Goal: Task Accomplishment & Management: Manage account settings

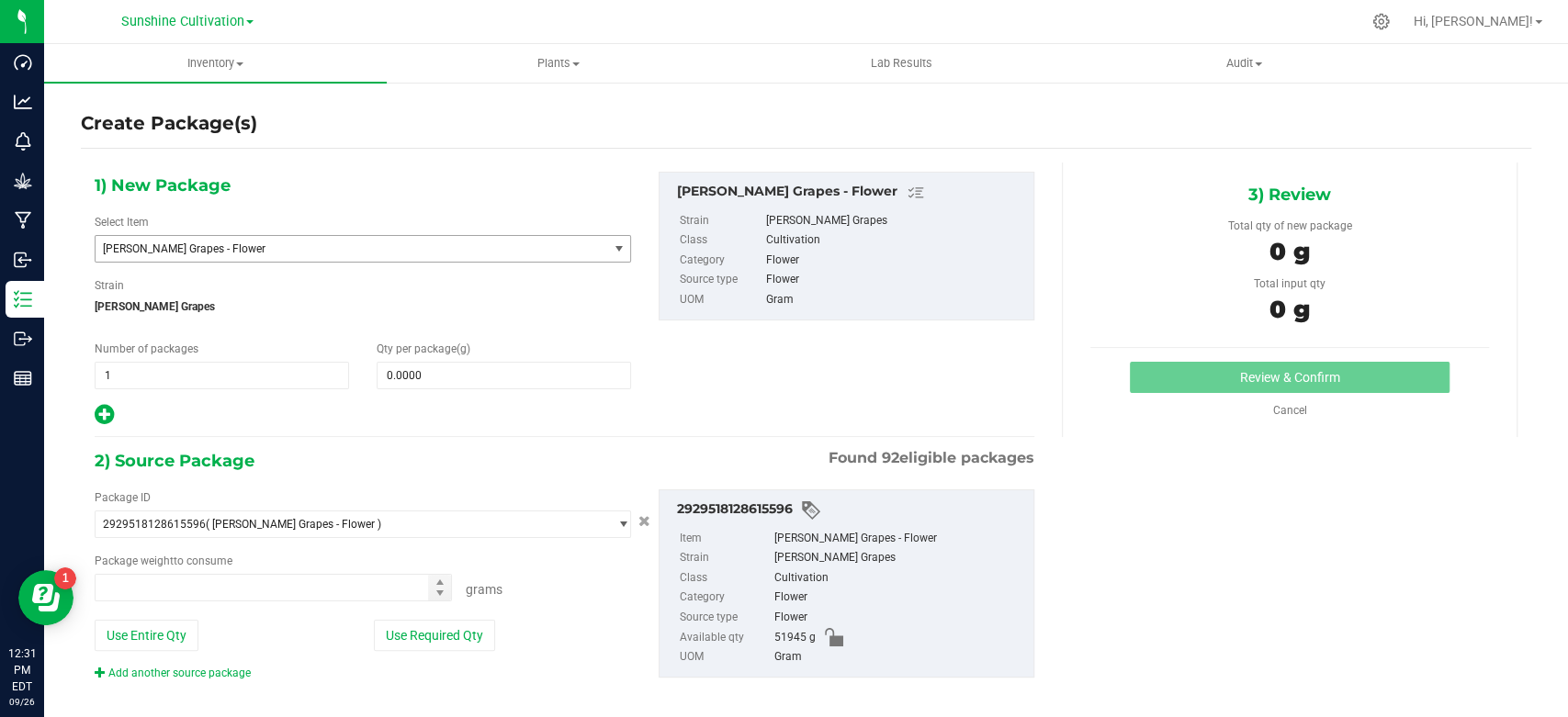
click at [239, 240] on span "[PERSON_NAME] Grapes - Flower" at bounding box center [352, 249] width 512 height 26
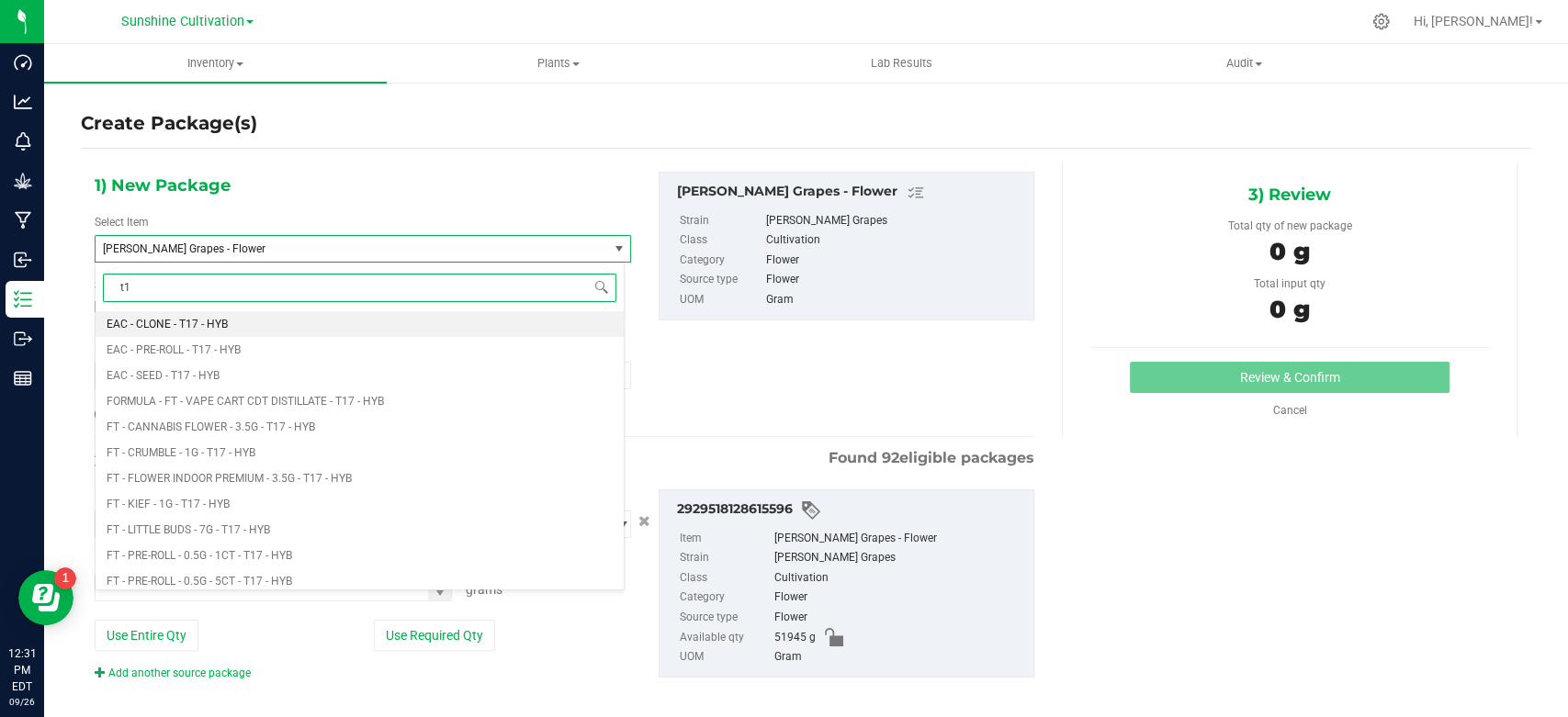
type input "t"
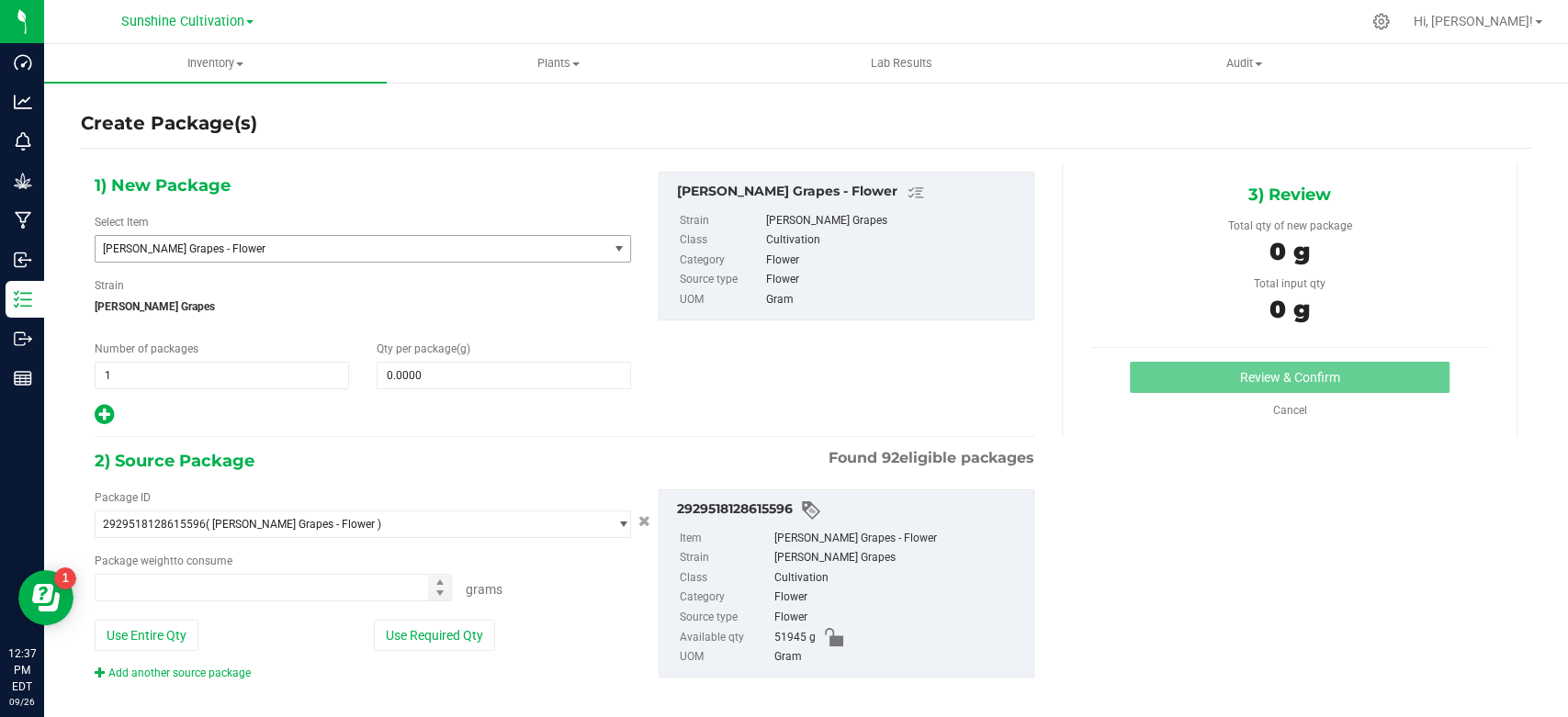
click at [478, 241] on span "[PERSON_NAME] Grapes - Flower" at bounding box center [352, 249] width 512 height 26
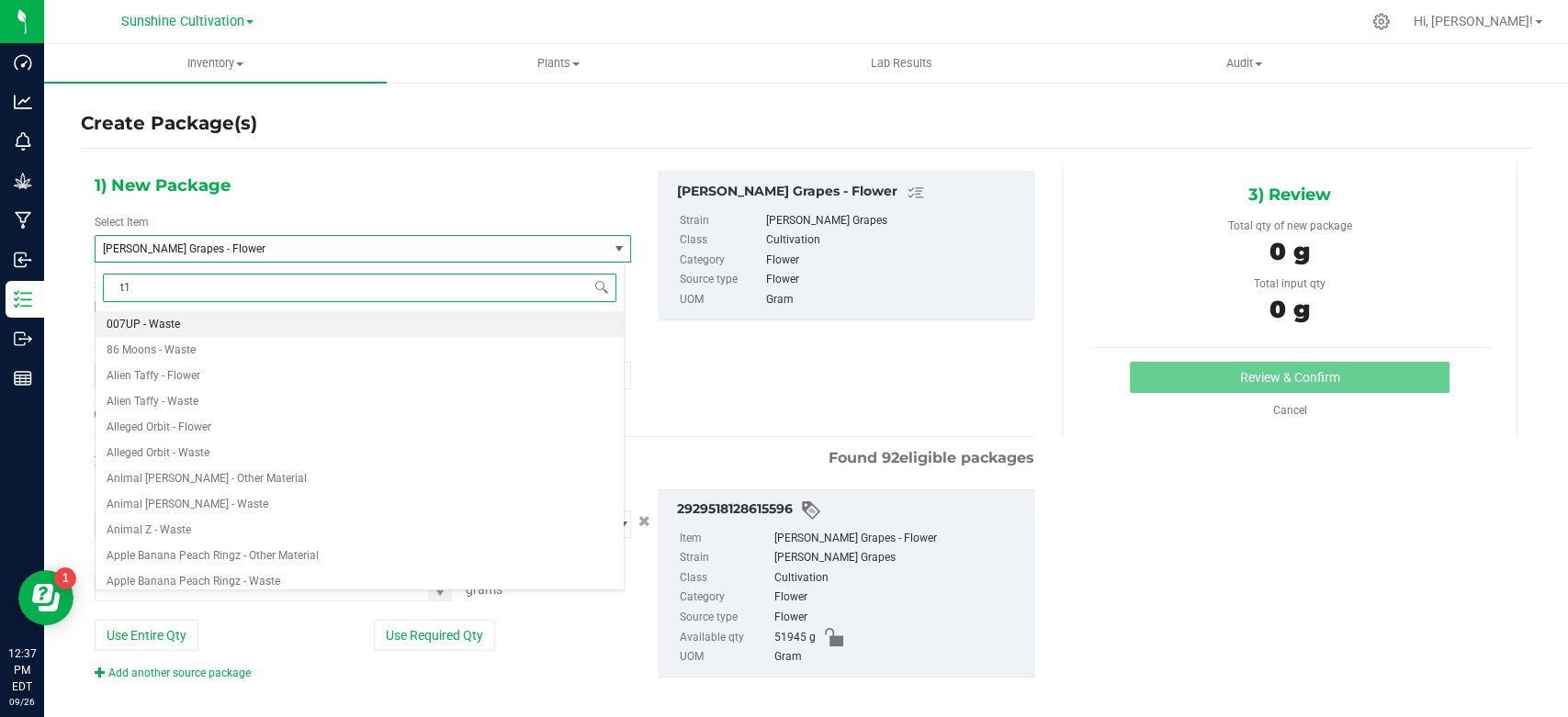
type input "t17"
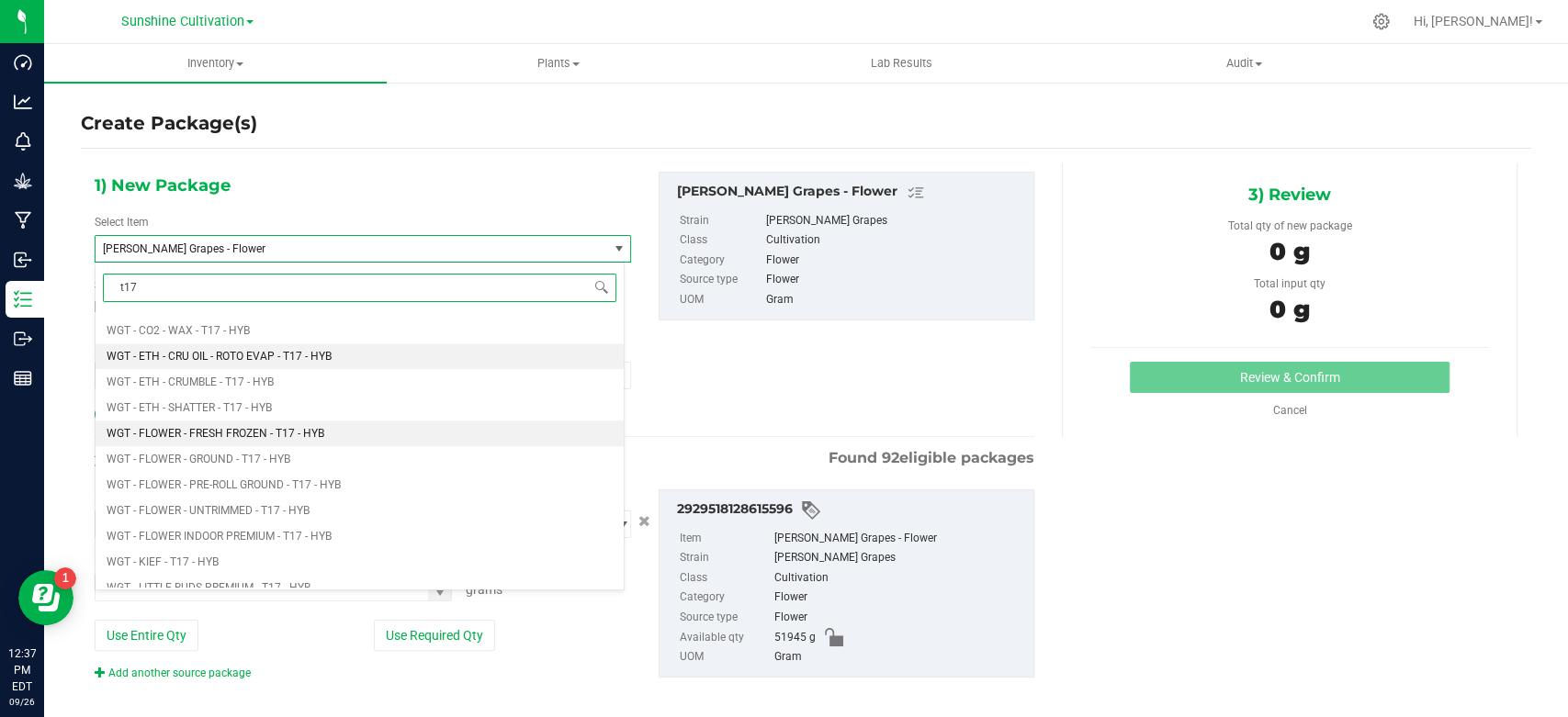
scroll to position [1428, 0]
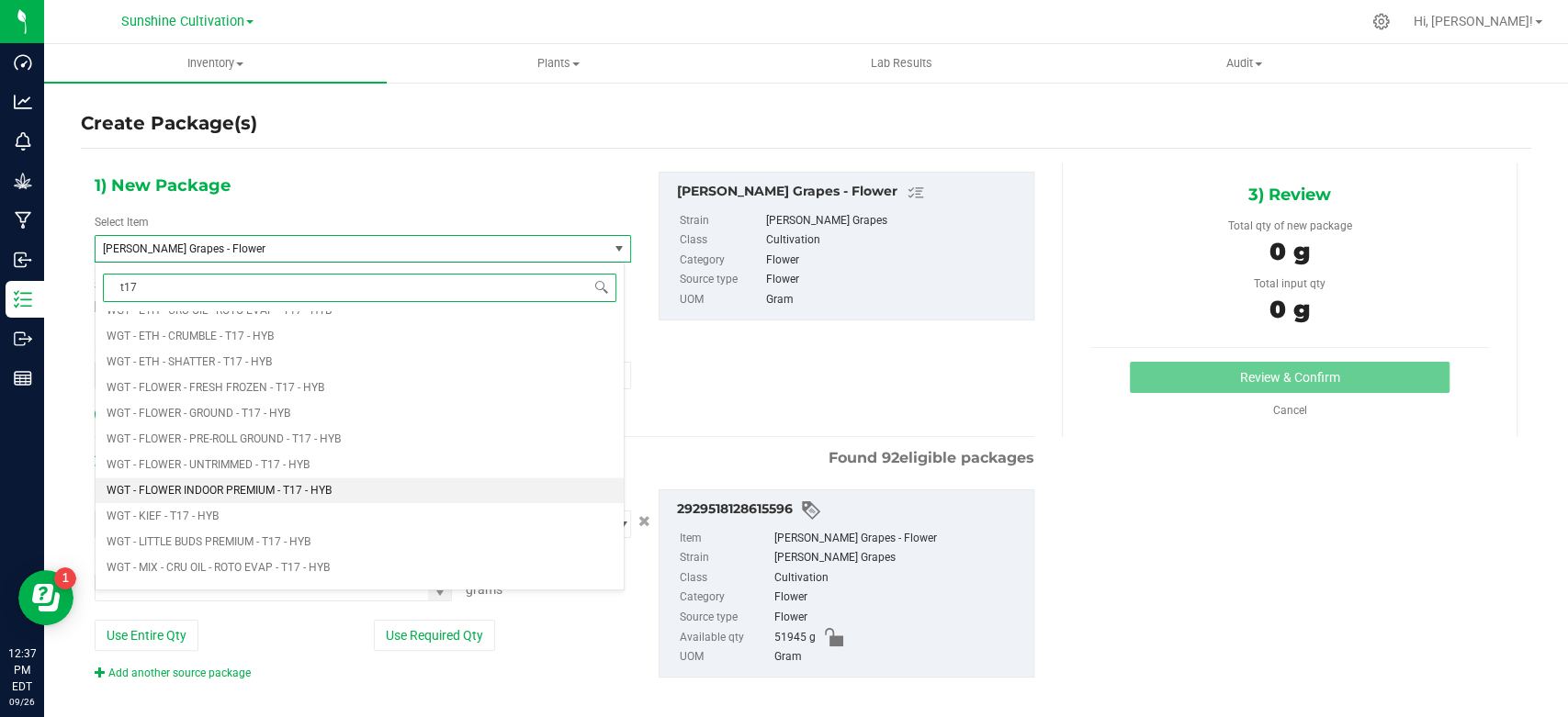
click at [324, 485] on span "WGT - FLOWER INDOOR PREMIUM - T17 - HYB" at bounding box center [219, 491] width 225 height 13
type input "0.0000"
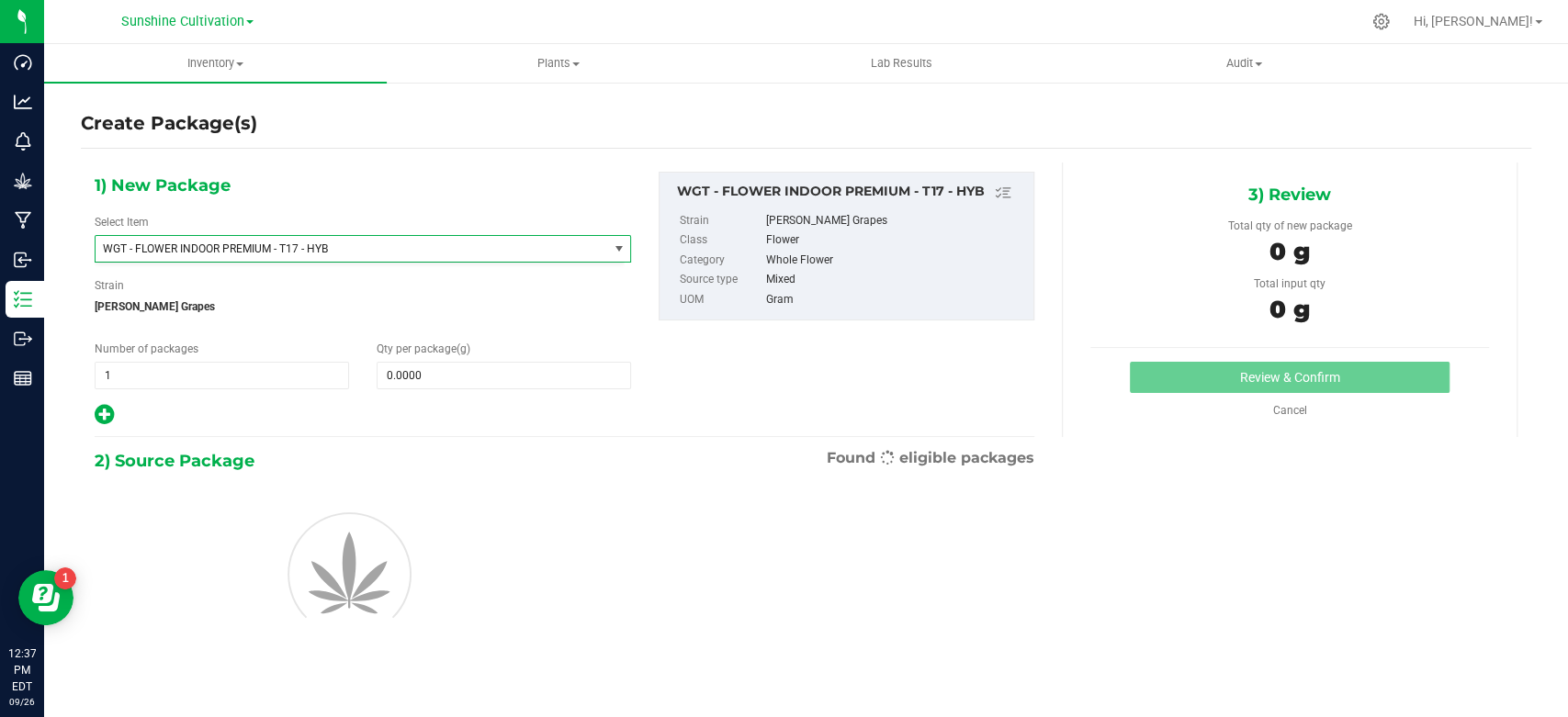
scroll to position [410521, 0]
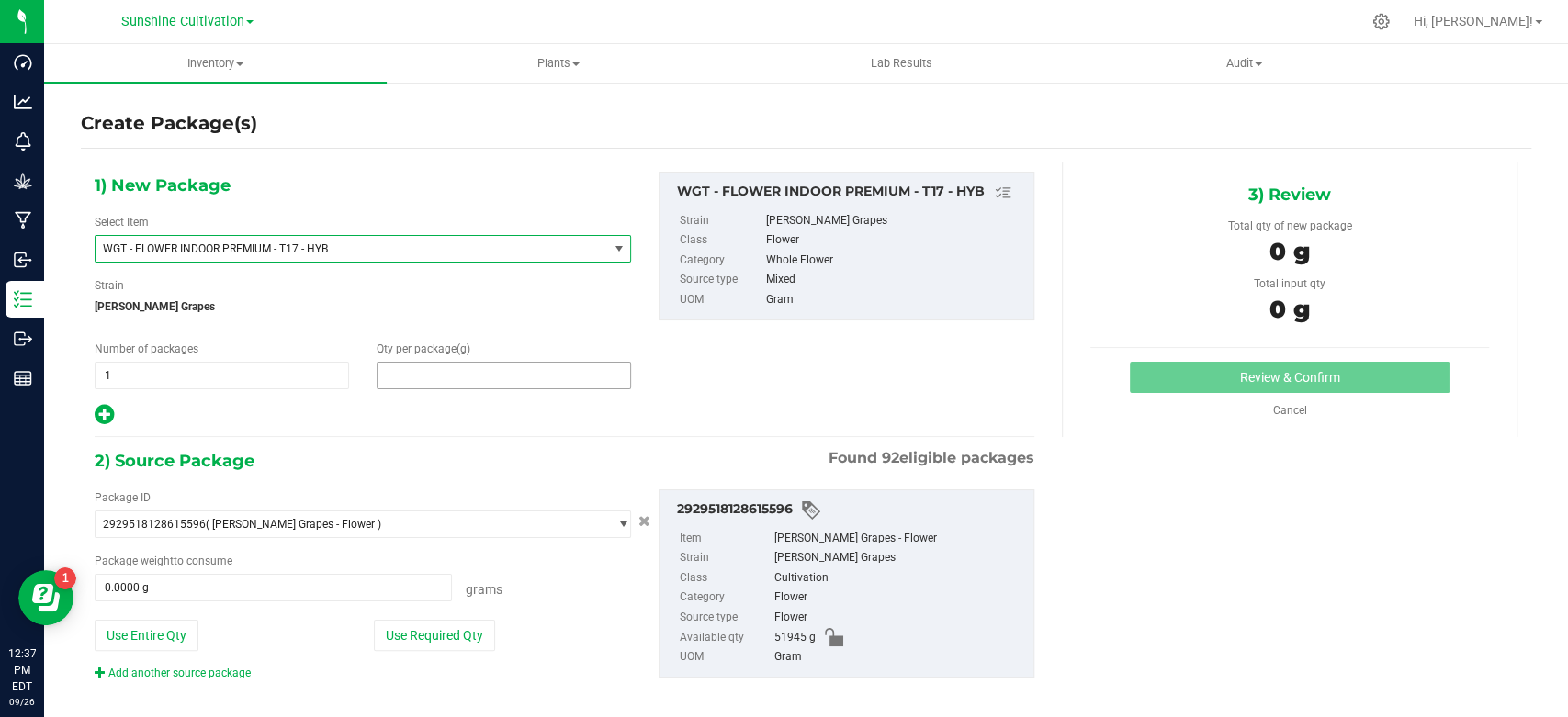
click at [468, 384] on span at bounding box center [504, 376] width 255 height 28
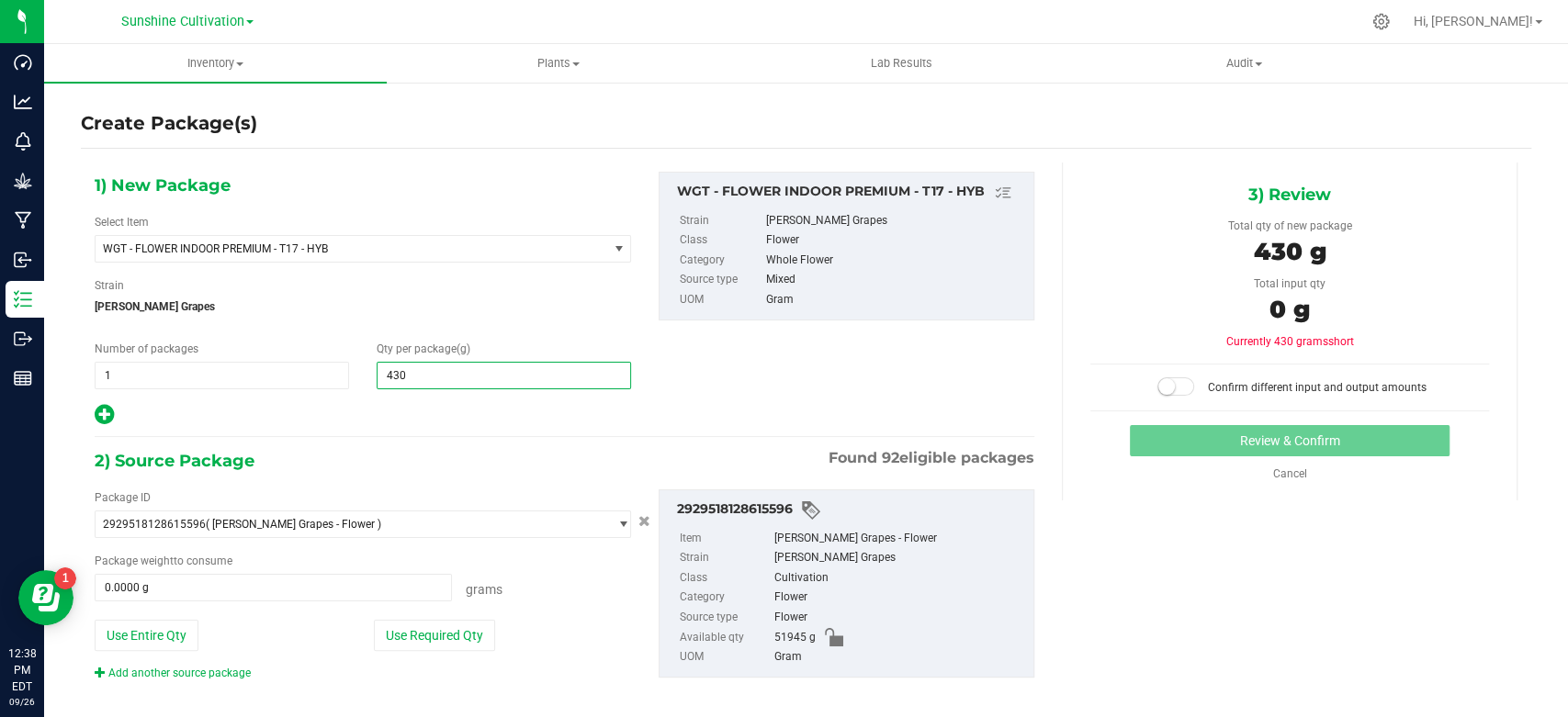
type input "4300"
type input "4,300.0000"
click at [262, 578] on span at bounding box center [273, 588] width 357 height 28
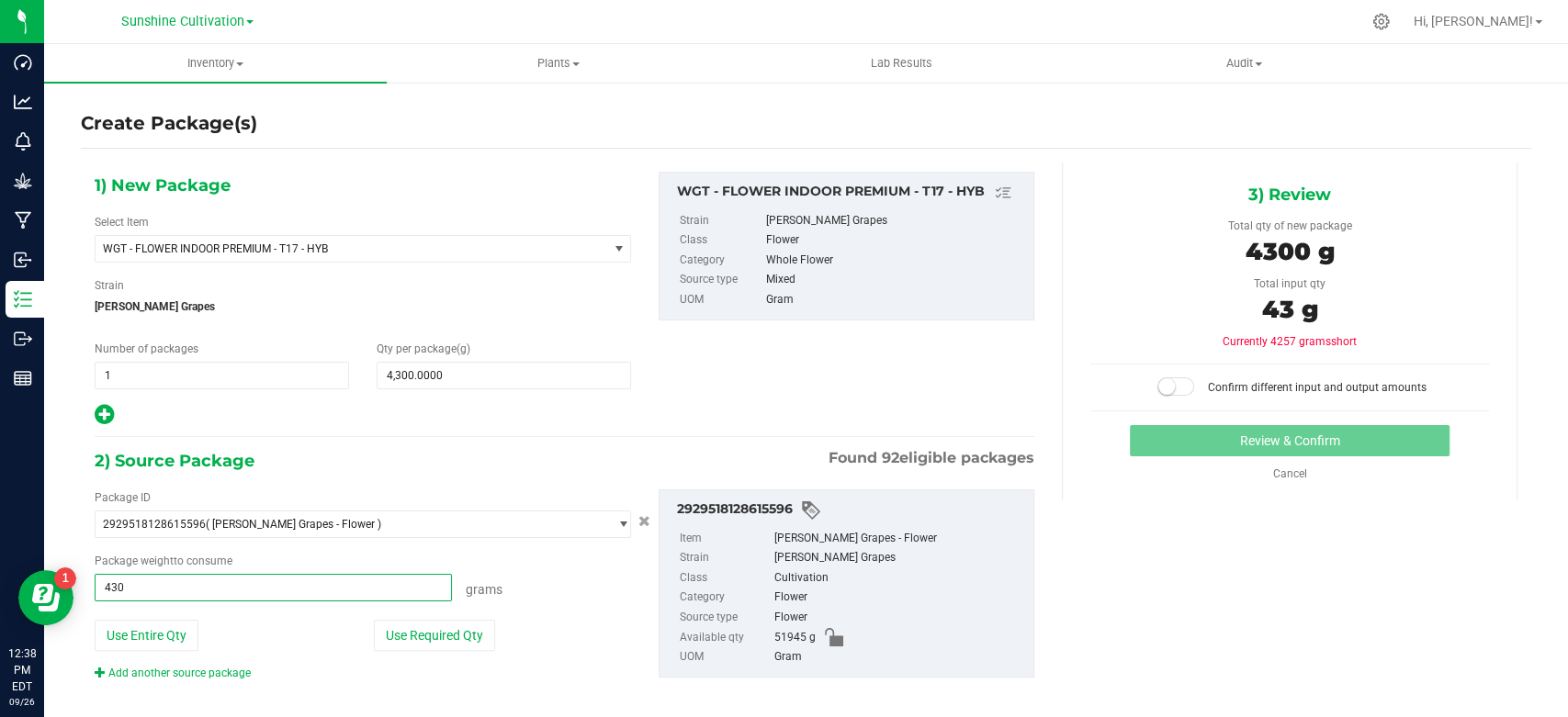
type input "4300"
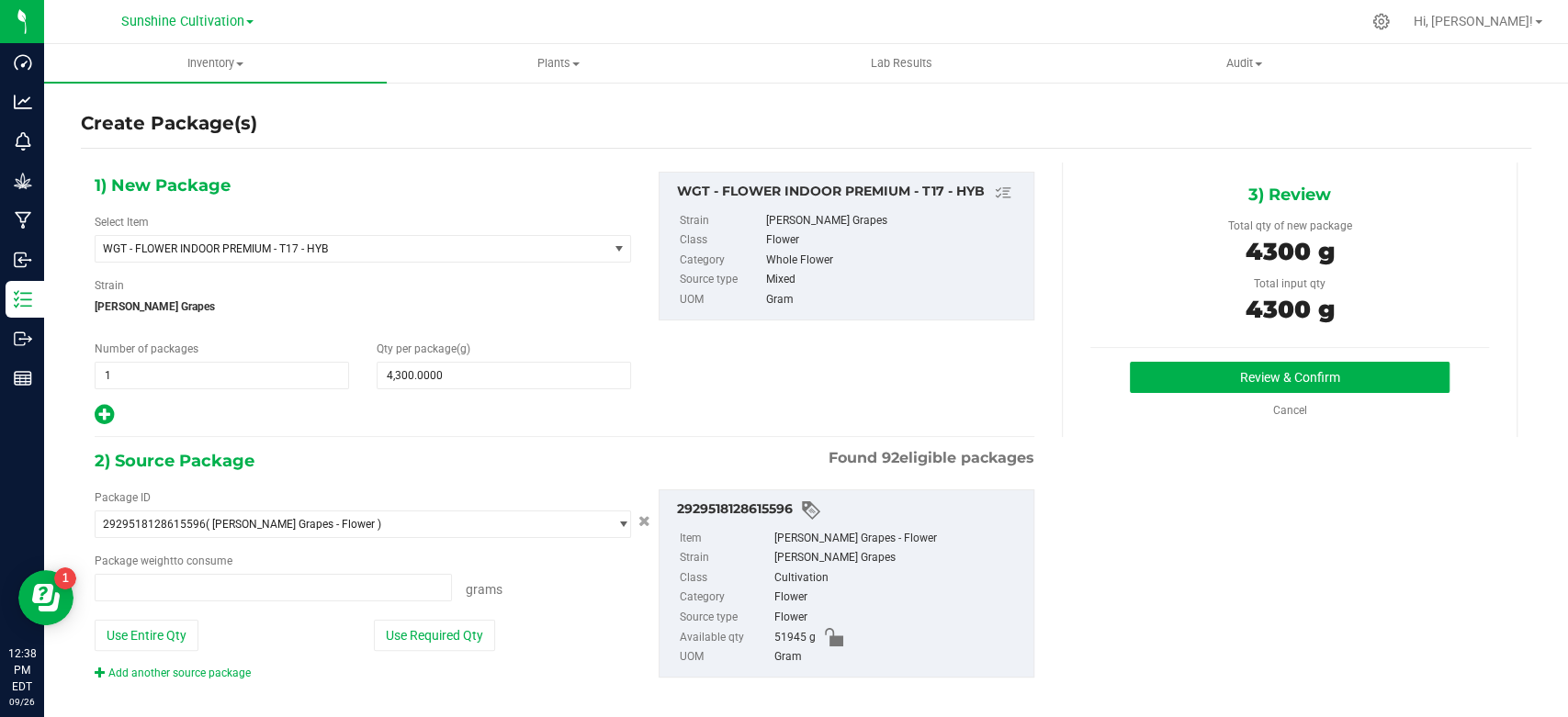
type input "4300.0000 g"
click at [582, 490] on div "Package ID" at bounding box center [363, 498] width 537 height 17
click at [1147, 381] on button "Review & Confirm" at bounding box center [1289, 378] width 319 height 32
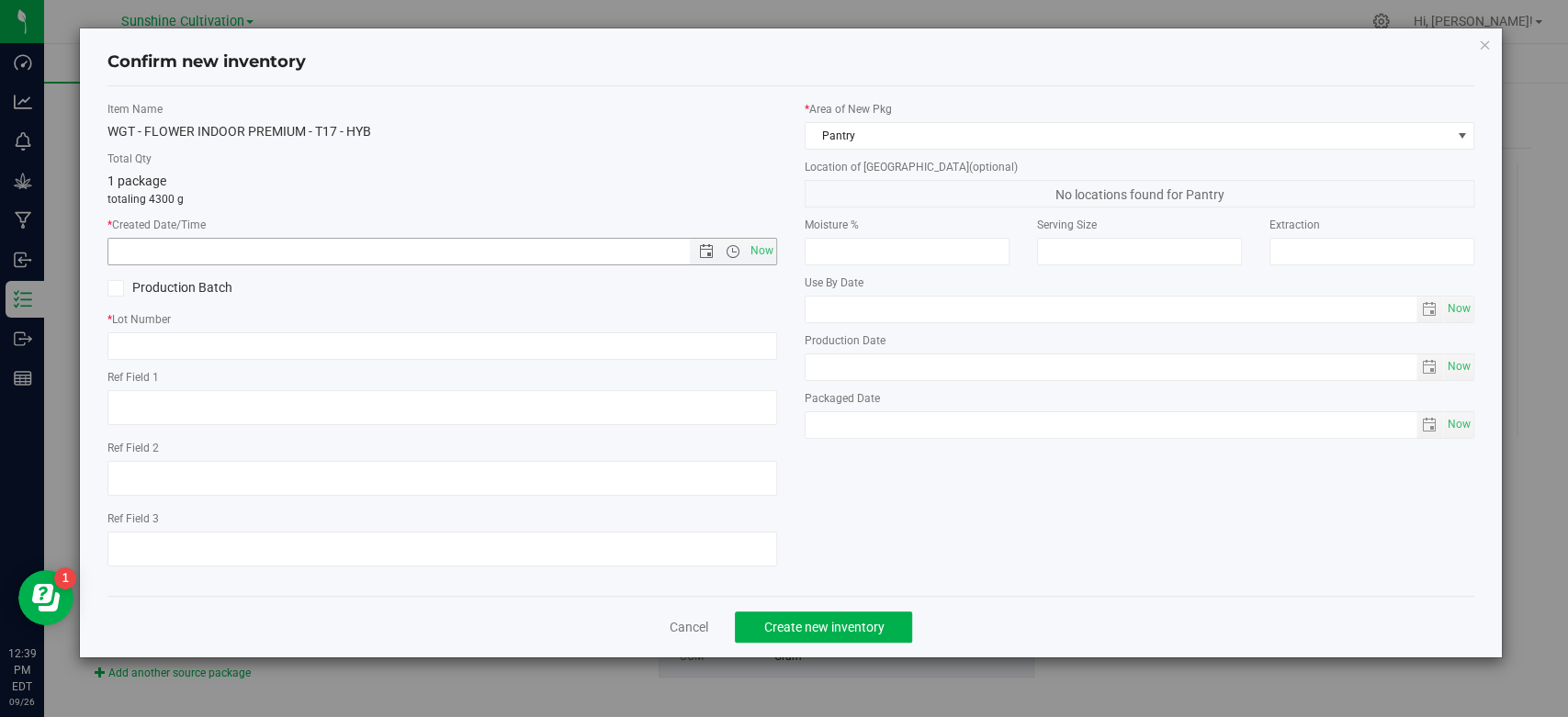
click at [776, 238] on span "Now" at bounding box center [443, 252] width 670 height 28
click at [775, 247] on span "Now" at bounding box center [763, 251] width 32 height 27
type input "9/26/2025 12:39 PM"
click at [730, 352] on input "text" at bounding box center [443, 347] width 670 height 28
paste input "SN-250905-T17-05"
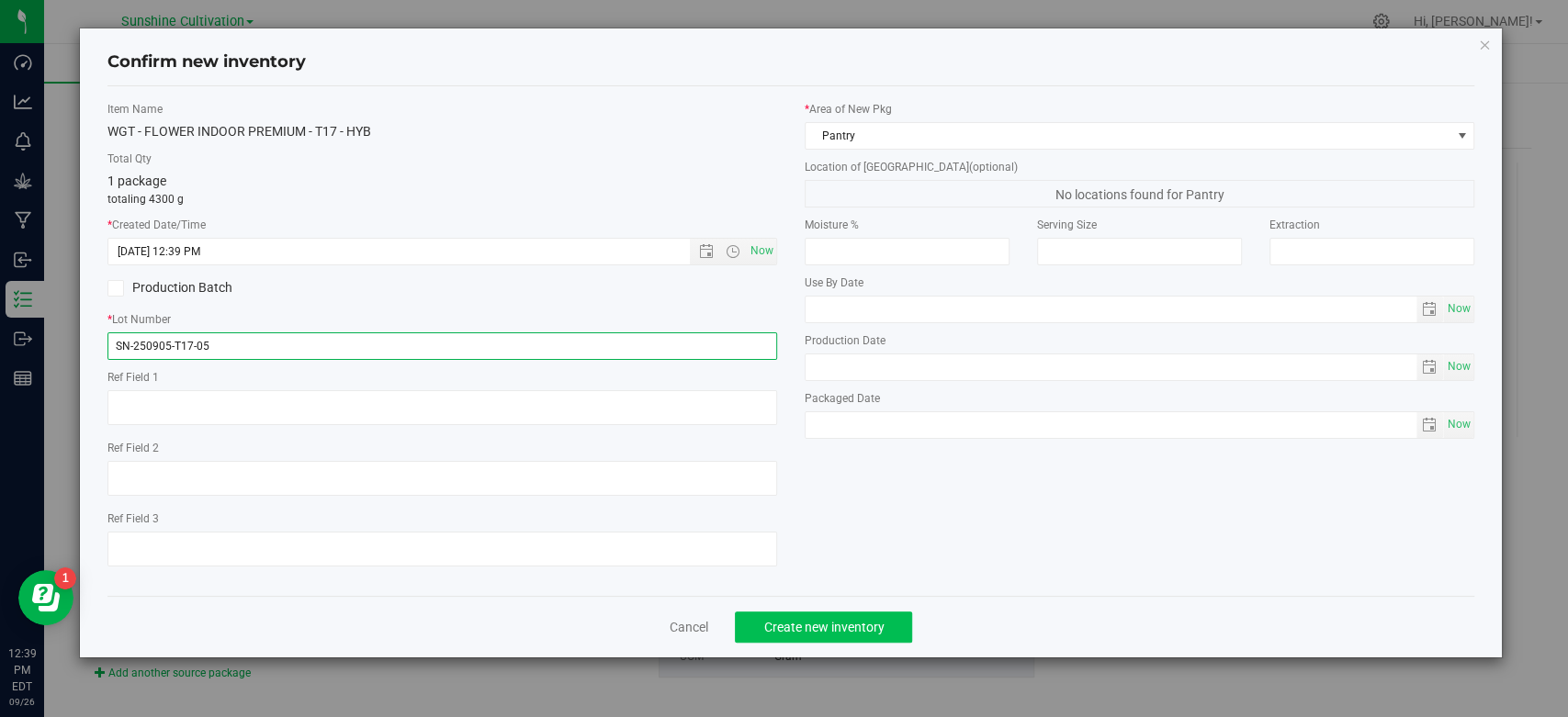
type input "SN-250905-T17-05"
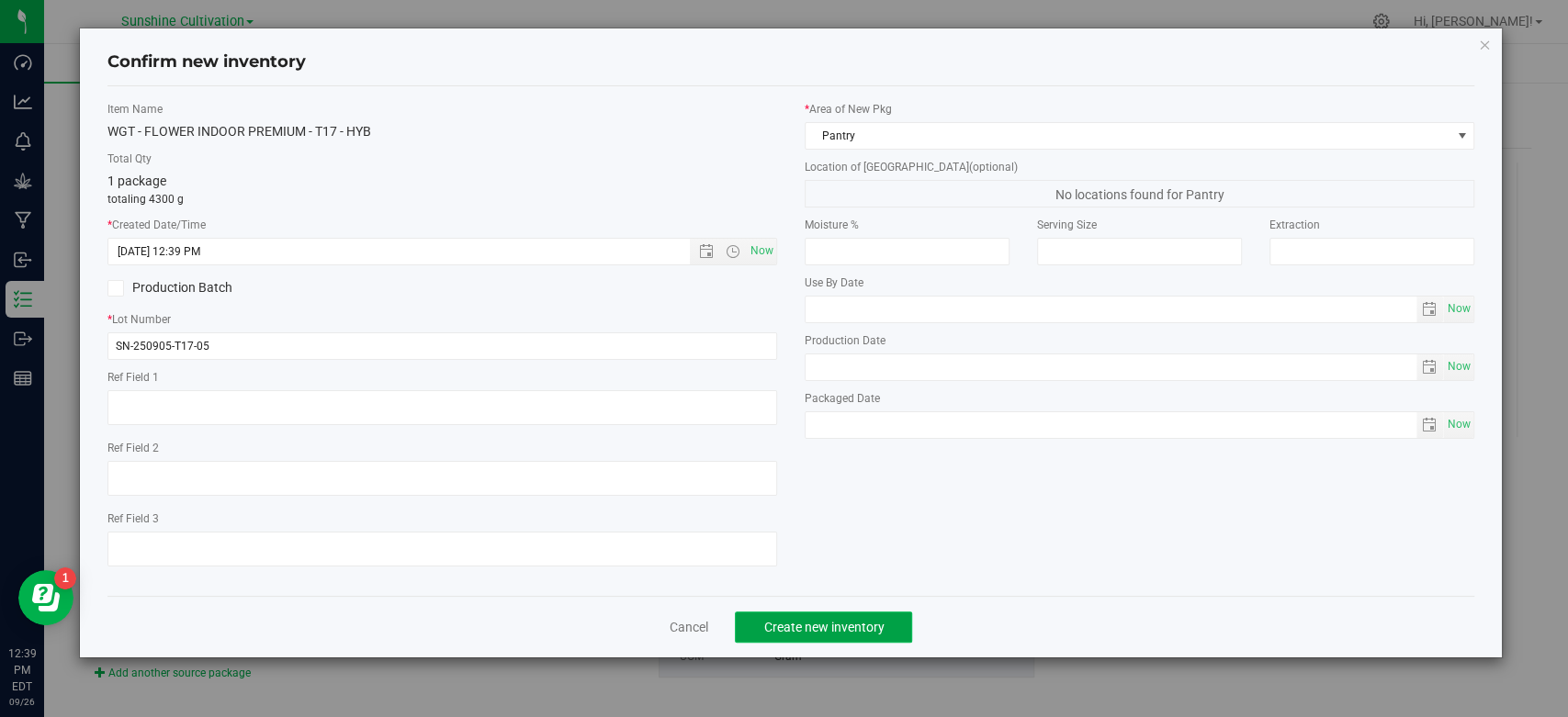
click at [848, 615] on button "Create new inventory" at bounding box center [823, 628] width 178 height 32
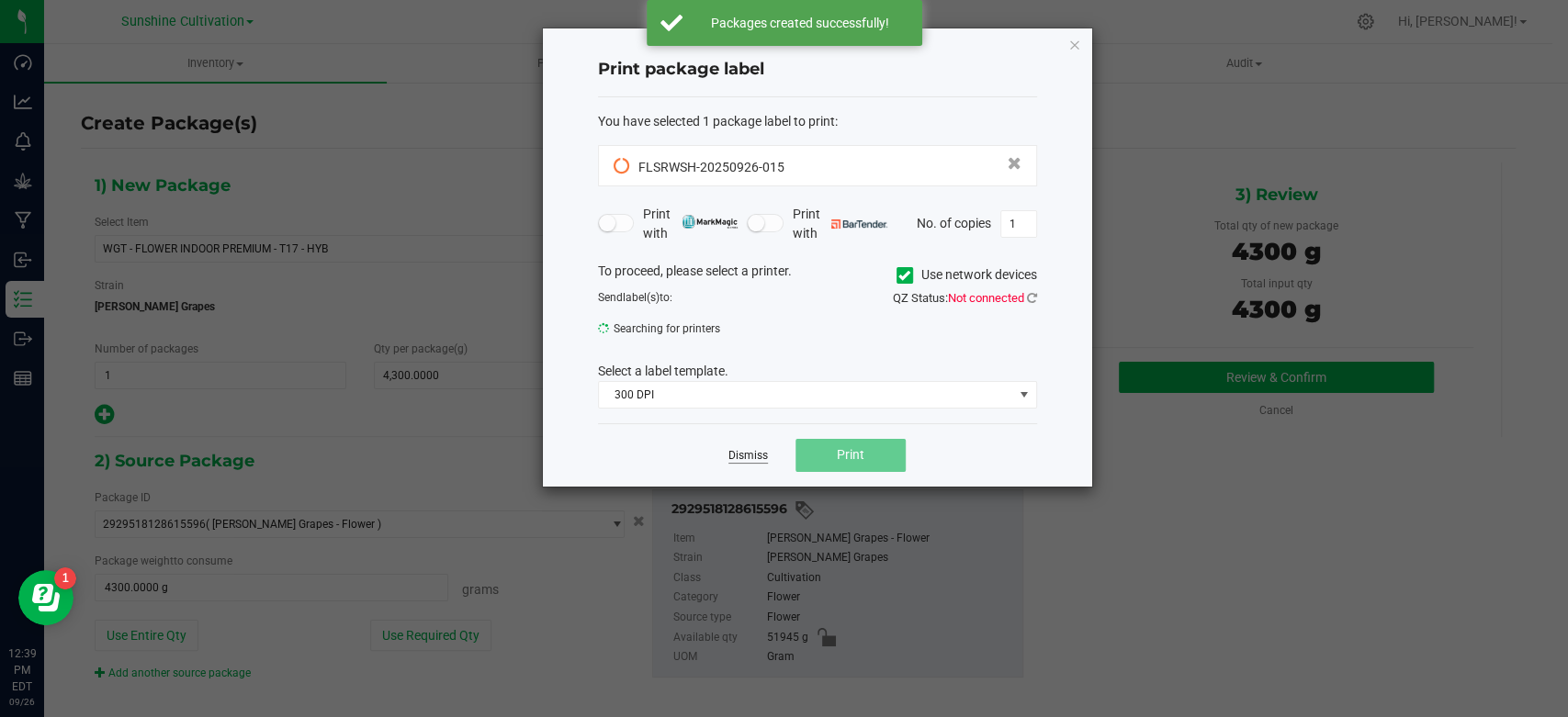
click at [756, 461] on link "Dismiss" at bounding box center [748, 456] width 39 height 16
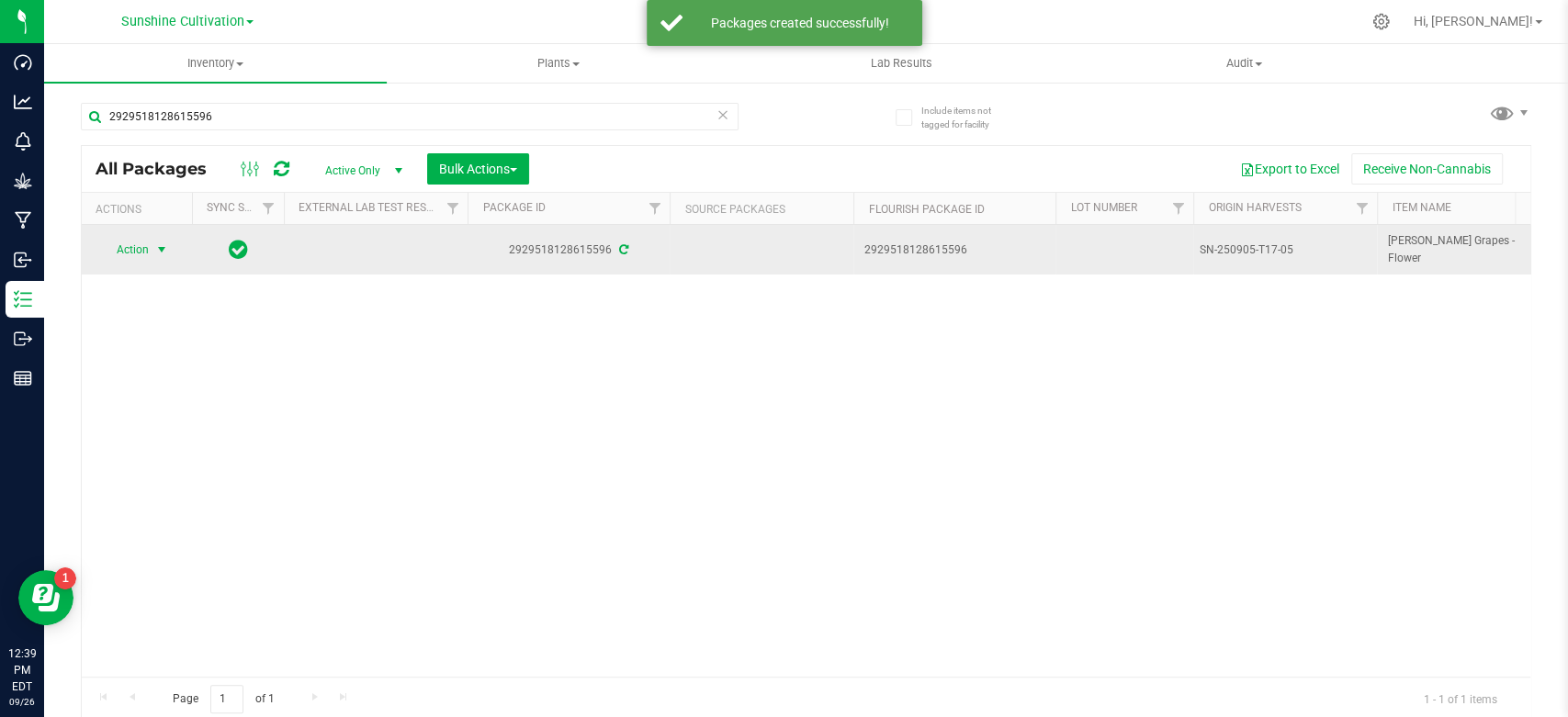
click at [159, 250] on span "select" at bounding box center [162, 250] width 15 height 15
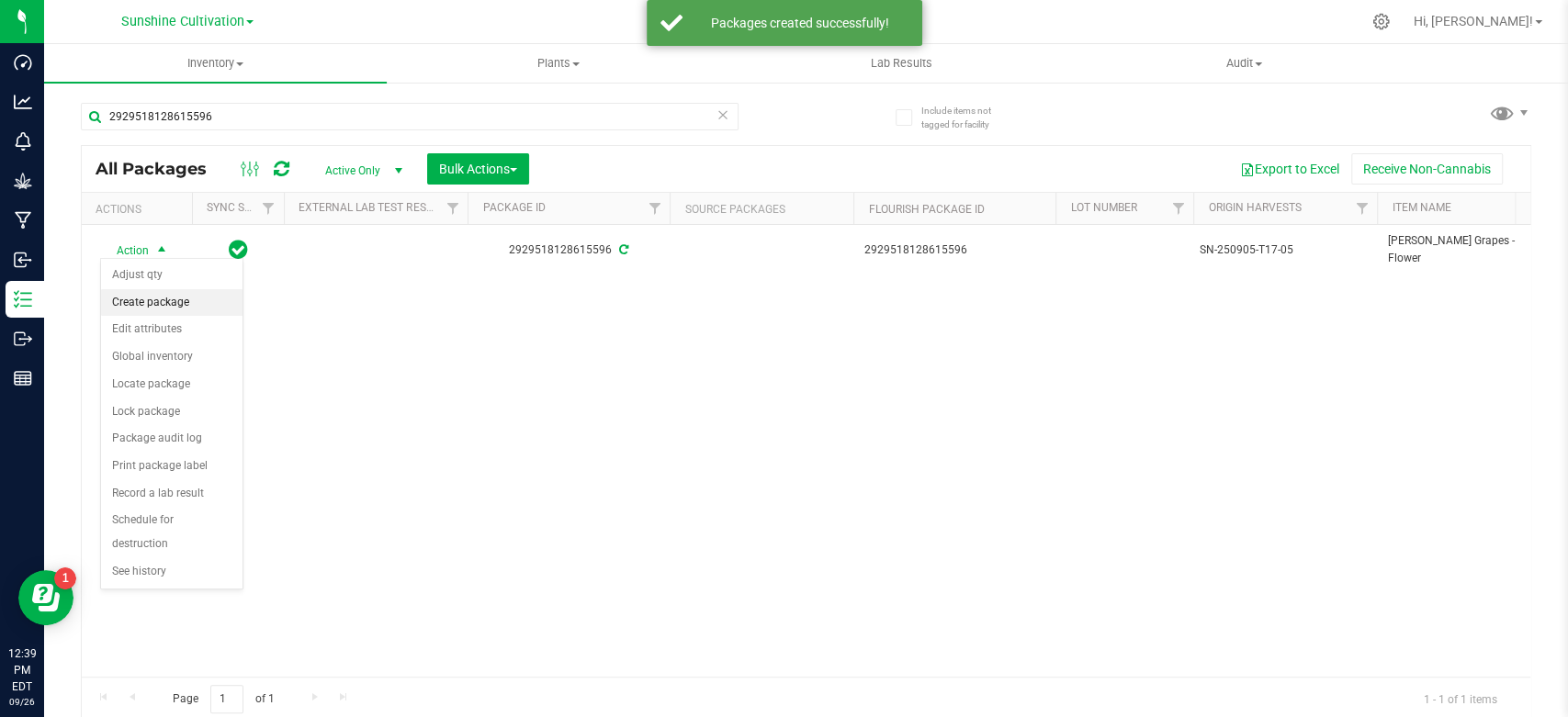
click at [154, 299] on li "Create package" at bounding box center [172, 303] width 141 height 28
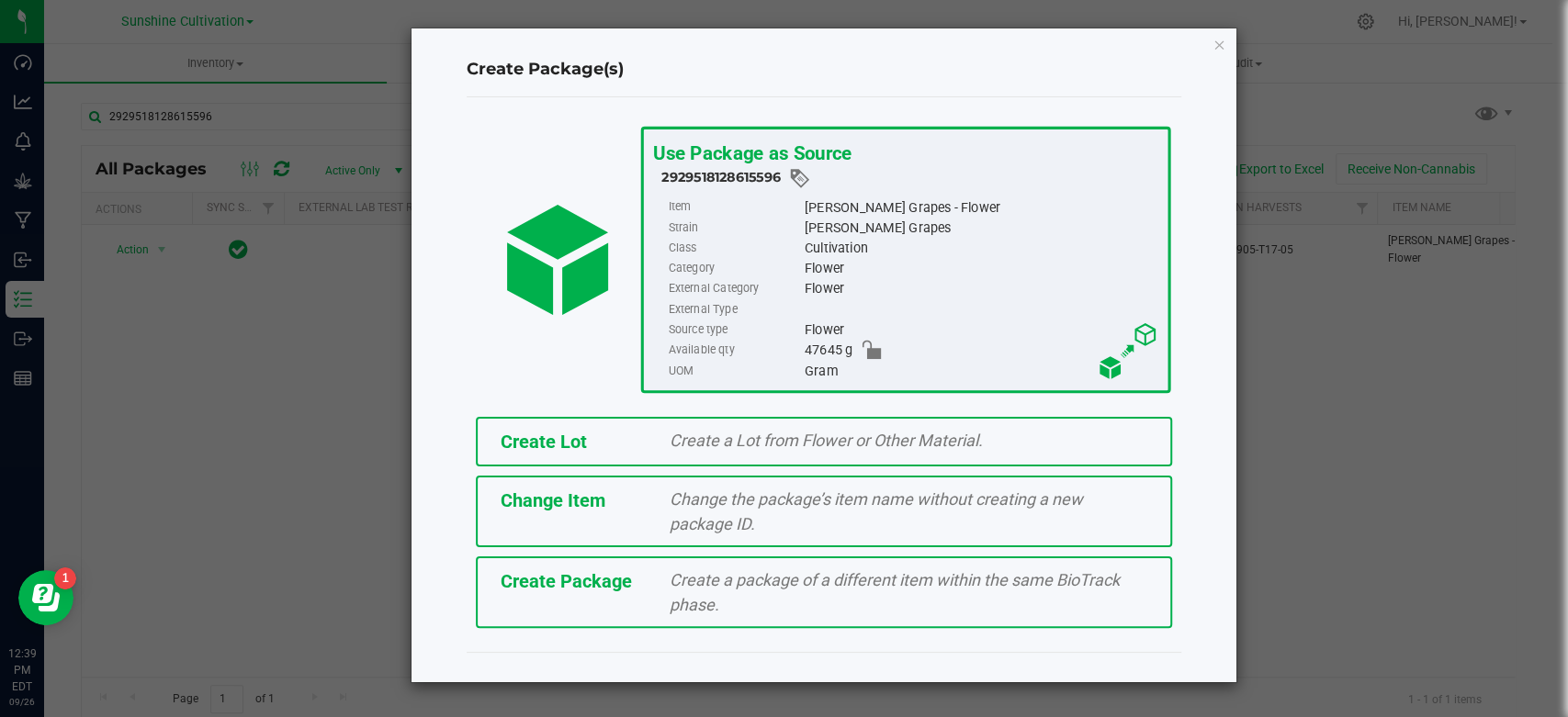
click at [620, 576] on span "Create Package" at bounding box center [565, 581] width 131 height 22
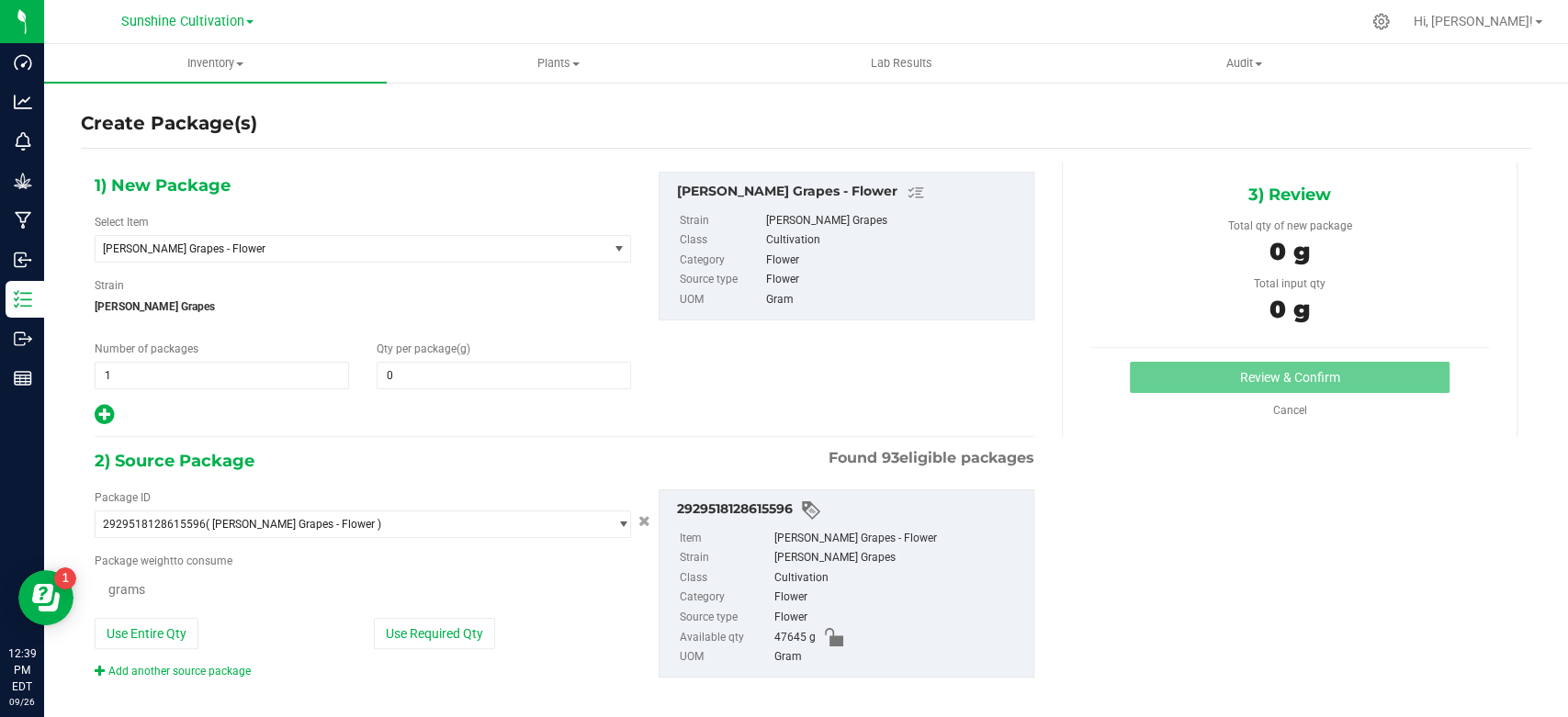
type input "0.0000"
click at [310, 251] on span "[PERSON_NAME] Grapes - Flower" at bounding box center [341, 249] width 477 height 13
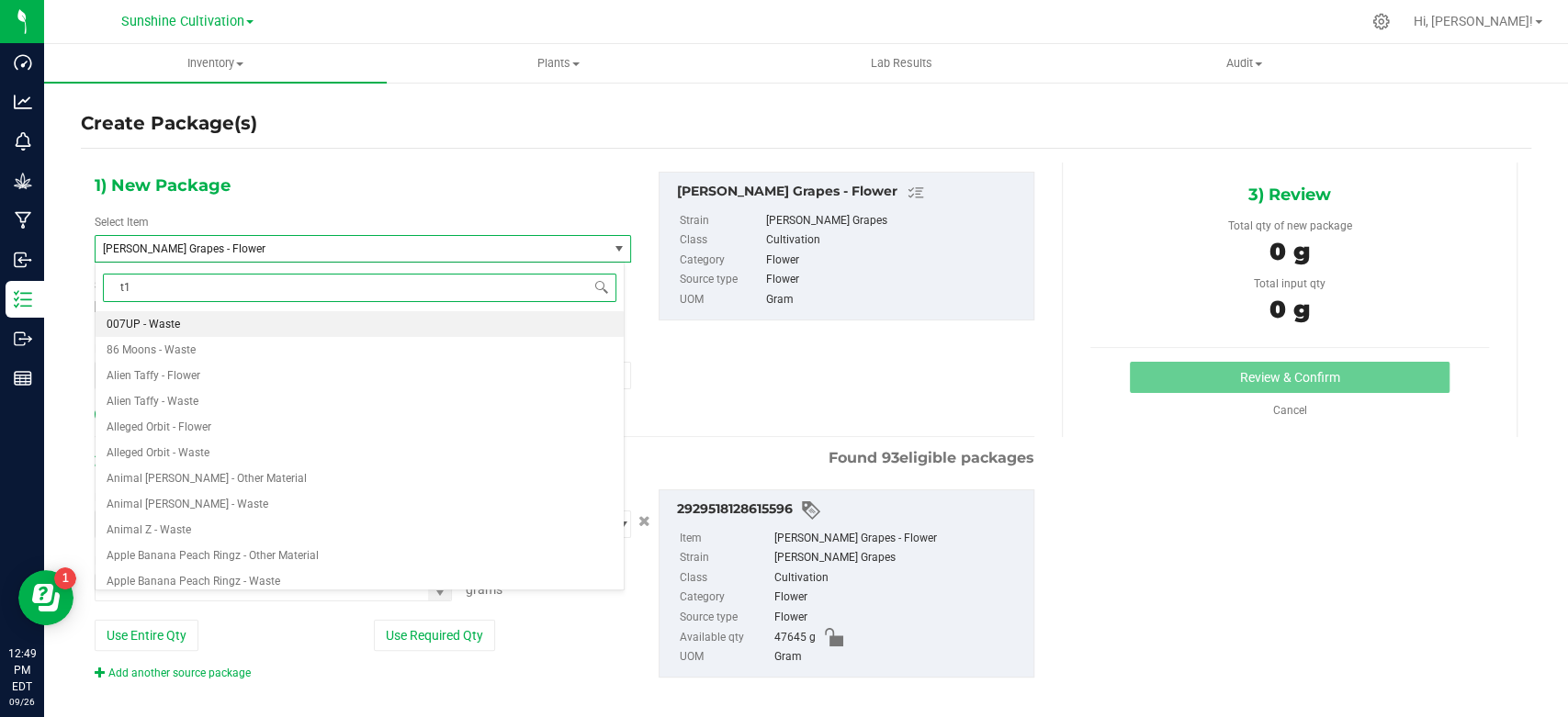
type input "t17"
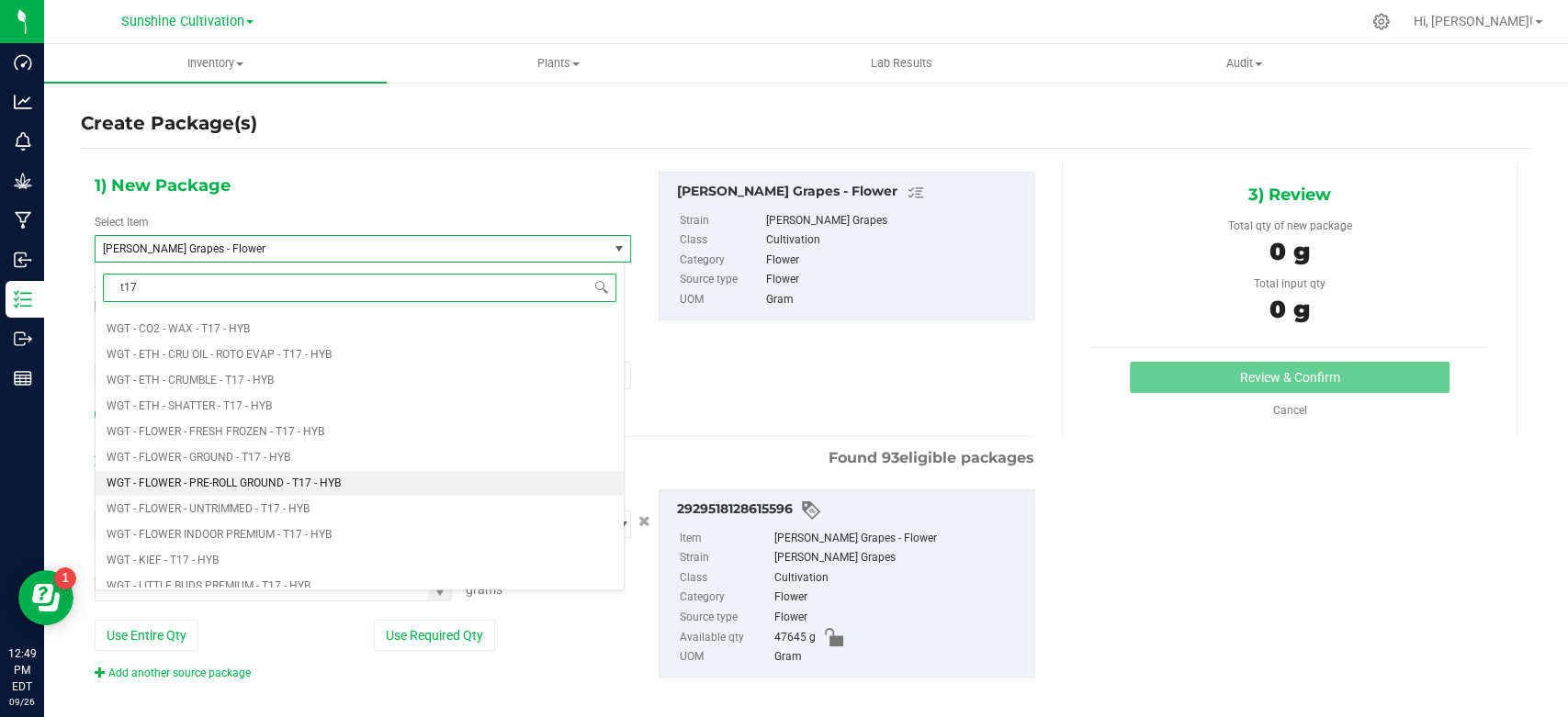
scroll to position [1428, 0]
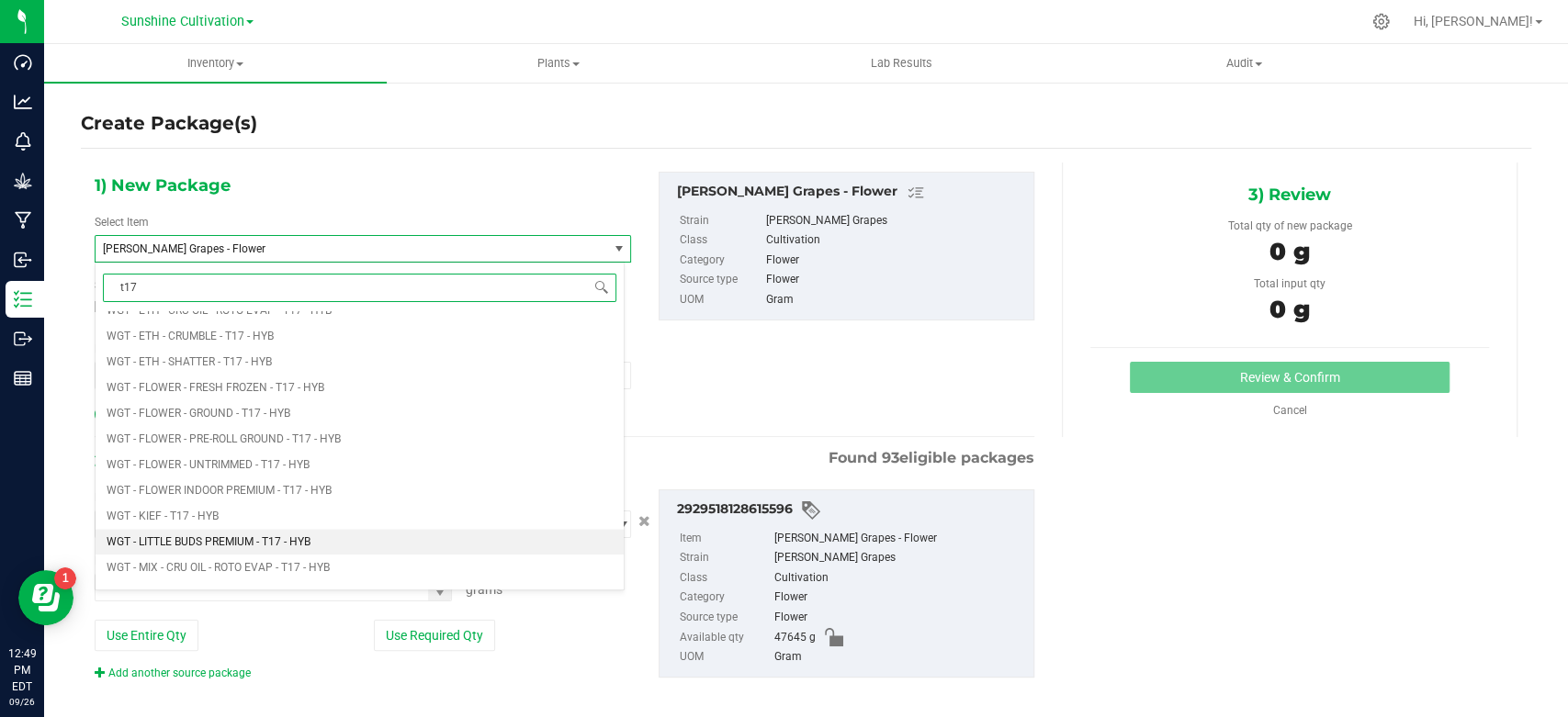
click at [309, 539] on span "WGT - LITTLE BUDS PREMIUM - T17 - HYB" at bounding box center [208, 542] width 204 height 13
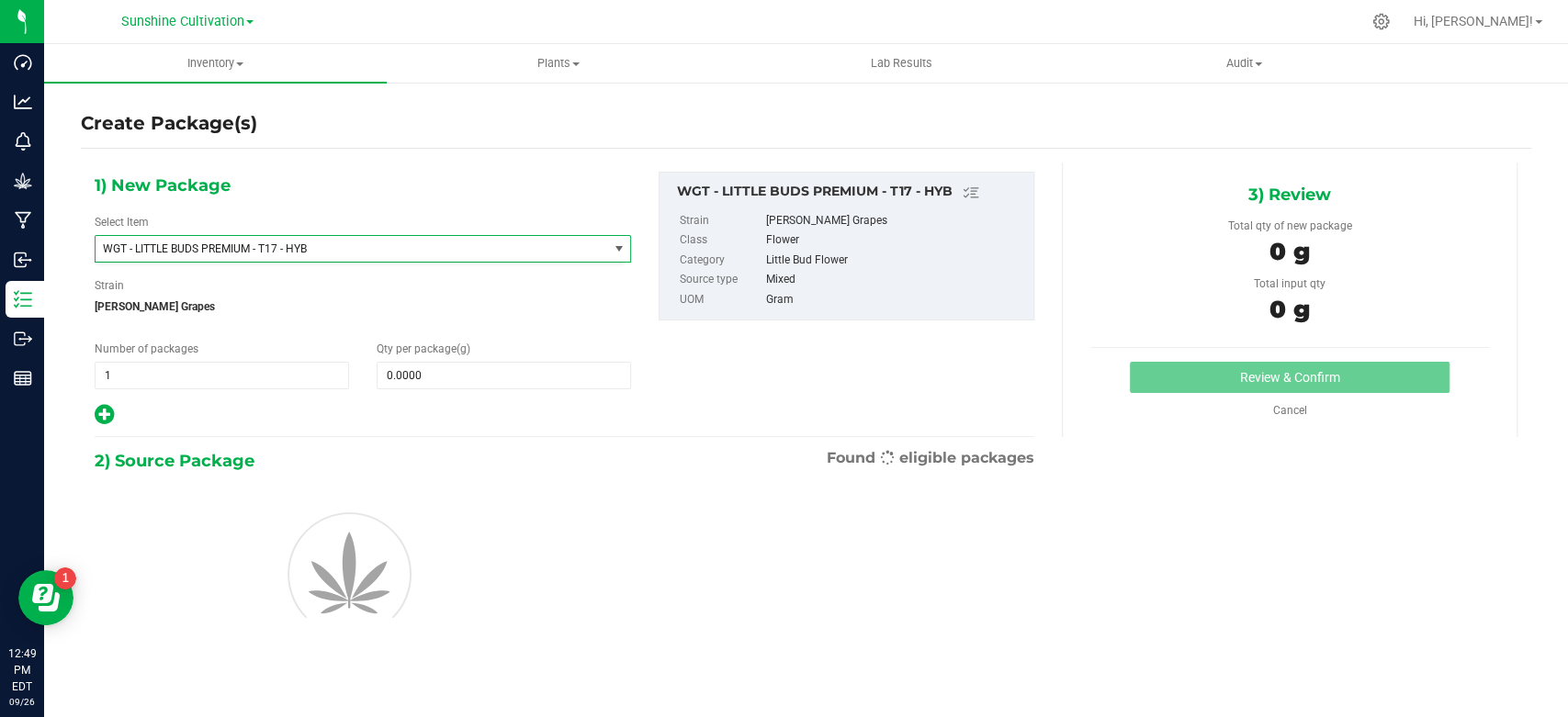
type input "0.0000"
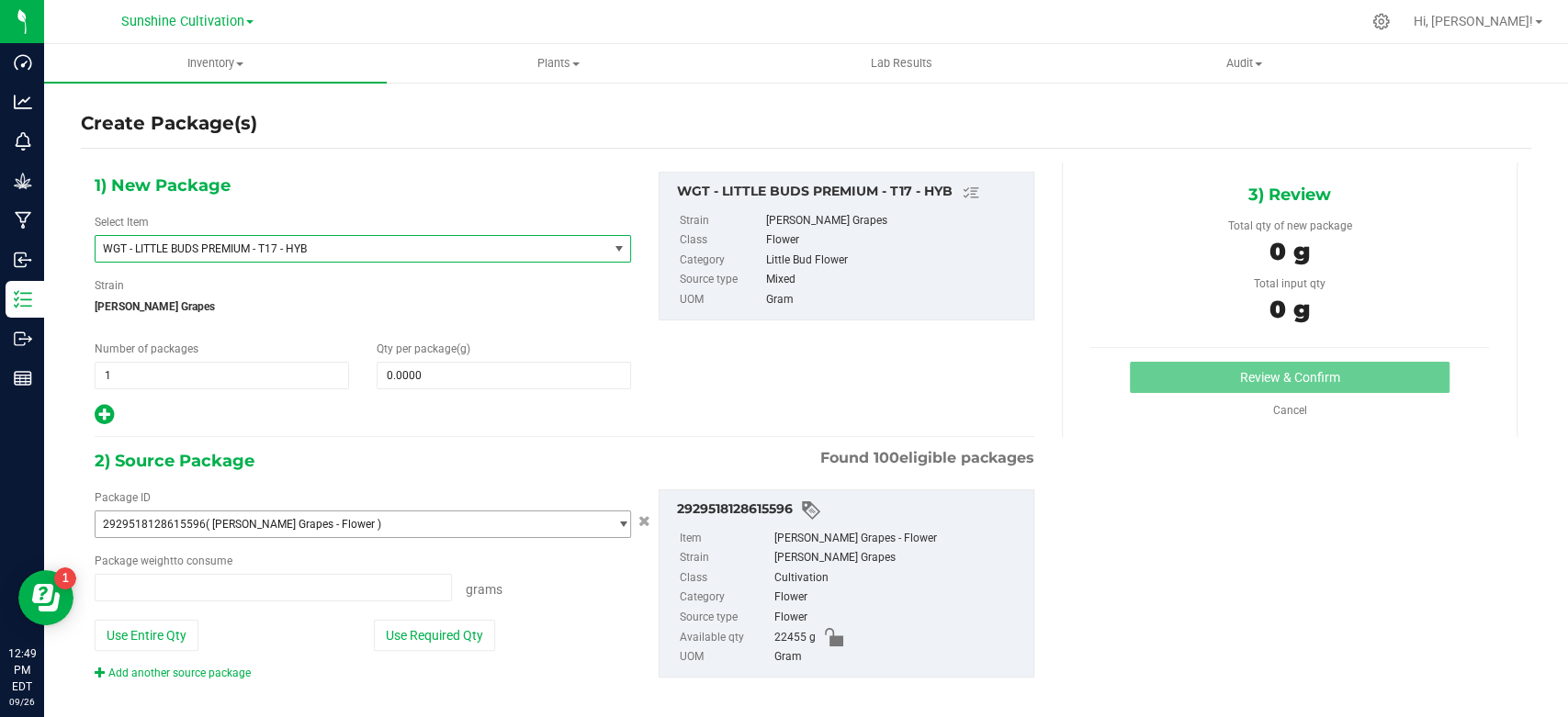
type input "0.0000 g"
click at [463, 386] on span at bounding box center [504, 376] width 255 height 28
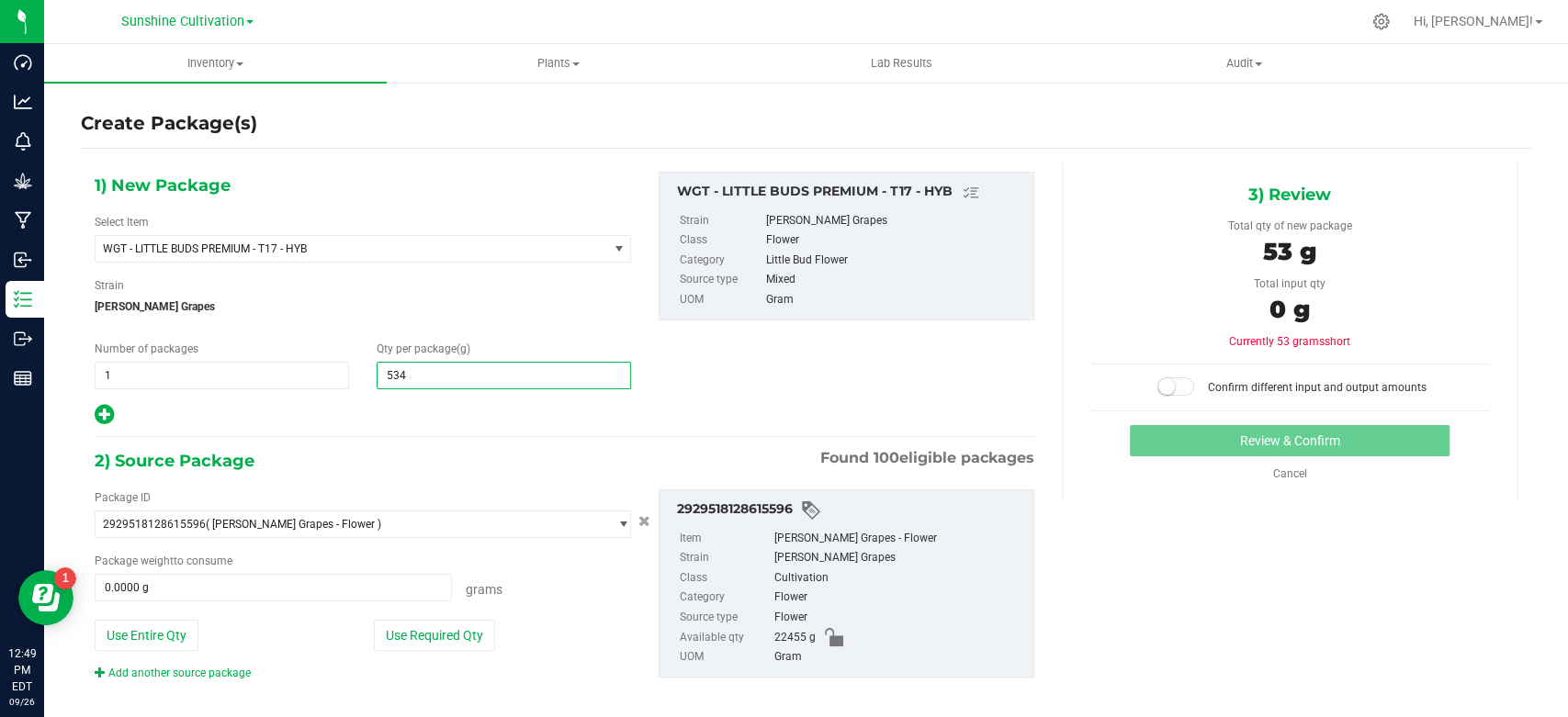
type input "5340"
type input "5,340.0000"
click at [305, 591] on span at bounding box center [273, 588] width 357 height 28
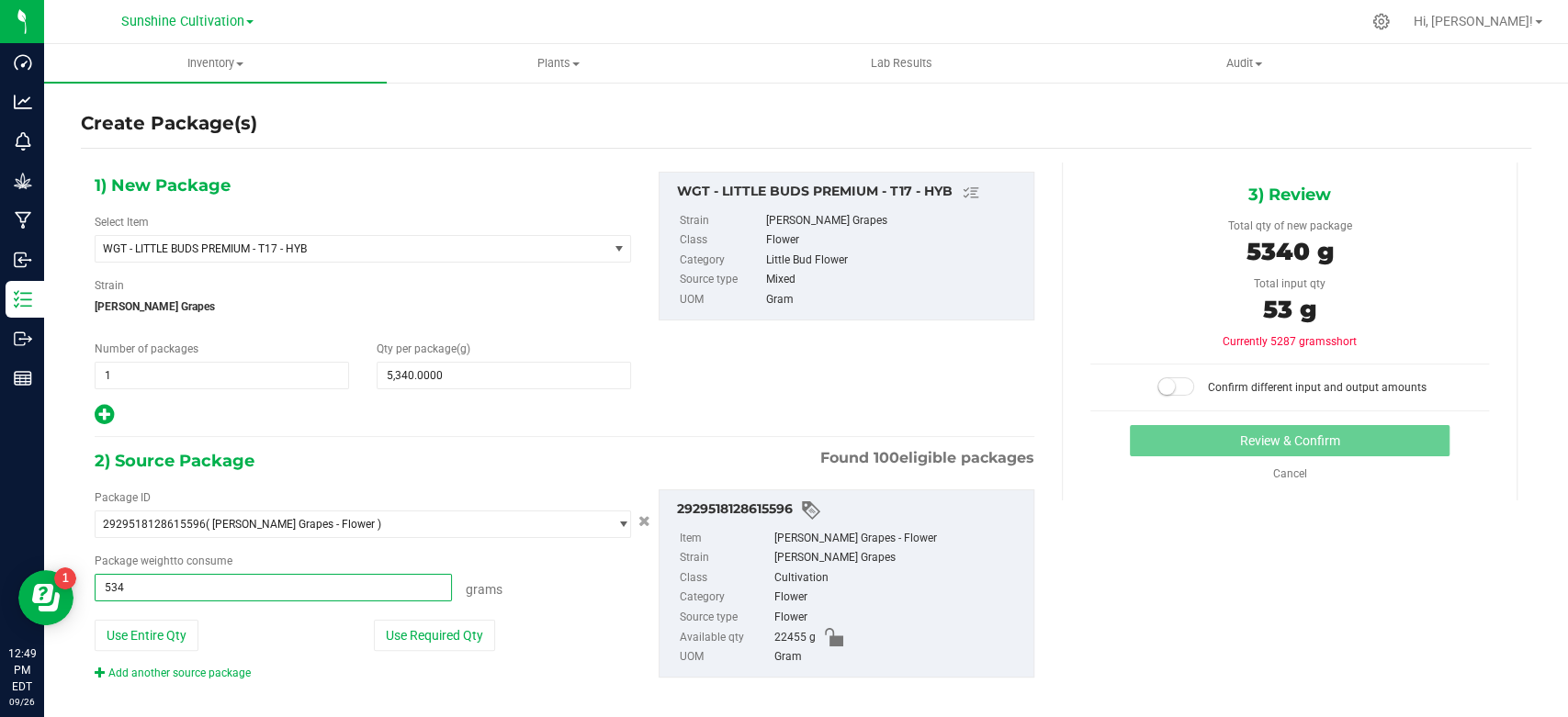
type input "5340"
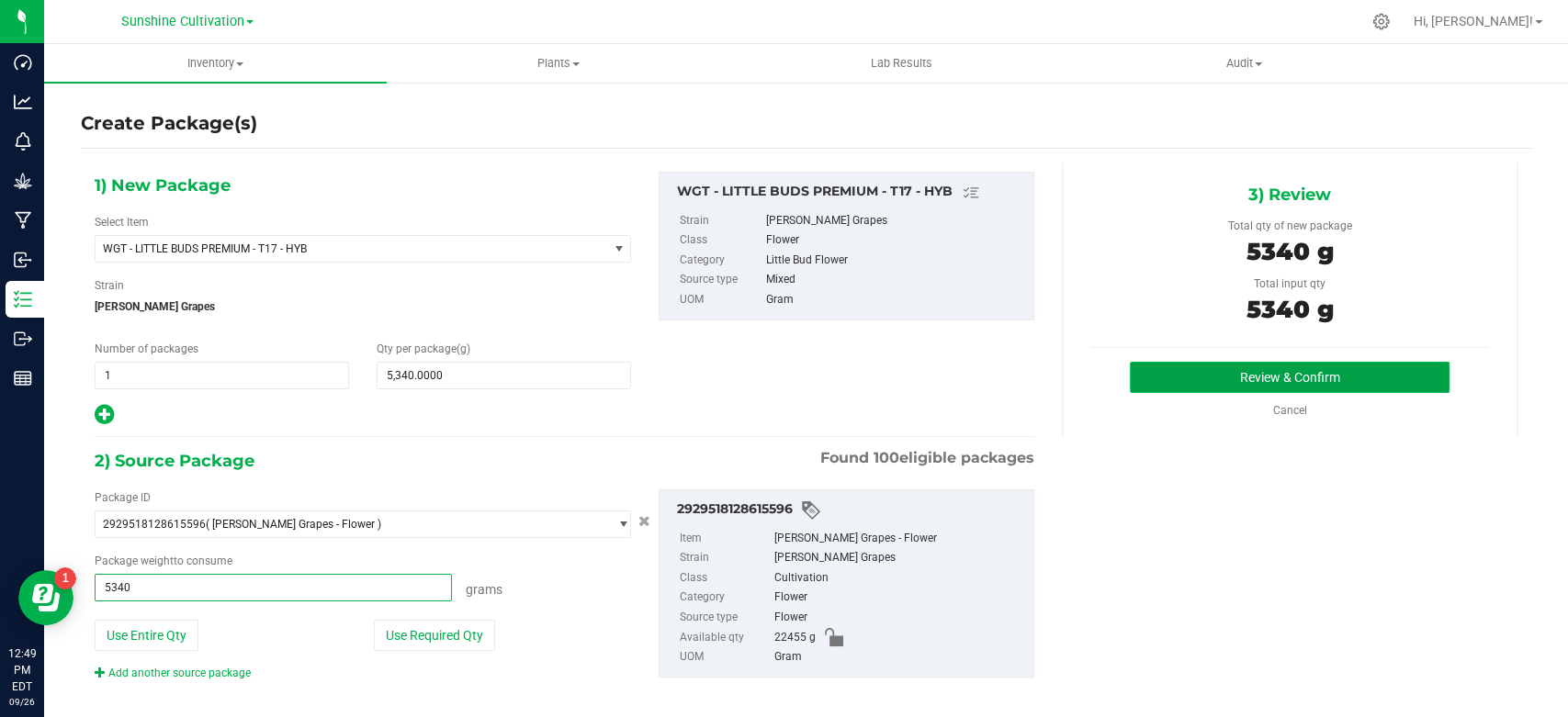
type input "5340.0000 g"
click at [1153, 380] on button "Review & Confirm" at bounding box center [1289, 378] width 319 height 32
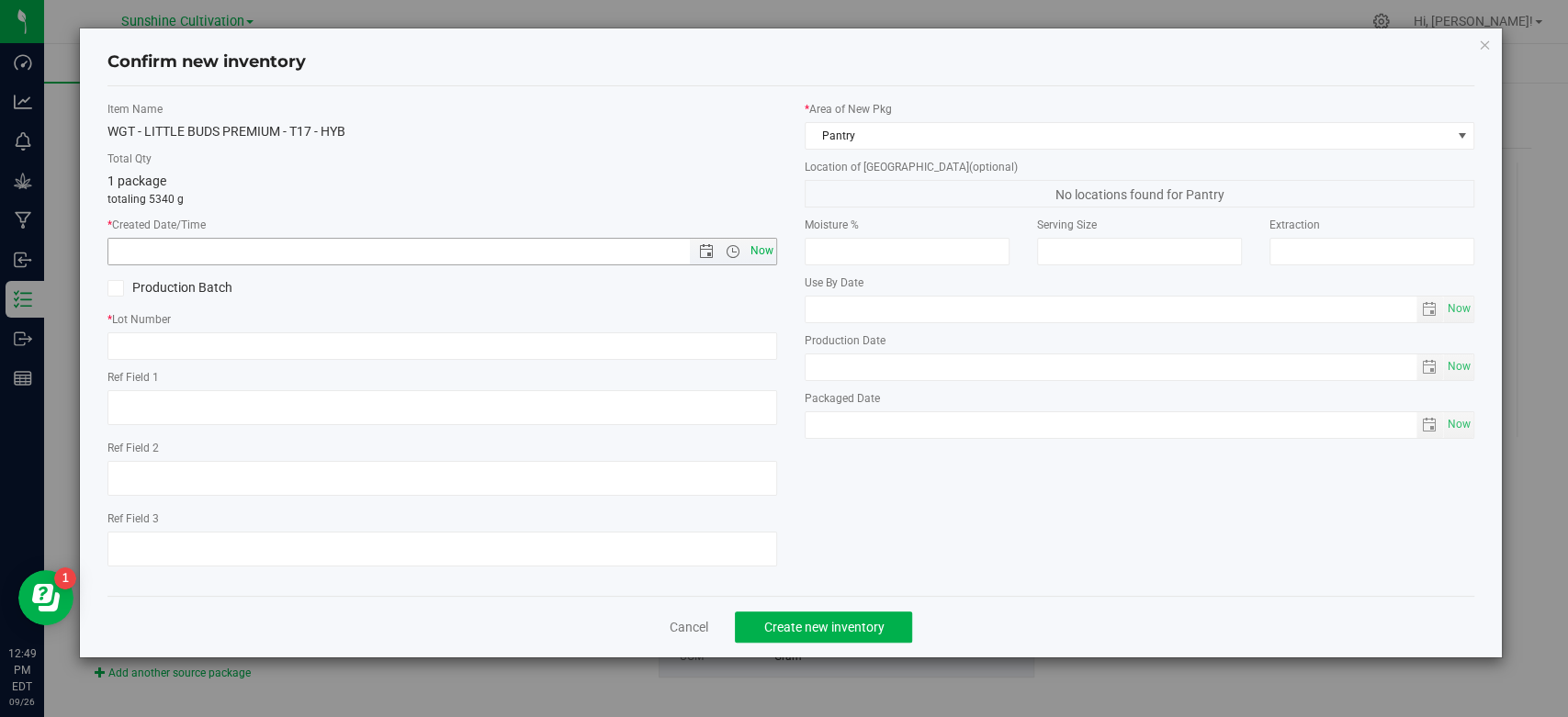
drag, startPoint x: 770, startPoint y: 252, endPoint x: 746, endPoint y: 278, distance: 35.4
click at [771, 251] on span "Now" at bounding box center [763, 251] width 32 height 27
type input "9/26/2025 12:49 PM"
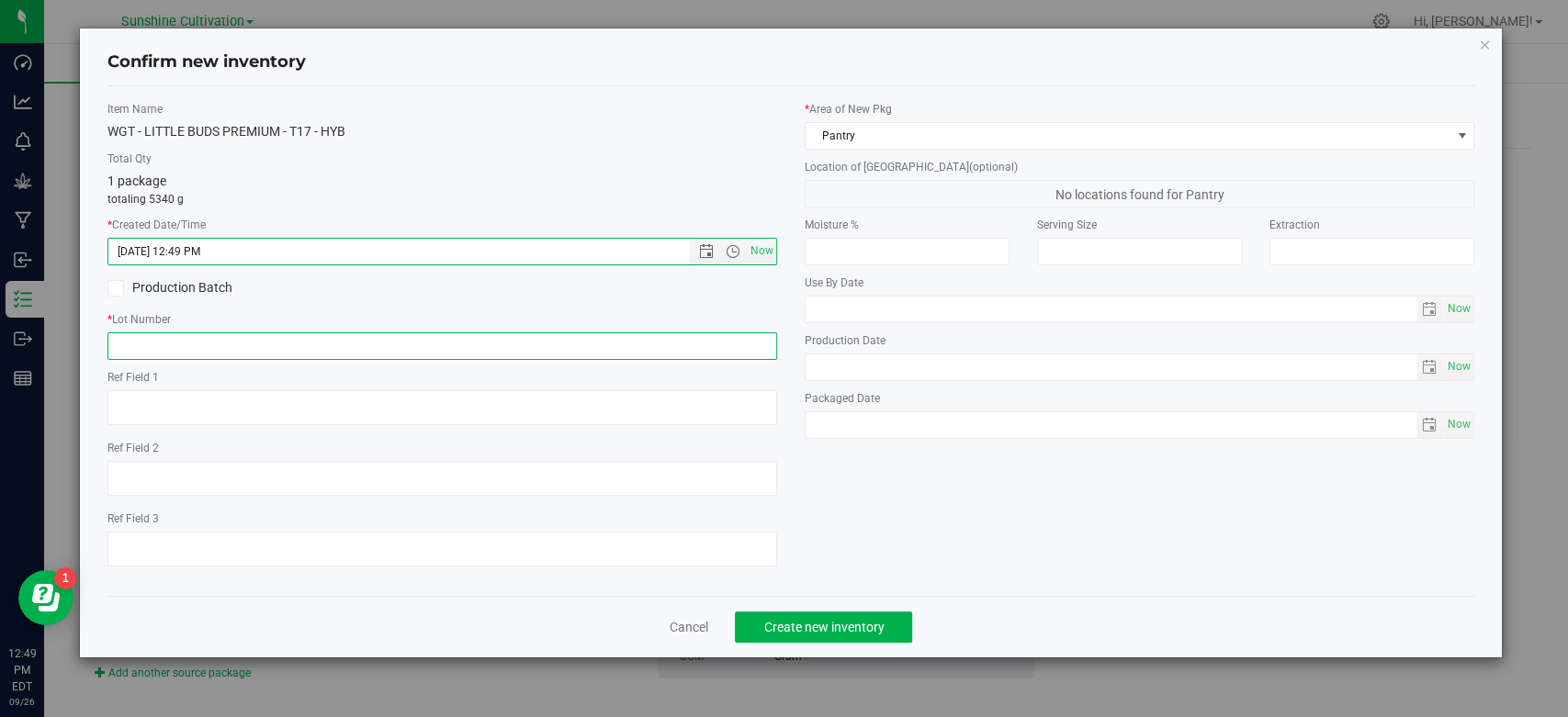
click at [702, 349] on input "text" at bounding box center [443, 347] width 670 height 28
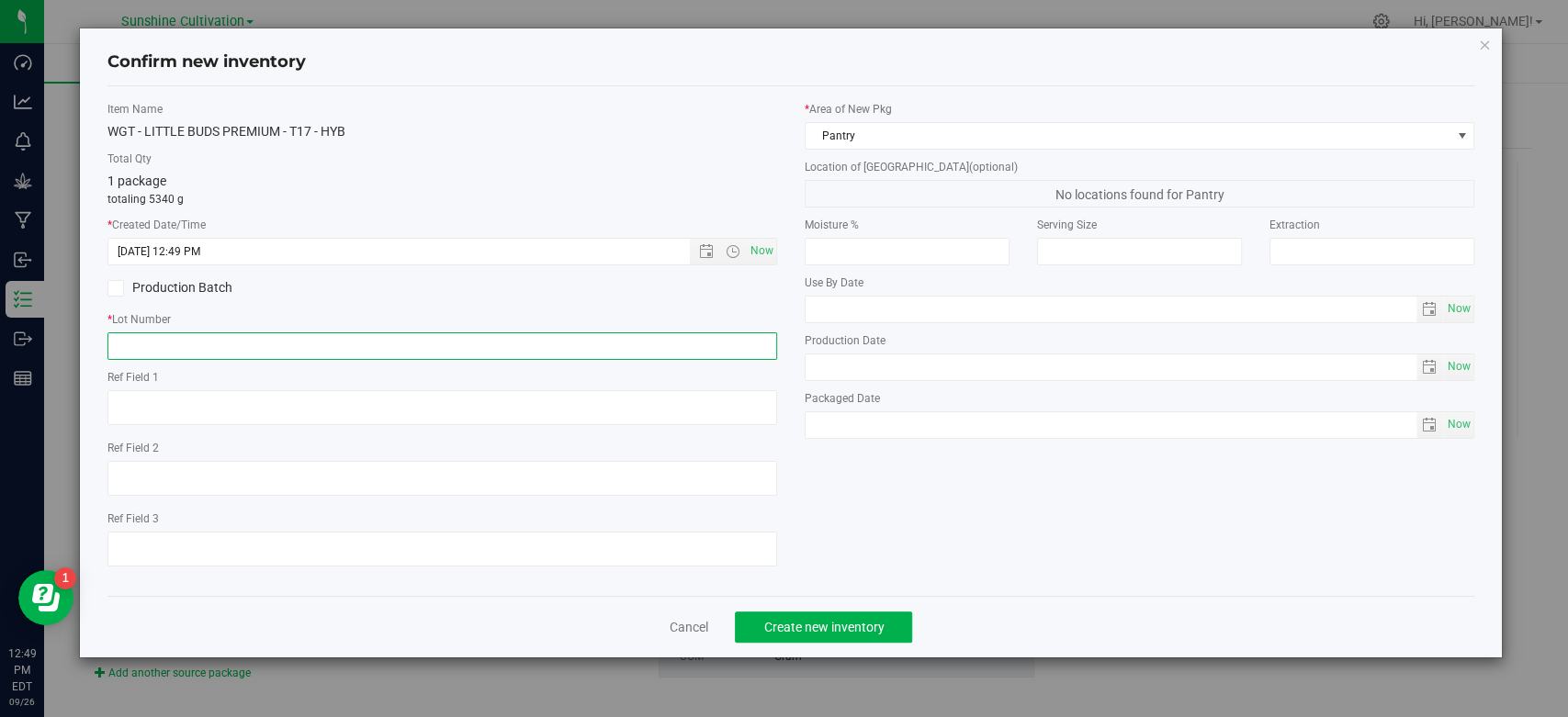
paste input "SN-250905-T17-05"
type input "SN-250905-T17-05"
click at [808, 638] on button "Create new inventory" at bounding box center [823, 628] width 178 height 32
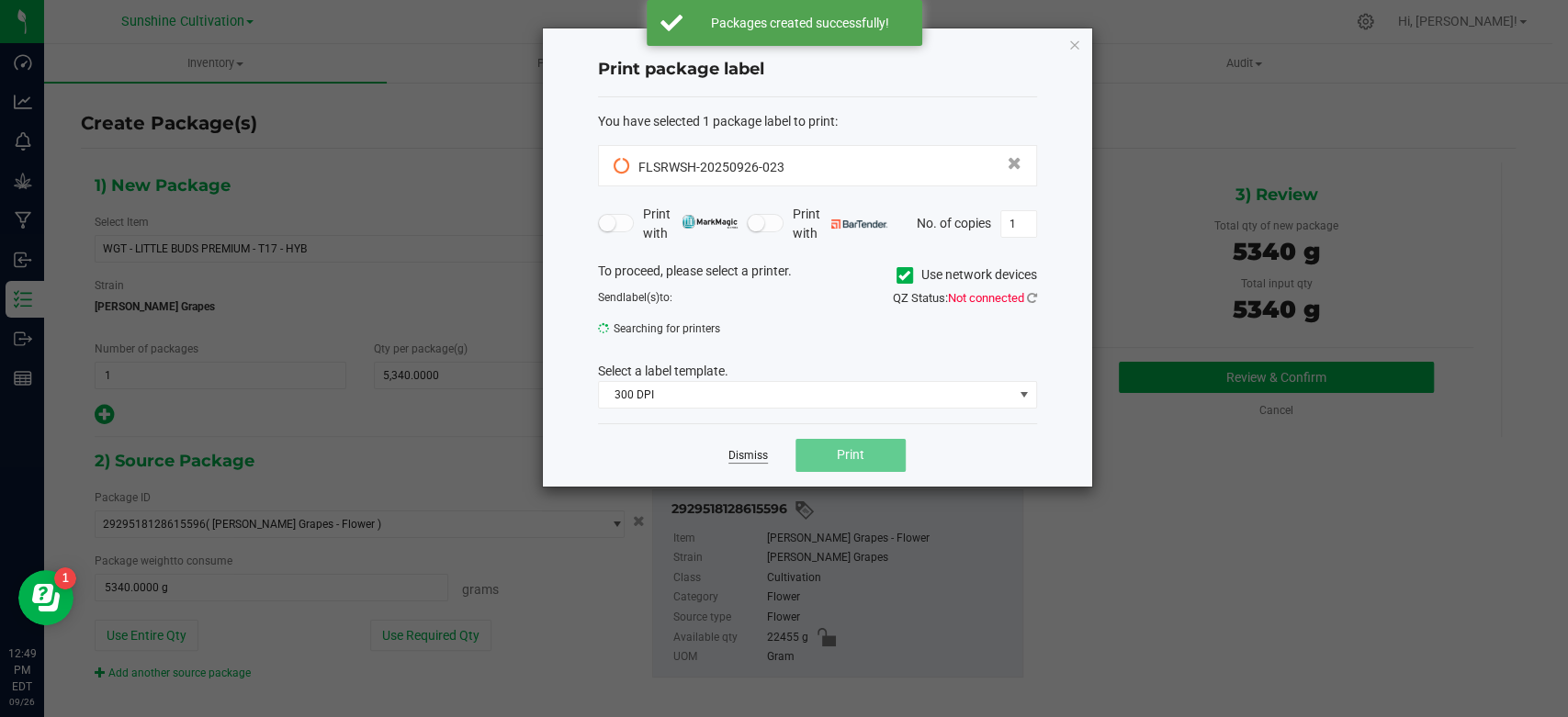
click at [746, 461] on link "Dismiss" at bounding box center [748, 456] width 39 height 16
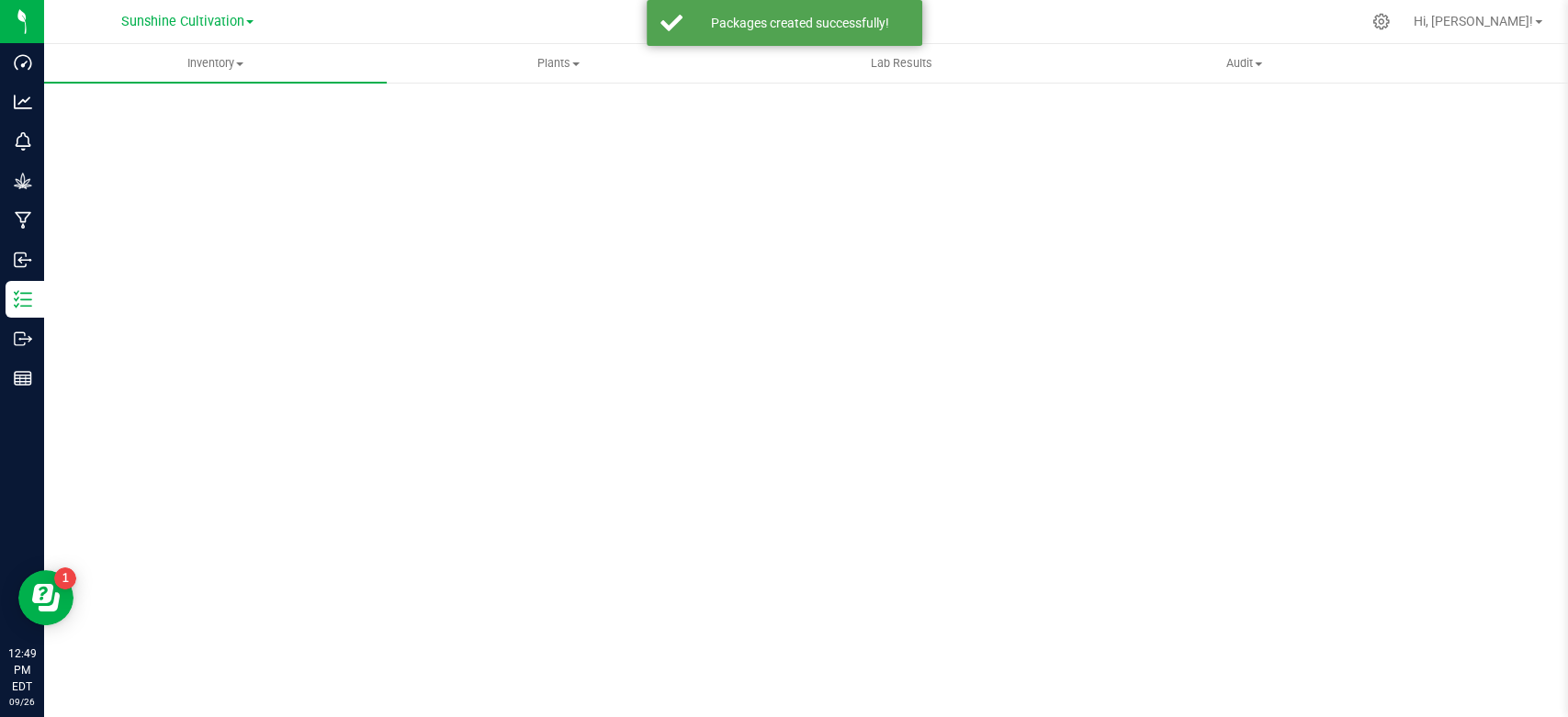
click at [745, 448] on div "Scan Packages 0" at bounding box center [806, 368] width 1451 height 538
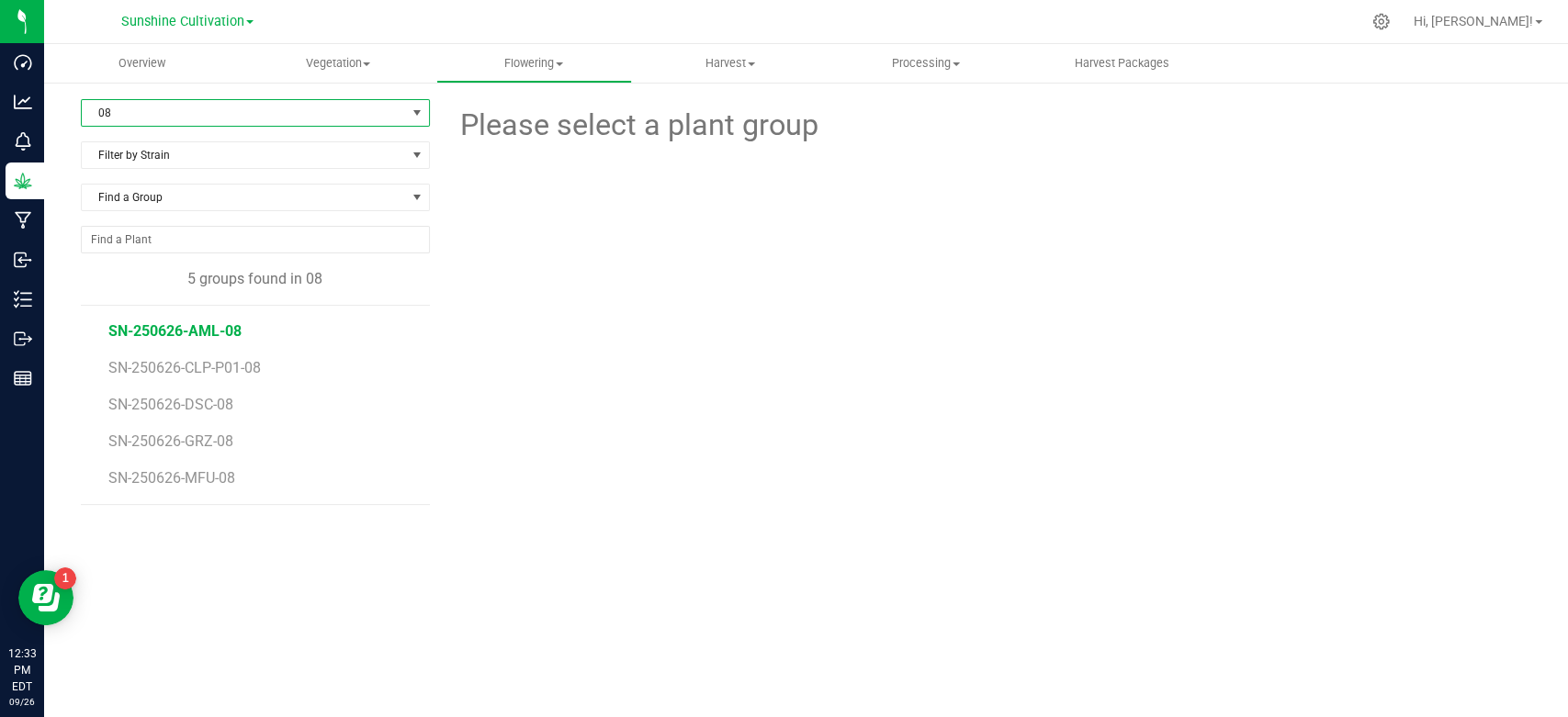
click at [216, 338] on span "SN-250626-AML-08" at bounding box center [175, 331] width 133 height 18
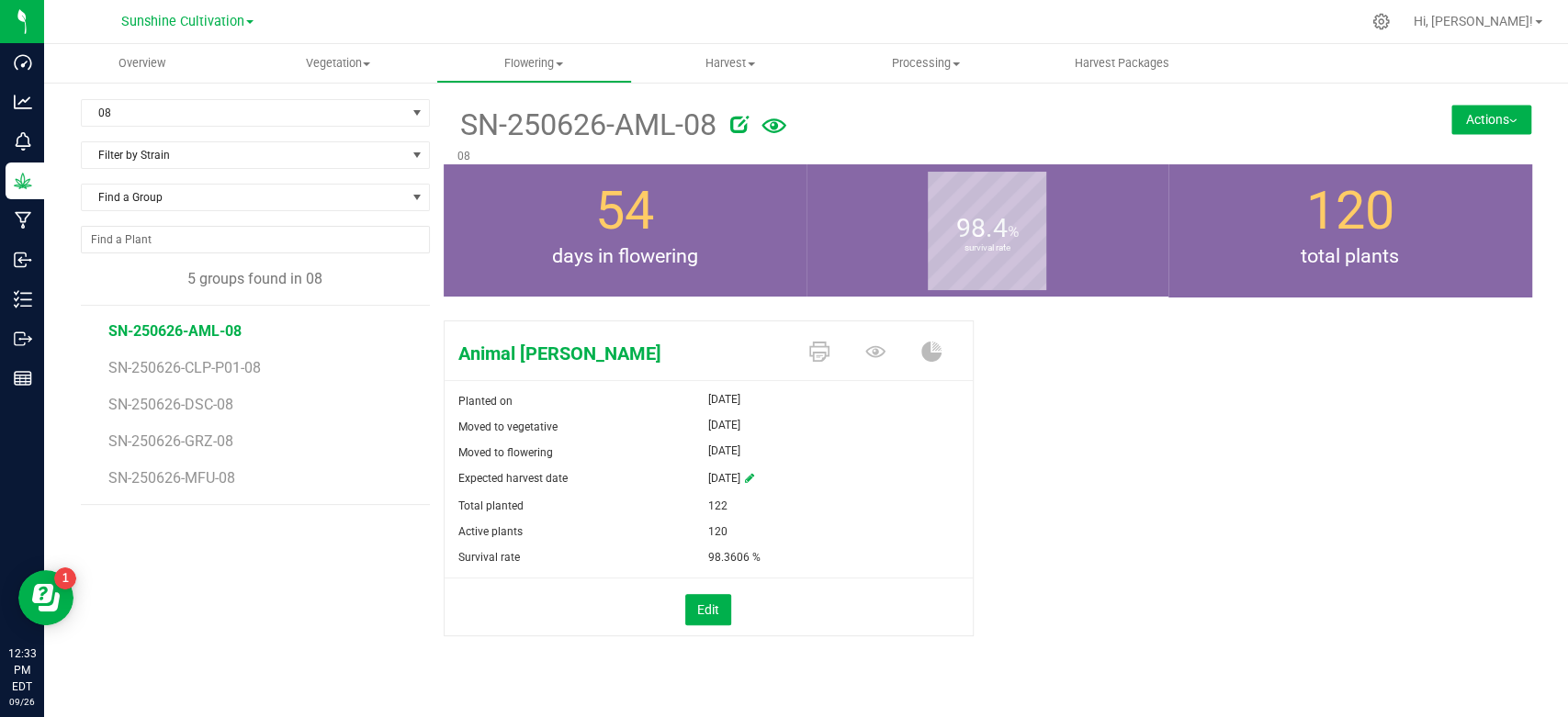
click at [1494, 129] on button "Actions" at bounding box center [1492, 120] width 80 height 30
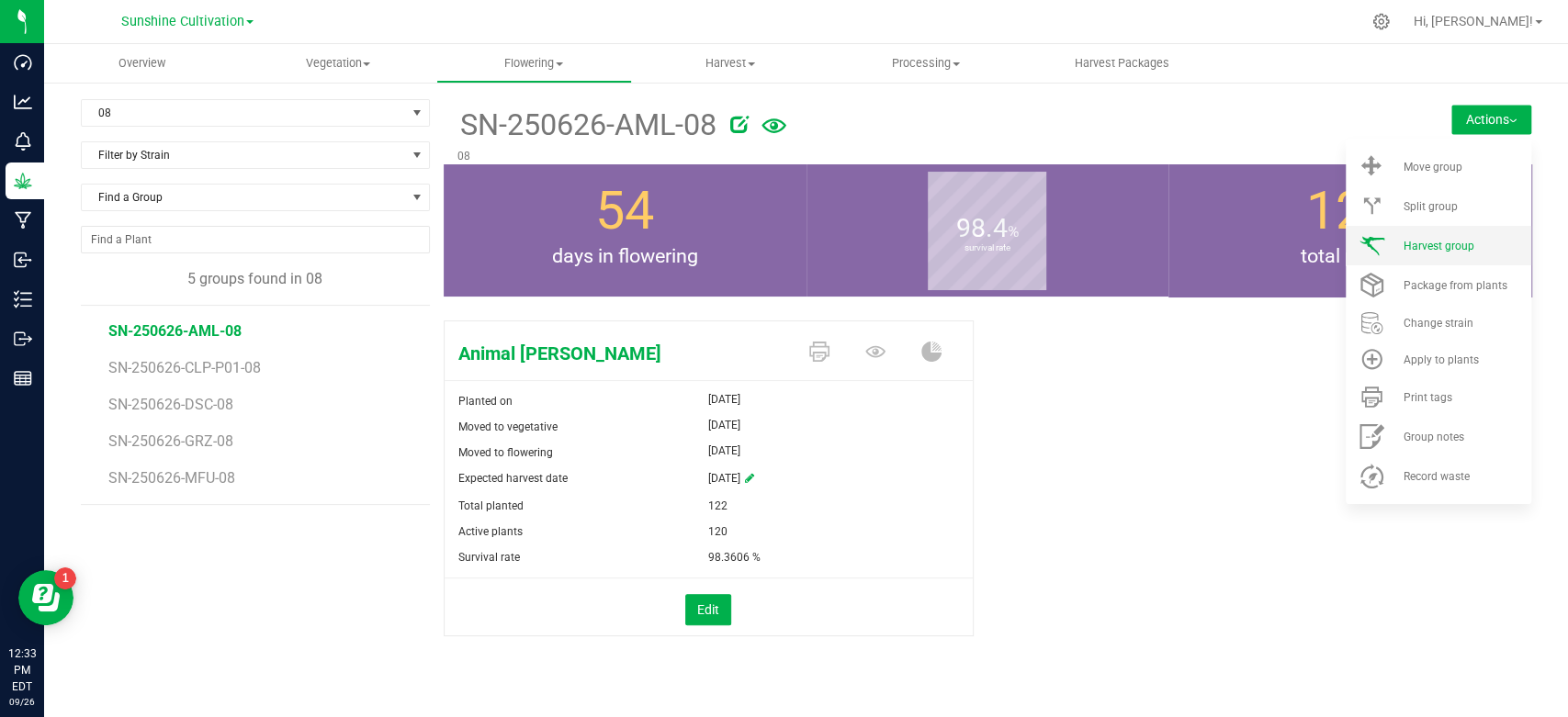
click at [1440, 244] on span "Harvest group" at bounding box center [1438, 246] width 71 height 13
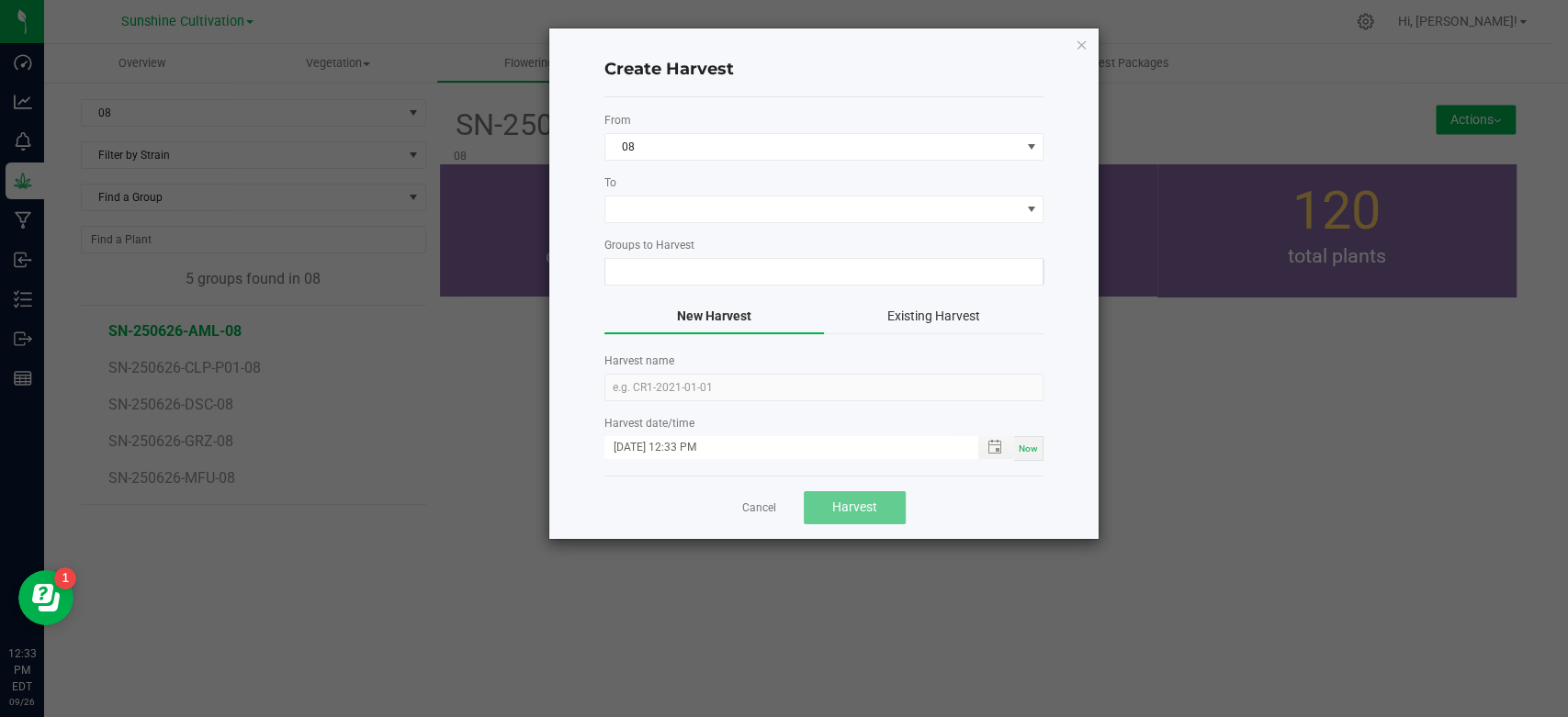
type input "SN-250626-AML-08"
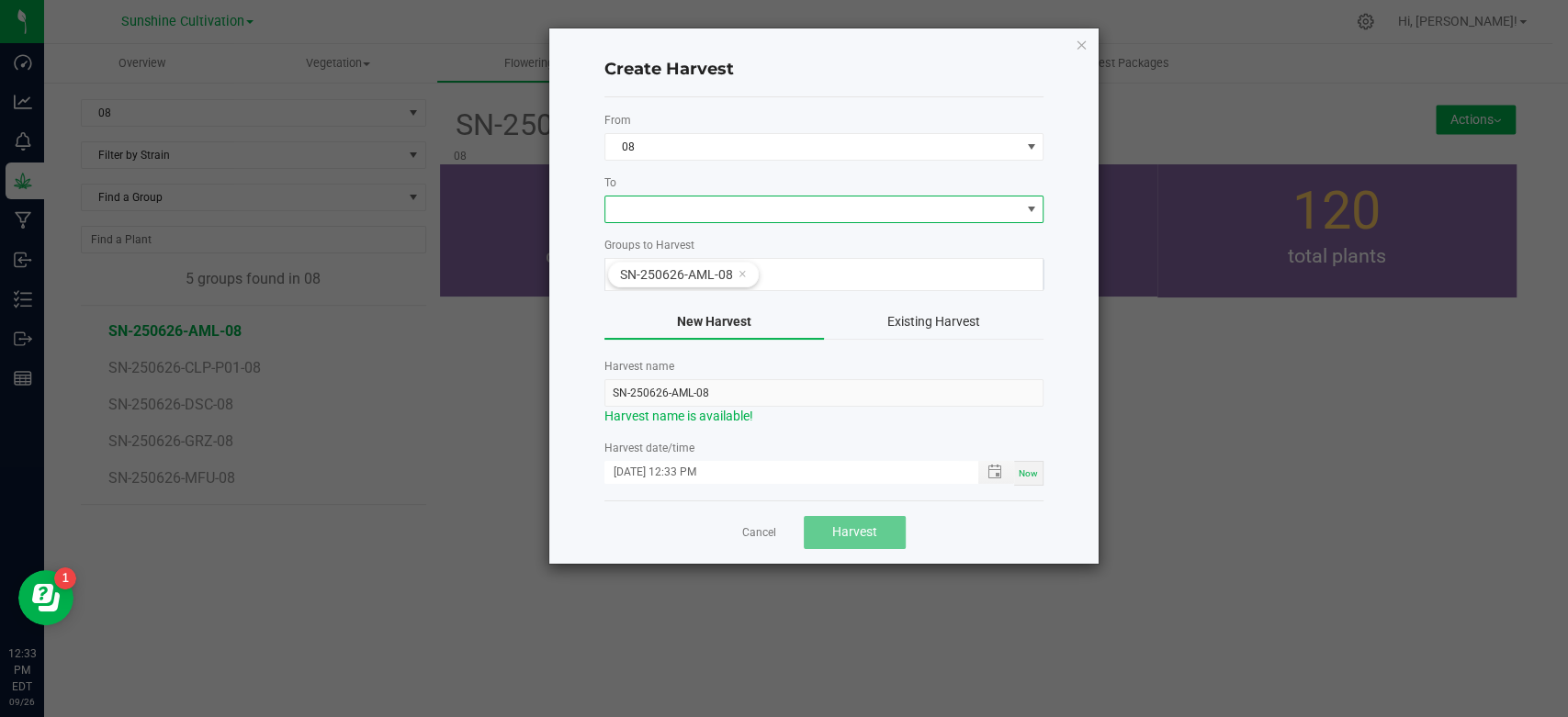
click at [823, 214] on span at bounding box center [812, 209] width 414 height 26
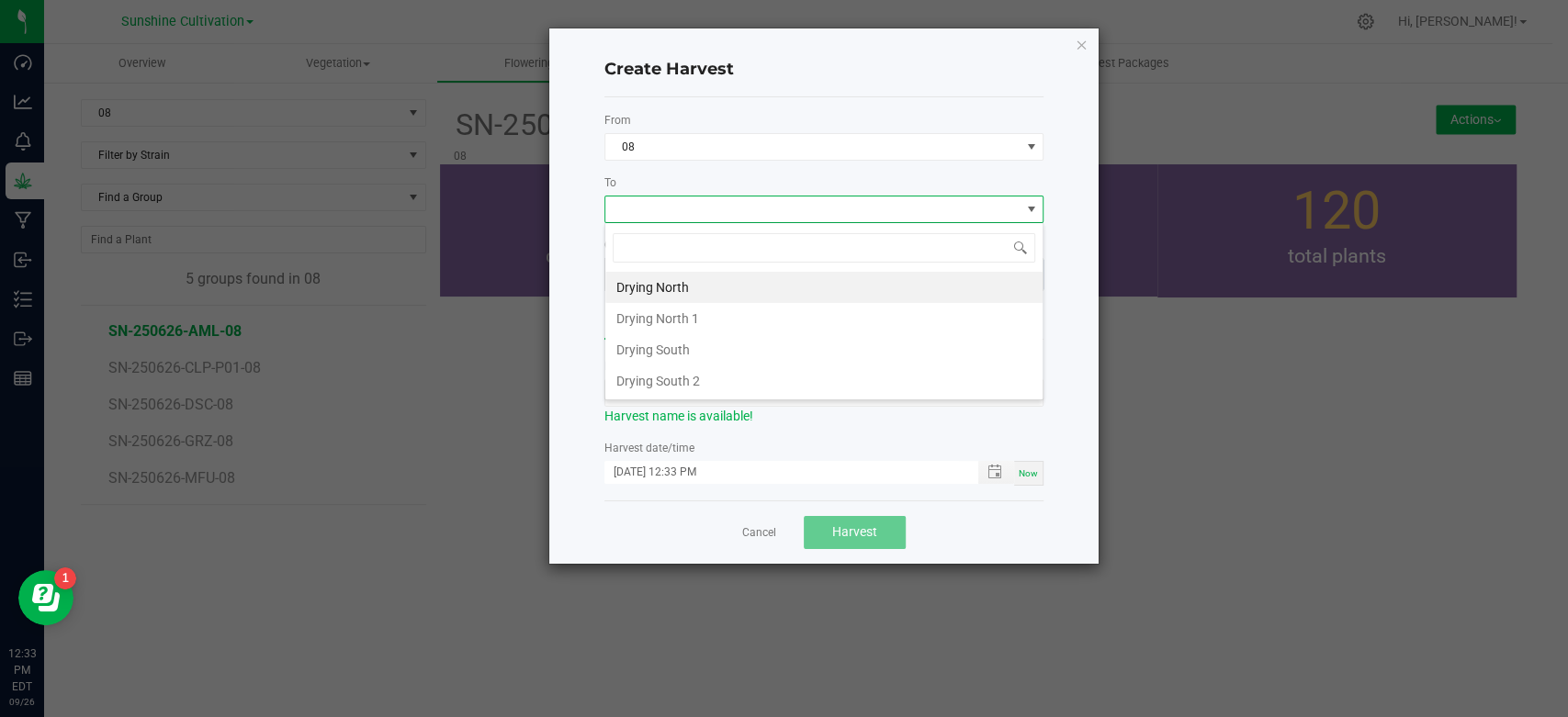
scroll to position [27, 439]
click at [671, 351] on li "Drying South" at bounding box center [824, 351] width 437 height 32
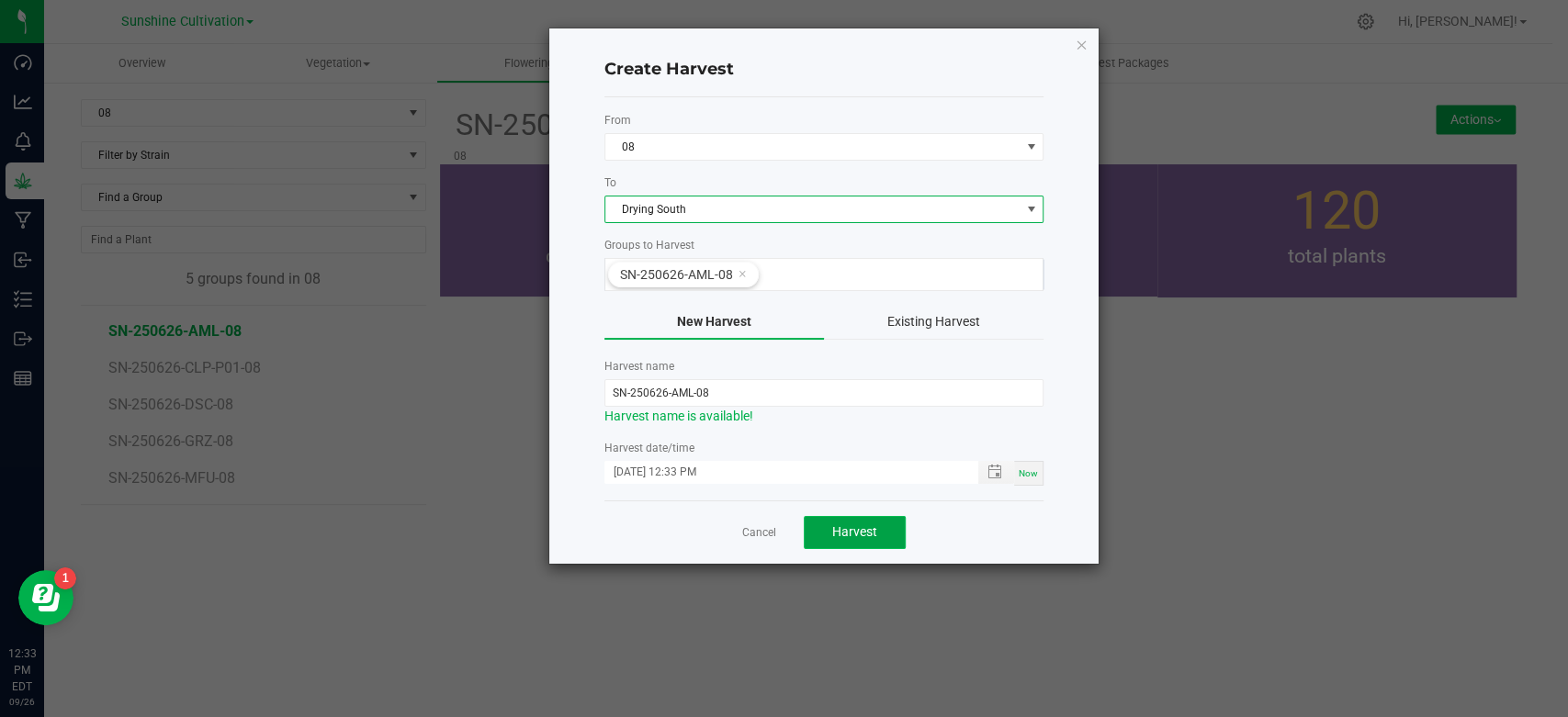
click at [844, 526] on span "Harvest" at bounding box center [855, 532] width 45 height 15
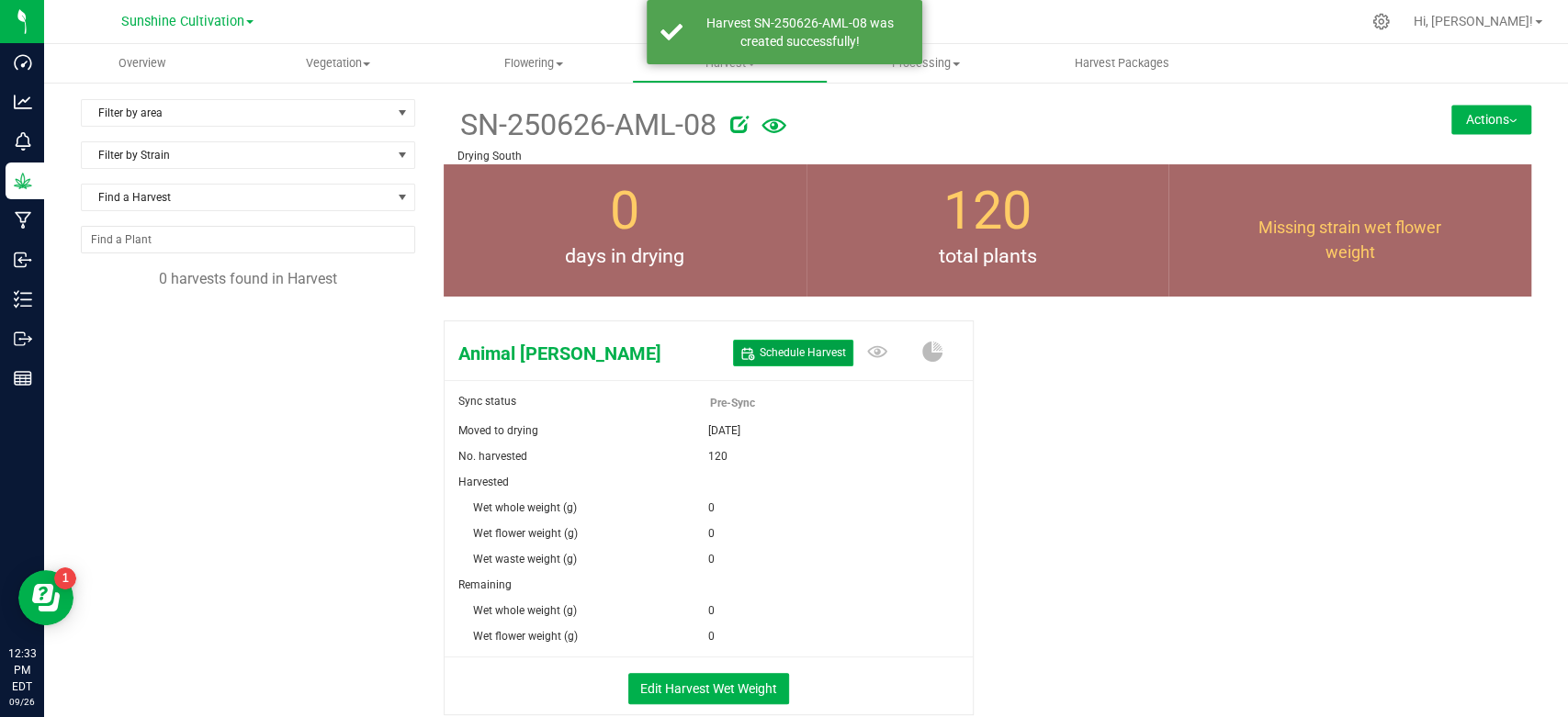
click at [804, 363] on button "Schedule Harvest" at bounding box center [792, 352] width 120 height 27
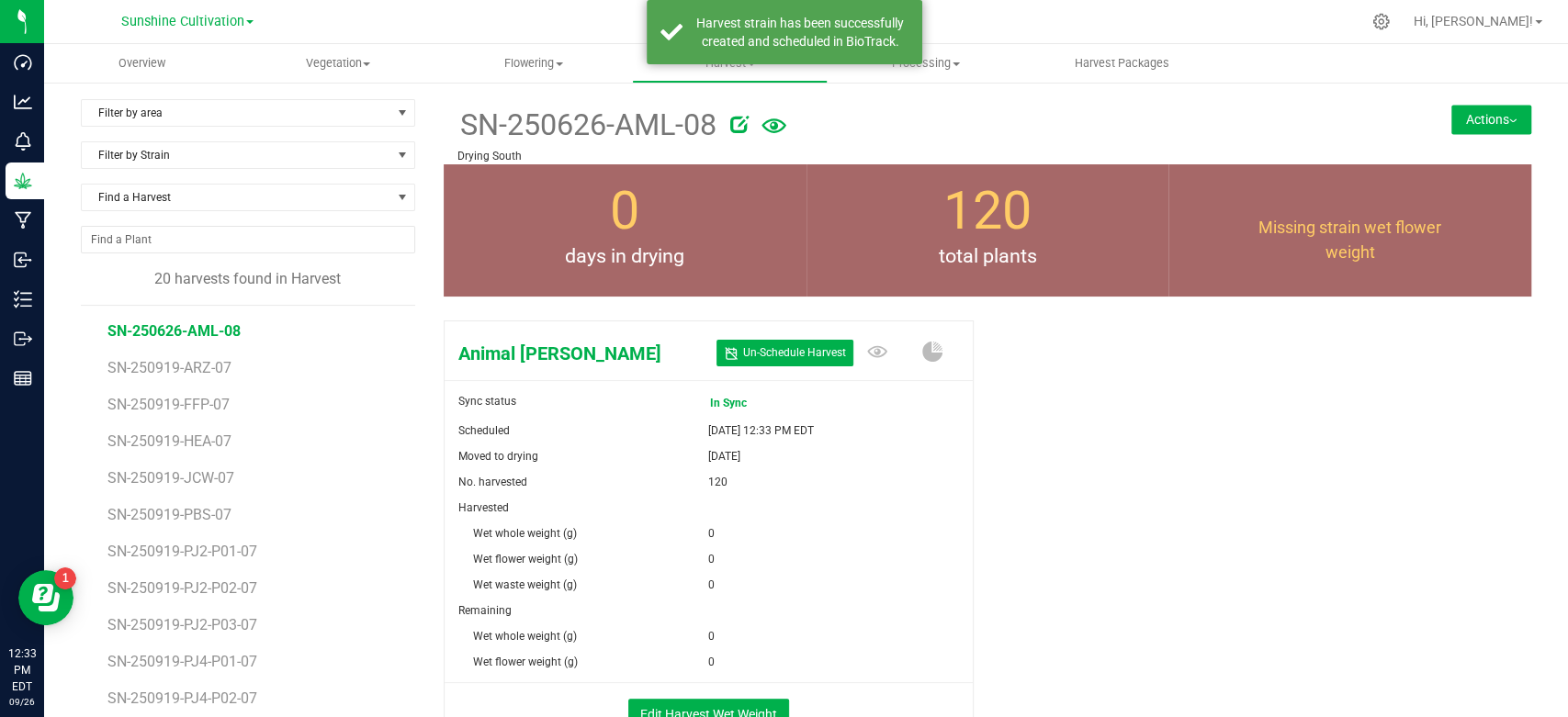
click at [730, 129] on icon at bounding box center [739, 124] width 19 height 19
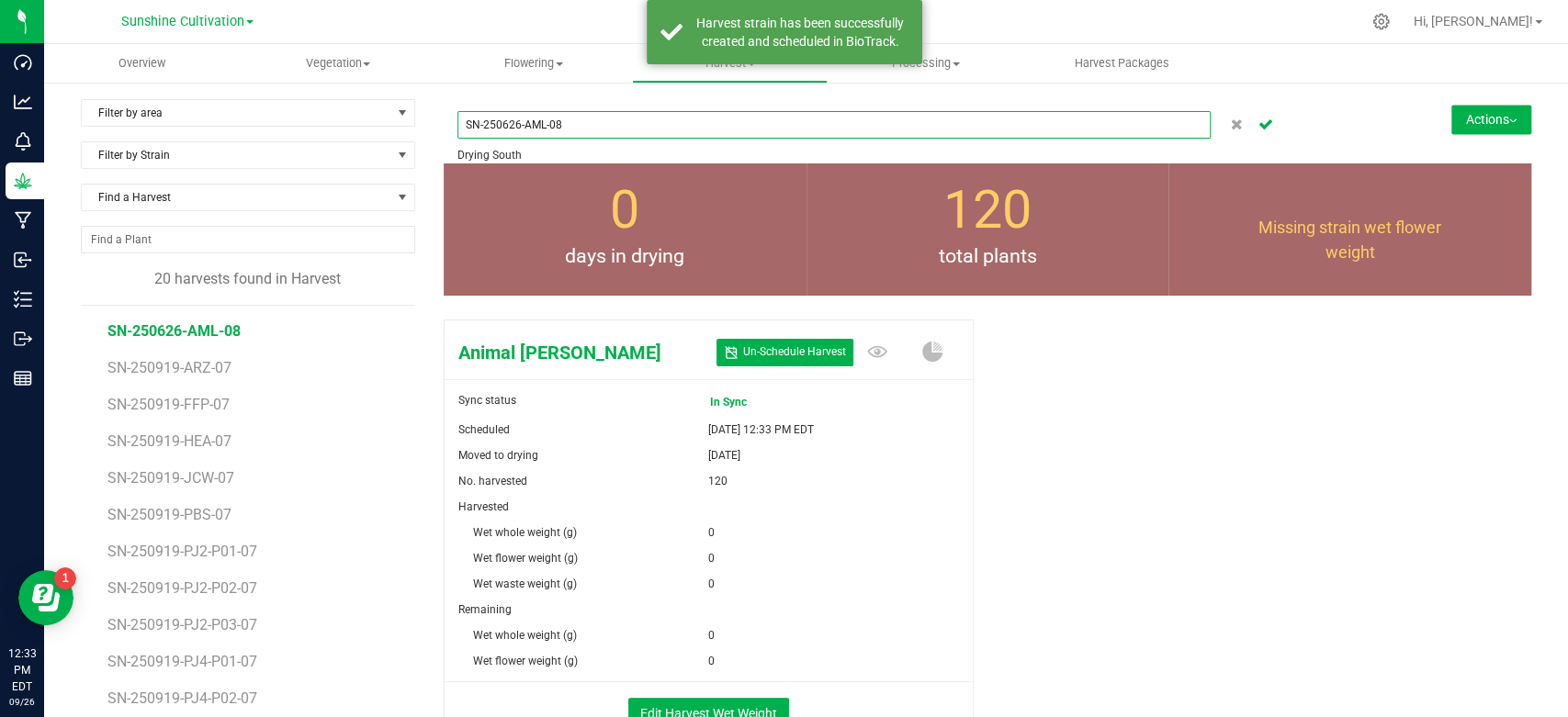
click at [509, 126] on input "SN-250626-AML-08" at bounding box center [834, 126] width 753 height 28
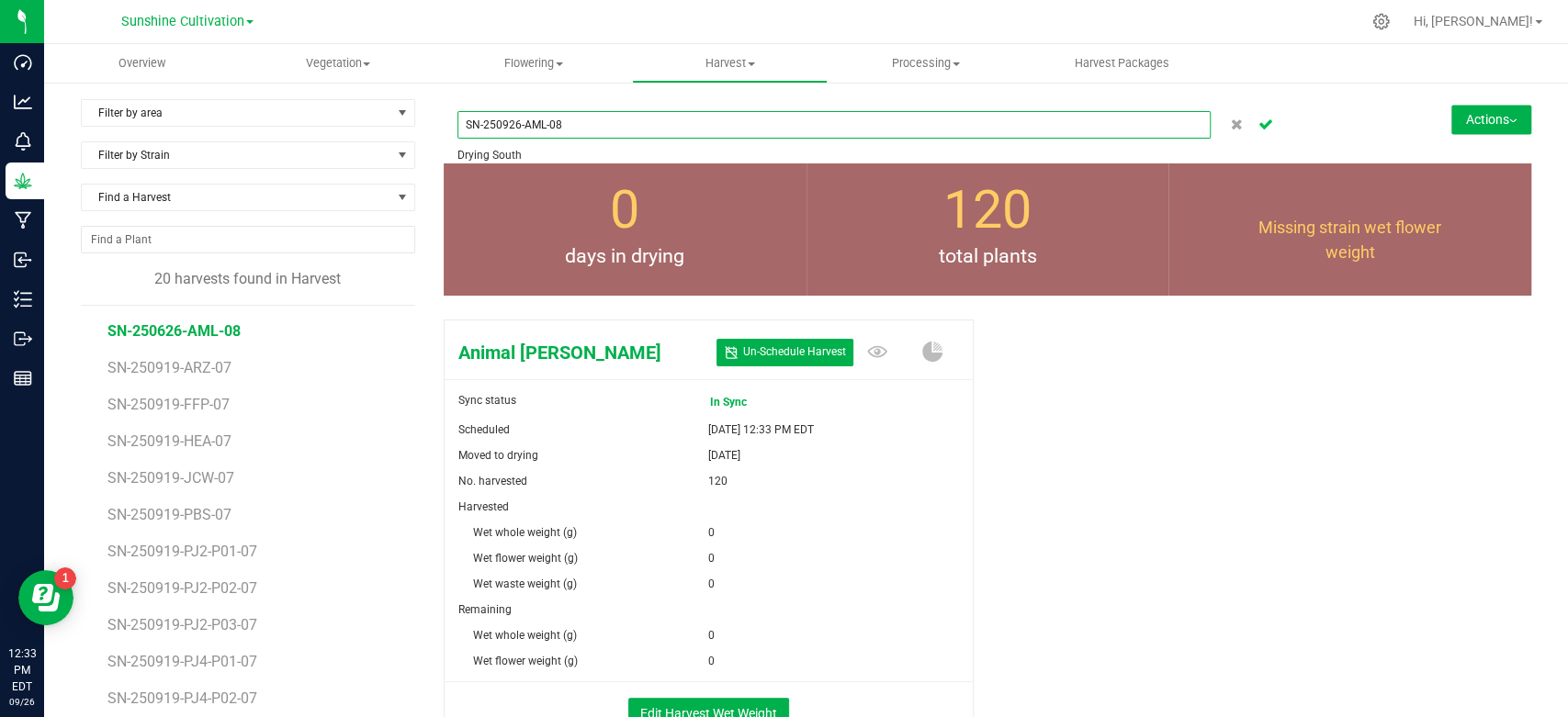
type input "SN-250926-AML-08"
click at [1258, 123] on icon "Cancel button" at bounding box center [1266, 123] width 15 height 11
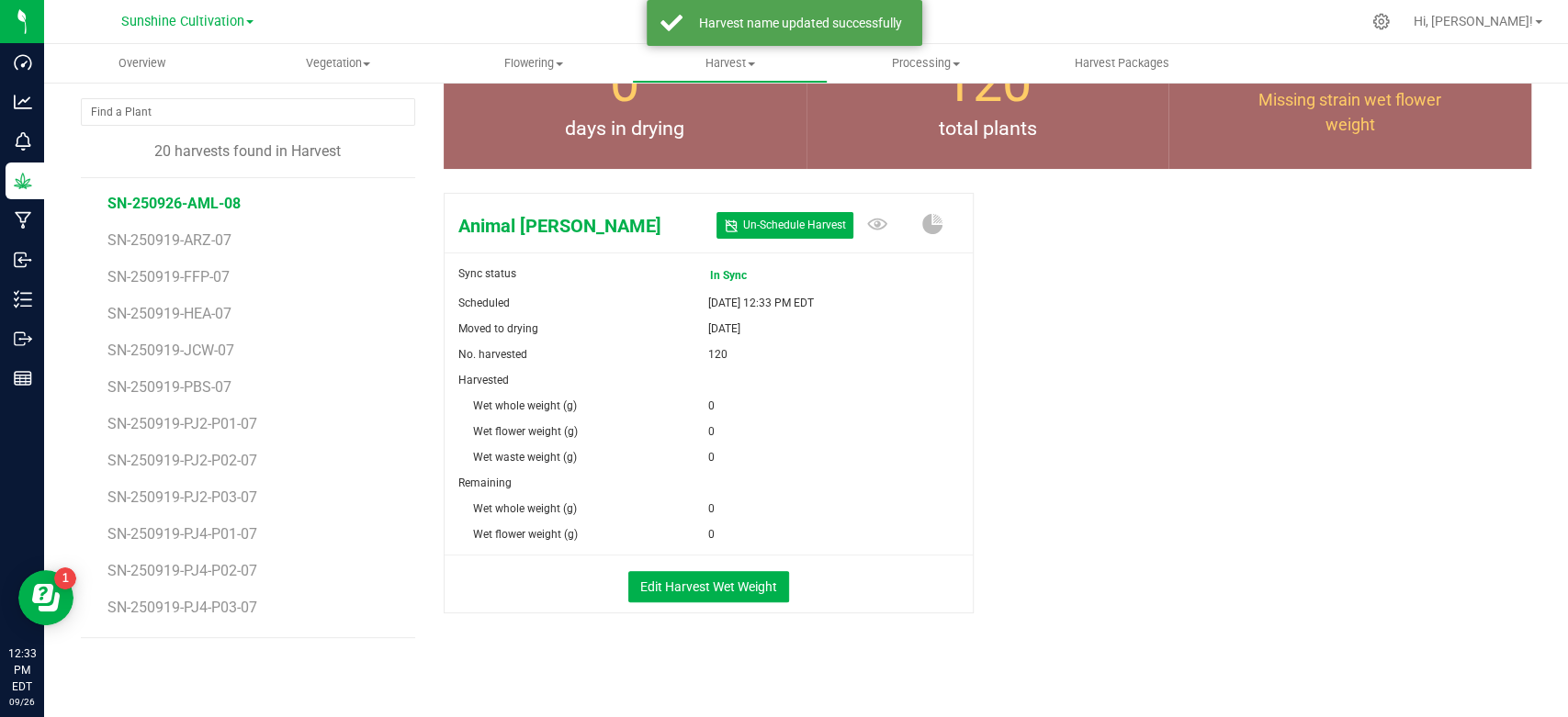
scroll to position [128, 0]
click at [728, 591] on button "Edit Harvest Wet Weight" at bounding box center [709, 586] width 161 height 32
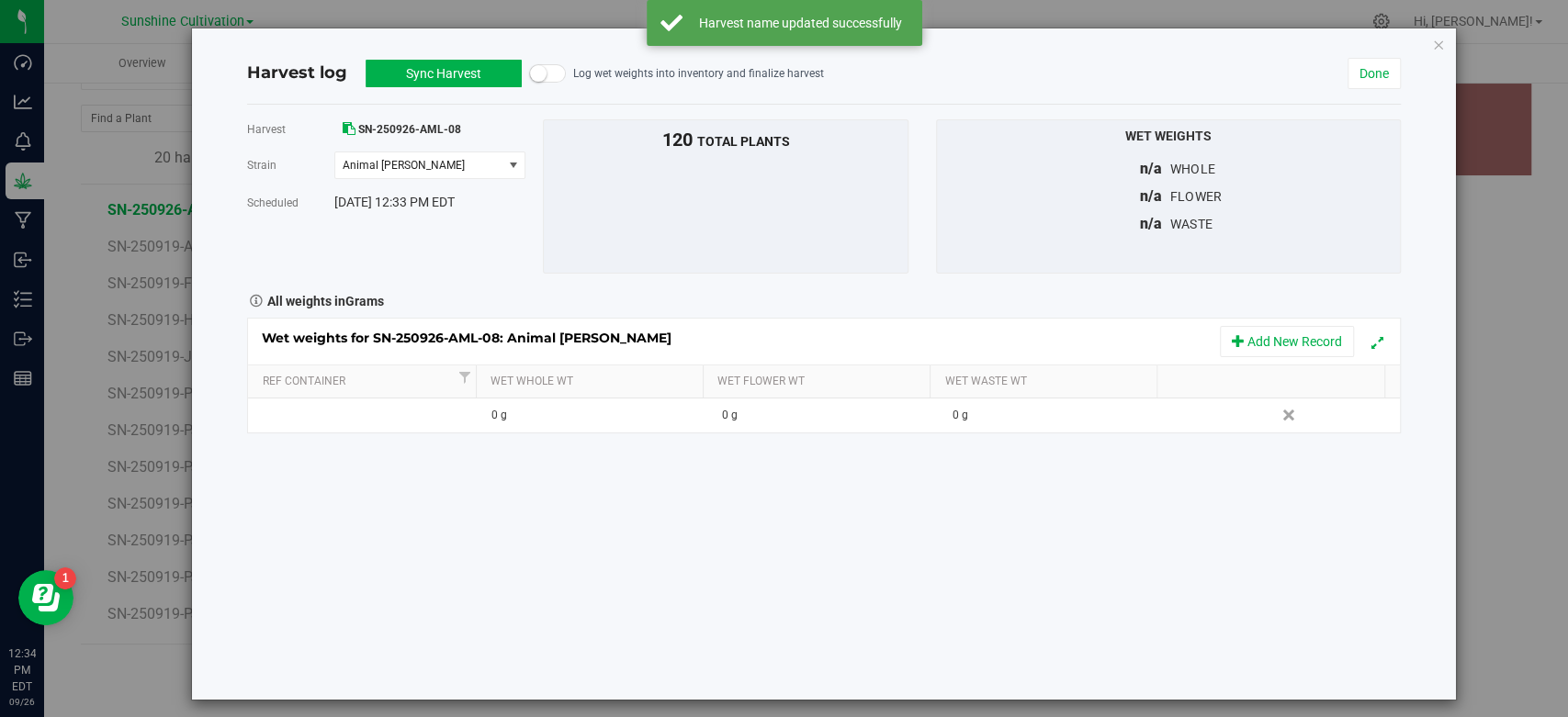
scroll to position [128, 0]
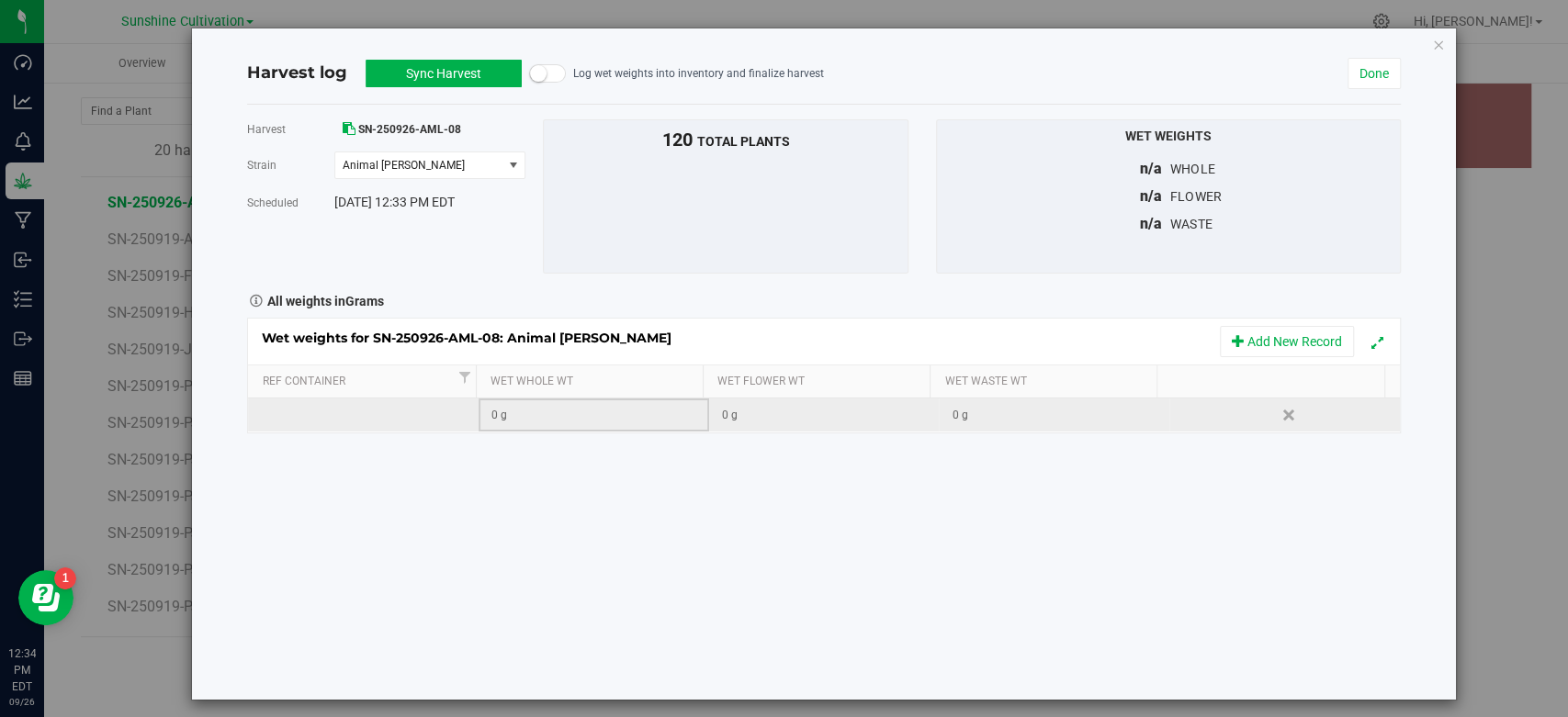
click at [552, 423] on td "0 g" at bounding box center [594, 416] width 231 height 33
type input "113680"
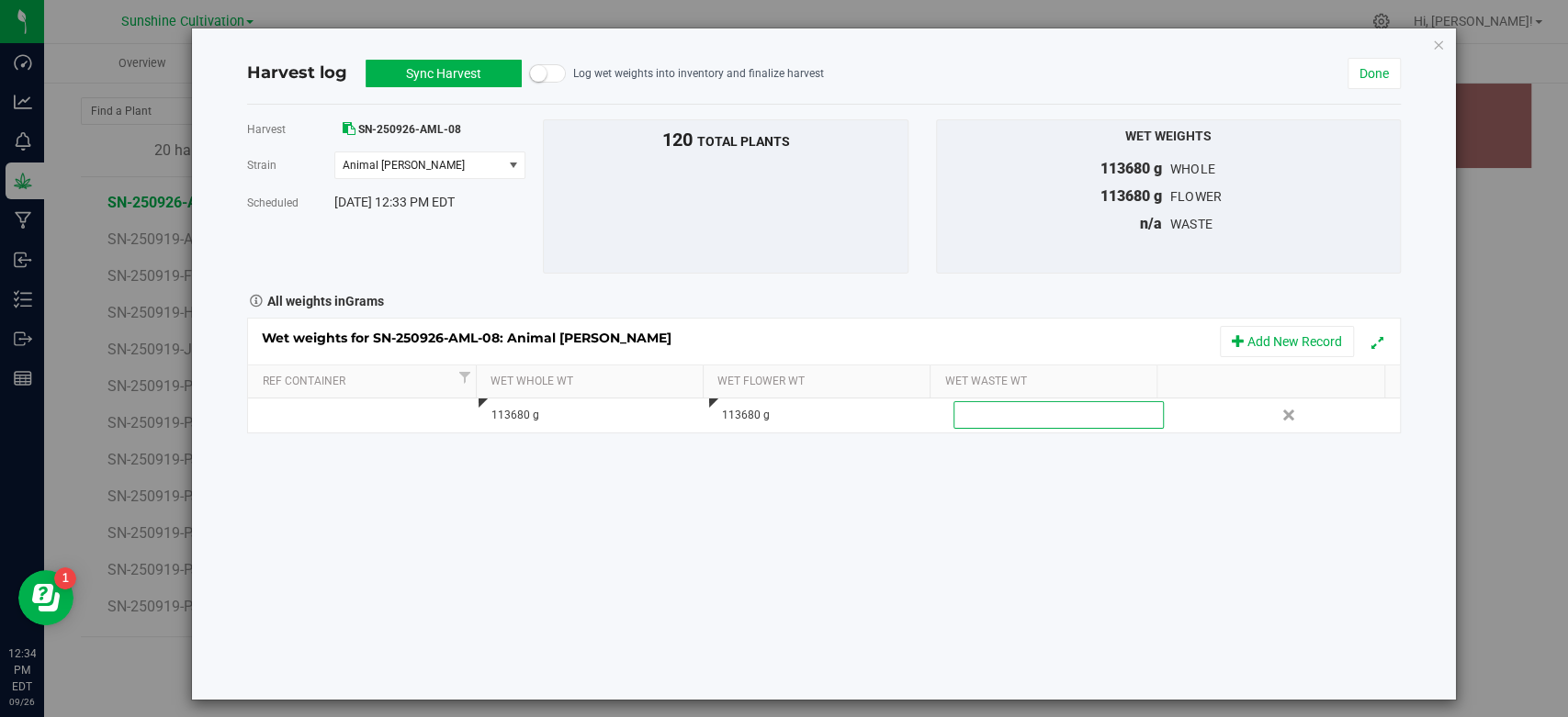
click at [442, 83] on button "Sync Harvest" at bounding box center [444, 73] width 156 height 28
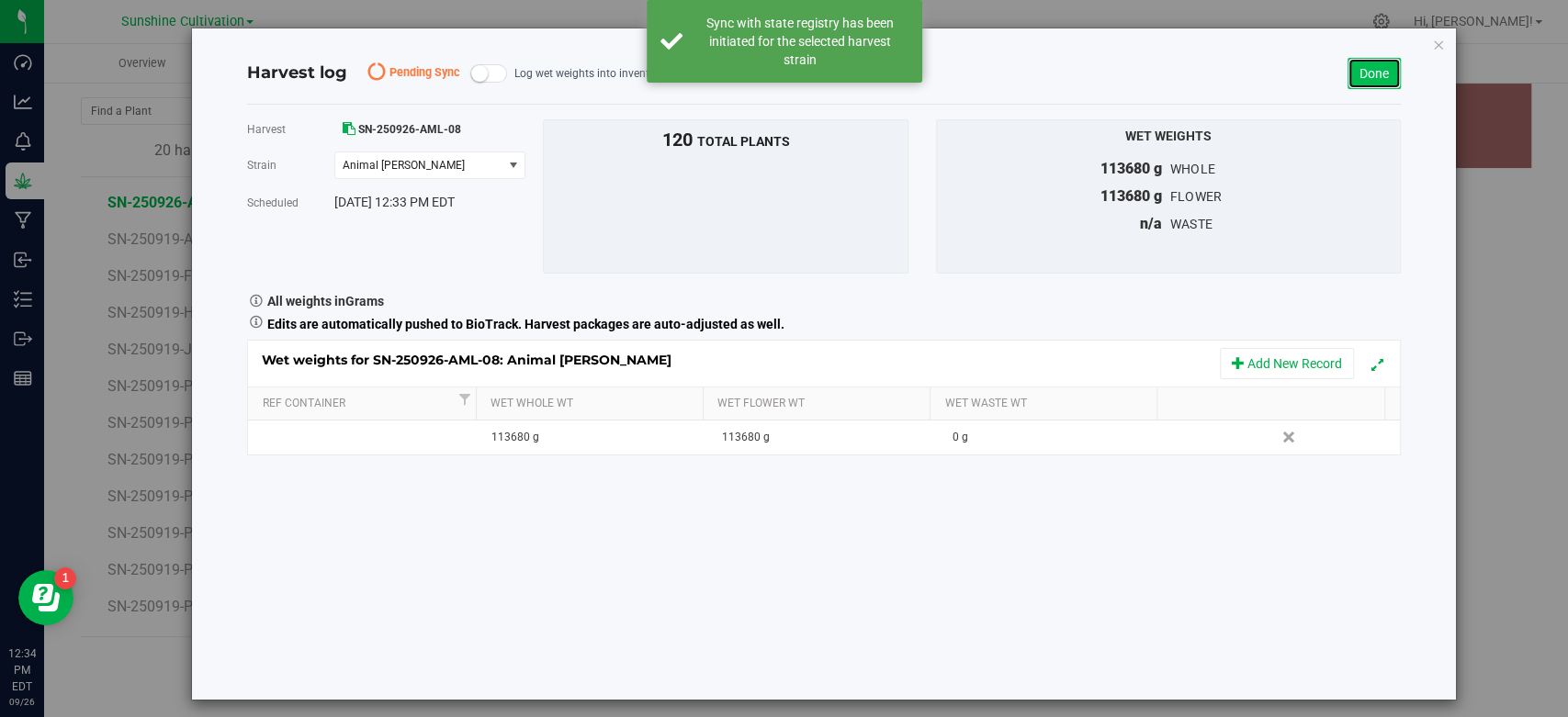
click at [1348, 86] on link "Done" at bounding box center [1374, 73] width 53 height 32
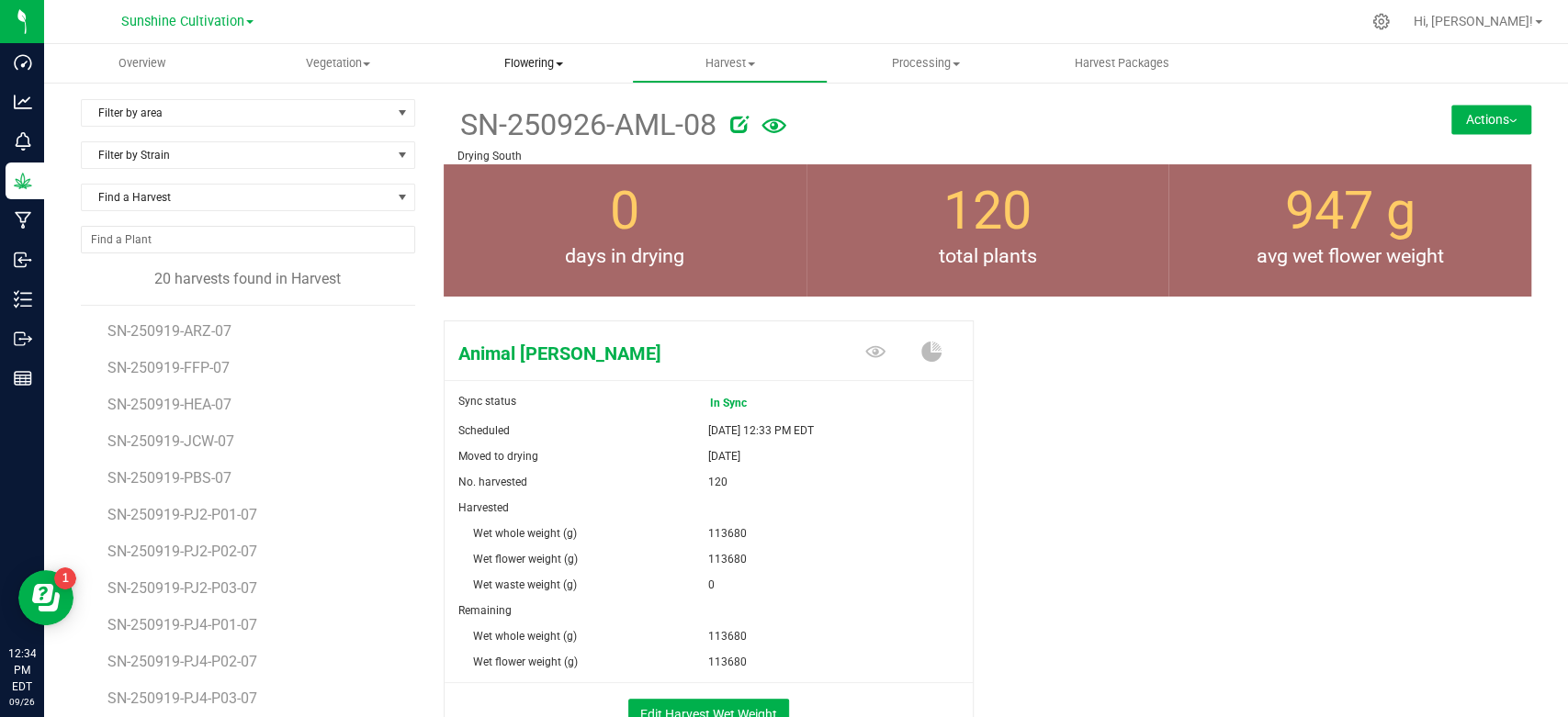
click at [525, 67] on span "Flowering" at bounding box center [534, 63] width 193 height 17
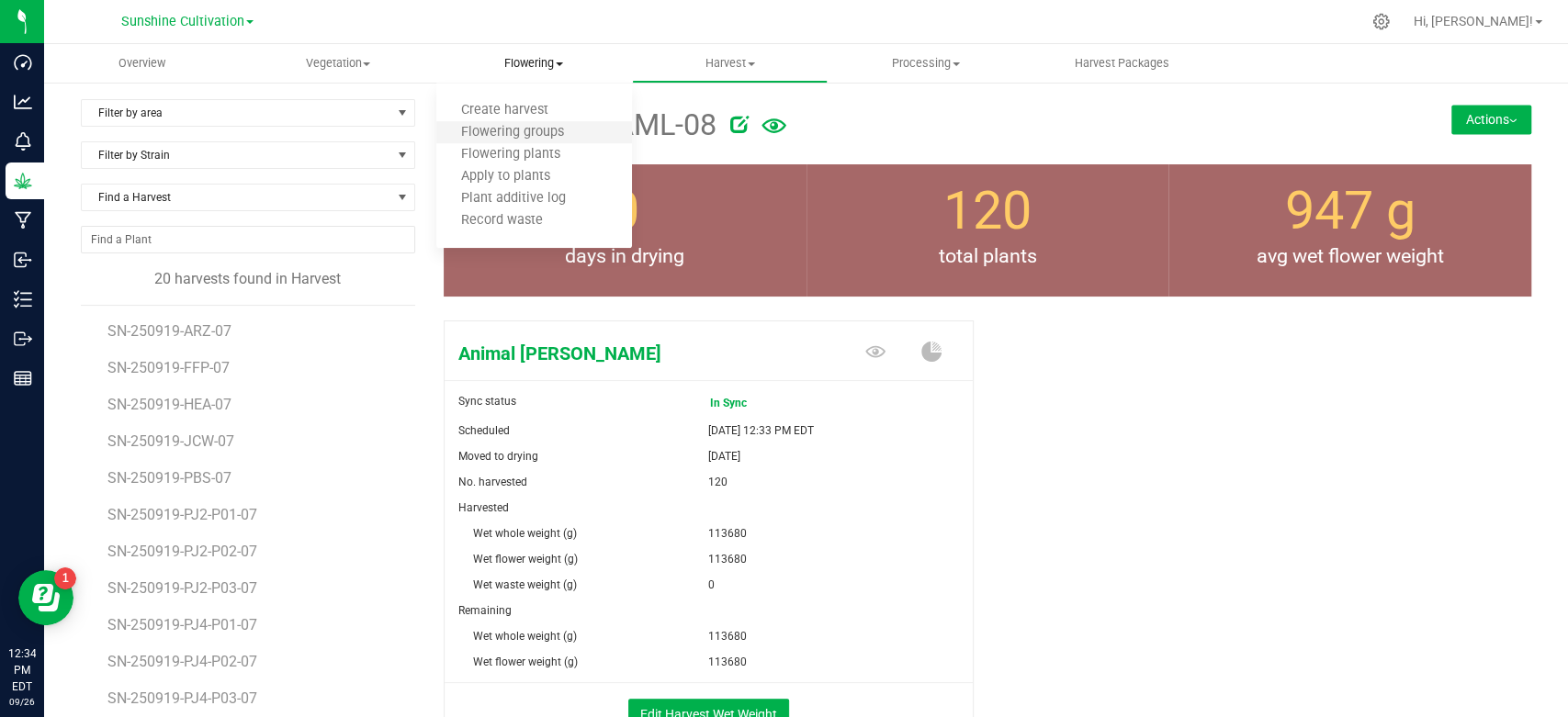
click at [505, 122] on li "Flowering groups" at bounding box center [534, 133] width 195 height 22
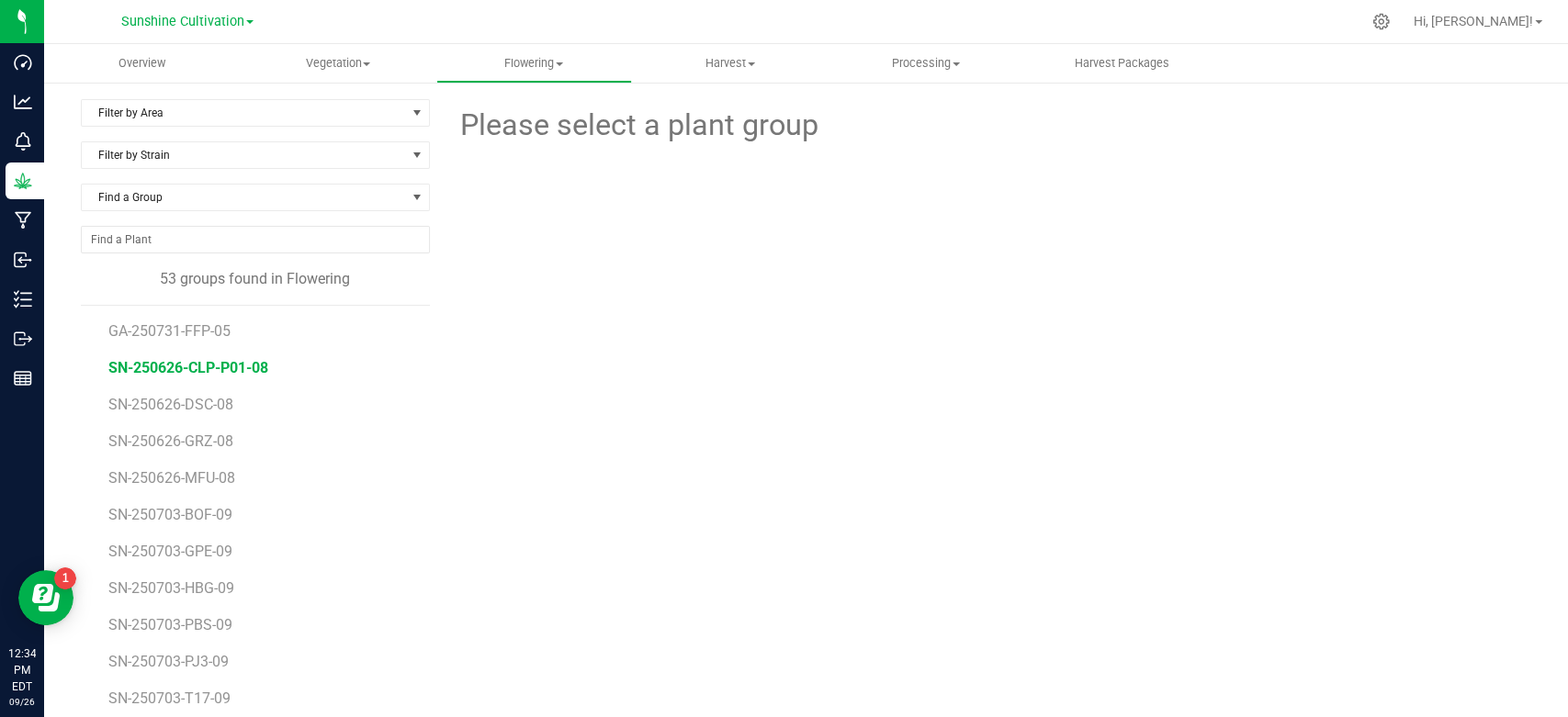
click at [206, 372] on span "SN-250626-CLP-P01-08" at bounding box center [189, 367] width 160 height 18
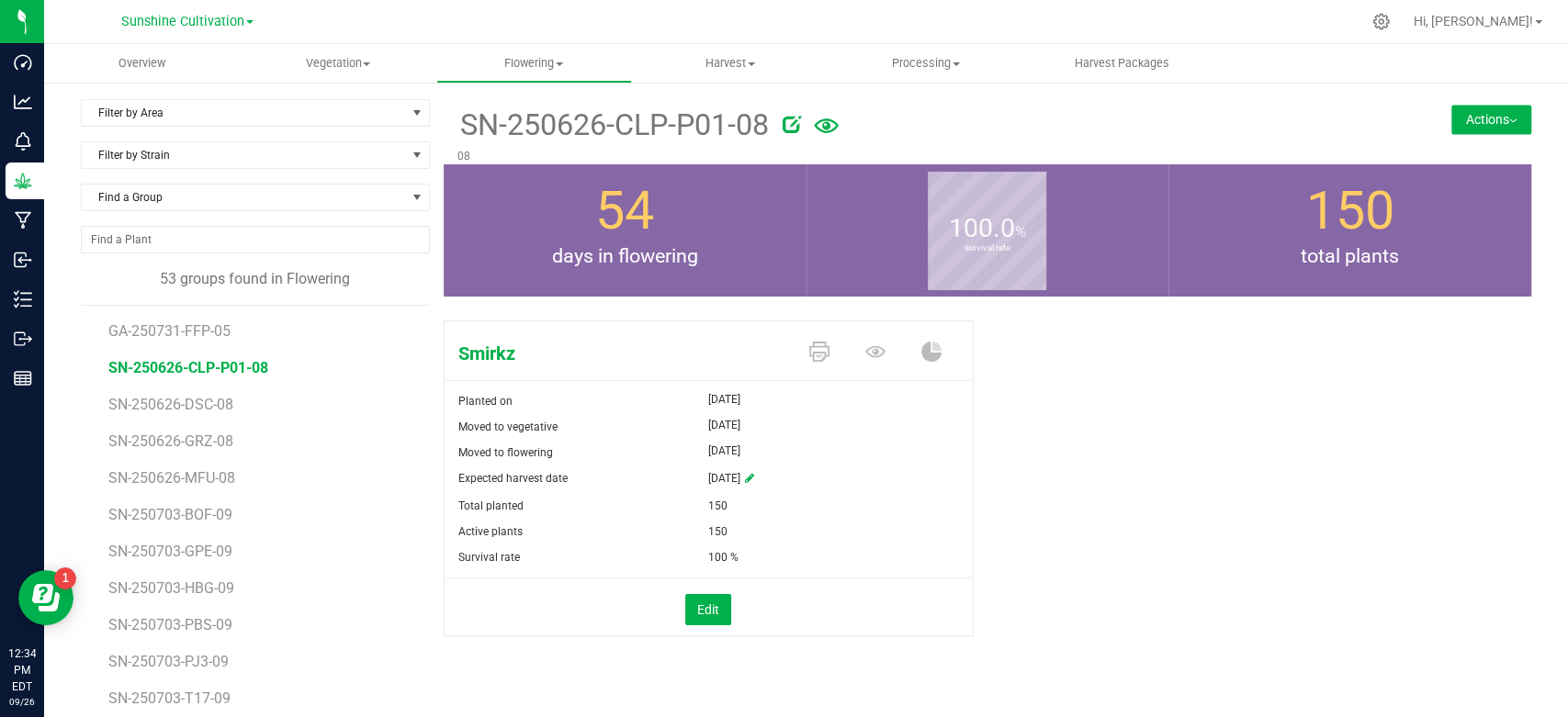
click at [1482, 126] on button "Actions" at bounding box center [1492, 120] width 80 height 30
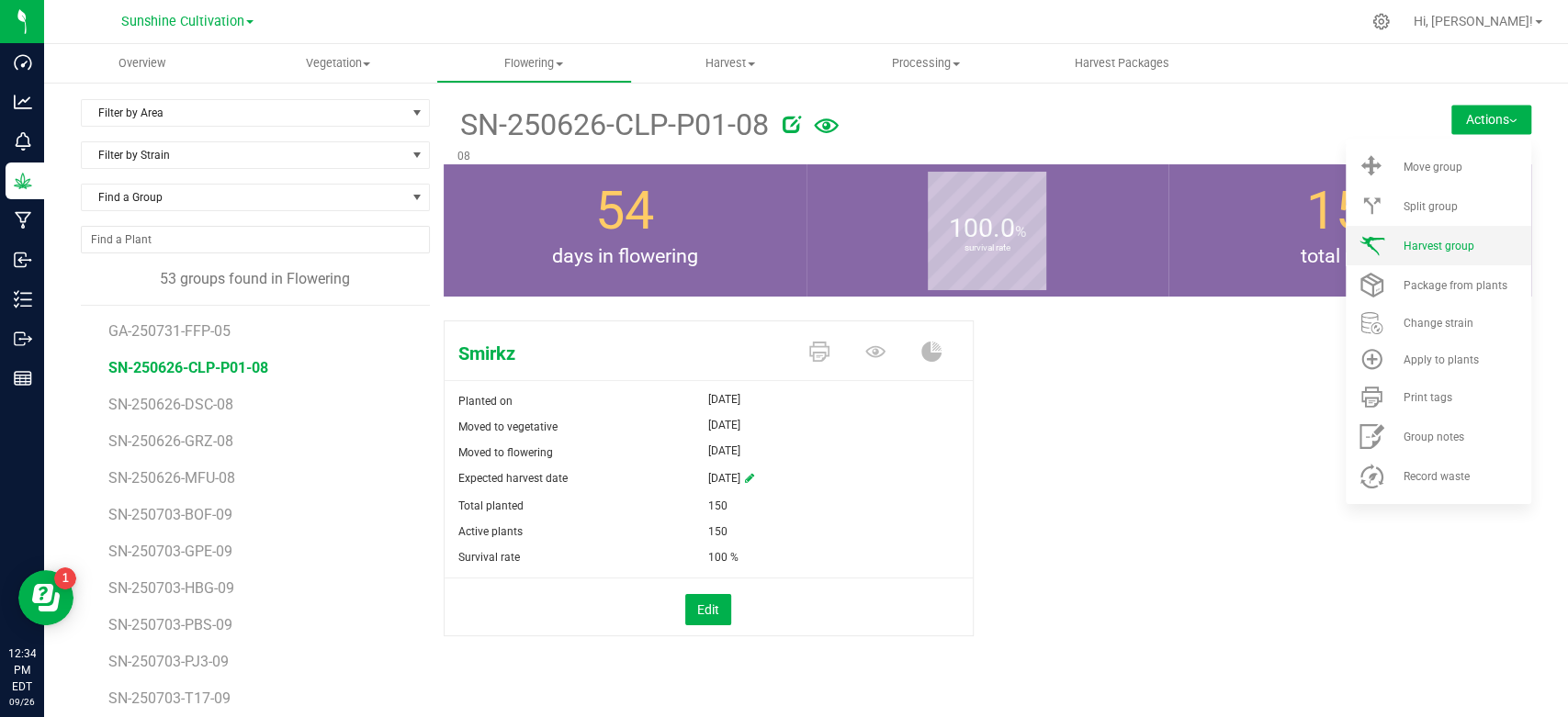
click at [1369, 236] on span at bounding box center [1371, 246] width 44 height 25
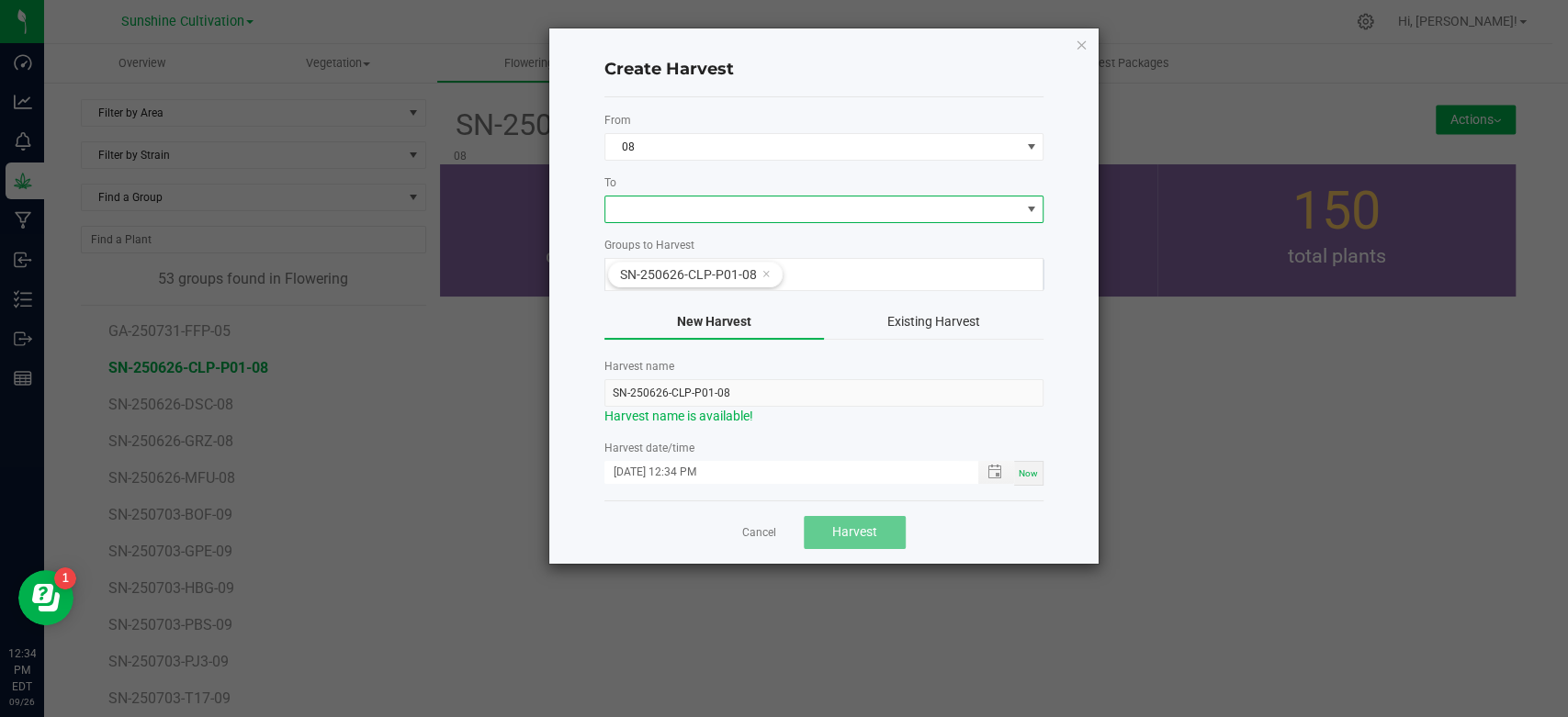
click at [703, 210] on span at bounding box center [812, 209] width 414 height 26
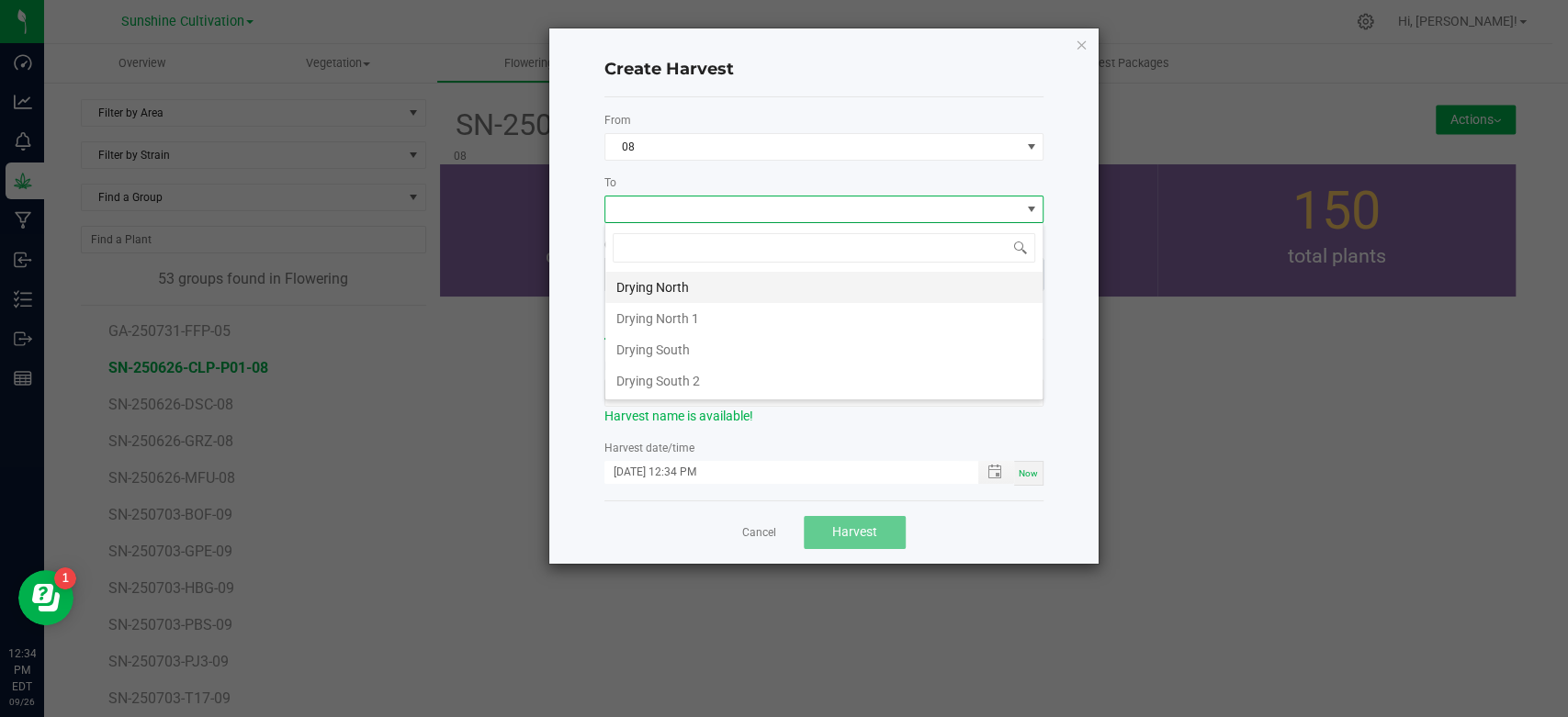
scroll to position [27, 439]
click at [659, 345] on li "Drying South" at bounding box center [824, 351] width 437 height 32
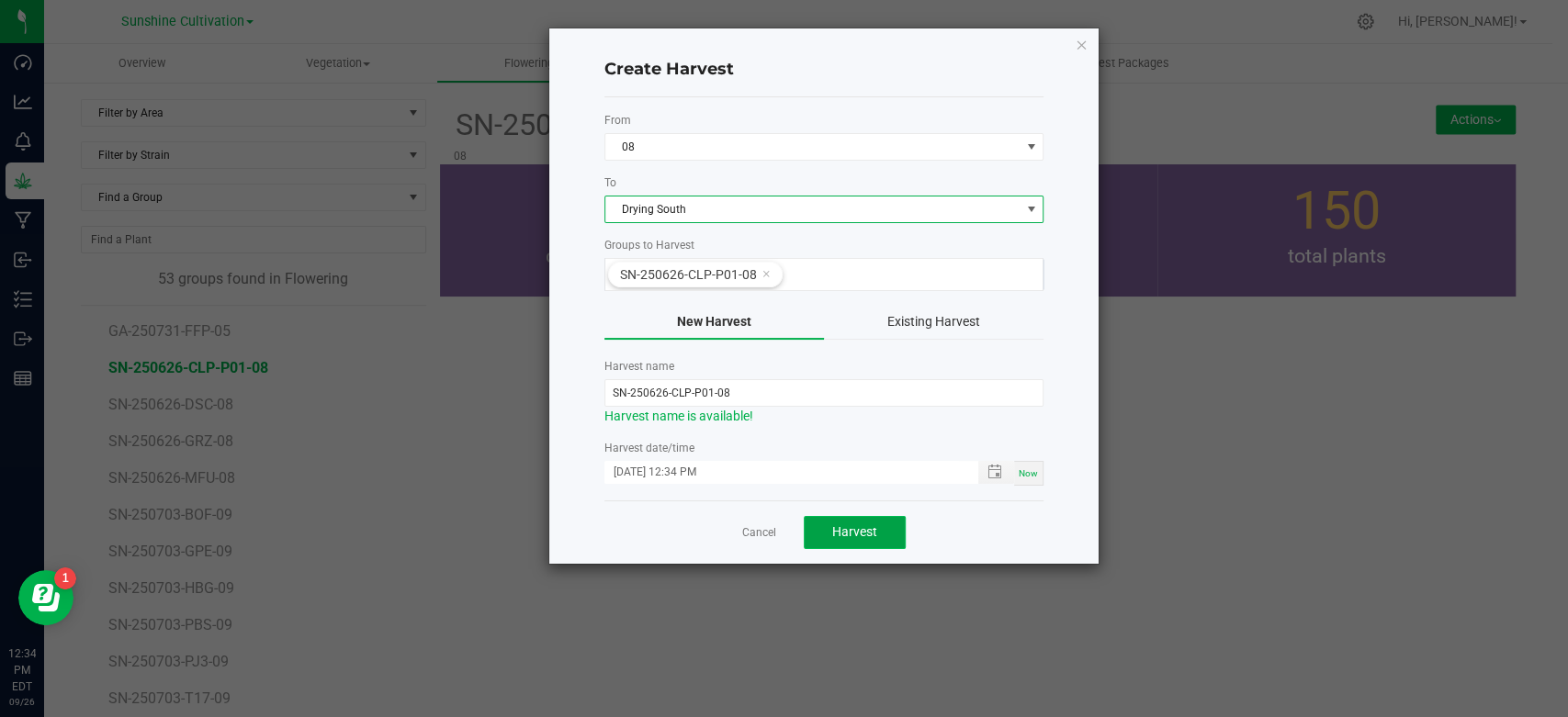
click at [871, 530] on span "Harvest" at bounding box center [855, 532] width 45 height 15
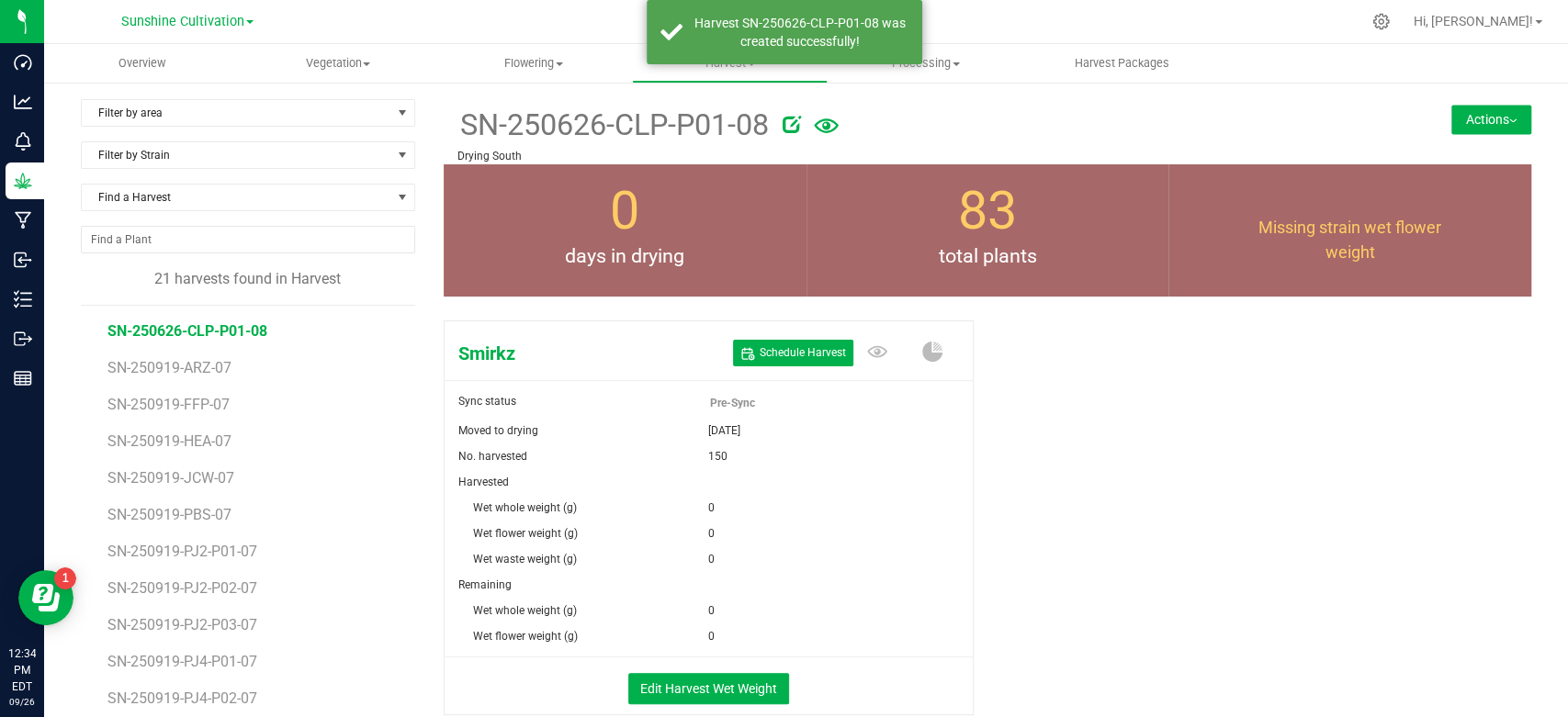
click at [783, 126] on icon at bounding box center [792, 124] width 19 height 19
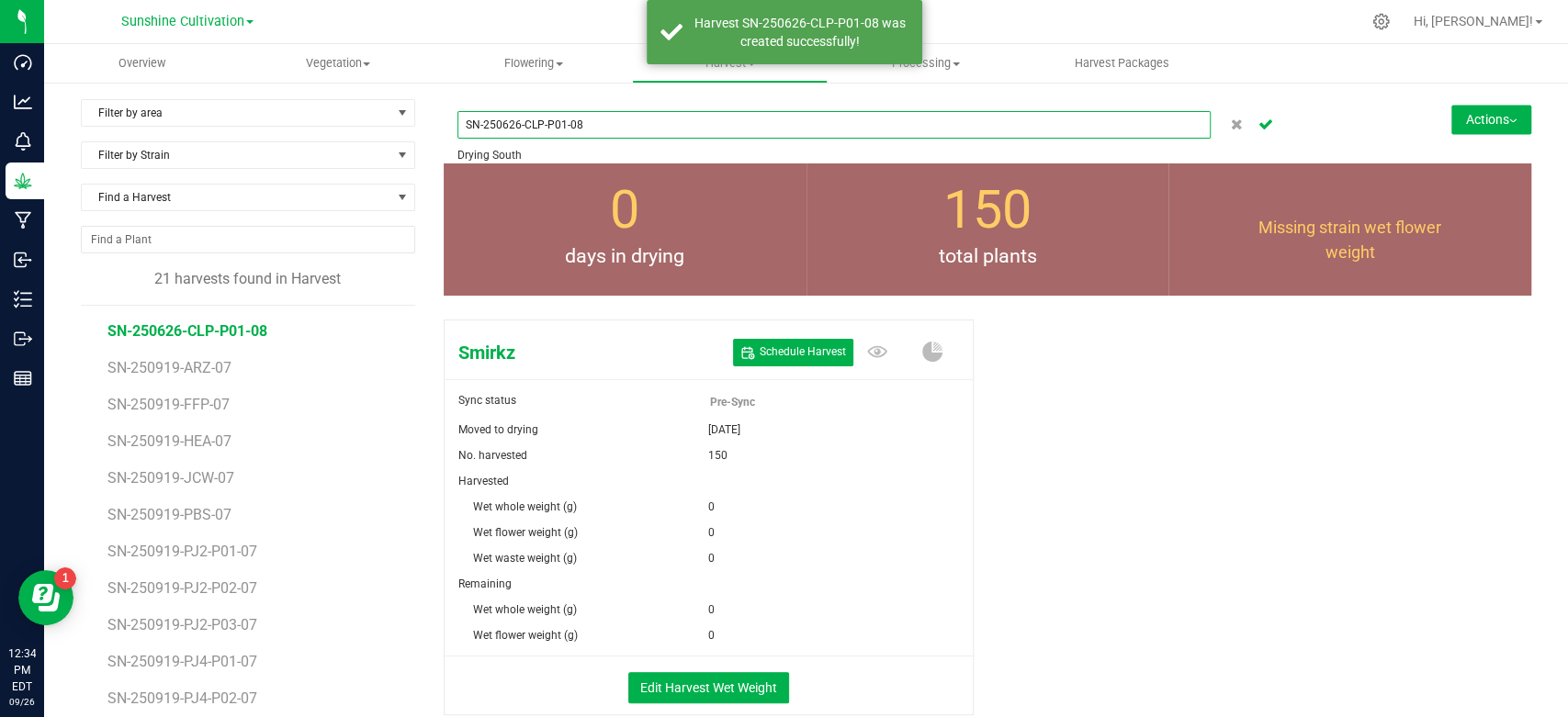
click at [501, 124] on input "SN-250626-CLP-P01-08" at bounding box center [834, 126] width 753 height 28
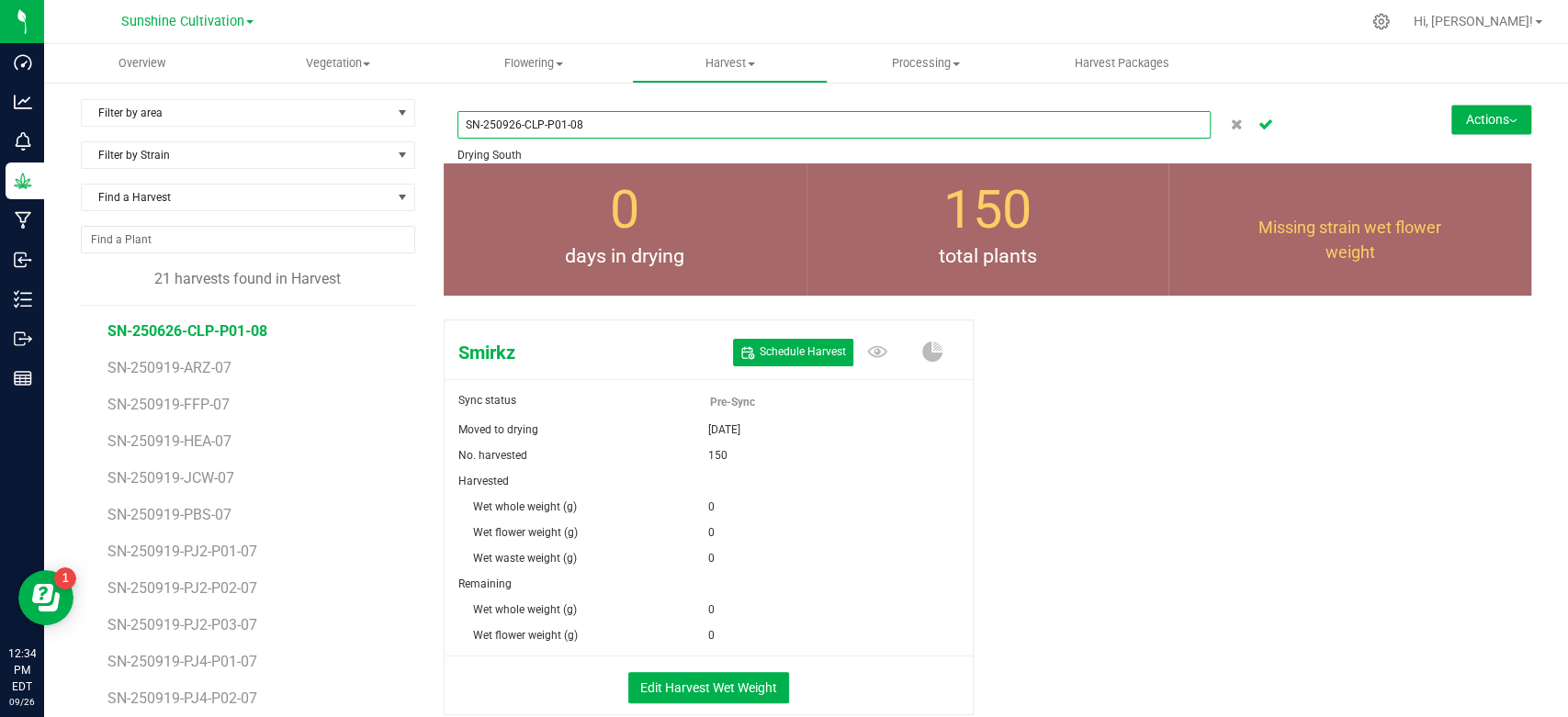
type input "SN-250926-CLP-P01-08"
click at [1258, 123] on icon "Cancel button" at bounding box center [1266, 123] width 15 height 11
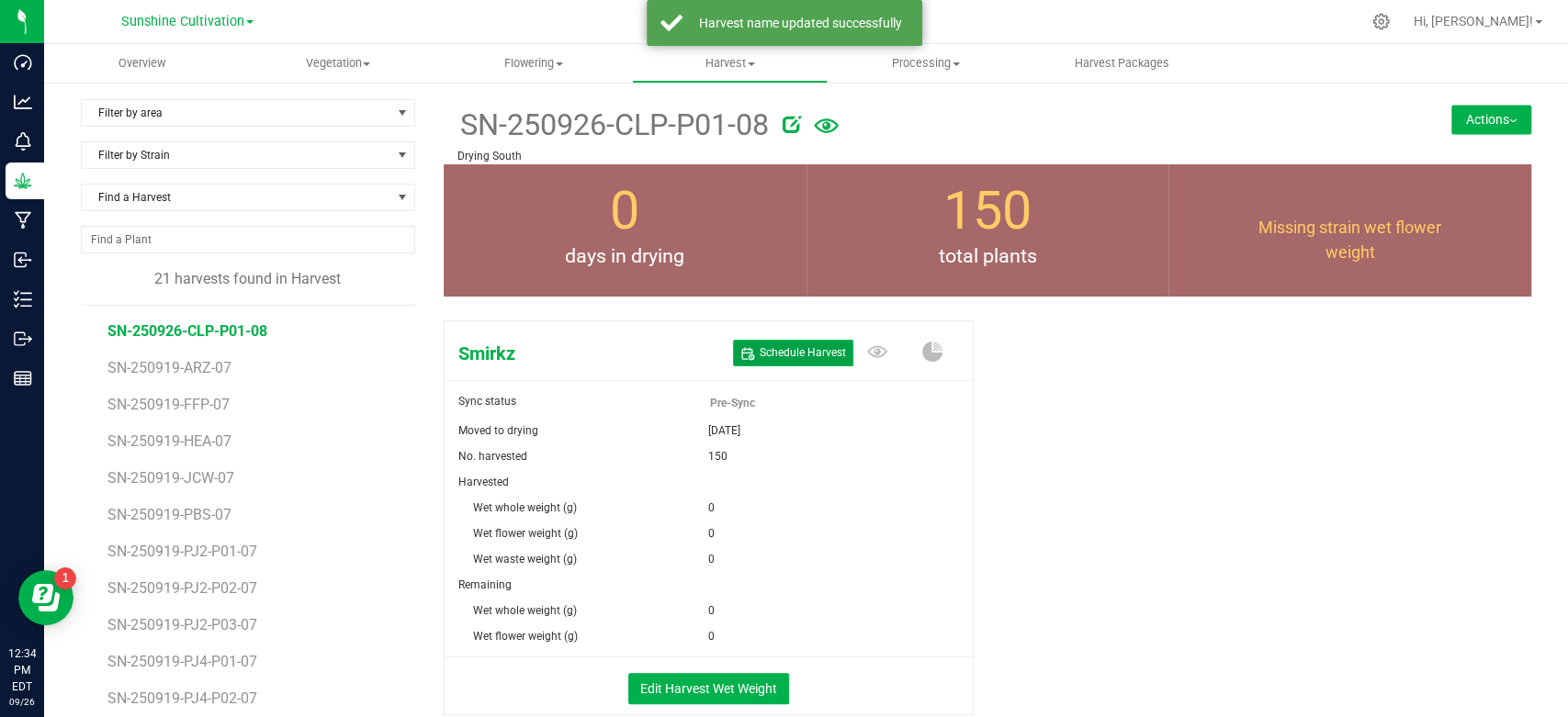
click at [793, 351] on span "Schedule Harvest" at bounding box center [803, 352] width 86 height 16
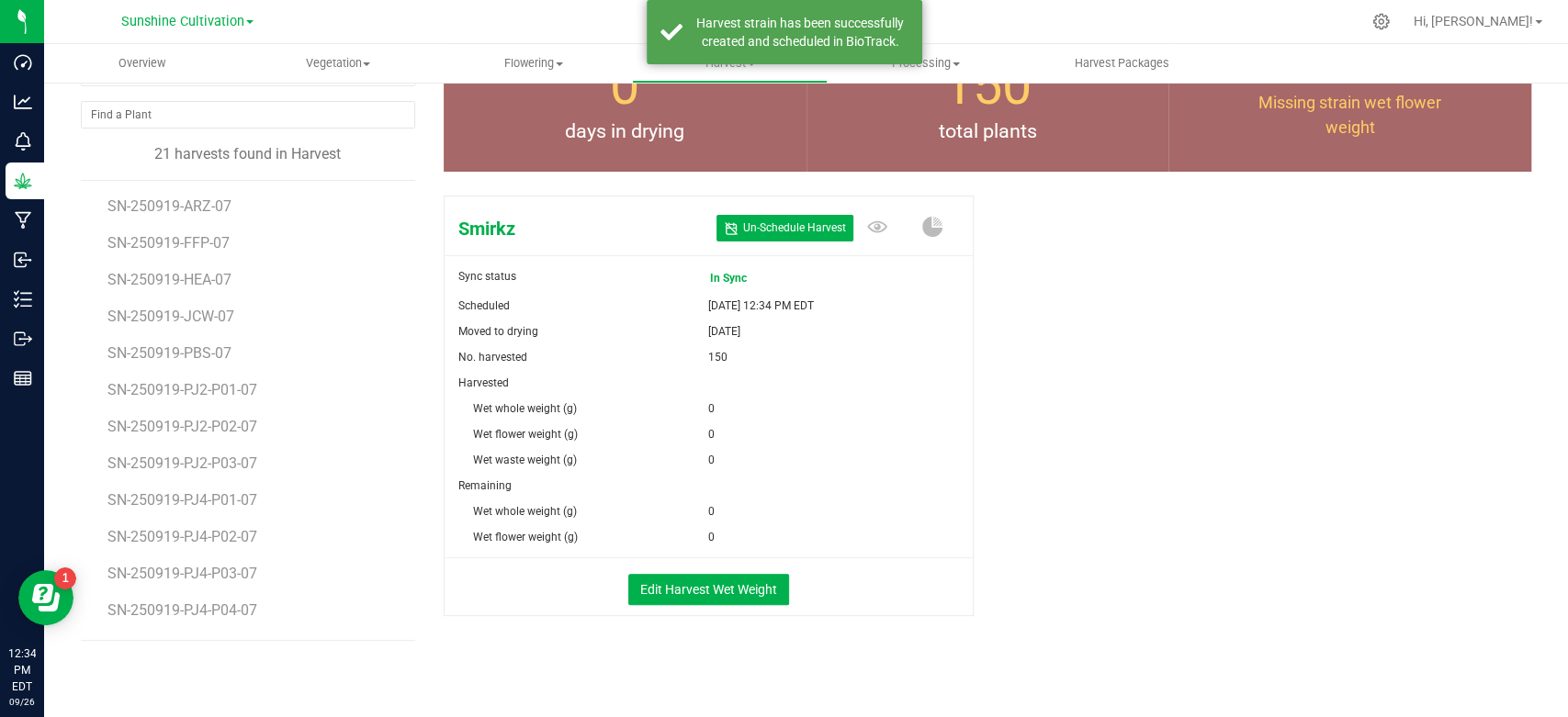
scroll to position [128, 0]
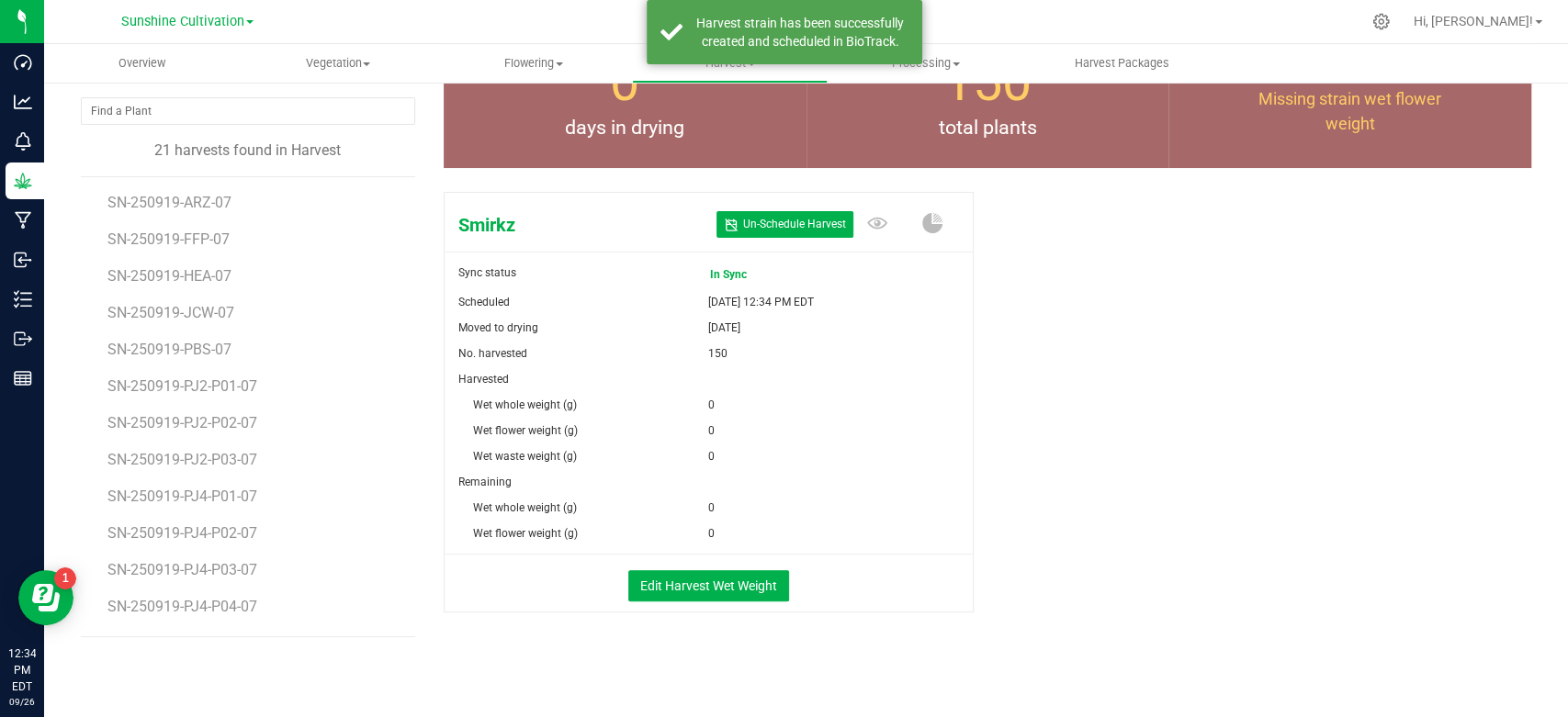
click at [660, 603] on div "Edit Harvest Wet Weight" at bounding box center [709, 584] width 556 height 58
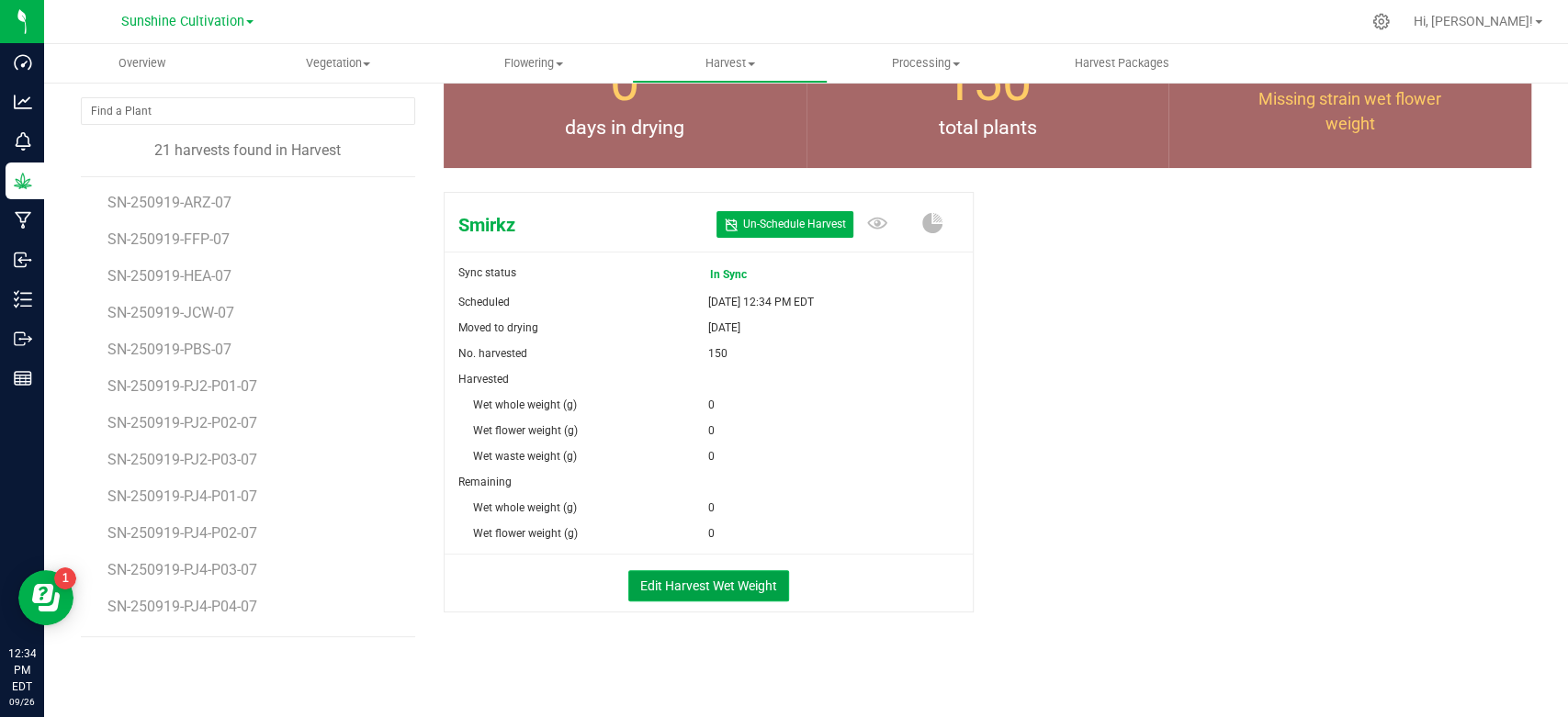
click at [664, 593] on button "Edit Harvest Wet Weight" at bounding box center [709, 586] width 161 height 32
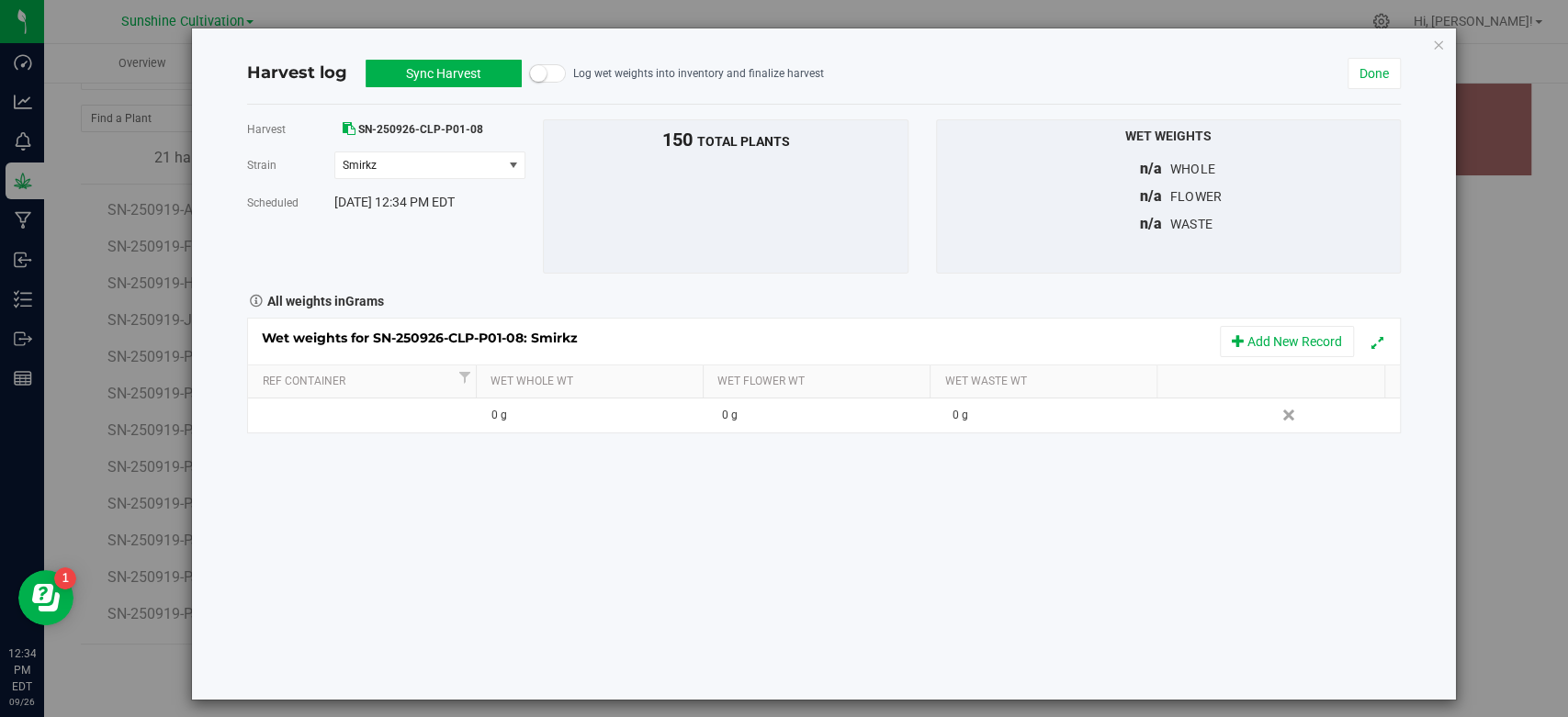
scroll to position [128, 0]
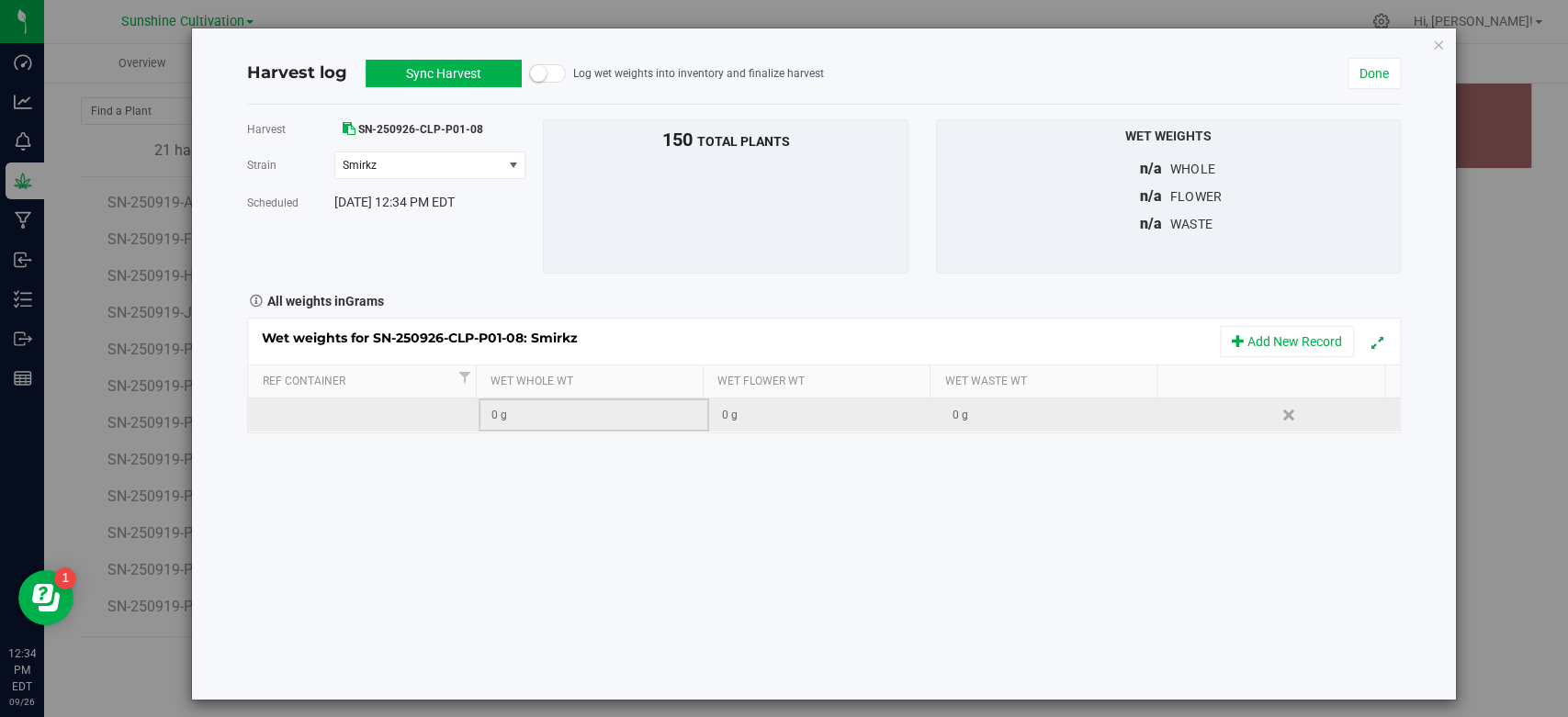
click at [590, 408] on div "0 g" at bounding box center [599, 416] width 216 height 18
type input "111320"
click at [411, 76] on button "Sync Harvest" at bounding box center [444, 73] width 156 height 28
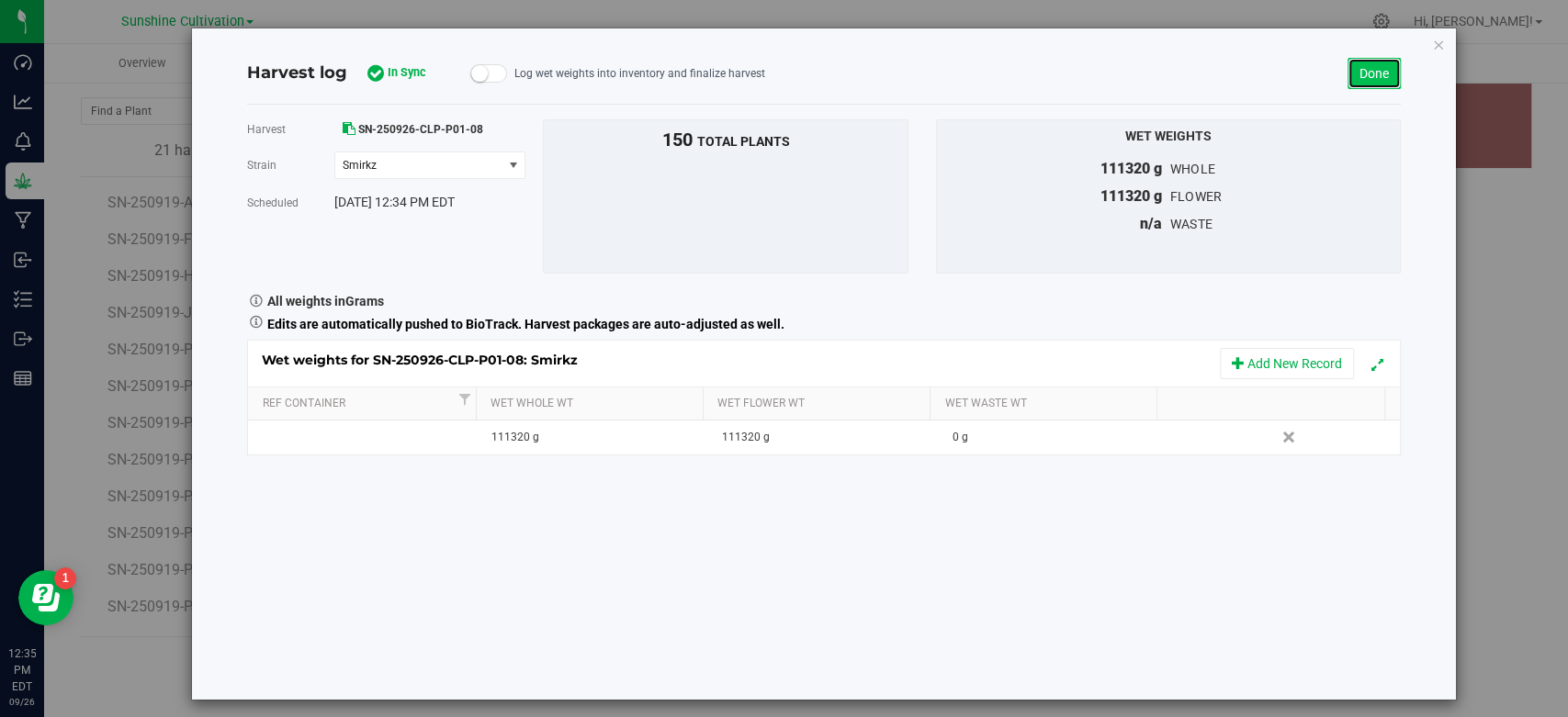
click at [1356, 75] on link "Done" at bounding box center [1374, 73] width 53 height 32
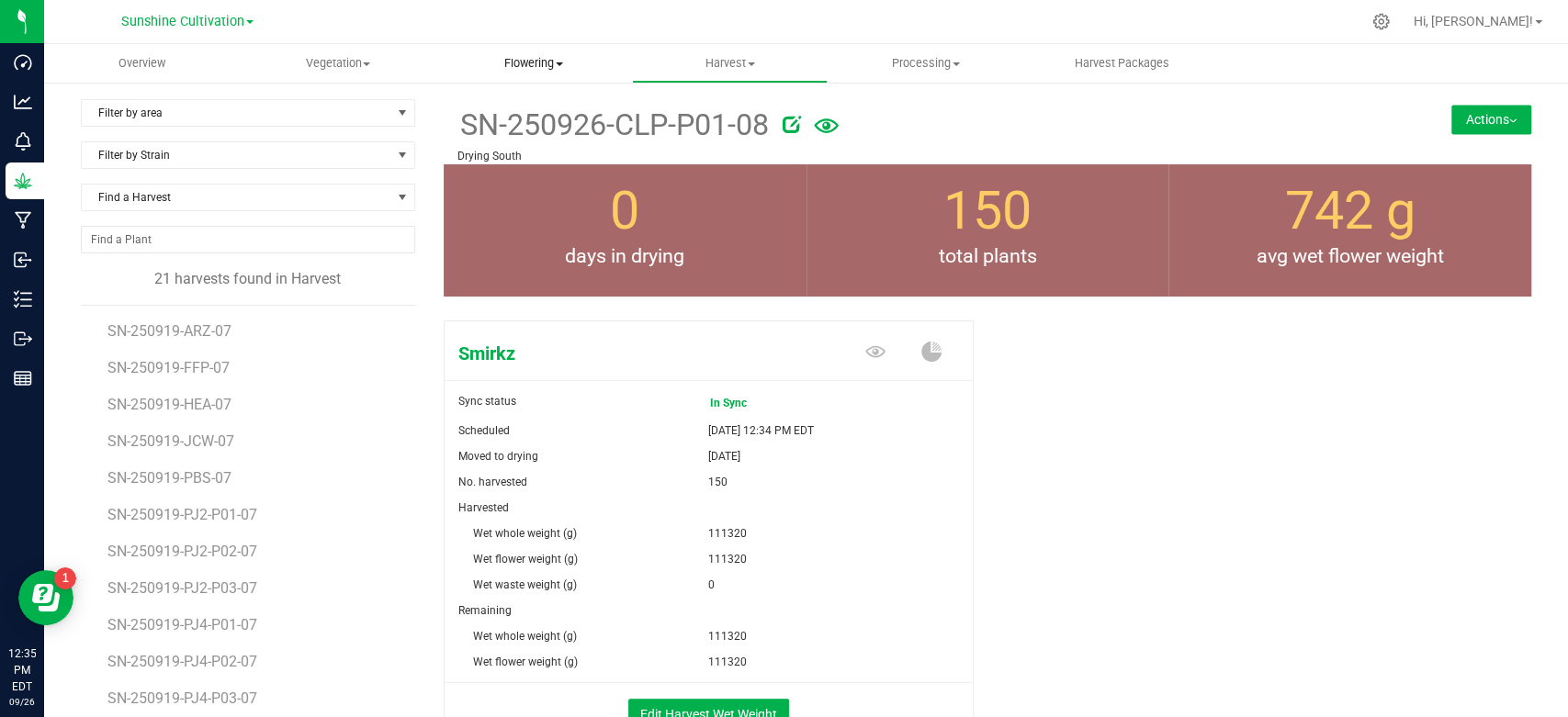
click at [549, 73] on uib-tab-heading "Flowering Create harvest Flowering groups Flowering plants Apply to plants Plan…" at bounding box center [534, 63] width 193 height 37
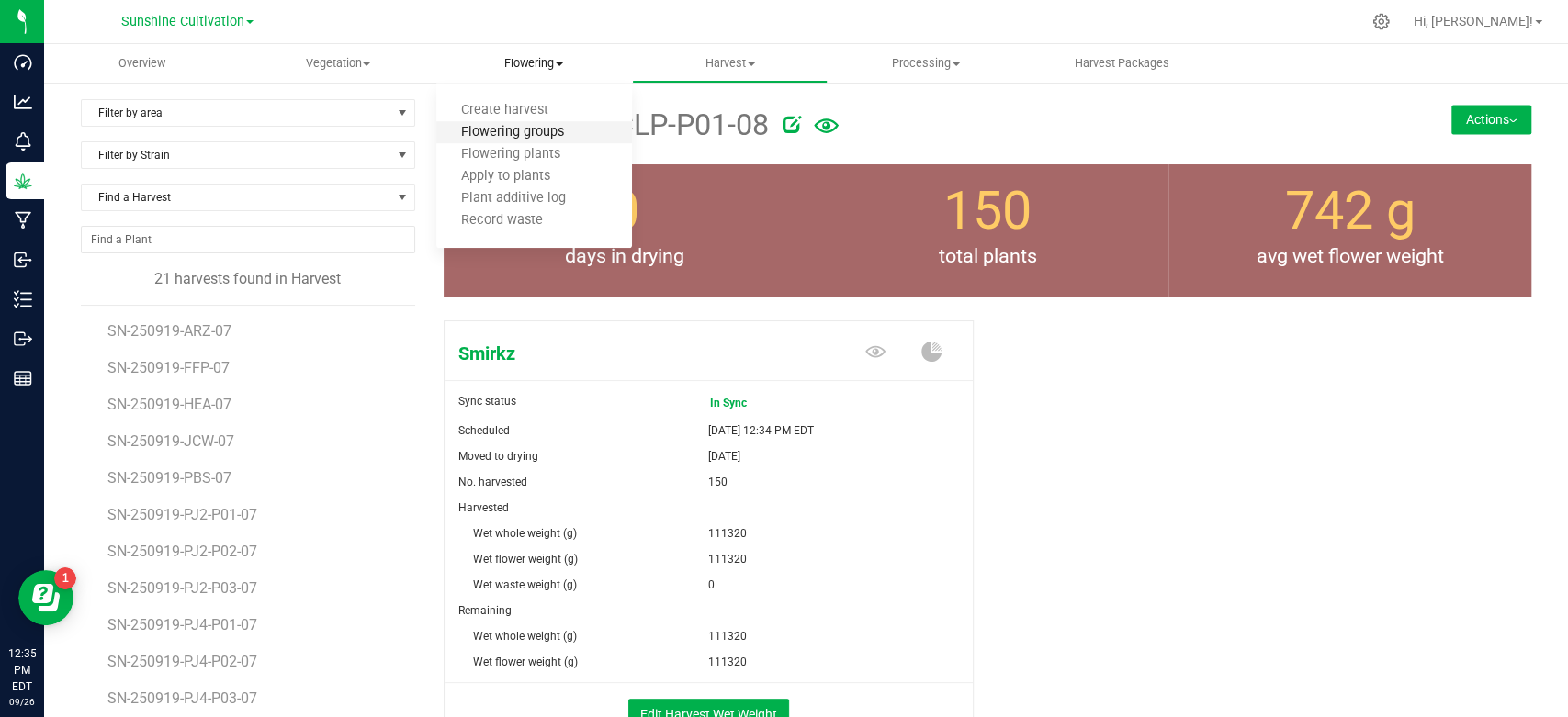
click at [537, 129] on span "Flowering groups" at bounding box center [512, 132] width 153 height 16
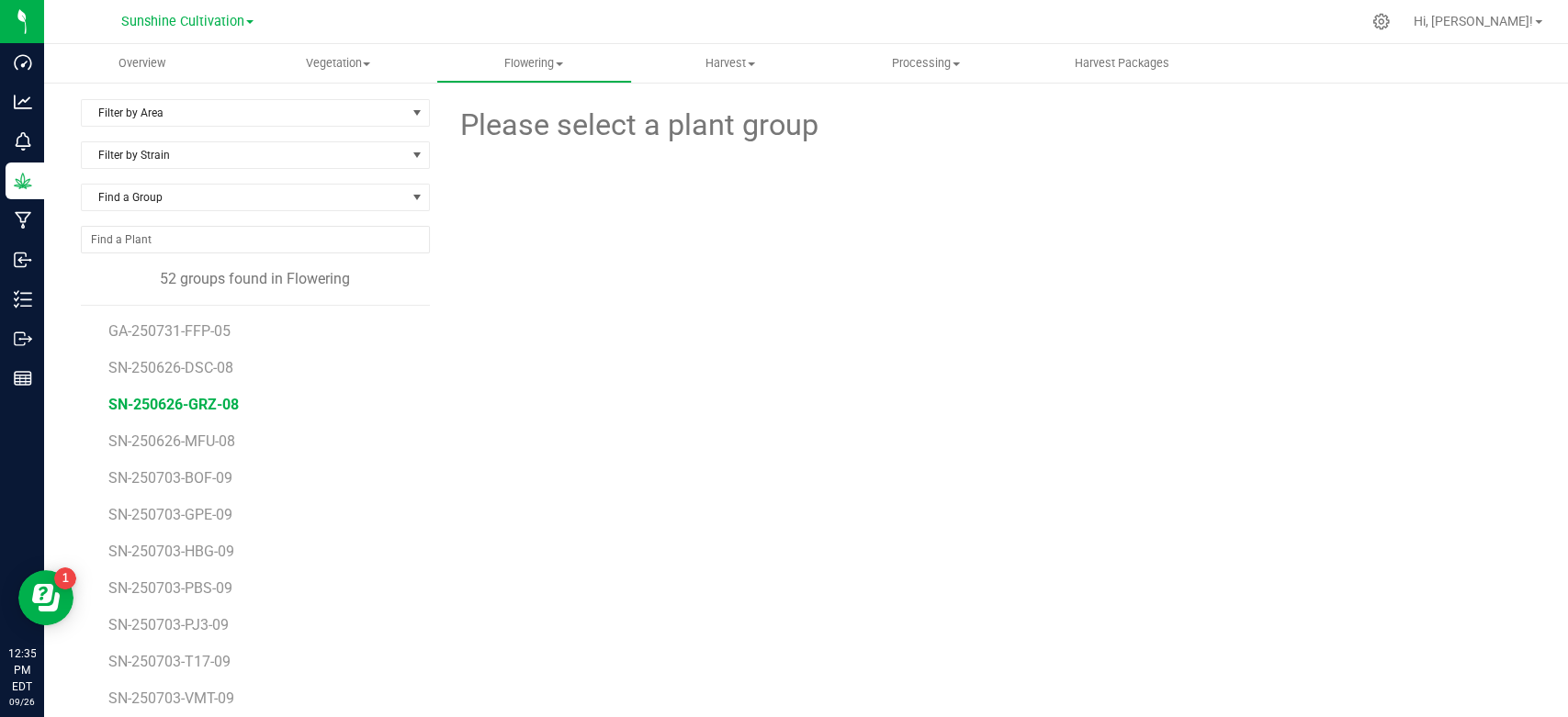
click at [189, 406] on span "SN-250626-GRZ-08" at bounding box center [174, 405] width 130 height 18
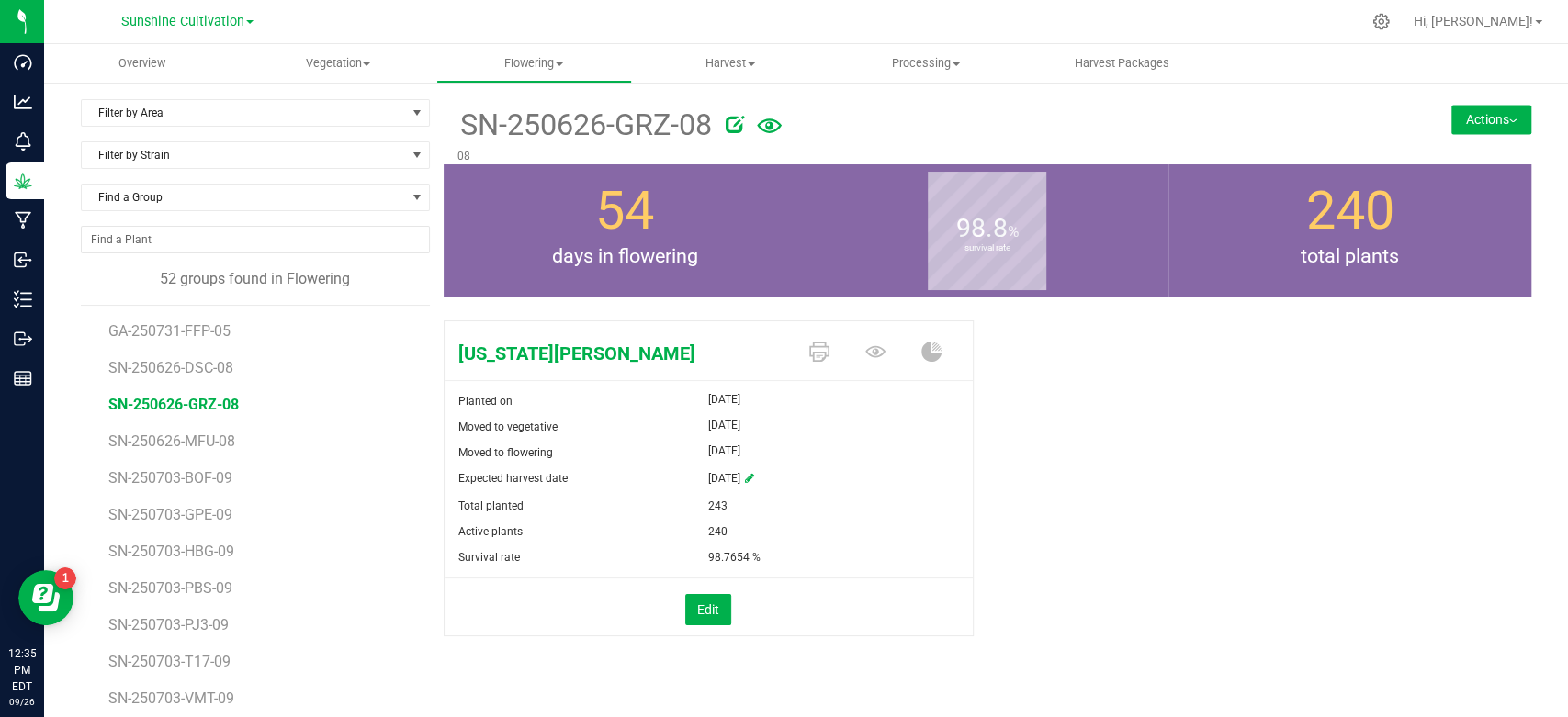
click at [1485, 117] on button "Actions" at bounding box center [1492, 120] width 80 height 30
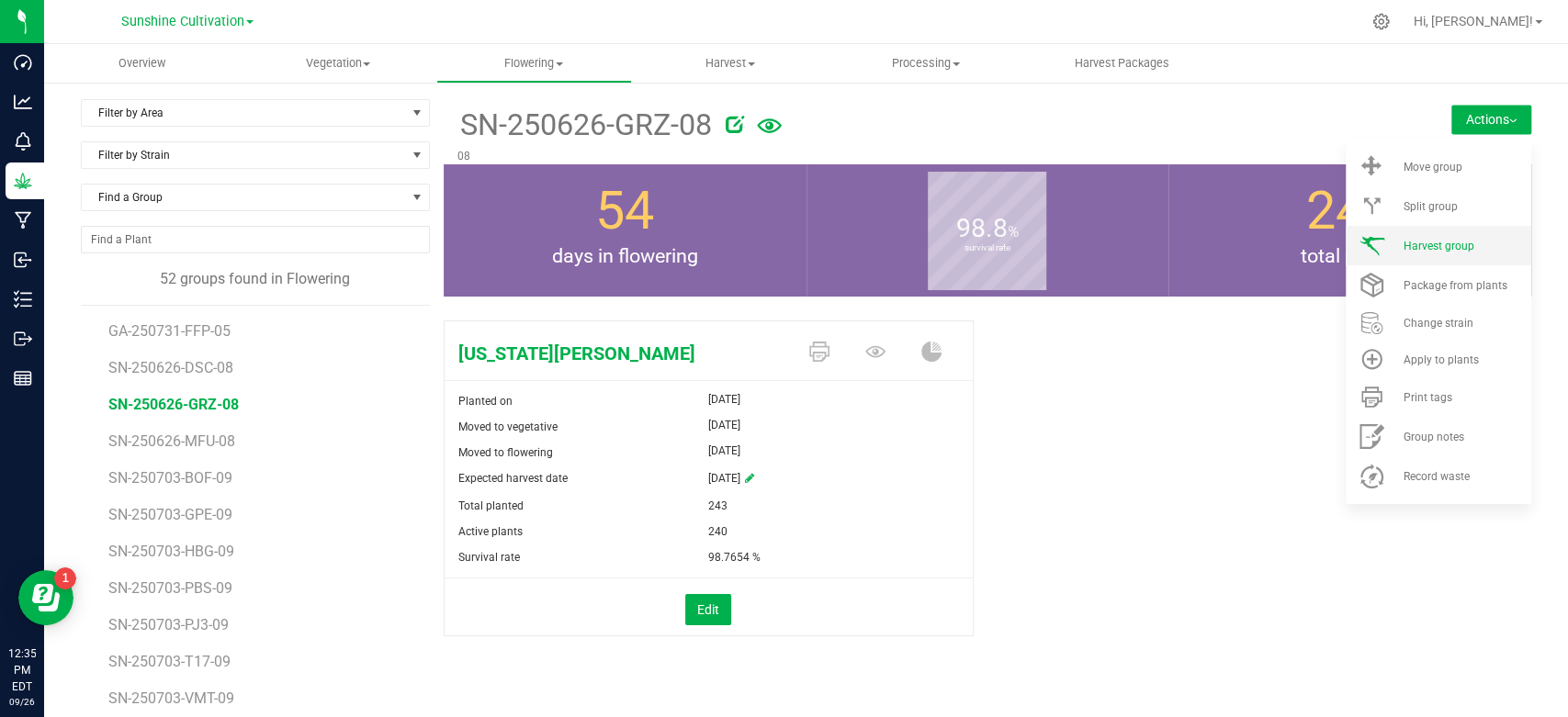
click at [1417, 243] on span "Harvest group" at bounding box center [1438, 246] width 71 height 13
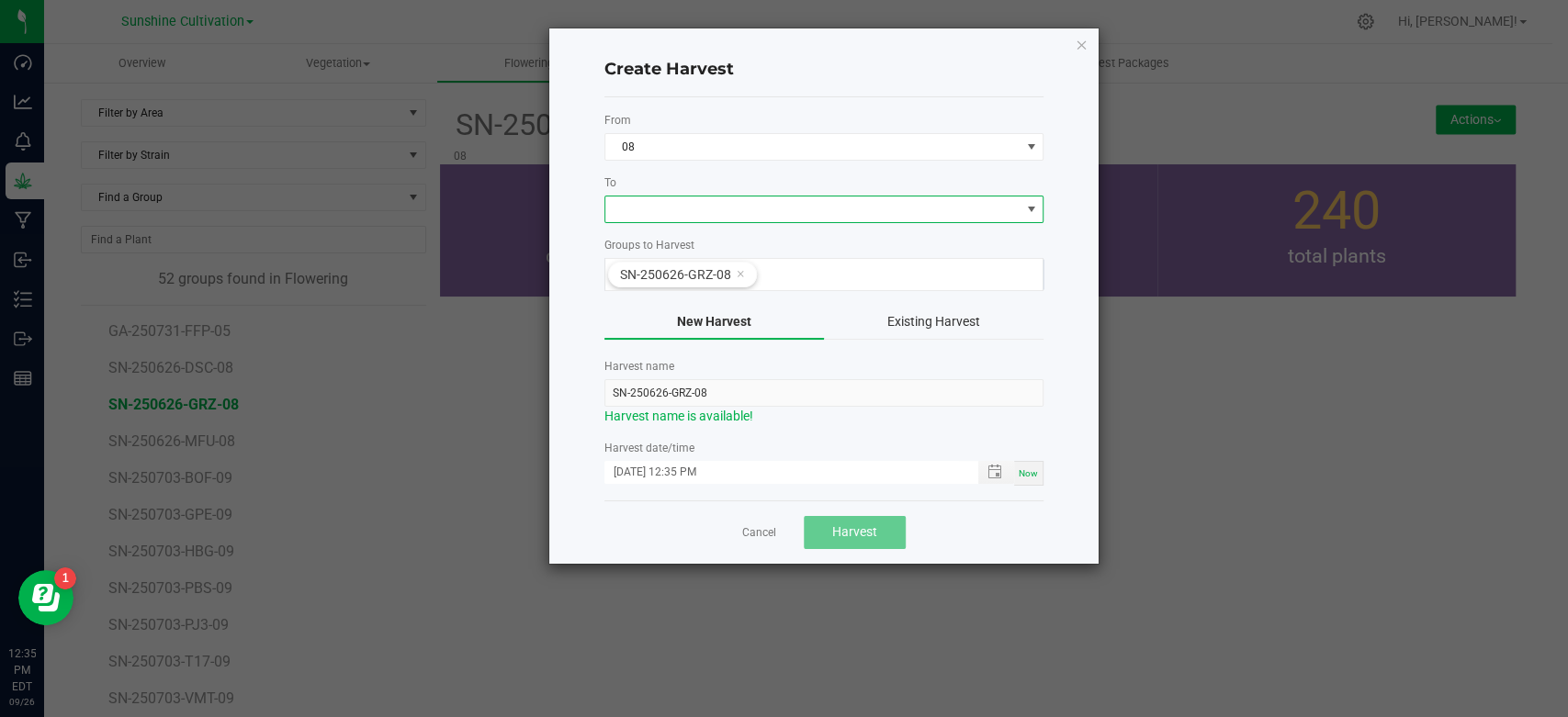
click at [670, 206] on span at bounding box center [812, 209] width 414 height 26
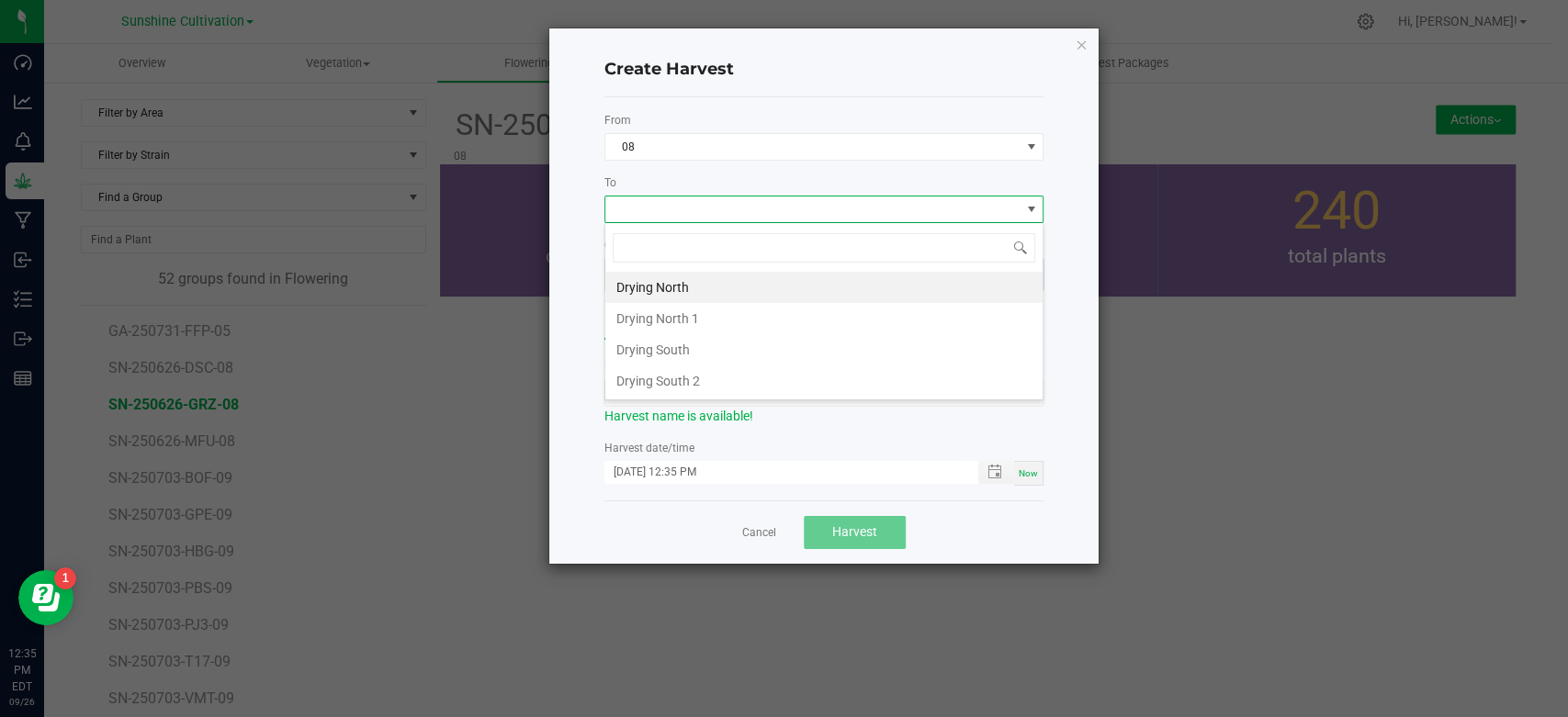
scroll to position [27, 439]
click at [668, 352] on li "Drying South" at bounding box center [824, 351] width 437 height 32
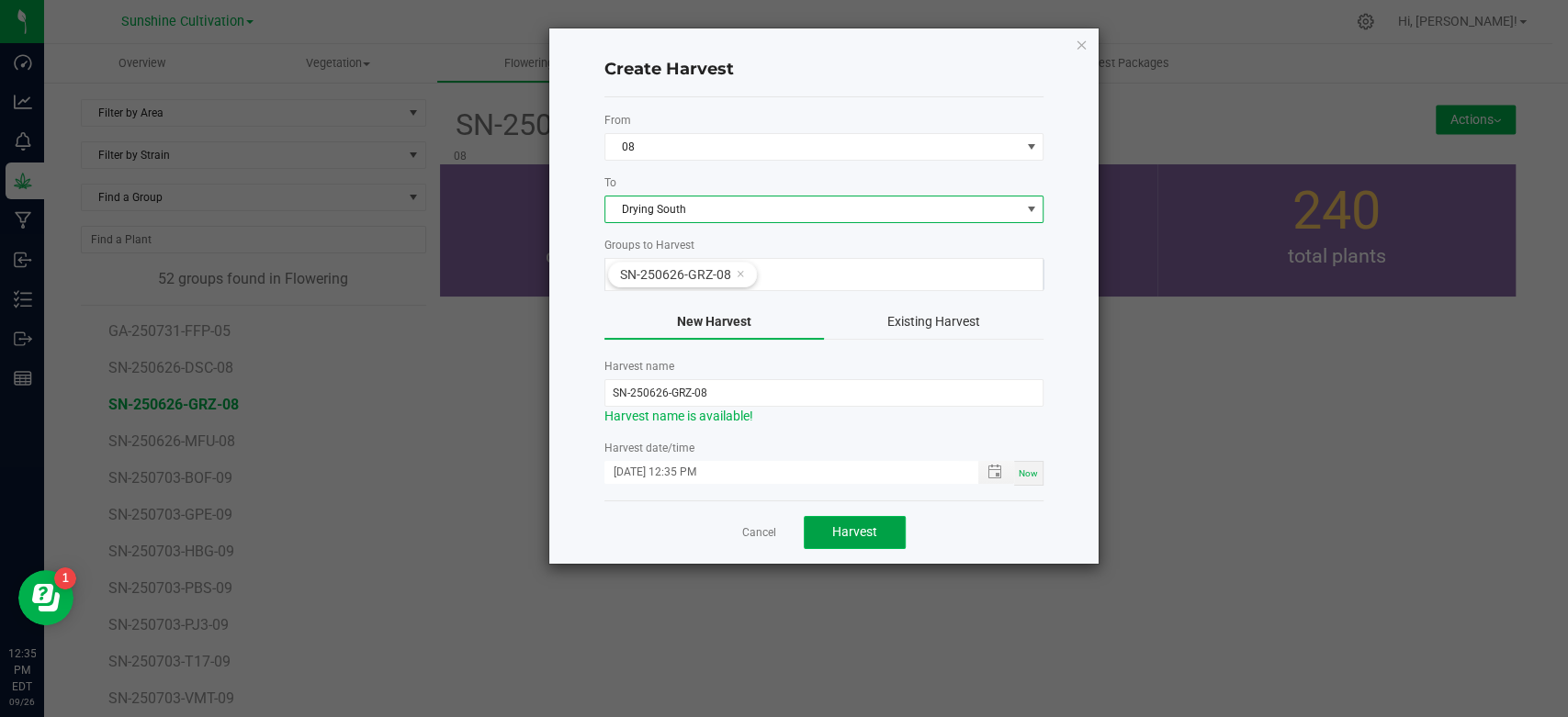
click at [847, 517] on button "Harvest" at bounding box center [855, 533] width 102 height 33
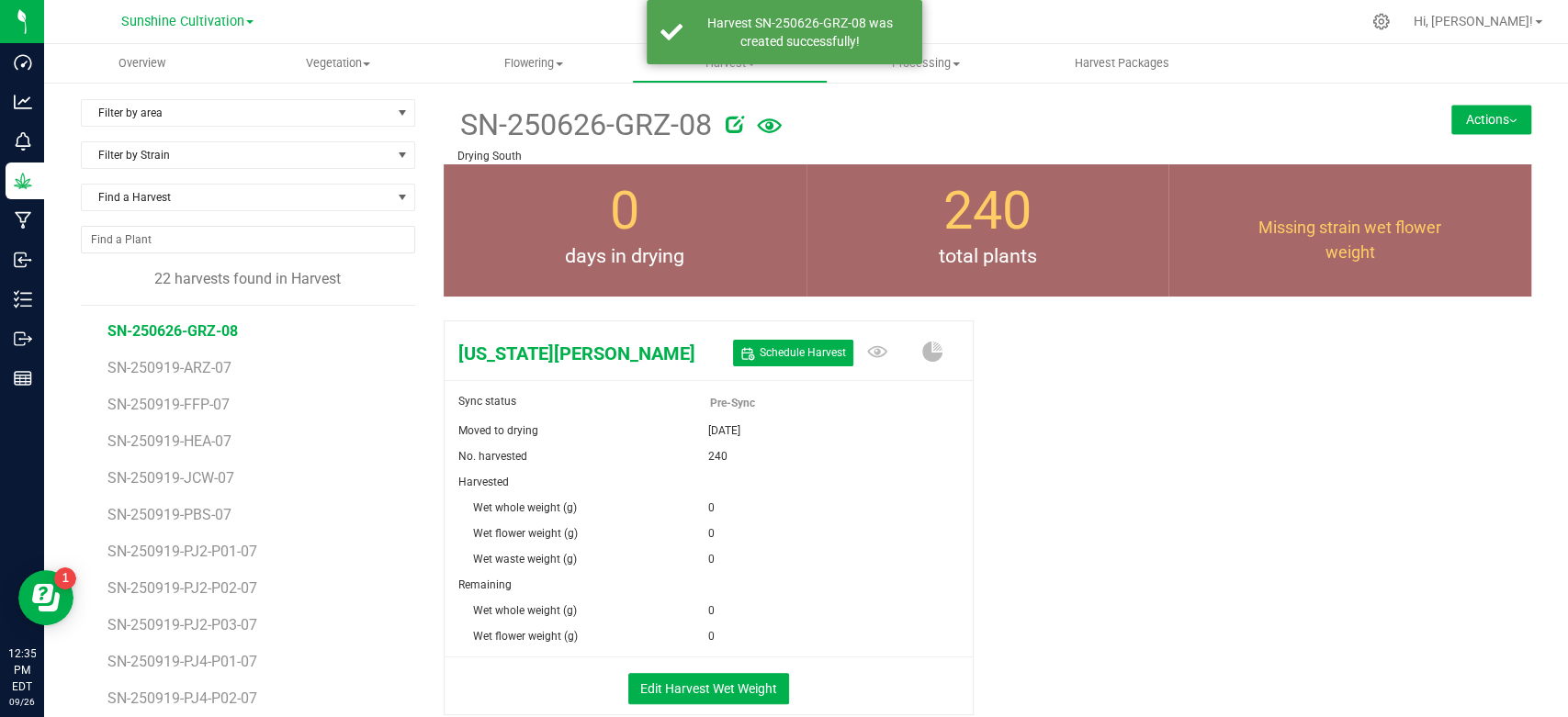
click at [725, 126] on icon at bounding box center [735, 124] width 19 height 19
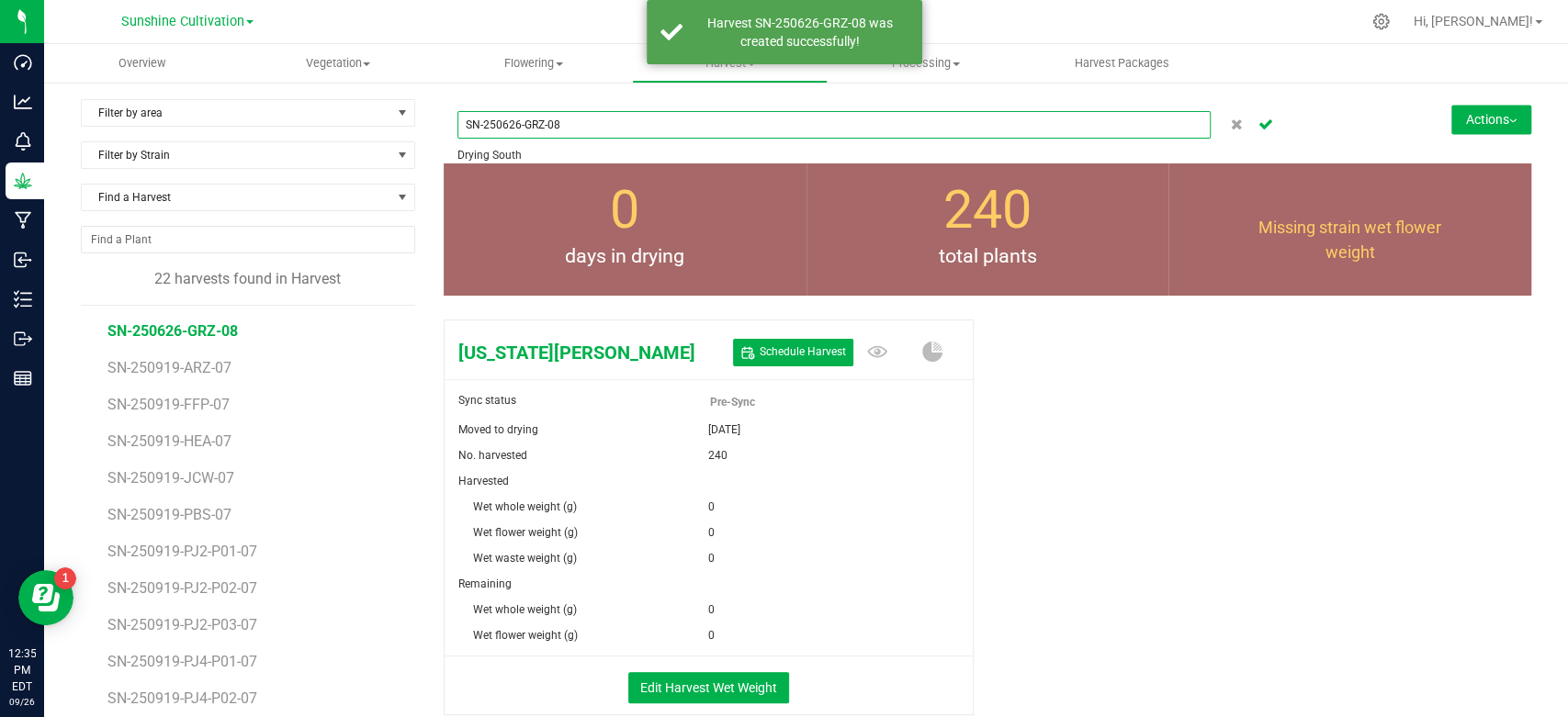
click at [509, 124] on input "SN-250626-GRZ-08" at bounding box center [834, 126] width 753 height 28
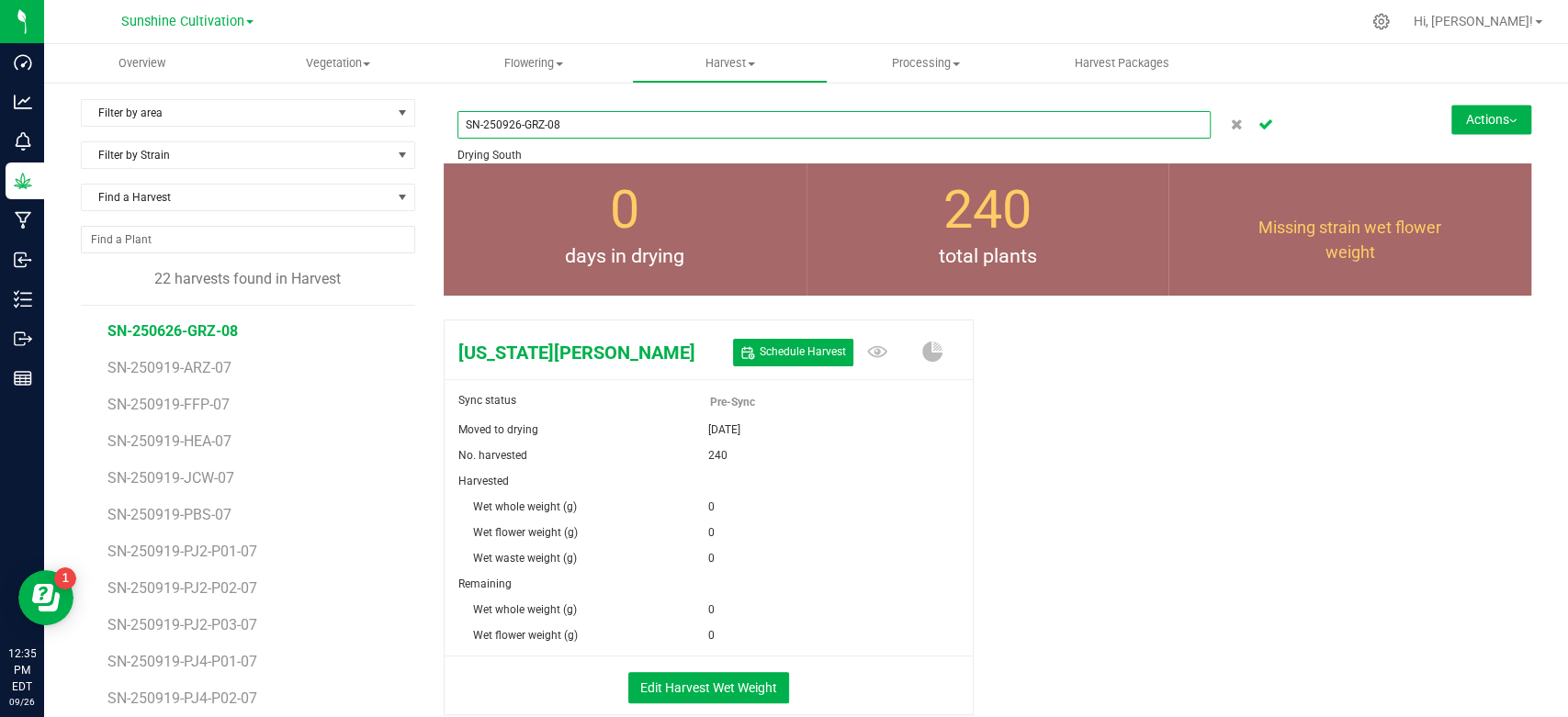
type input "SN-250926-GRZ-08"
click at [1258, 119] on icon "Cancel button" at bounding box center [1266, 123] width 15 height 11
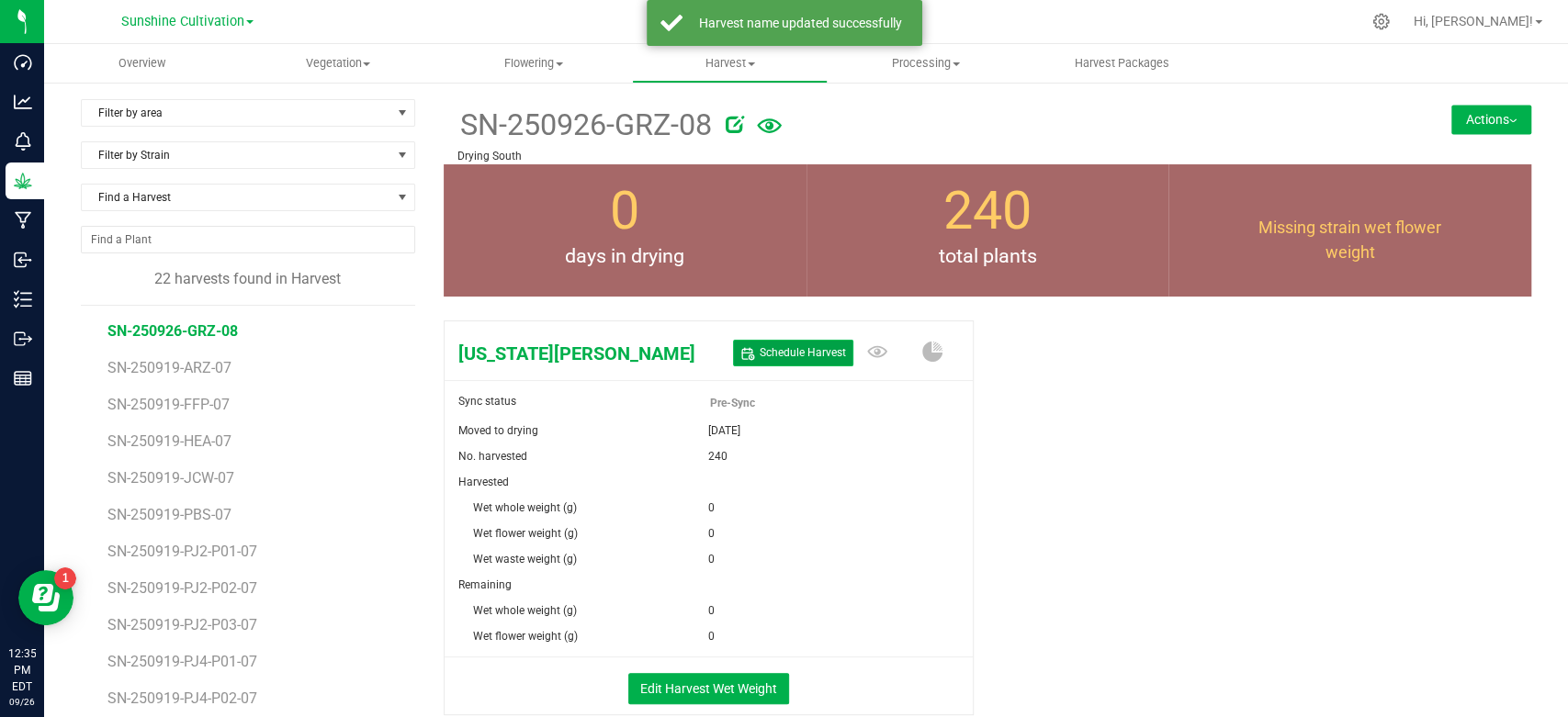
click at [810, 357] on span "Schedule Harvest" at bounding box center [803, 352] width 86 height 16
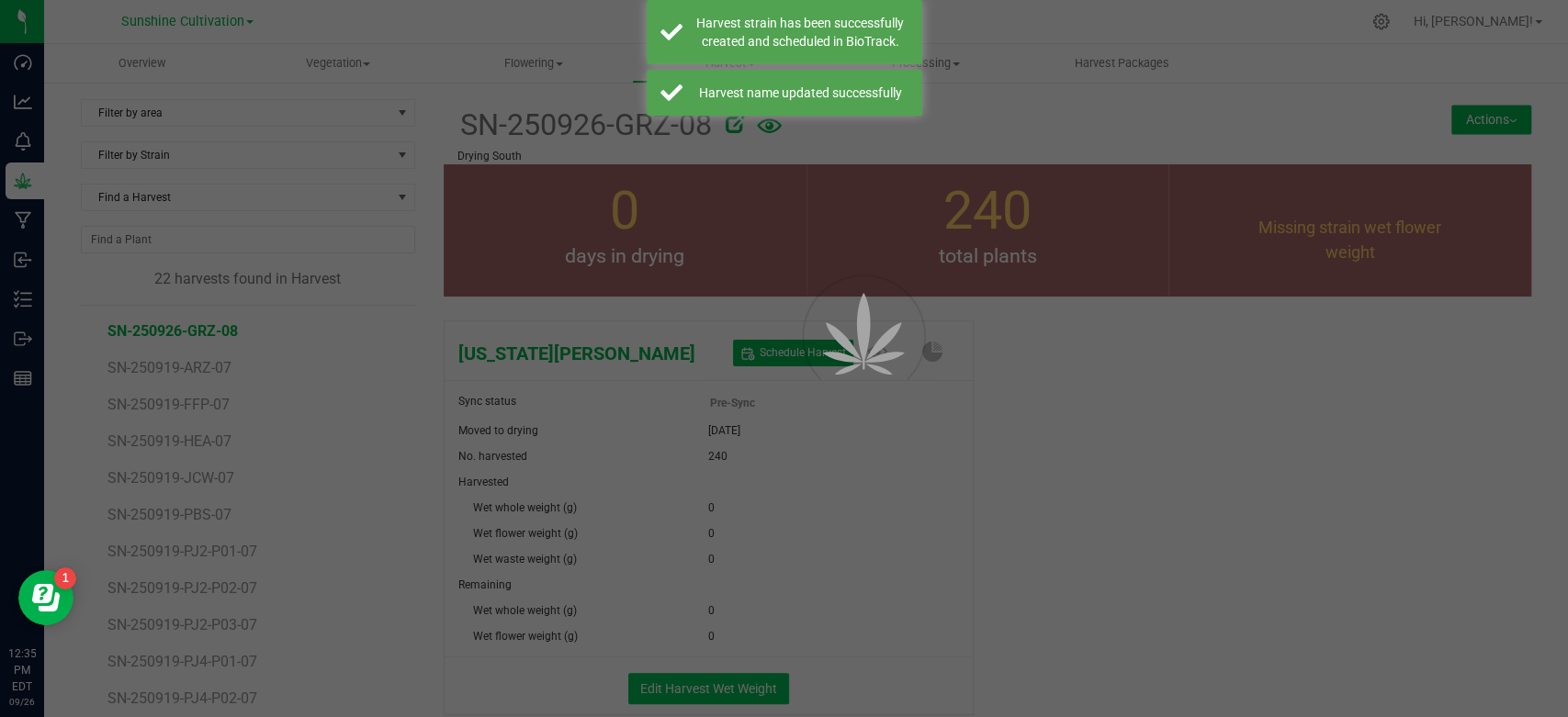
click at [708, 685] on div at bounding box center [784, 358] width 1568 height 717
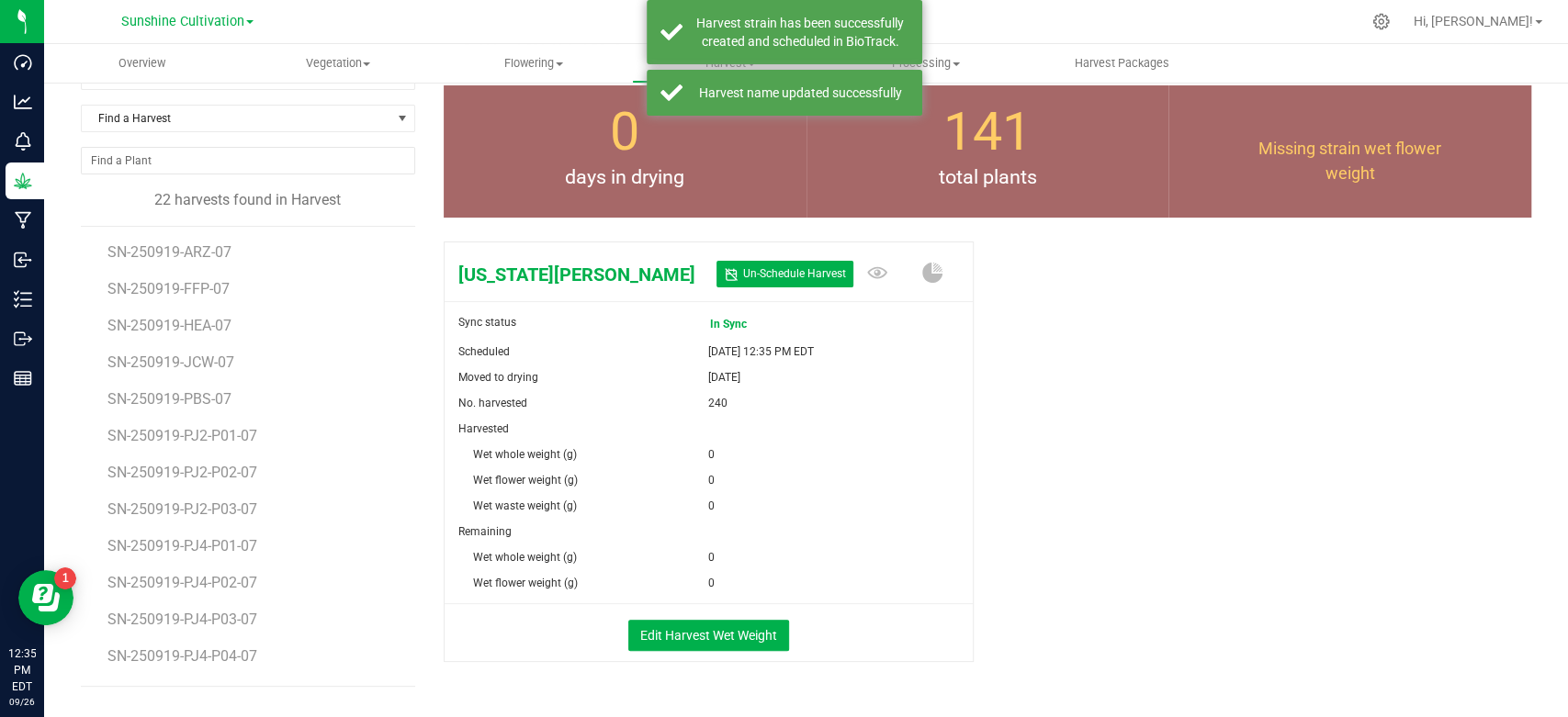
scroll to position [102, 0]
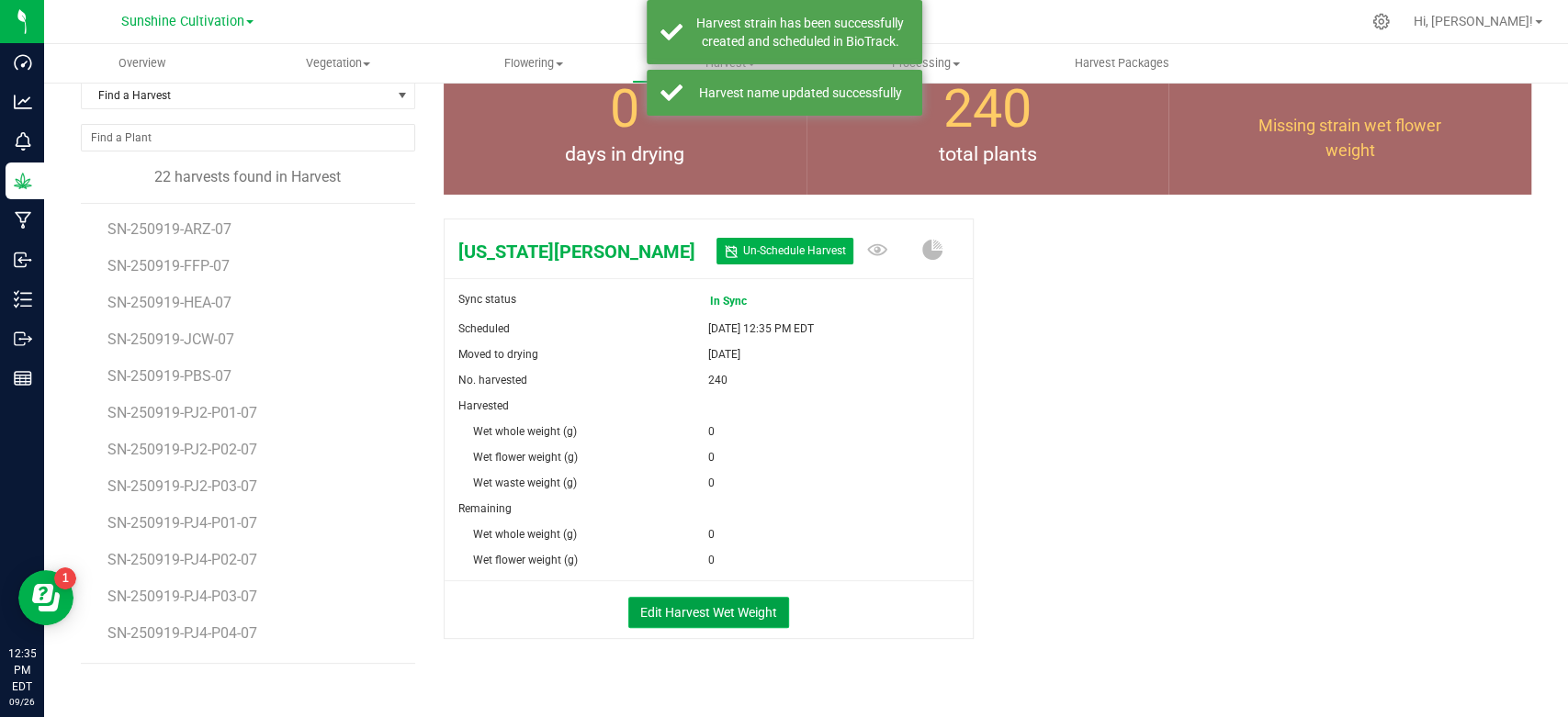
click at [684, 608] on button "Edit Harvest Wet Weight" at bounding box center [709, 613] width 161 height 32
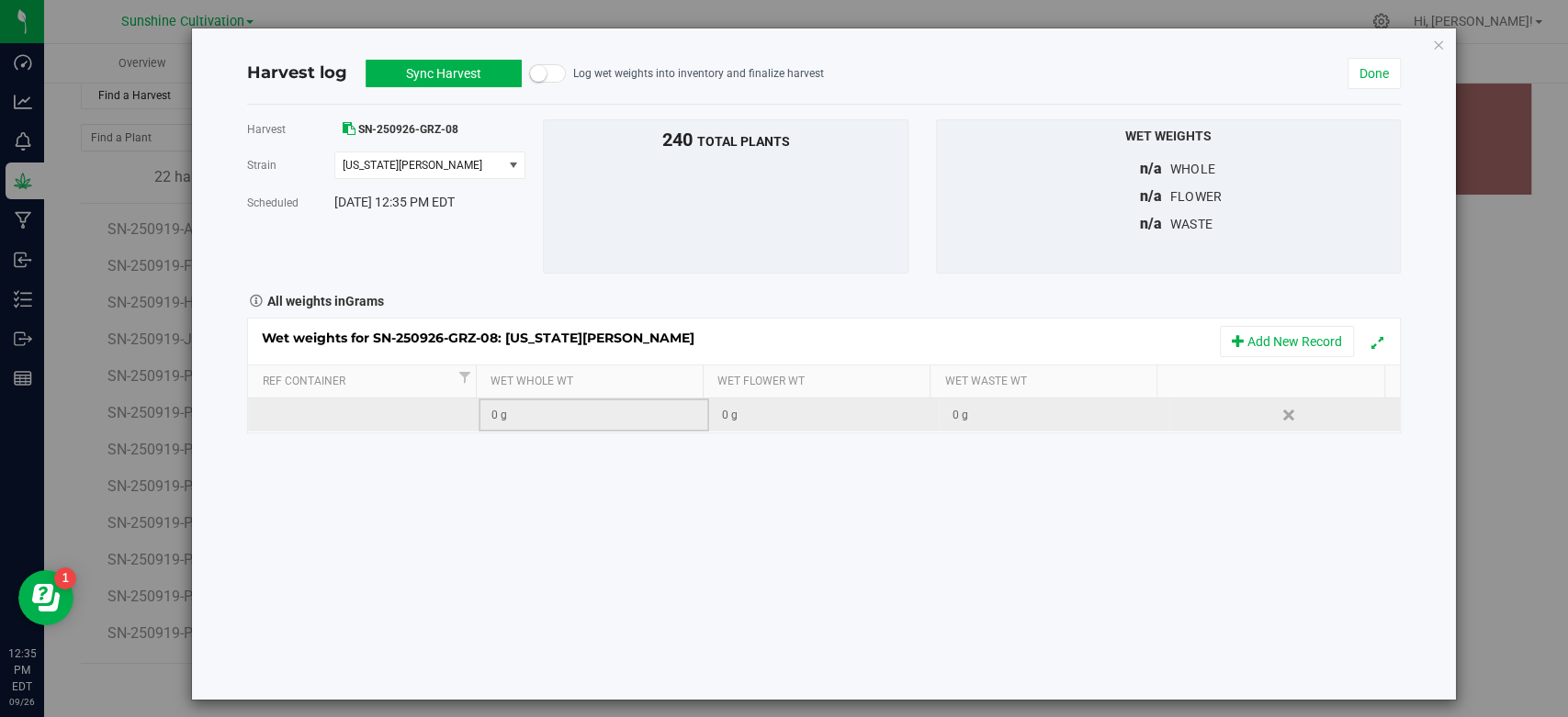
click at [564, 414] on div "0 g" at bounding box center [599, 416] width 216 height 18
type input "149960"
type input "4"
type input "149960"
click at [455, 73] on button "Sync Harvest" at bounding box center [444, 73] width 156 height 28
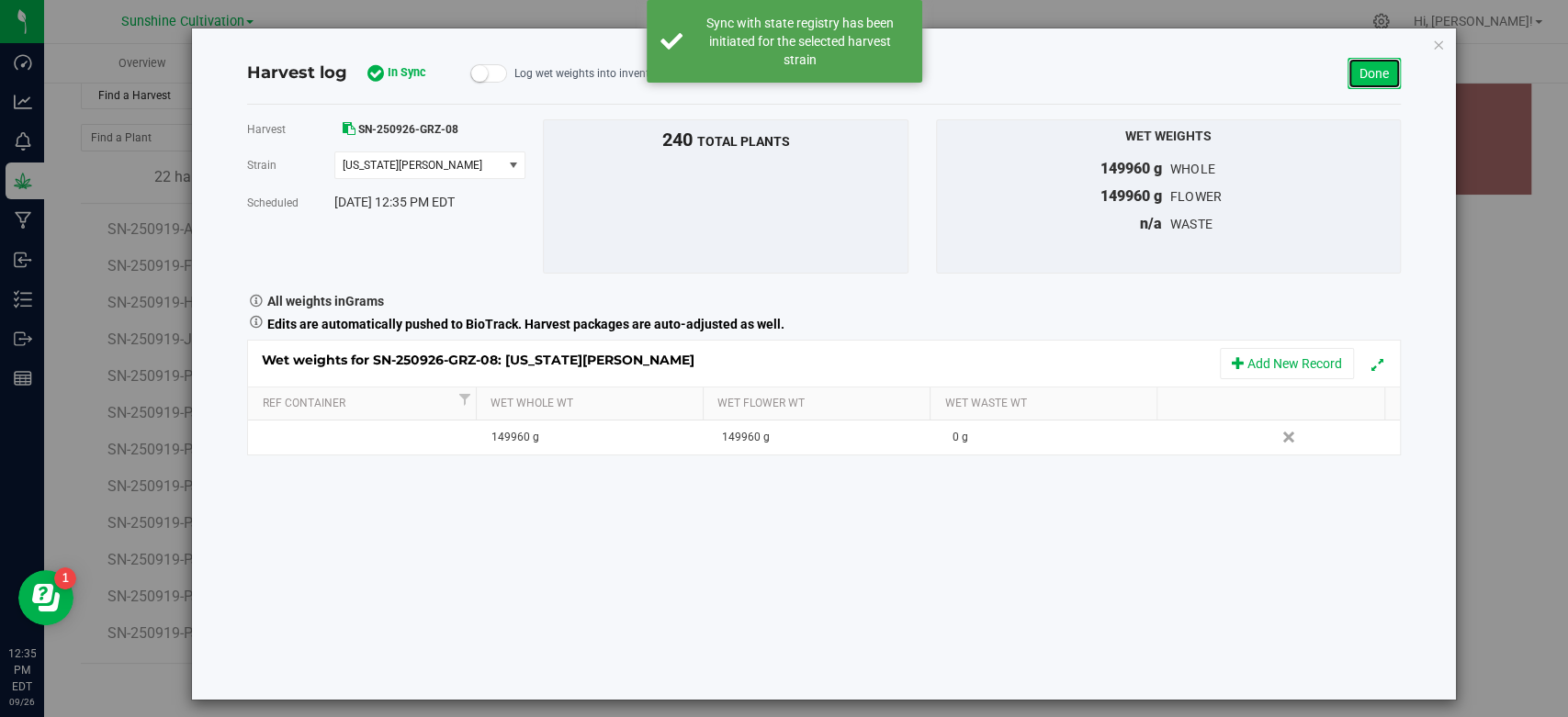
click at [1348, 78] on link "Done" at bounding box center [1374, 73] width 53 height 32
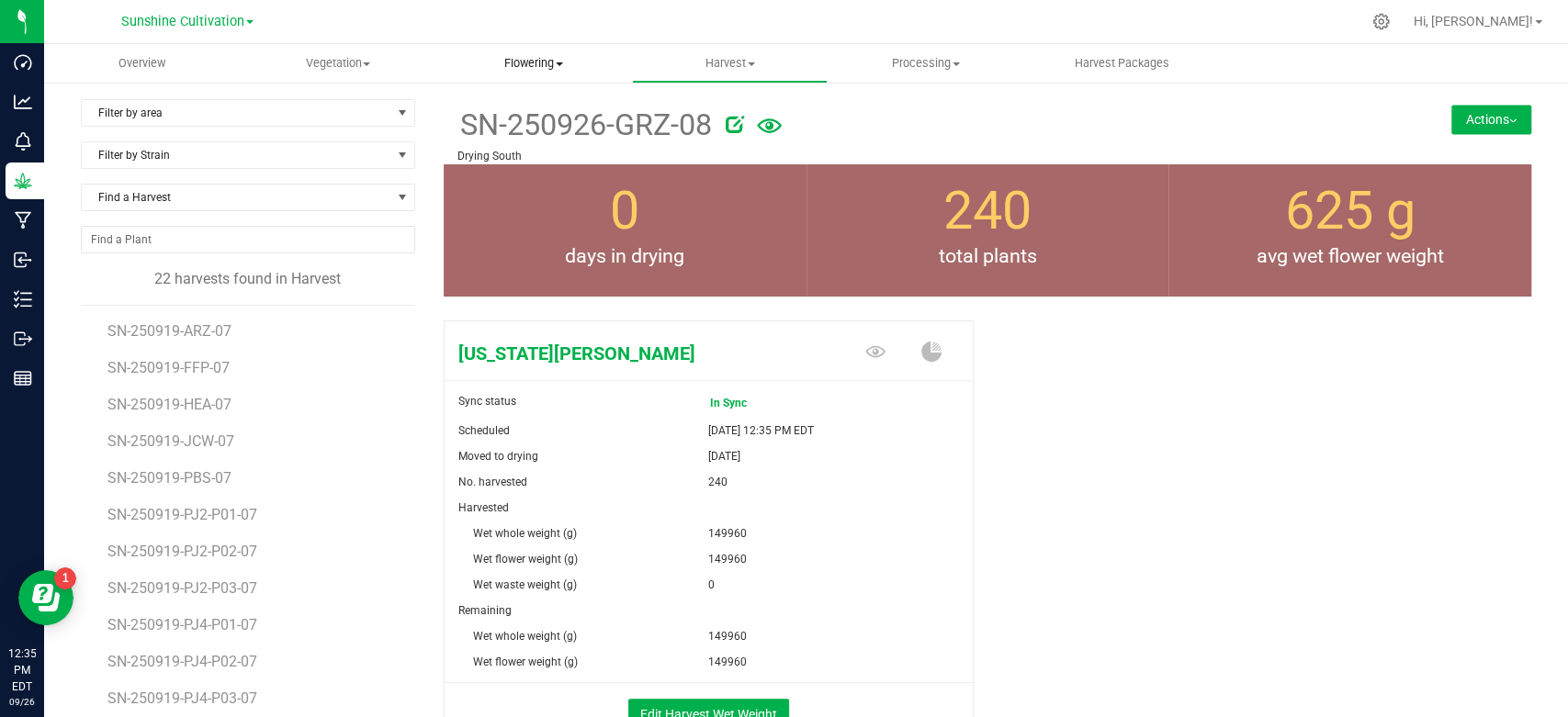
click at [541, 68] on span "Flowering" at bounding box center [534, 63] width 193 height 17
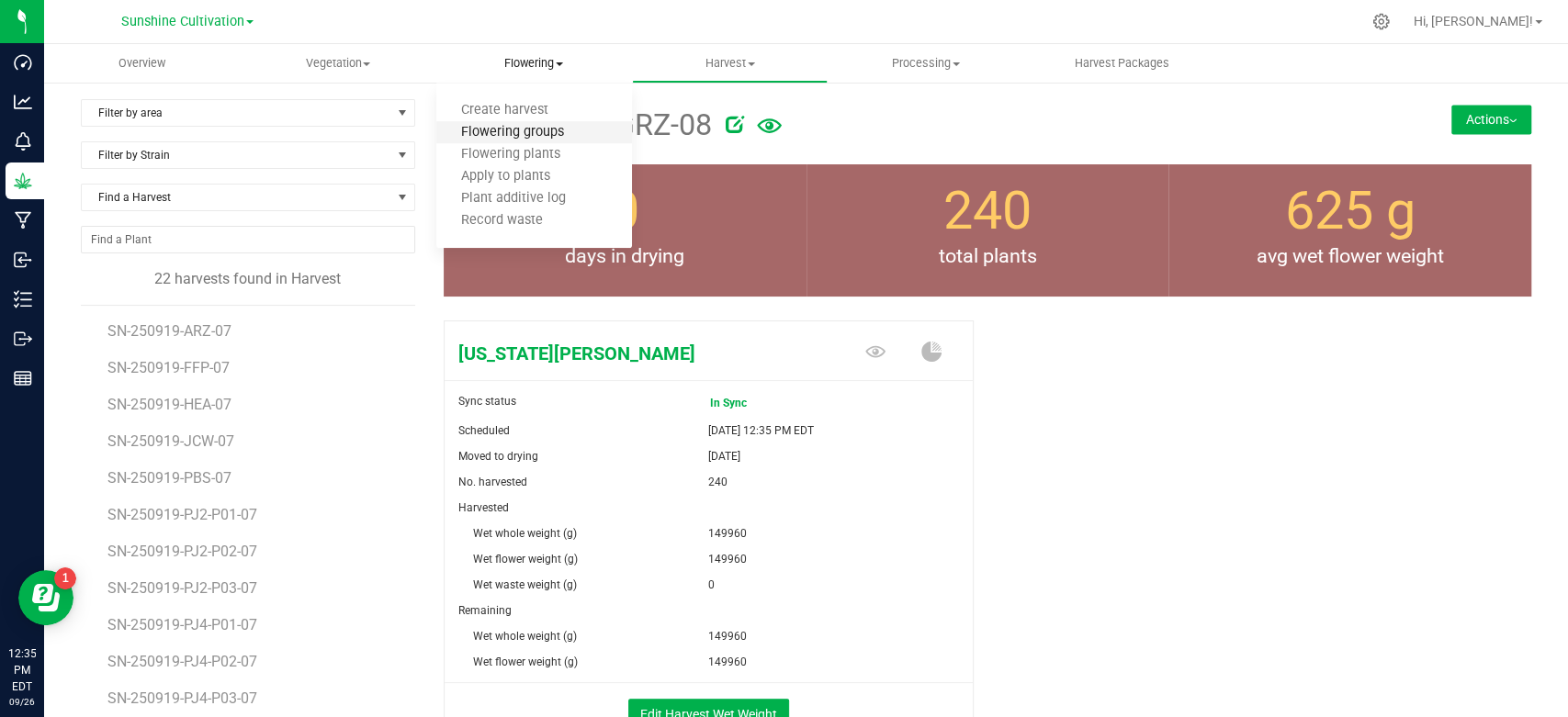
click at [538, 129] on span "Flowering groups" at bounding box center [512, 132] width 153 height 16
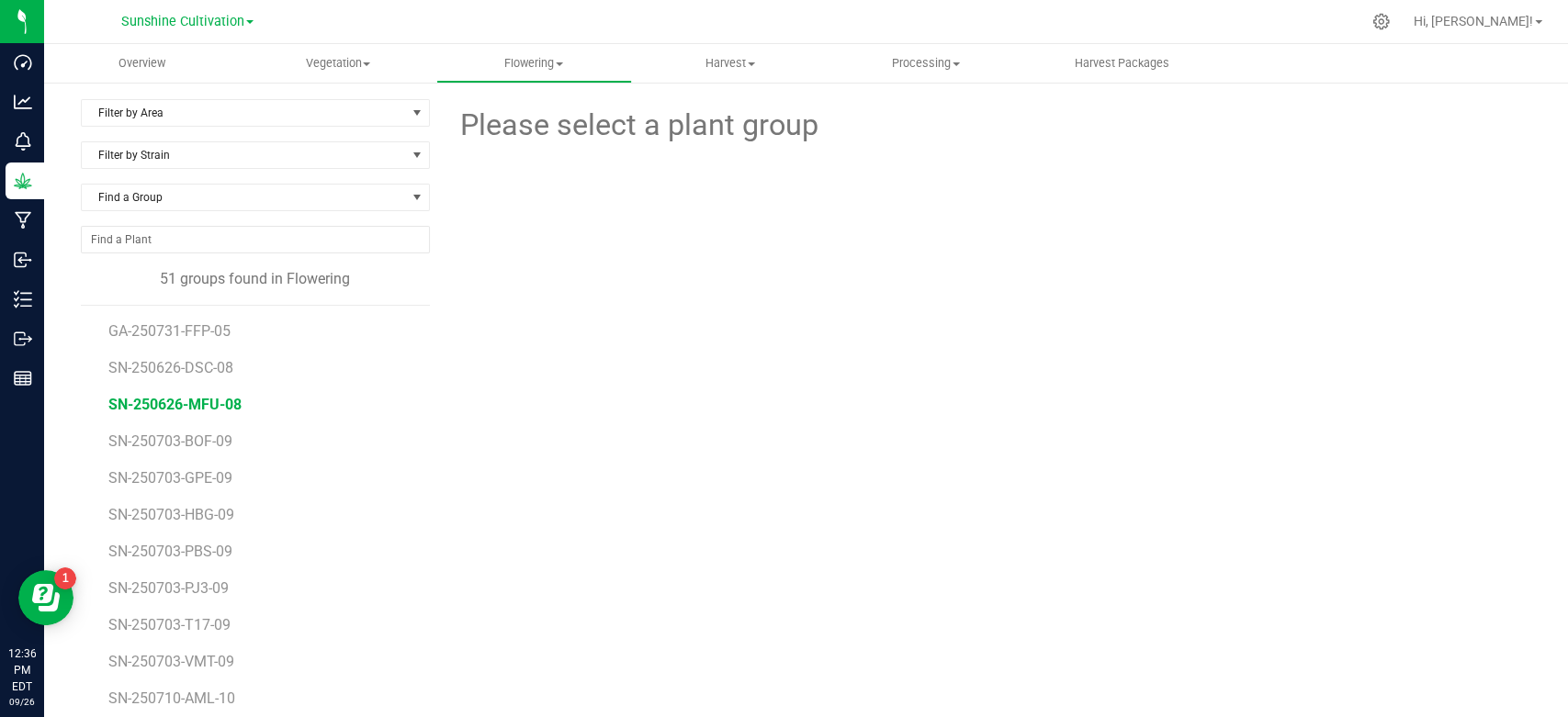
click at [199, 398] on span "SN-250626-MFU-08" at bounding box center [175, 405] width 133 height 18
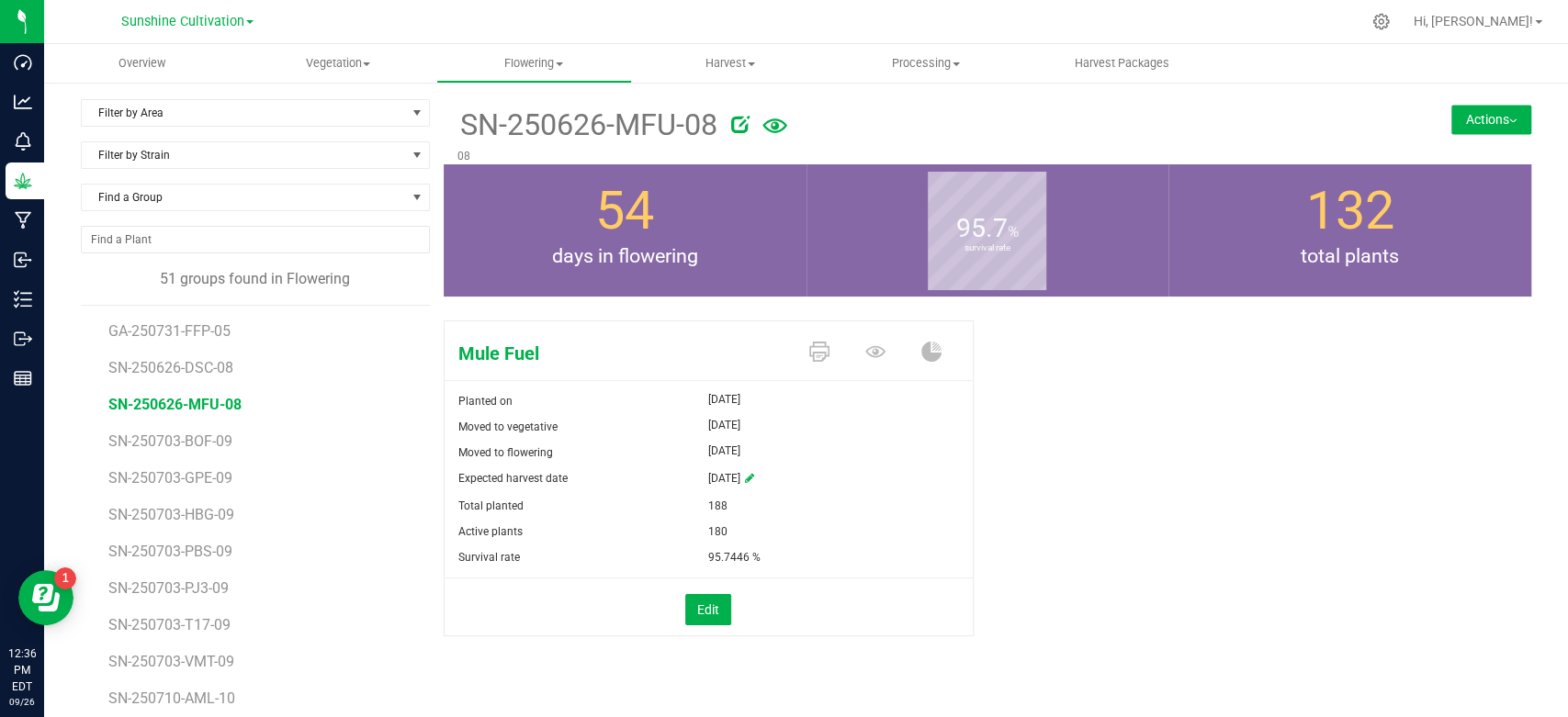
click at [1464, 128] on button "Actions" at bounding box center [1492, 120] width 80 height 30
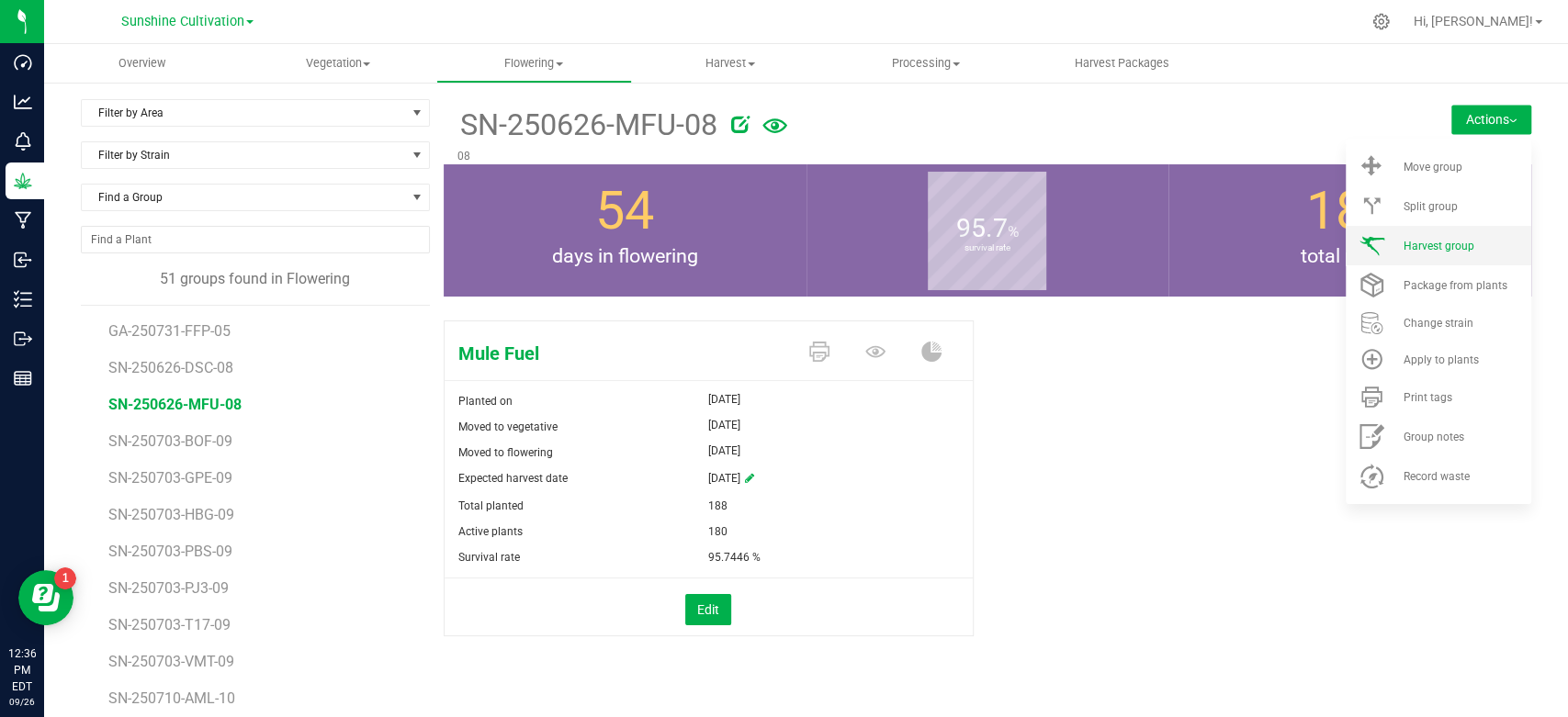
click at [1409, 255] on li "Harvest group" at bounding box center [1439, 246] width 186 height 39
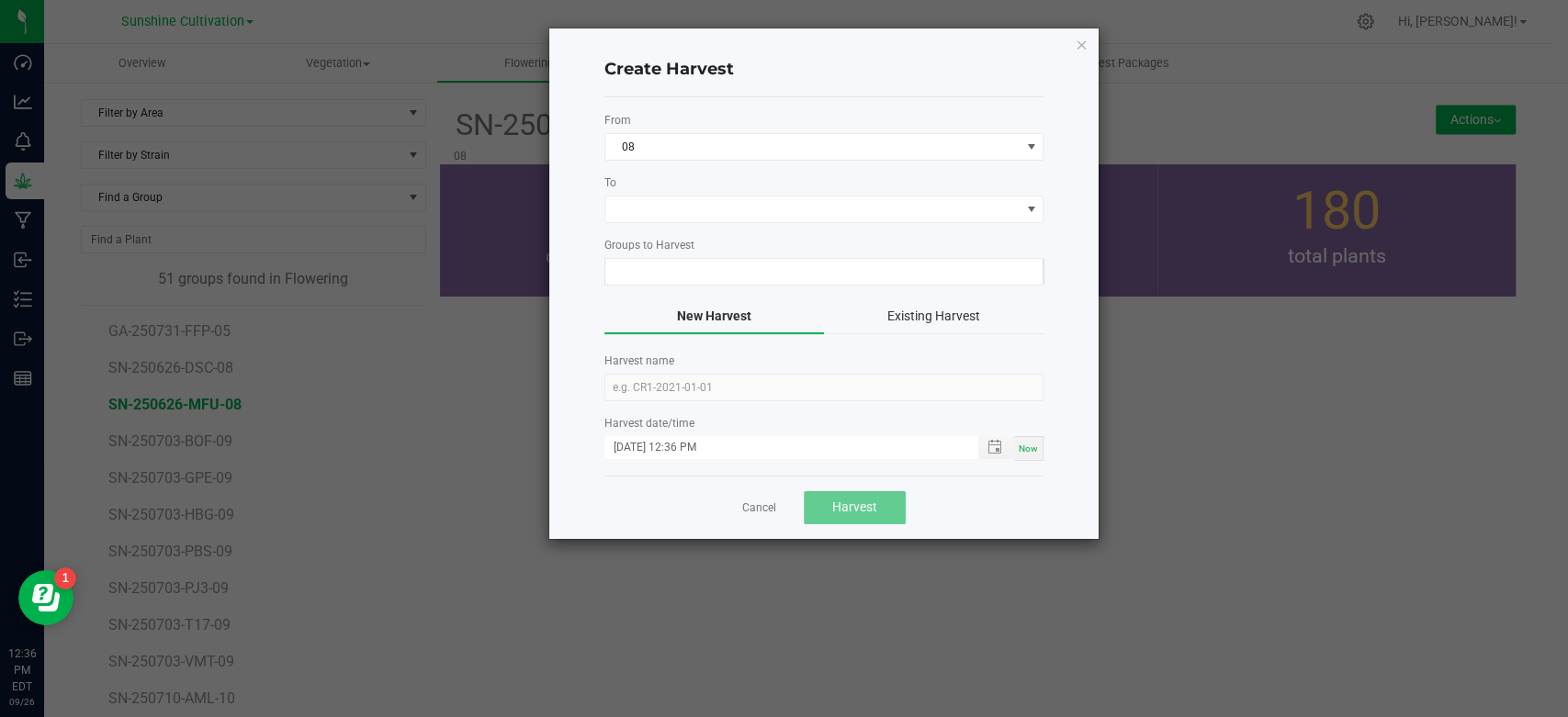
type input "SN-250626-MFU-08"
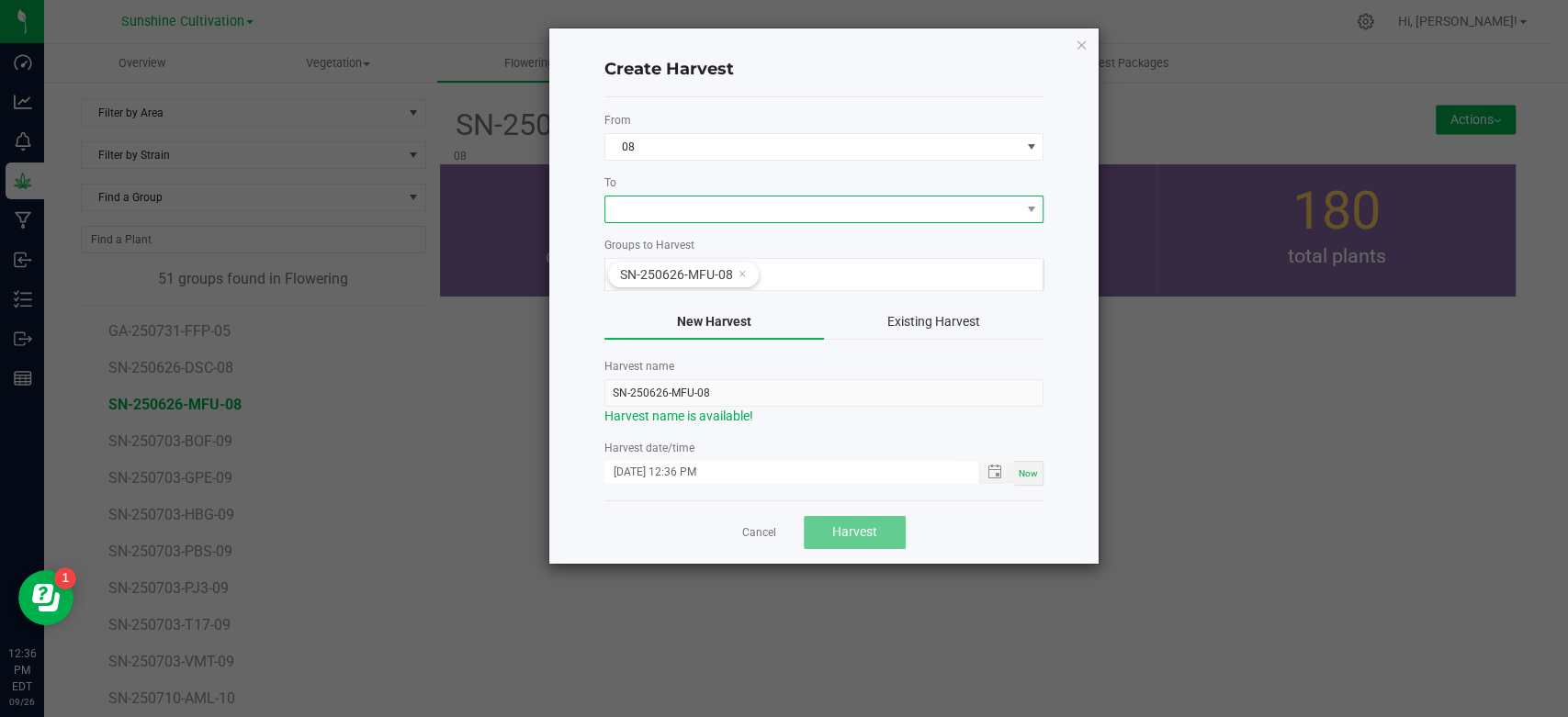
click at [766, 211] on span at bounding box center [812, 209] width 414 height 26
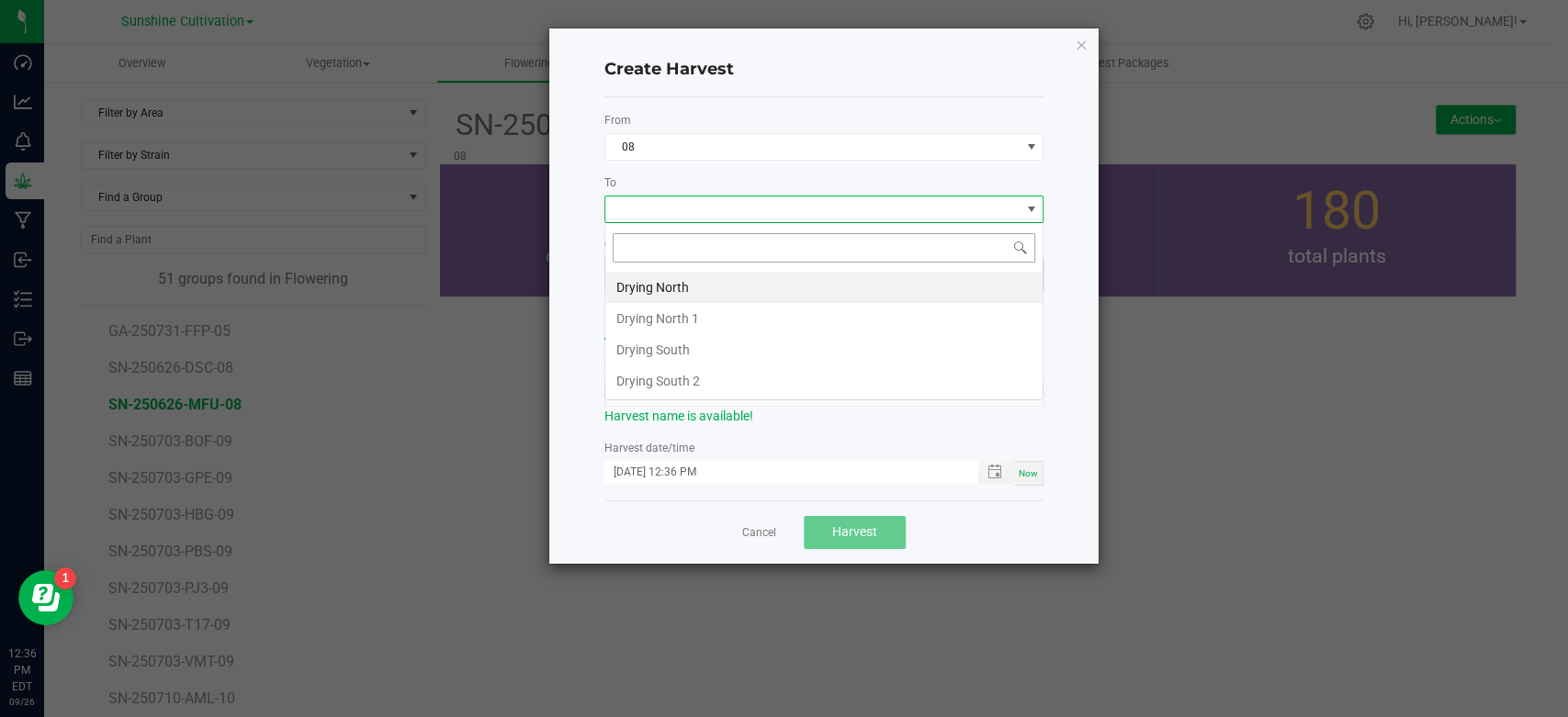
scroll to position [27, 439]
click at [674, 347] on li "Drying South" at bounding box center [824, 351] width 437 height 32
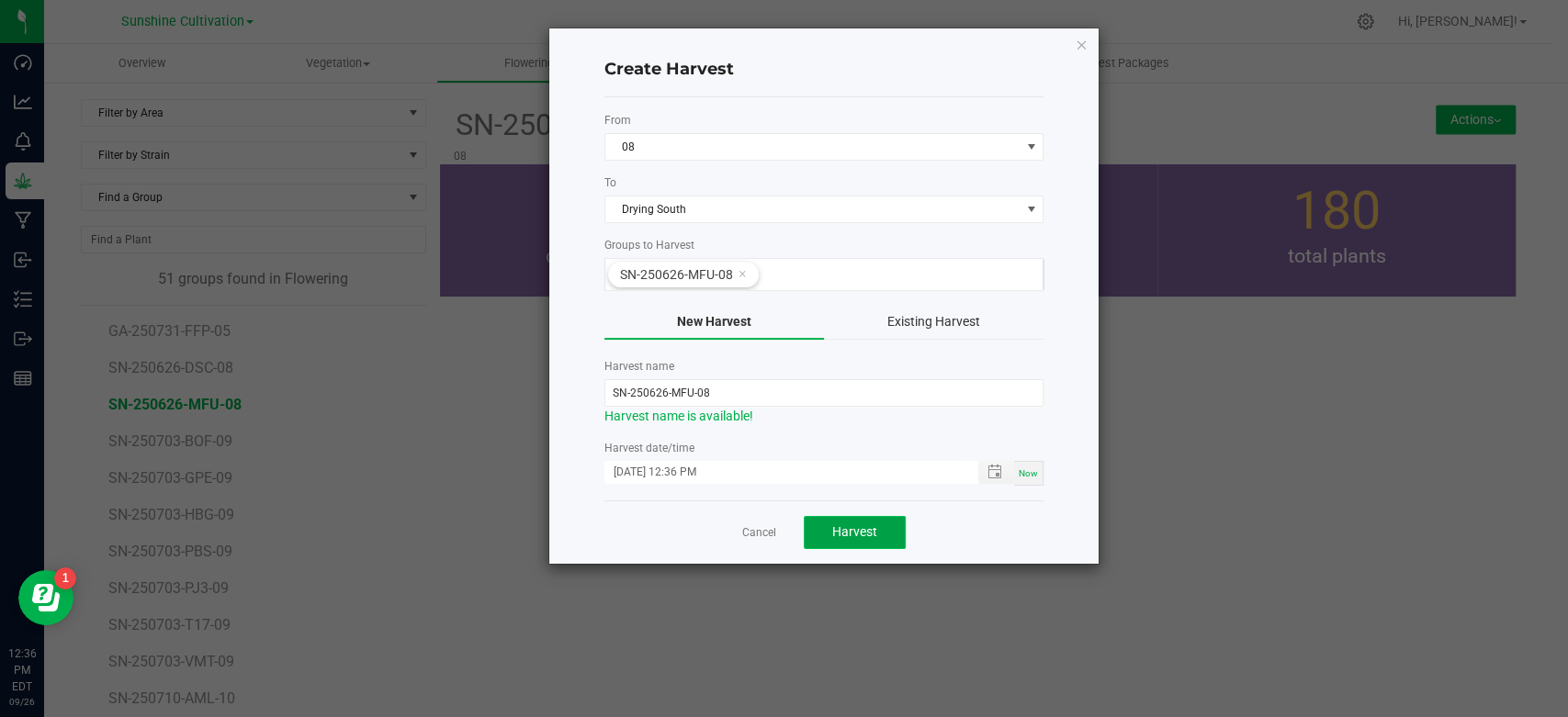
click at [857, 529] on span "Harvest" at bounding box center [855, 532] width 45 height 15
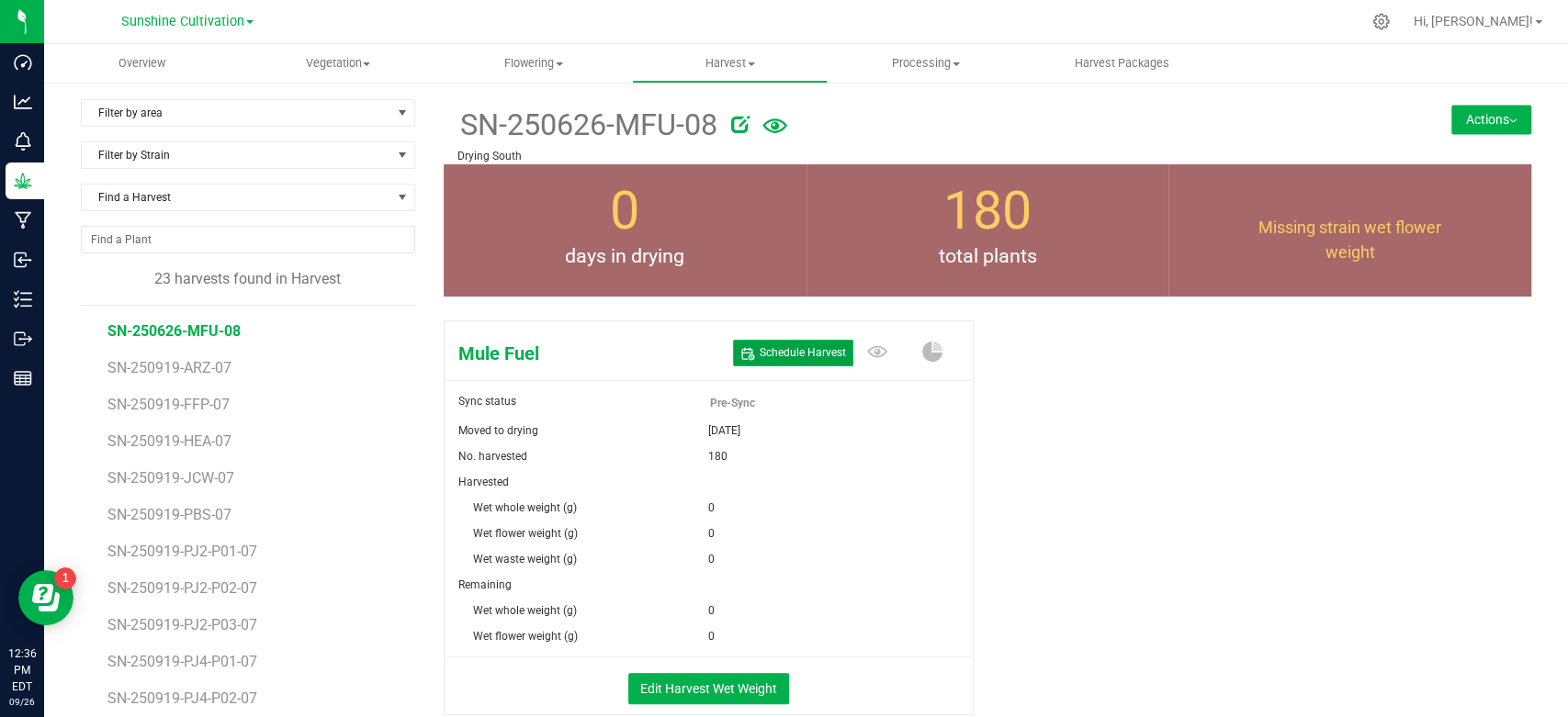
click at [780, 351] on span "Schedule Harvest" at bounding box center [803, 352] width 86 height 16
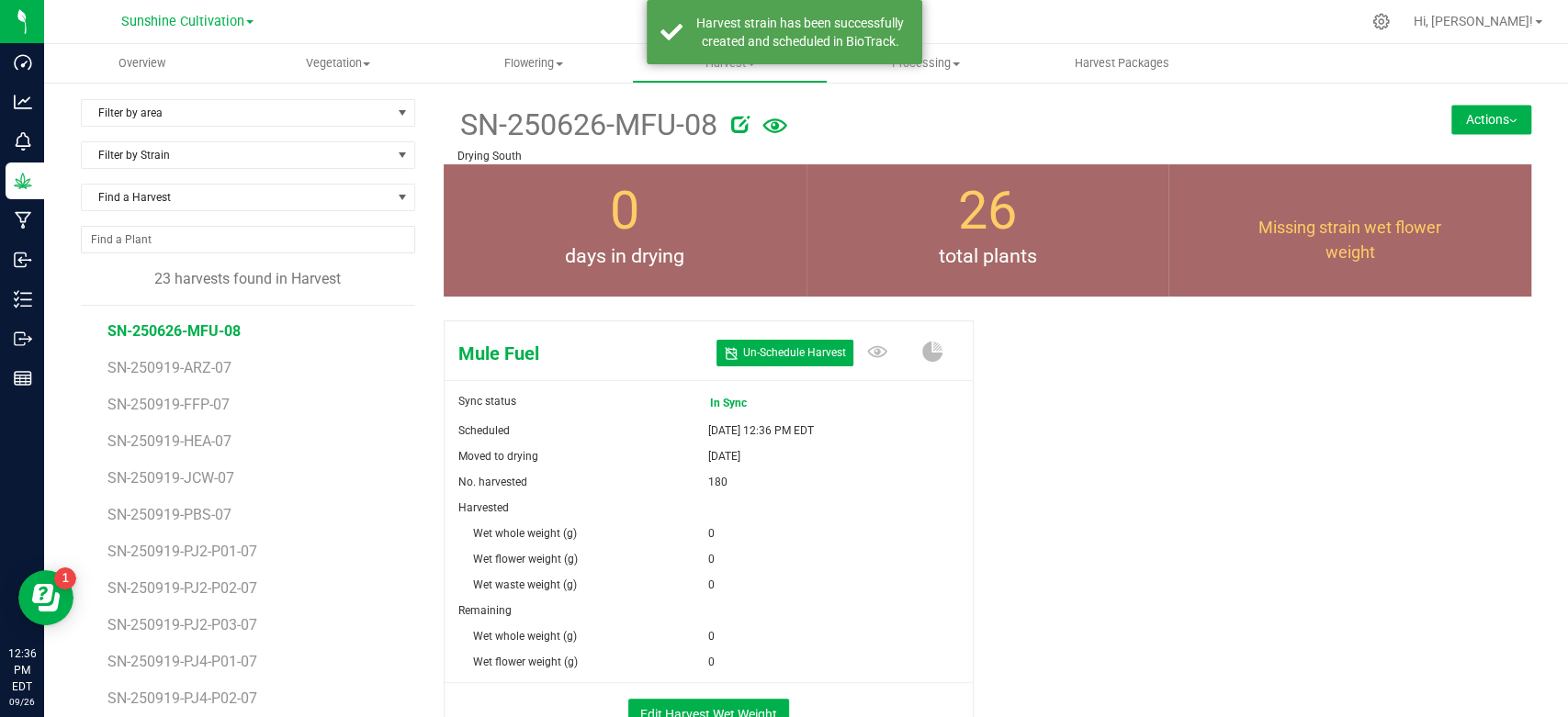
click at [731, 125] on icon at bounding box center [740, 124] width 19 height 19
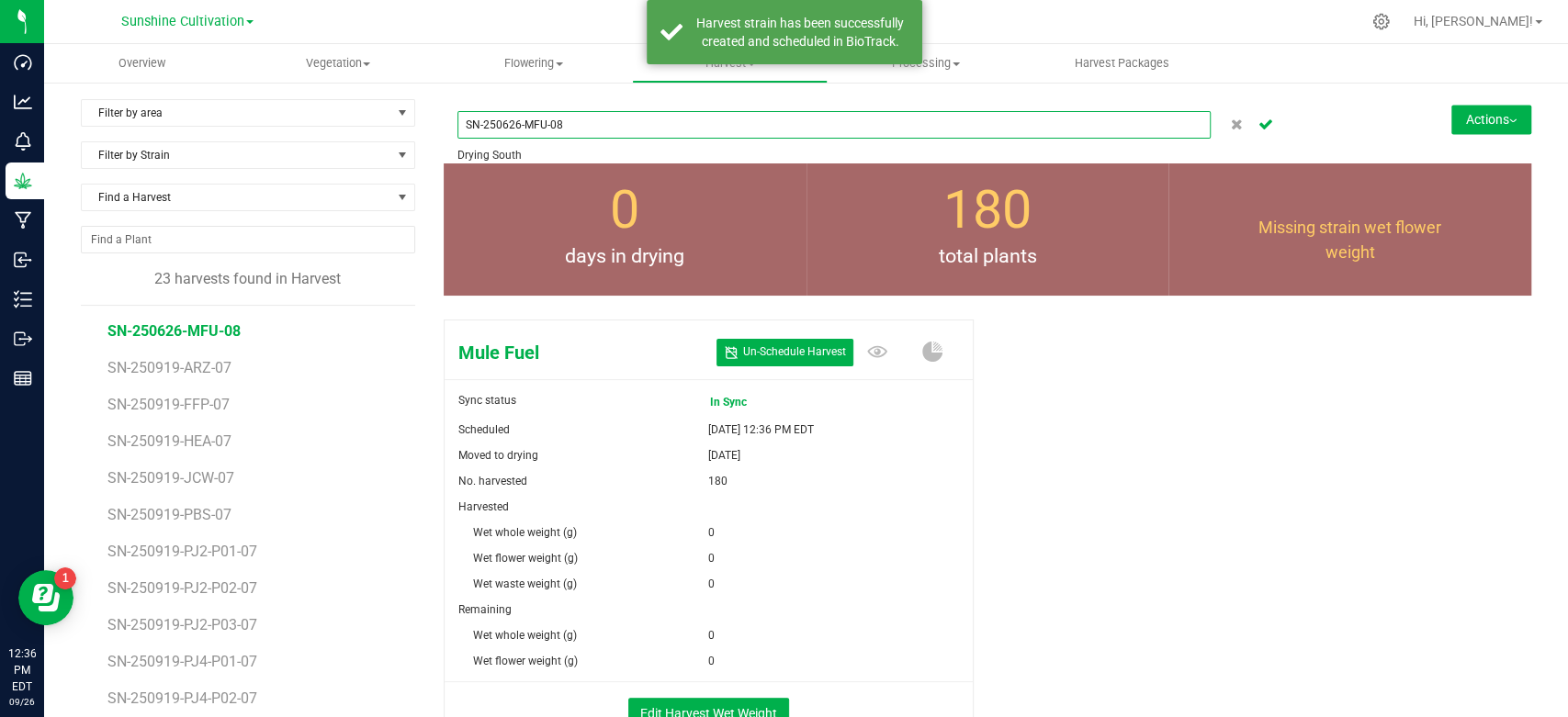
click at [502, 130] on input "SN-250626-MFU-08" at bounding box center [834, 126] width 753 height 28
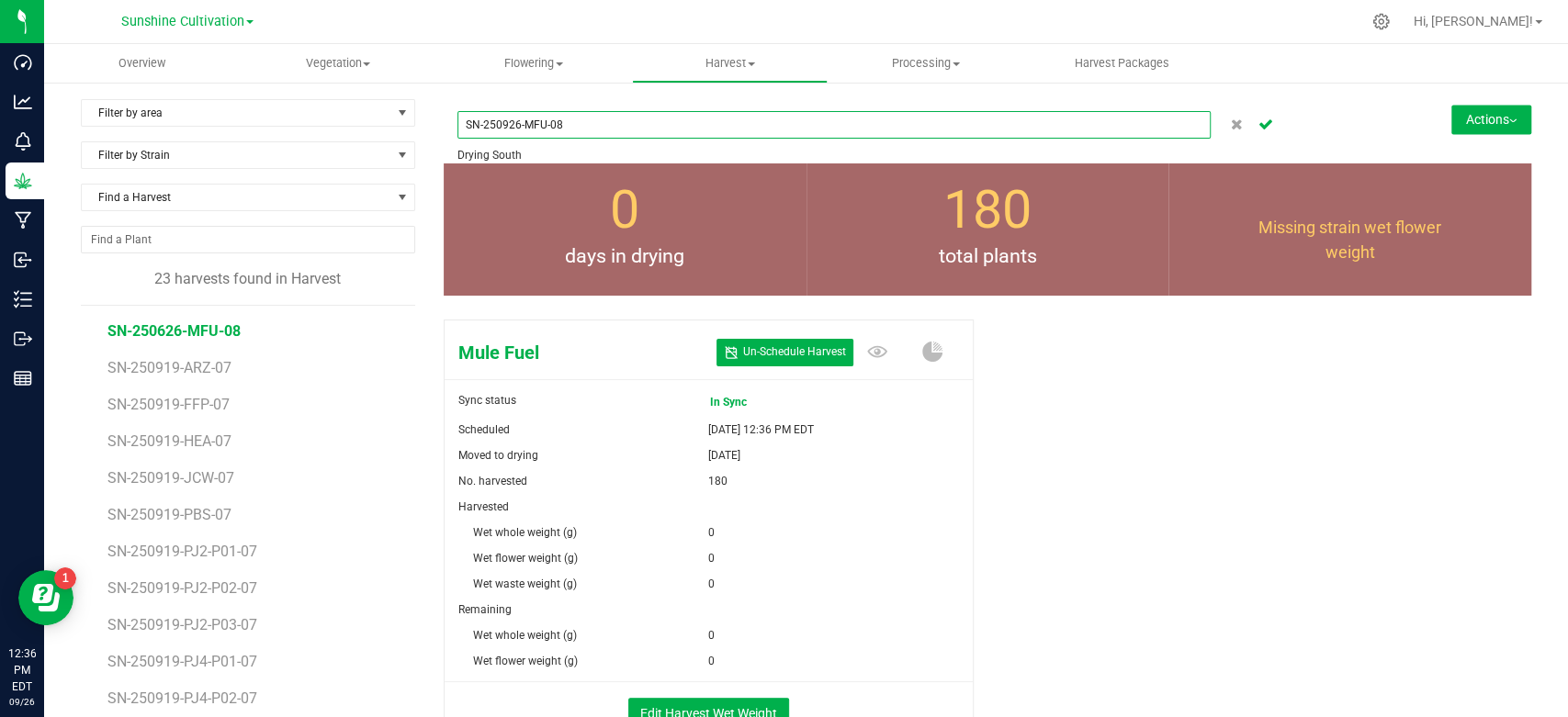
type input "SN-250926-MFU-08"
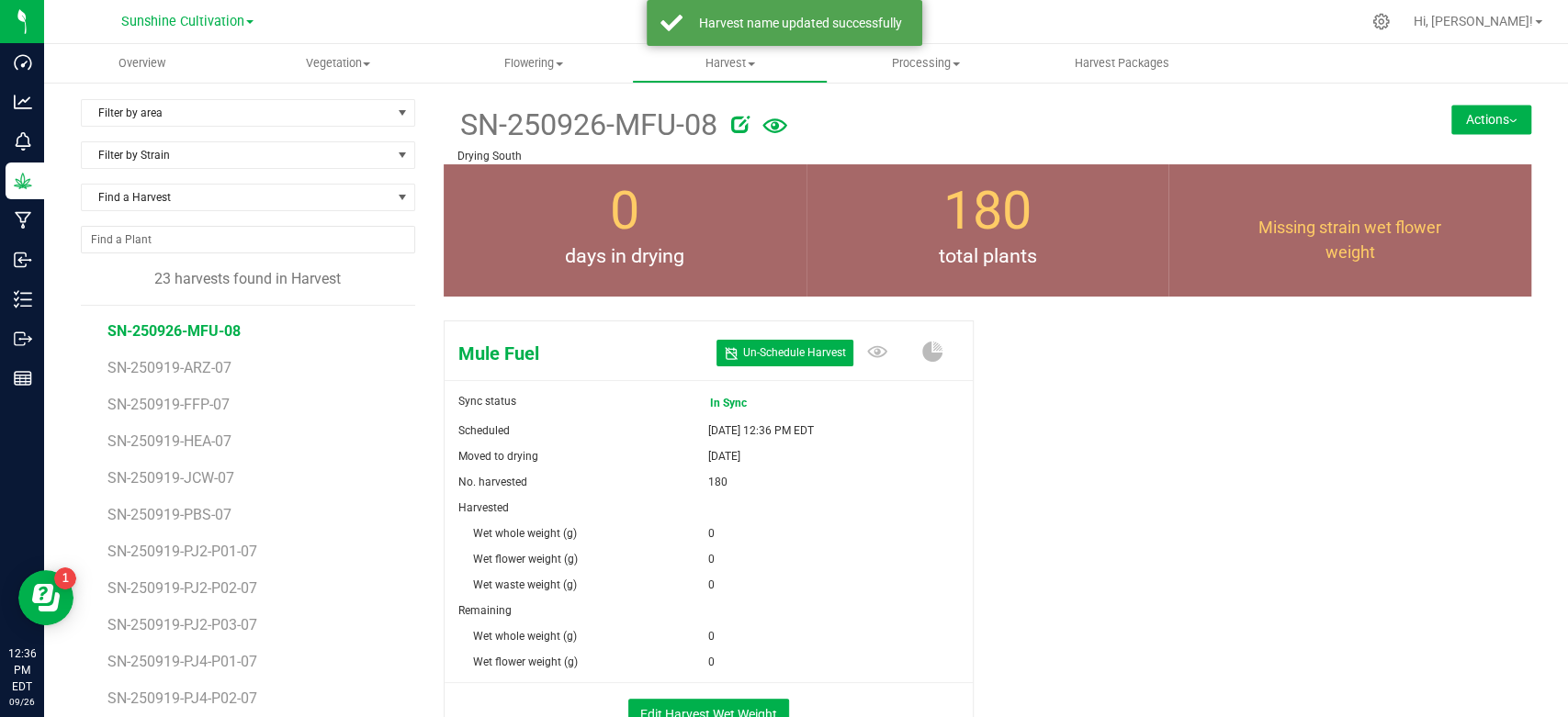
click at [844, 118] on div at bounding box center [1041, 122] width 619 height 37
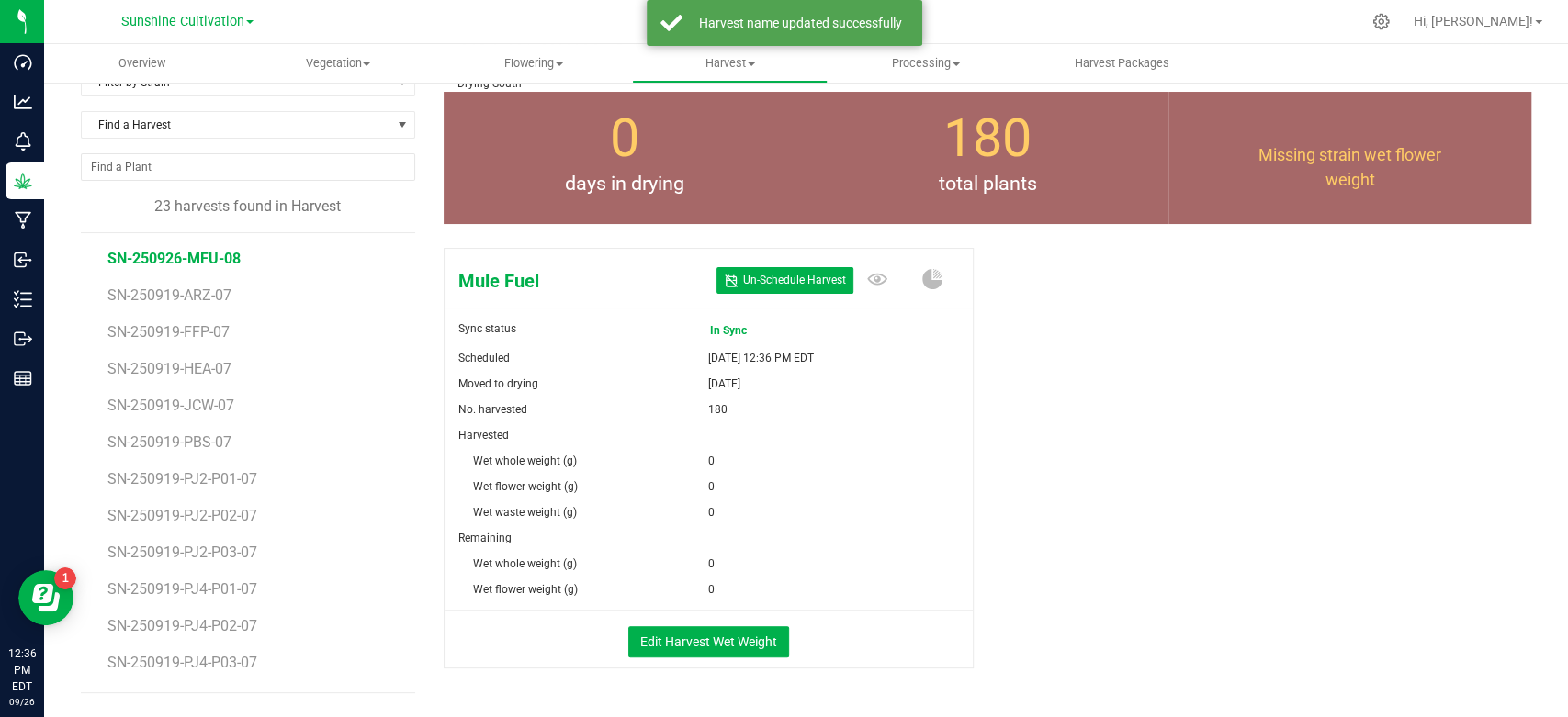
scroll to position [102, 0]
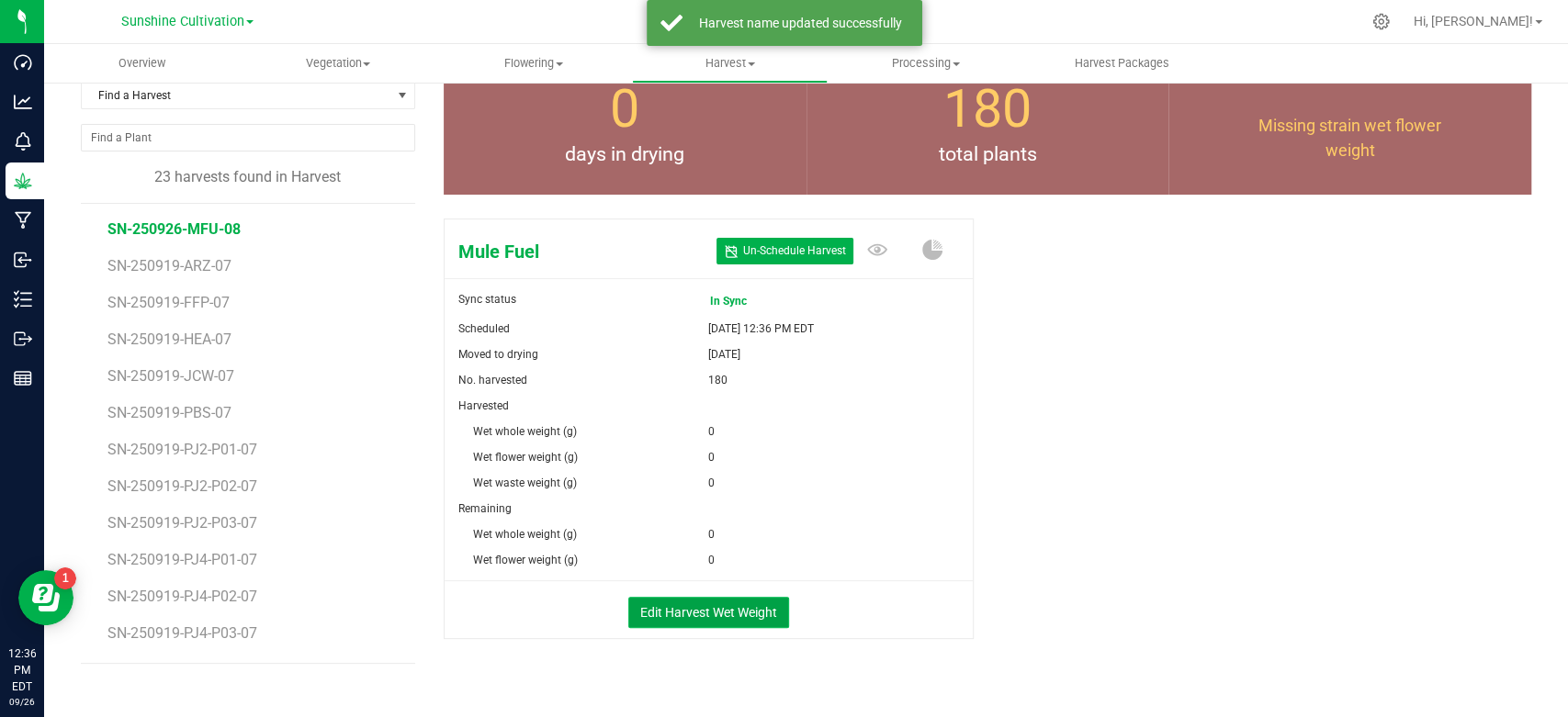
click at [740, 604] on button "Edit Harvest Wet Weight" at bounding box center [709, 613] width 161 height 32
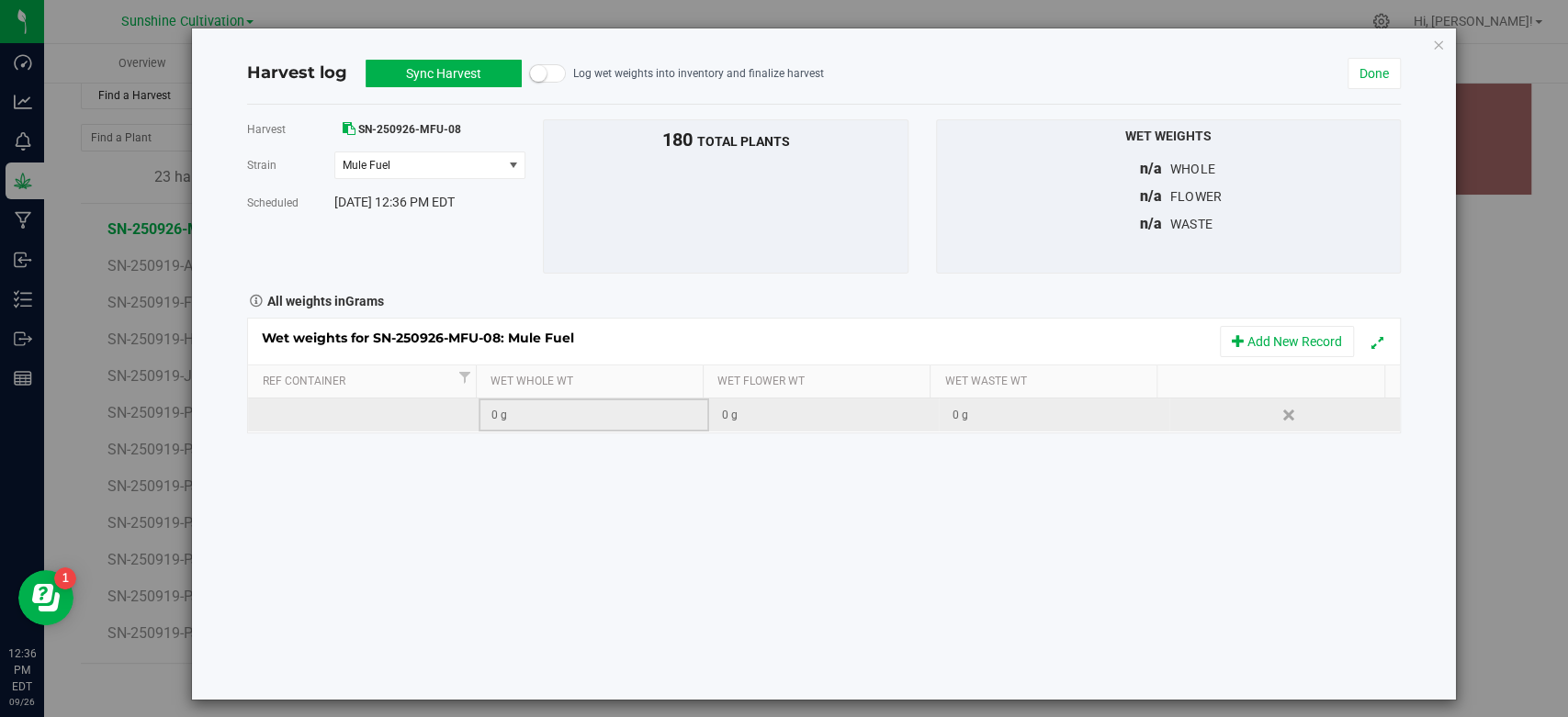
click at [570, 414] on div "0 g" at bounding box center [599, 416] width 216 height 18
type input "136800"
type input "13680"
click at [770, 410] on div "13680 g" at bounding box center [830, 416] width 216 height 18
type input "136800"
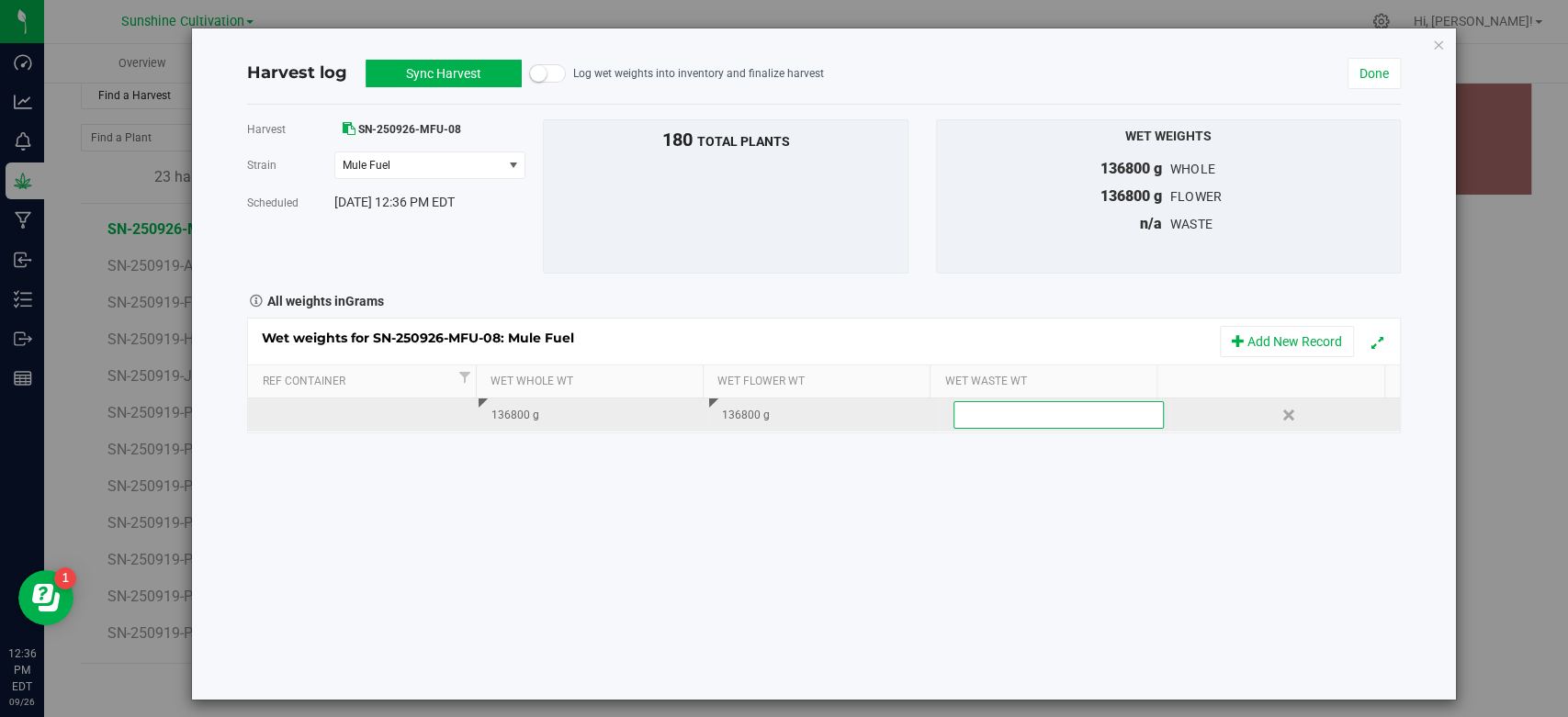
click at [434, 78] on button "Sync Harvest" at bounding box center [444, 73] width 156 height 28
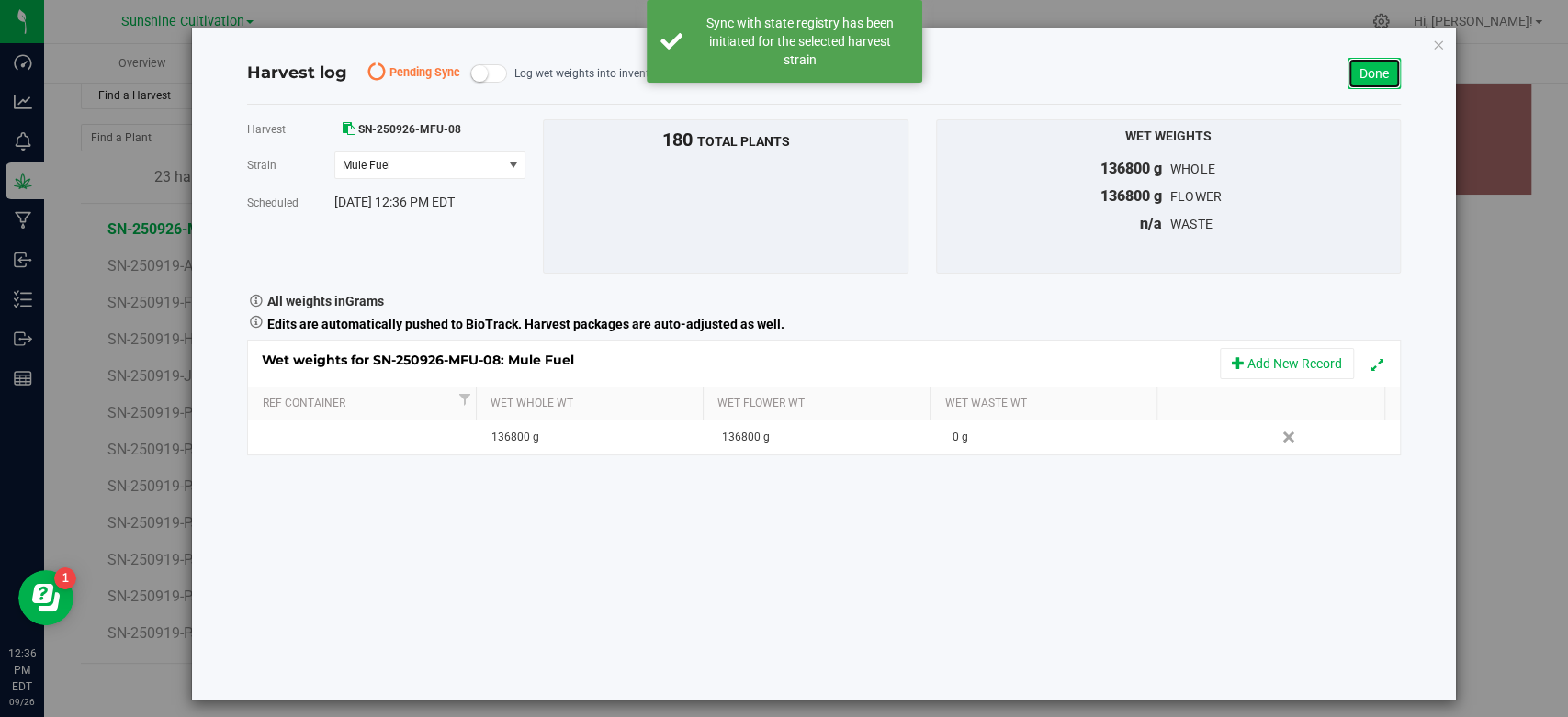
click at [1360, 81] on link "Done" at bounding box center [1374, 73] width 53 height 32
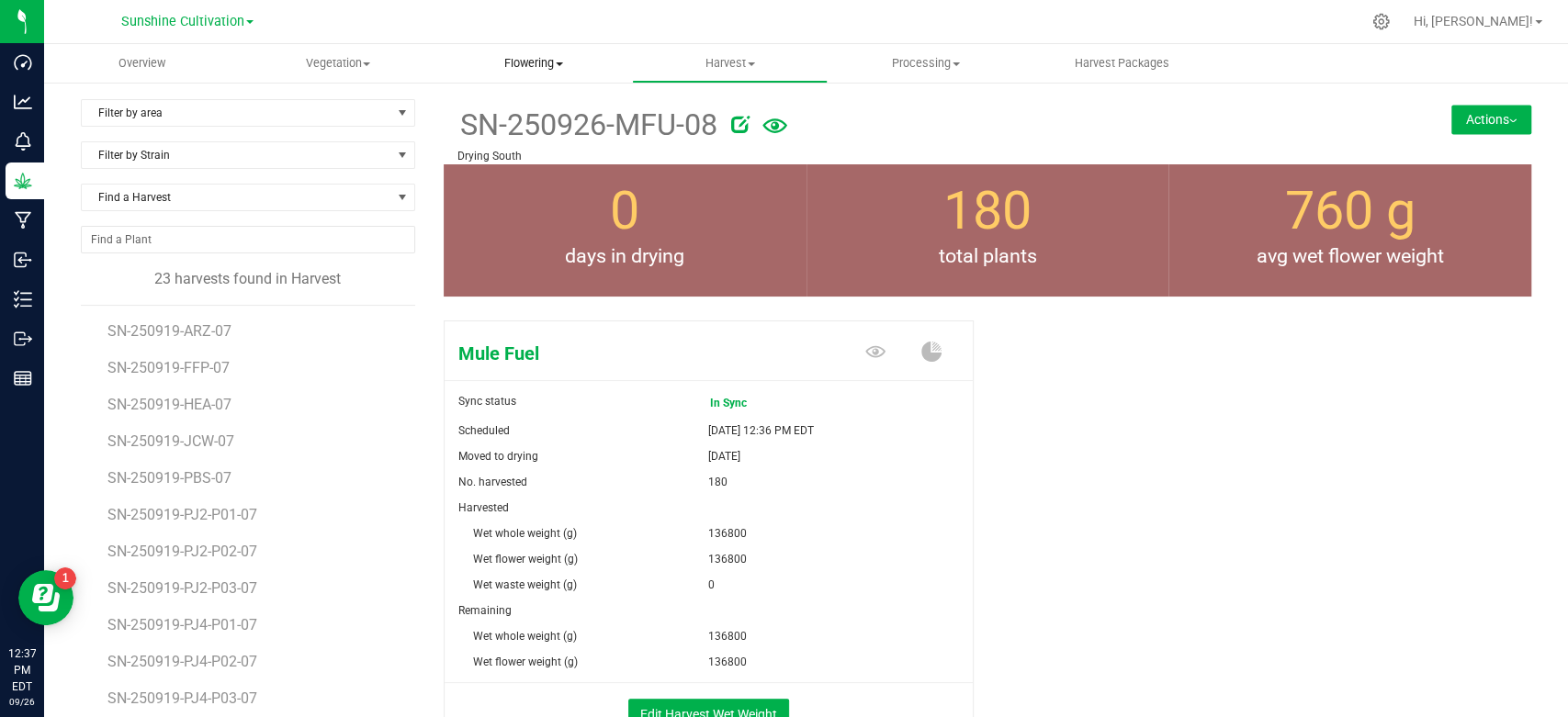
click at [523, 68] on span "Flowering" at bounding box center [534, 63] width 193 height 17
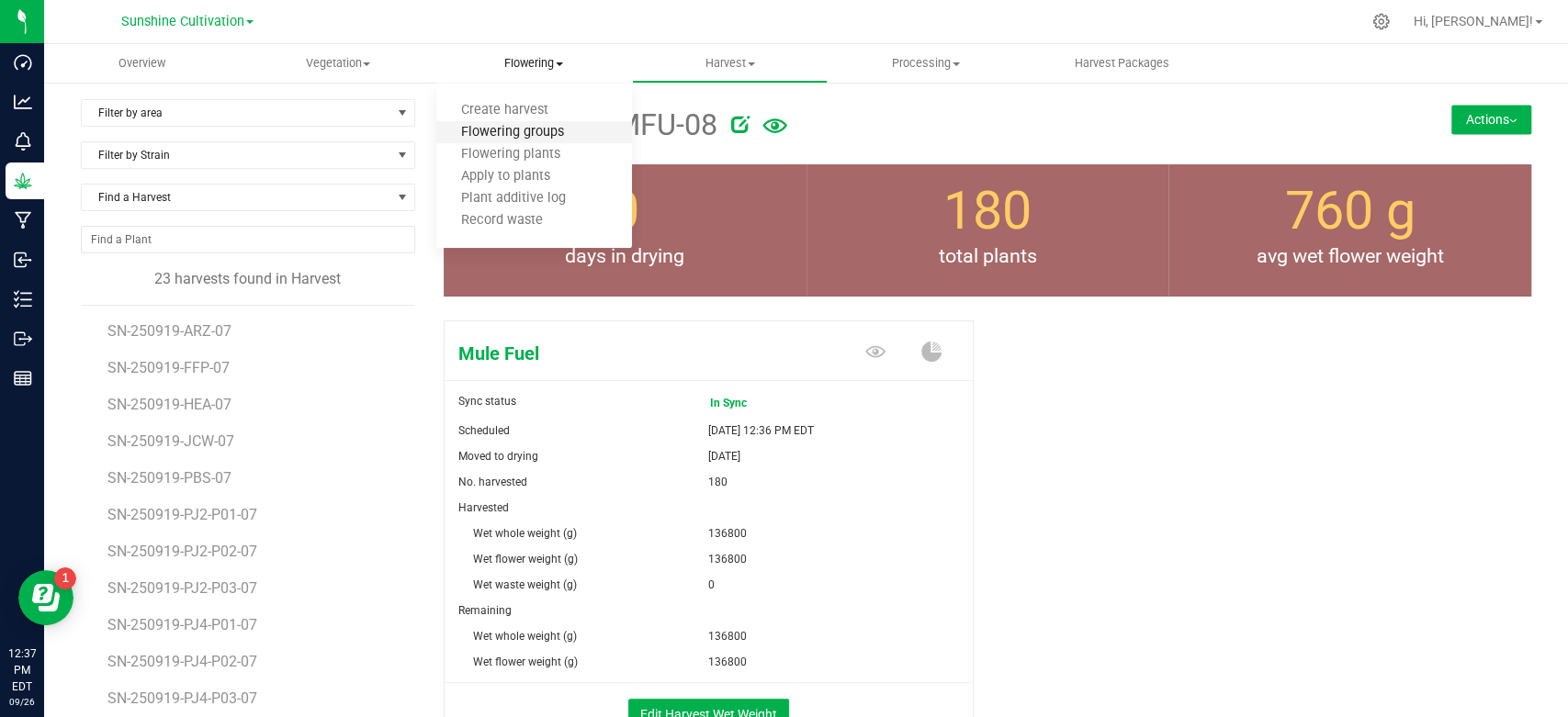
click at [505, 136] on span "Flowering groups" at bounding box center [512, 132] width 153 height 16
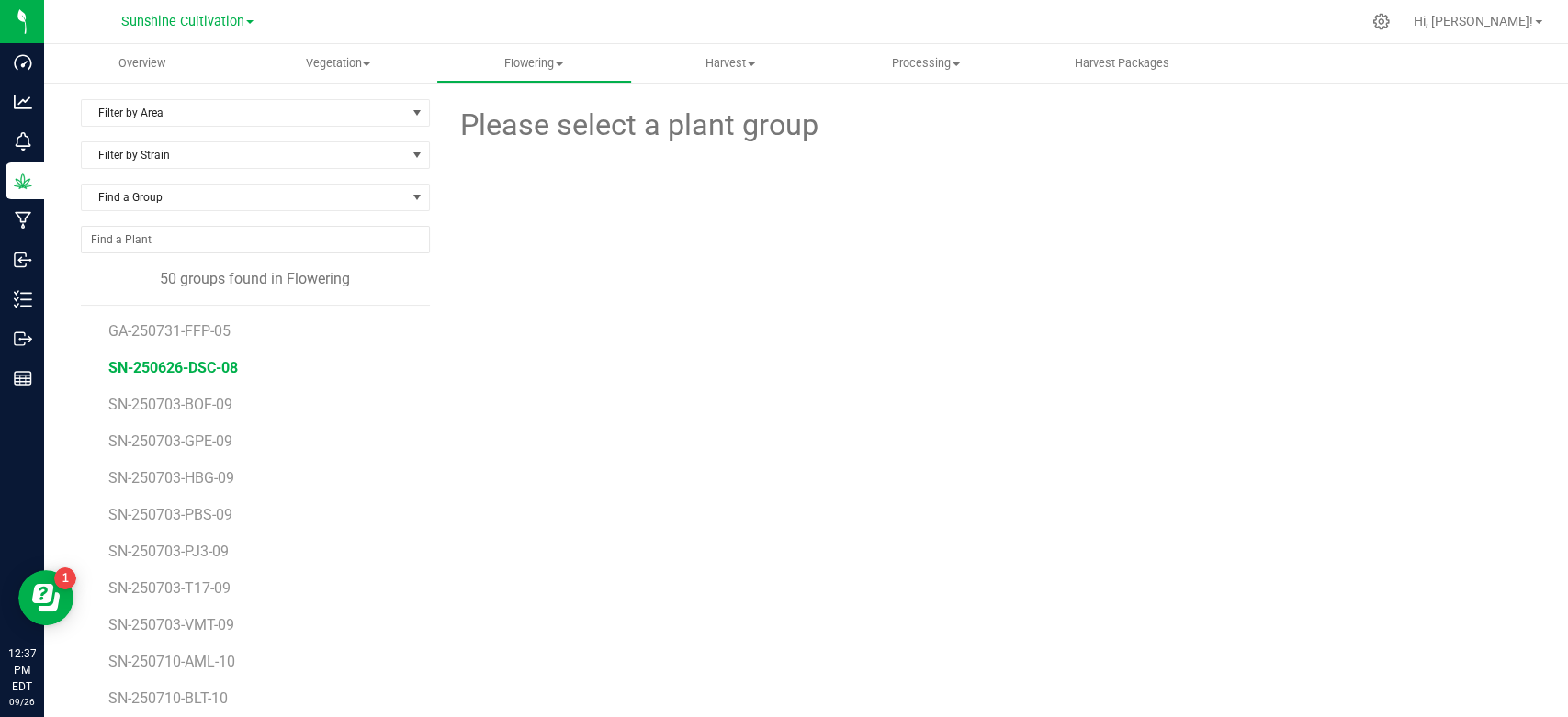
click at [165, 366] on span "SN-250626-DSC-08" at bounding box center [173, 367] width 129 height 18
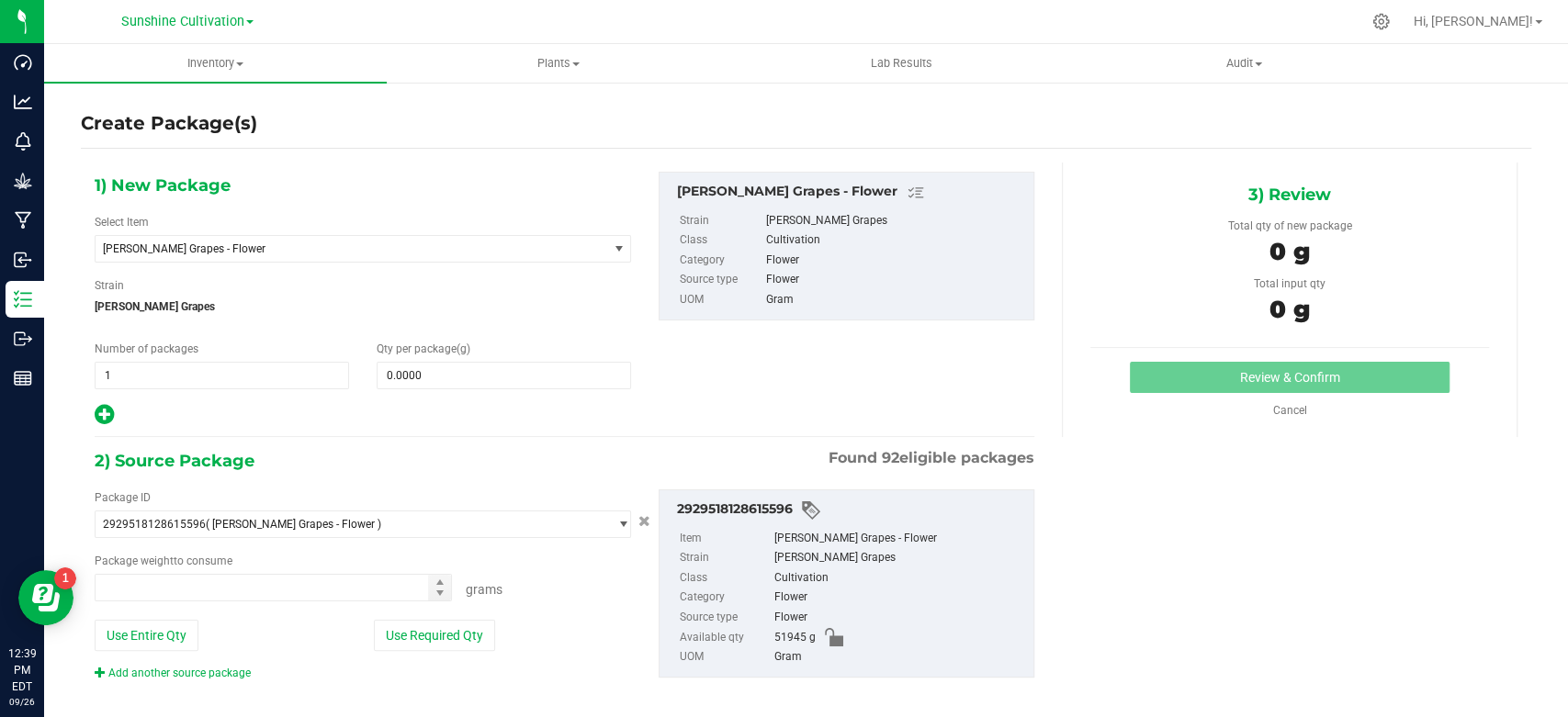
click at [293, 263] on div "1) New Package Select Item [PERSON_NAME] Grapes - Flower 007UP - Flower 007UP -…" at bounding box center [363, 299] width 564 height 256
click at [276, 248] on span "[PERSON_NAME] Grapes - Flower" at bounding box center [341, 249] width 477 height 13
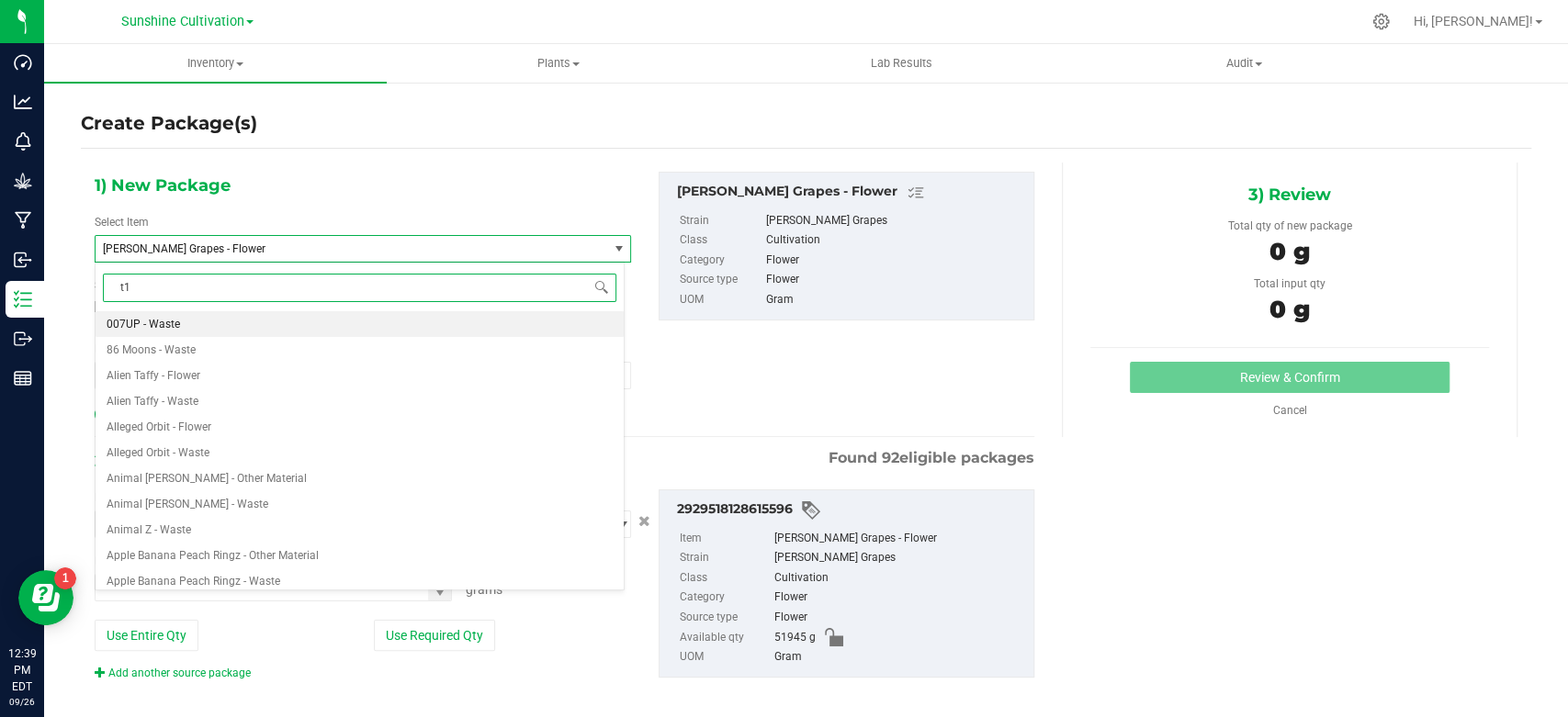
type input "t17"
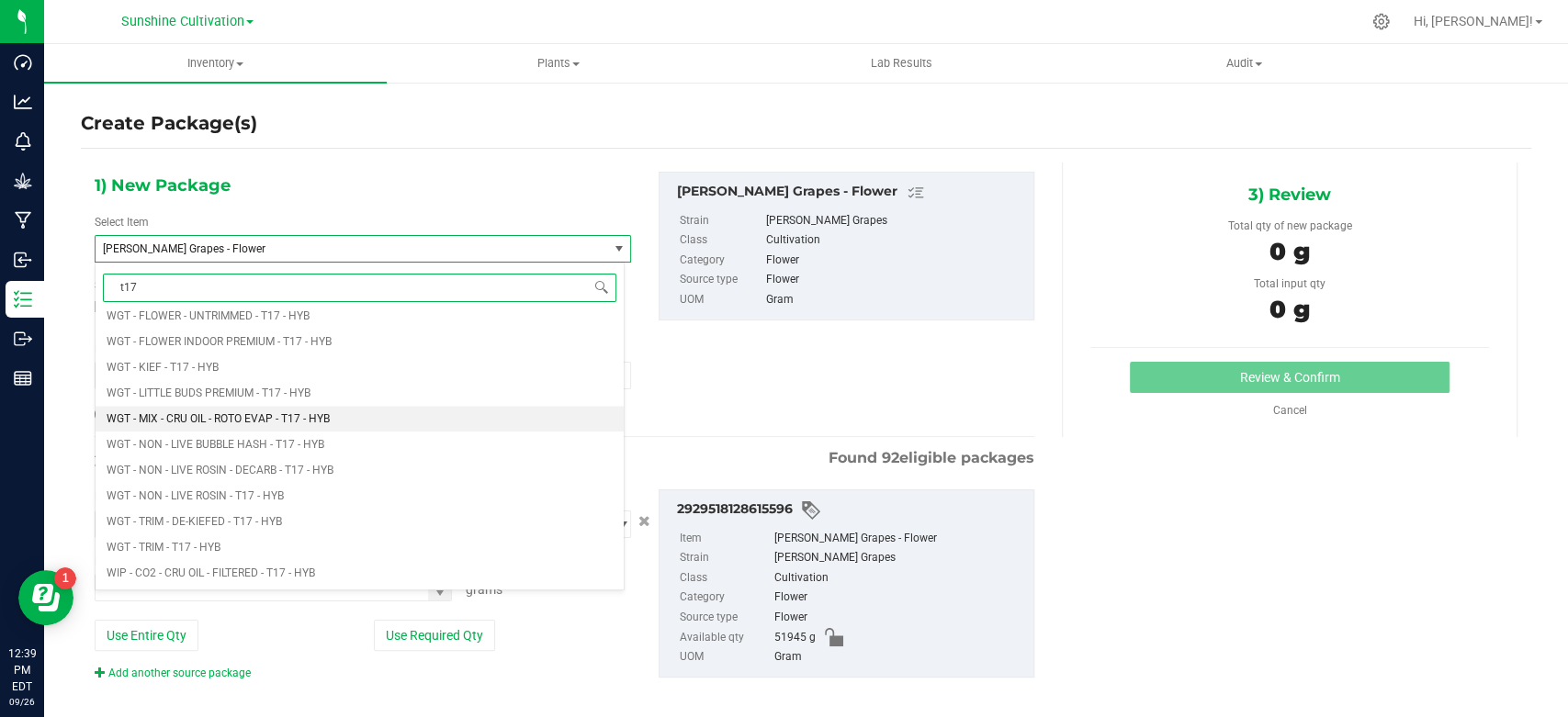
scroll to position [1531, 0]
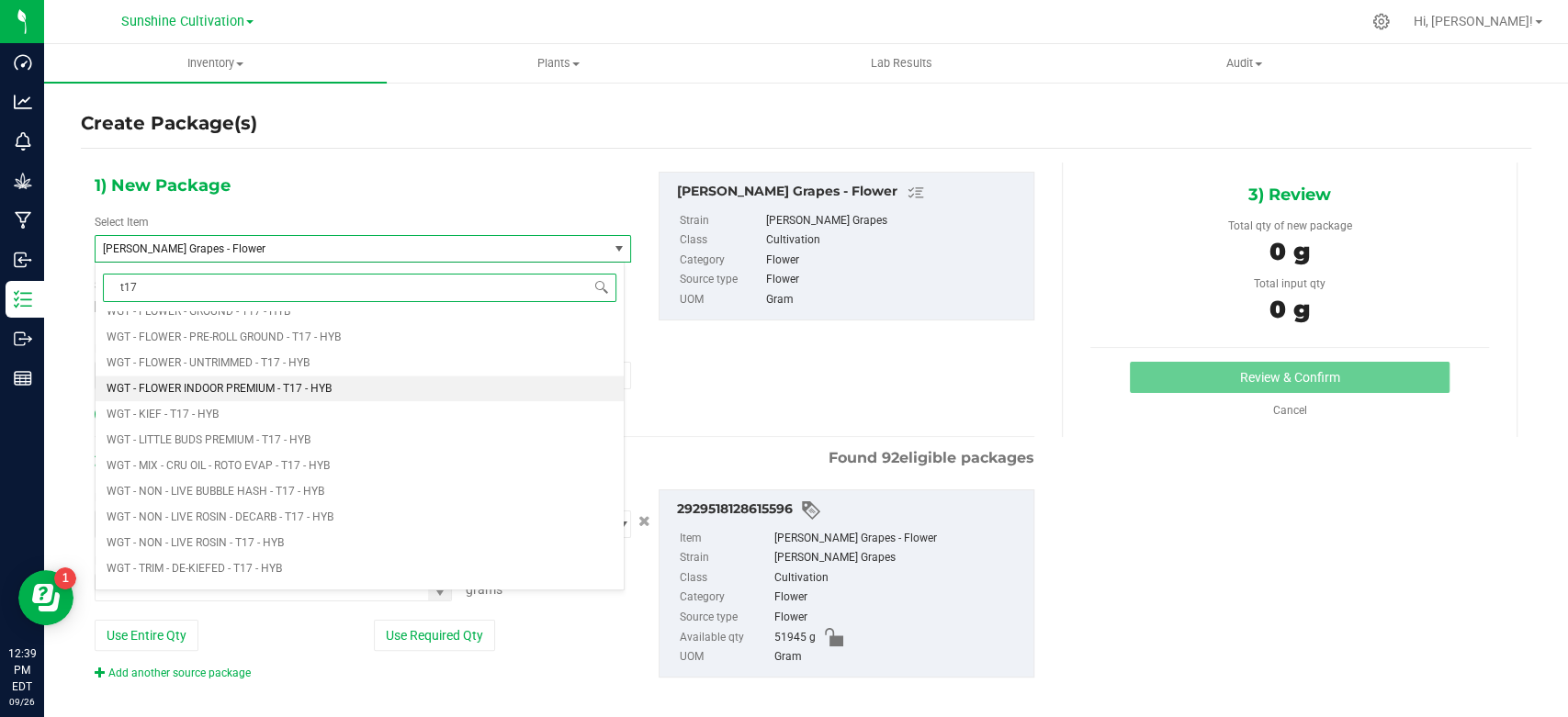
click at [292, 389] on span "WGT - FLOWER INDOOR PREMIUM - T17 - HYB" at bounding box center [219, 389] width 225 height 13
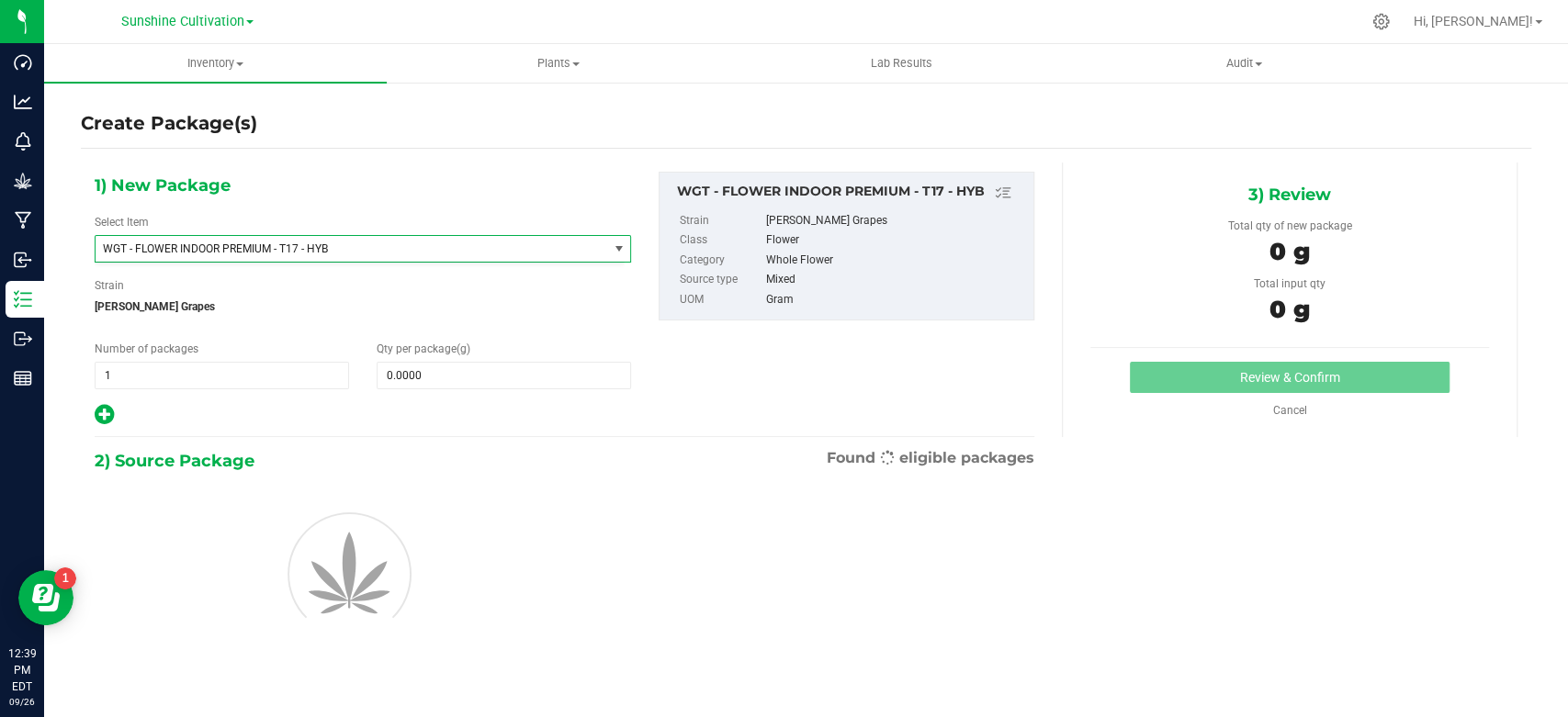
type input "0.0000"
click at [425, 374] on span at bounding box center [504, 376] width 255 height 28
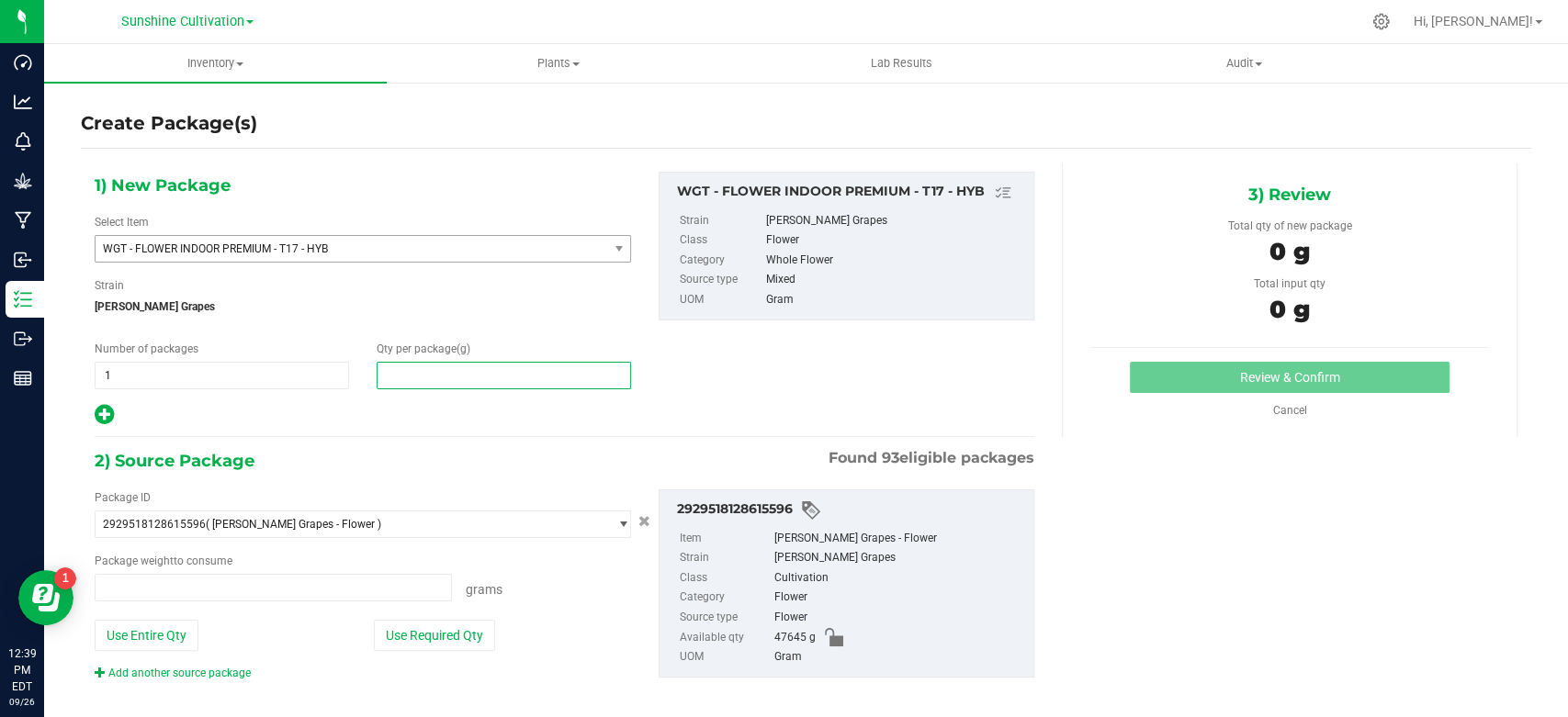
type input "0.0000 g"
type input "0"
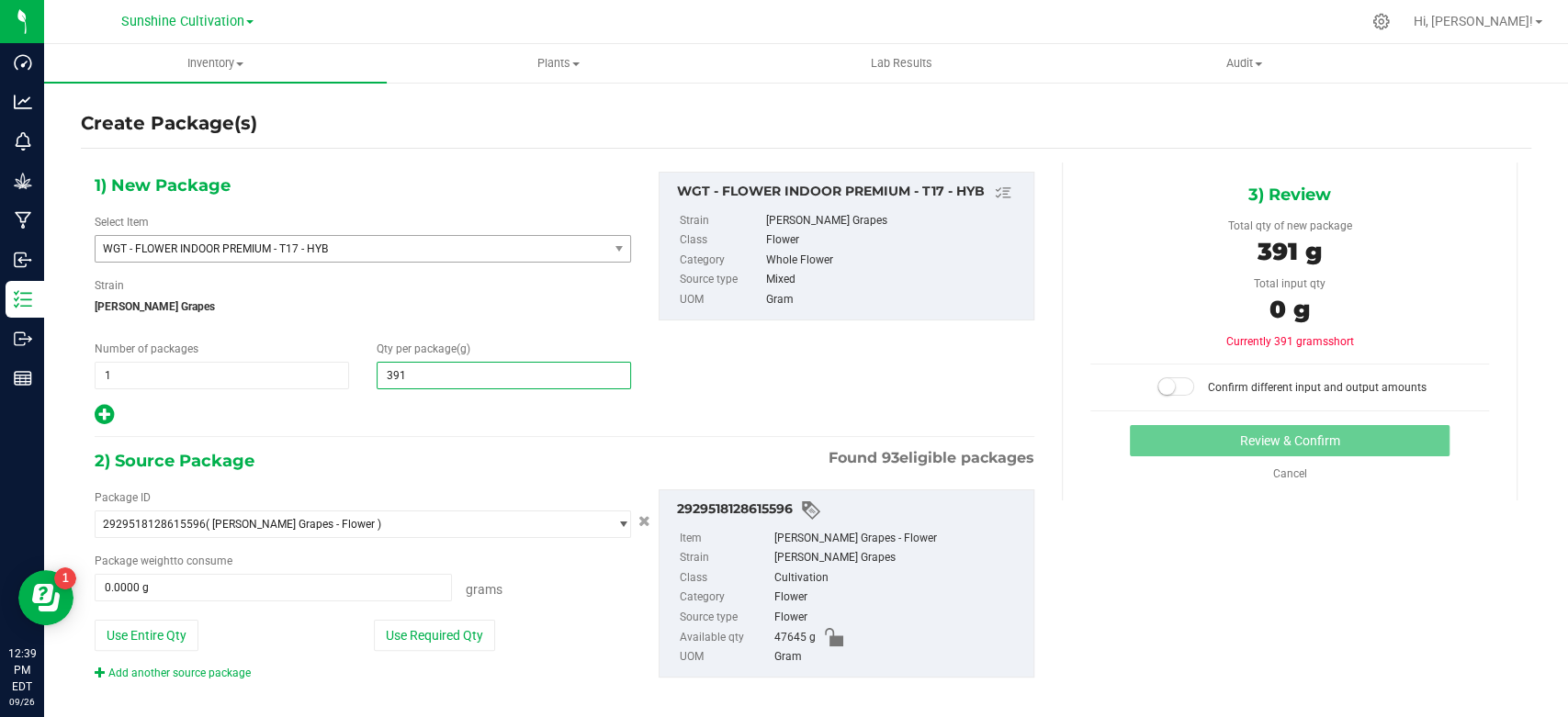
type input "3915"
type input "3,915.0000"
click at [338, 583] on span at bounding box center [273, 588] width 357 height 28
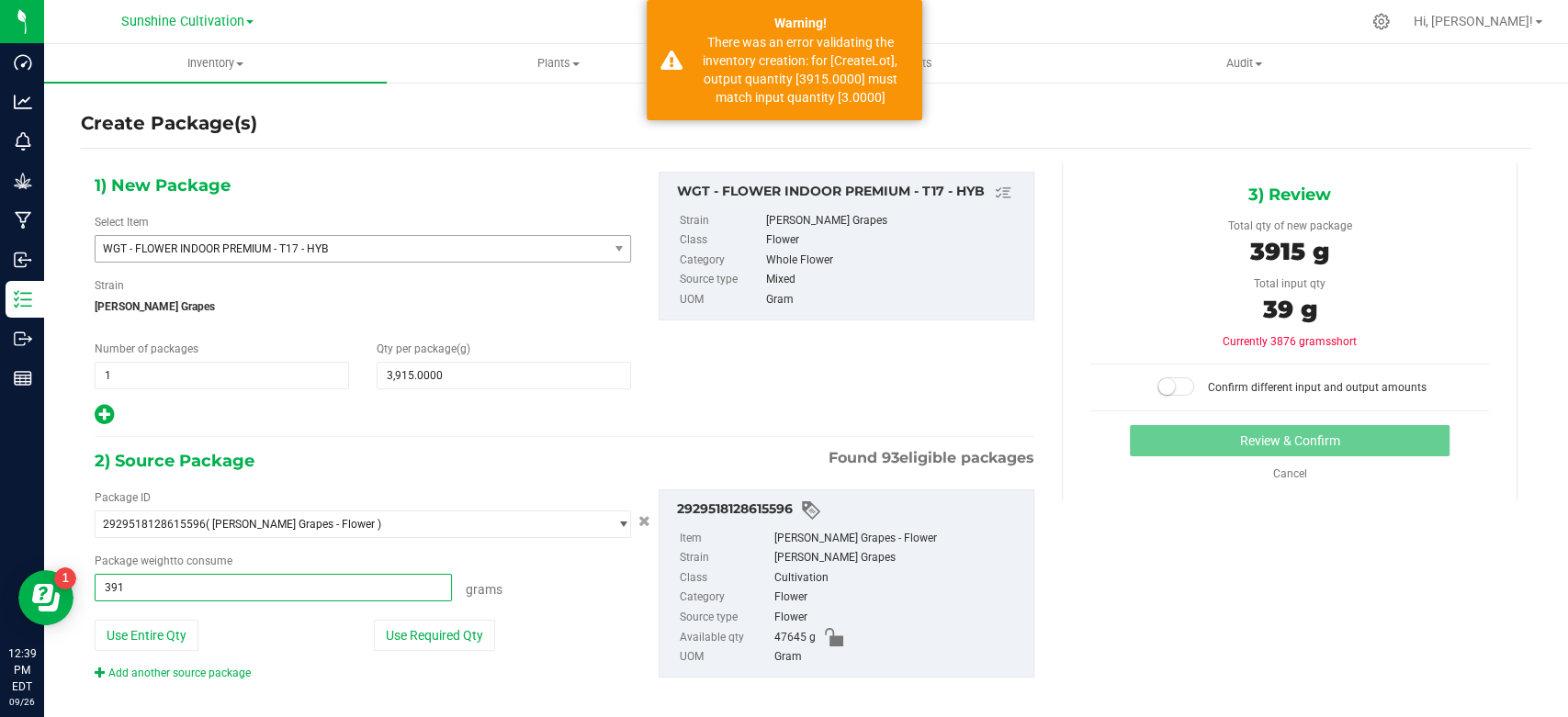
type input "3915"
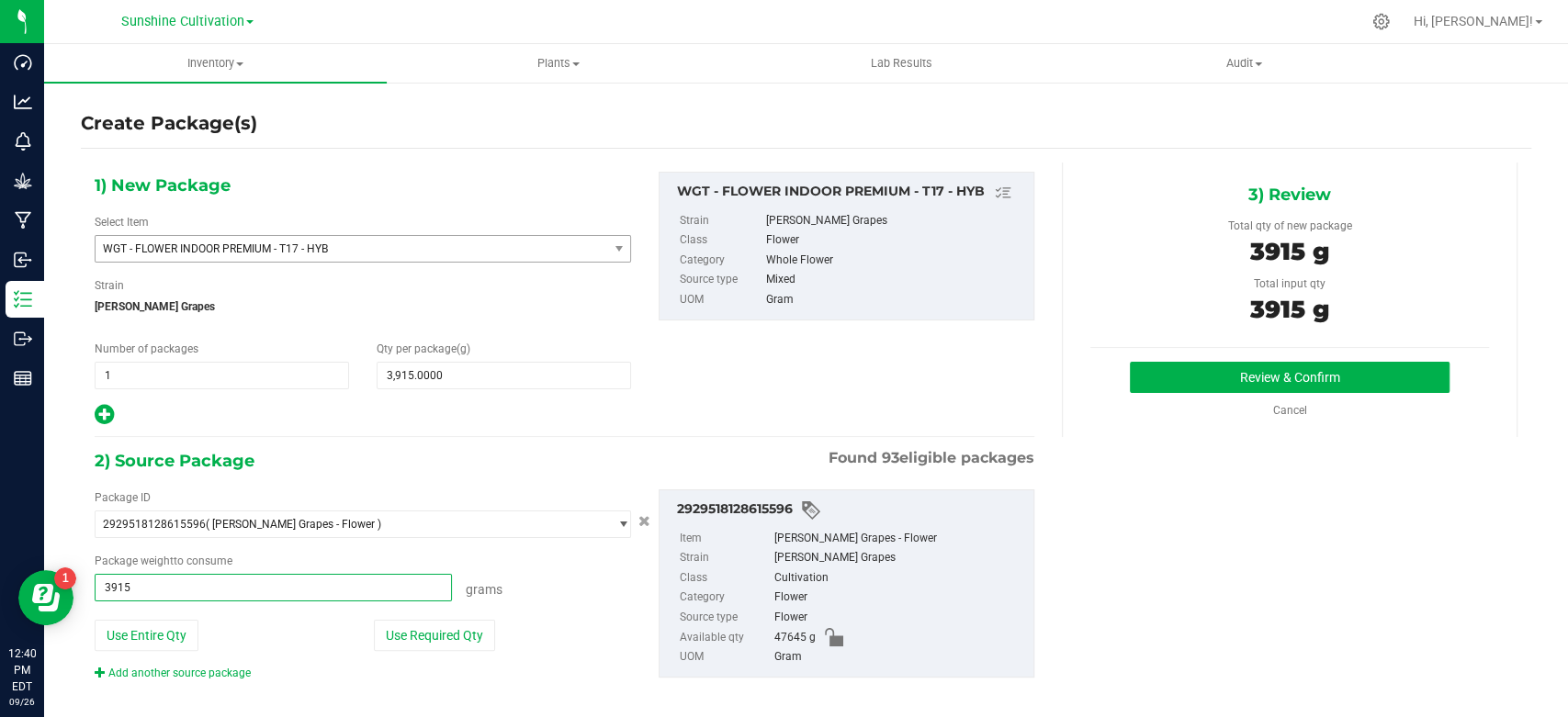
type input "3915.0000 g"
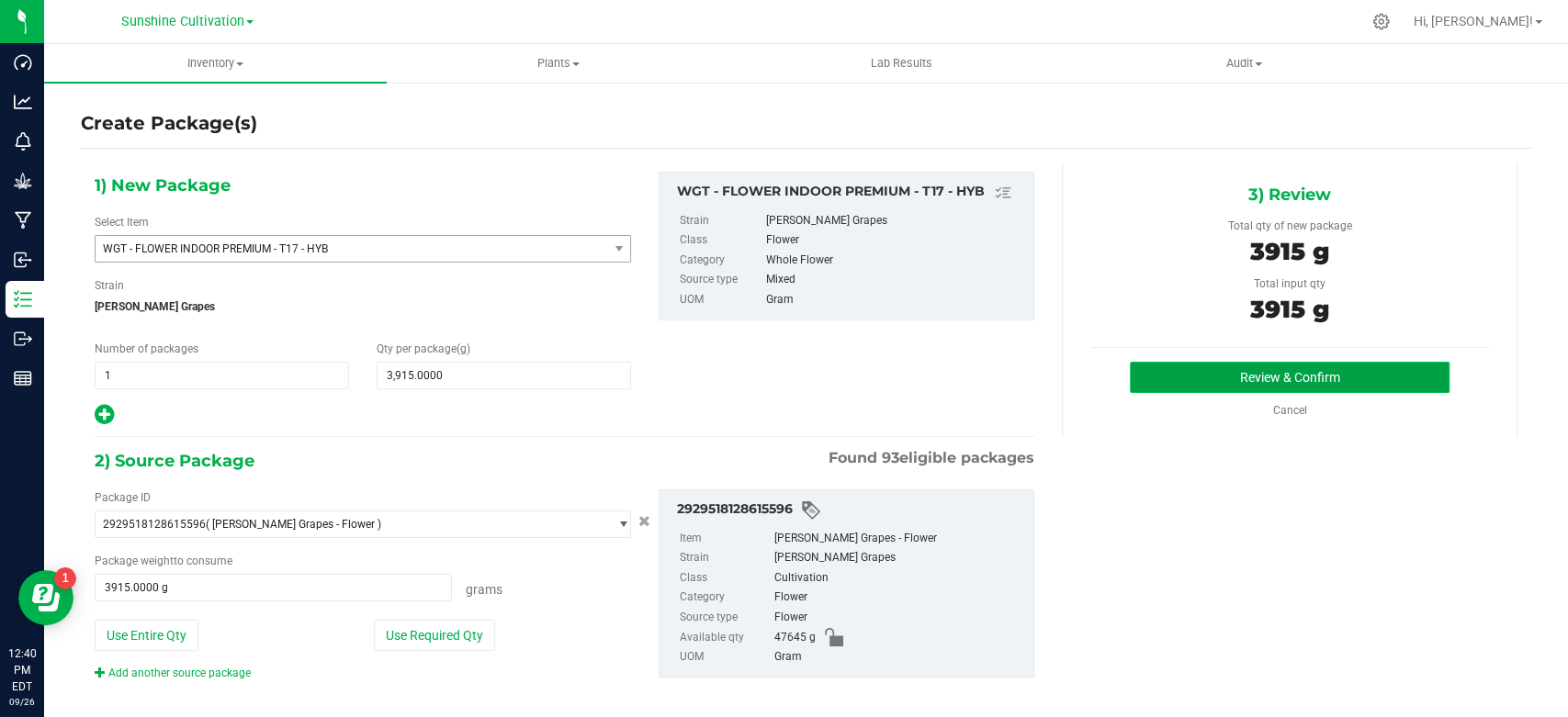
click at [1245, 389] on button "Review & Confirm" at bounding box center [1289, 378] width 319 height 32
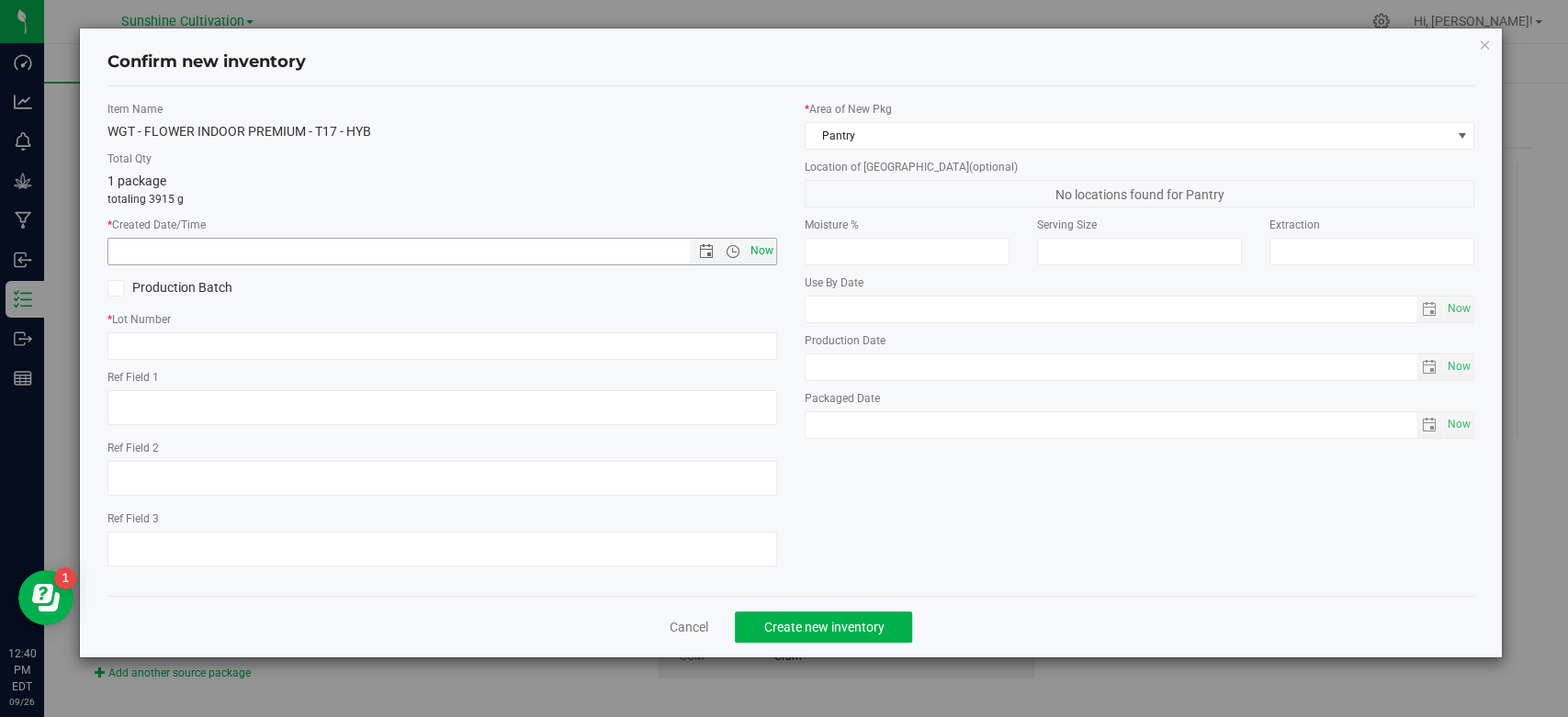
click at [764, 258] on span "Now" at bounding box center [763, 251] width 32 height 27
type input "[DATE] 12:40 PM"
drag, startPoint x: 709, startPoint y: 354, endPoint x: 713, endPoint y: 346, distance: 8.9
click at [709, 352] on input "text" at bounding box center [443, 347] width 670 height 28
paste input "SN-250905-T17-05"
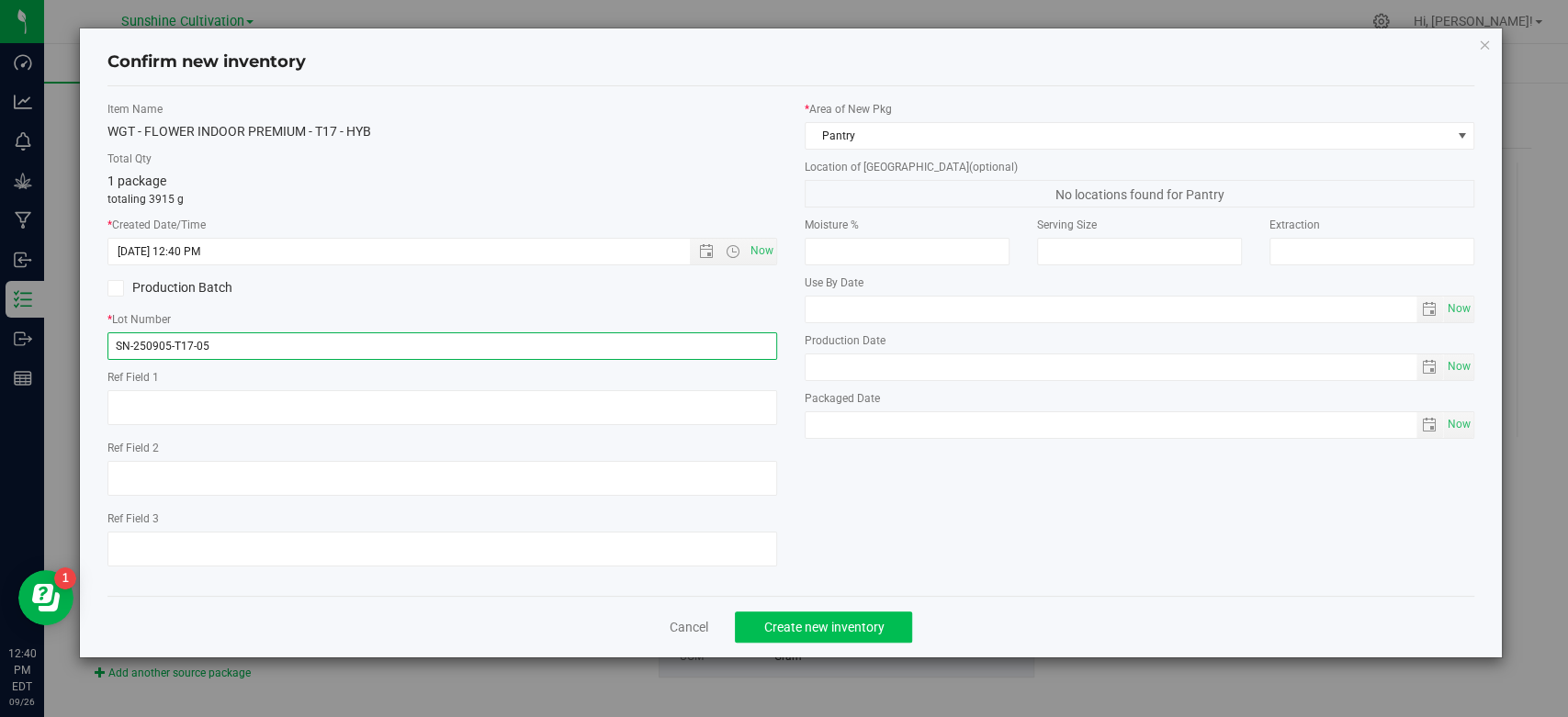
type input "SN-250905-T17-05"
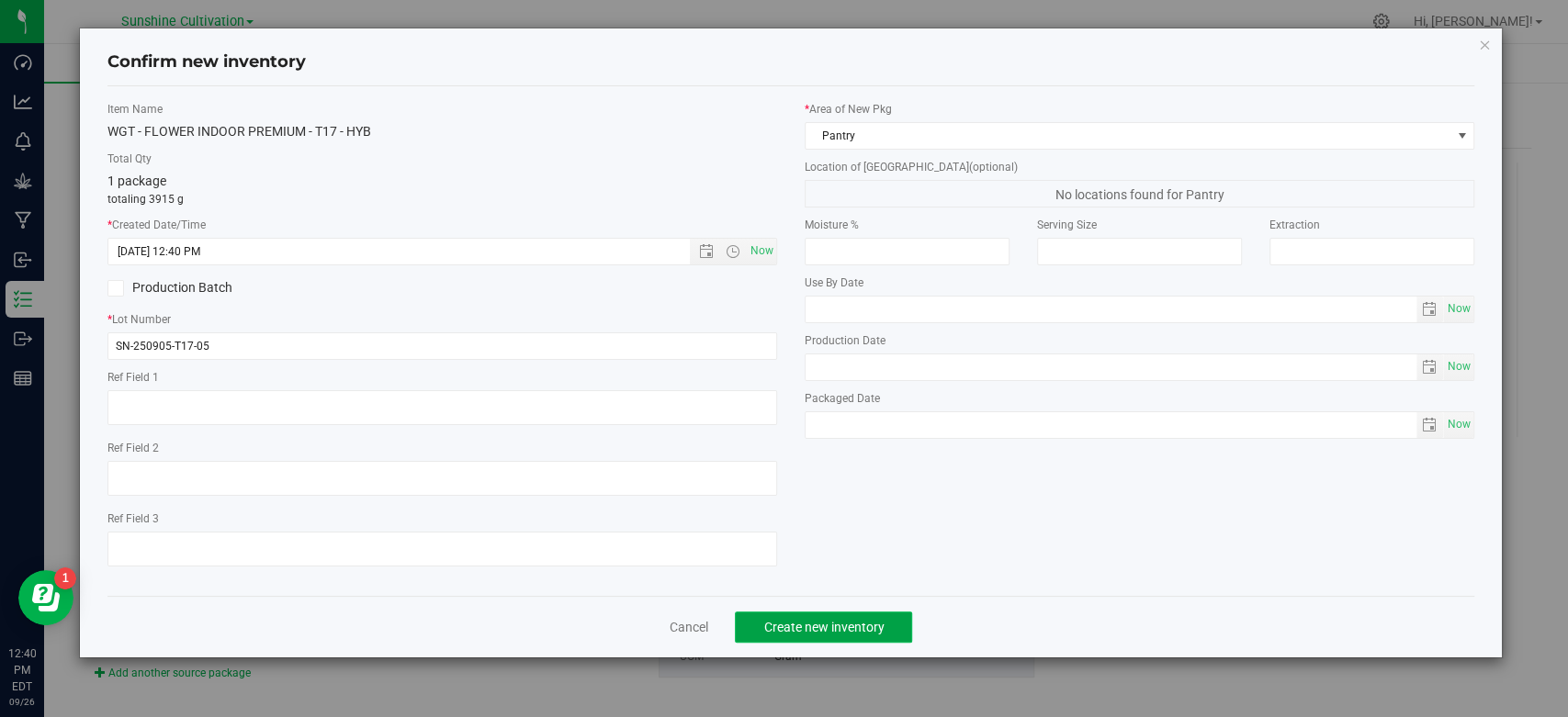
click at [831, 621] on span "Create new inventory" at bounding box center [823, 628] width 120 height 15
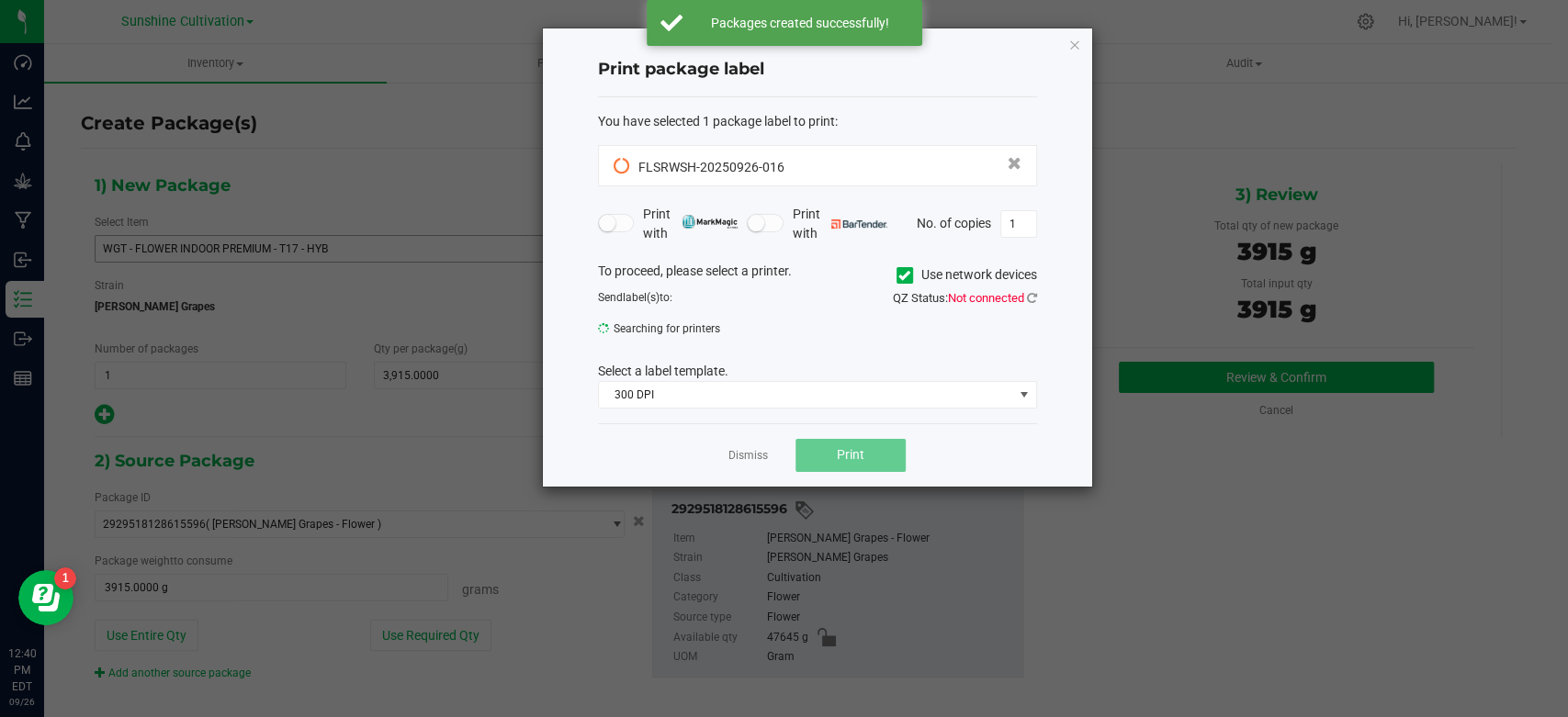
click at [737, 446] on app-cancel-button "Dismiss" at bounding box center [748, 455] width 39 height 20
click at [746, 459] on link "Dismiss" at bounding box center [748, 456] width 39 height 16
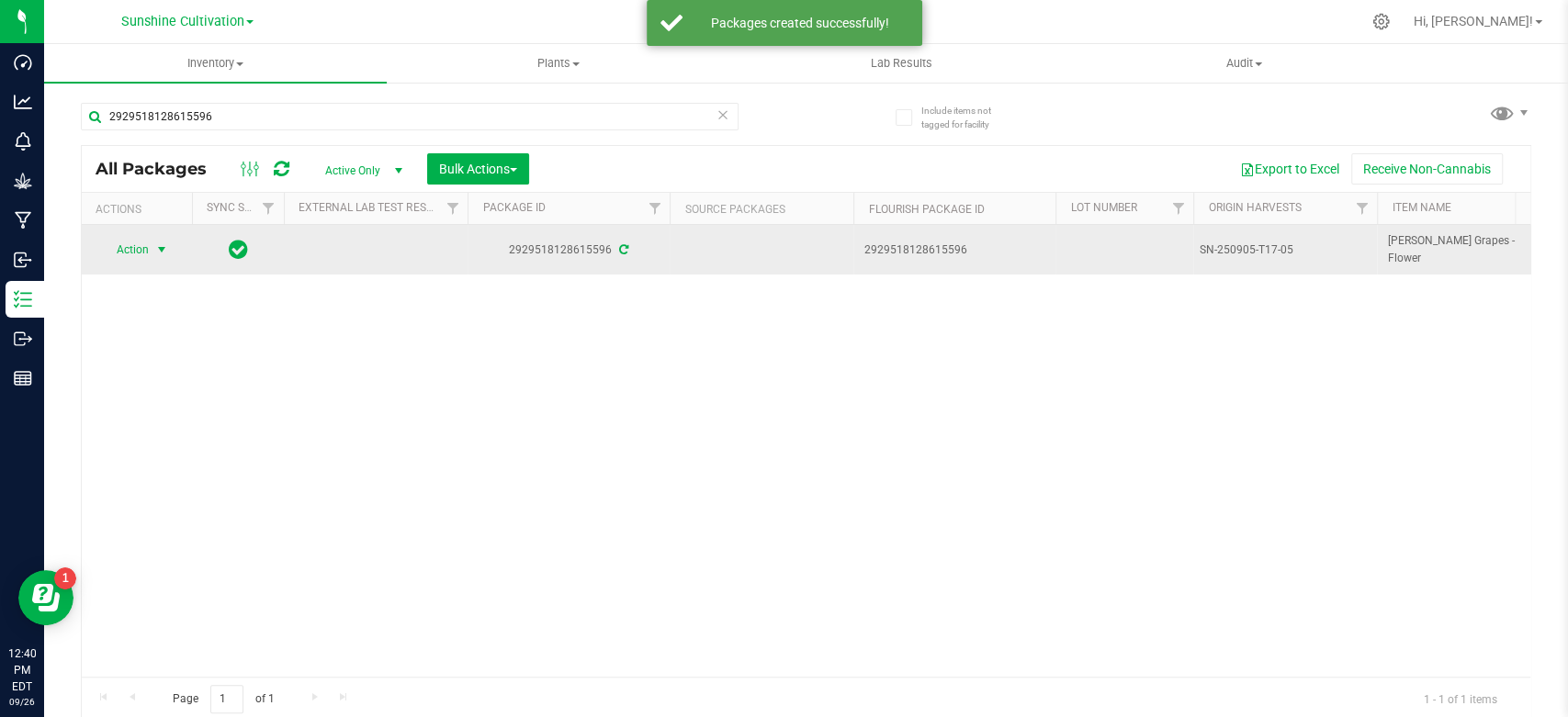
click at [153, 248] on span "select" at bounding box center [162, 250] width 23 height 26
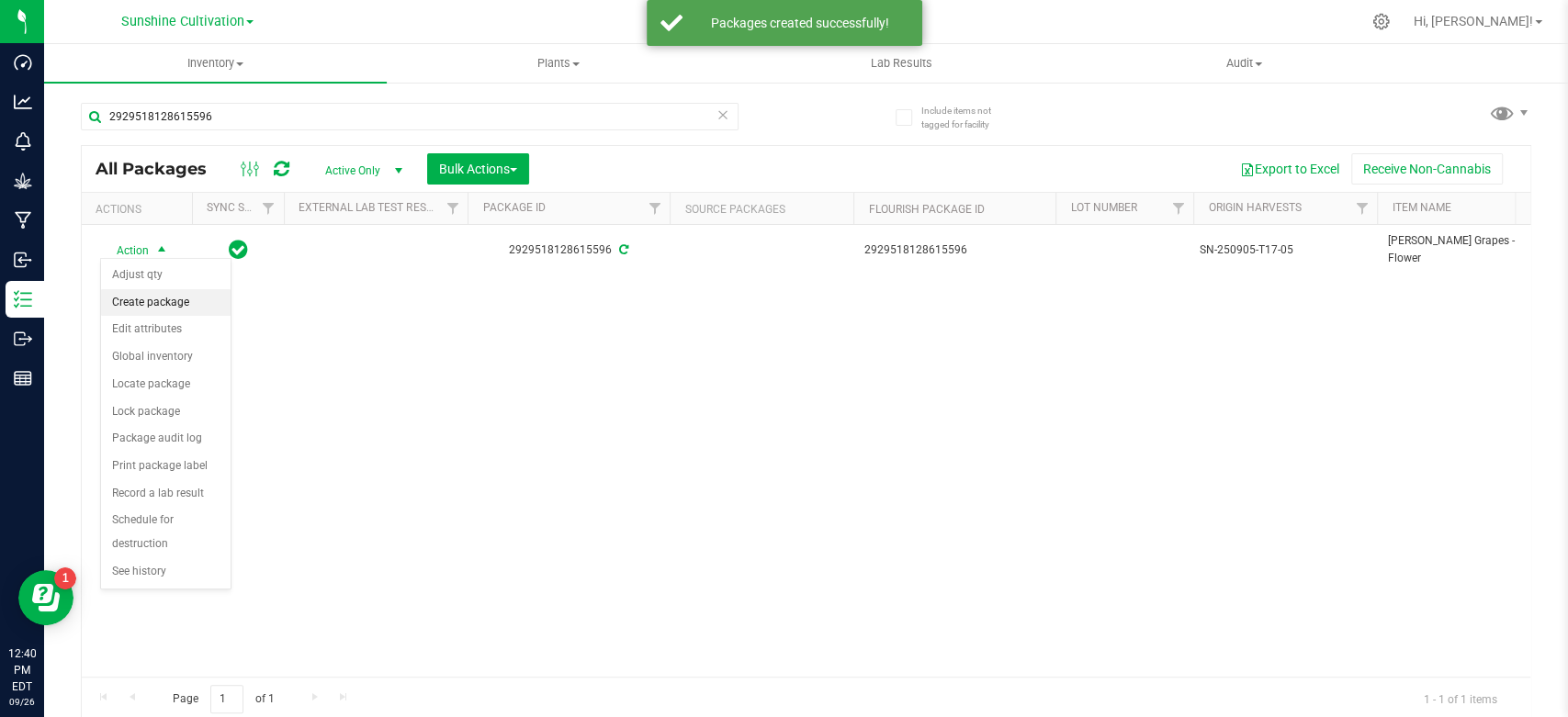
click at [145, 299] on li "Create package" at bounding box center [166, 303] width 129 height 28
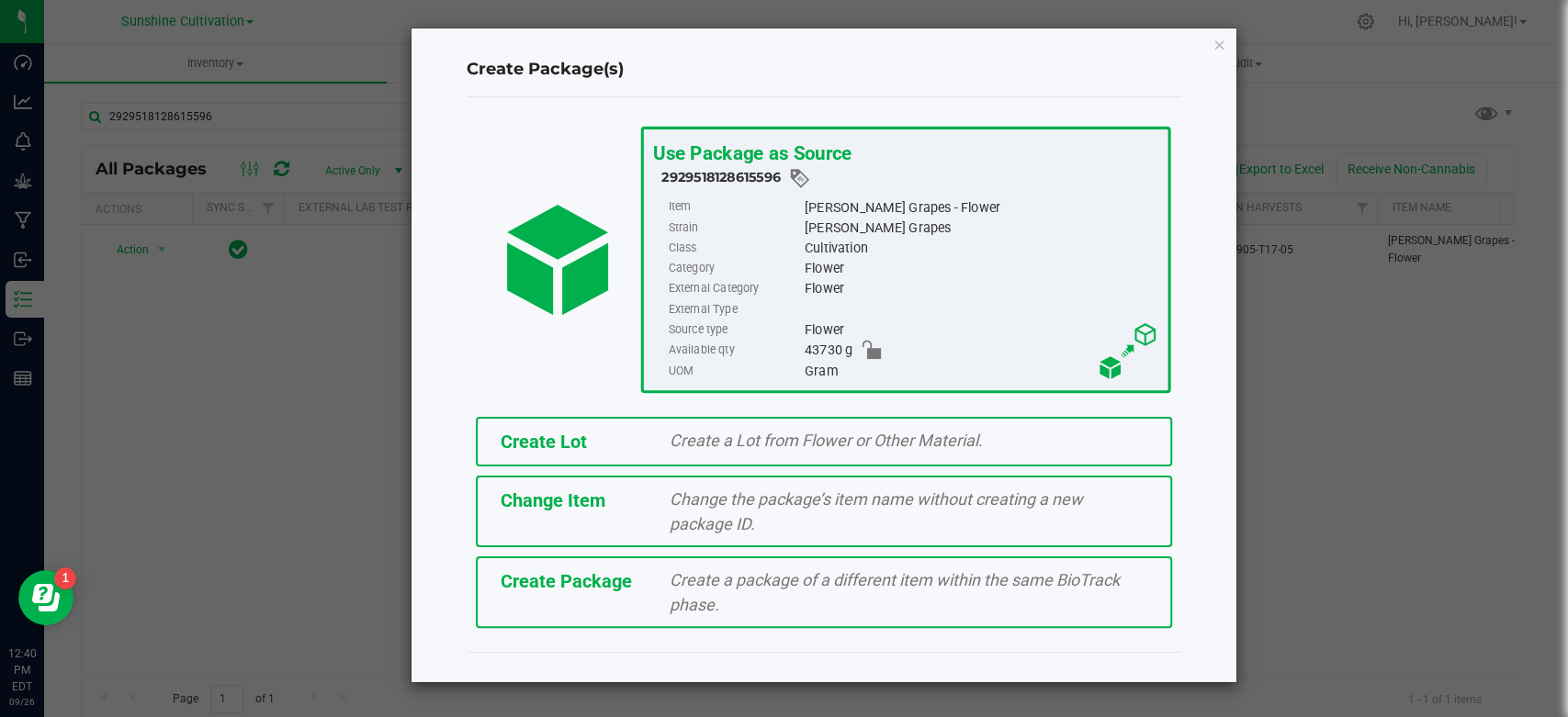
click at [602, 570] on span "Create Package" at bounding box center [565, 581] width 131 height 22
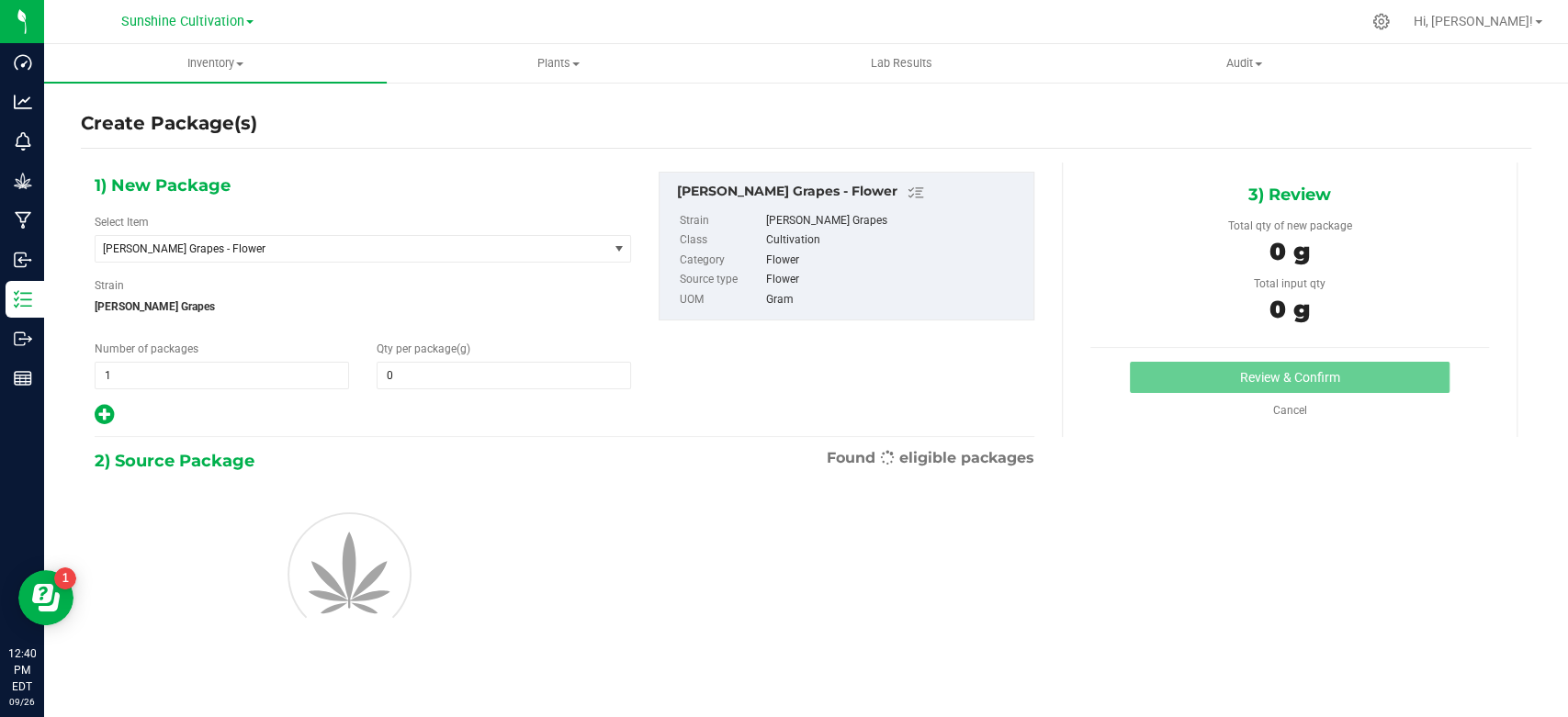
type input "0.0000"
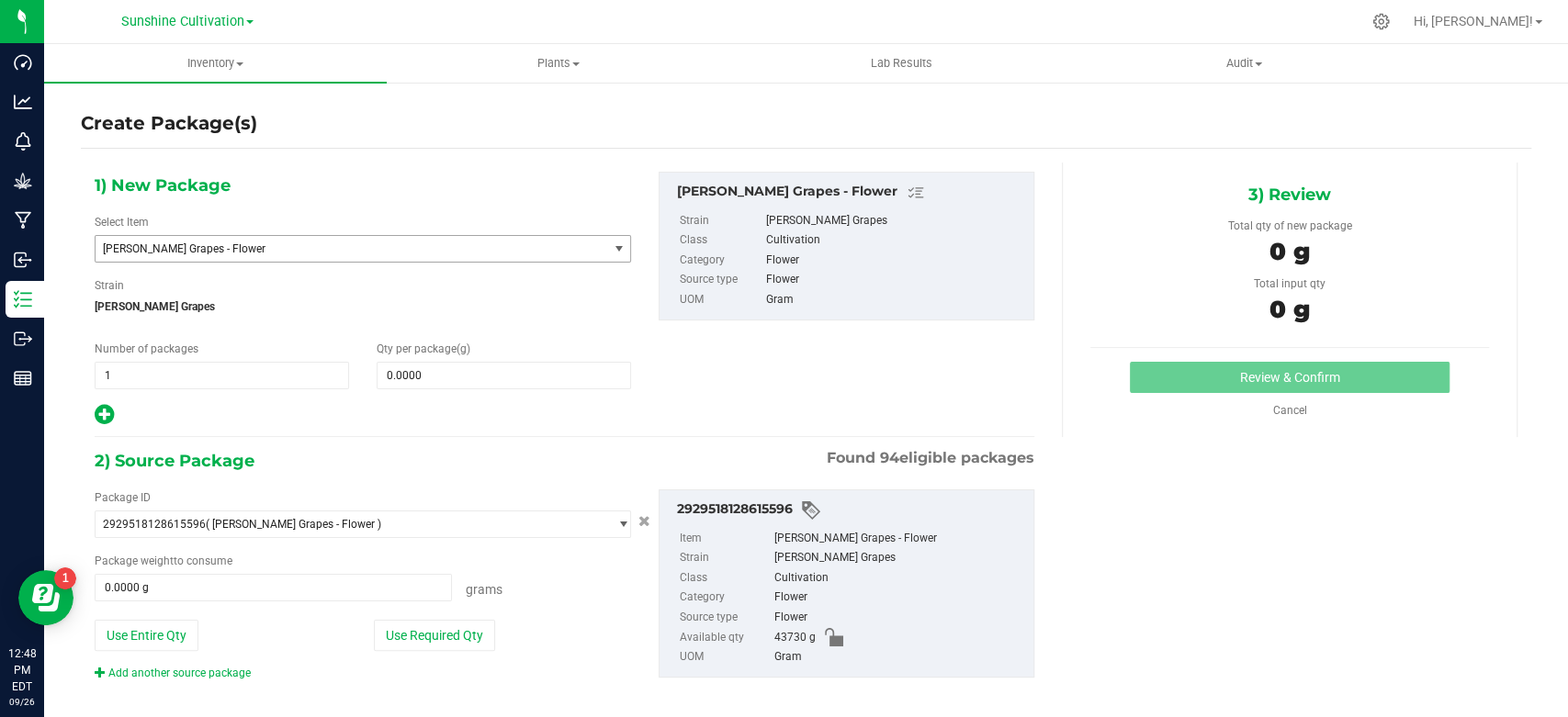
click at [336, 248] on span "[PERSON_NAME] Grapes - Flower" at bounding box center [341, 249] width 477 height 13
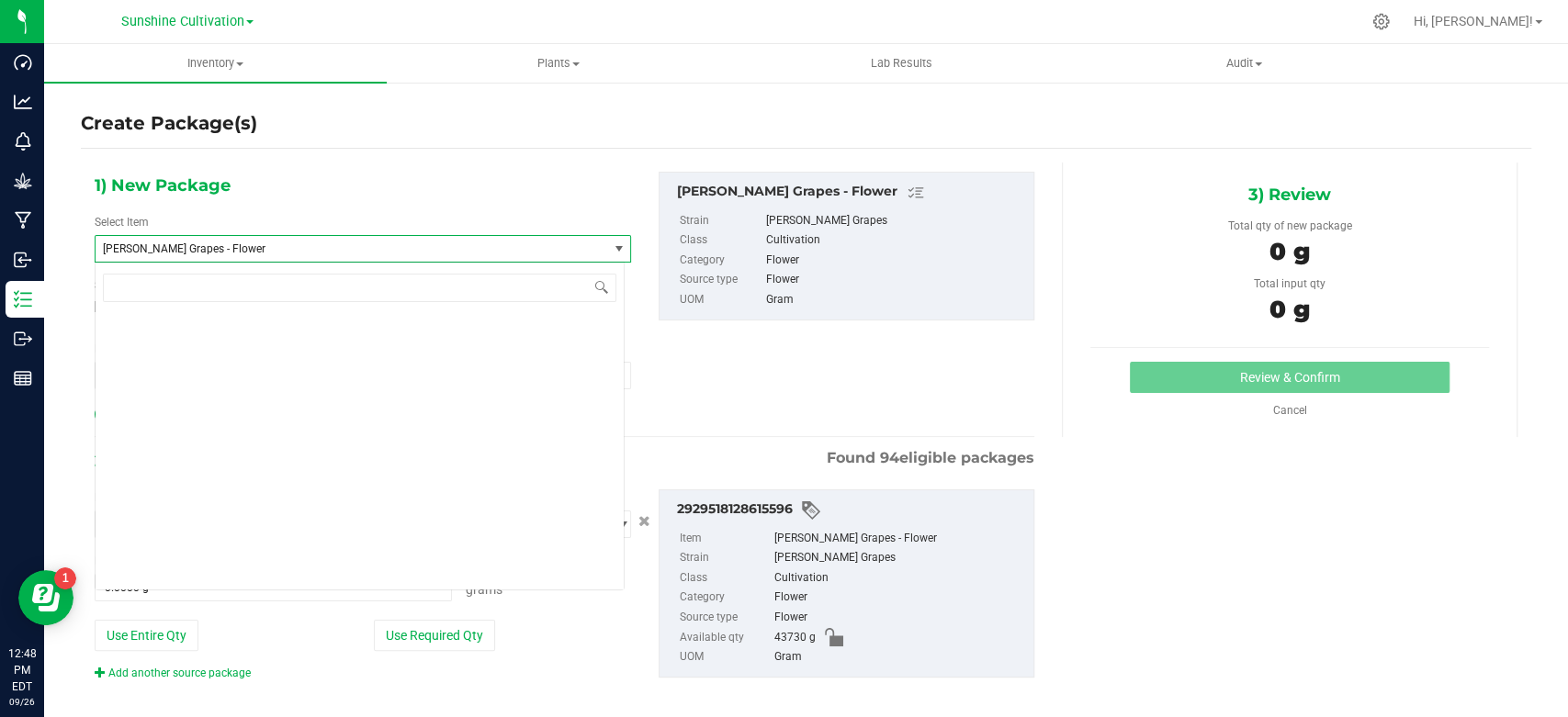
scroll to position [127315, 0]
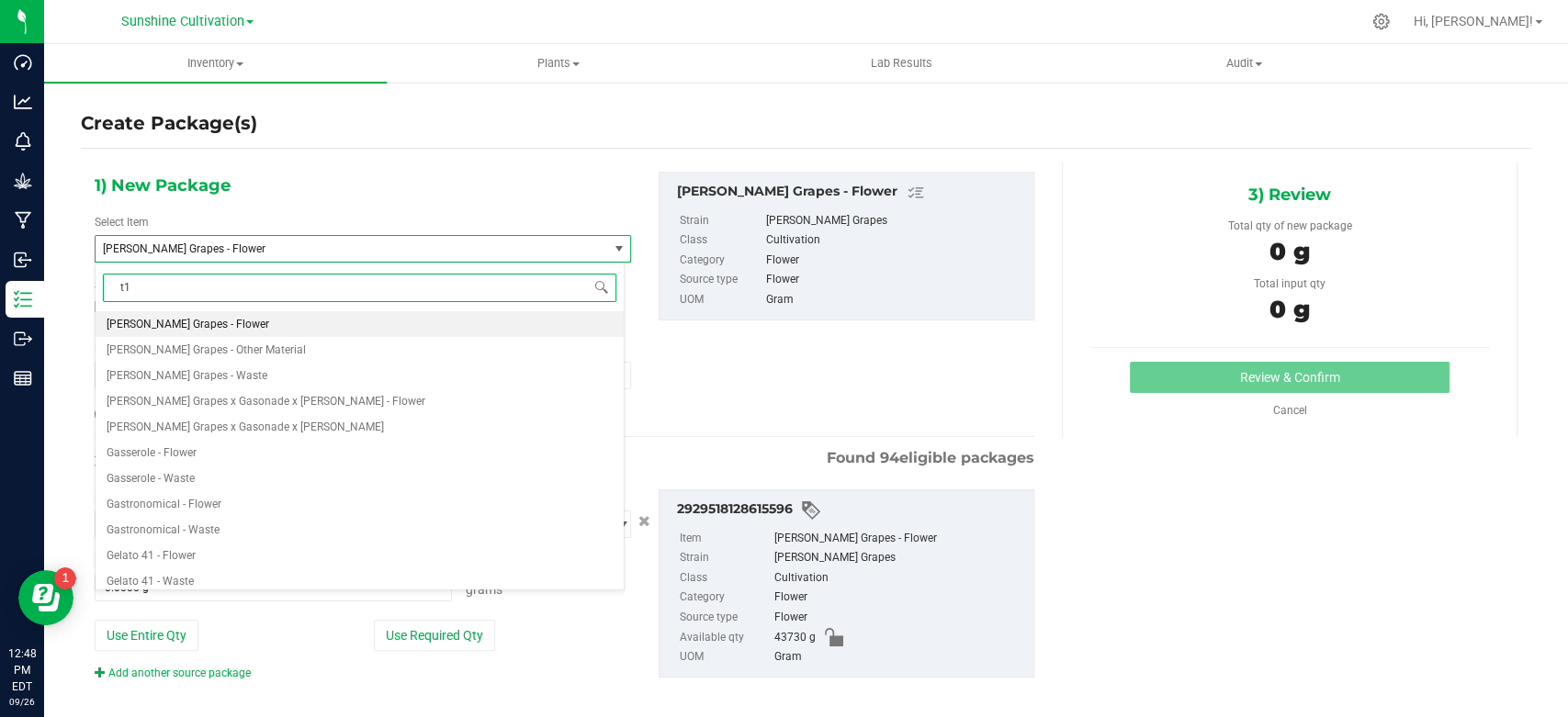
type input "t17"
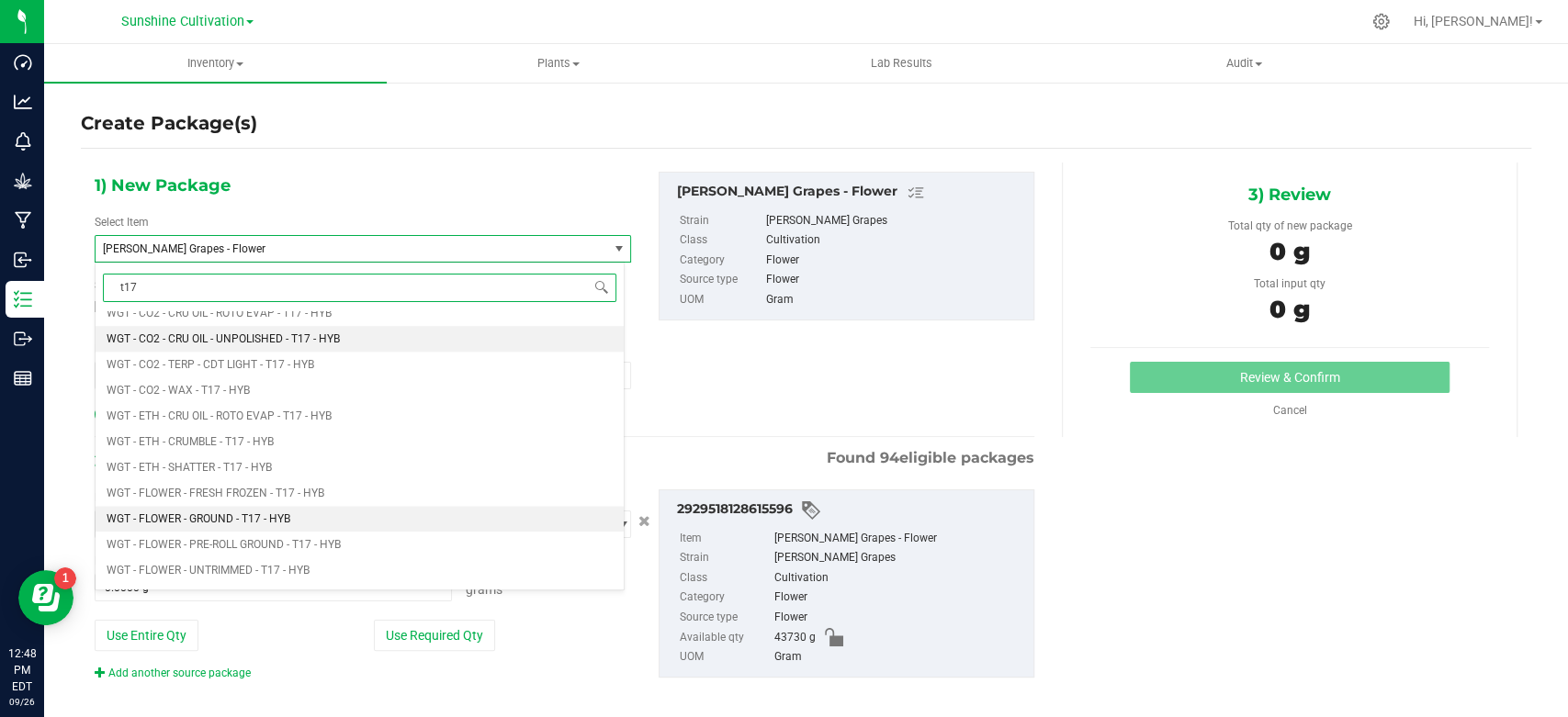
scroll to position [1428, 0]
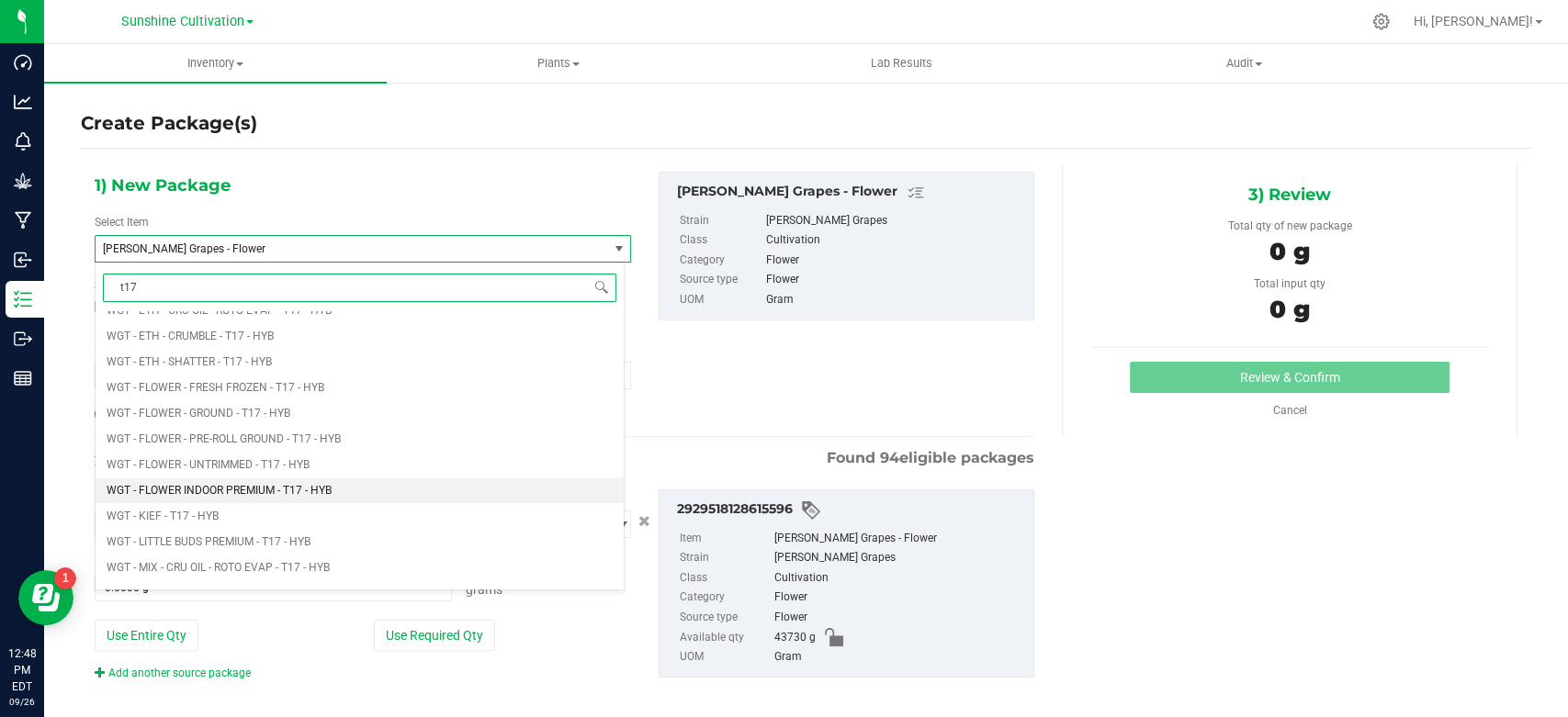
click at [292, 487] on span "WGT - FLOWER INDOOR PREMIUM - T17 - HYB" at bounding box center [219, 491] width 225 height 13
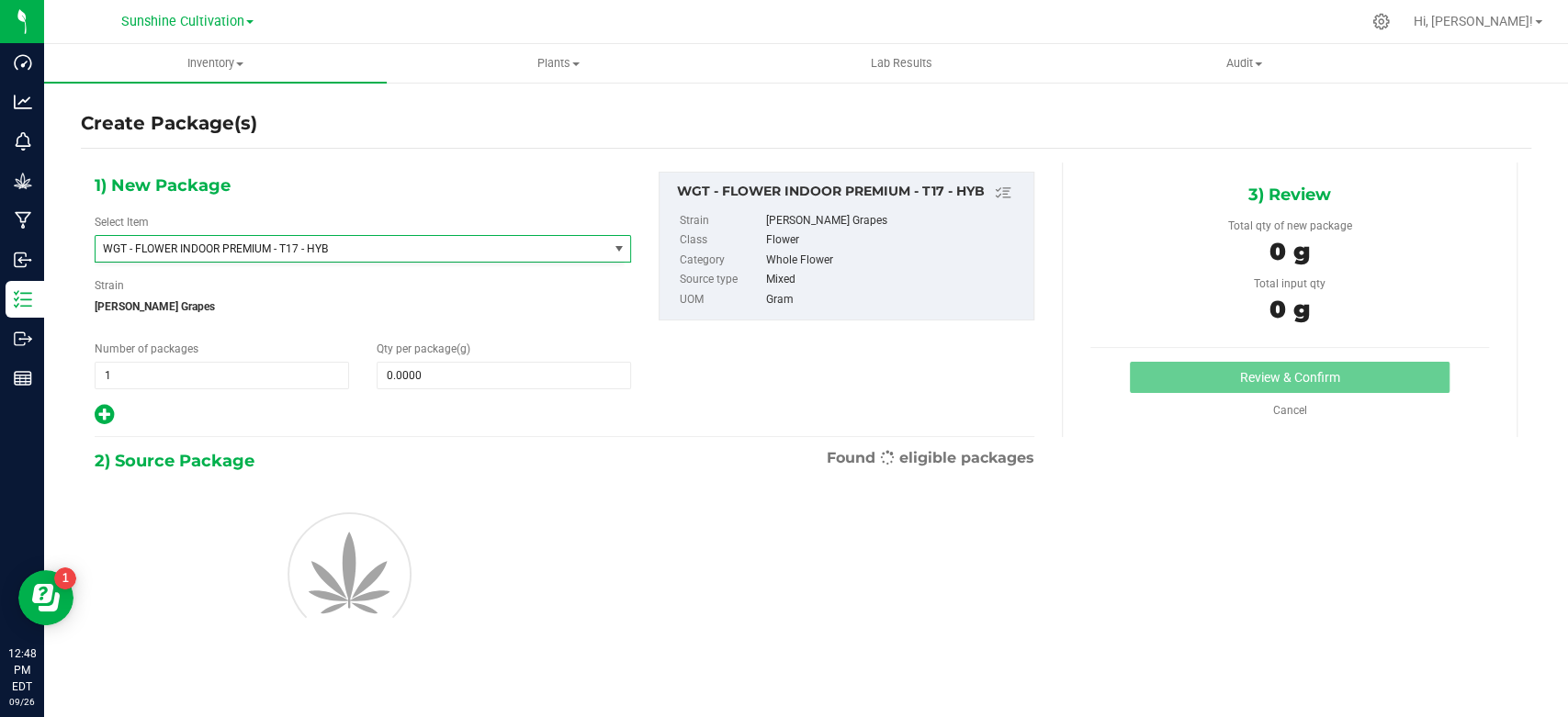
type input "0.0000"
click at [417, 383] on span at bounding box center [504, 376] width 255 height 28
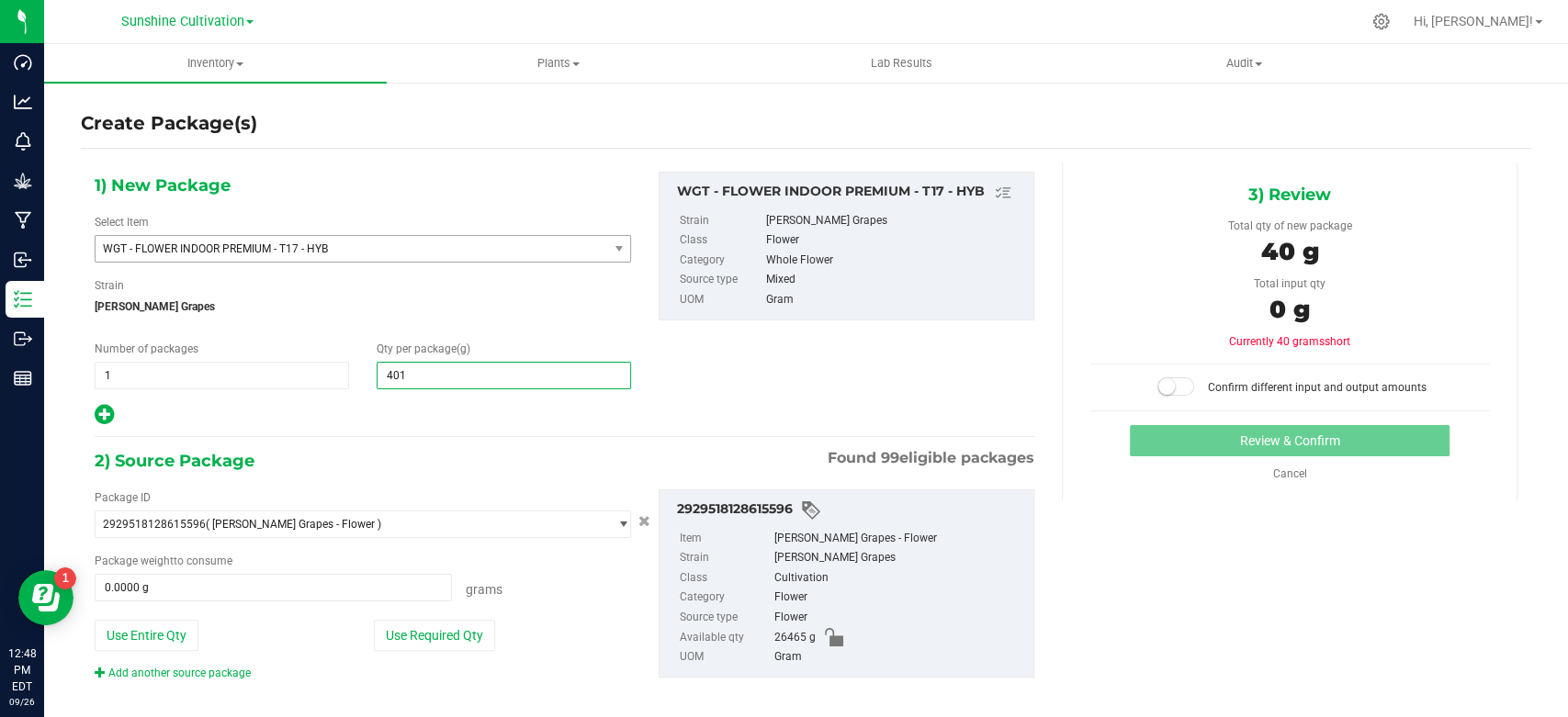
type input "4010"
type input "4,010.0000"
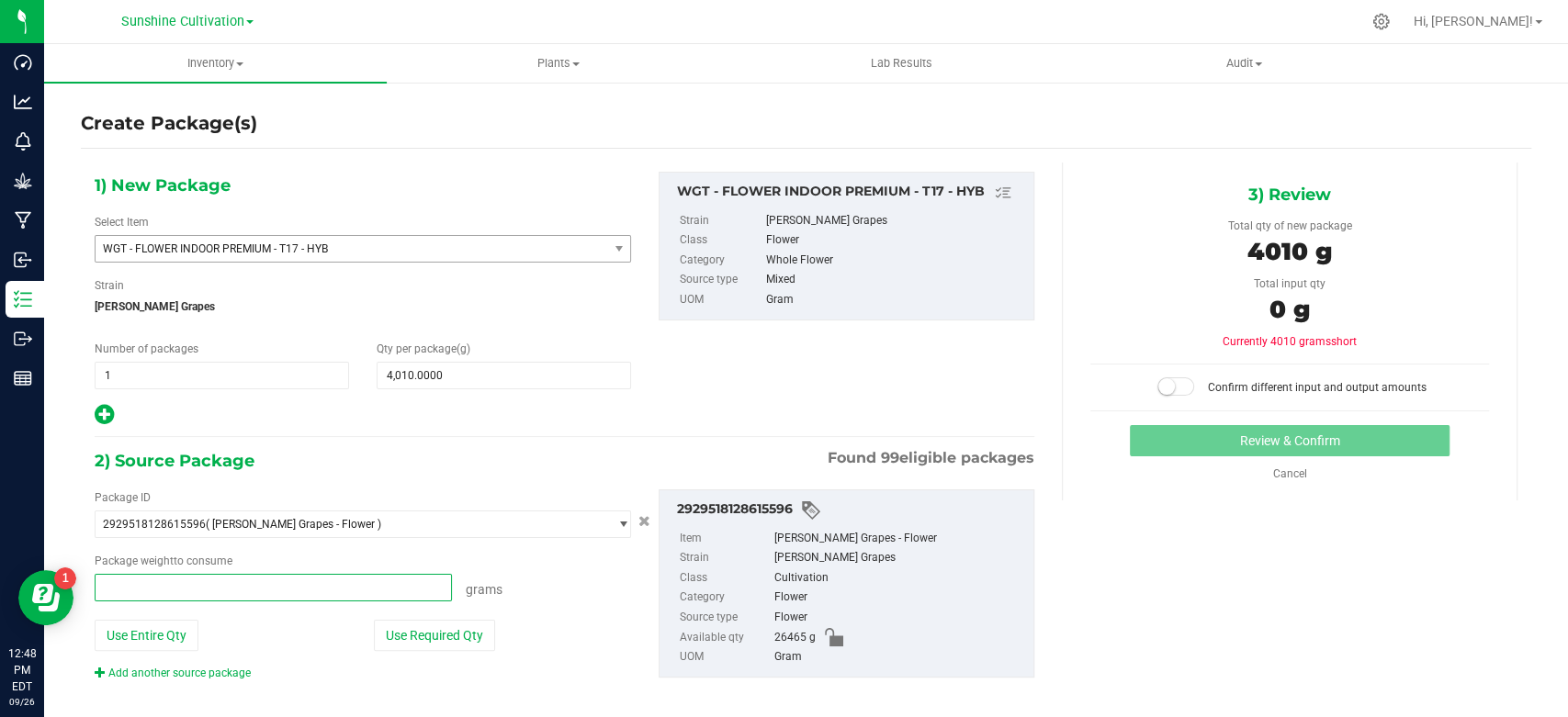
click at [266, 586] on span at bounding box center [273, 588] width 357 height 28
type input "4010"
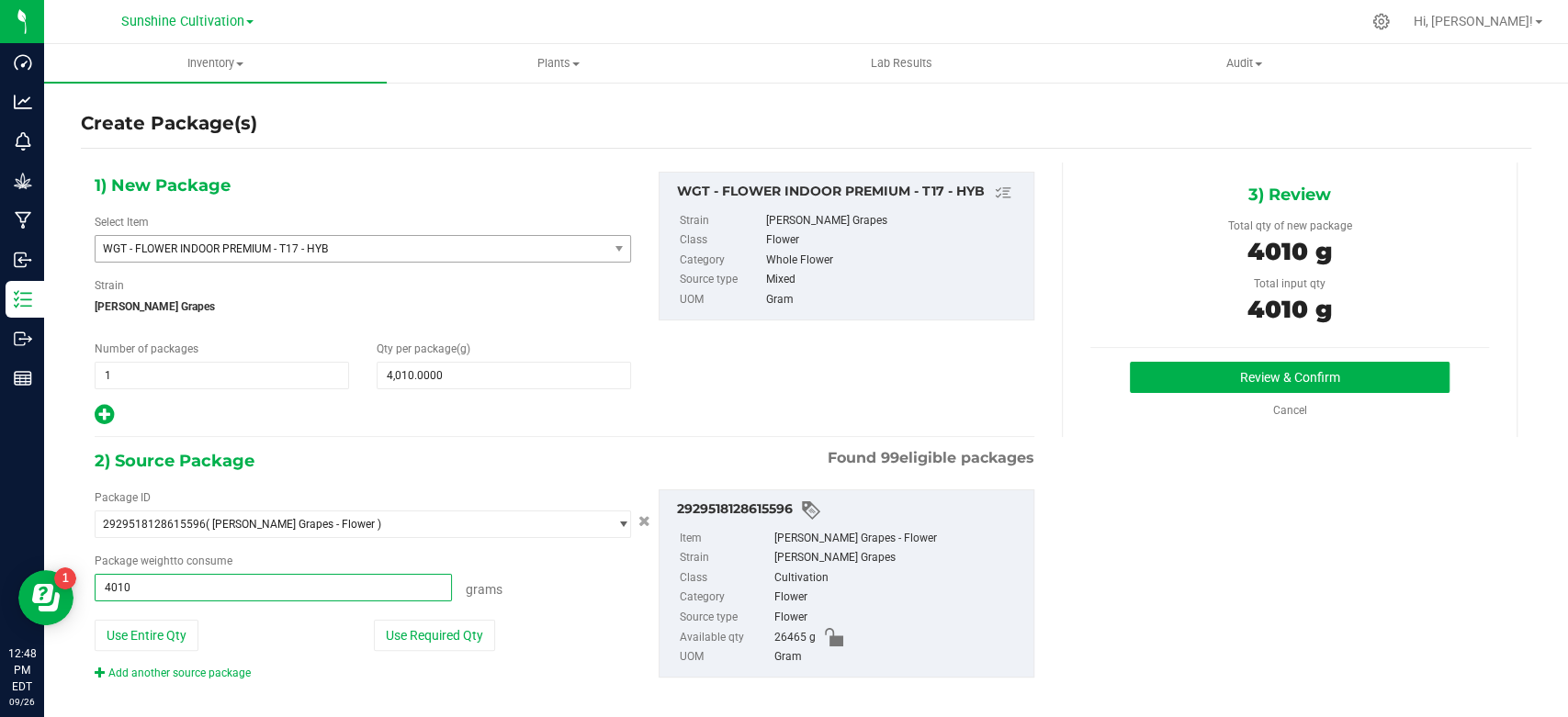
type input "4010.0000 g"
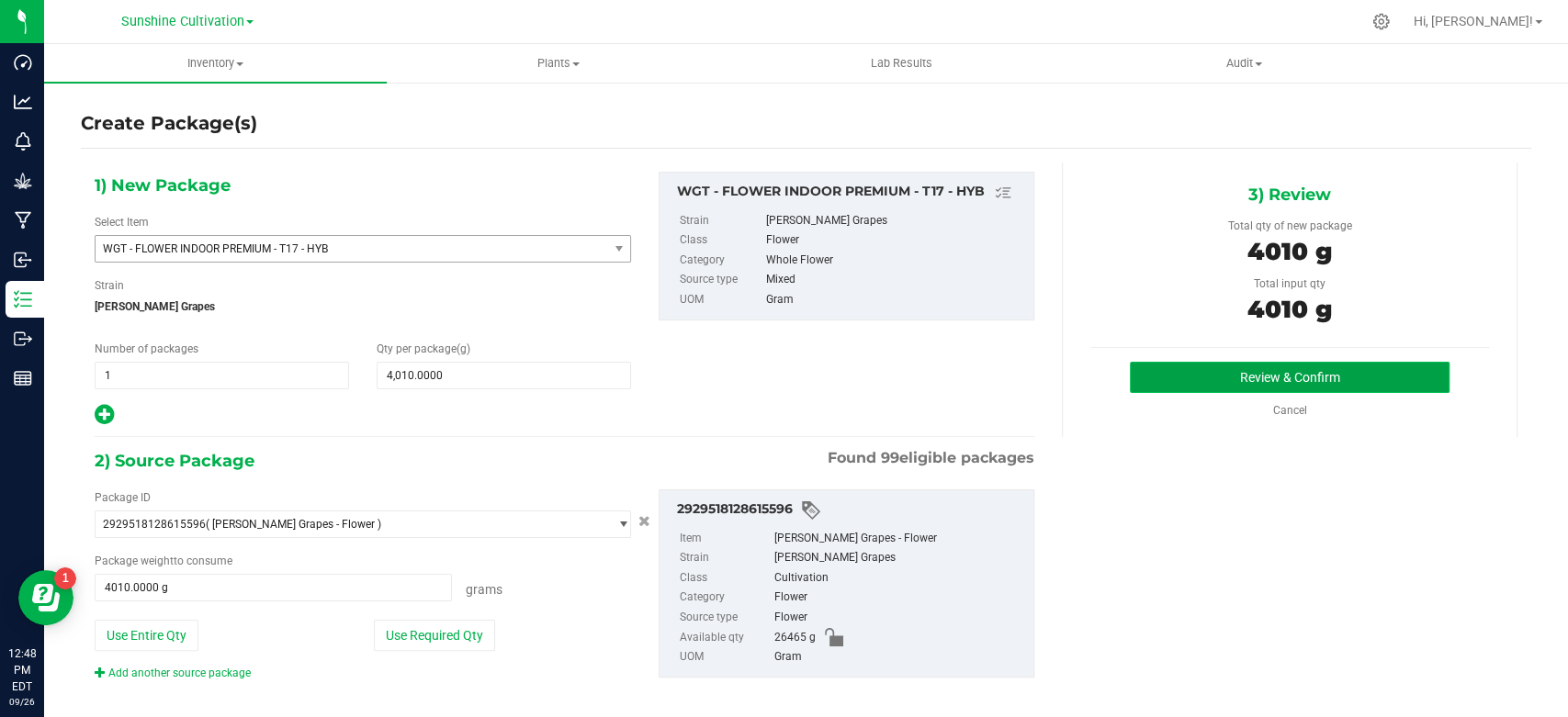
click at [1151, 388] on button "Review & Confirm" at bounding box center [1289, 378] width 319 height 32
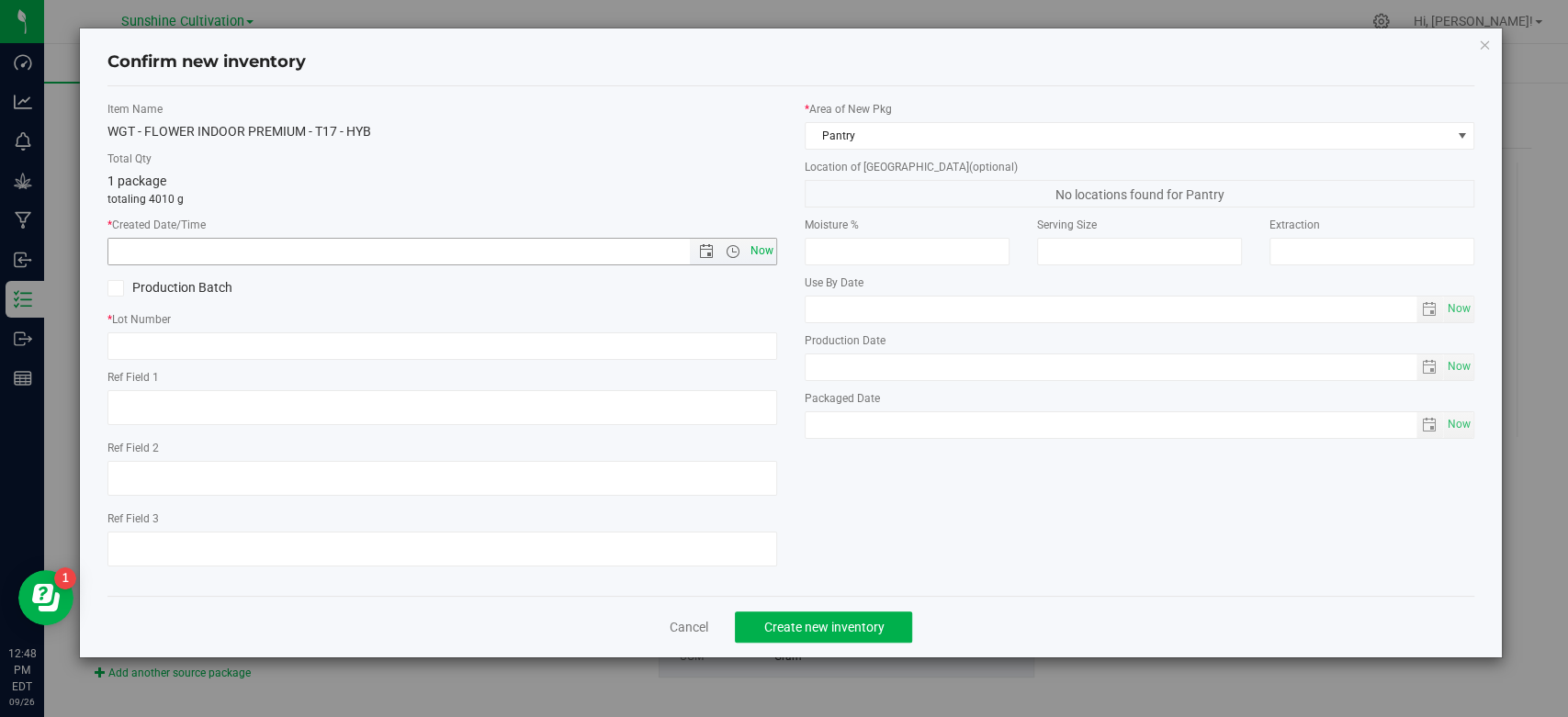
click at [756, 255] on span "Now" at bounding box center [763, 251] width 32 height 27
type input "[DATE] 12:48 PM"
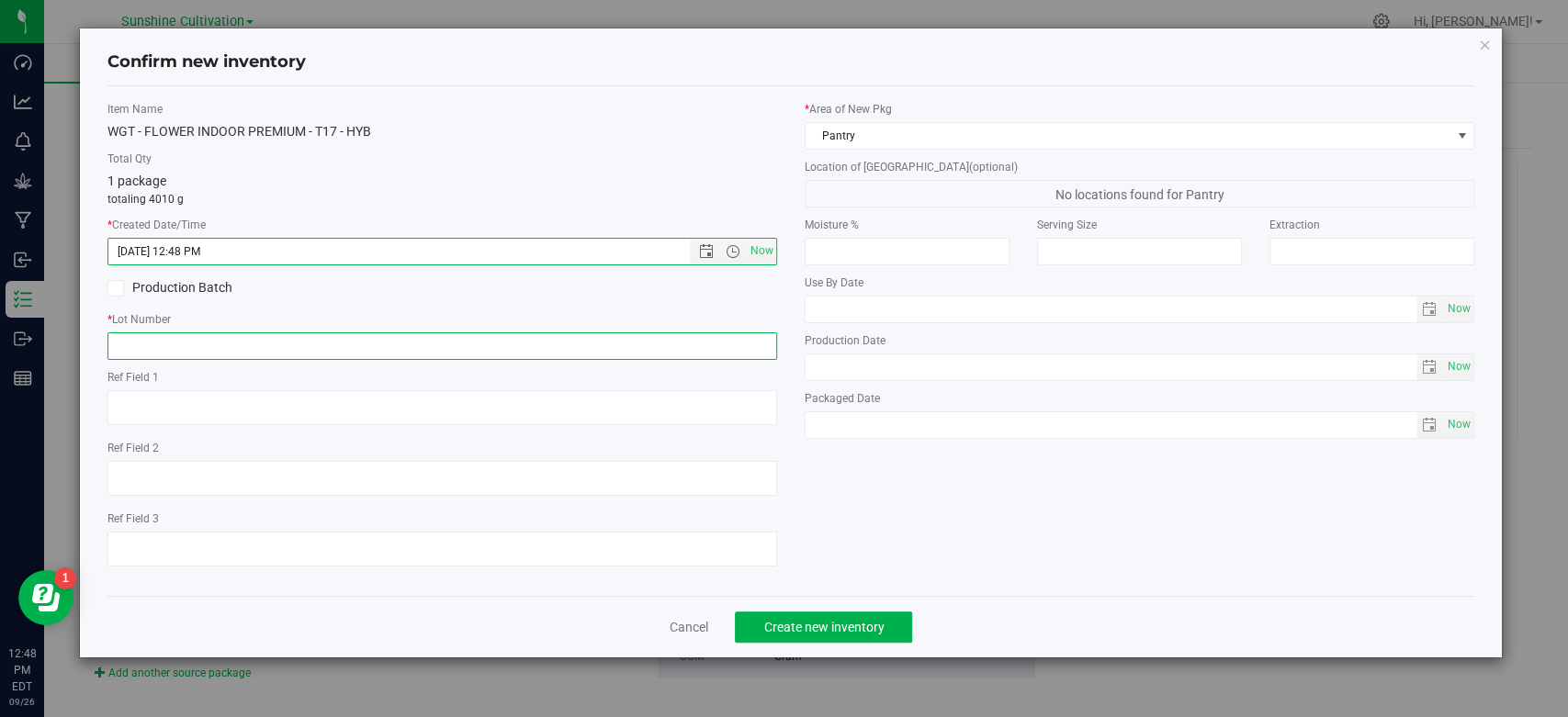
click at [742, 341] on input "text" at bounding box center [443, 347] width 670 height 28
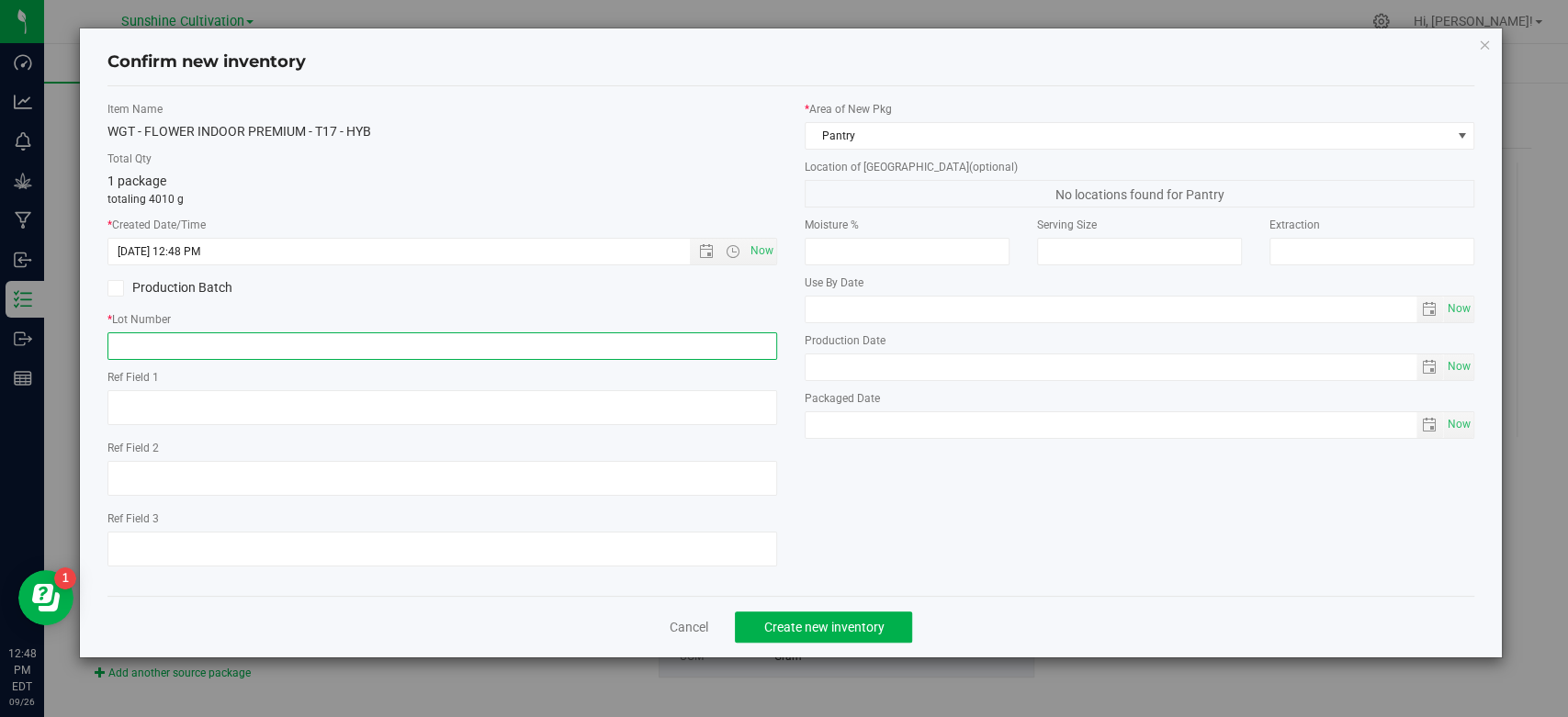
paste input "SN-250905-T17-05"
type input "SN-250905-T17-05"
click at [827, 620] on span "Create new inventory" at bounding box center [823, 628] width 120 height 15
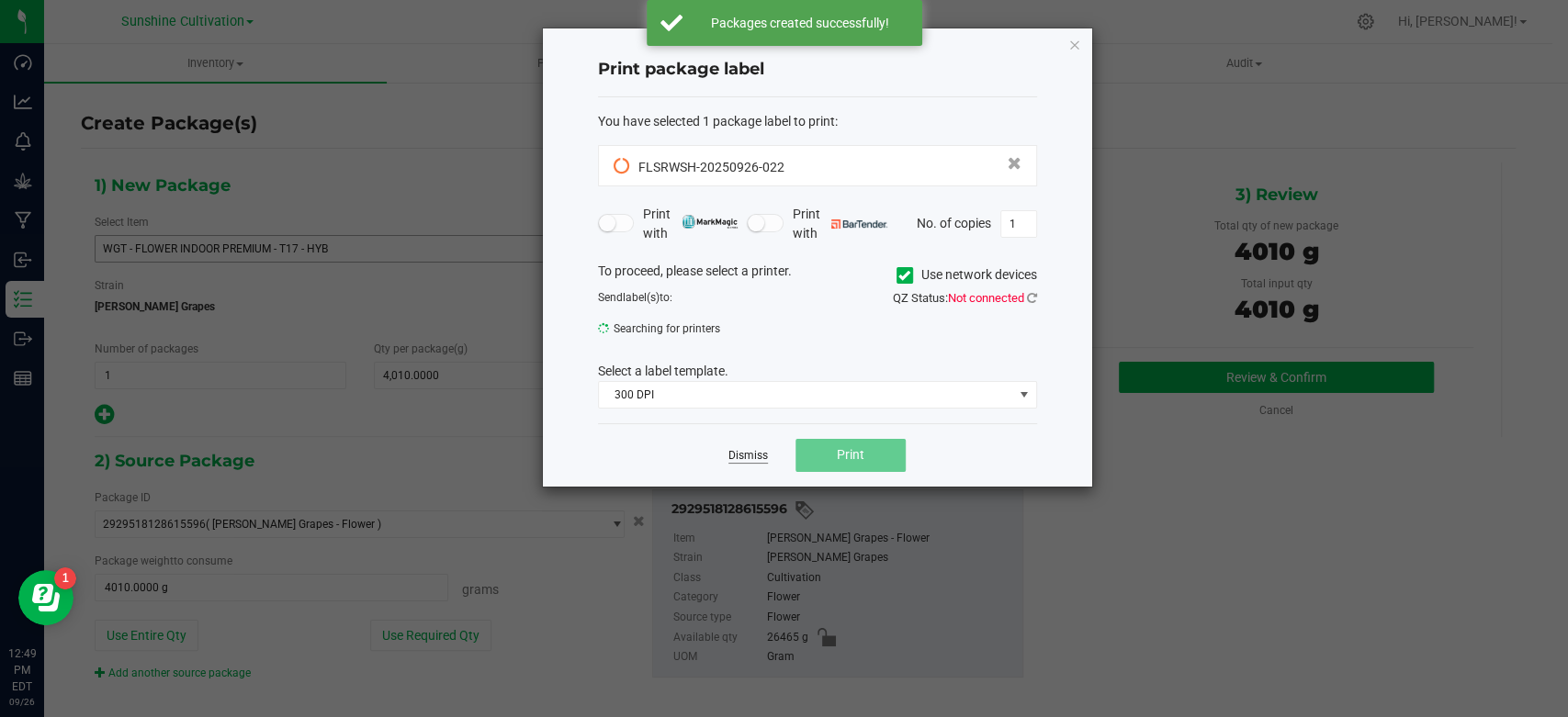
click at [742, 449] on link "Dismiss" at bounding box center [748, 456] width 39 height 16
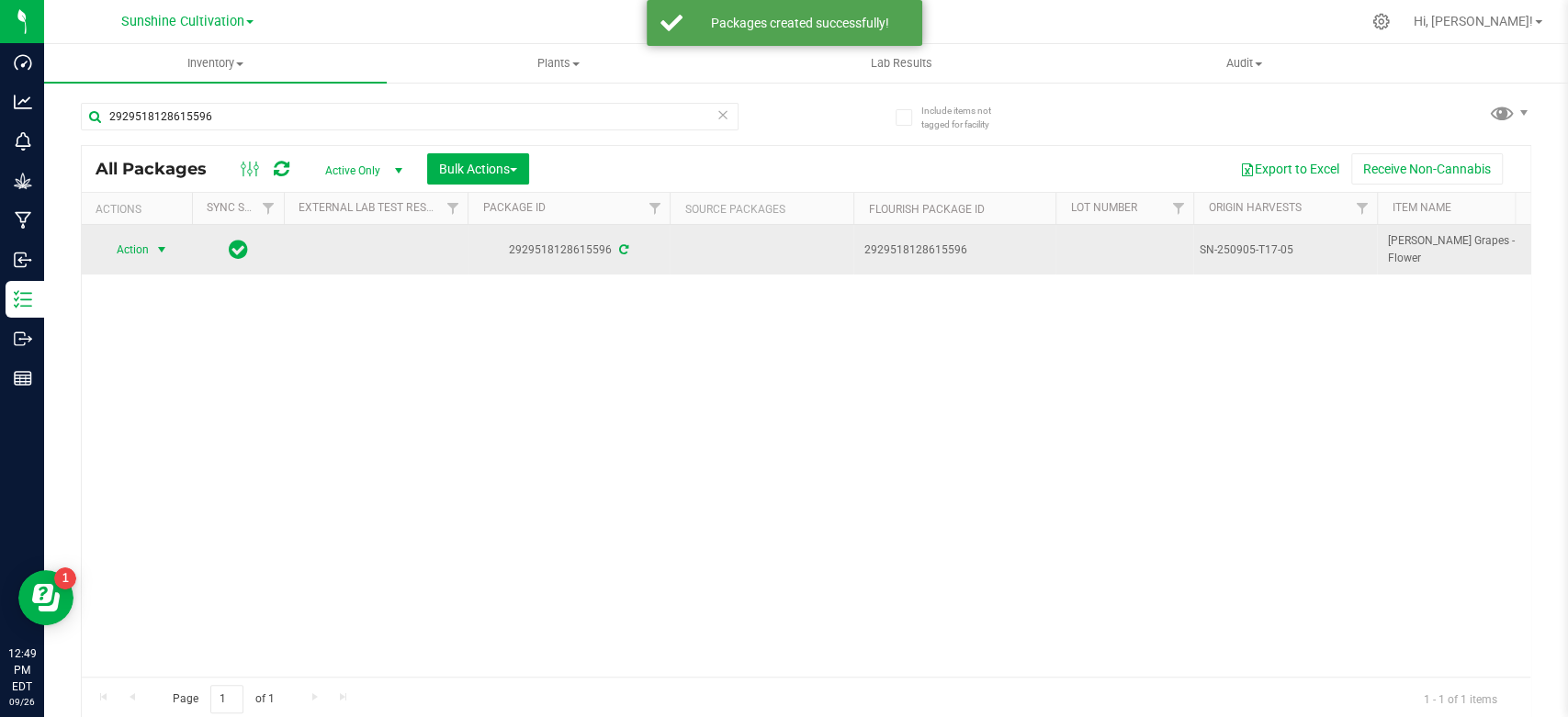
click at [143, 238] on span "Action" at bounding box center [125, 250] width 49 height 26
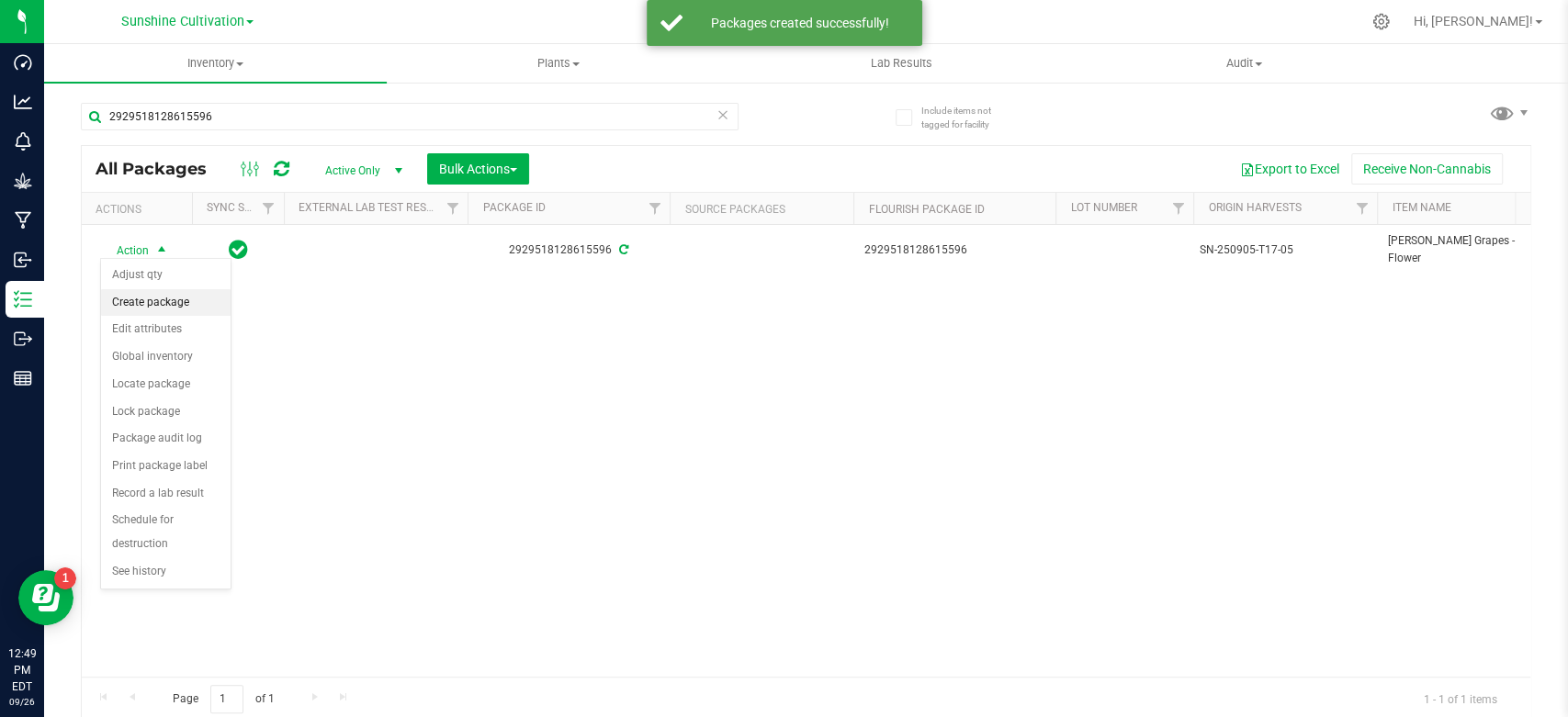
click at [147, 299] on li "Create package" at bounding box center [166, 303] width 129 height 28
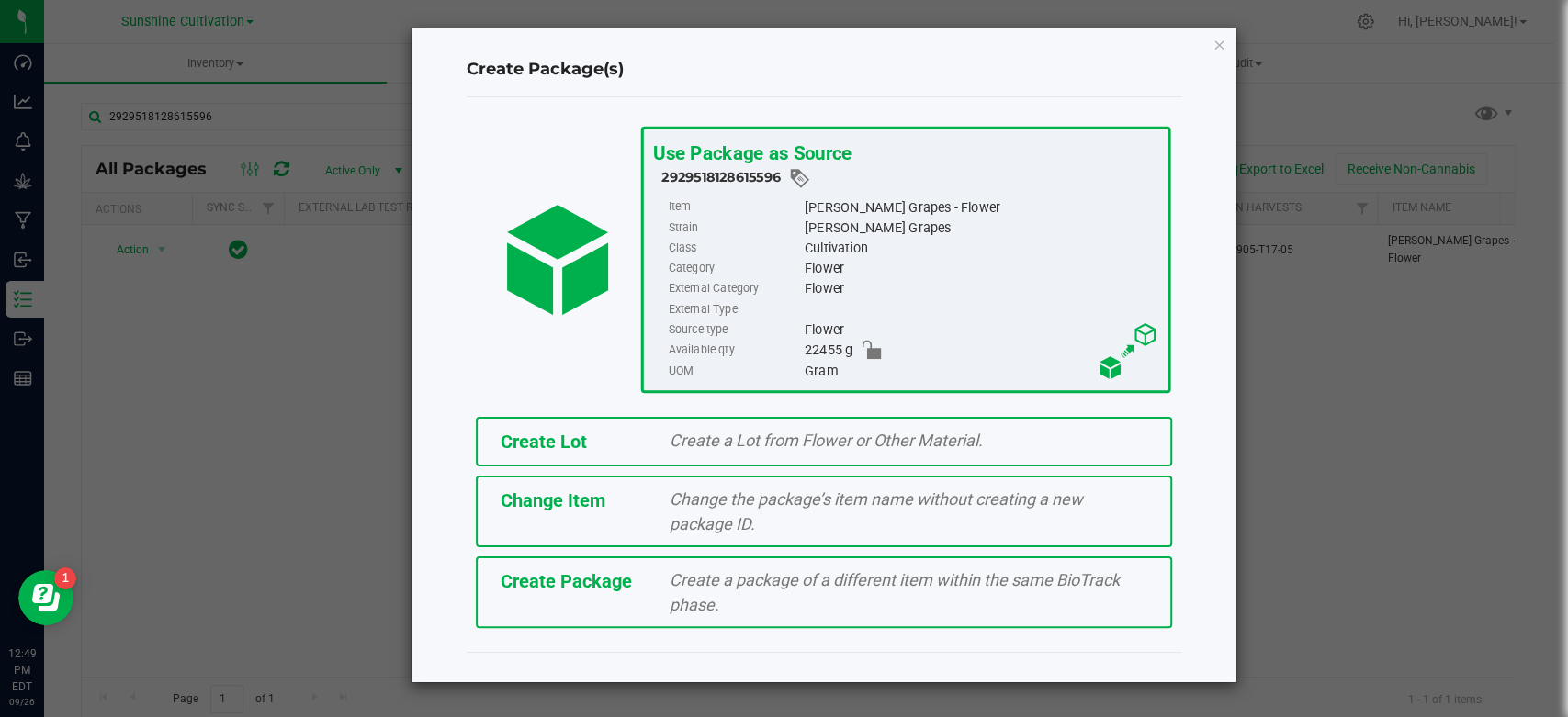
click at [611, 570] on span "Create Package" at bounding box center [565, 581] width 131 height 22
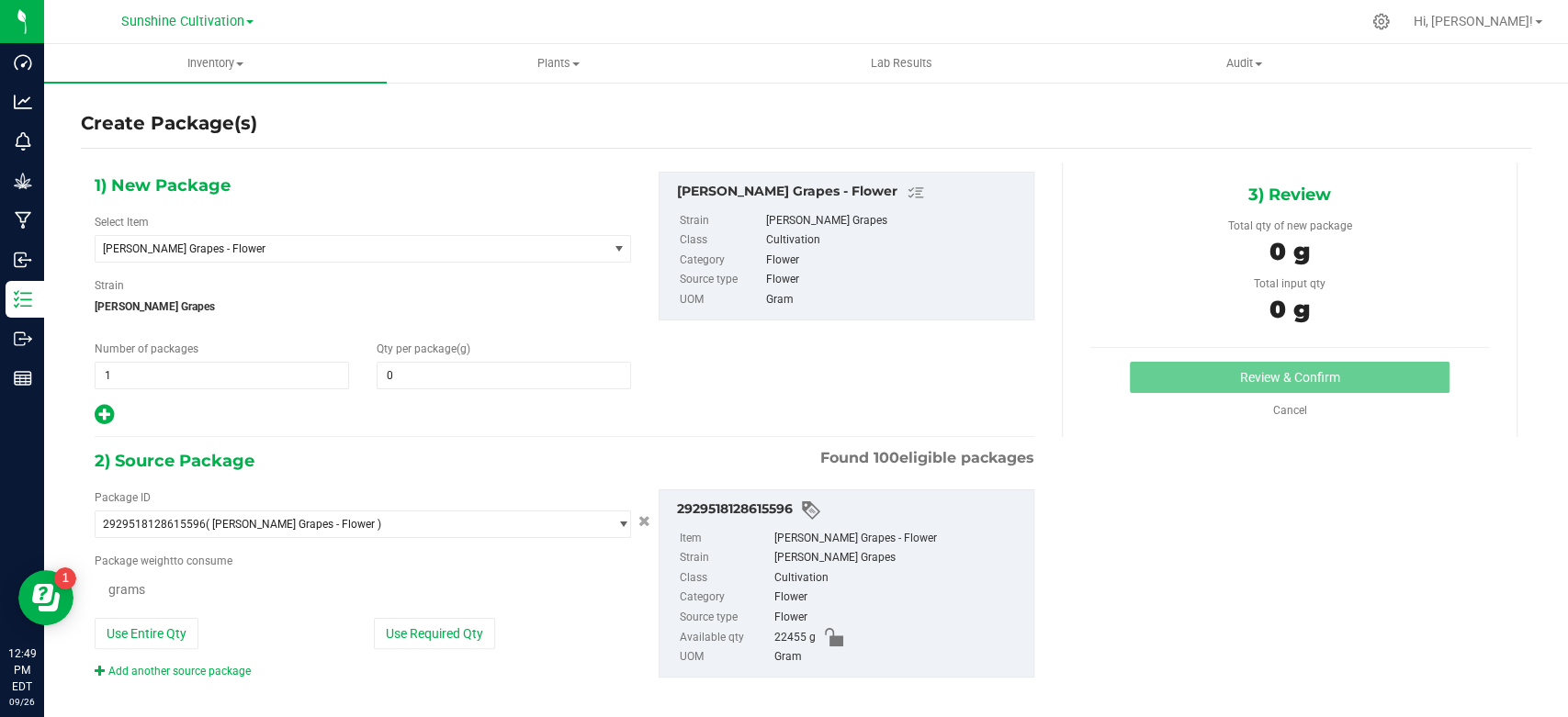
type input "0.0000"
click at [358, 256] on span "[PERSON_NAME] Grapes - Flower" at bounding box center [352, 249] width 512 height 26
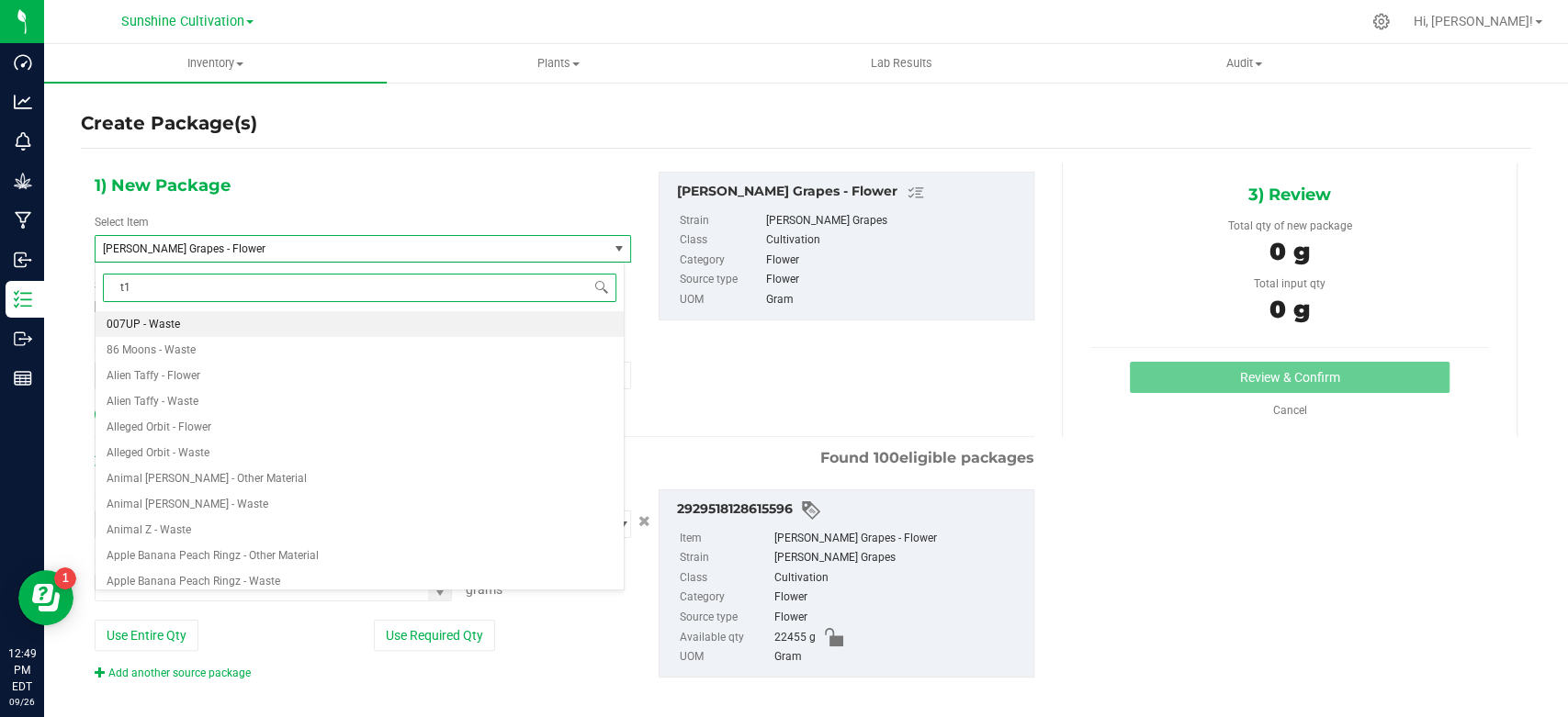
type input "t17"
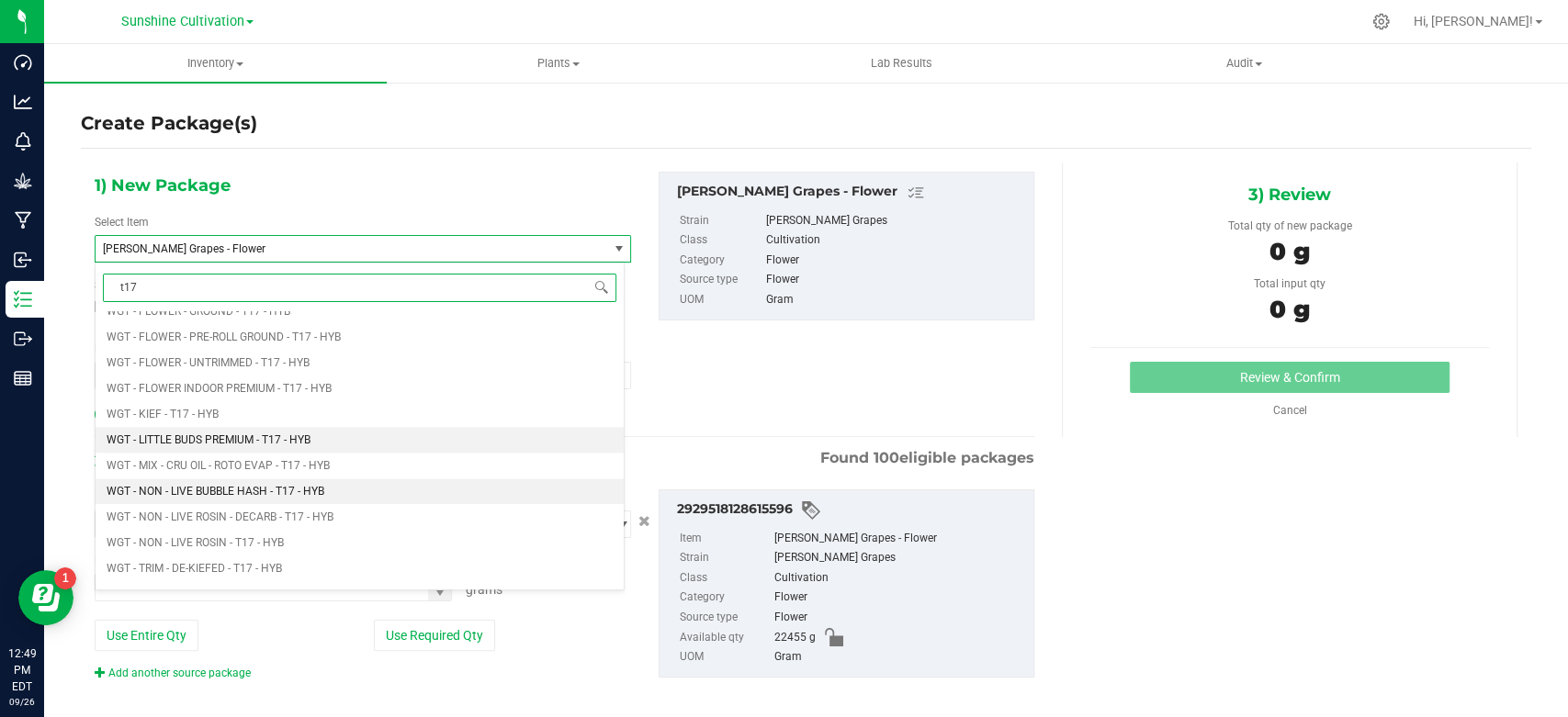
scroll to position [1632, 0]
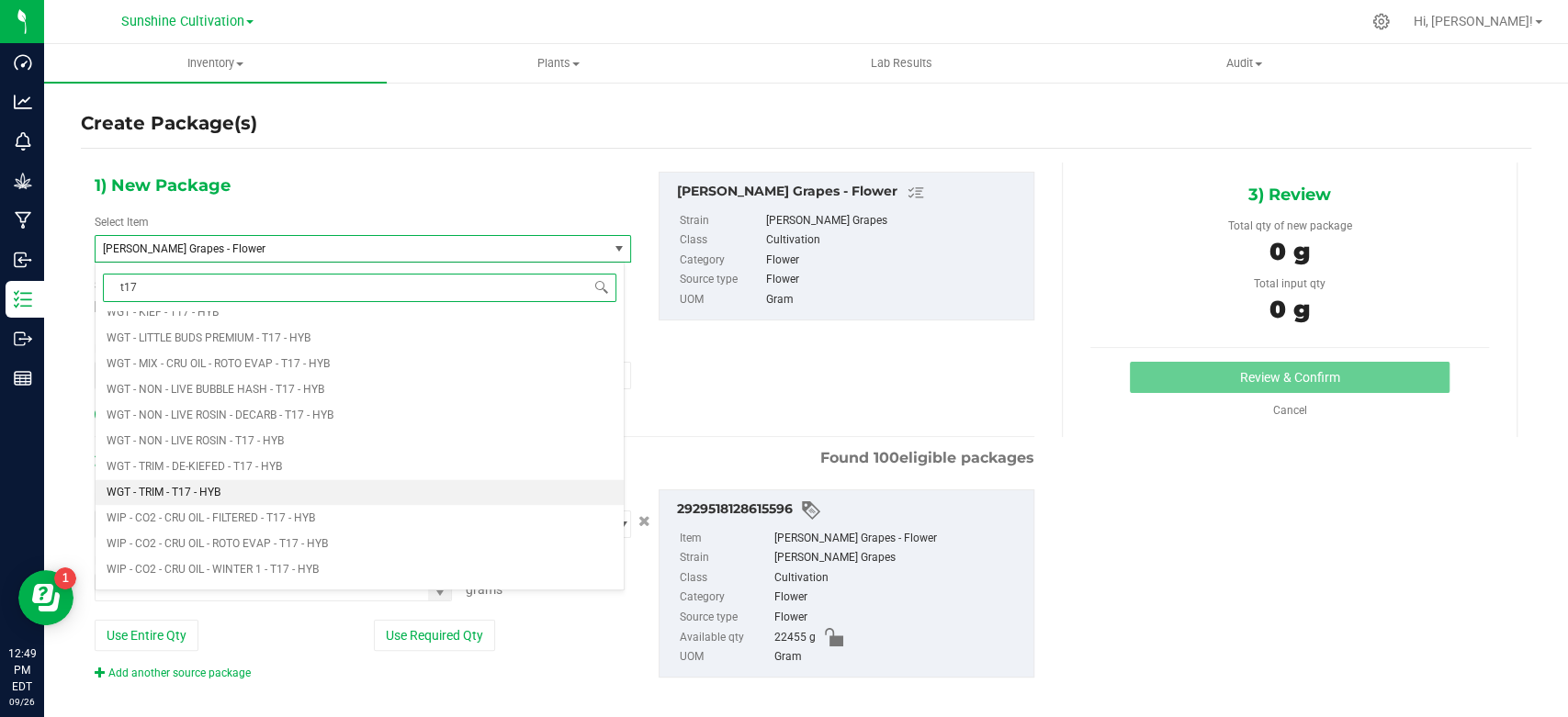
click at [220, 483] on li "WGT - TRIM - T17 - HYB" at bounding box center [360, 493] width 528 height 26
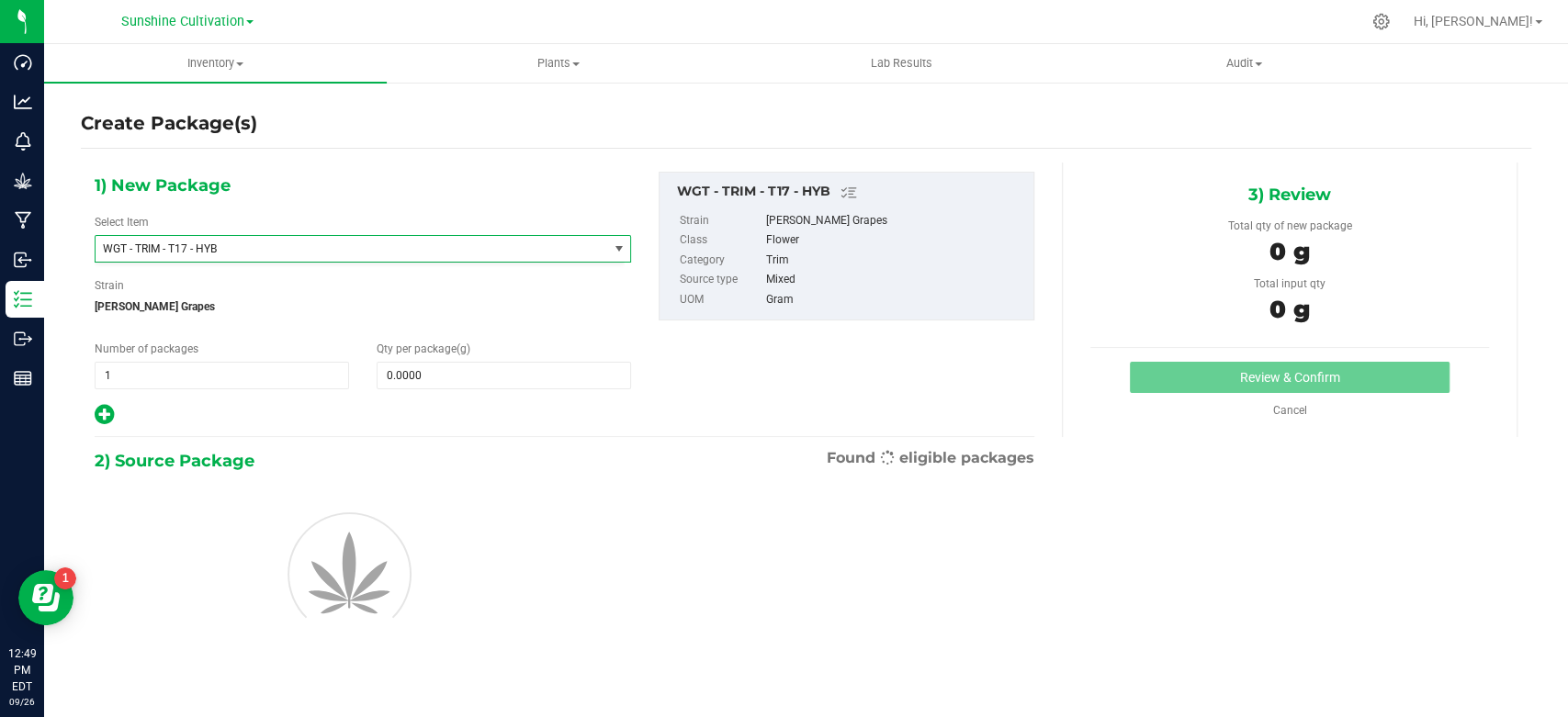
type input "0.0000"
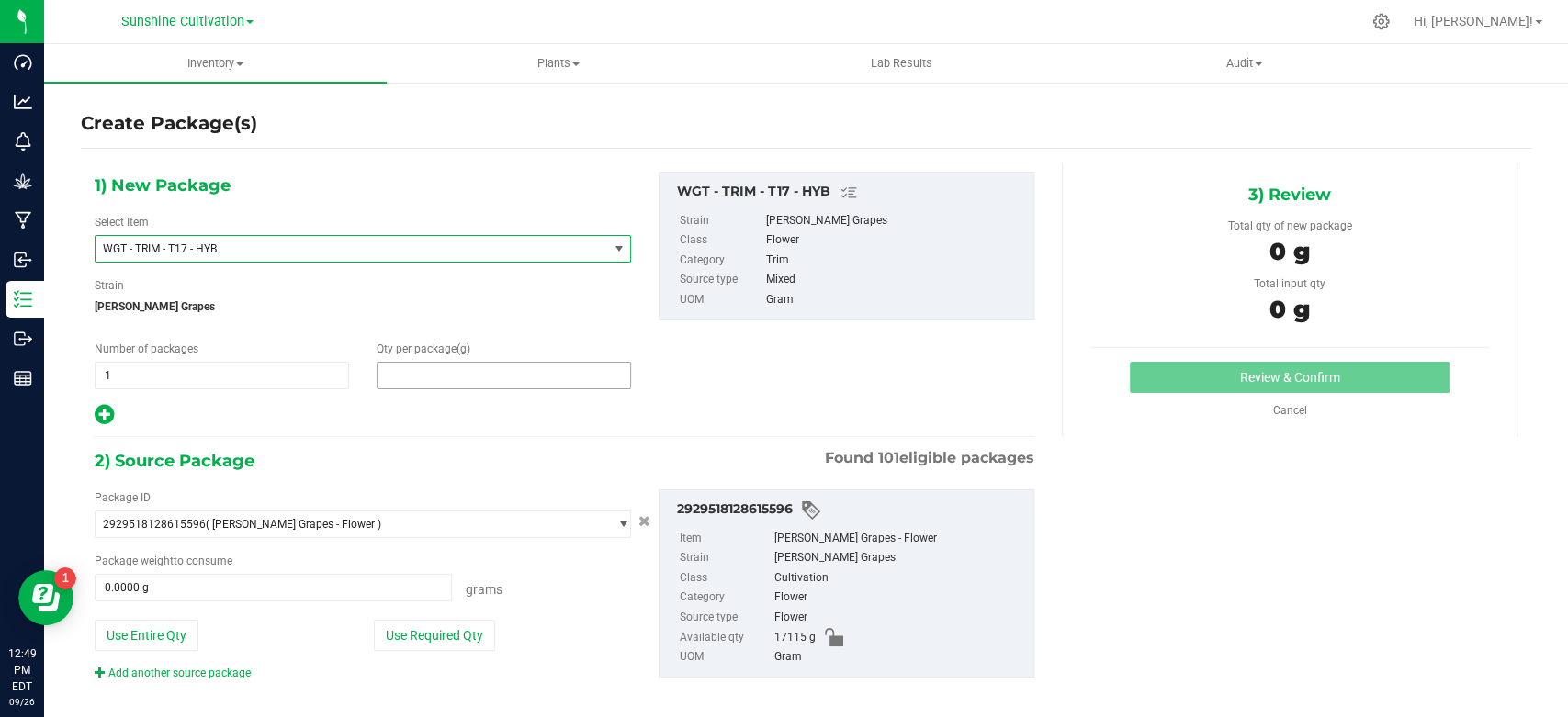
click at [409, 368] on span at bounding box center [504, 376] width 255 height 28
type input "5"
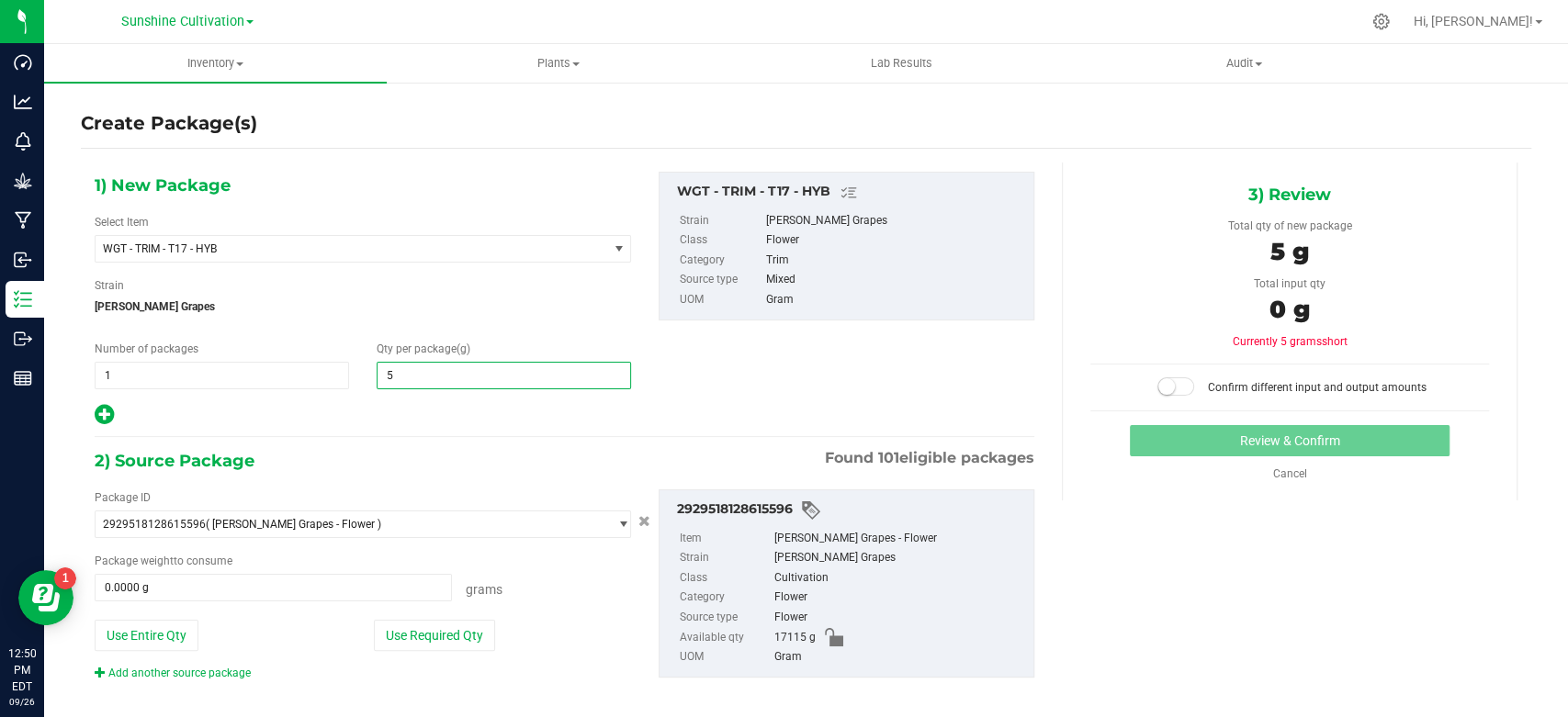
type input "5.0000"
click at [312, 571] on div "Package weight to consume 0.0000 g 0 Grams" at bounding box center [363, 578] width 537 height 48
click at [306, 587] on span at bounding box center [273, 588] width 357 height 28
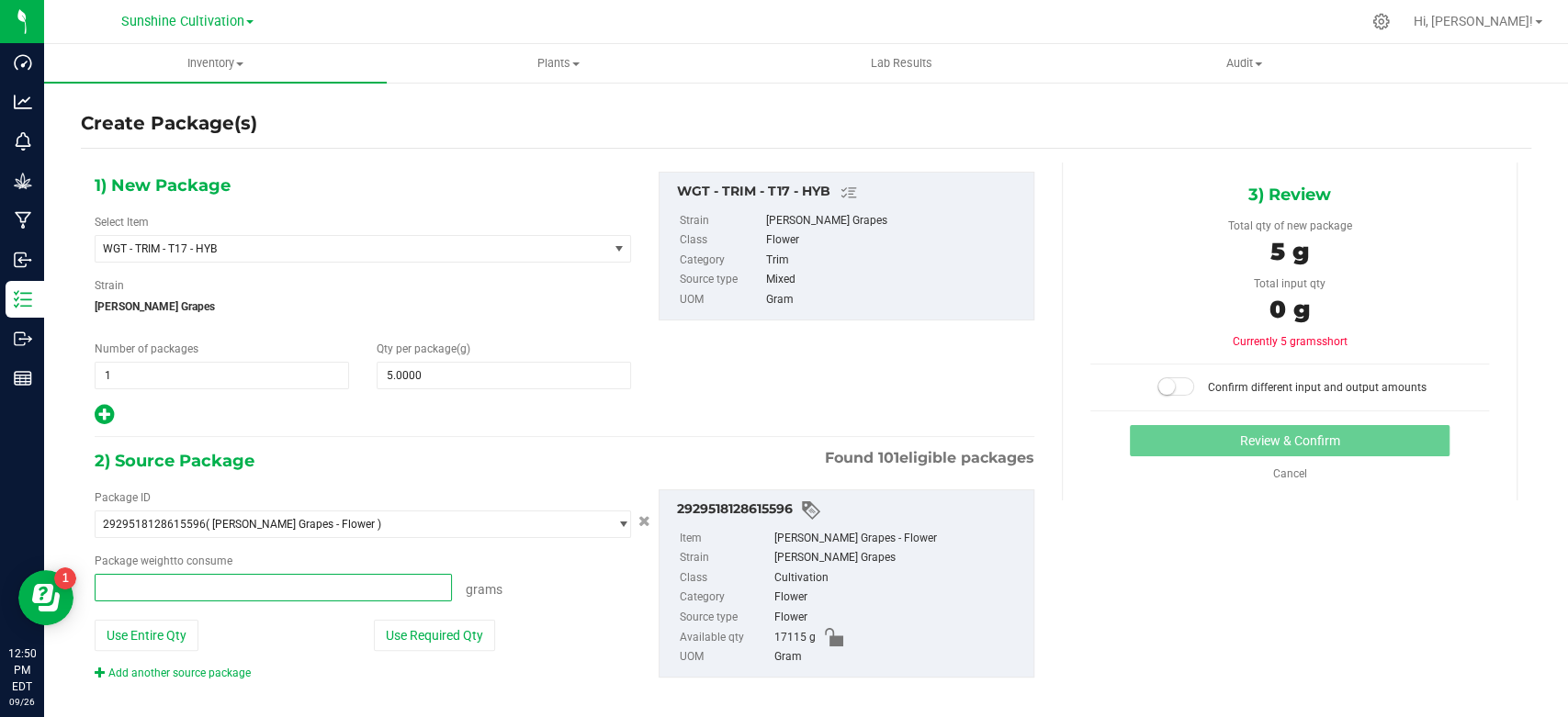
type input "5"
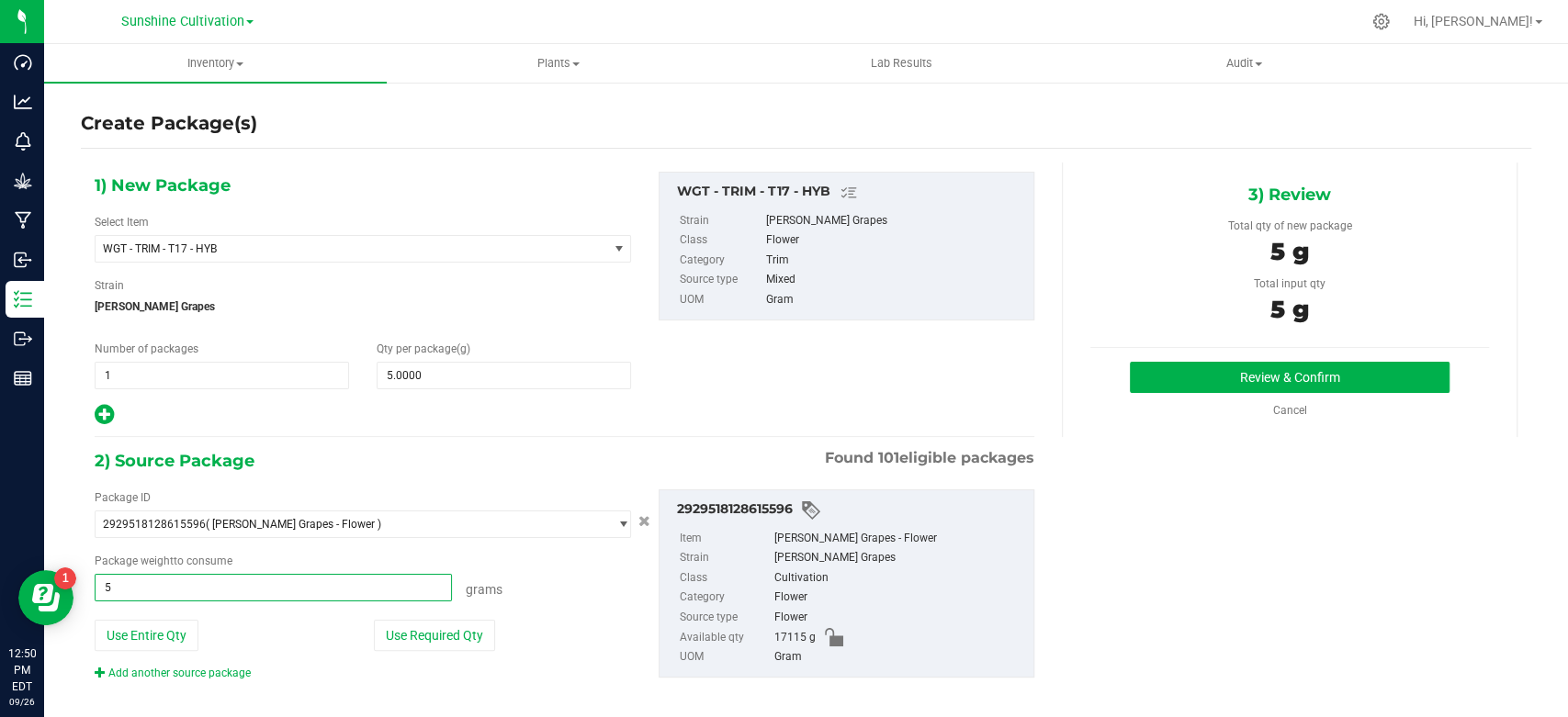
type input "5.0000 g"
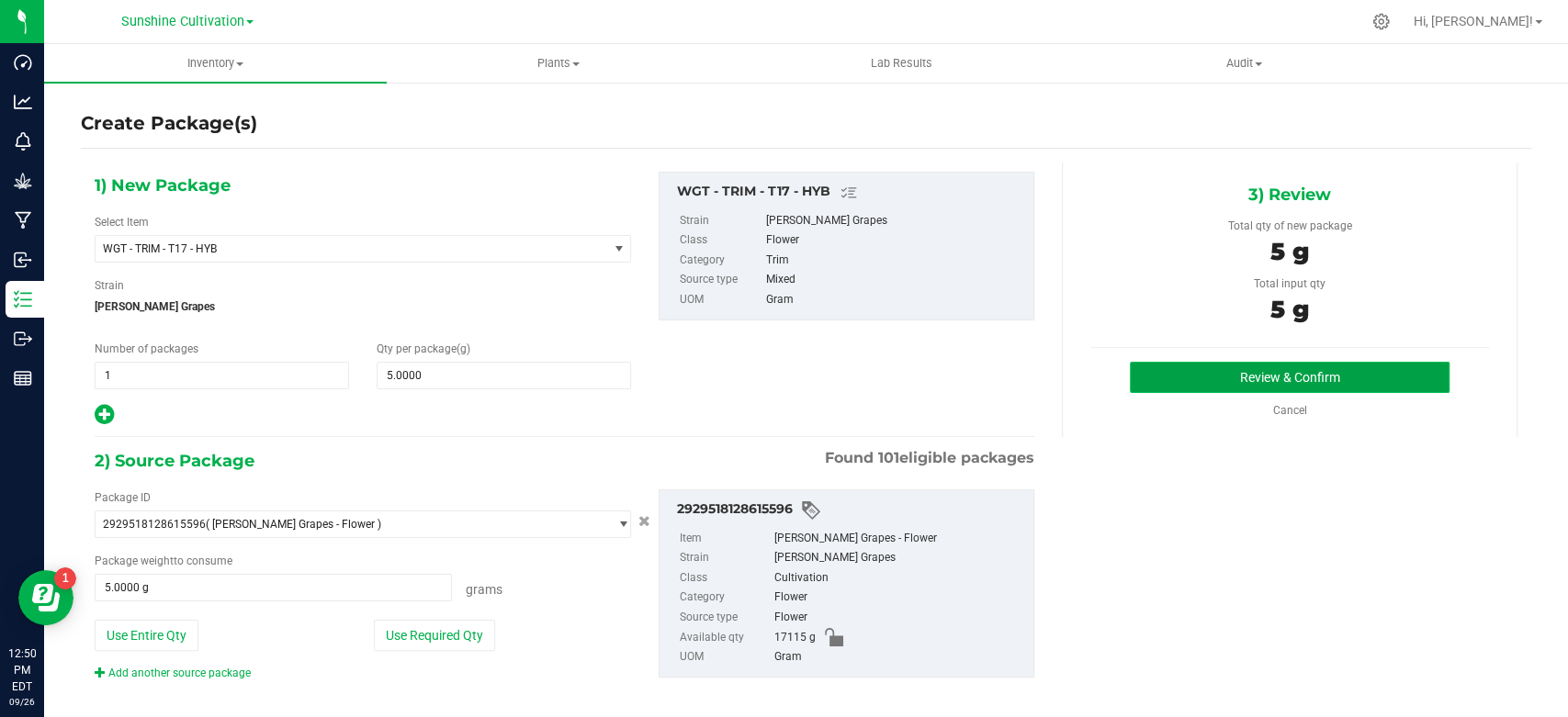
click at [1159, 378] on button "Review & Confirm" at bounding box center [1289, 378] width 319 height 32
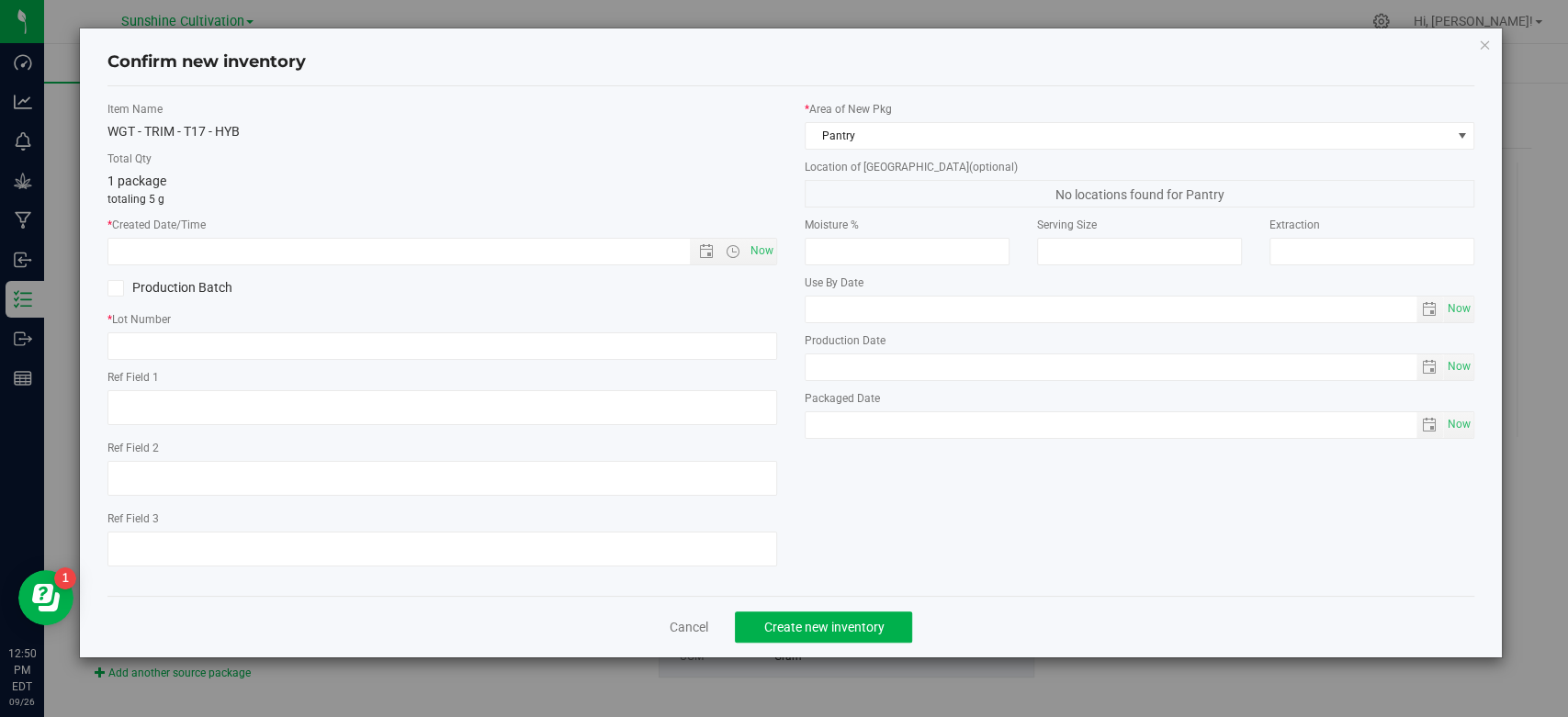
click at [768, 236] on div "* Created Date/Time Now" at bounding box center [443, 241] width 670 height 48
click at [762, 246] on span "Now" at bounding box center [763, 251] width 32 height 27
type input "9/26/2025 12:50 PM"
click at [694, 343] on input "text" at bounding box center [443, 347] width 670 height 28
paste input "SN-250905-T17-05"
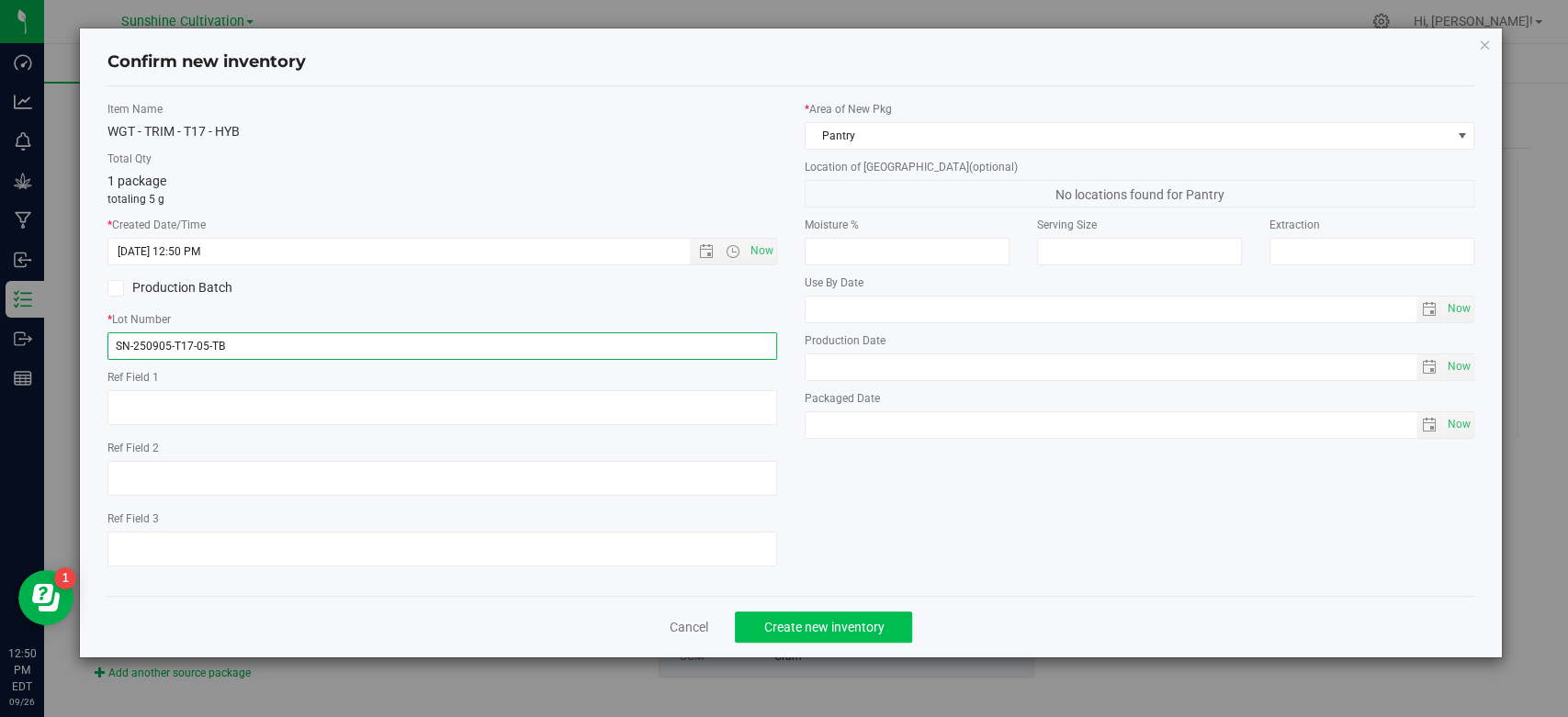
type input "SN-250905-T17-05-TB"
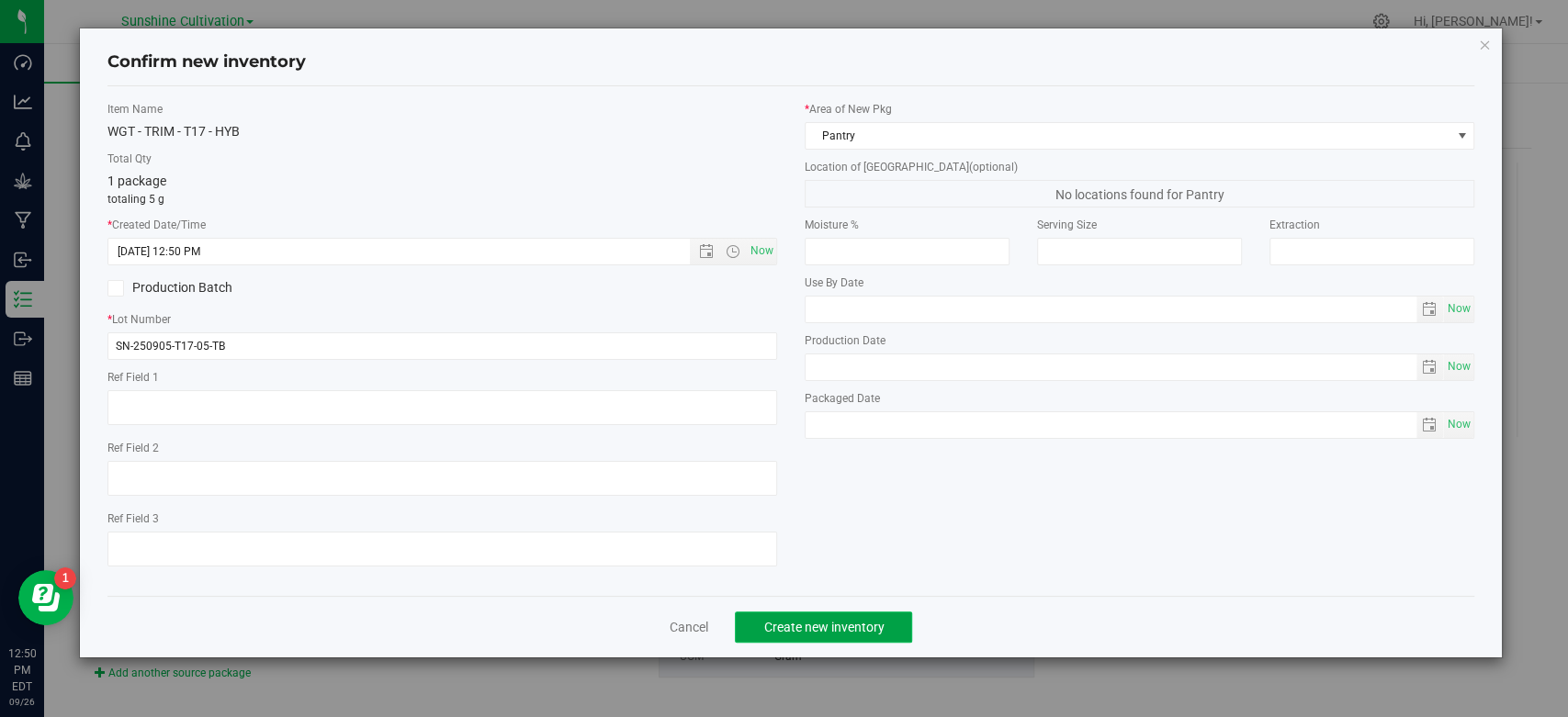
click at [797, 634] on button "Create new inventory" at bounding box center [823, 628] width 178 height 32
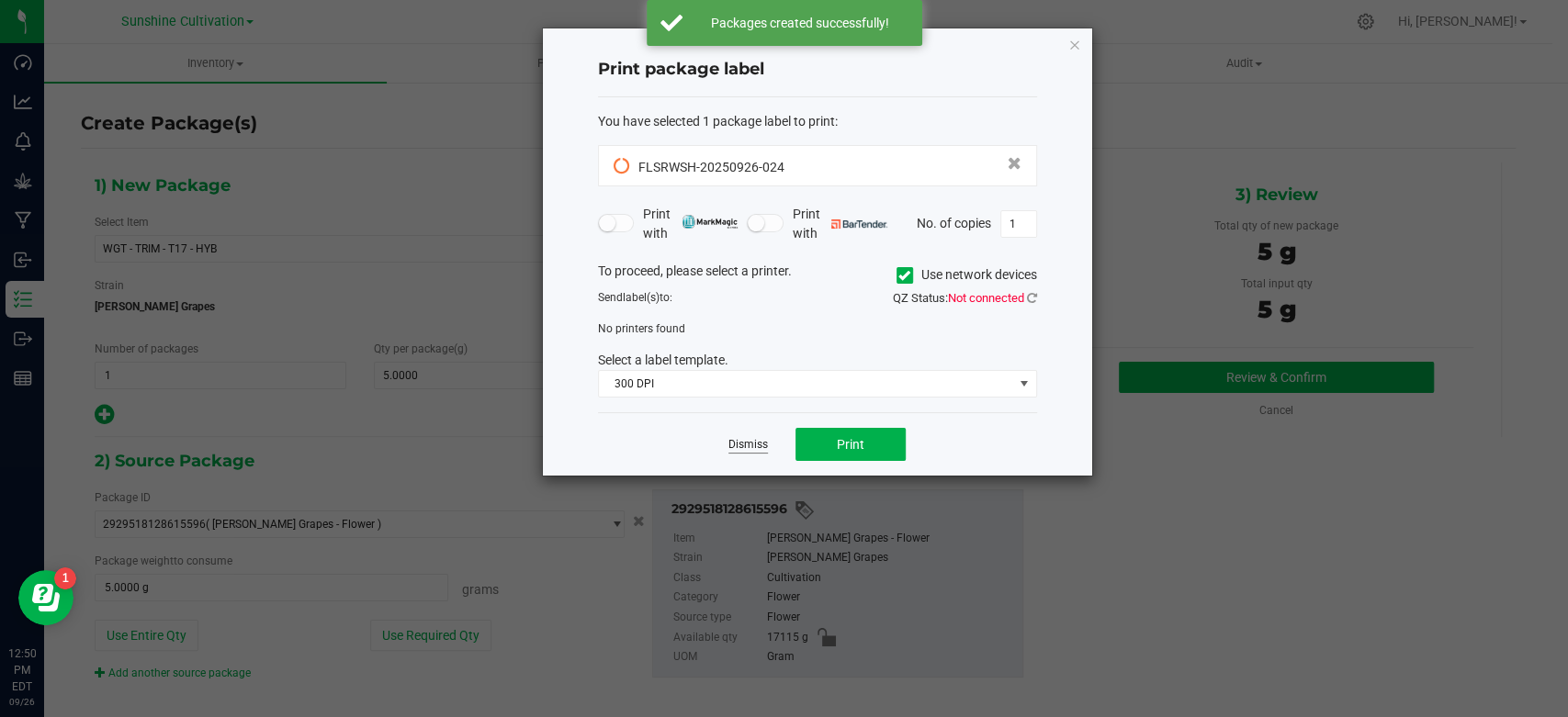
click at [752, 448] on link "Dismiss" at bounding box center [748, 445] width 39 height 16
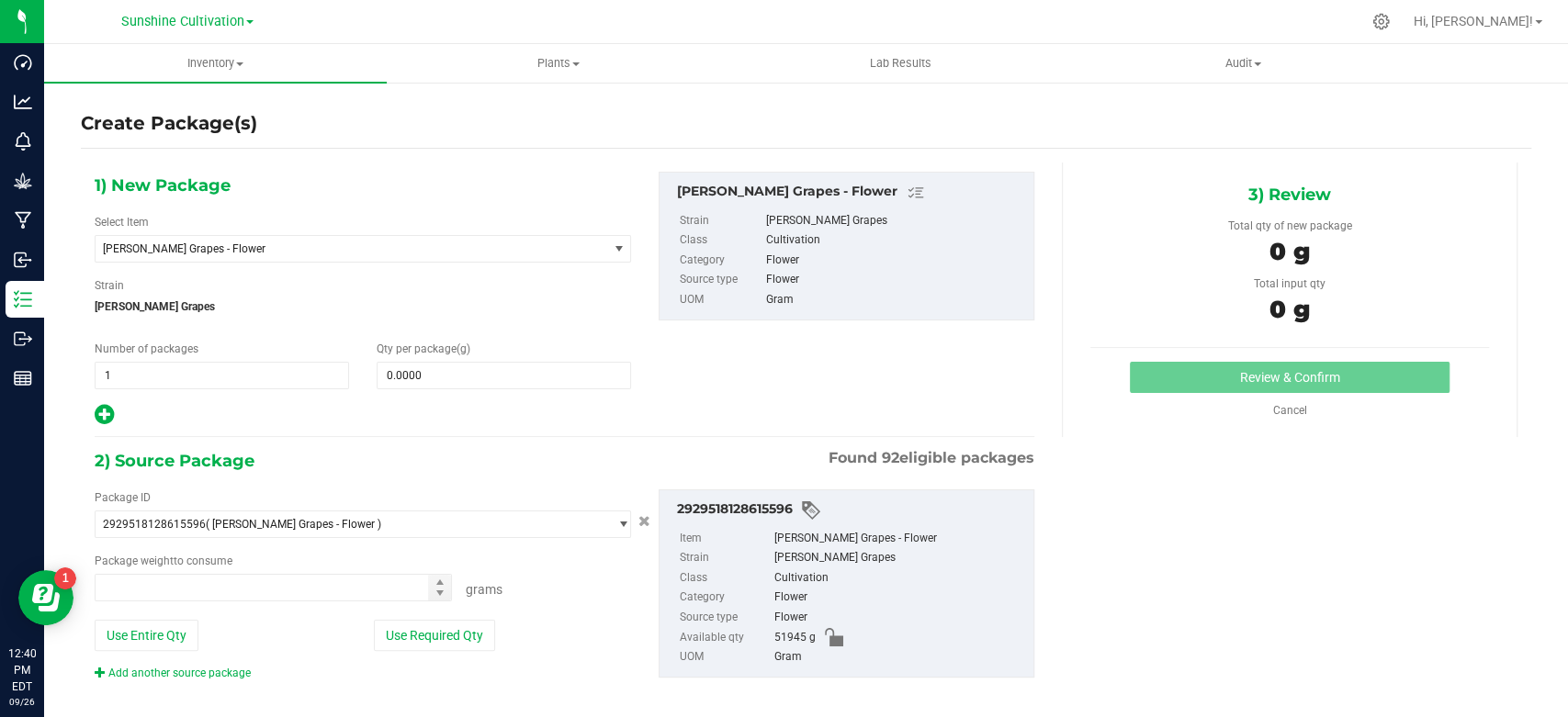
click at [361, 263] on div "1) New Package Select Item [PERSON_NAME] Grapes - Flower 007UP - Flower 007UP -…" at bounding box center [363, 299] width 564 height 256
click at [363, 256] on span "[PERSON_NAME] Grapes - Flower" at bounding box center [352, 249] width 512 height 26
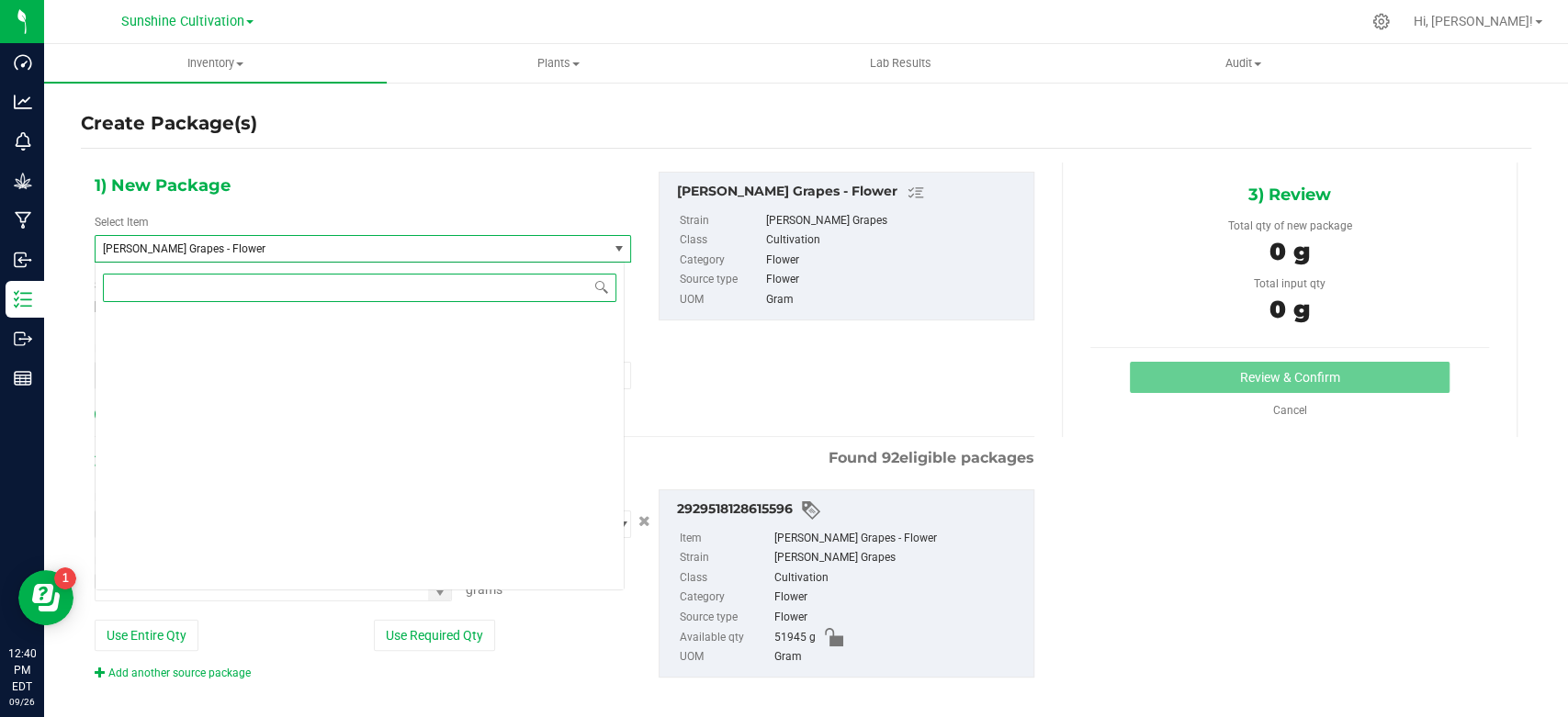
scroll to position [127315, 0]
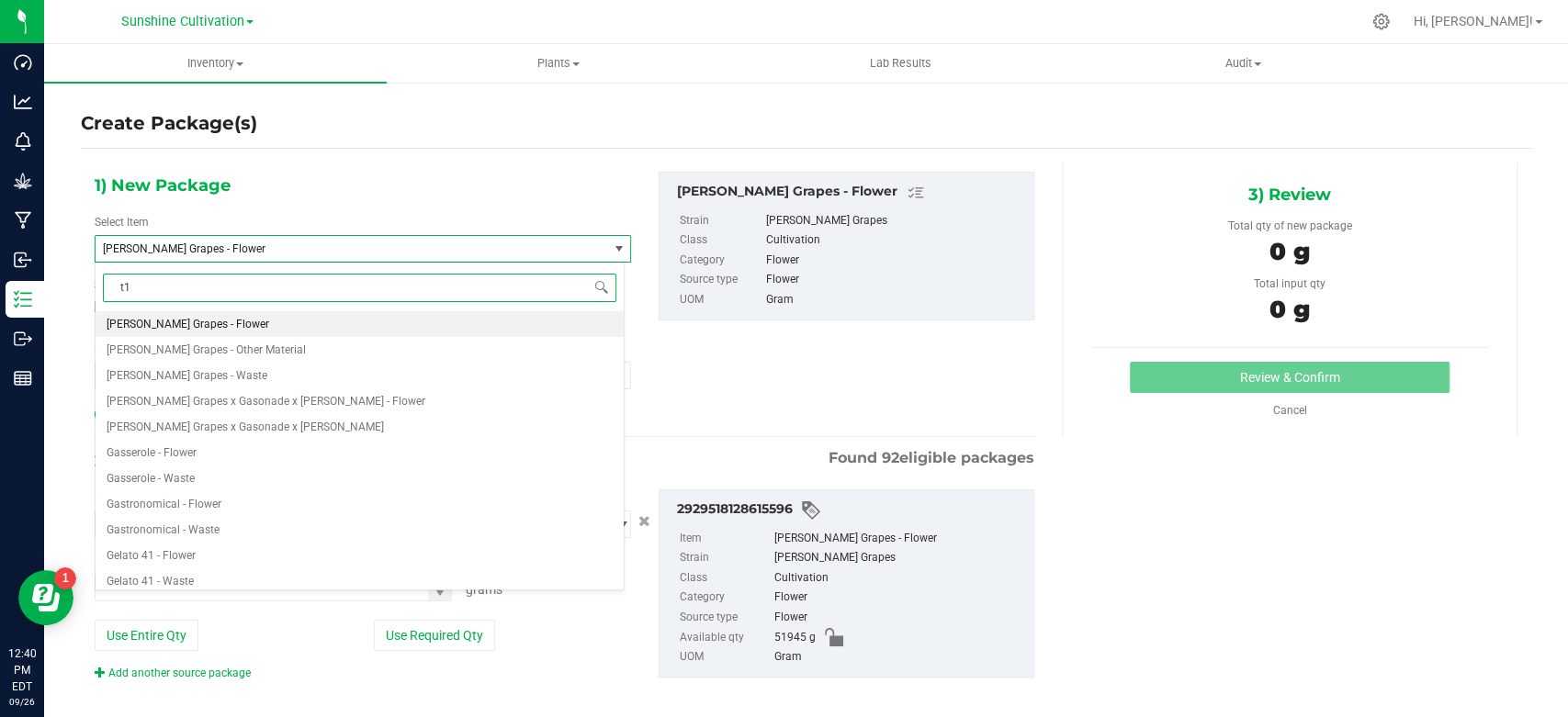
type input "t17"
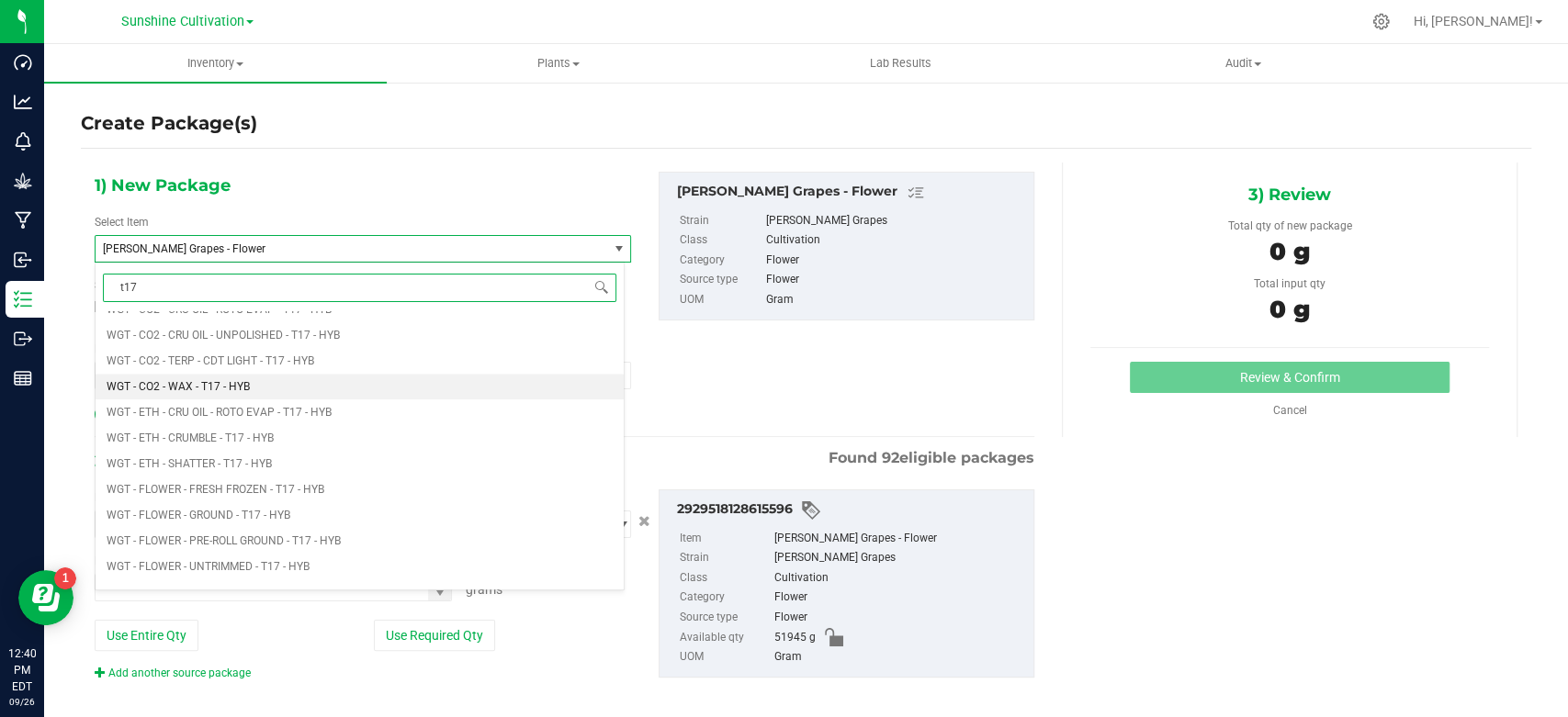
scroll to position [1531, 0]
click at [364, 389] on li "WGT - FLOWER INDOOR PREMIUM - T17 - HYB" at bounding box center [360, 389] width 528 height 26
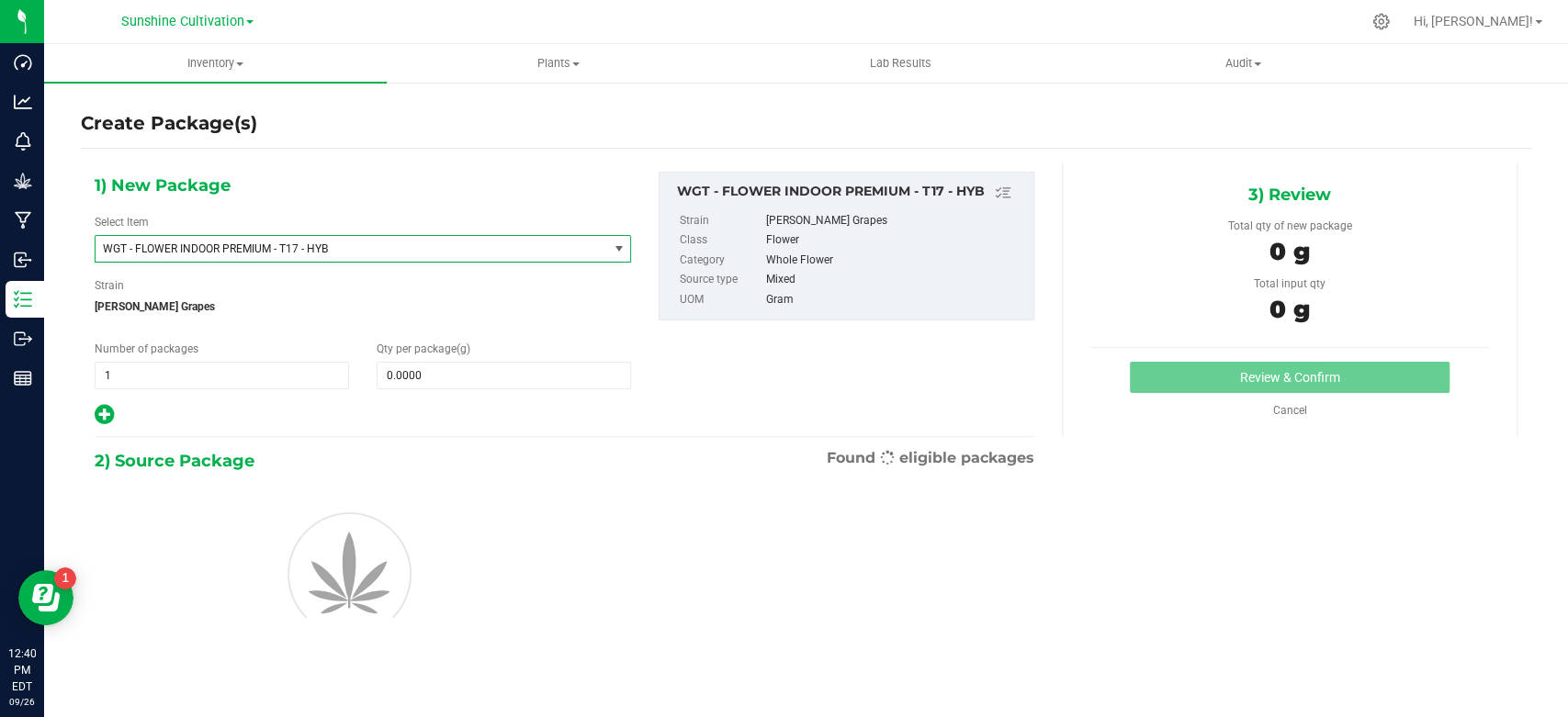
type input "0.0000"
click at [415, 369] on span at bounding box center [504, 376] width 255 height 28
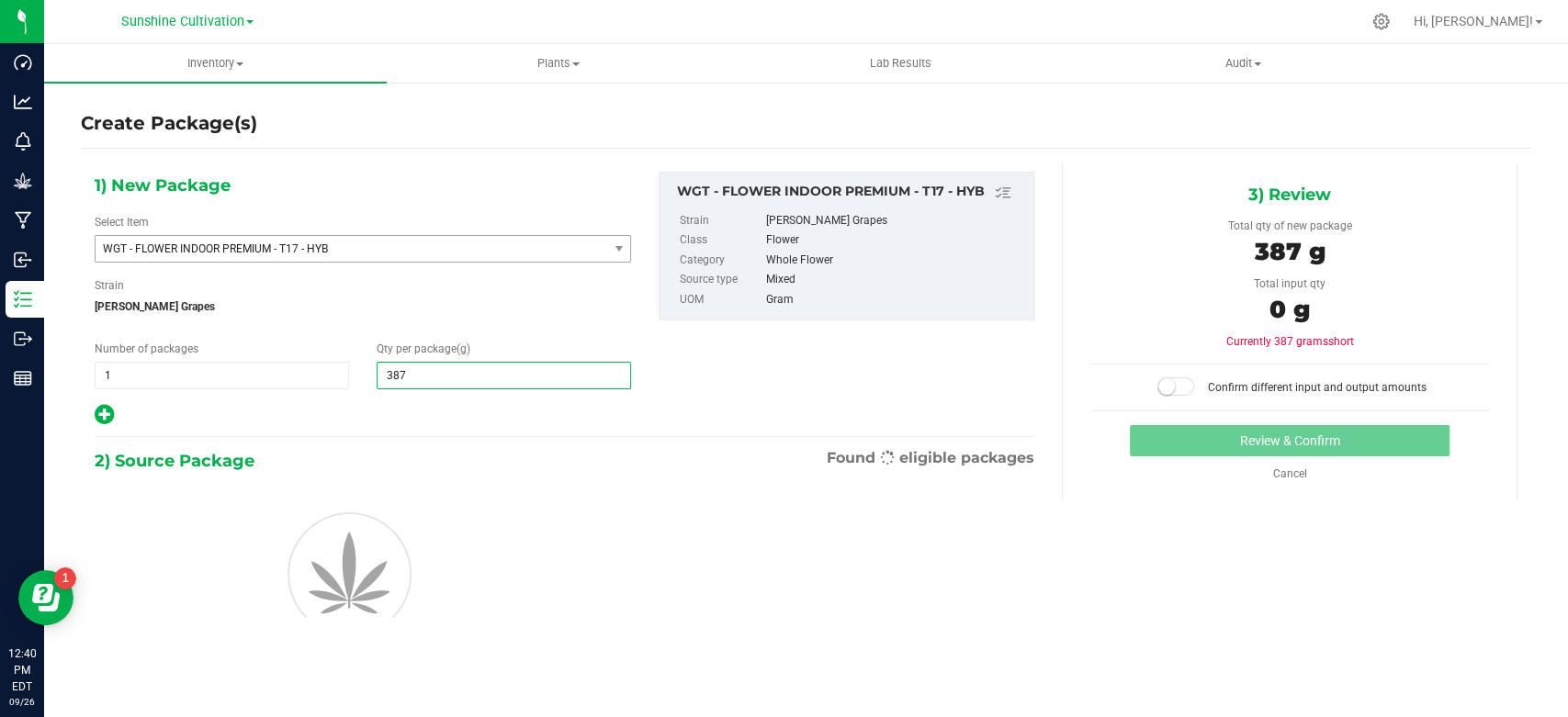
type input "3875"
type input "3,875.0000"
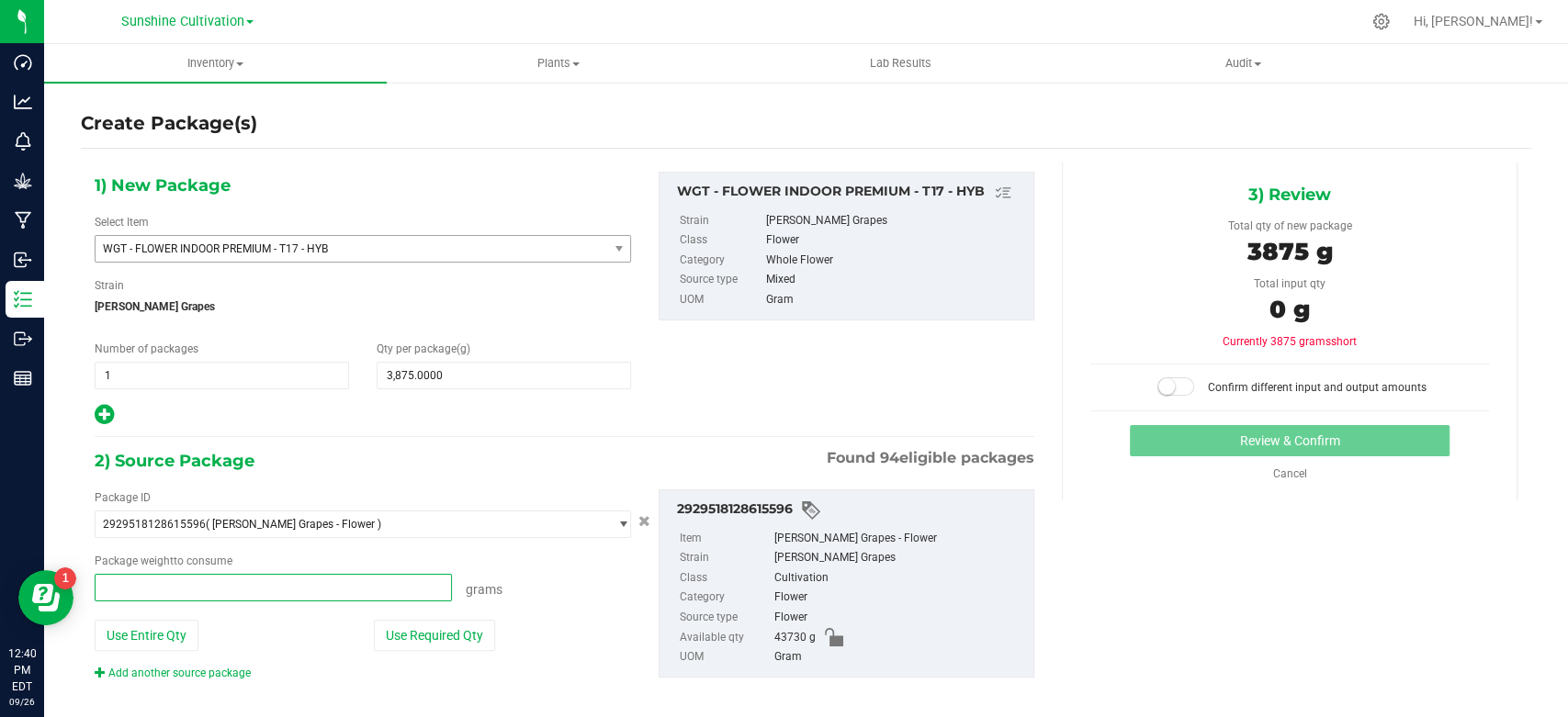
click at [279, 590] on span at bounding box center [273, 588] width 357 height 28
type input "3875"
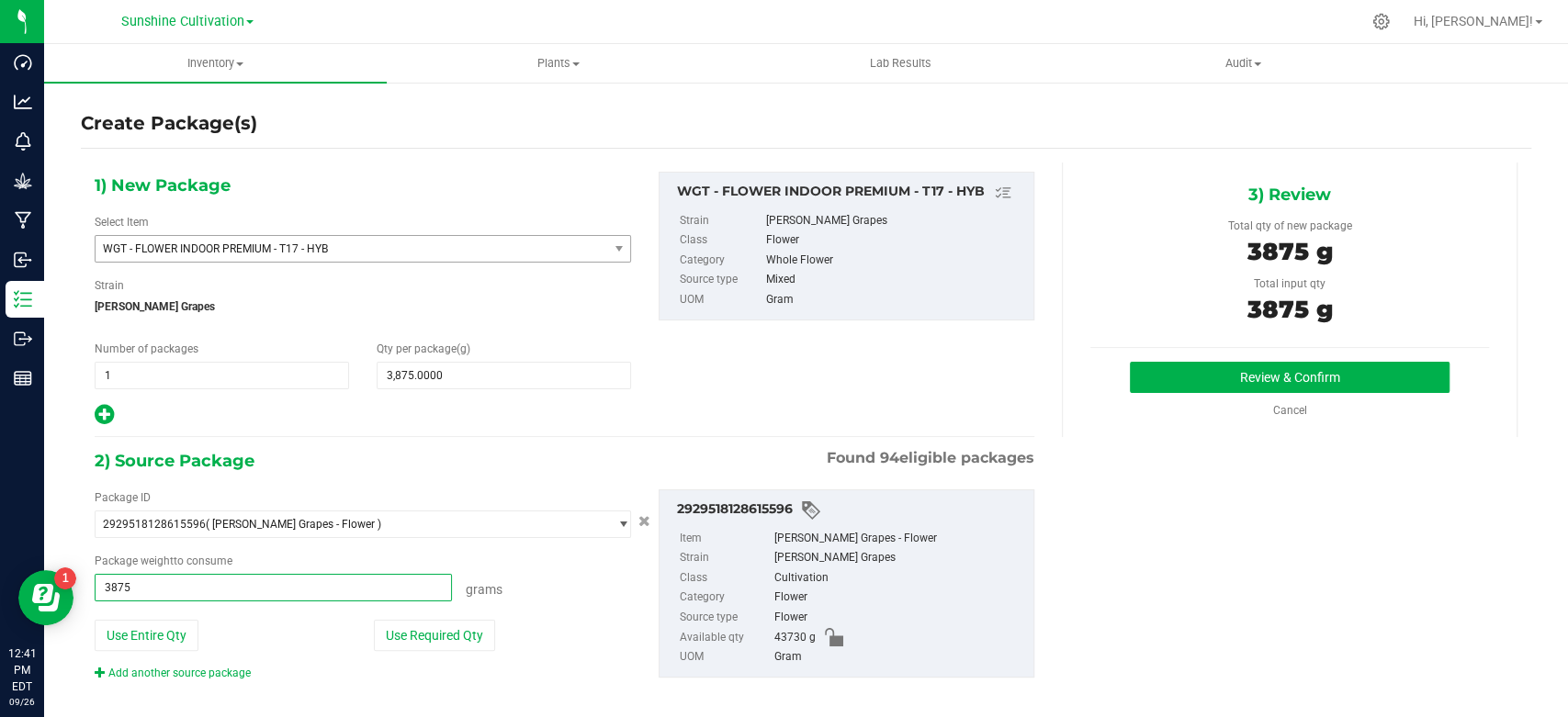
type input "3875.0000 g"
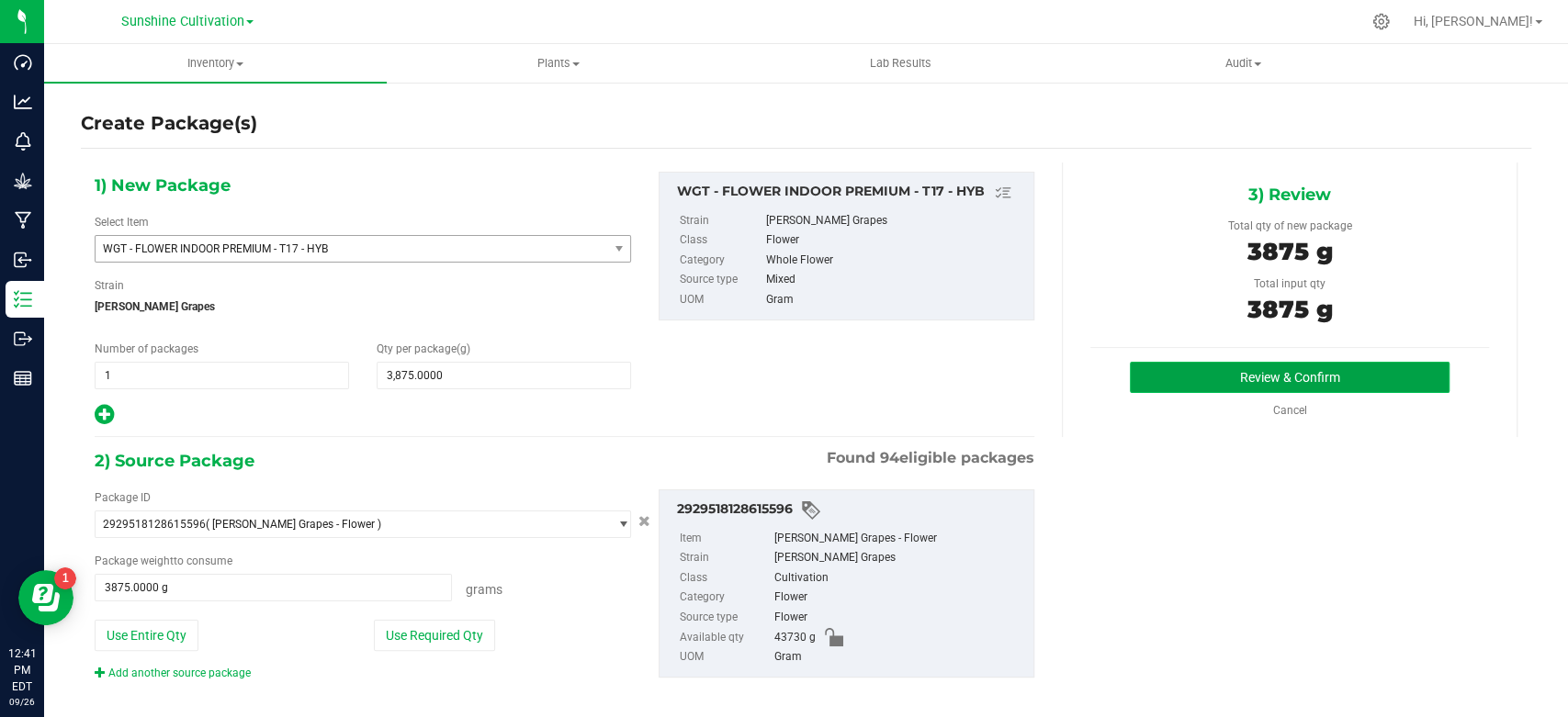
click at [1261, 363] on button "Review & Confirm" at bounding box center [1289, 378] width 319 height 32
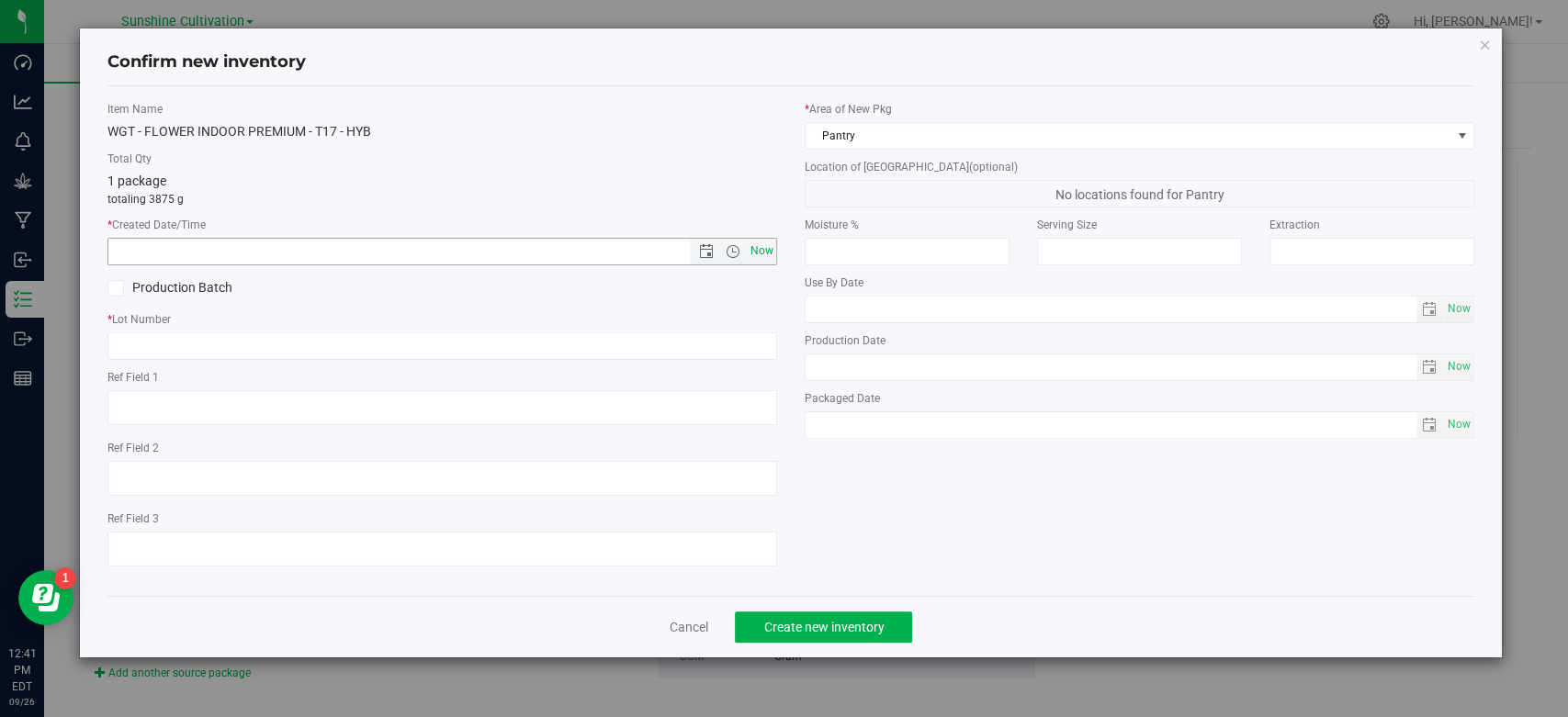
click at [765, 251] on span "Now" at bounding box center [763, 251] width 32 height 27
type input "9/26/2025 12:41 PM"
click at [727, 359] on div "Item Name WGT - FLOWER INDOOR PREMIUM - T17 - HYB Total Qty 1 package totaling …" at bounding box center [443, 341] width 698 height 481
click at [724, 343] on input "text" at bounding box center [443, 347] width 670 height 28
paste input "SN-250905-T17-05"
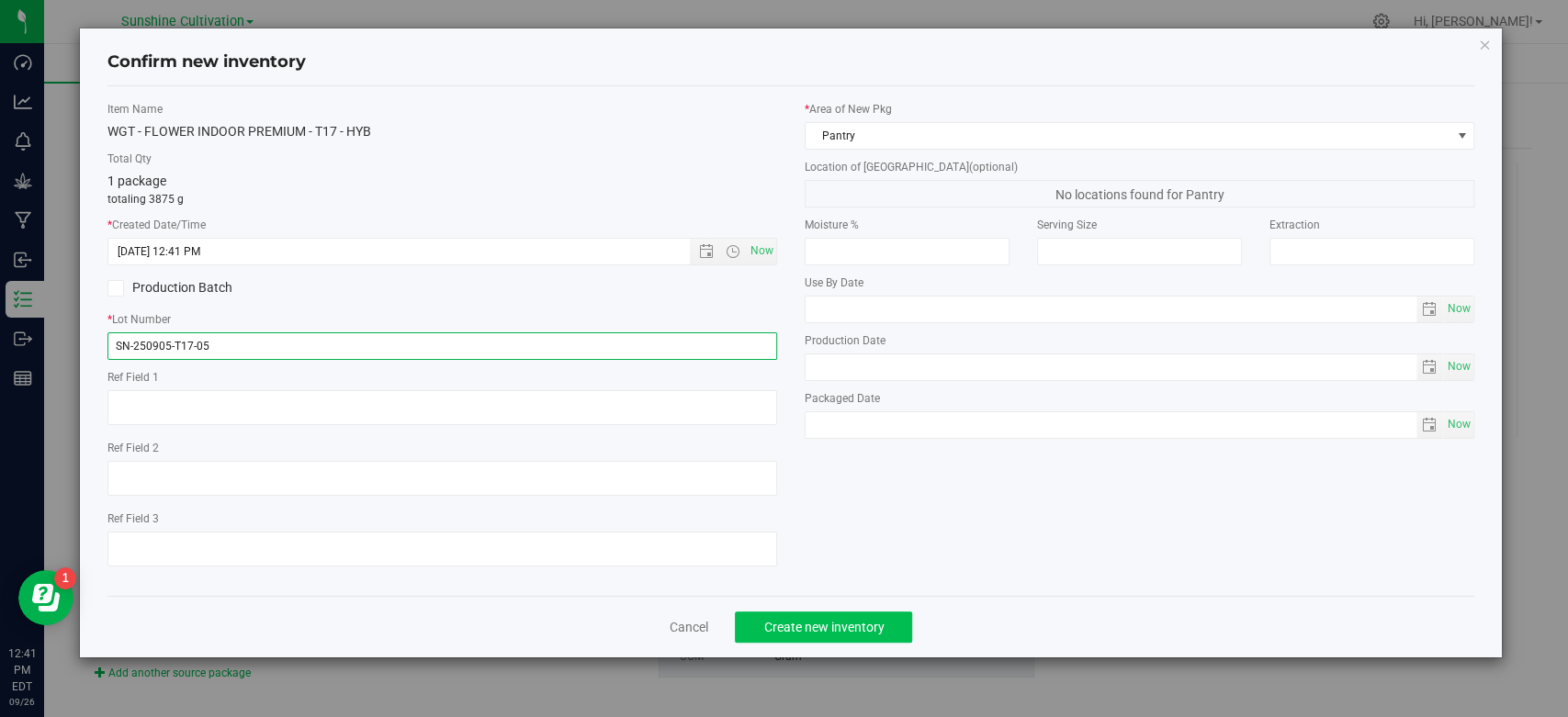
type input "SN-250905-T17-05"
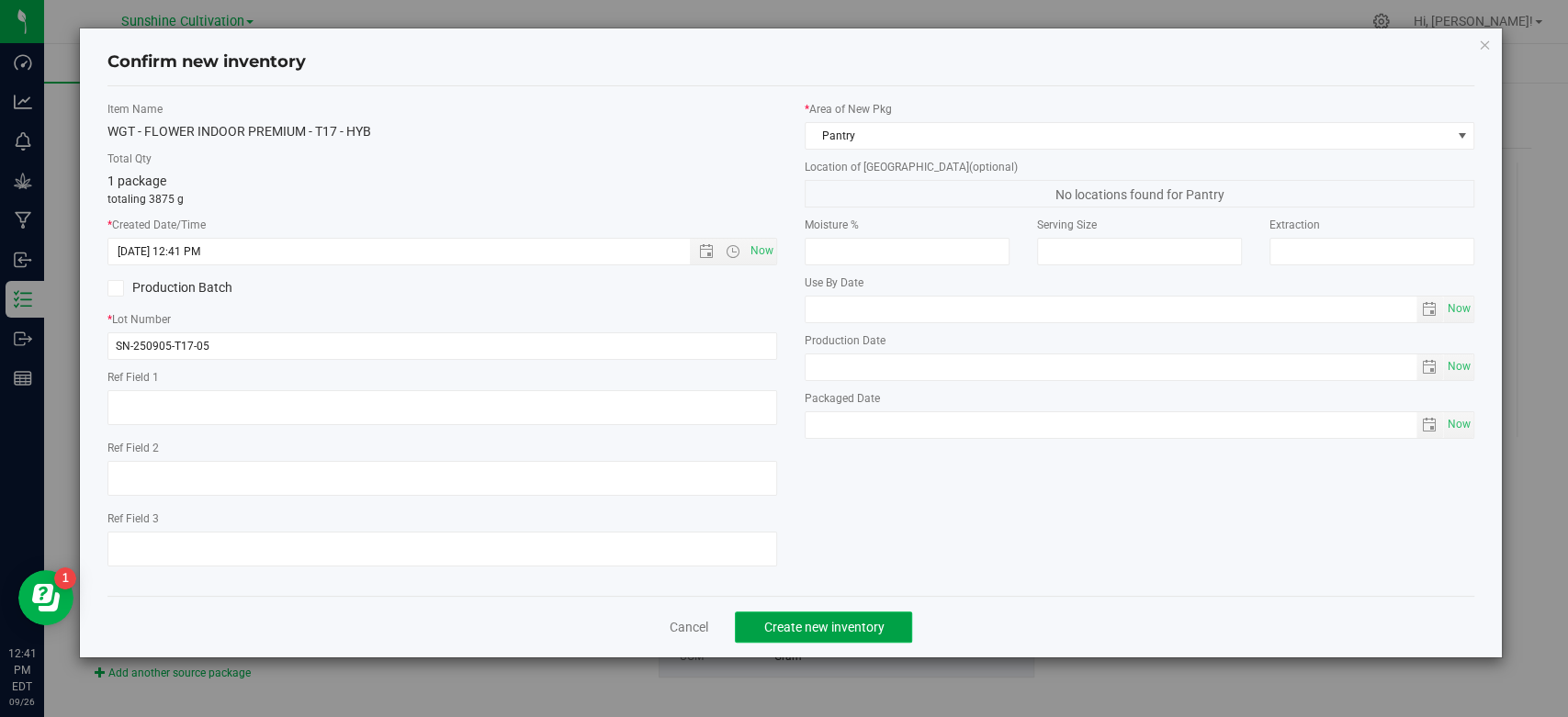
click at [807, 612] on button "Create new inventory" at bounding box center [823, 628] width 178 height 32
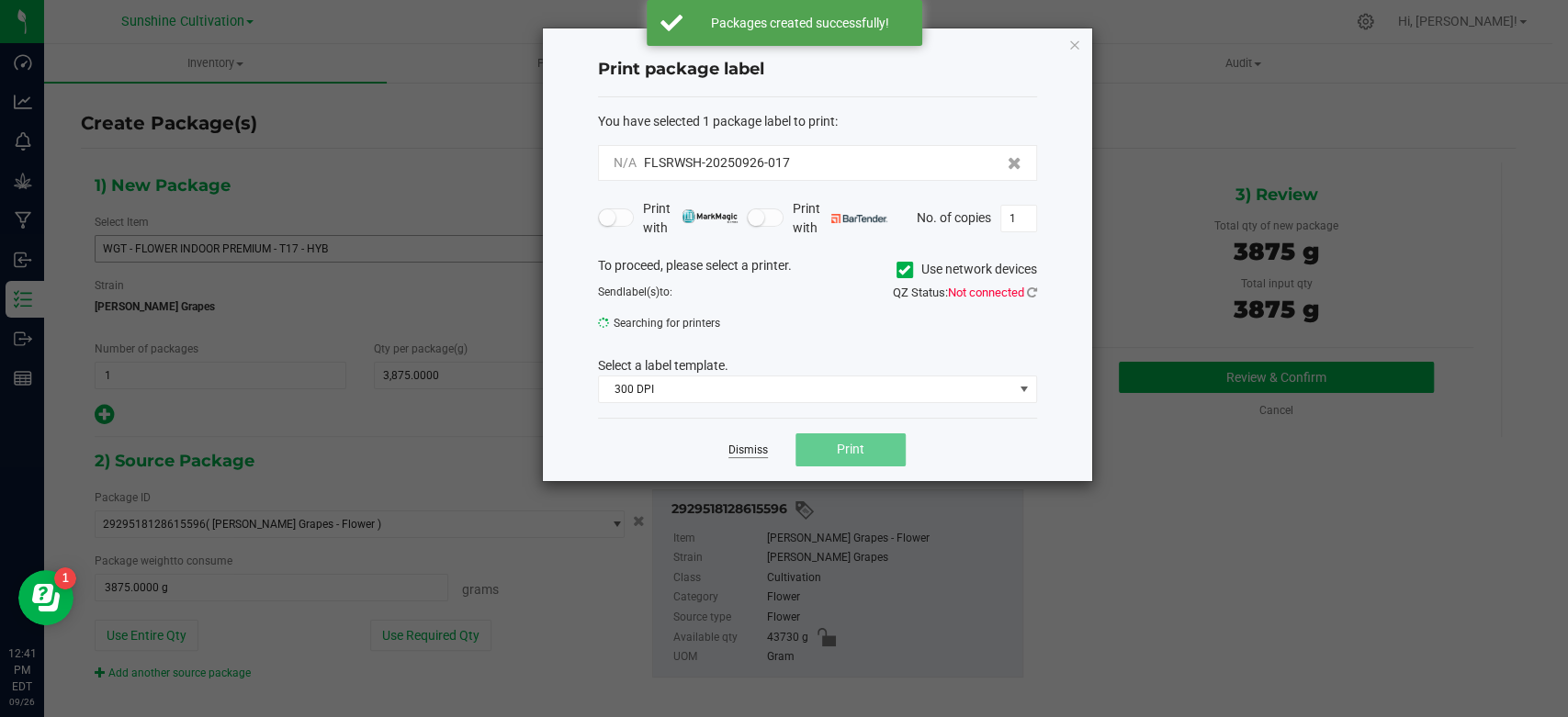
click at [742, 448] on link "Dismiss" at bounding box center [748, 450] width 39 height 16
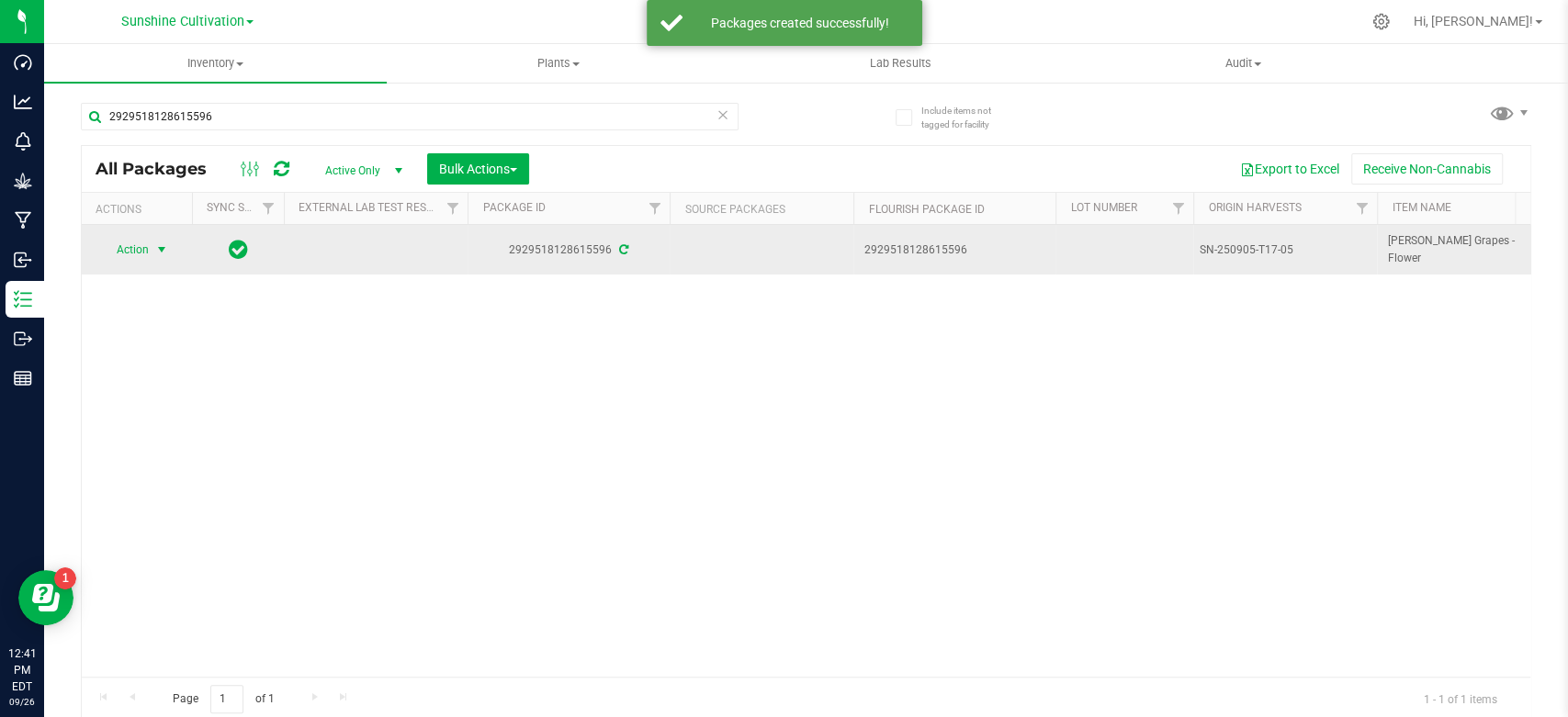
click at [127, 248] on span "Action" at bounding box center [125, 250] width 49 height 26
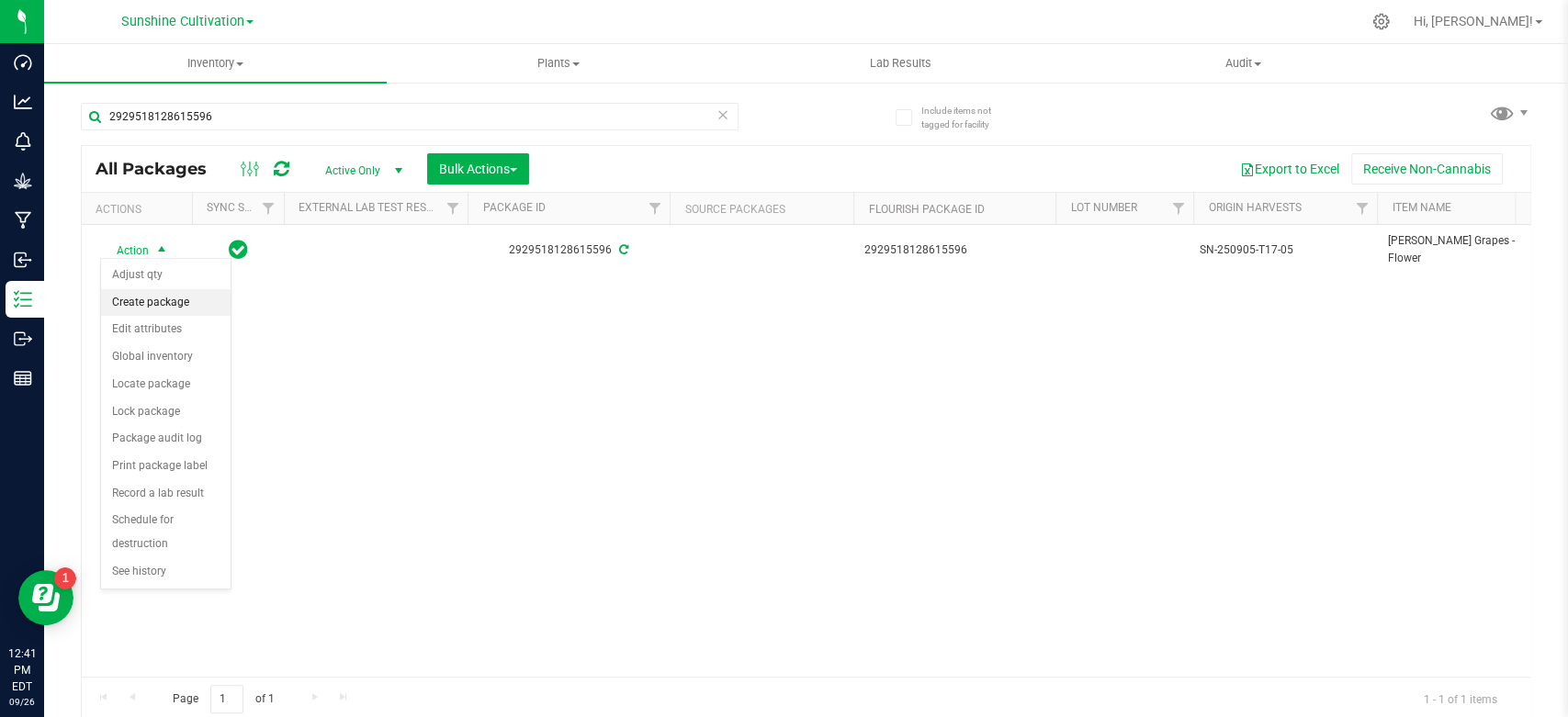
click at [135, 298] on li "Create package" at bounding box center [166, 303] width 129 height 28
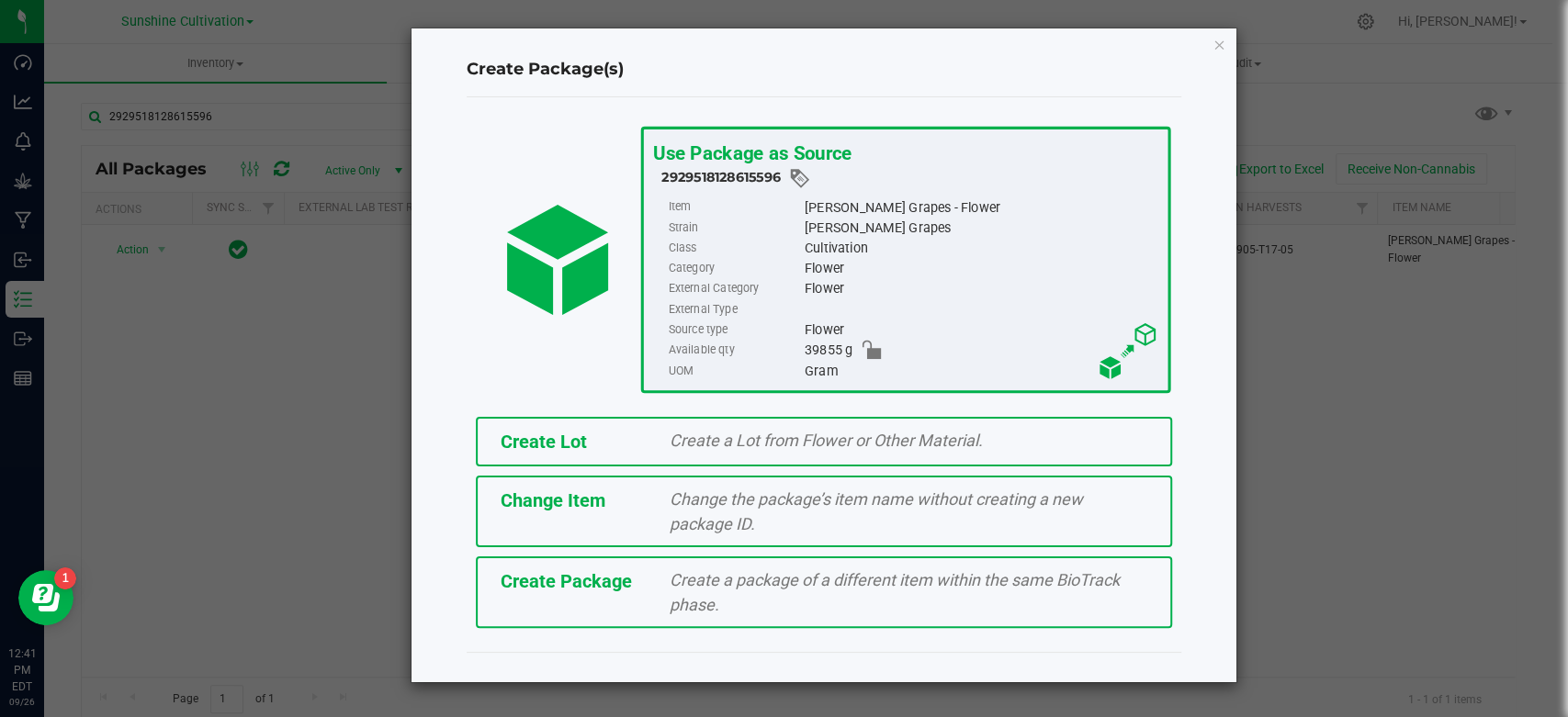
click at [608, 570] on span "Create Package" at bounding box center [565, 581] width 131 height 22
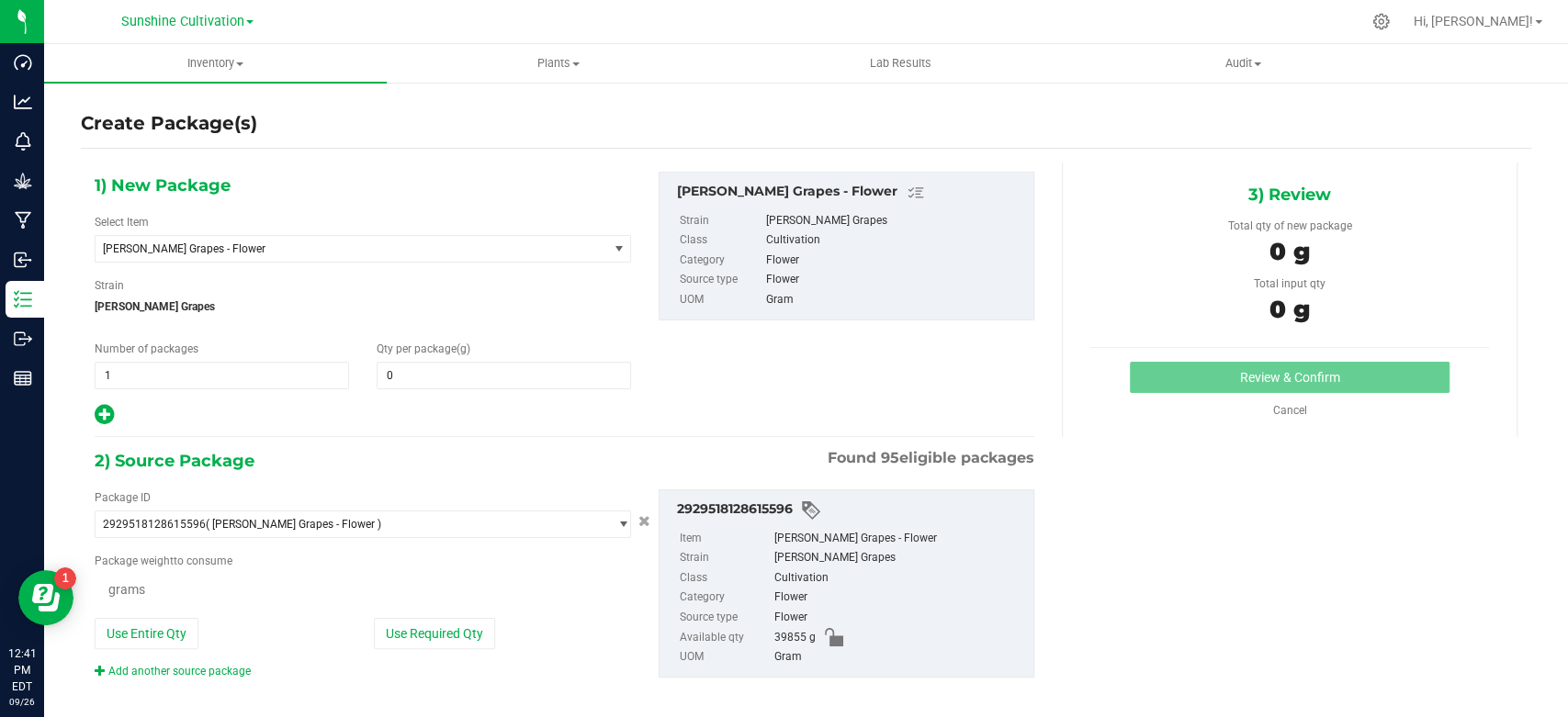
type input "0.0000"
click at [289, 261] on span "[PERSON_NAME] Grapes - Flower" at bounding box center [352, 249] width 512 height 26
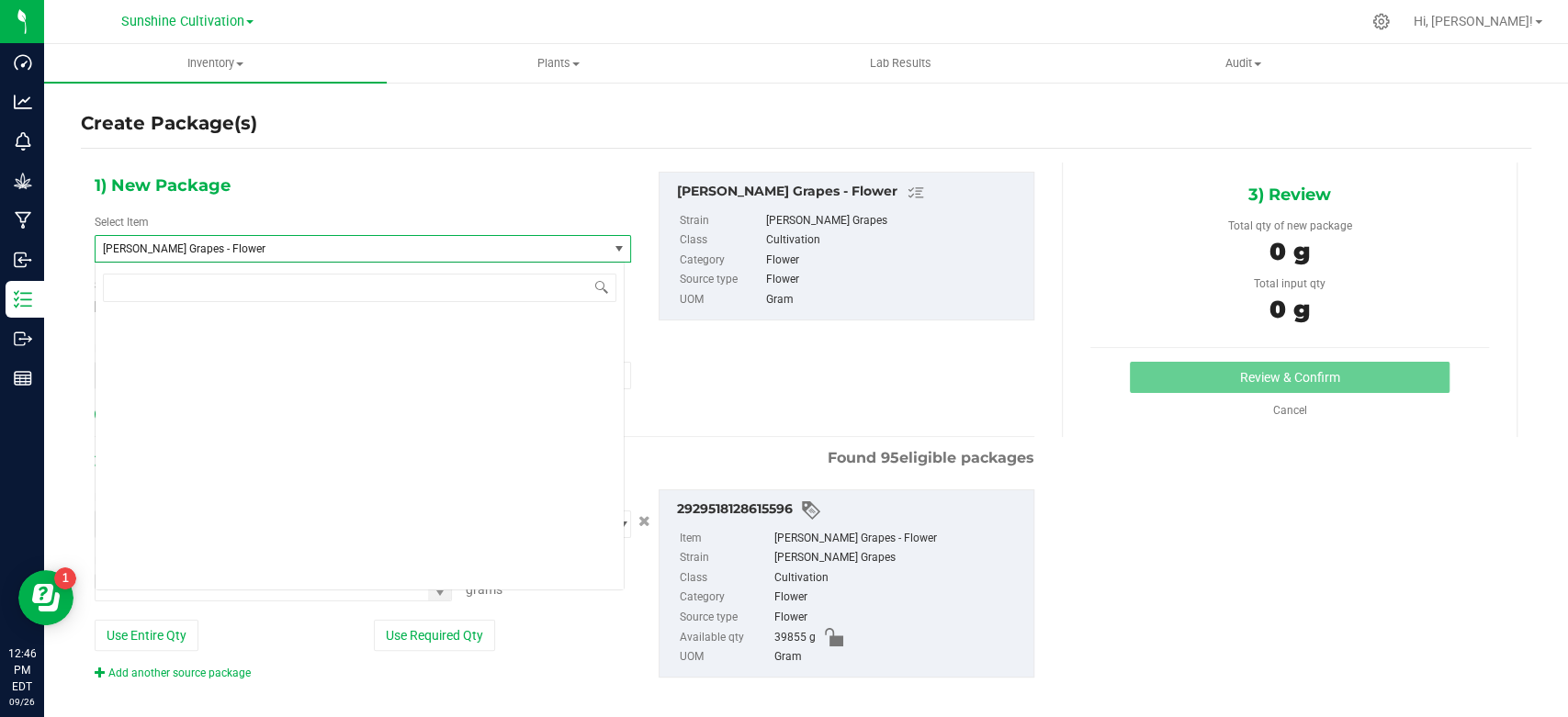
scroll to position [127315, 0]
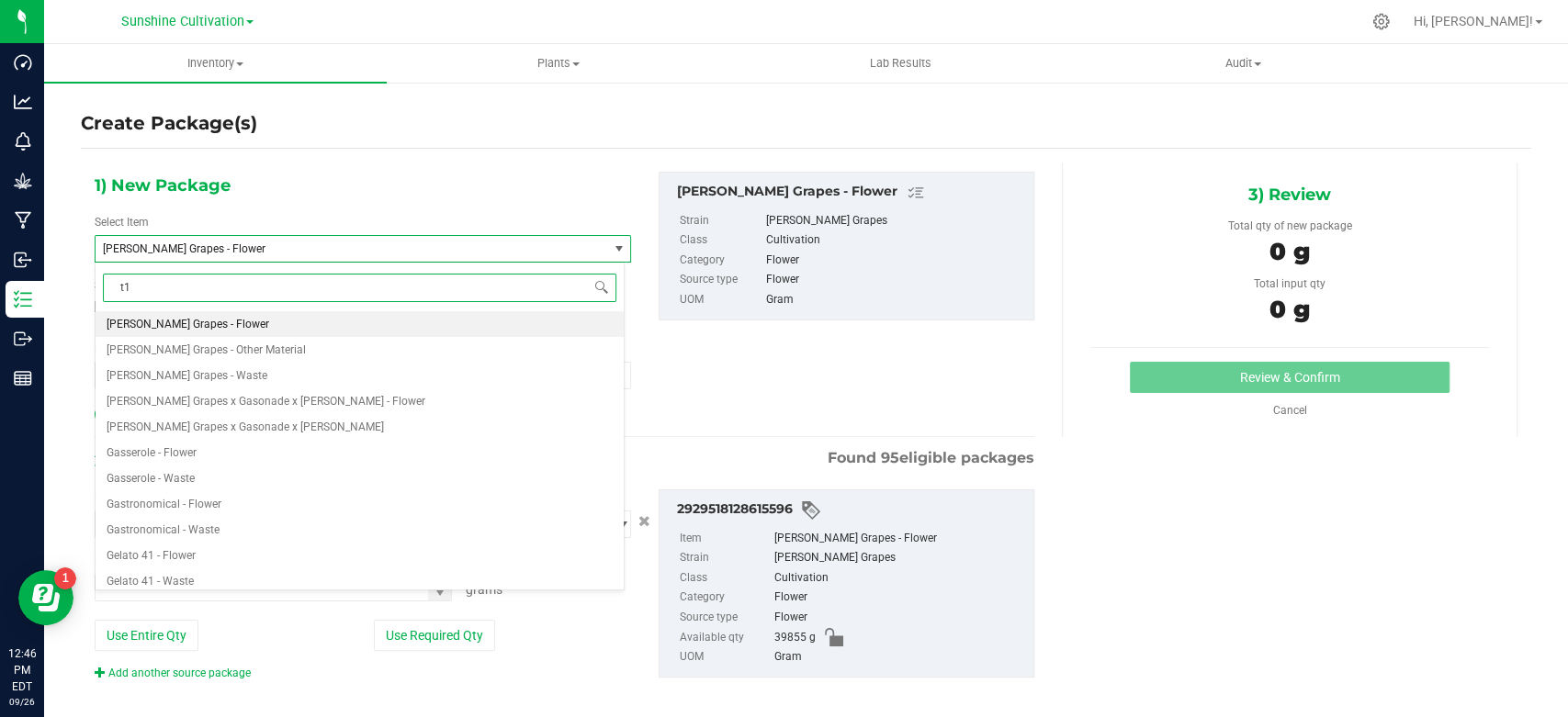
type input "t17"
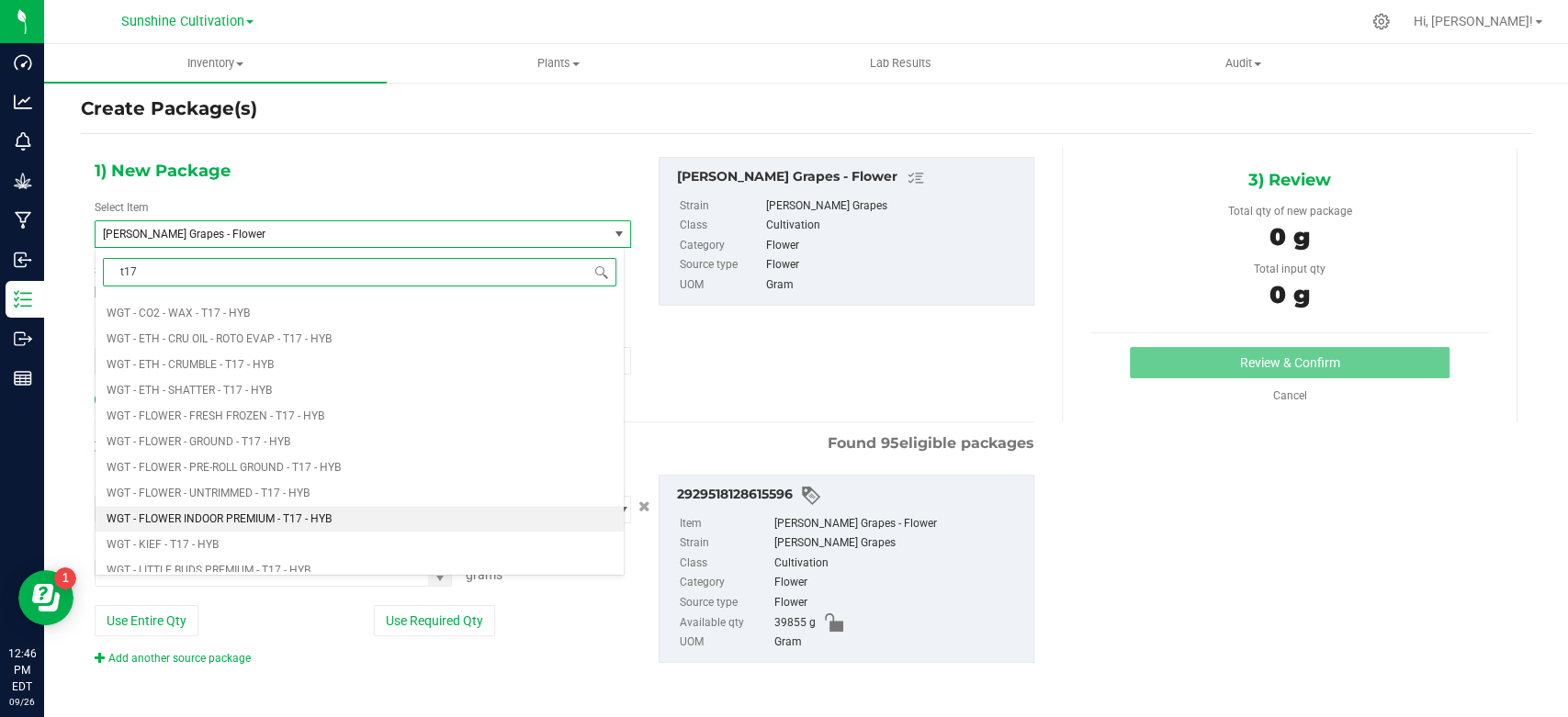
scroll to position [1428, 0]
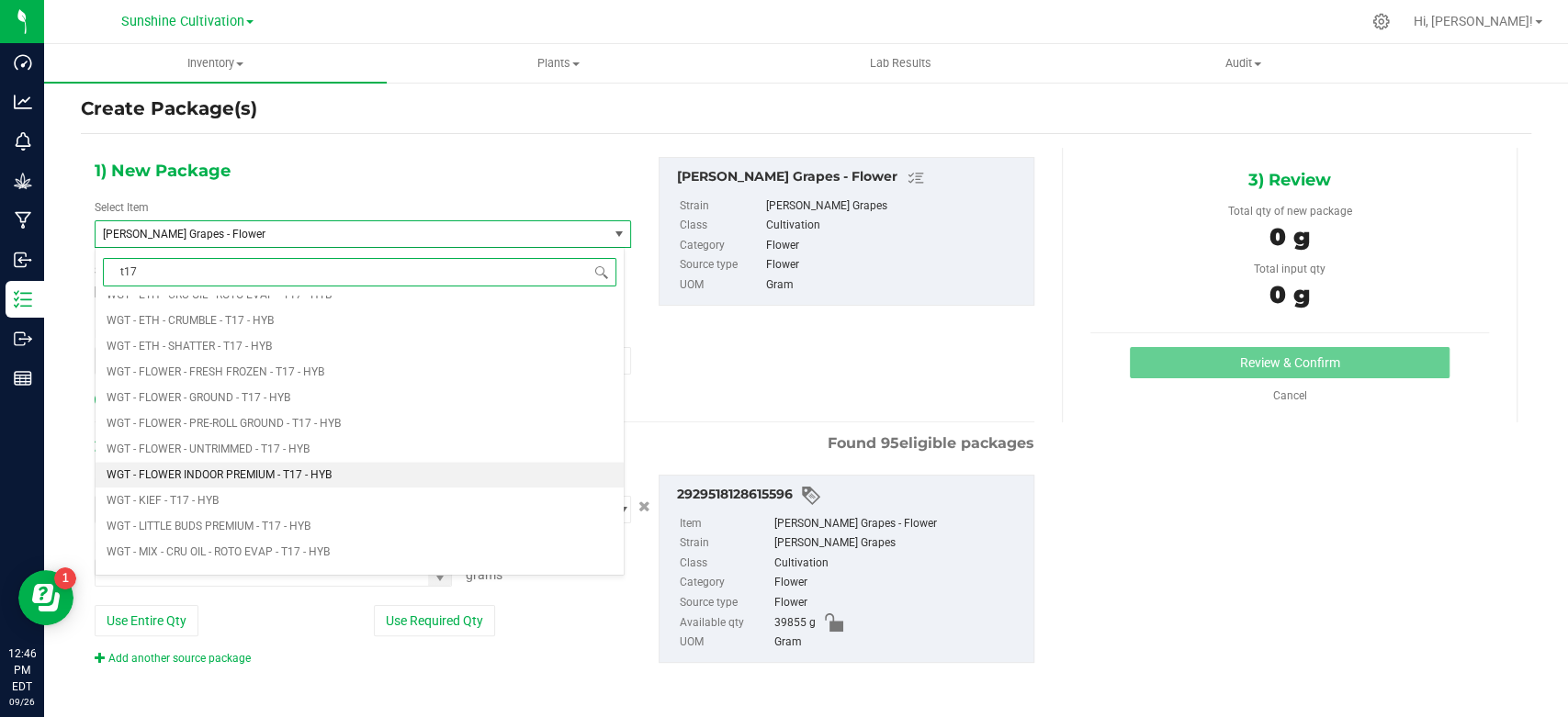
click at [404, 466] on li "WGT - FLOWER INDOOR PREMIUM - T17 - HYB" at bounding box center [360, 475] width 528 height 26
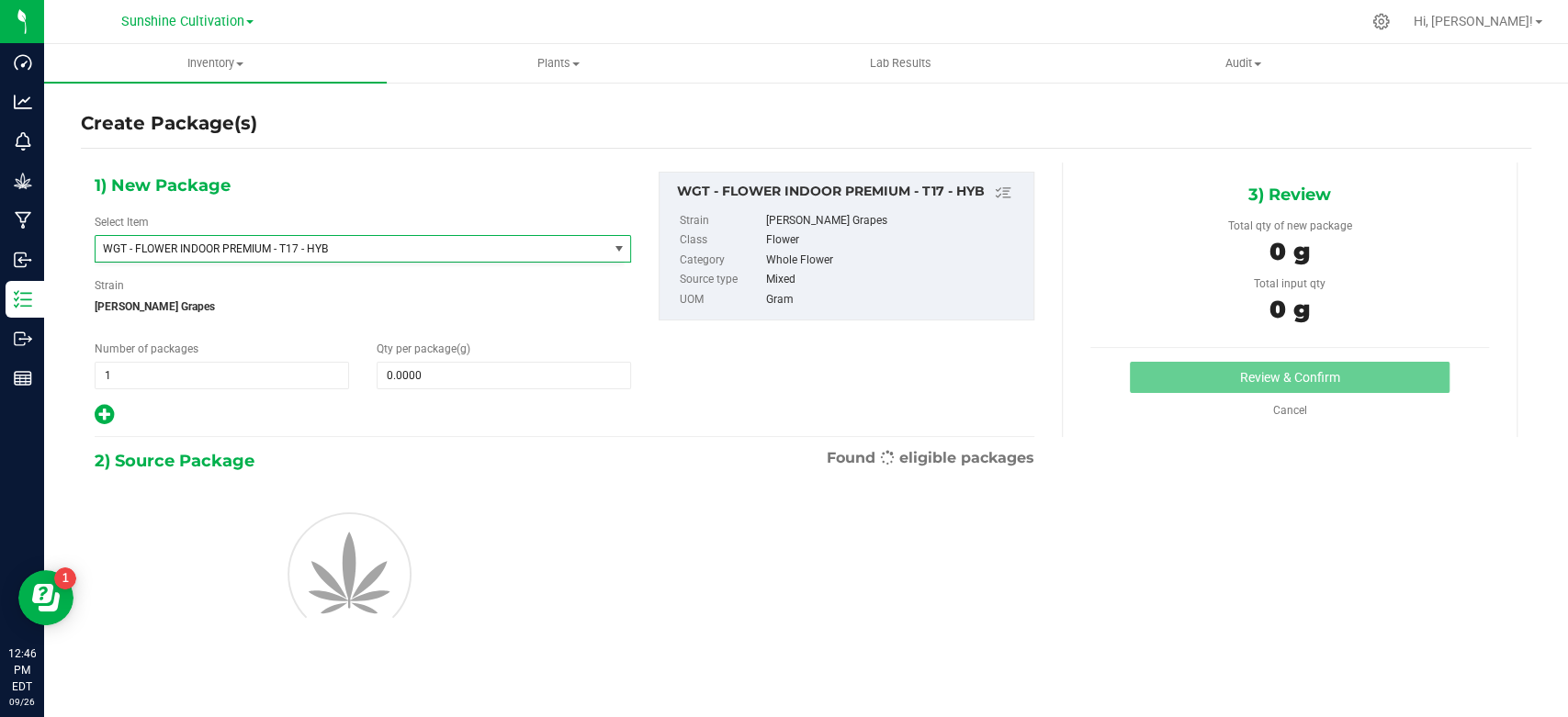
type input "0.0000"
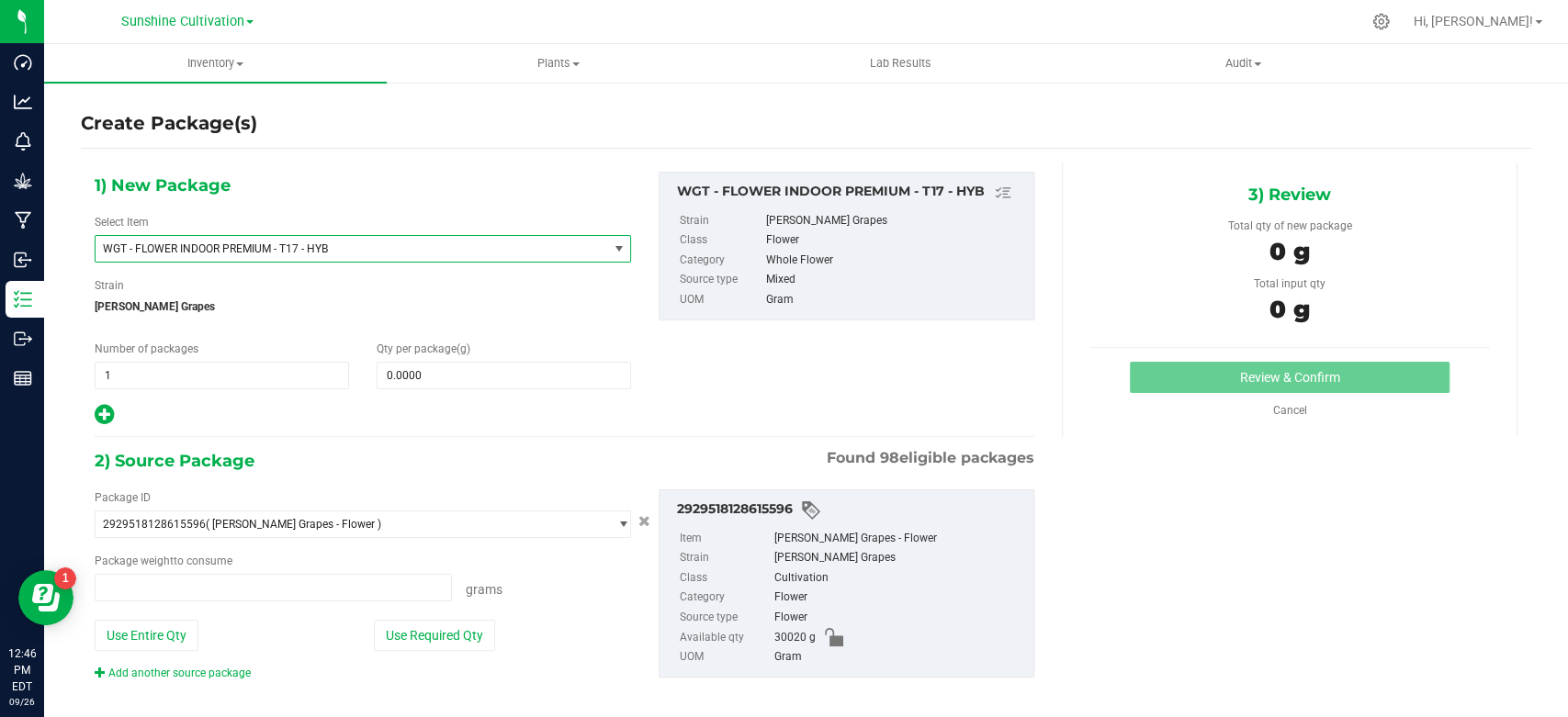
type input "0.0000 g"
click at [426, 365] on span at bounding box center [504, 376] width 255 height 28
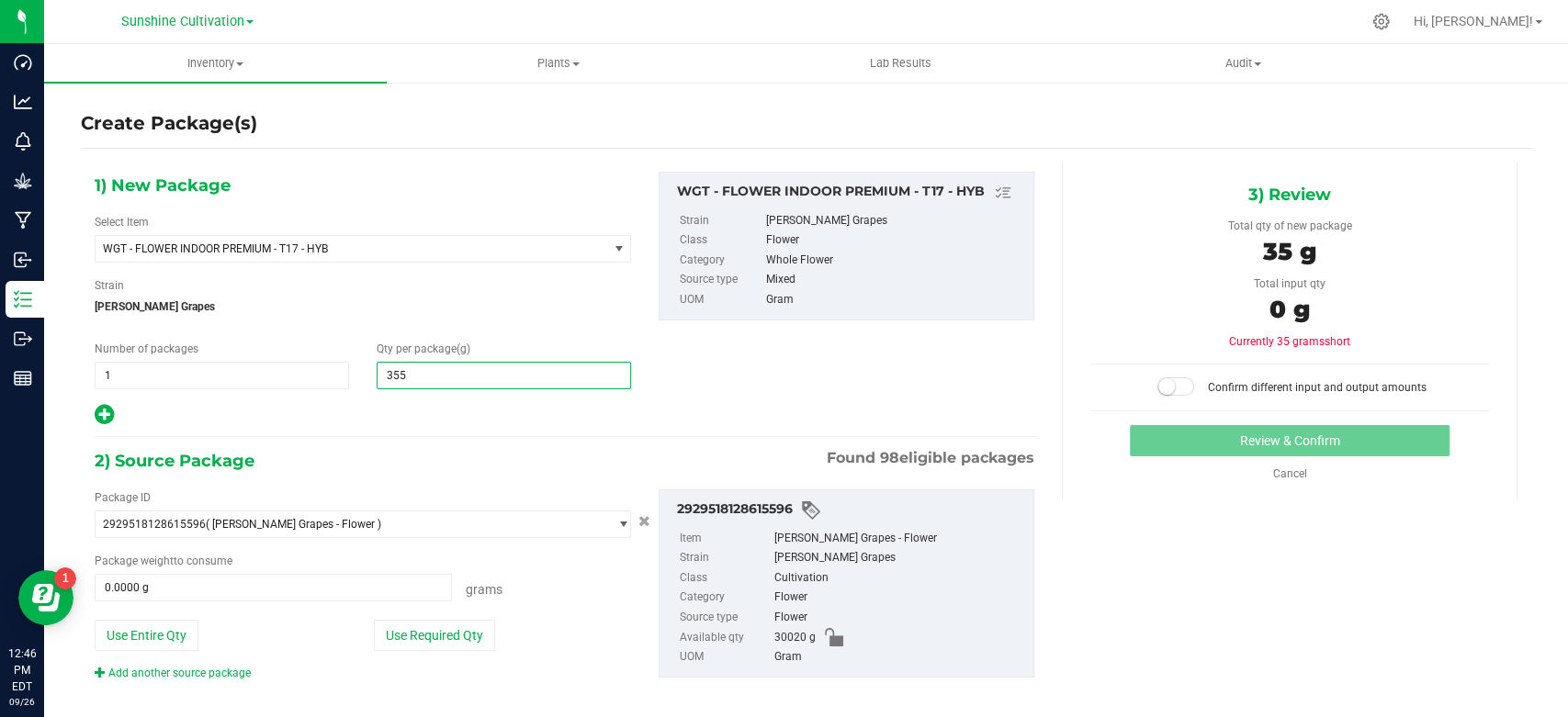
type input "3555"
type input "3,555.0000"
click at [187, 593] on span at bounding box center [273, 588] width 357 height 28
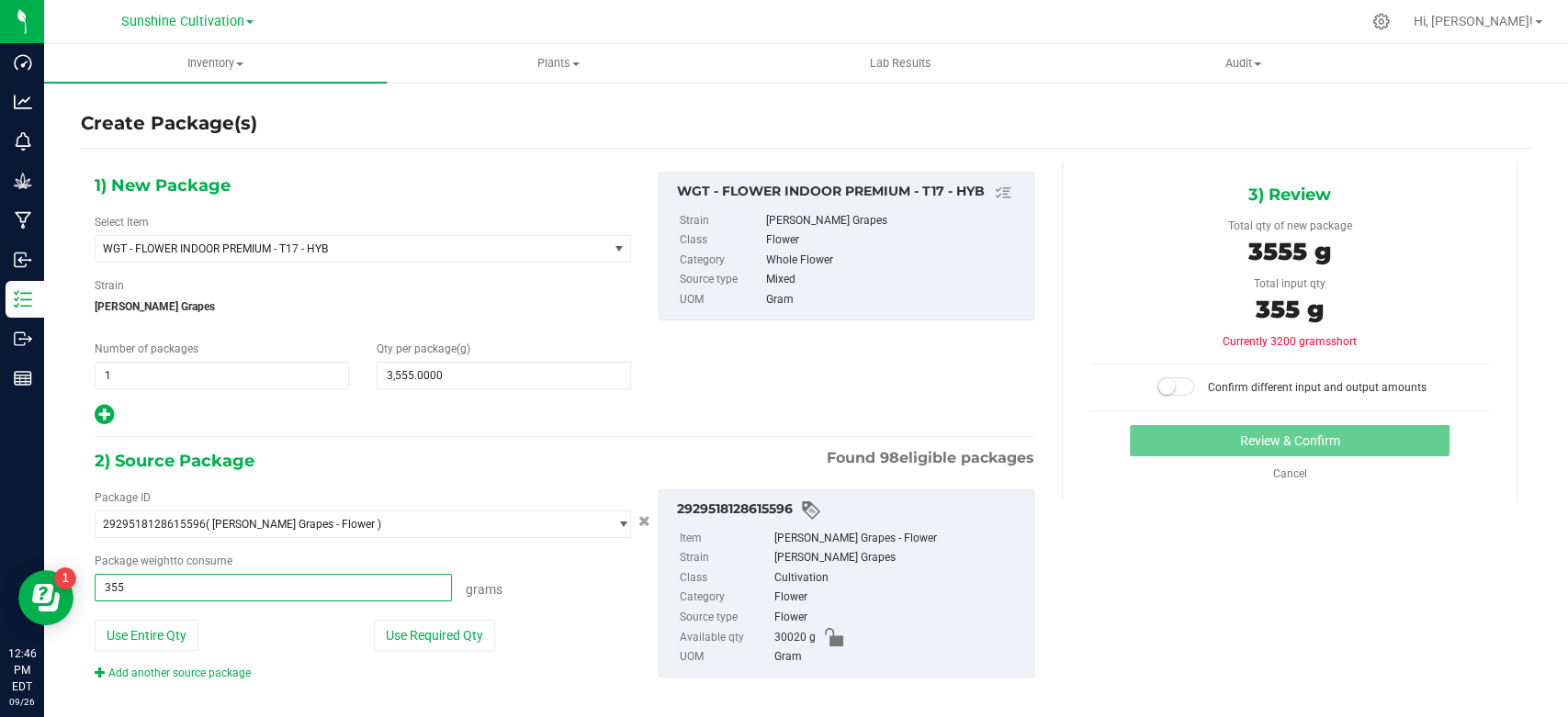
type input "3555"
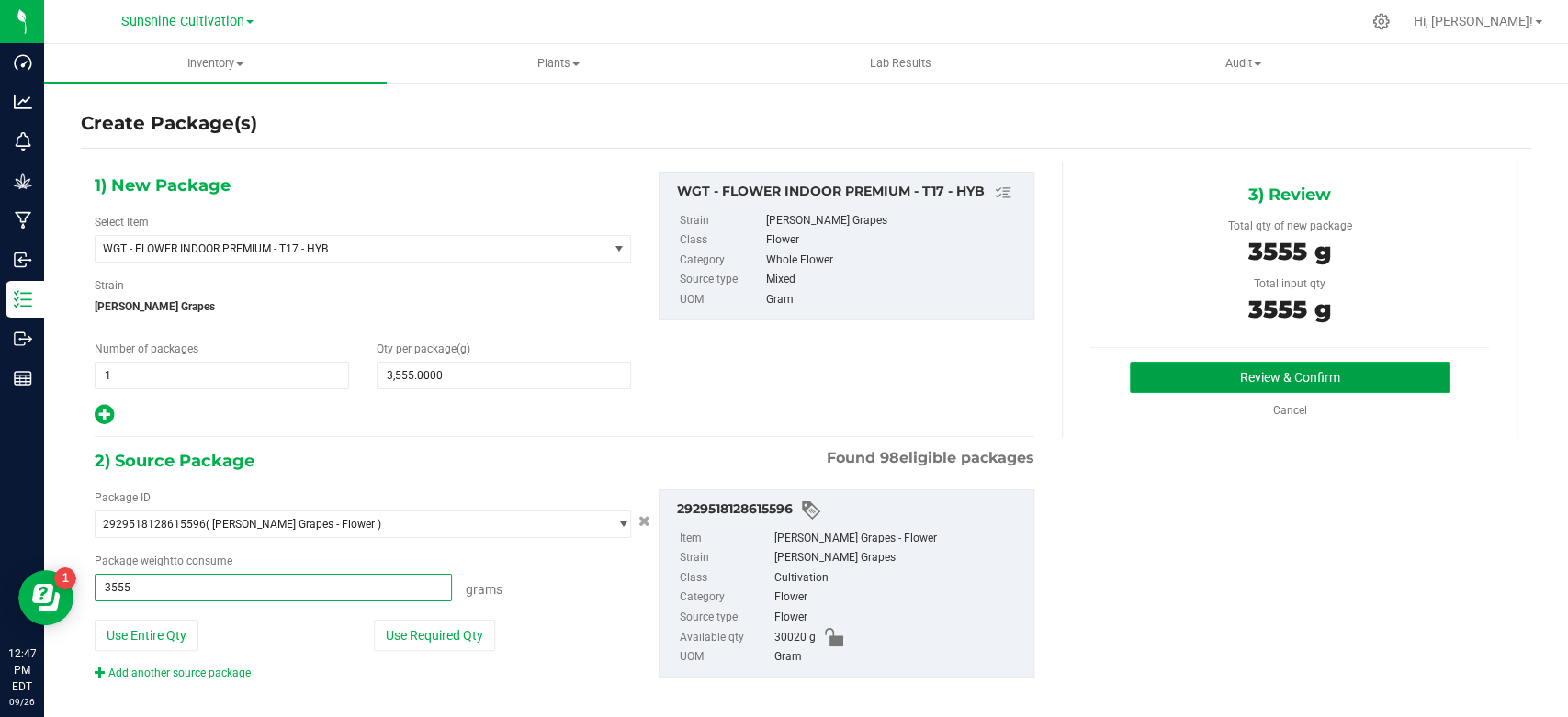
type input "3555.0000 g"
click at [1185, 383] on button "Review & Confirm" at bounding box center [1289, 378] width 319 height 32
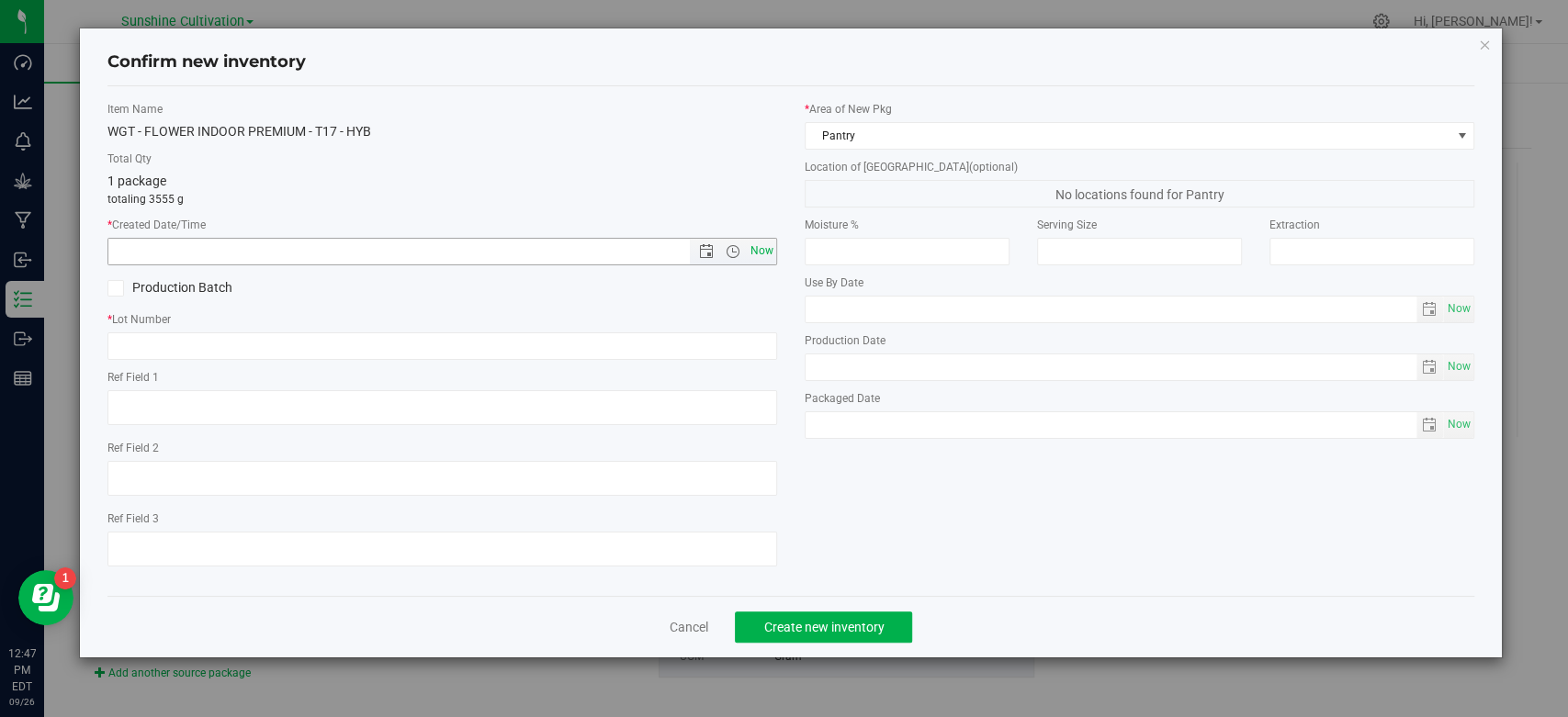
click at [763, 256] on span "Now" at bounding box center [763, 251] width 32 height 27
type input "9/26/2025 12:47 PM"
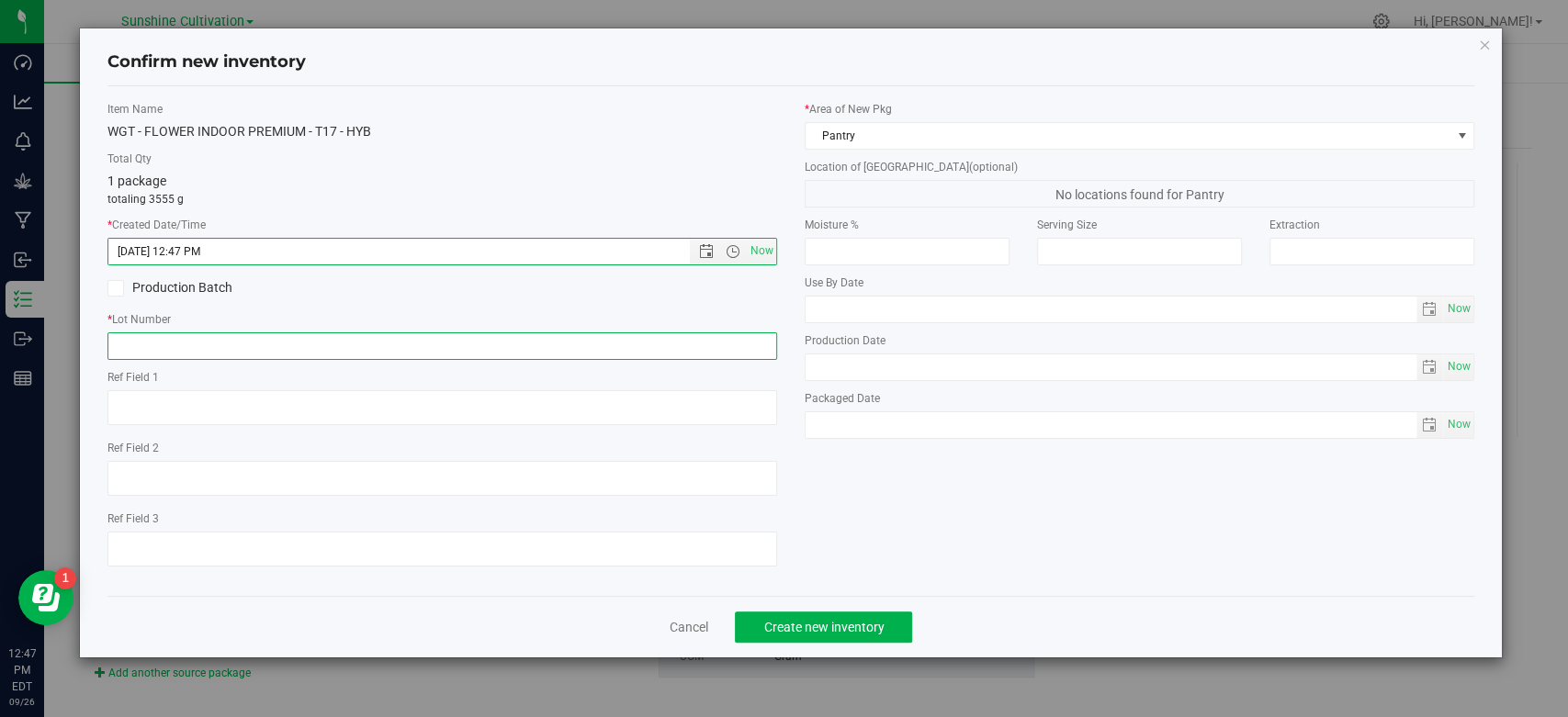
click at [679, 352] on input "text" at bounding box center [443, 347] width 670 height 28
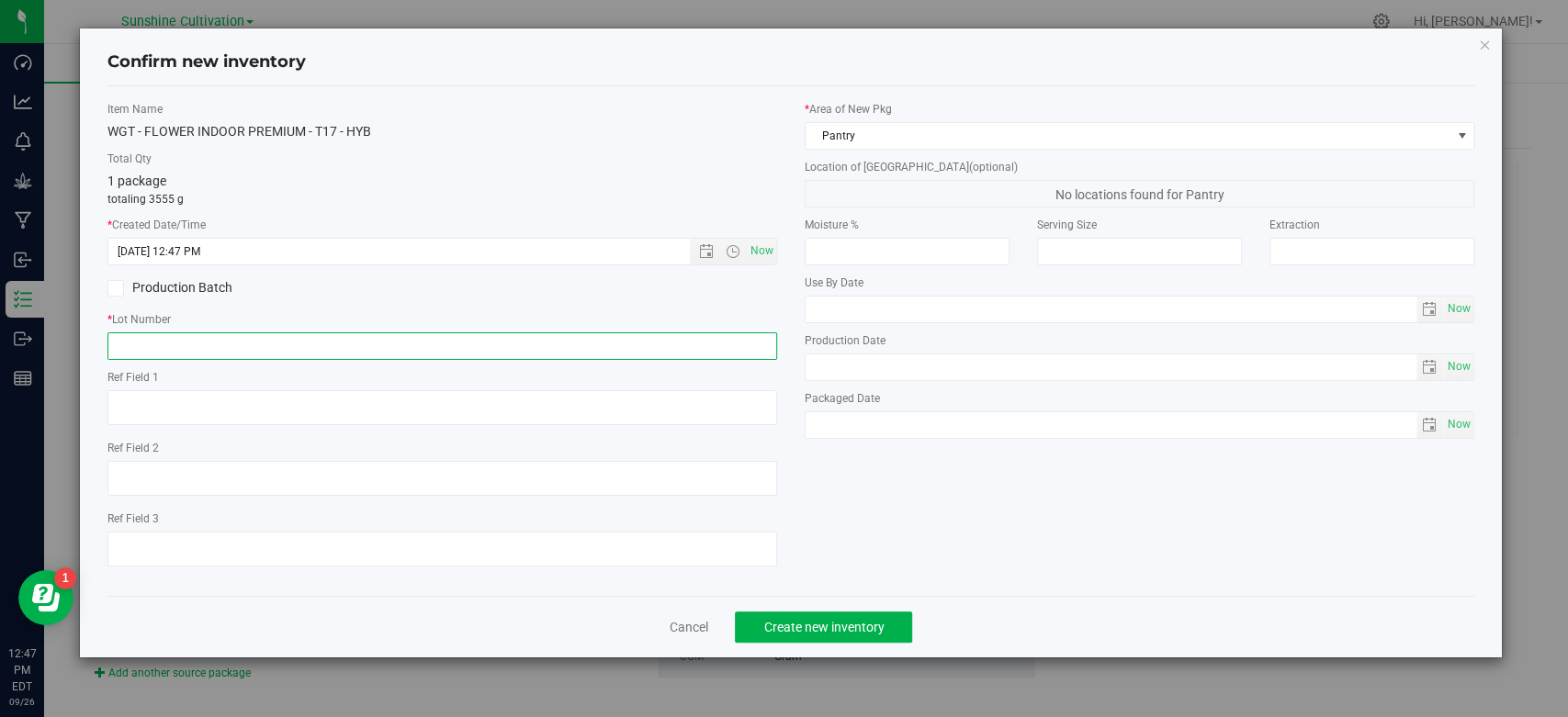
paste input "SN-250905-T17-05"
type input "SN-250905-T17-05"
click at [801, 612] on button "Create new inventory" at bounding box center [823, 628] width 178 height 32
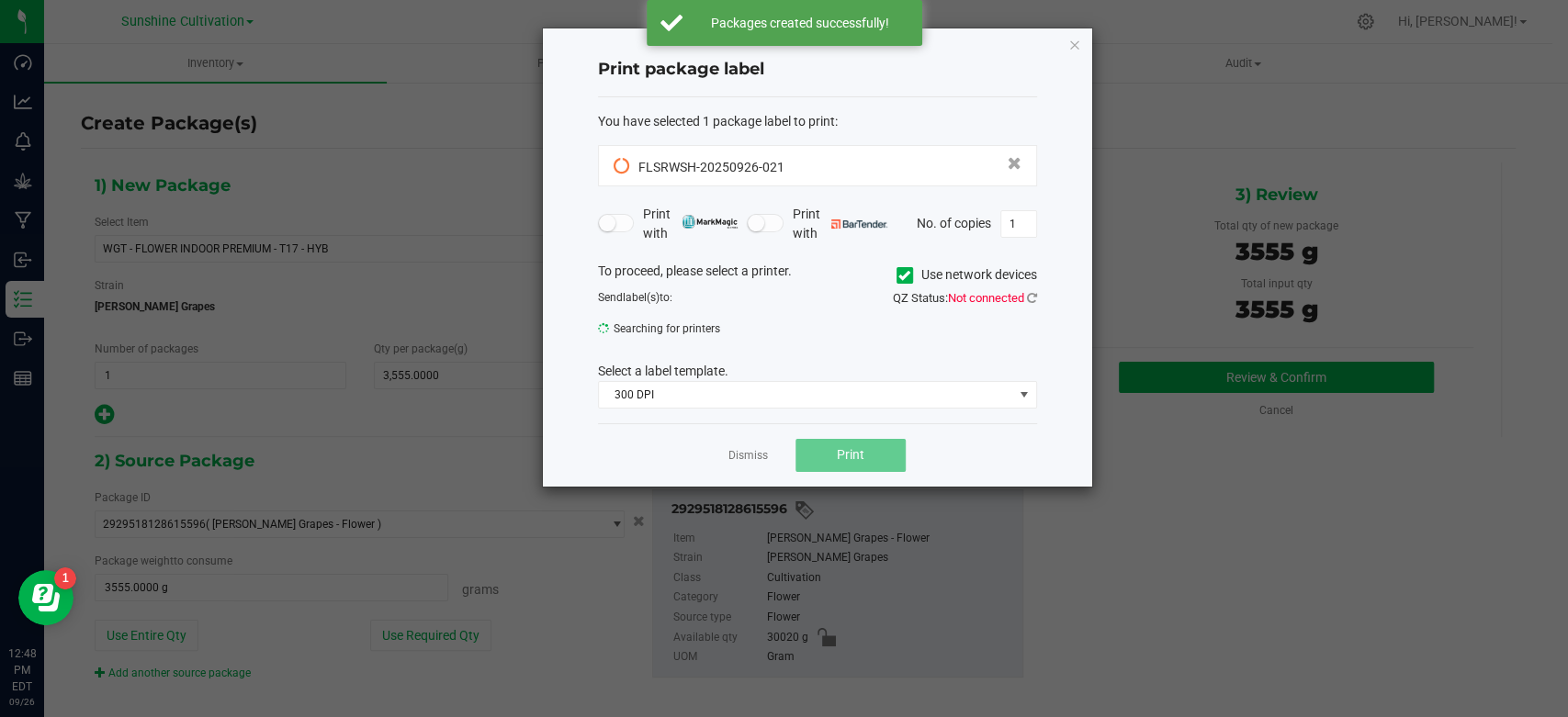
click at [751, 467] on div "Dismiss Print" at bounding box center [817, 455] width 439 height 63
click at [748, 463] on link "Dismiss" at bounding box center [748, 456] width 39 height 16
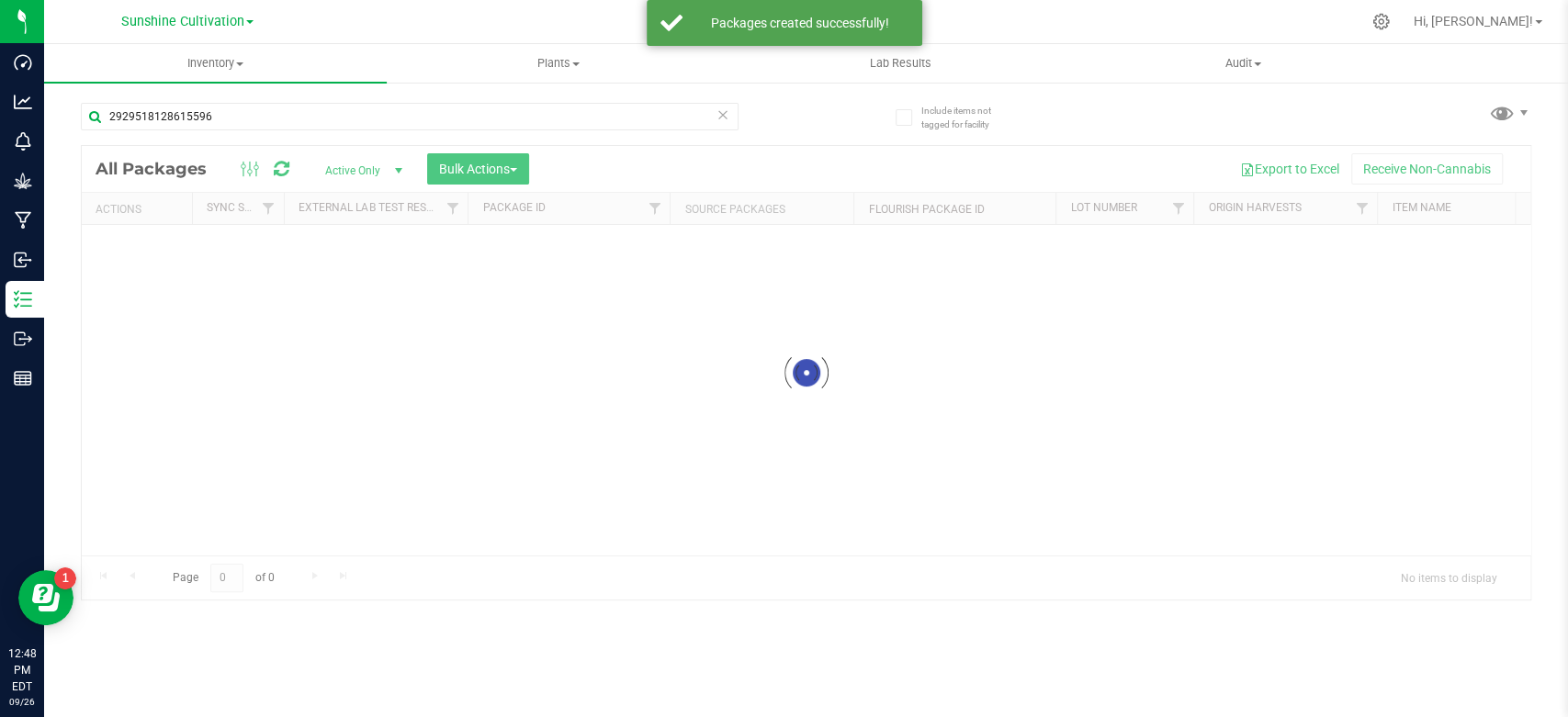
click at [749, 461] on div at bounding box center [806, 373] width 1449 height 454
click at [158, 242] on div at bounding box center [806, 433] width 1449 height 575
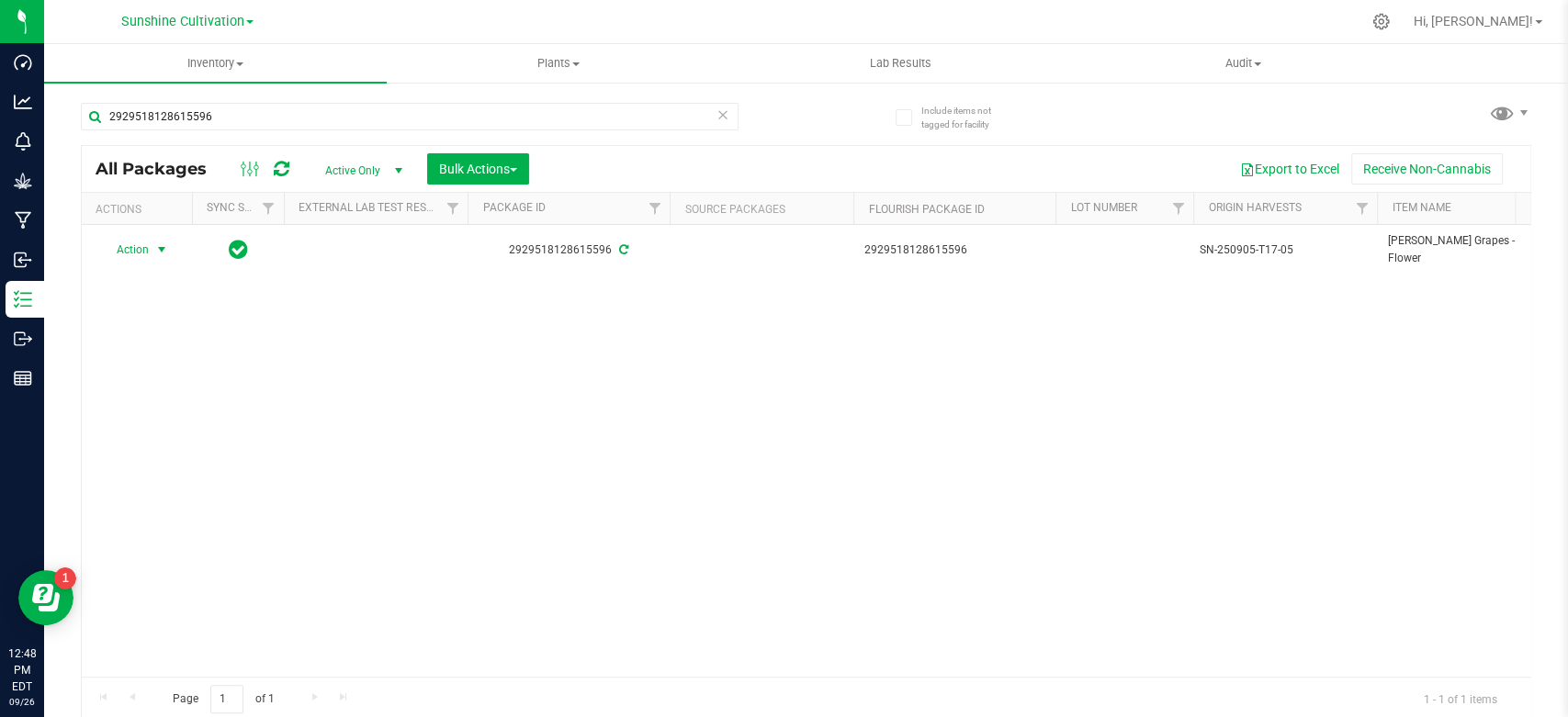
click at [158, 252] on span "select" at bounding box center [162, 250] width 15 height 15
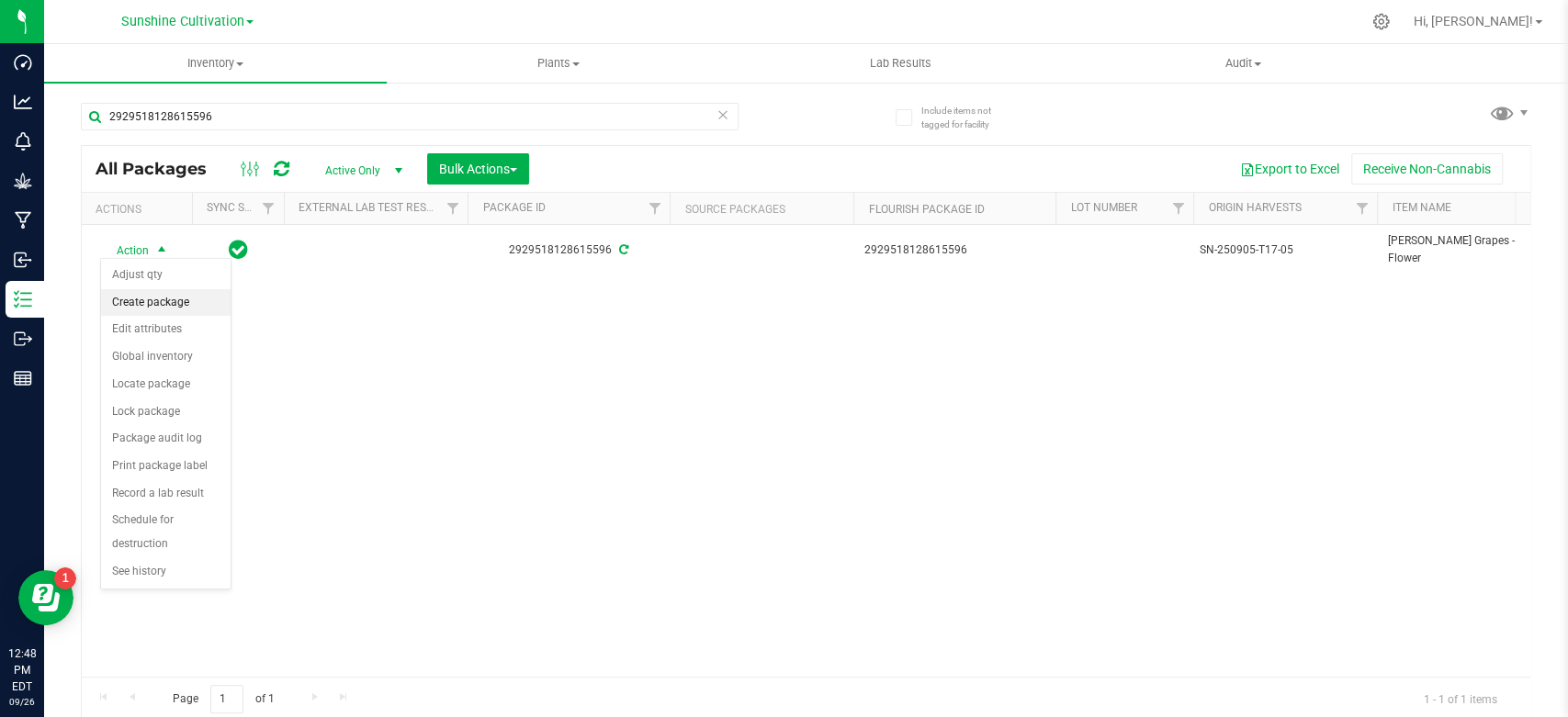
click at [157, 298] on li "Create package" at bounding box center [166, 303] width 129 height 28
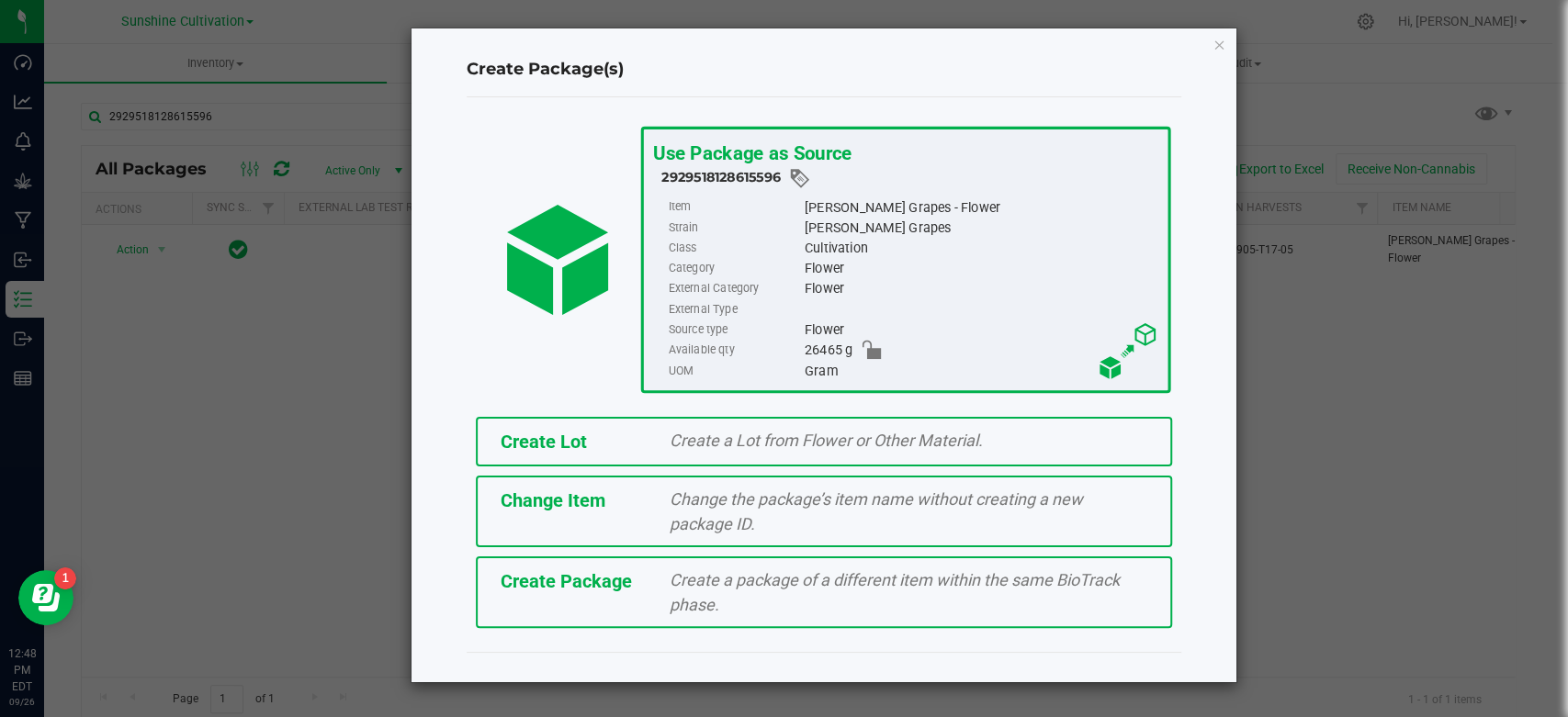
click at [588, 557] on div "Create Package Create a package of a different item within the same BioTrack ph…" at bounding box center [824, 592] width 697 height 72
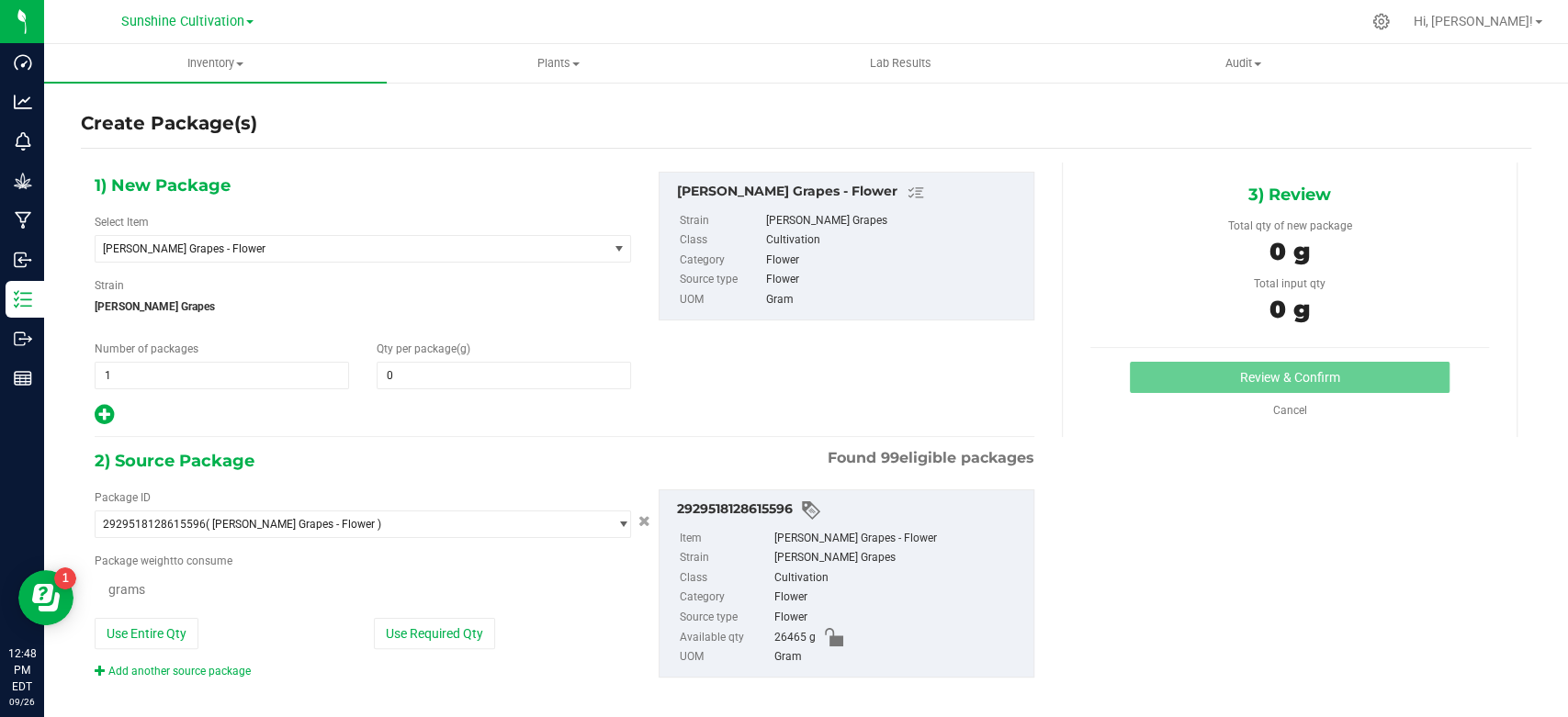
type input "0.0000"
click at [435, 258] on span "[PERSON_NAME] Grapes - Flower" at bounding box center [352, 249] width 512 height 26
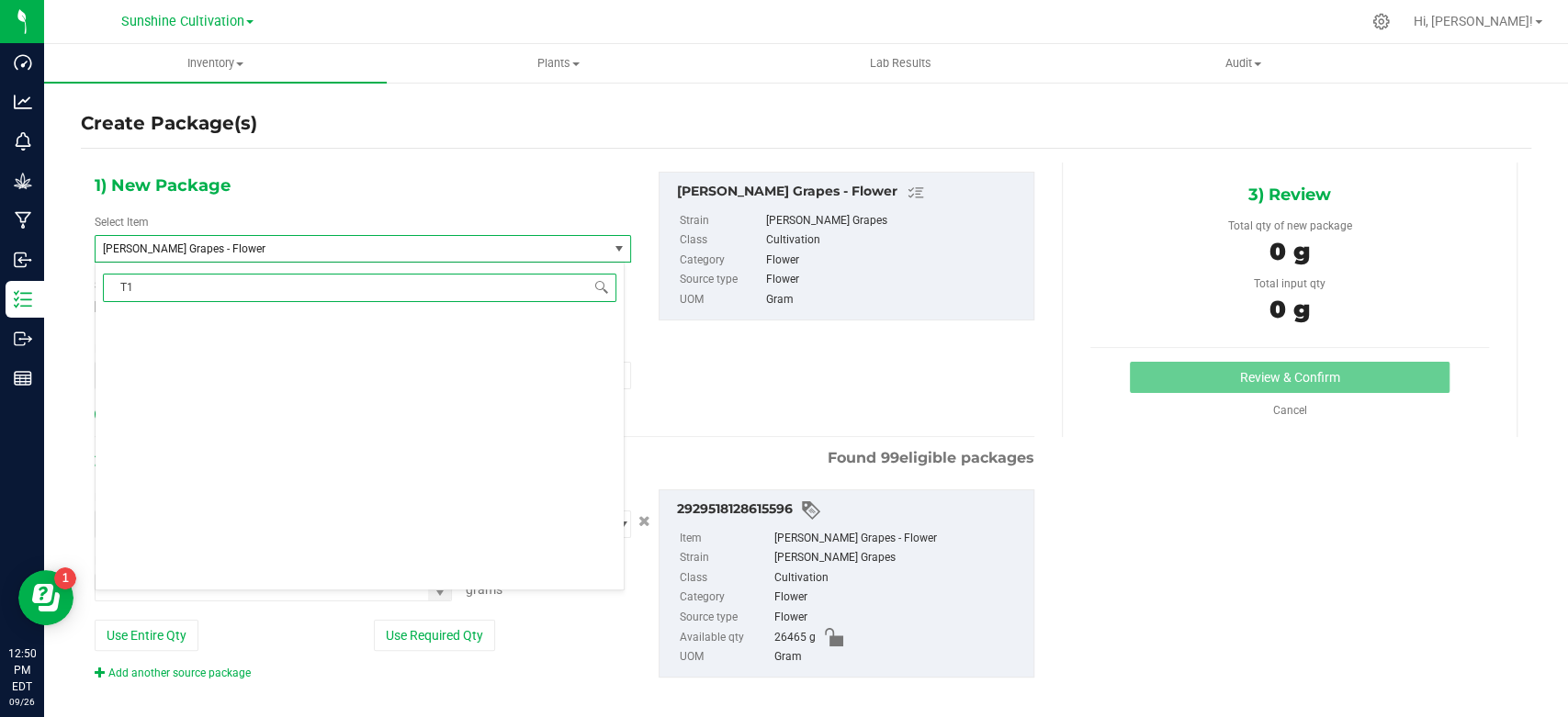
type input "T17"
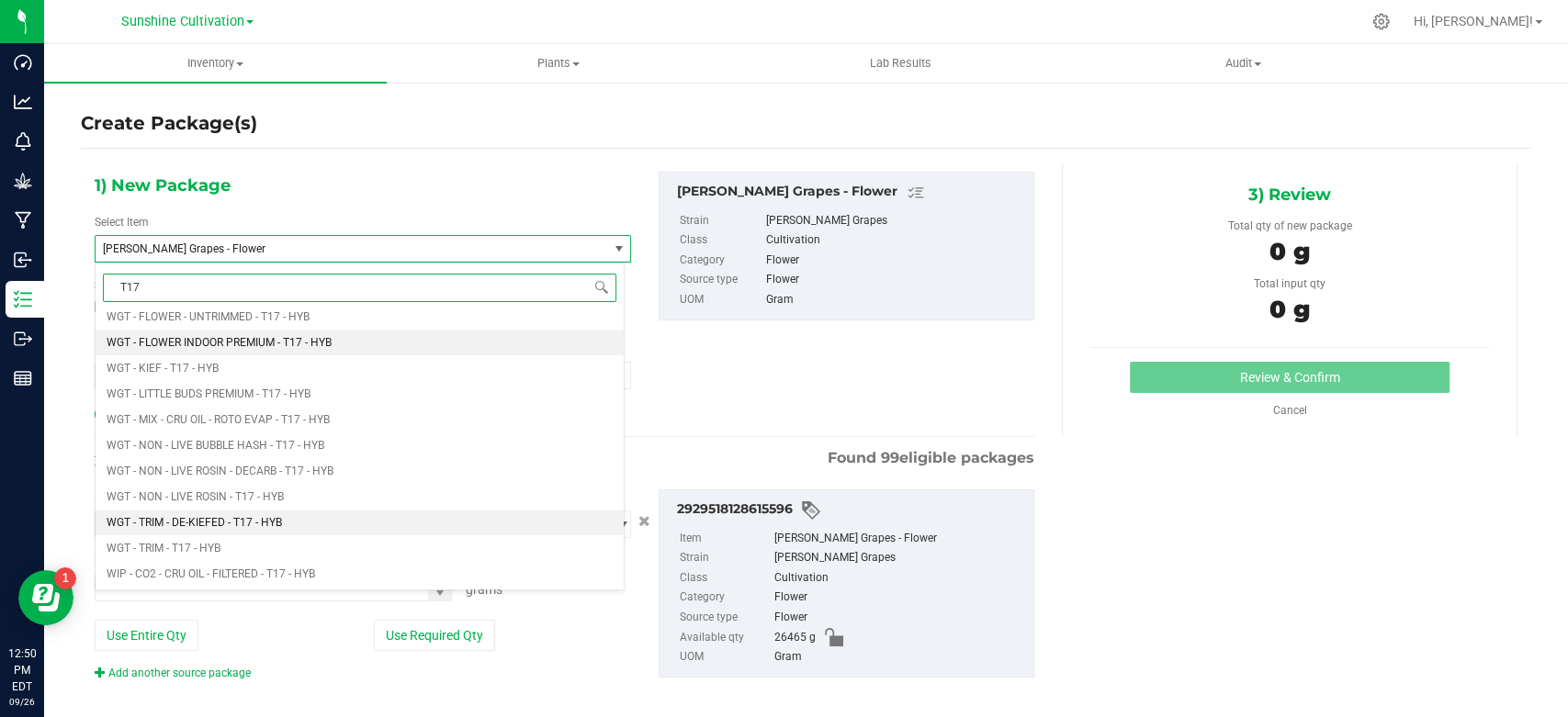
scroll to position [1734, 0]
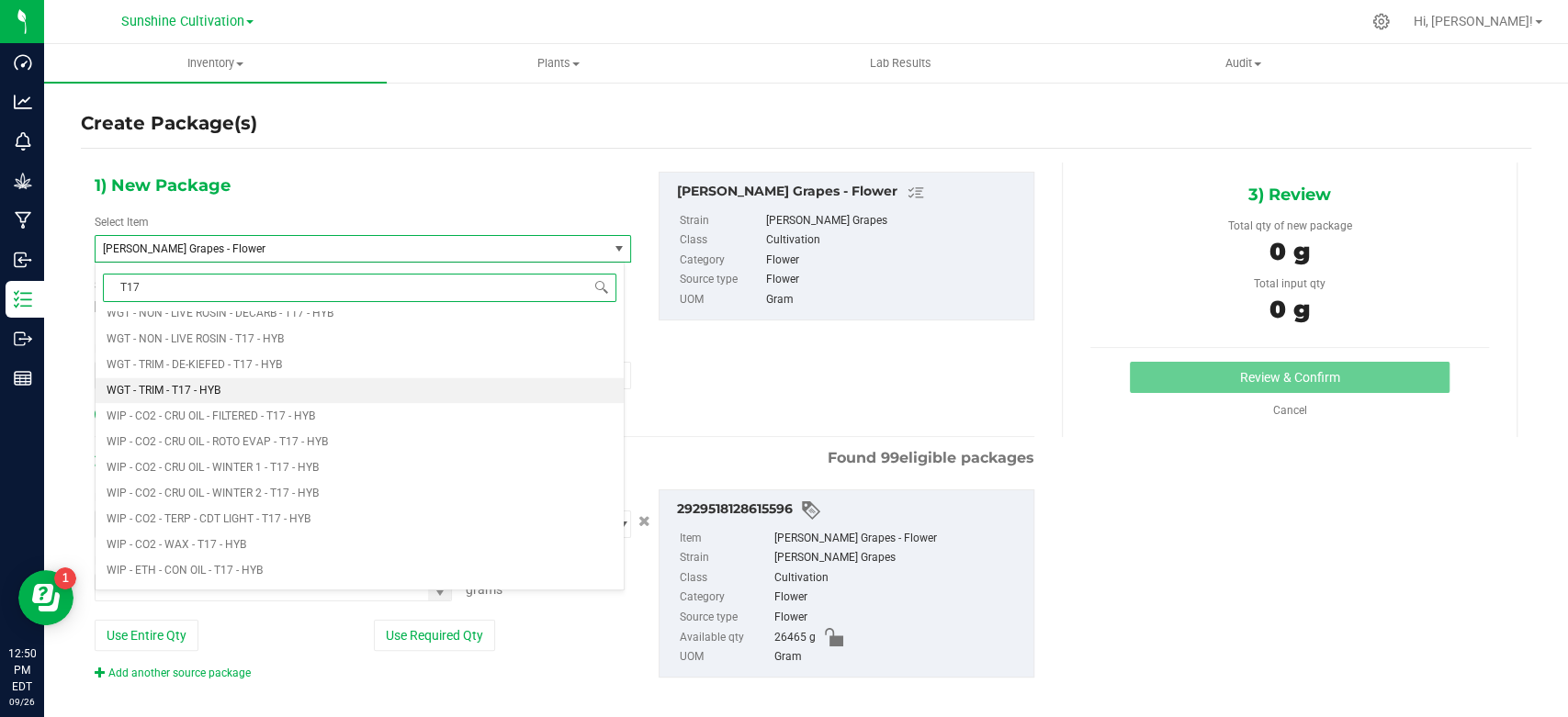
click at [279, 389] on li "WGT - TRIM - T17 - HYB" at bounding box center [360, 391] width 528 height 26
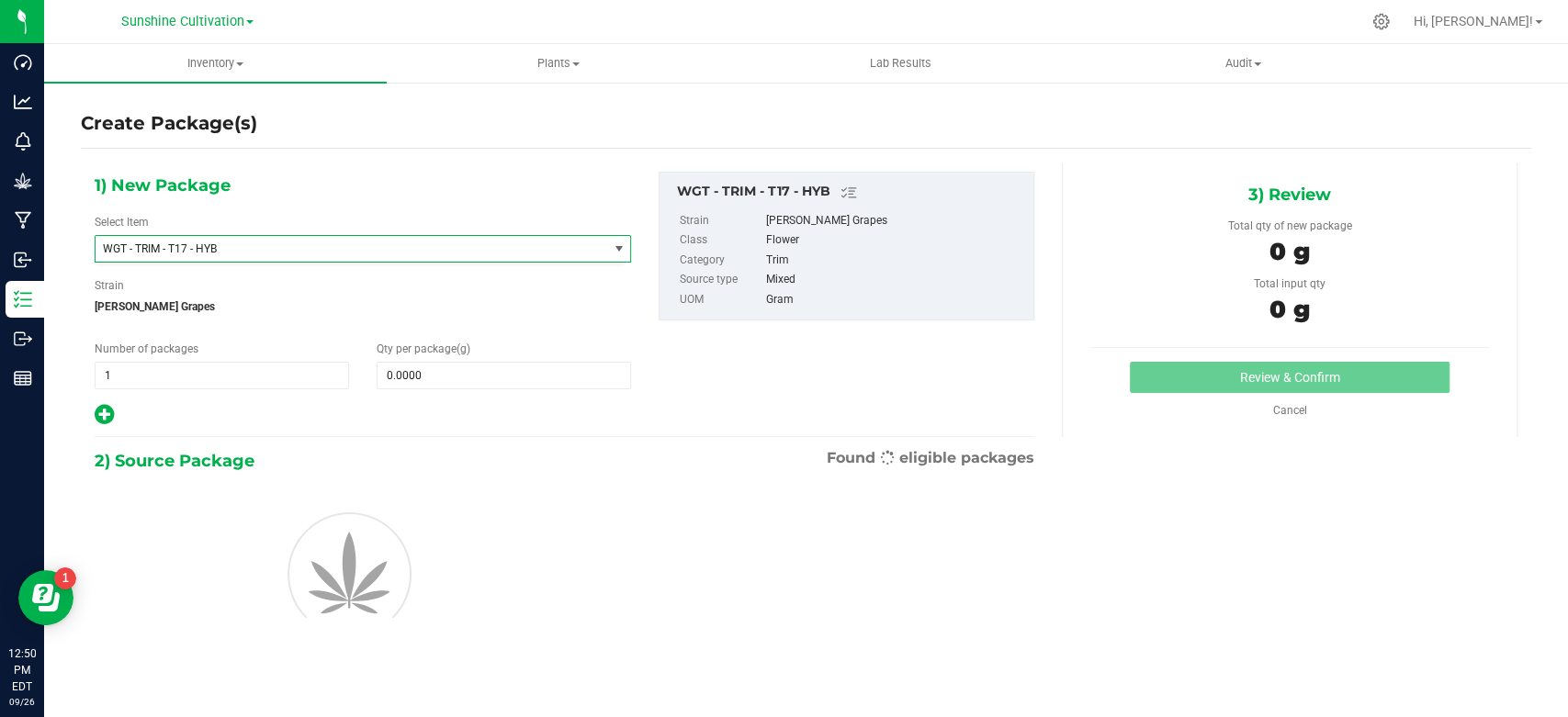
type input "0.0000"
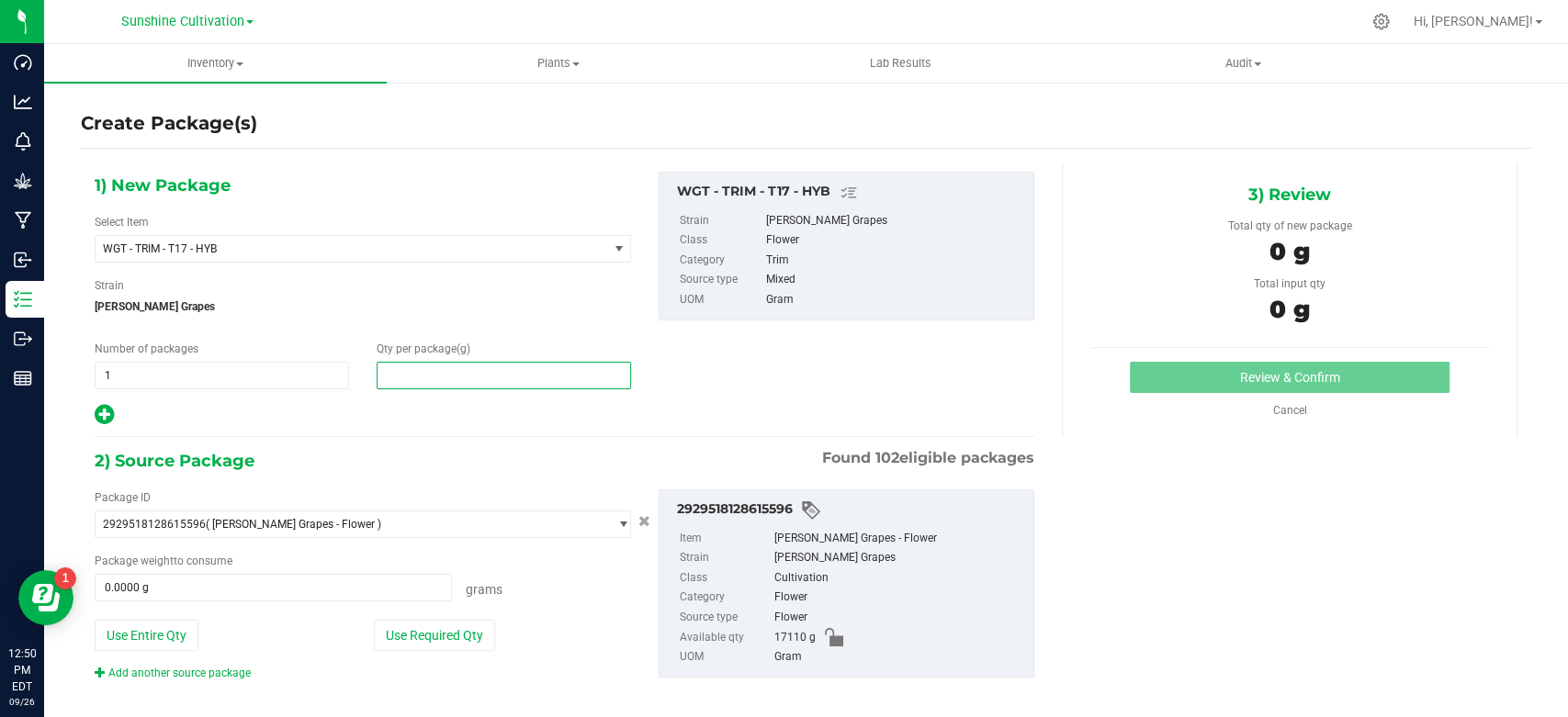
click at [433, 371] on span at bounding box center [504, 376] width 255 height 28
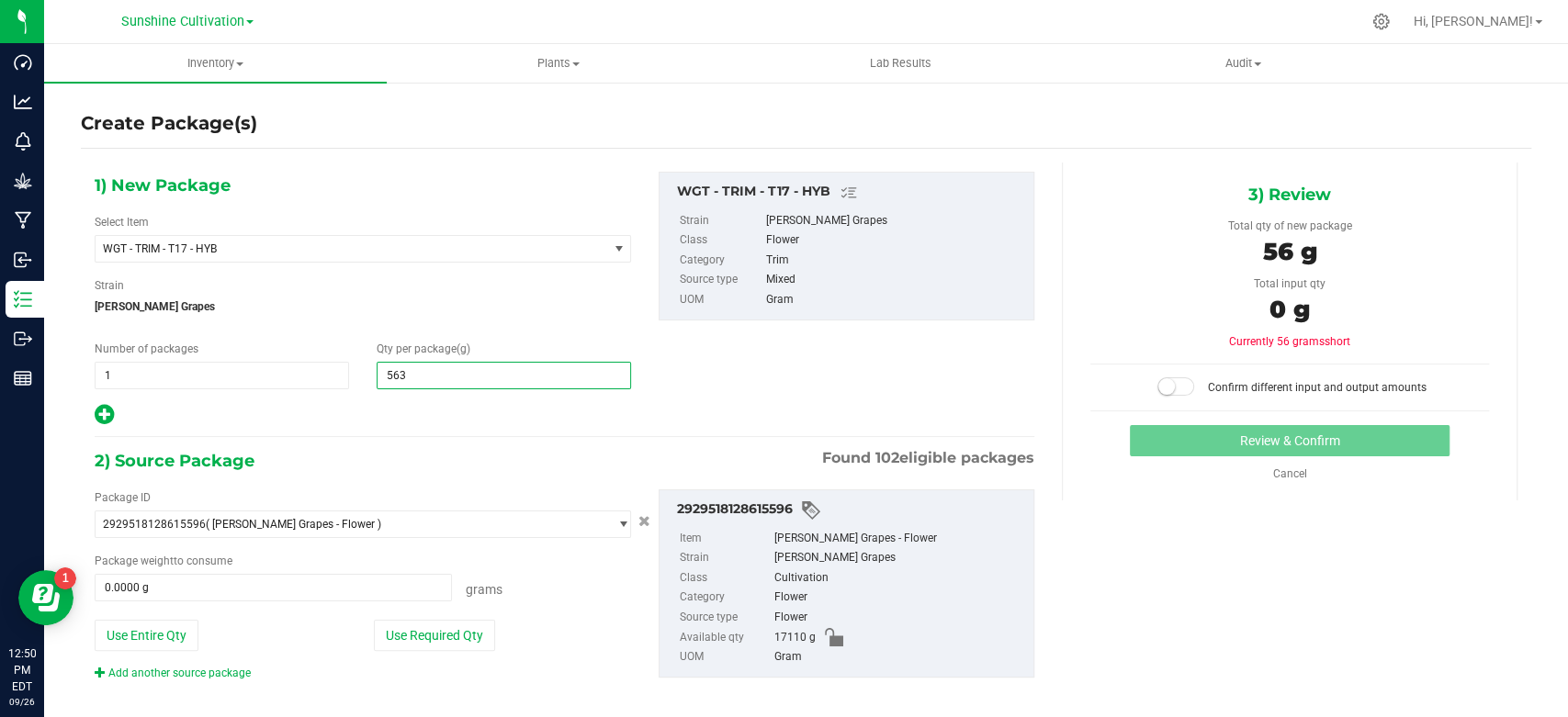
type input "5630"
type input "5,630.0000"
click at [321, 586] on span at bounding box center [273, 588] width 357 height 28
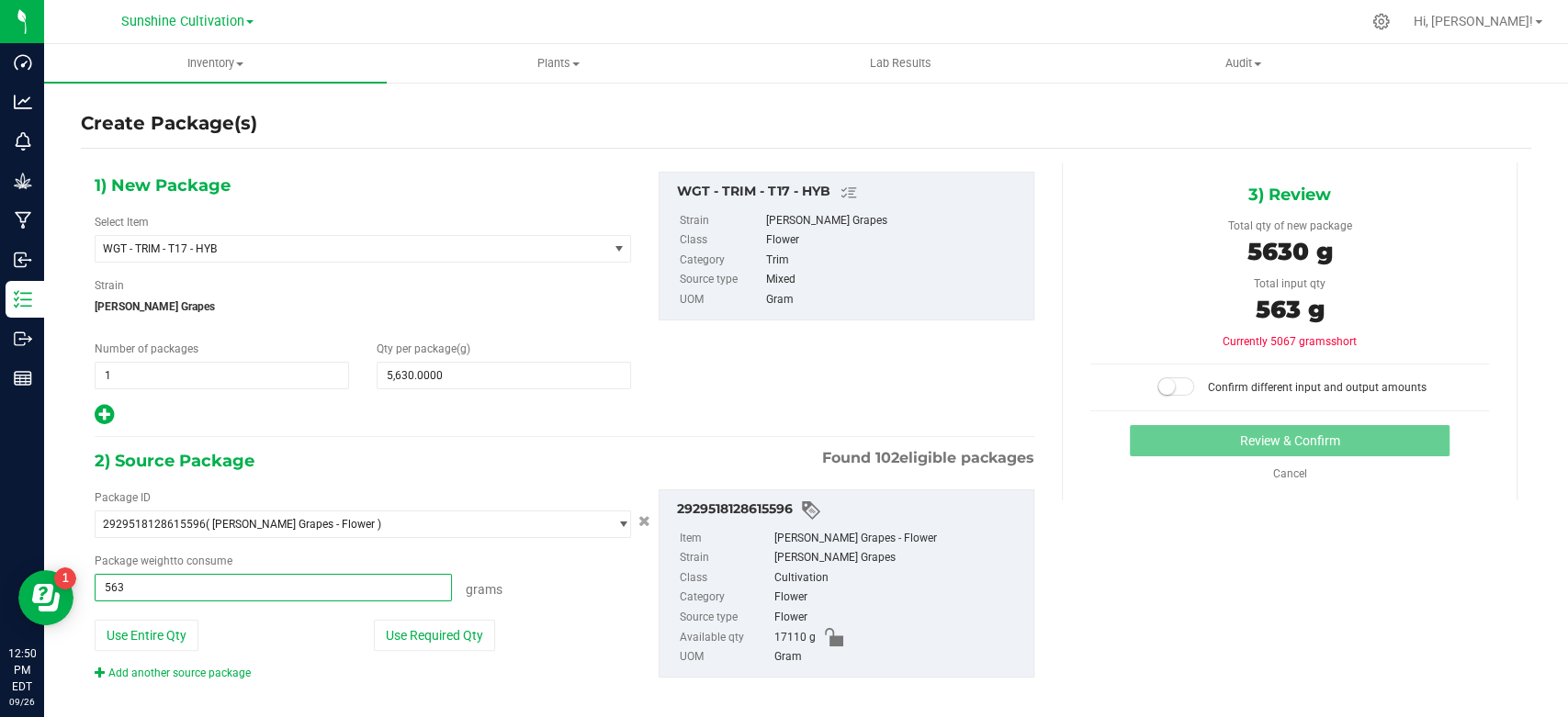
type input "5630"
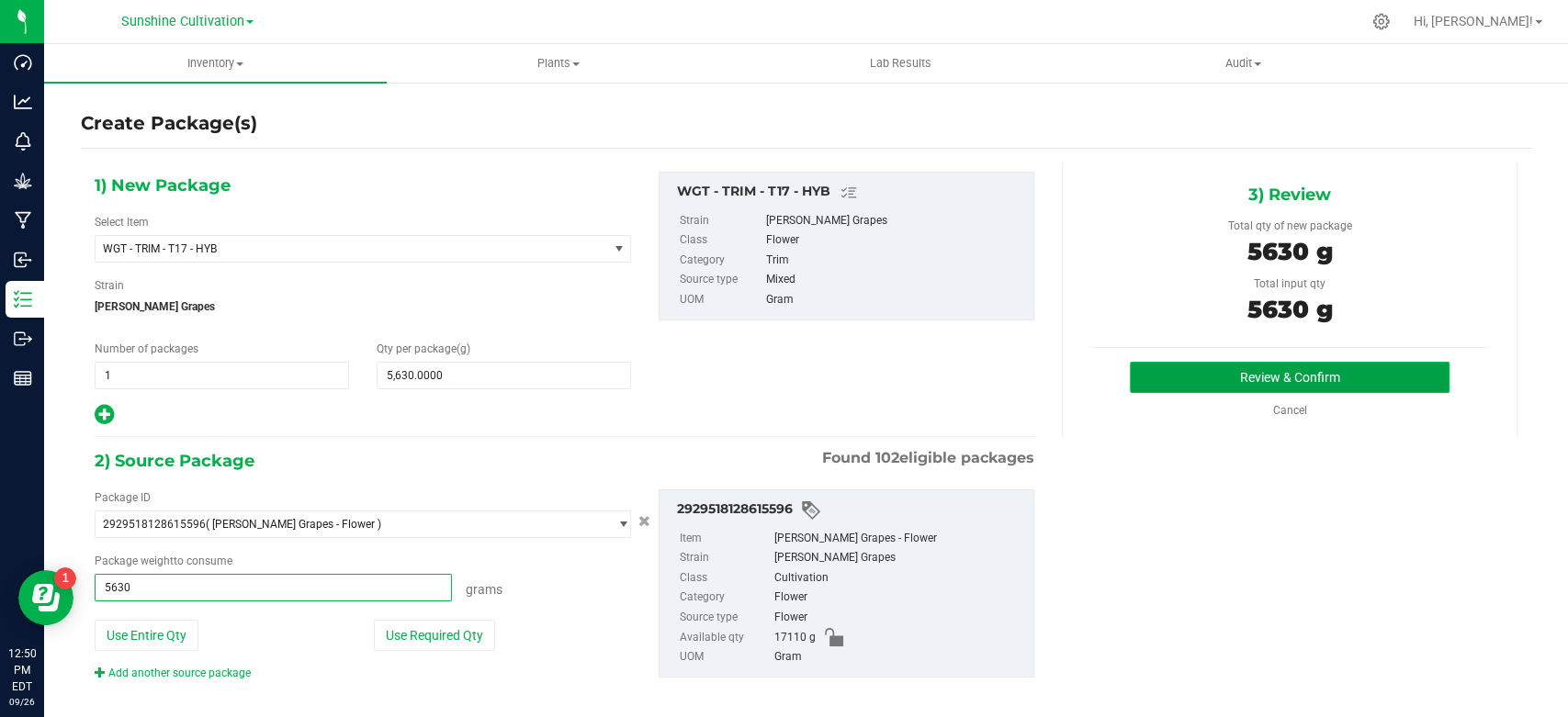
type input "5630.0000 g"
click at [1149, 380] on button "Review & Confirm" at bounding box center [1289, 378] width 319 height 32
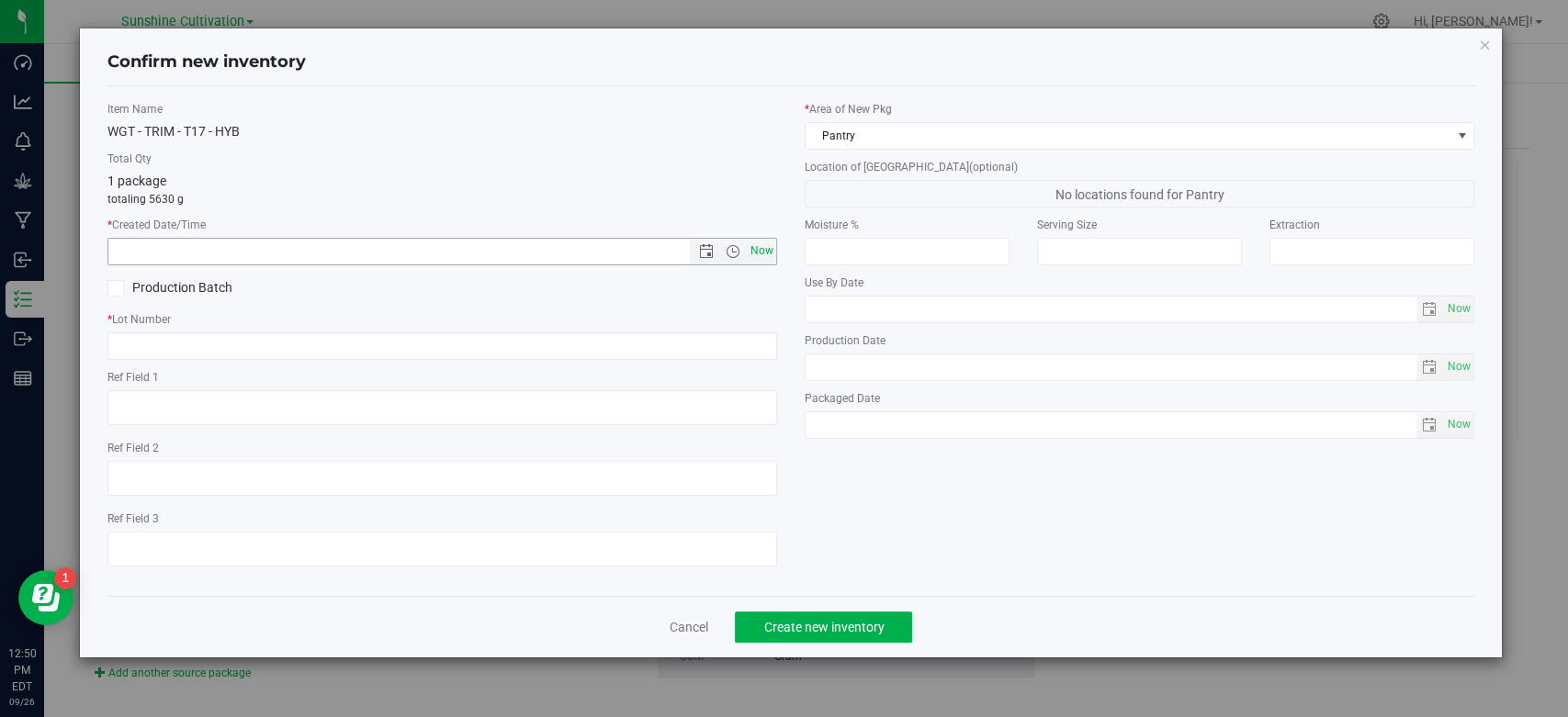
click at [758, 249] on span "Now" at bounding box center [763, 251] width 32 height 27
type input "[DATE] 12:50 PM"
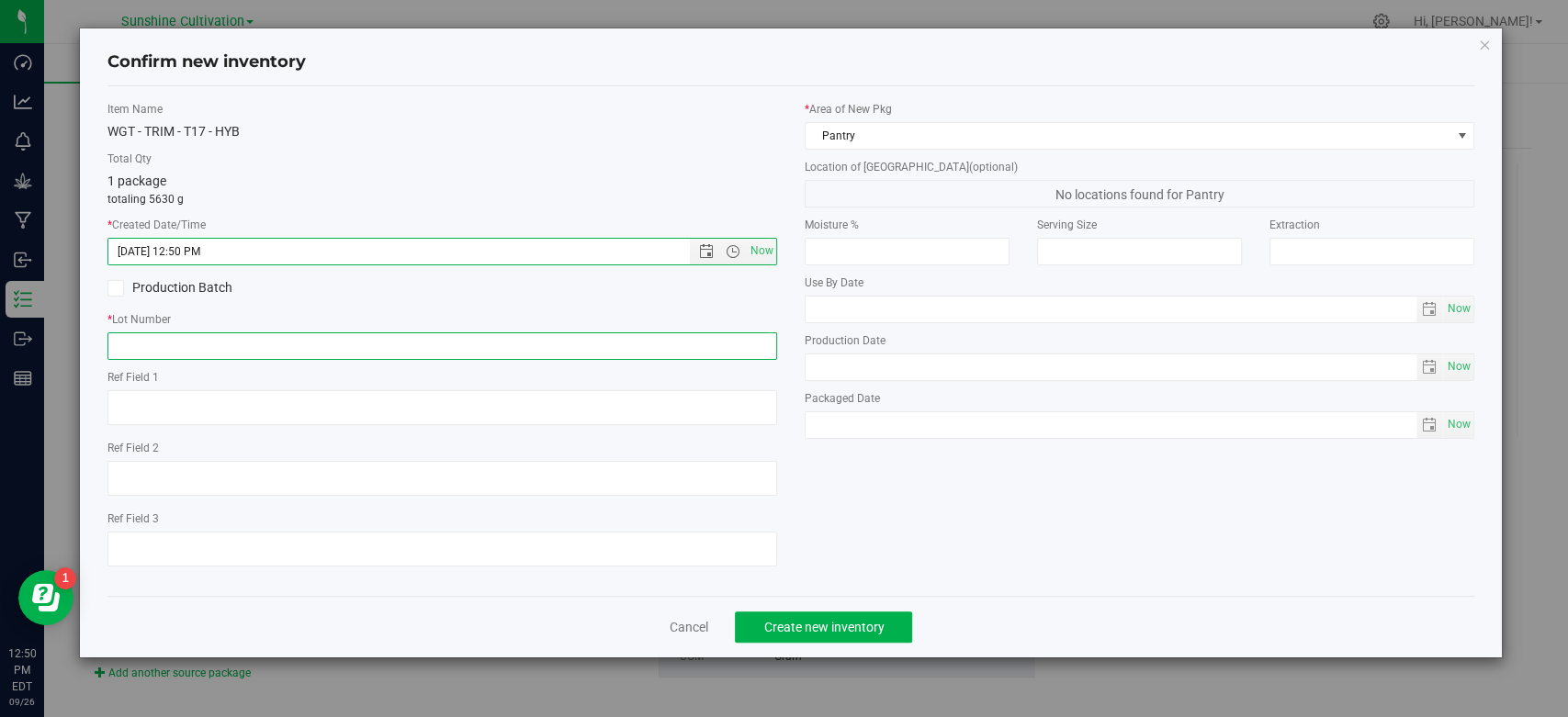
click at [663, 356] on input "text" at bounding box center [443, 347] width 670 height 28
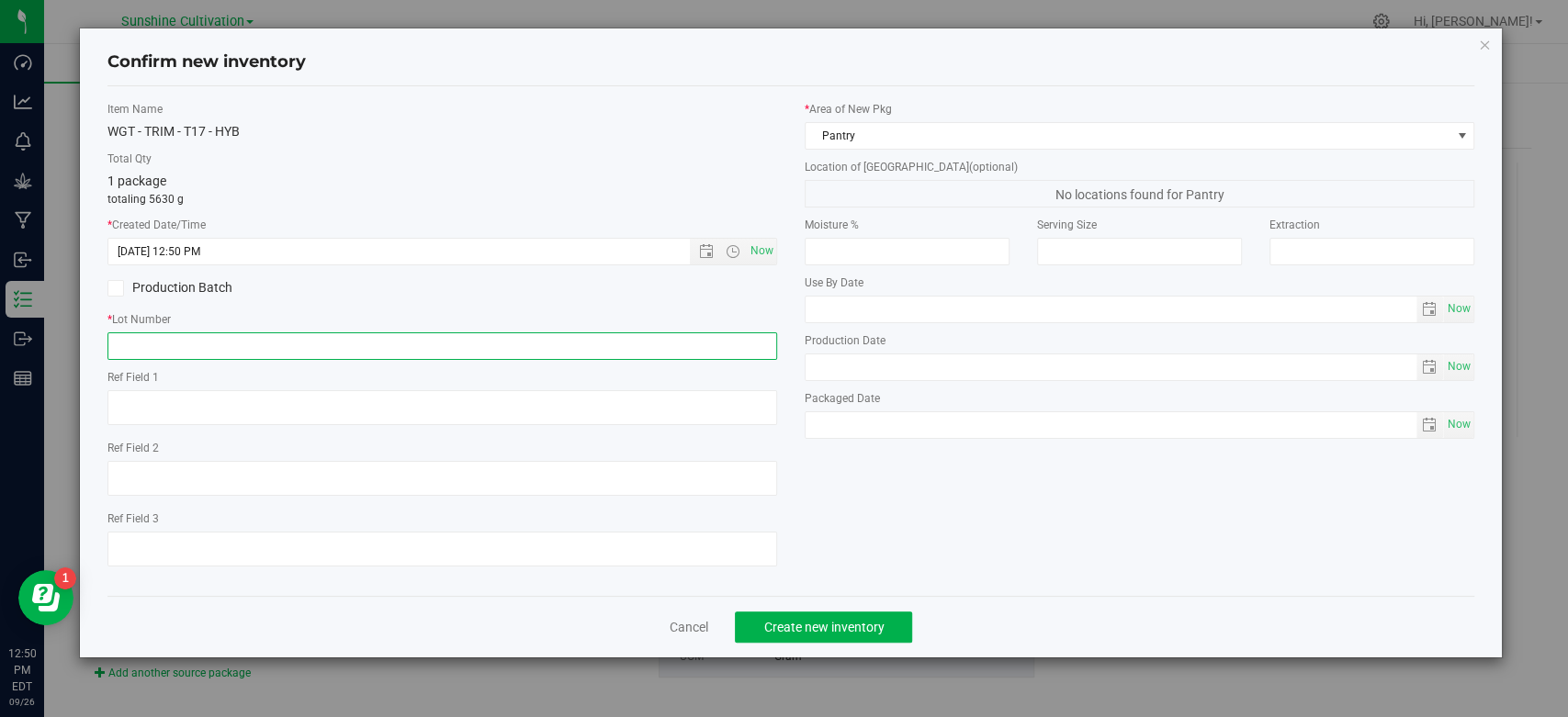
paste input "SN-250905-T17-05"
type input "SN-250905-T17-05"
click at [804, 612] on button "Create new inventory" at bounding box center [823, 628] width 178 height 32
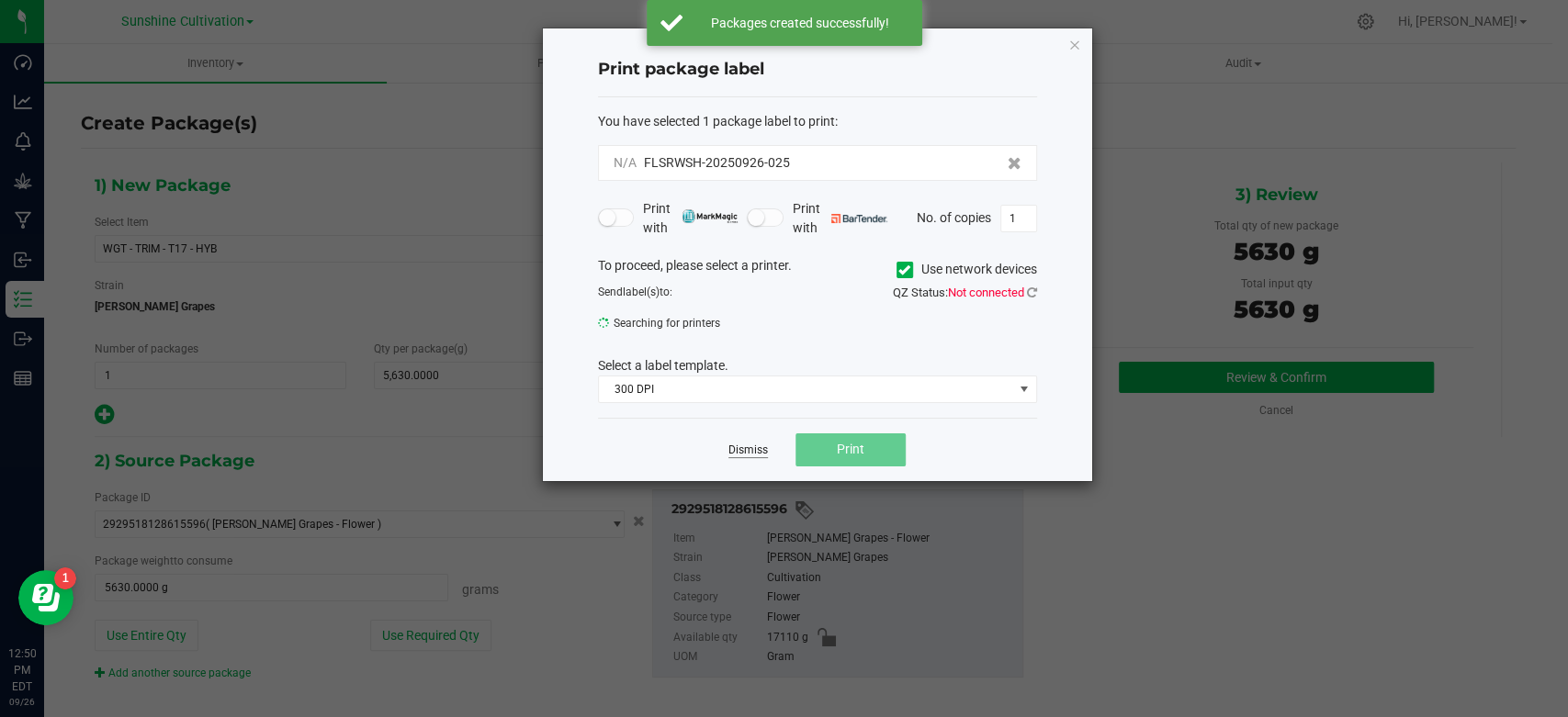
click at [759, 458] on link "Dismiss" at bounding box center [748, 450] width 39 height 16
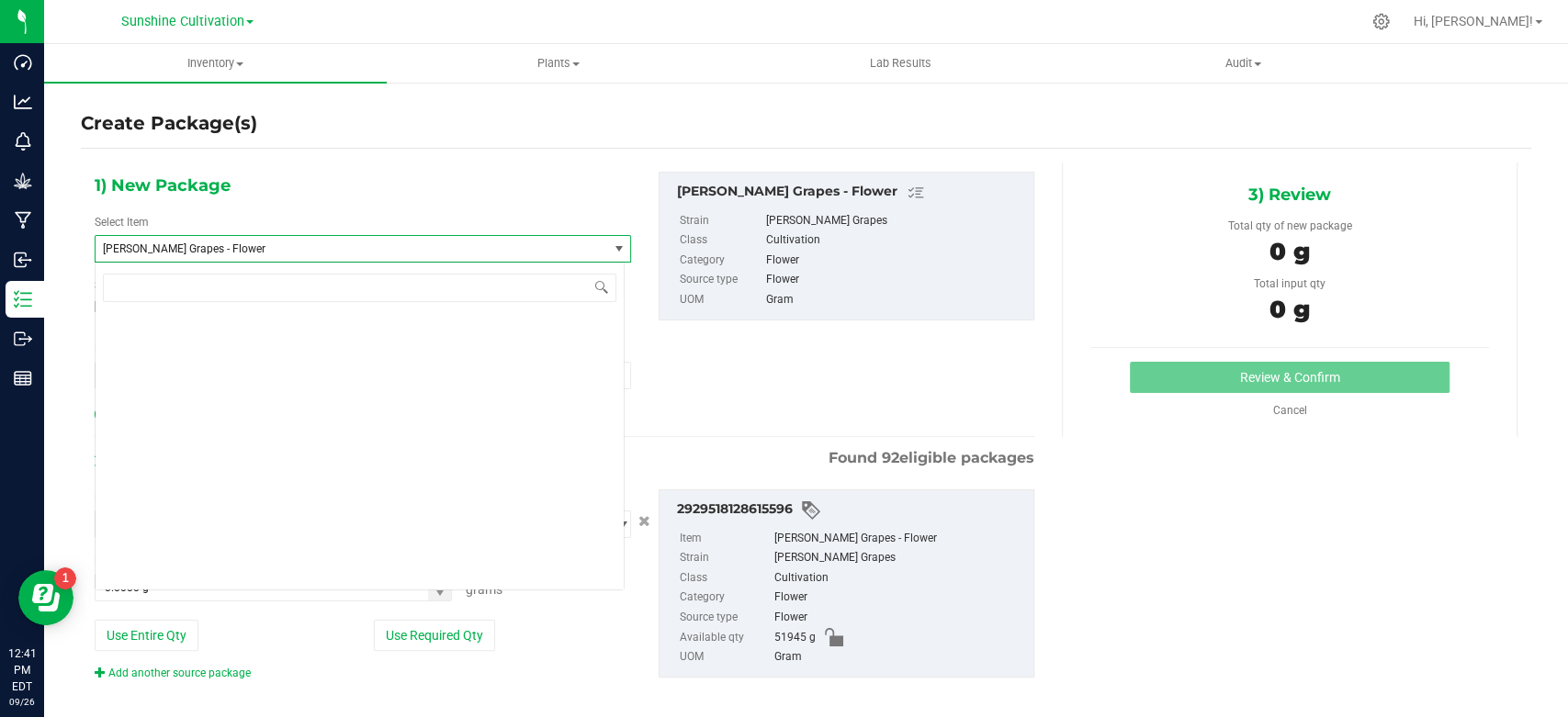
scroll to position [127315, 0]
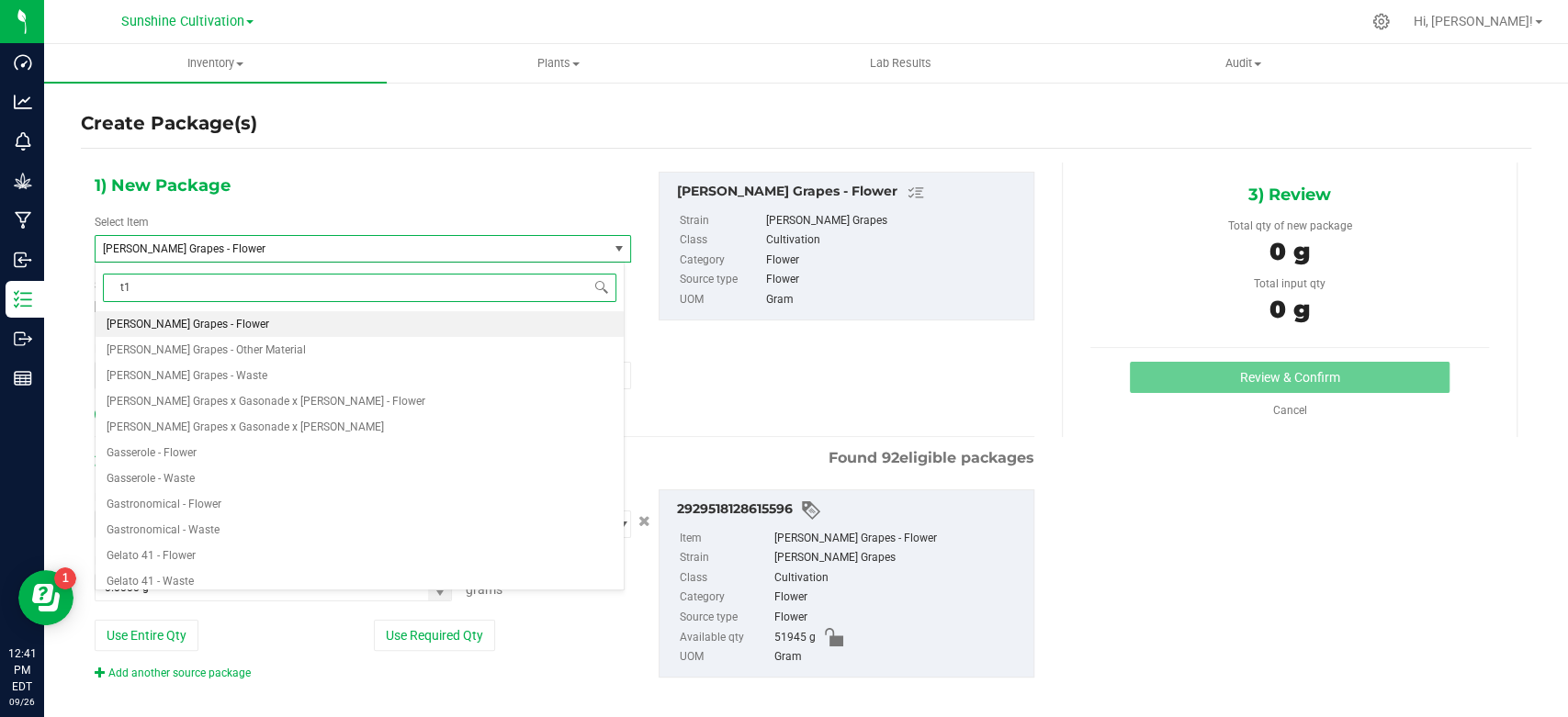
type input "t17"
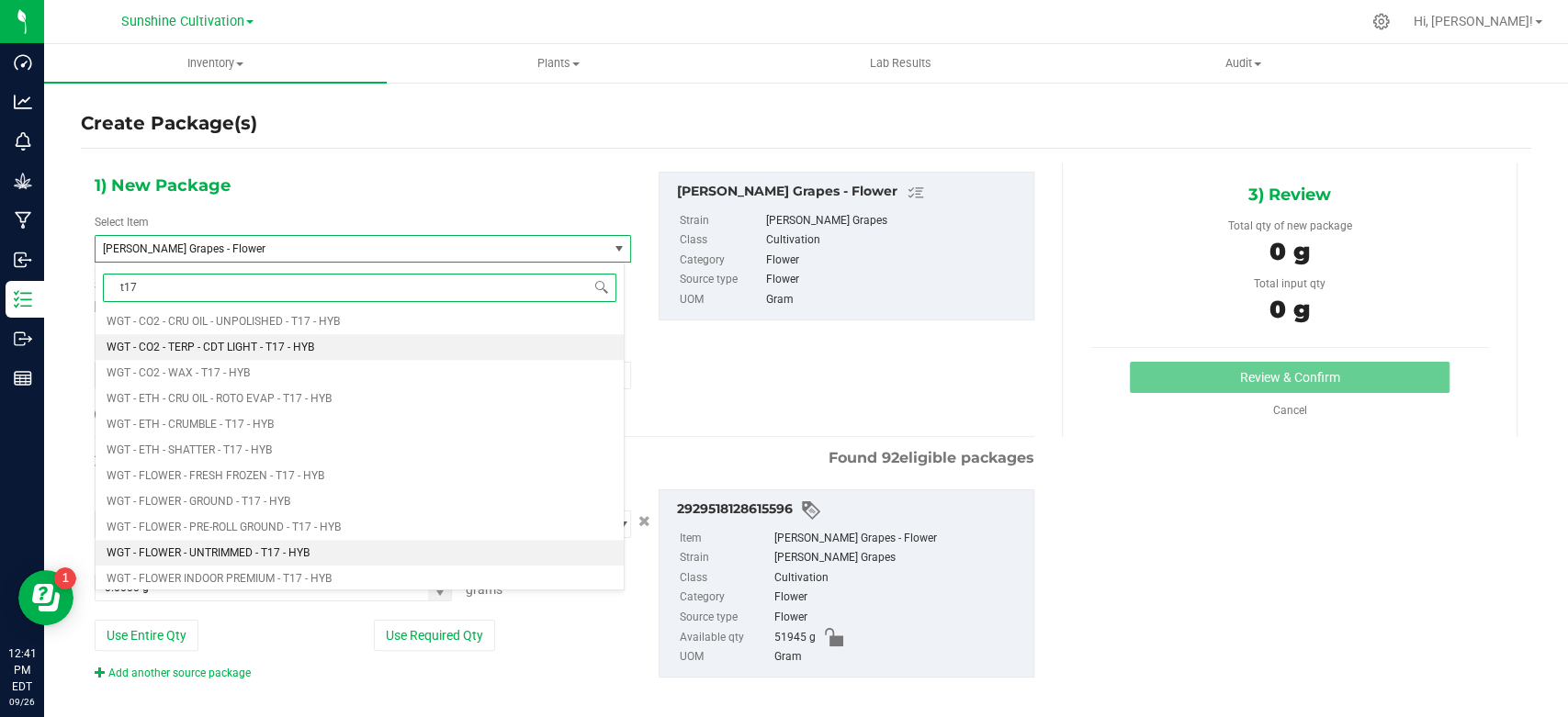
scroll to position [1428, 0]
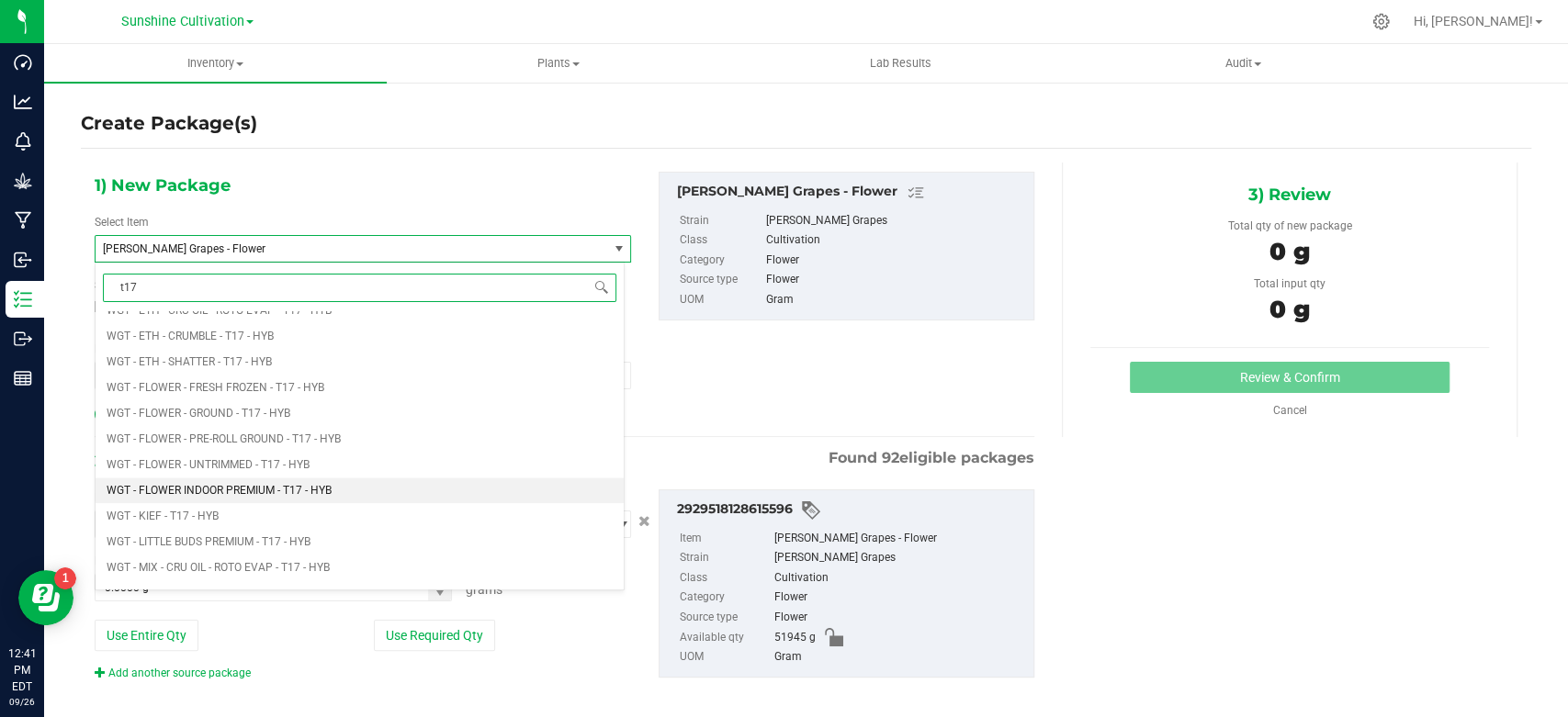
click at [293, 489] on span "WGT - FLOWER INDOOR PREMIUM - T17 - HYB" at bounding box center [219, 491] width 225 height 13
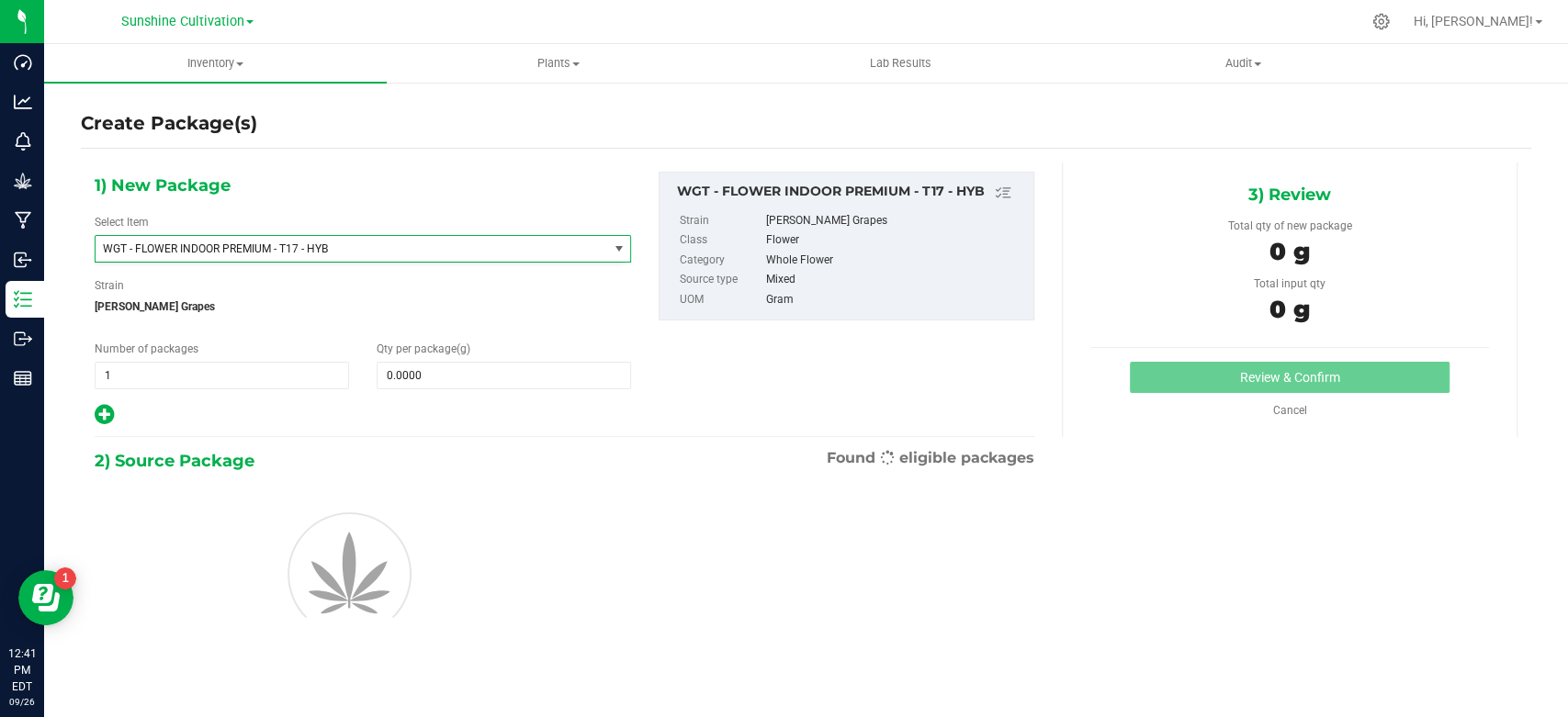
type input "0.0000"
click at [433, 378] on span at bounding box center [504, 376] width 255 height 28
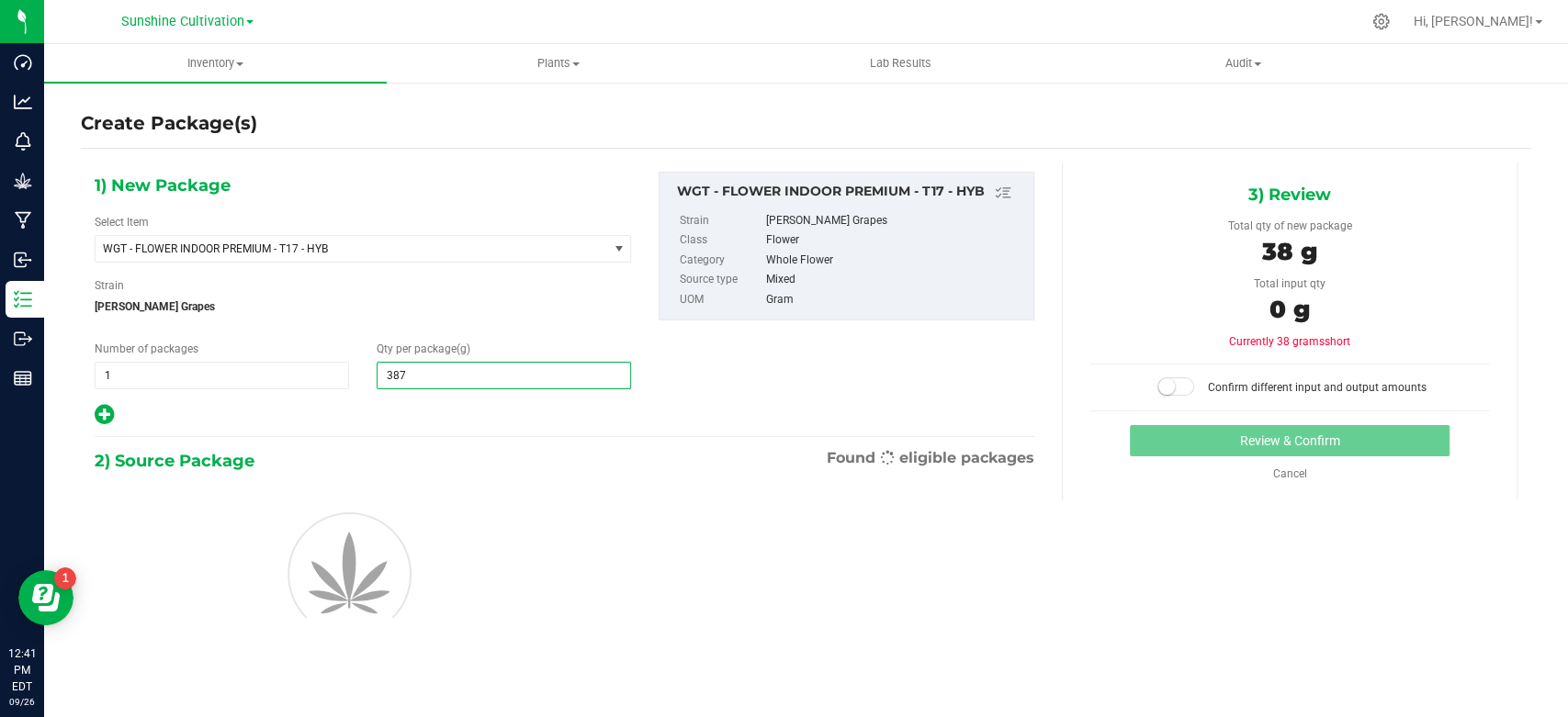
type input "3875"
type input "3,875.0000"
click at [639, 395] on div "1) New Package Select Item WGT - FLOWER INDOOR PREMIUM - T17 - HYB WGT - FLOWER…" at bounding box center [363, 299] width 564 height 256
click at [644, 399] on div "1) New Package Select Item WGT - FLOWER INDOOR PREMIUM - T17 - HYB WGT - FLOWER…" at bounding box center [565, 299] width 967 height 256
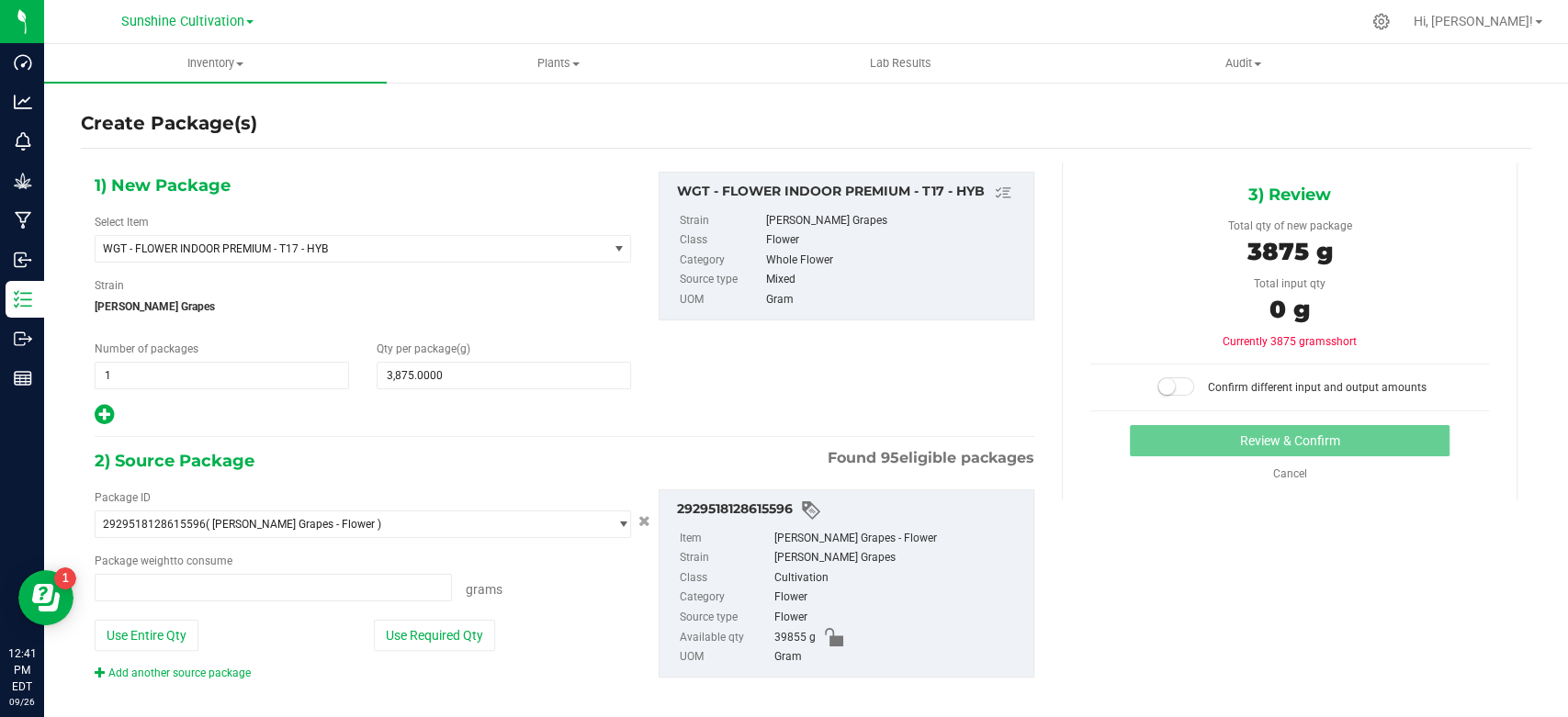
type input "0.0000 g"
click at [352, 579] on span at bounding box center [273, 588] width 357 height 28
type input "3875"
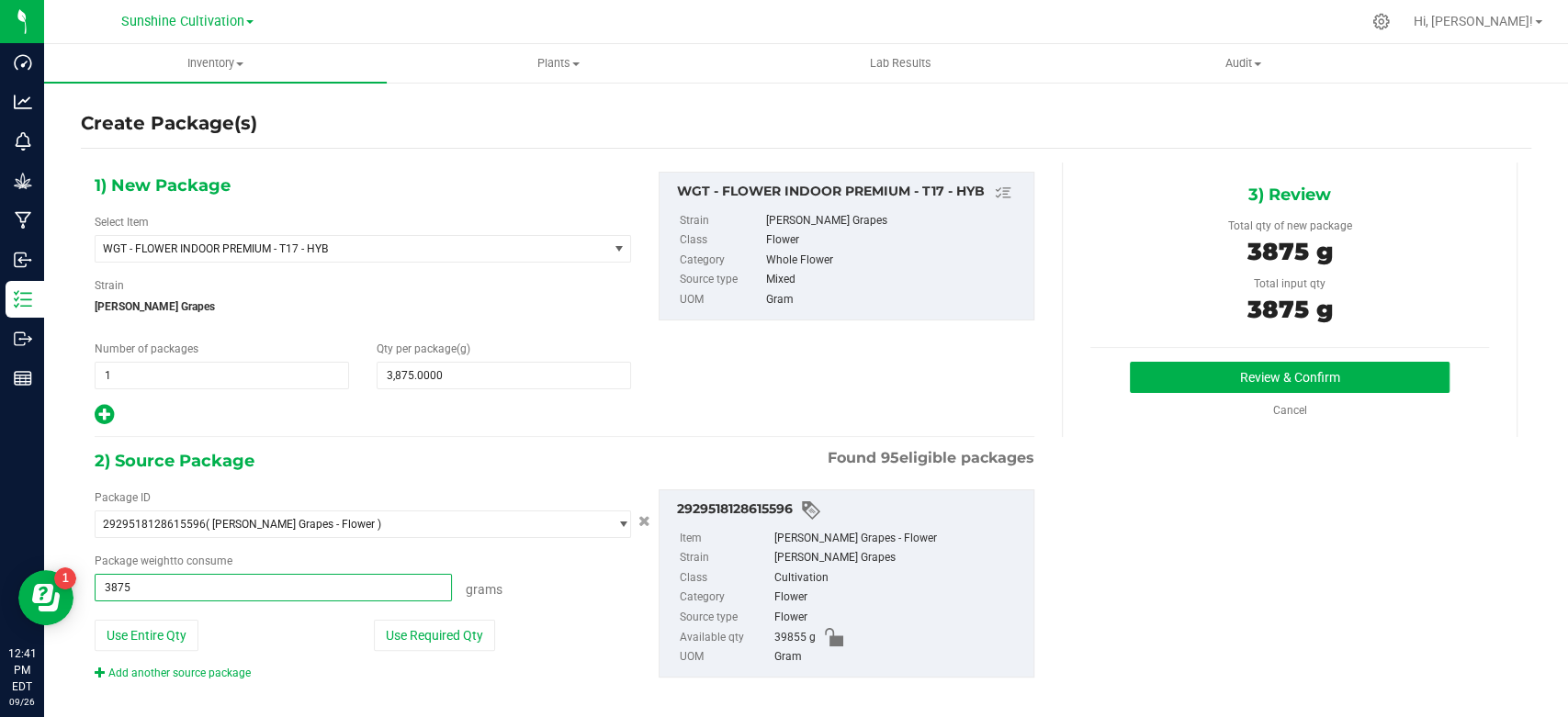
type input "3875.0000 g"
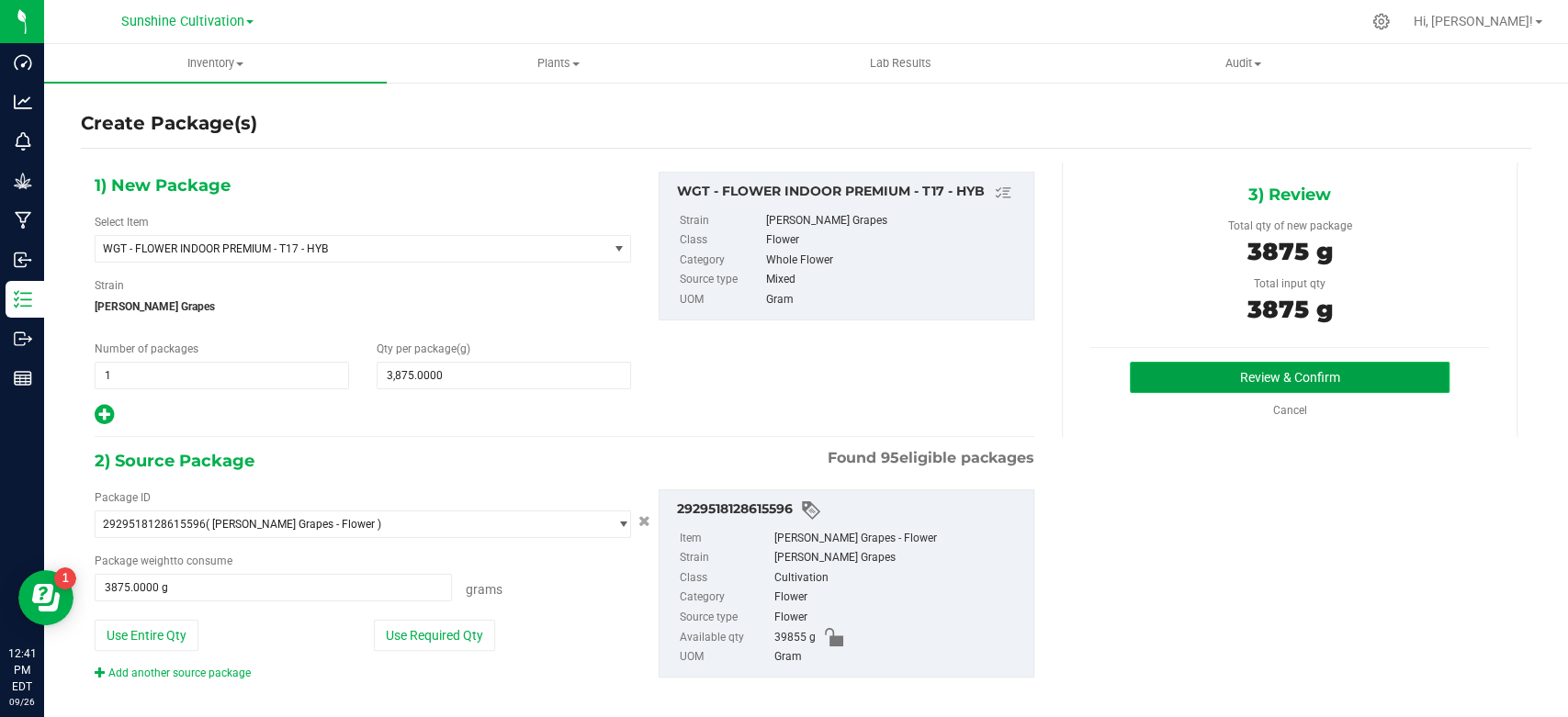
click at [1247, 380] on button "Review & Confirm" at bounding box center [1289, 378] width 319 height 32
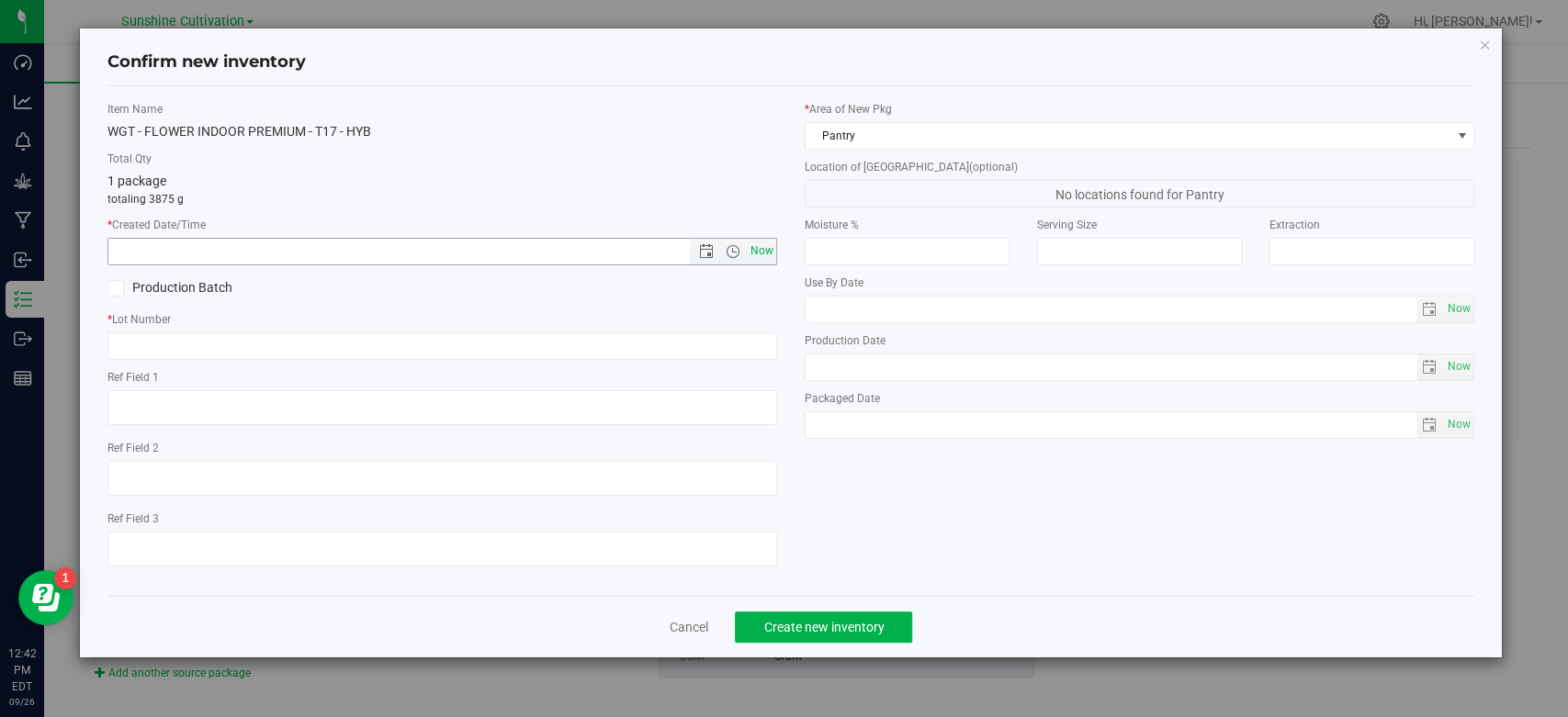
click at [758, 259] on span "Now" at bounding box center [763, 251] width 32 height 27
type input "9/26/2025 12:42 PM"
click at [760, 248] on span "Now" at bounding box center [763, 251] width 32 height 27
click at [692, 354] on input "text" at bounding box center [443, 347] width 670 height 28
paste input "SN-250905-T17-05"
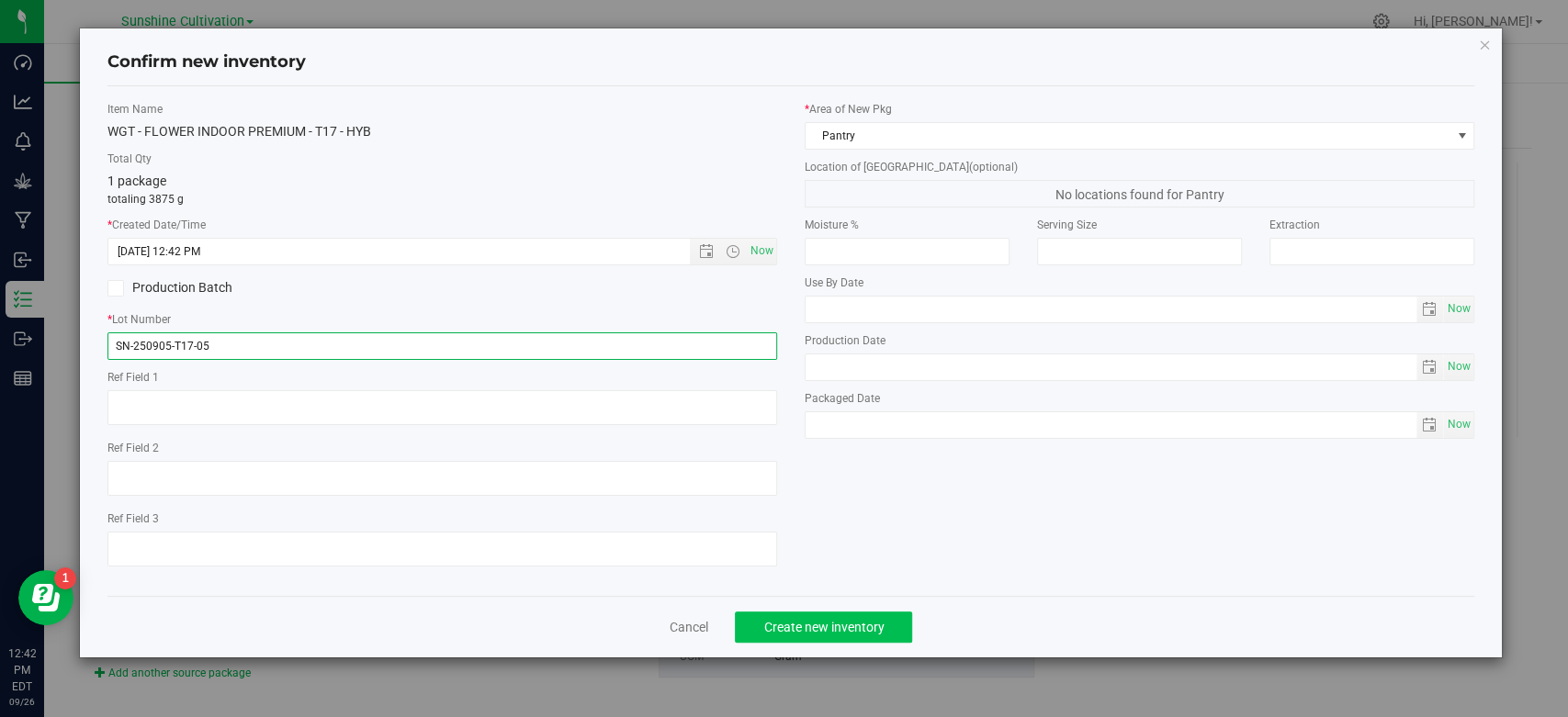
type input "SN-250905-T17-05"
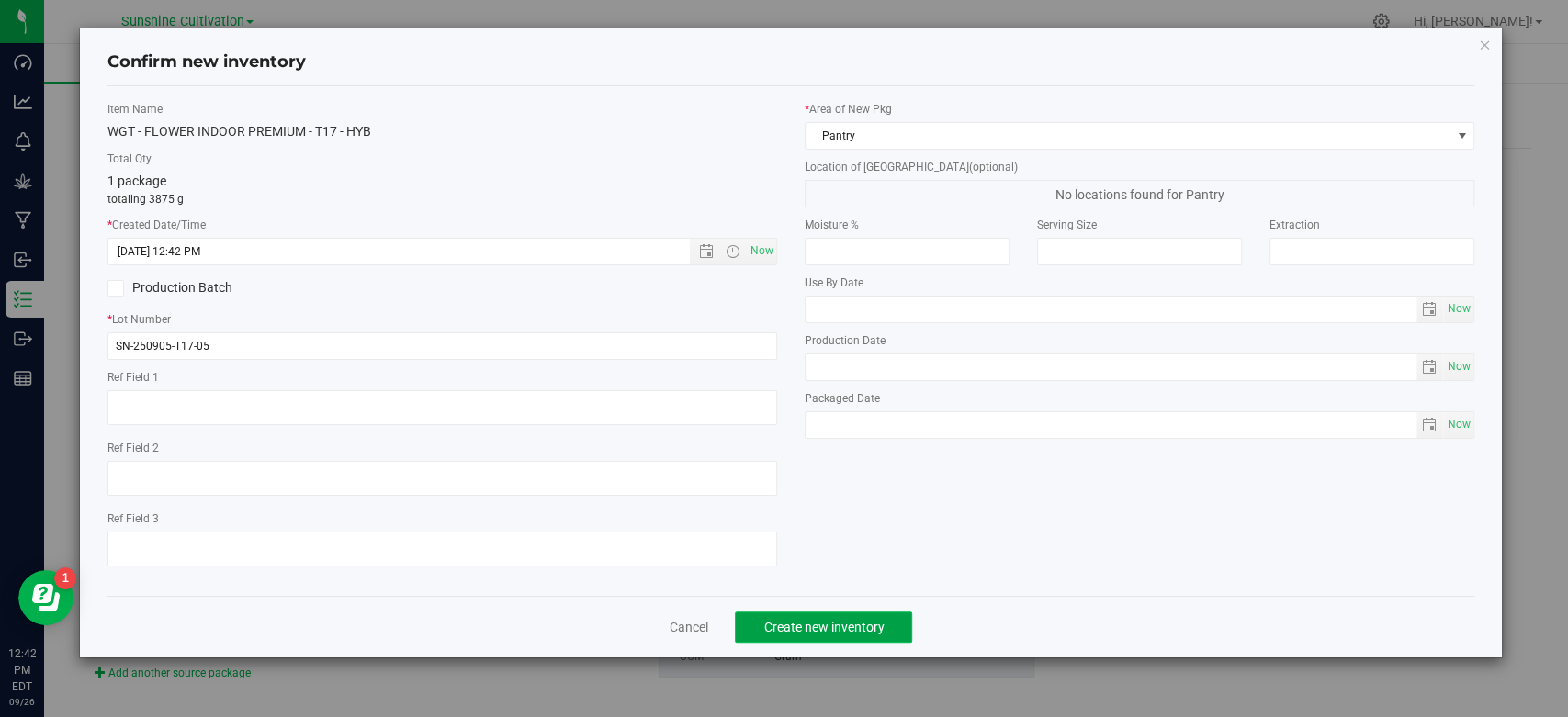
click at [816, 626] on span "Create new inventory" at bounding box center [823, 628] width 120 height 15
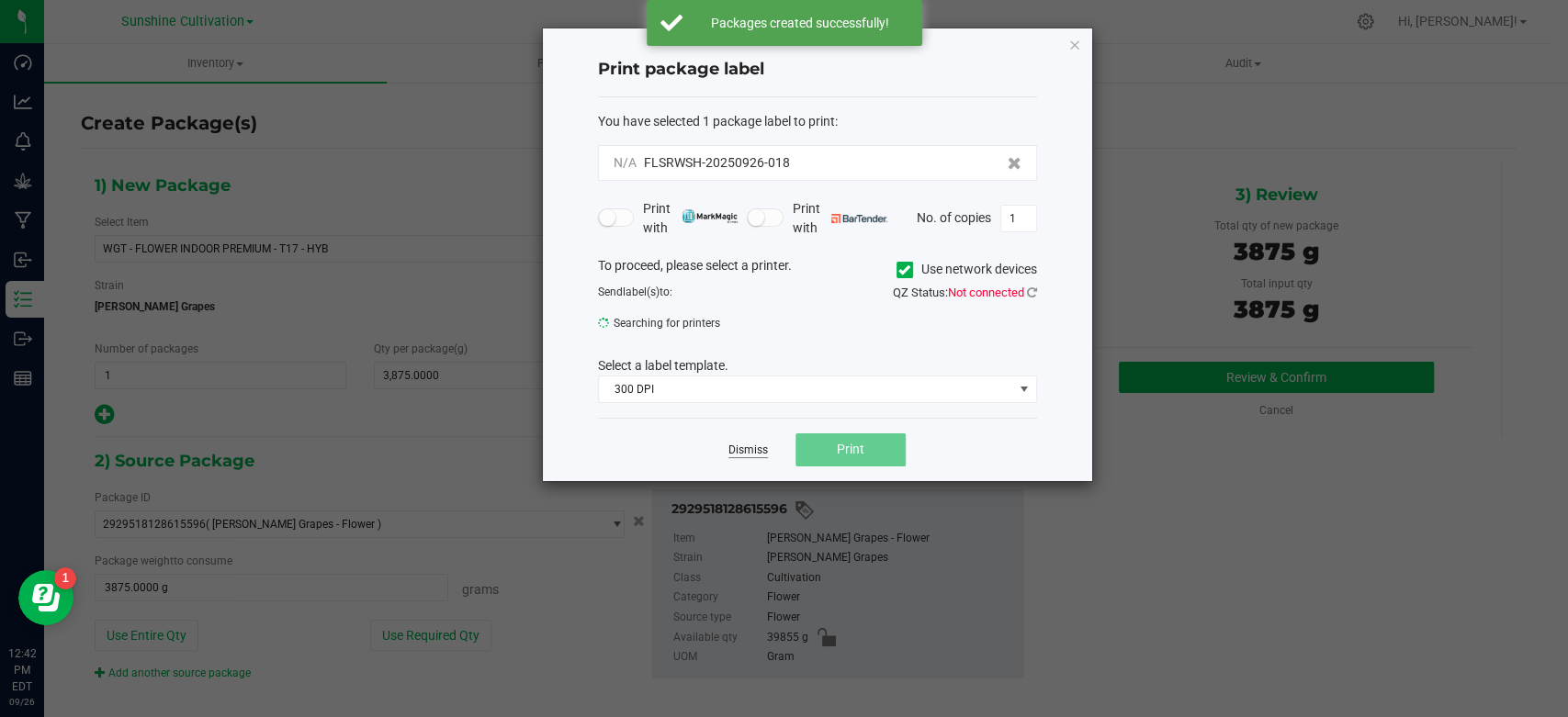
click at [742, 458] on link "Dismiss" at bounding box center [748, 450] width 39 height 16
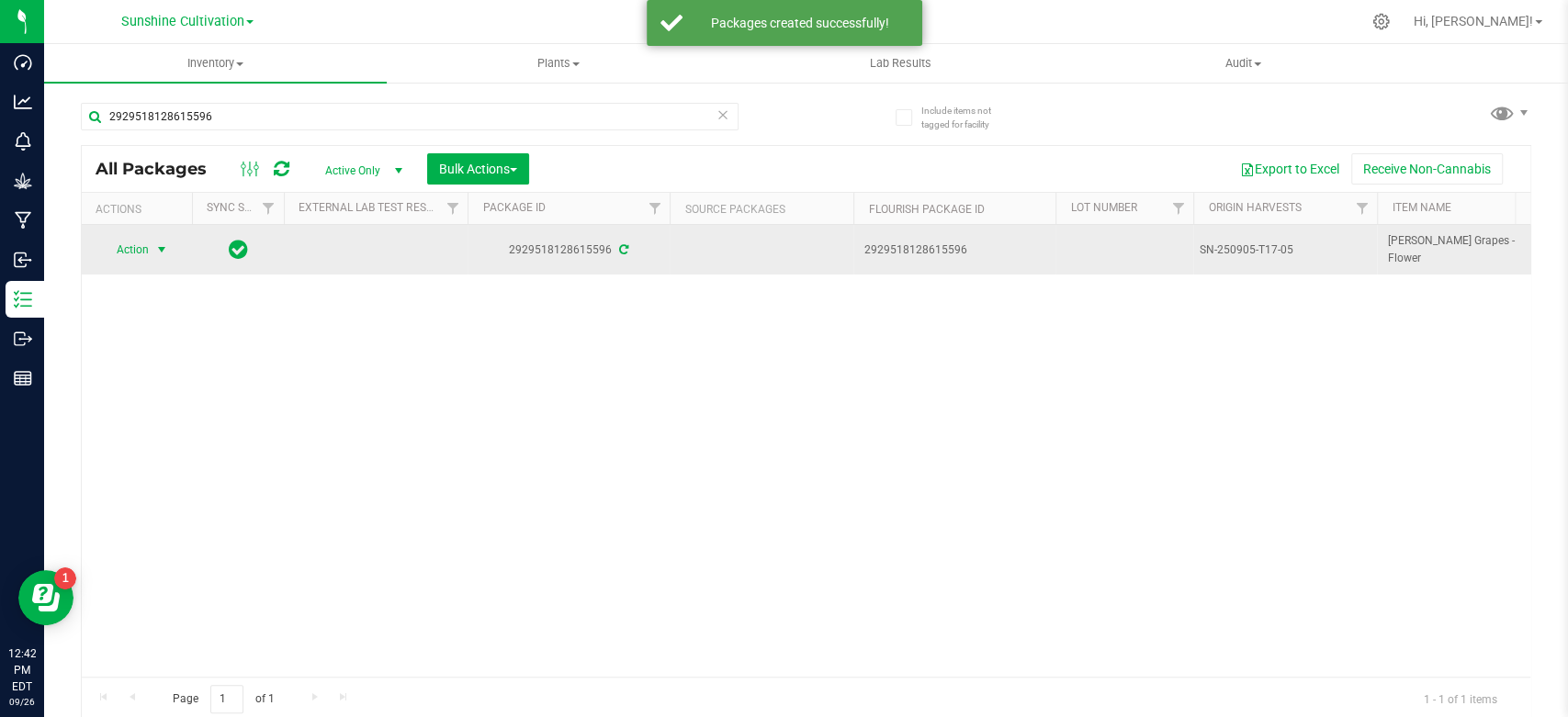
click at [152, 252] on span "select" at bounding box center [162, 250] width 23 height 26
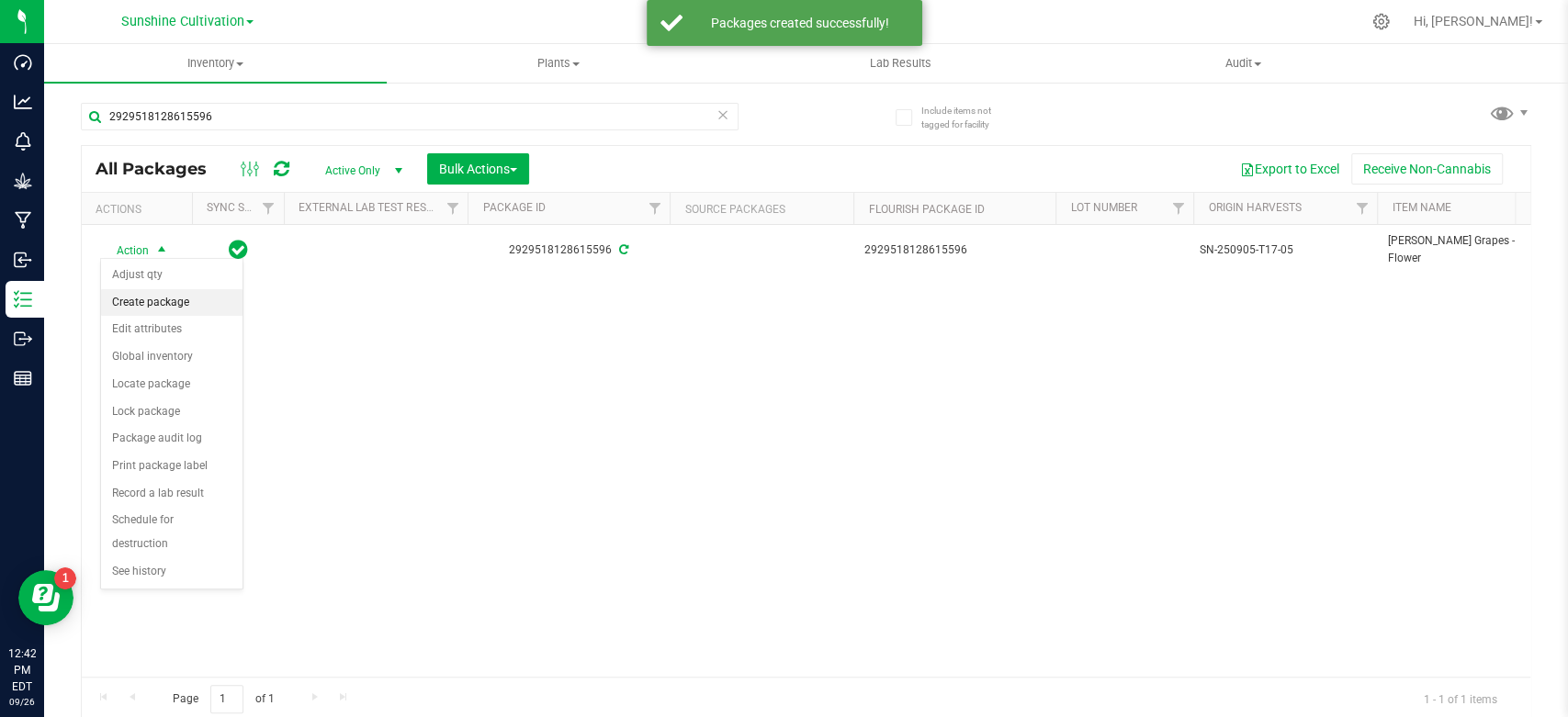
click at [152, 298] on li "Create package" at bounding box center [172, 303] width 141 height 28
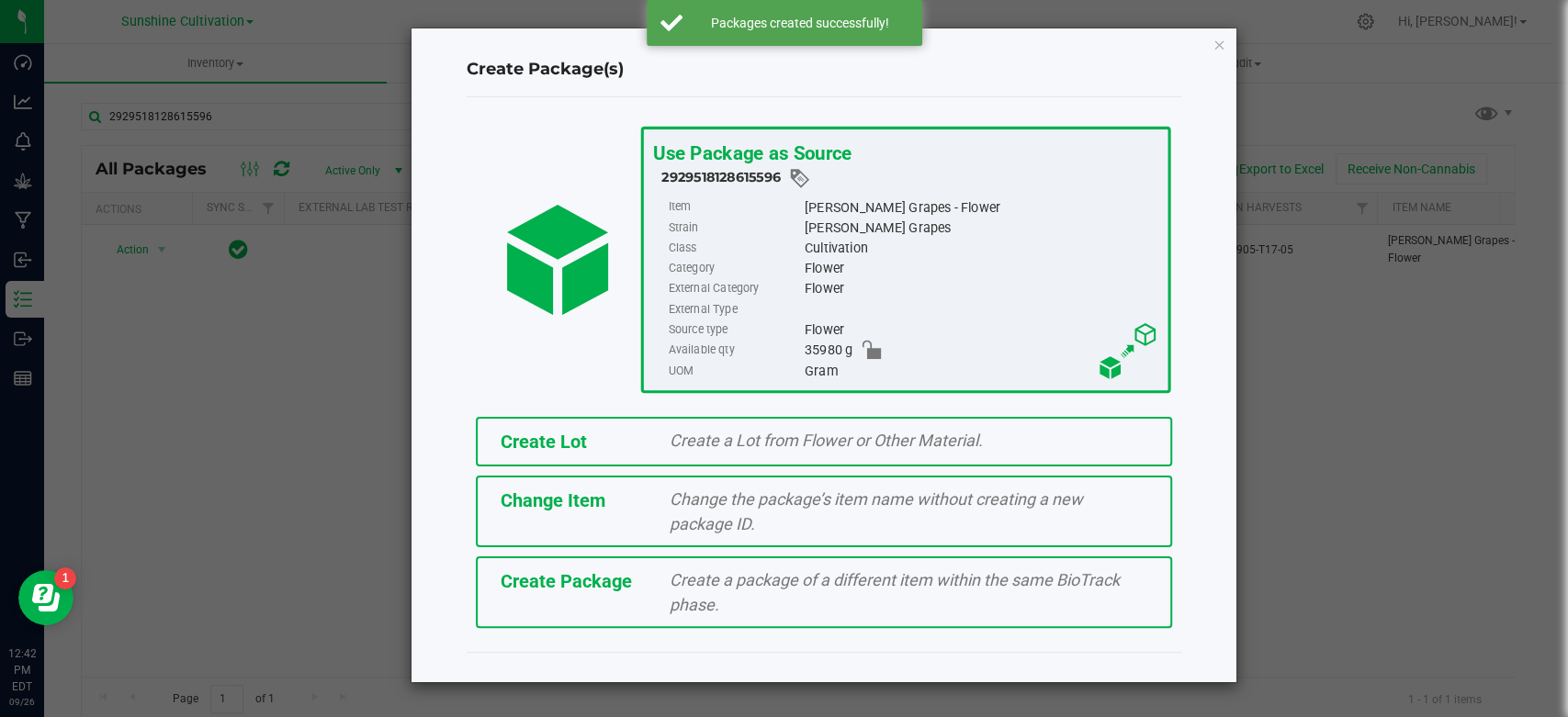
click at [514, 590] on span "Create Package" at bounding box center [565, 581] width 131 height 22
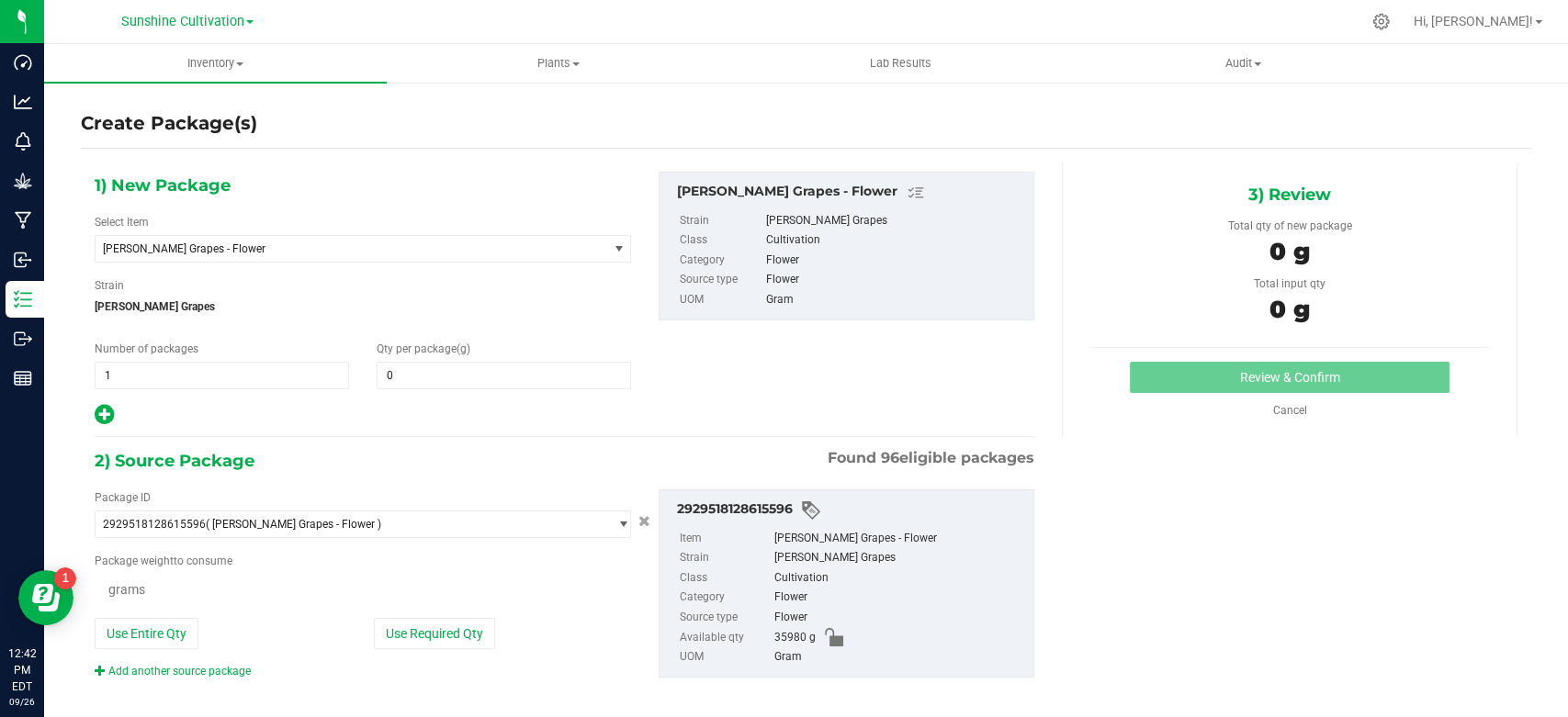
type input "0.0000"
click at [338, 260] on span "[PERSON_NAME] Grapes - Flower" at bounding box center [352, 249] width 512 height 26
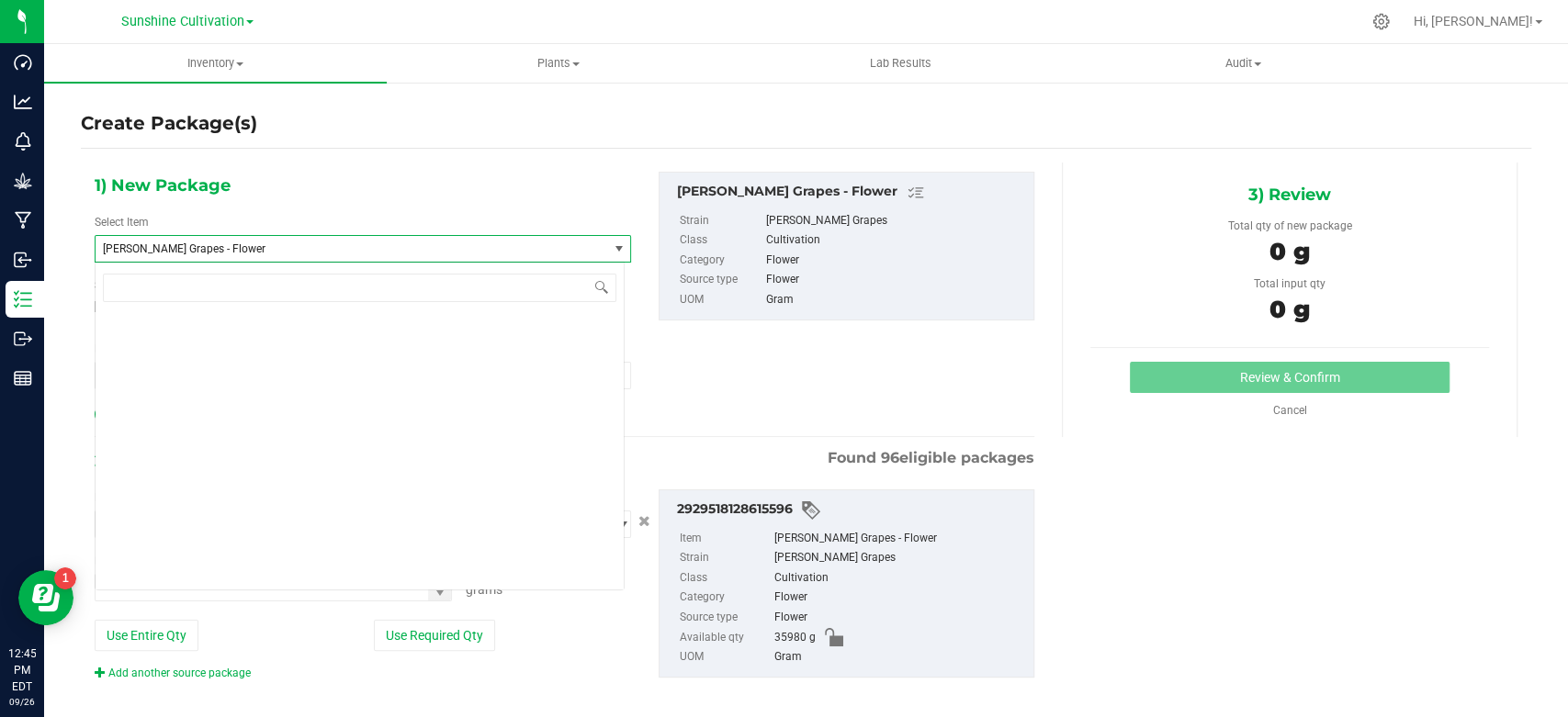
scroll to position [127315, 0]
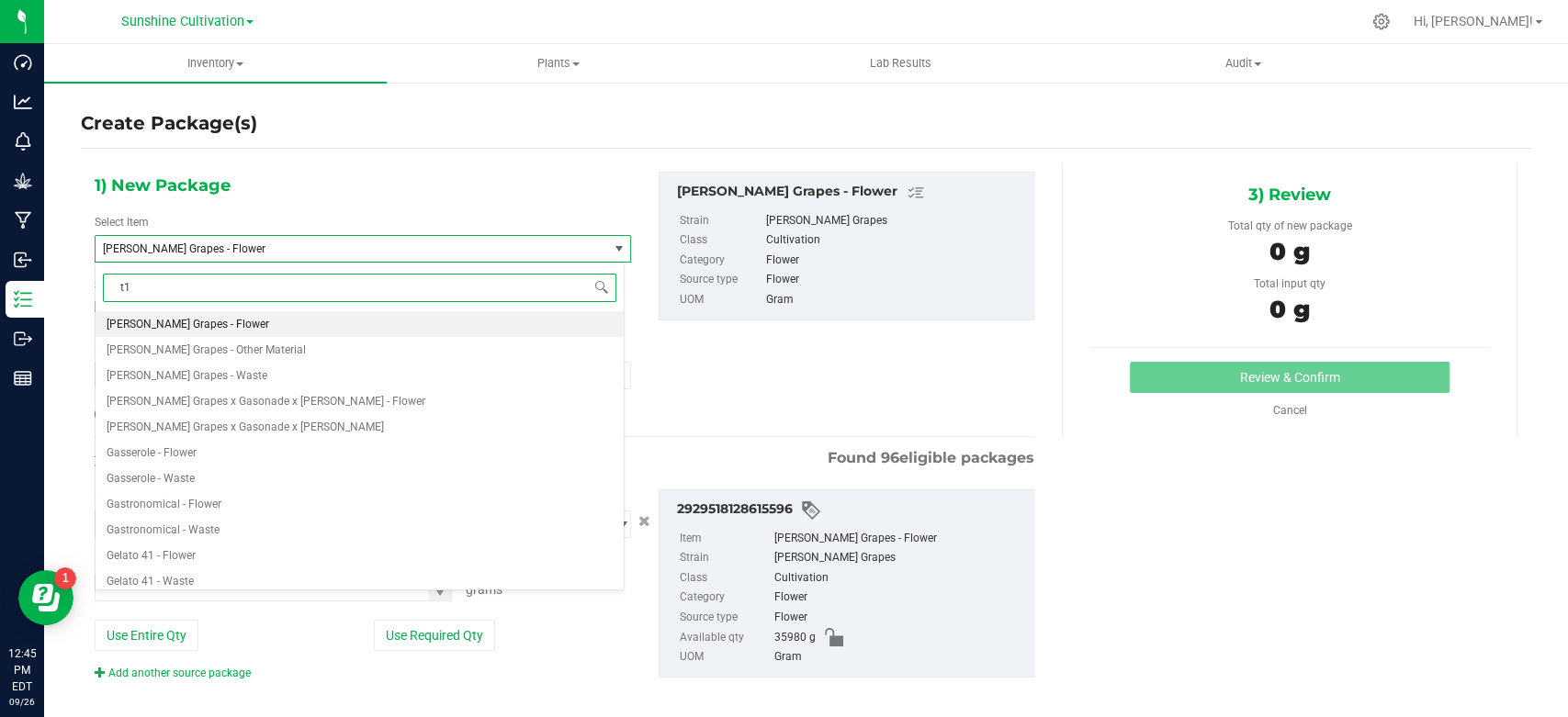
type input "t17"
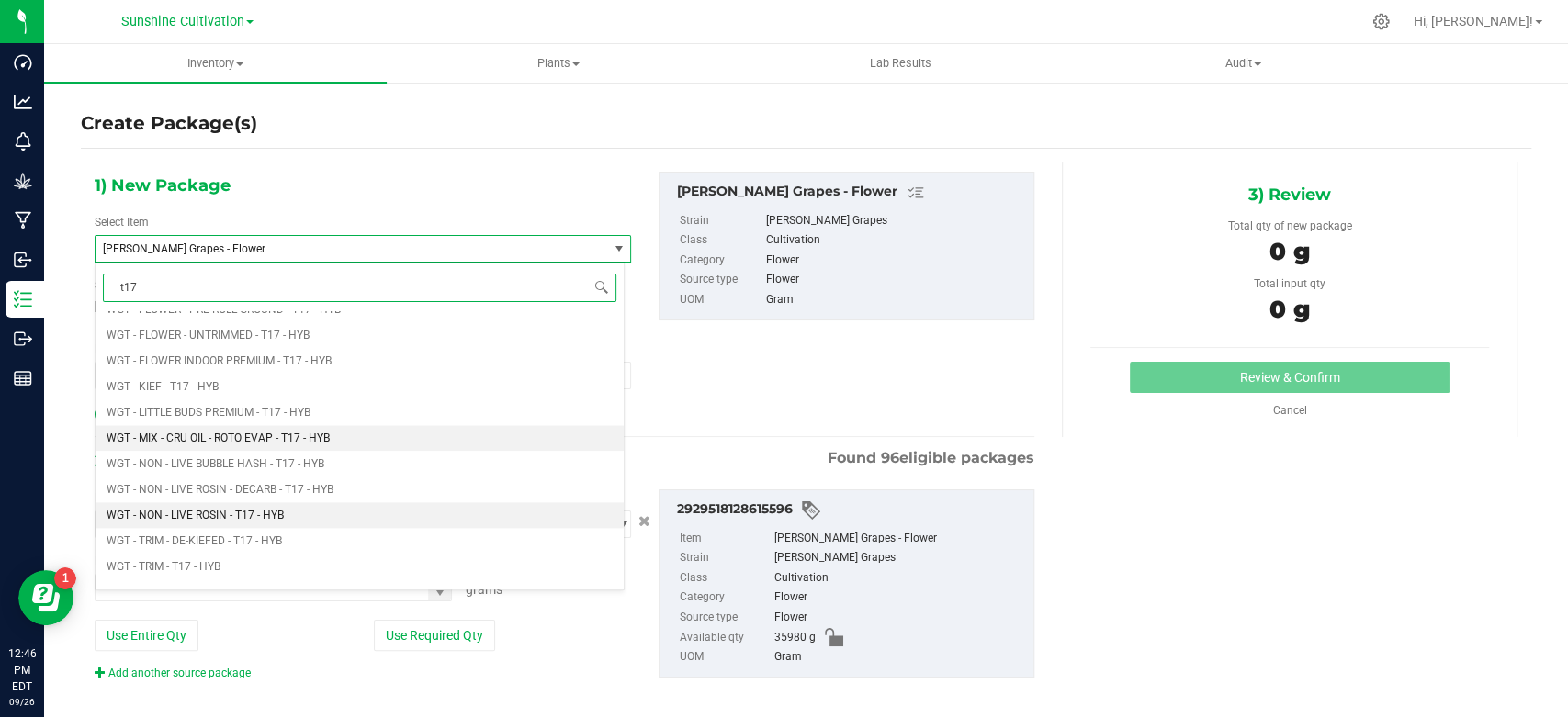
scroll to position [1531, 0]
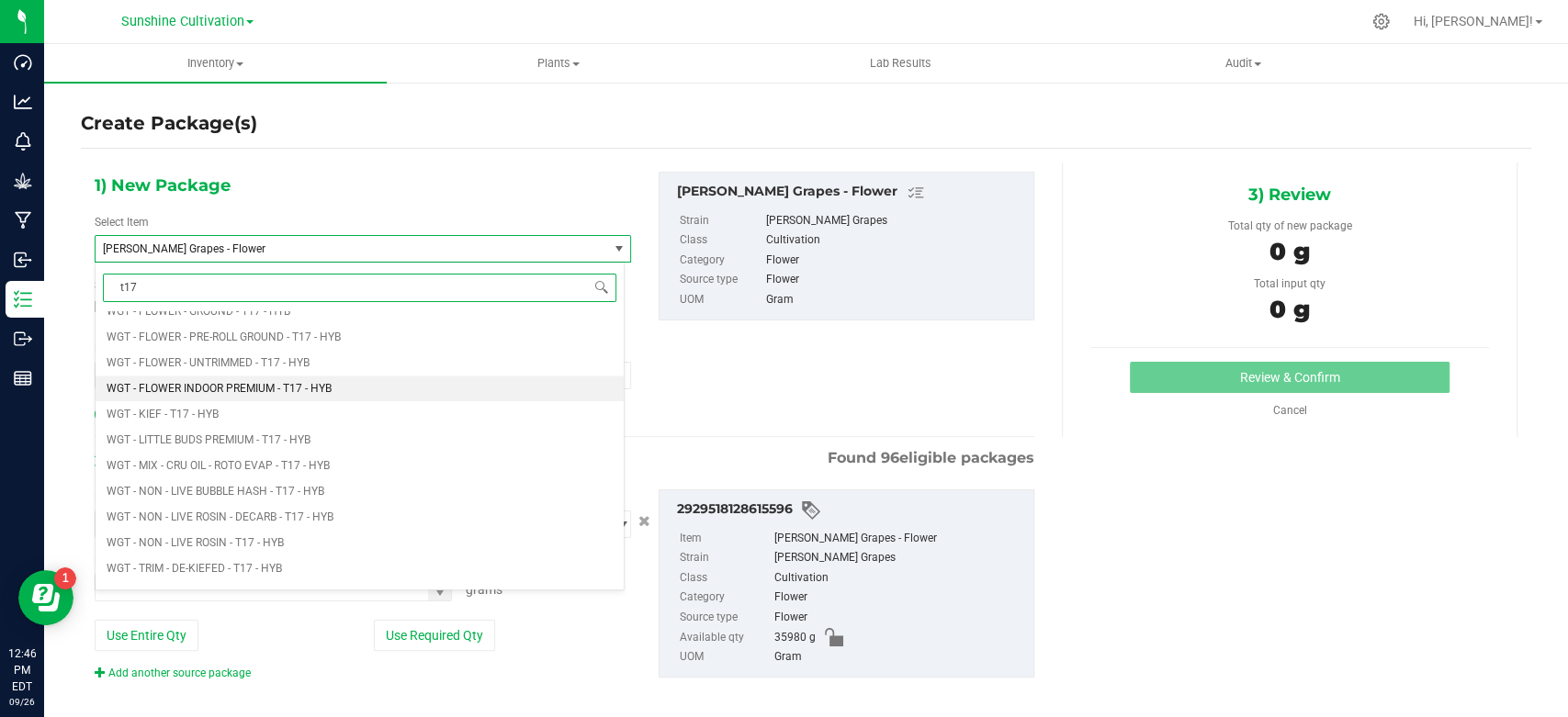
click at [305, 388] on span "WGT - FLOWER INDOOR PREMIUM - T17 - HYB" at bounding box center [219, 389] width 225 height 13
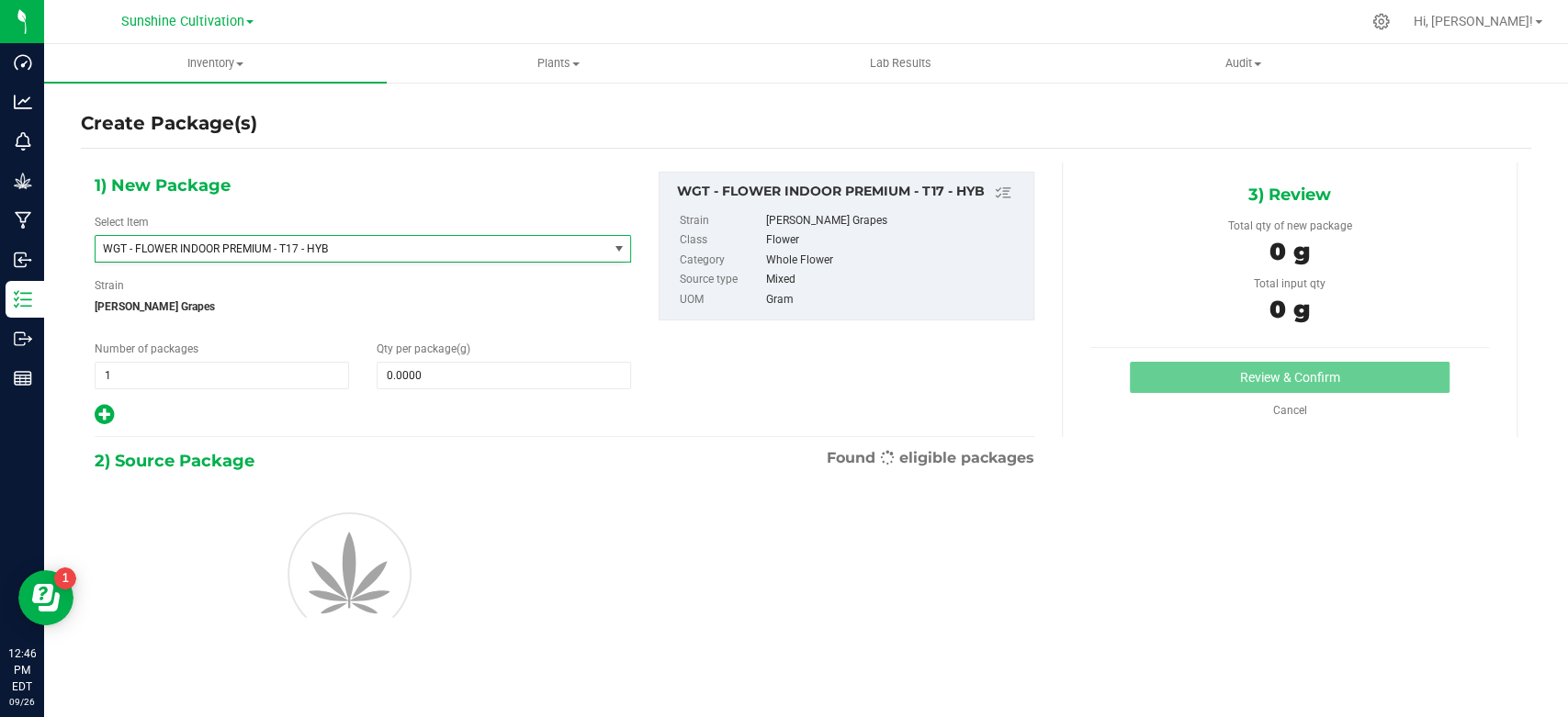
type input "0.0000"
click at [451, 377] on span "0.0000 0" at bounding box center [504, 376] width 255 height 28
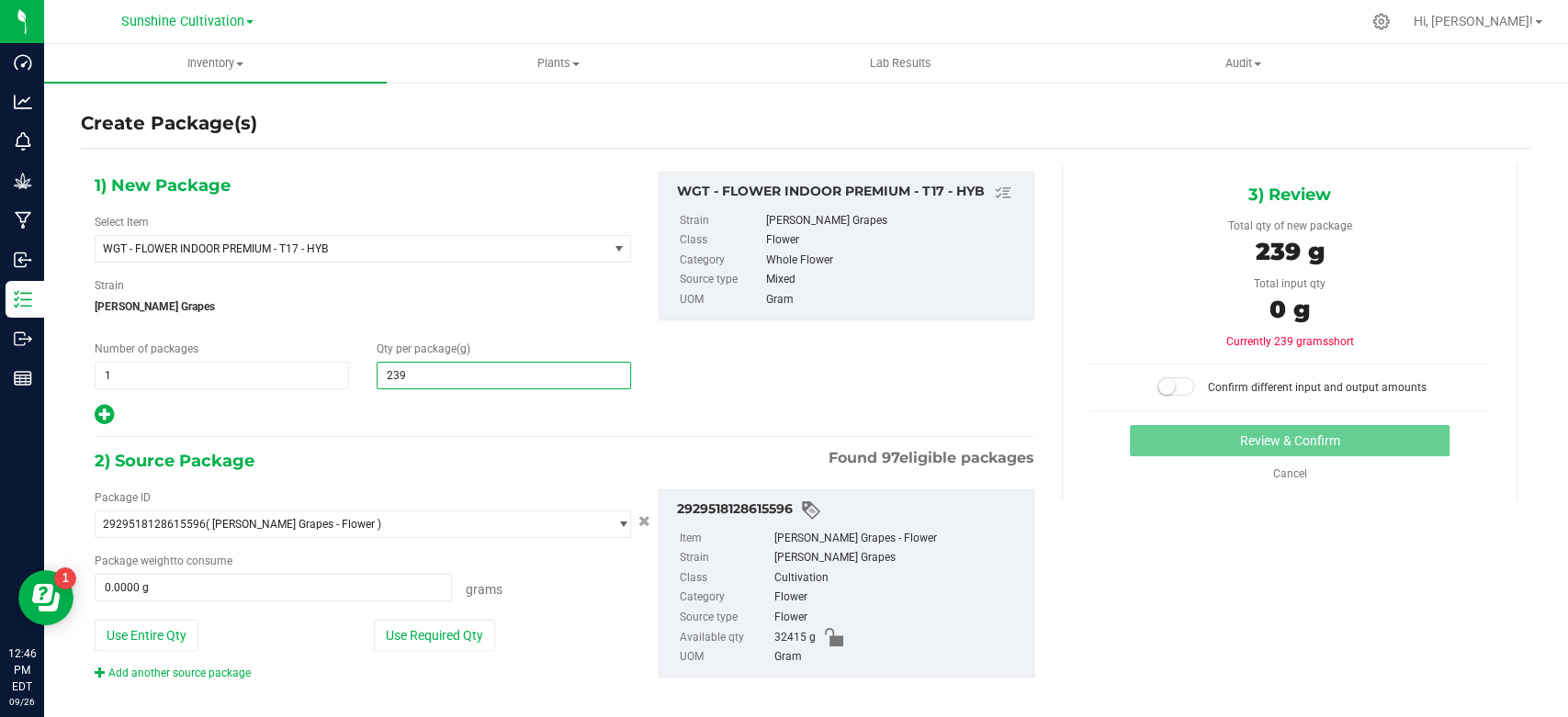
type input "2395"
type input "2,395.0000"
click at [370, 578] on span at bounding box center [273, 588] width 357 height 28
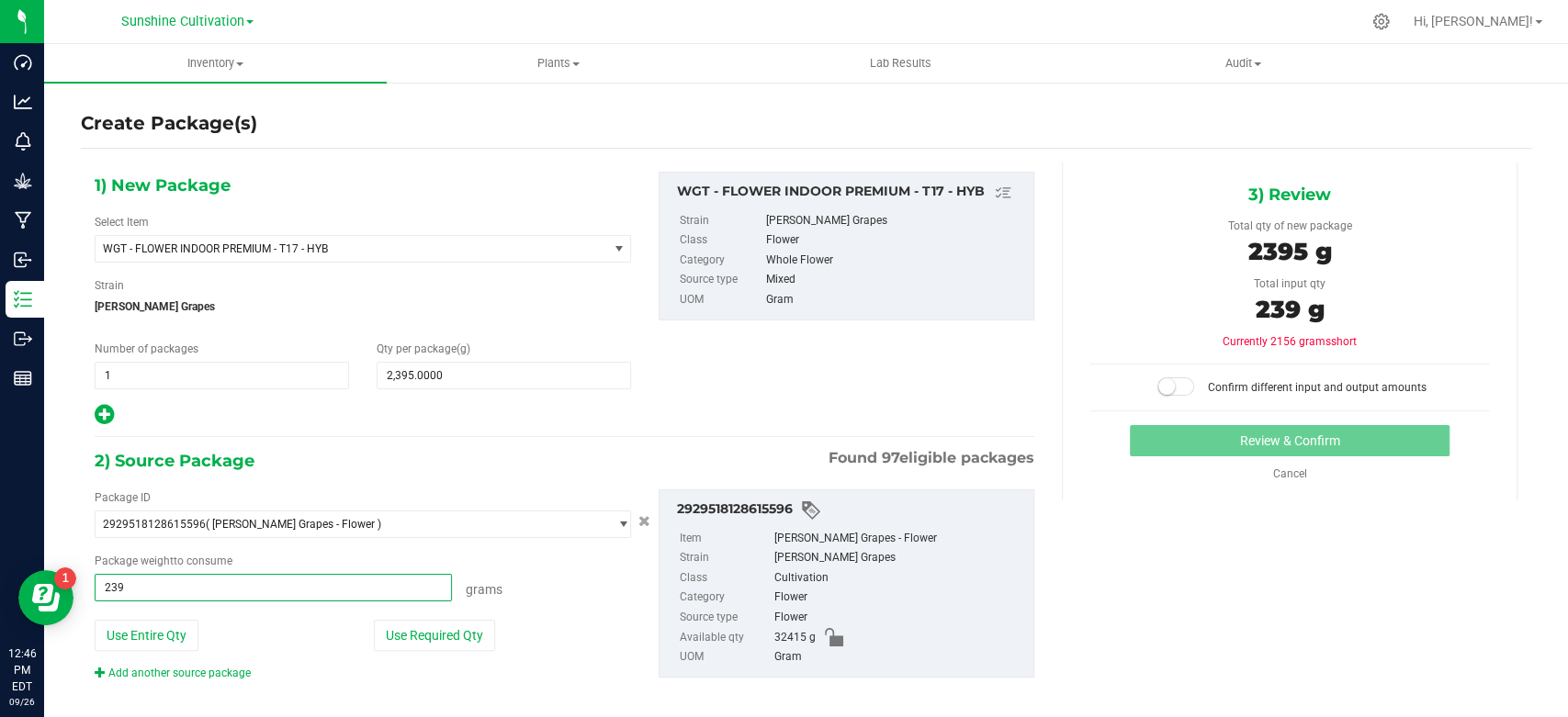
type input "2395"
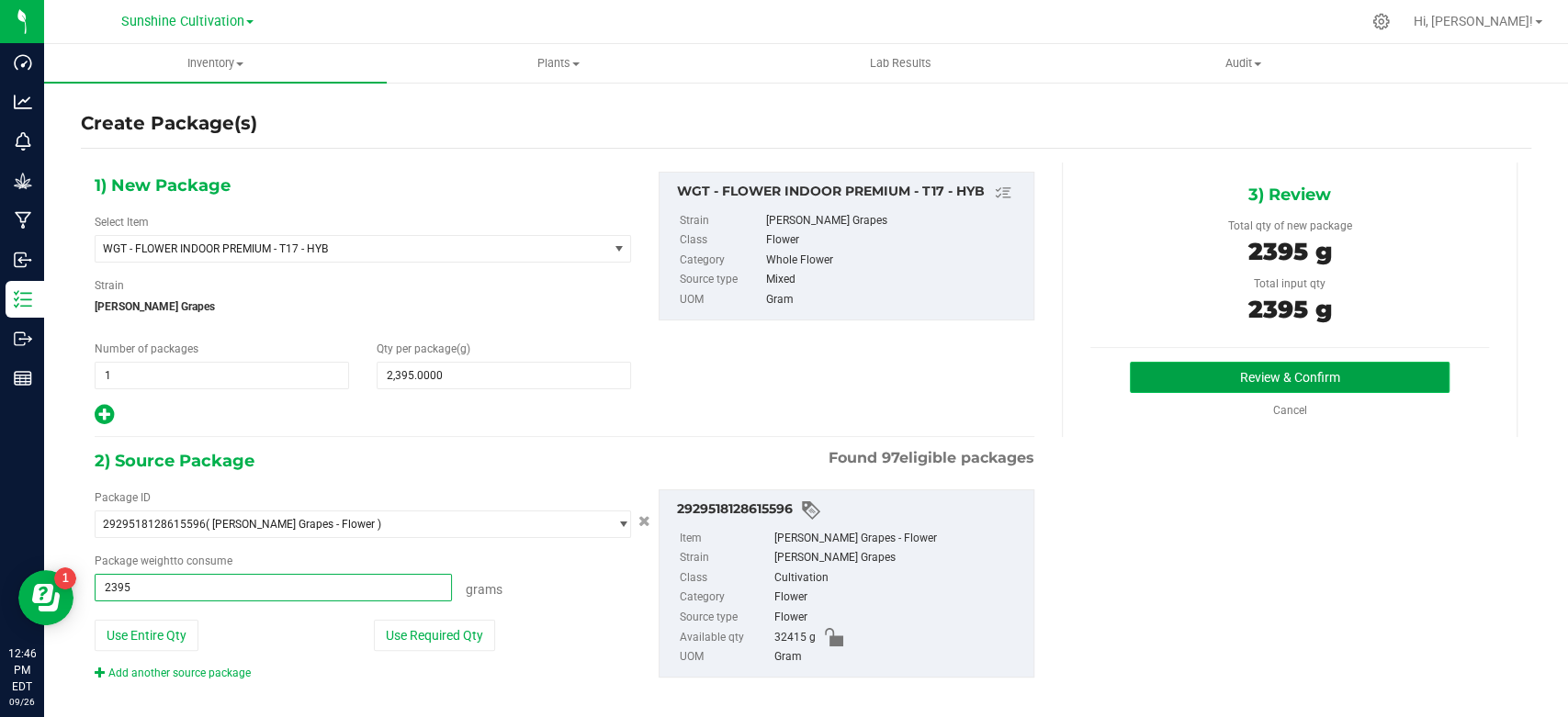
type input "2395.0000 g"
click at [1282, 391] on button "Review & Confirm" at bounding box center [1289, 378] width 319 height 32
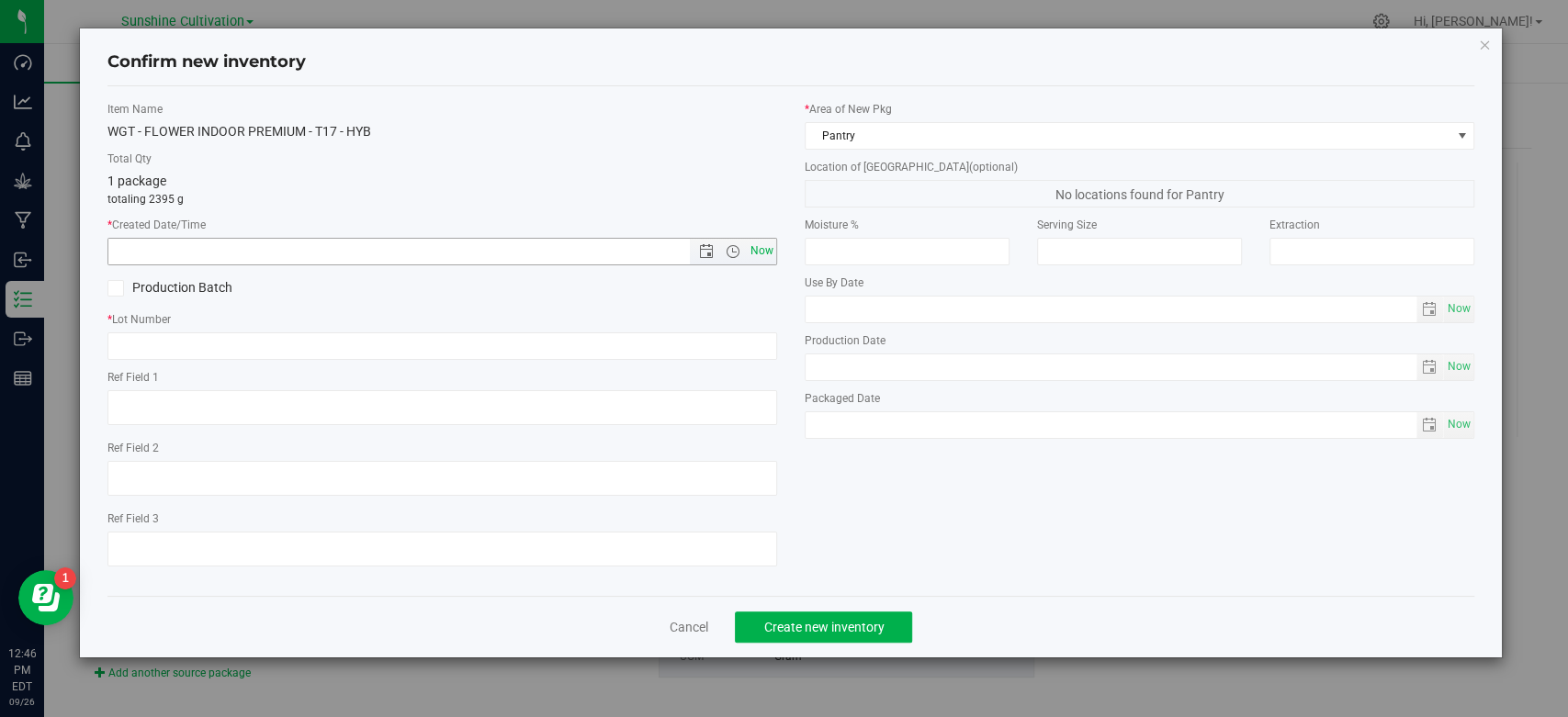
click at [758, 255] on span "Now" at bounding box center [763, 251] width 32 height 27
type input "9/26/2025 12:46 PM"
click at [720, 360] on div "Item Name WGT - FLOWER INDOOR PREMIUM - T17 - HYB Total Qty 1 package totaling …" at bounding box center [443, 341] width 698 height 481
click at [719, 351] on input "text" at bounding box center [443, 347] width 670 height 28
paste input "SN-250905-T17-05"
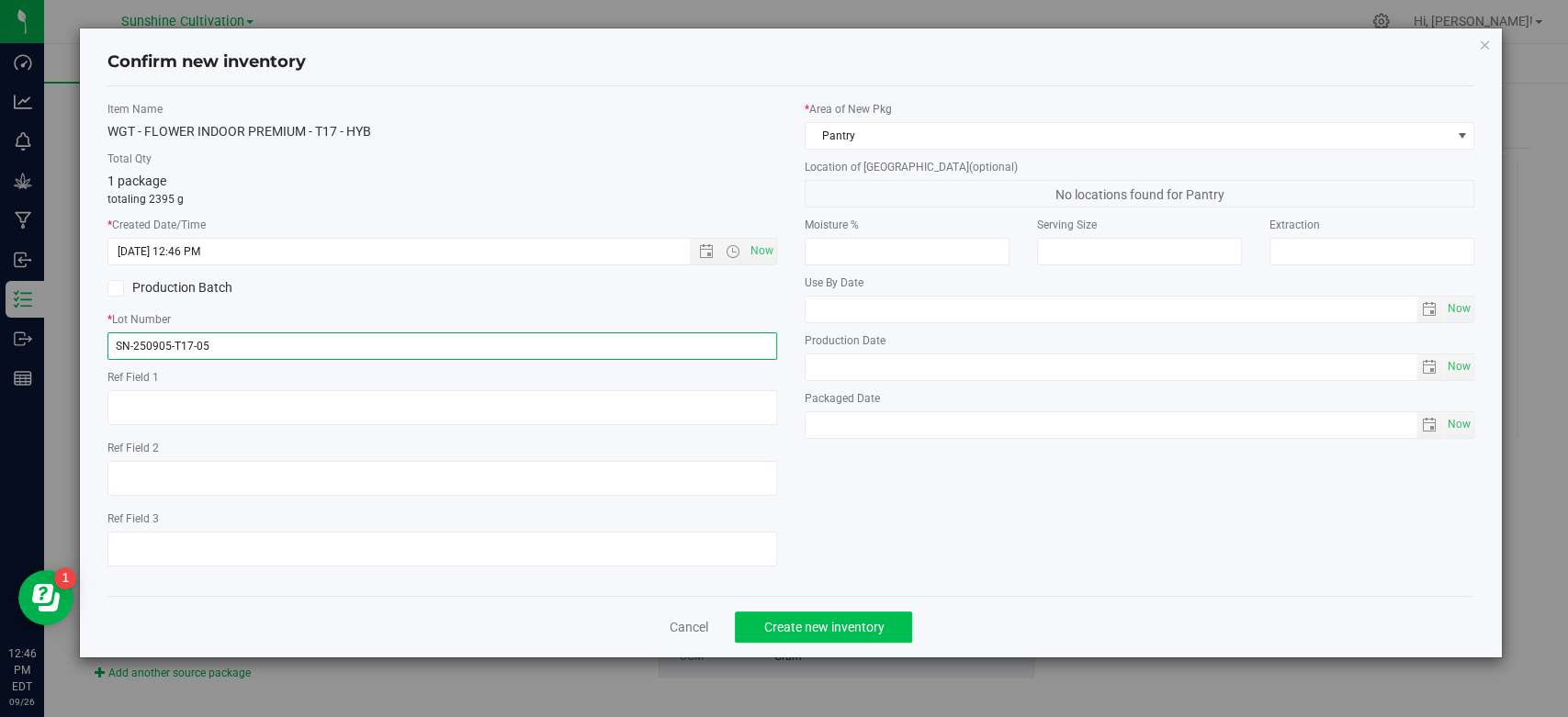
type input "SN-250905-T17-05"
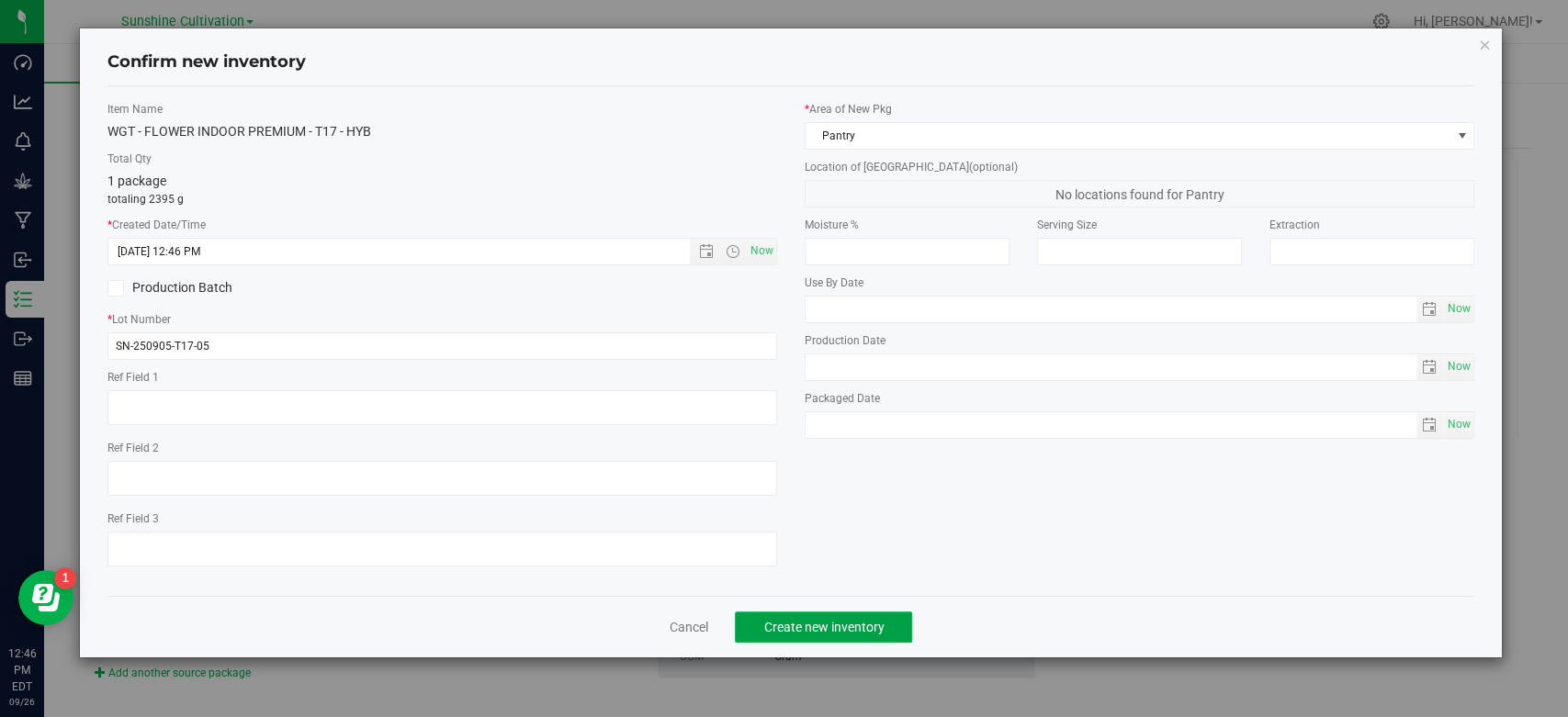
click at [886, 633] on button "Create new inventory" at bounding box center [823, 628] width 178 height 32
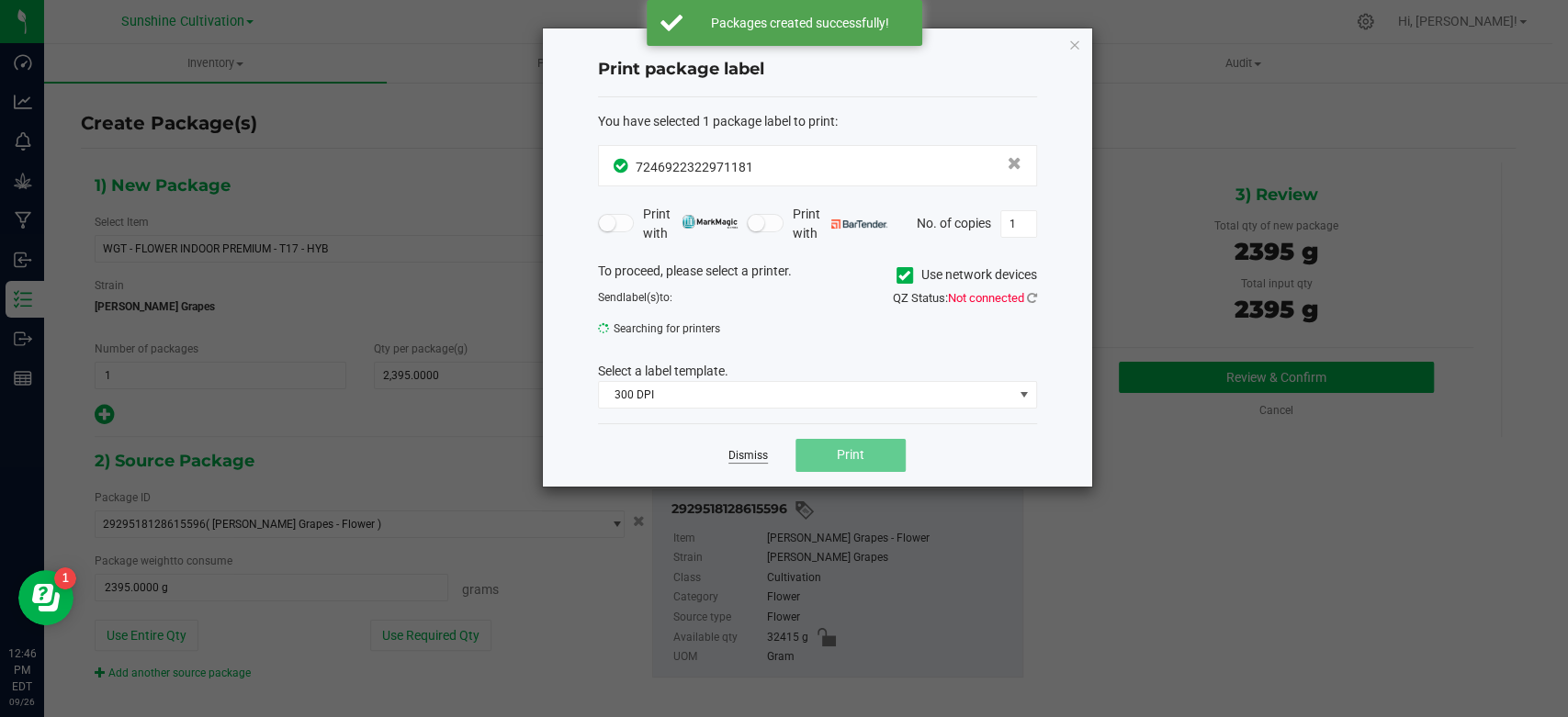
click at [744, 454] on link "Dismiss" at bounding box center [748, 456] width 39 height 16
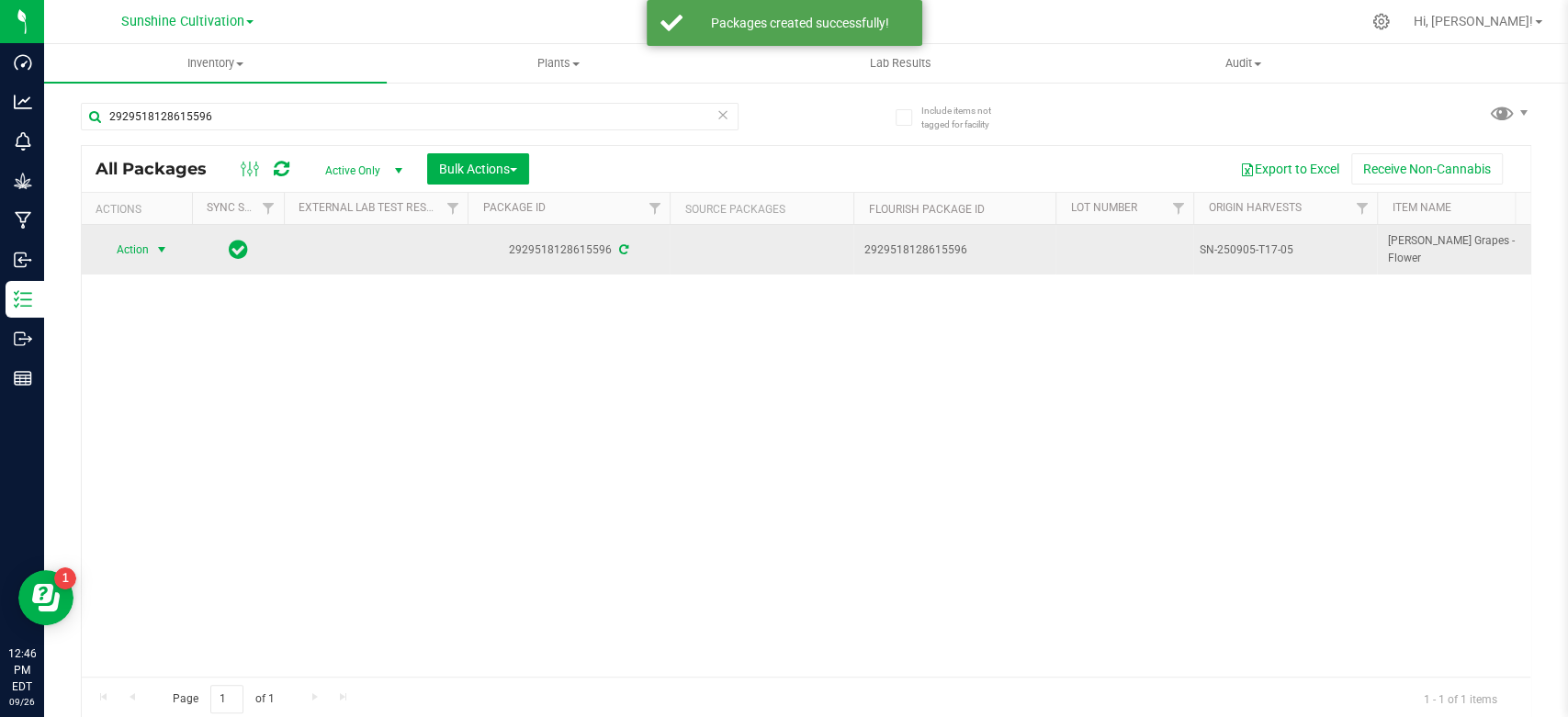
click at [159, 246] on span "select" at bounding box center [162, 250] width 15 height 15
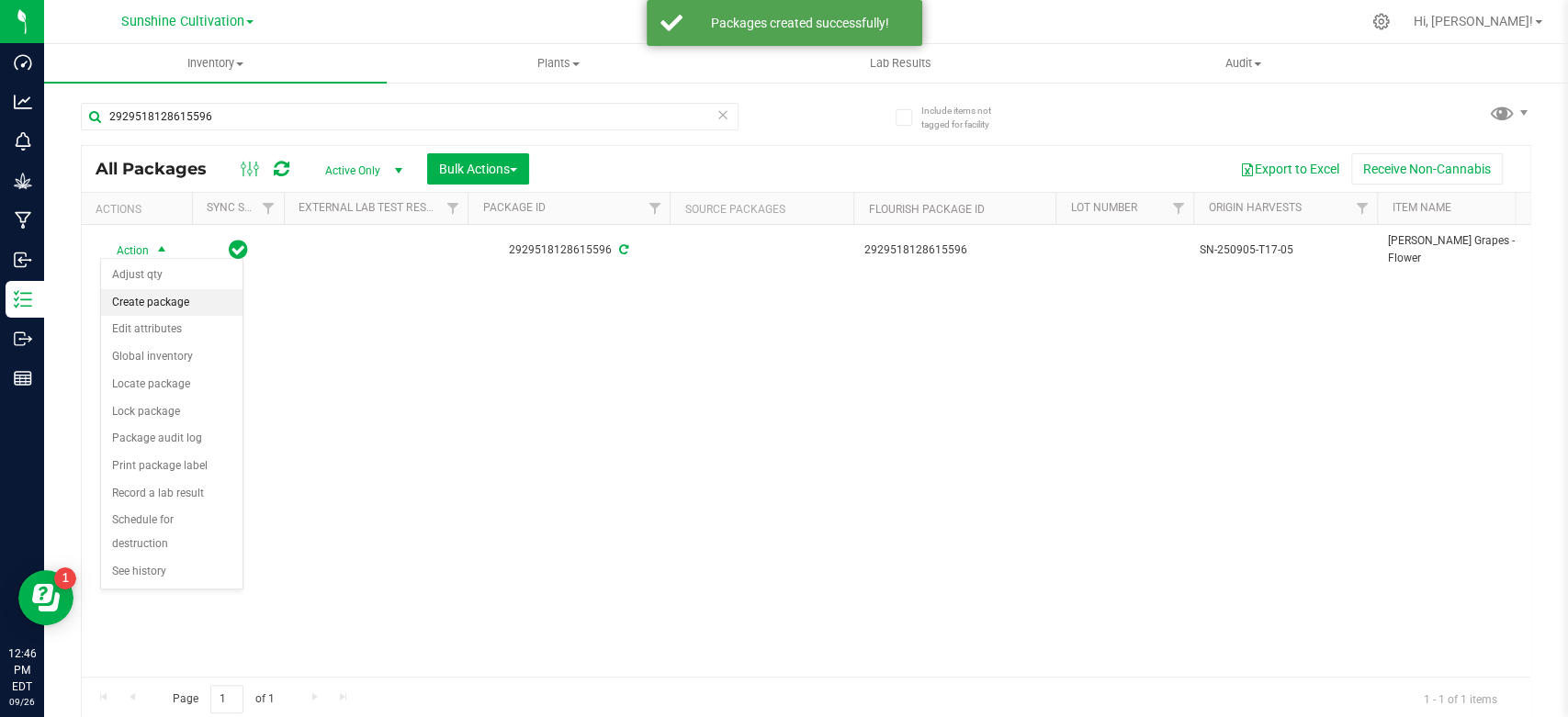
click at [154, 311] on li "Create package" at bounding box center [172, 303] width 141 height 28
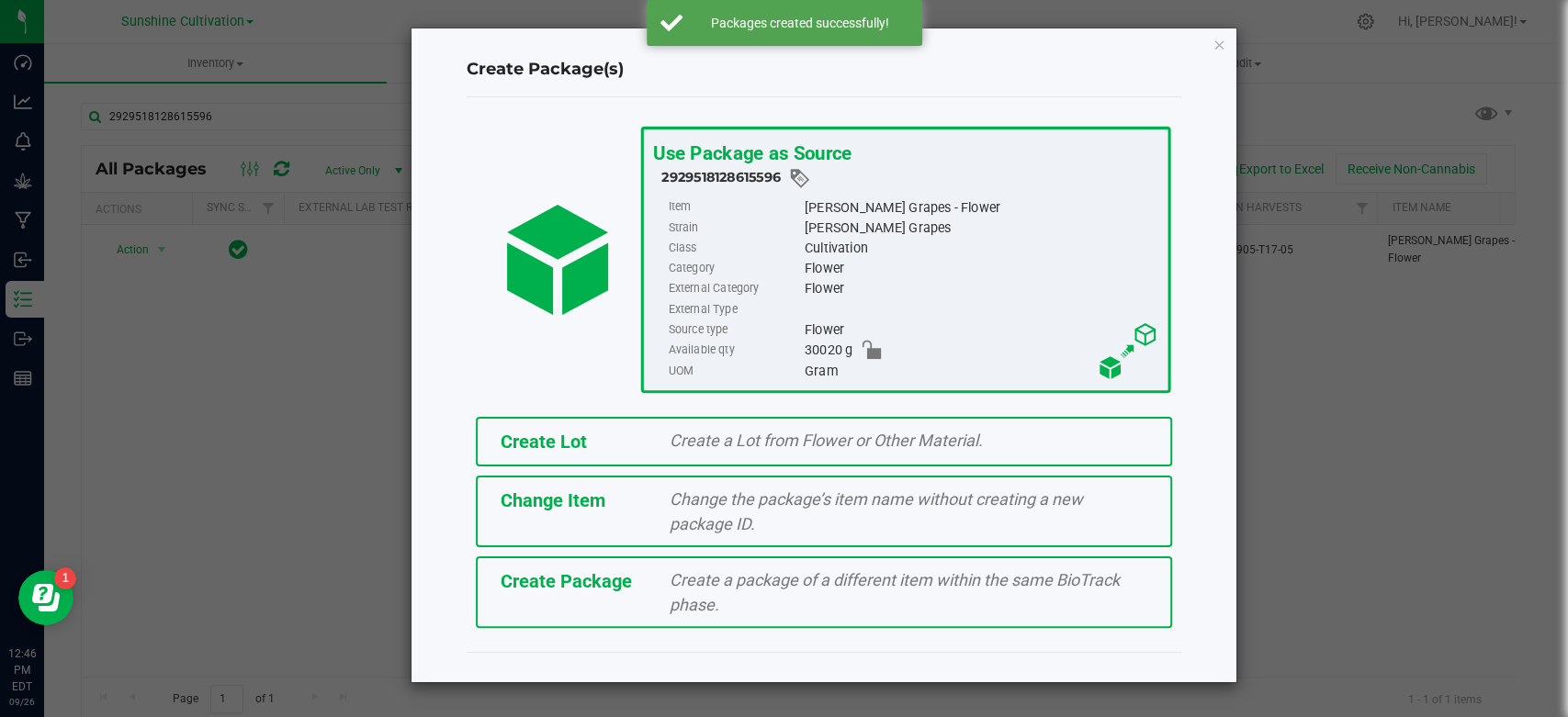
click at [611, 585] on span "Create Package" at bounding box center [565, 581] width 131 height 22
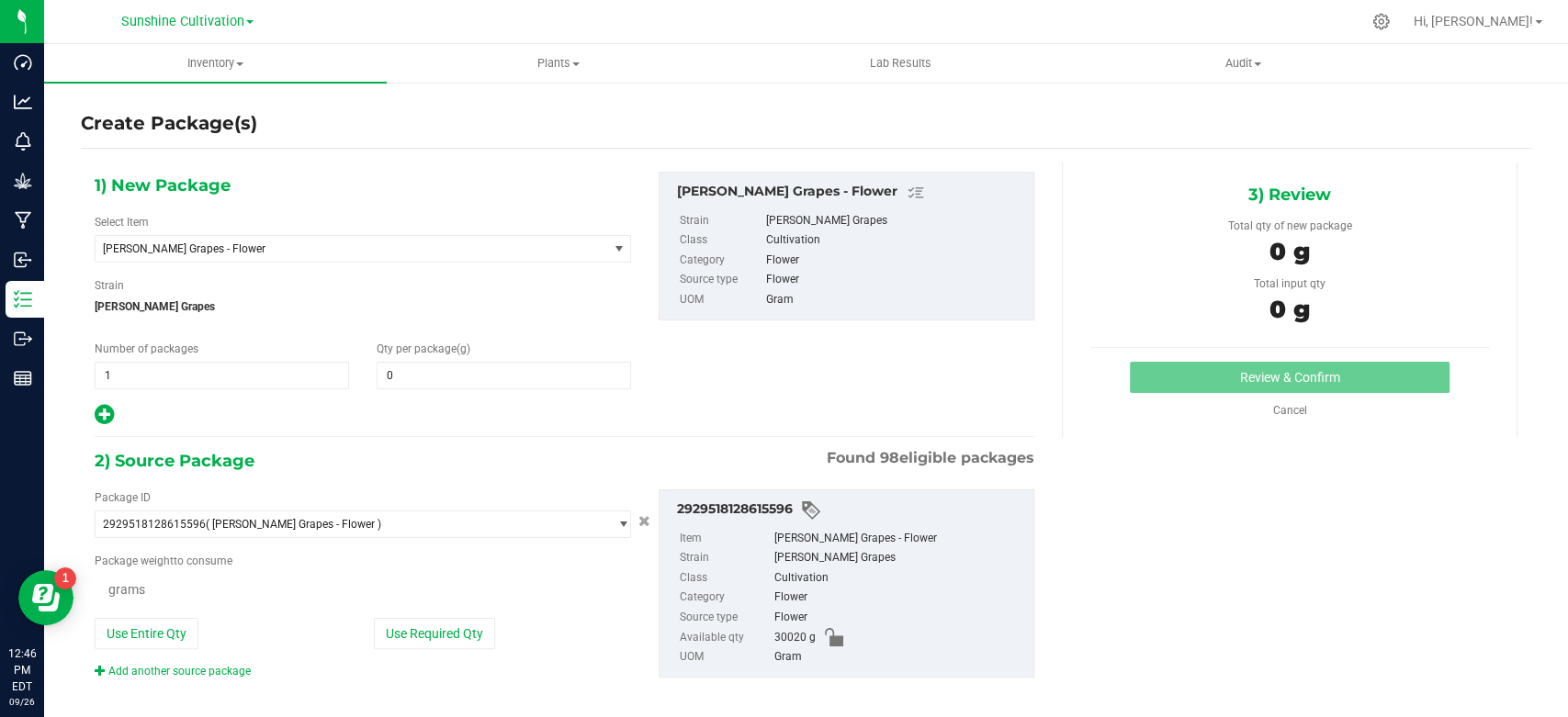
type input "0.0000"
click at [326, 238] on span "Gaspar's Grapes - Flower" at bounding box center [352, 249] width 512 height 26
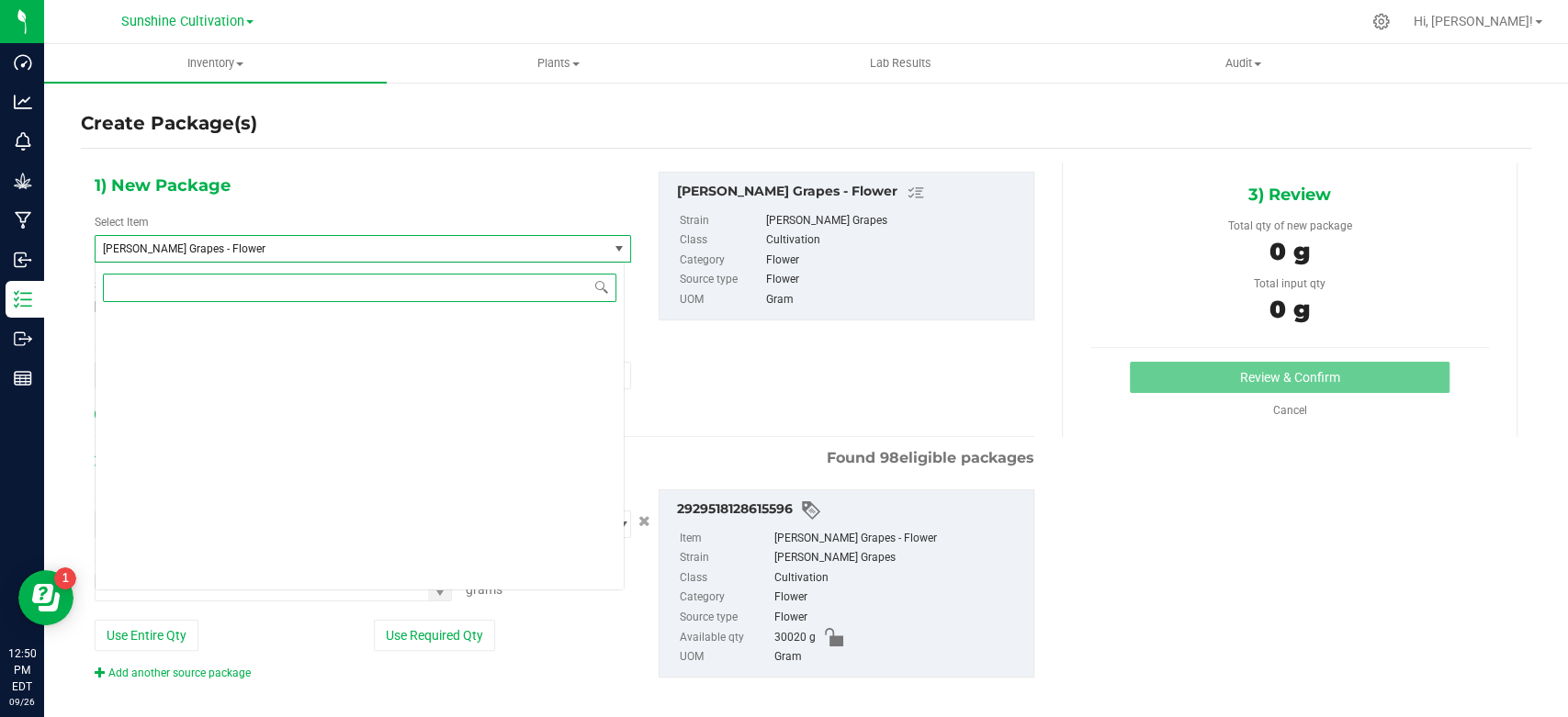
scroll to position [127315, 0]
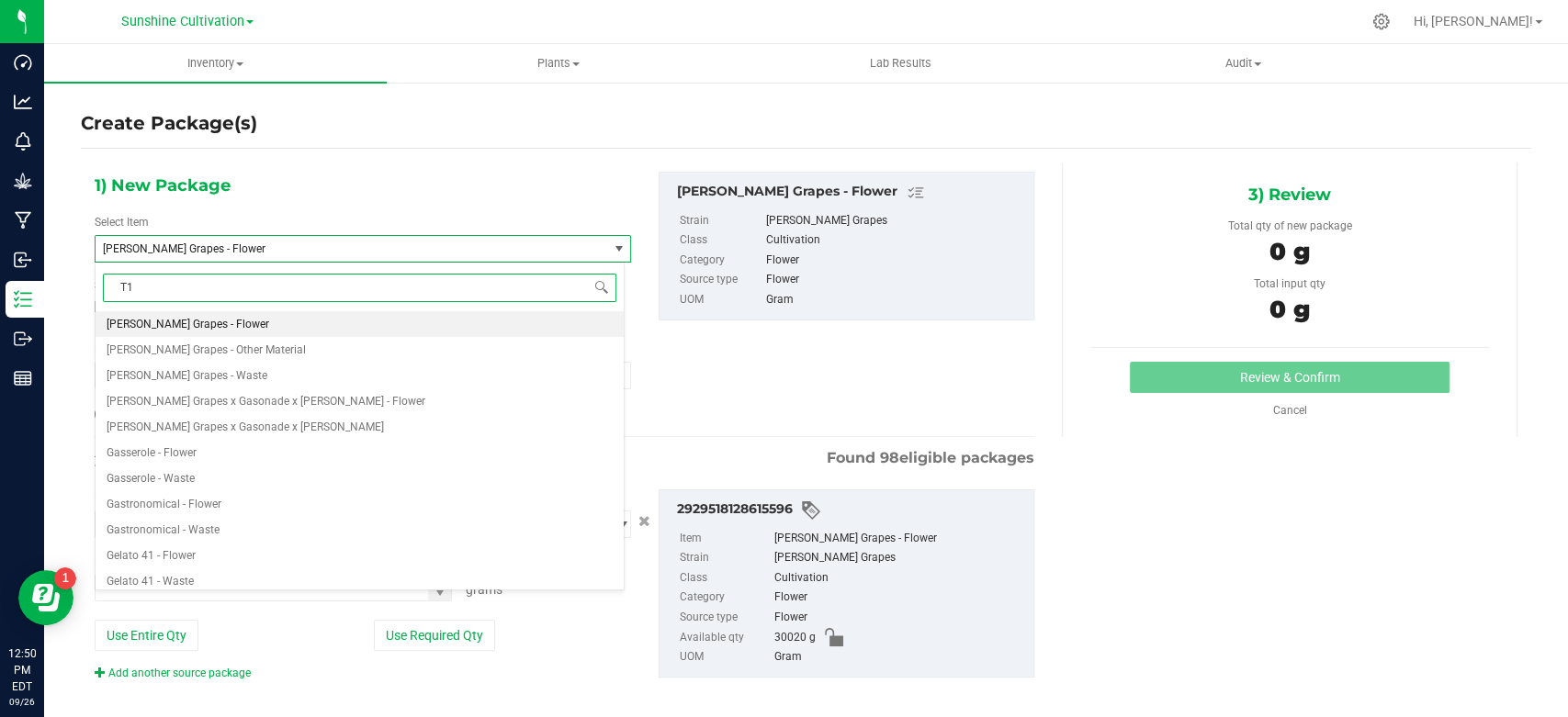
type input "T17"
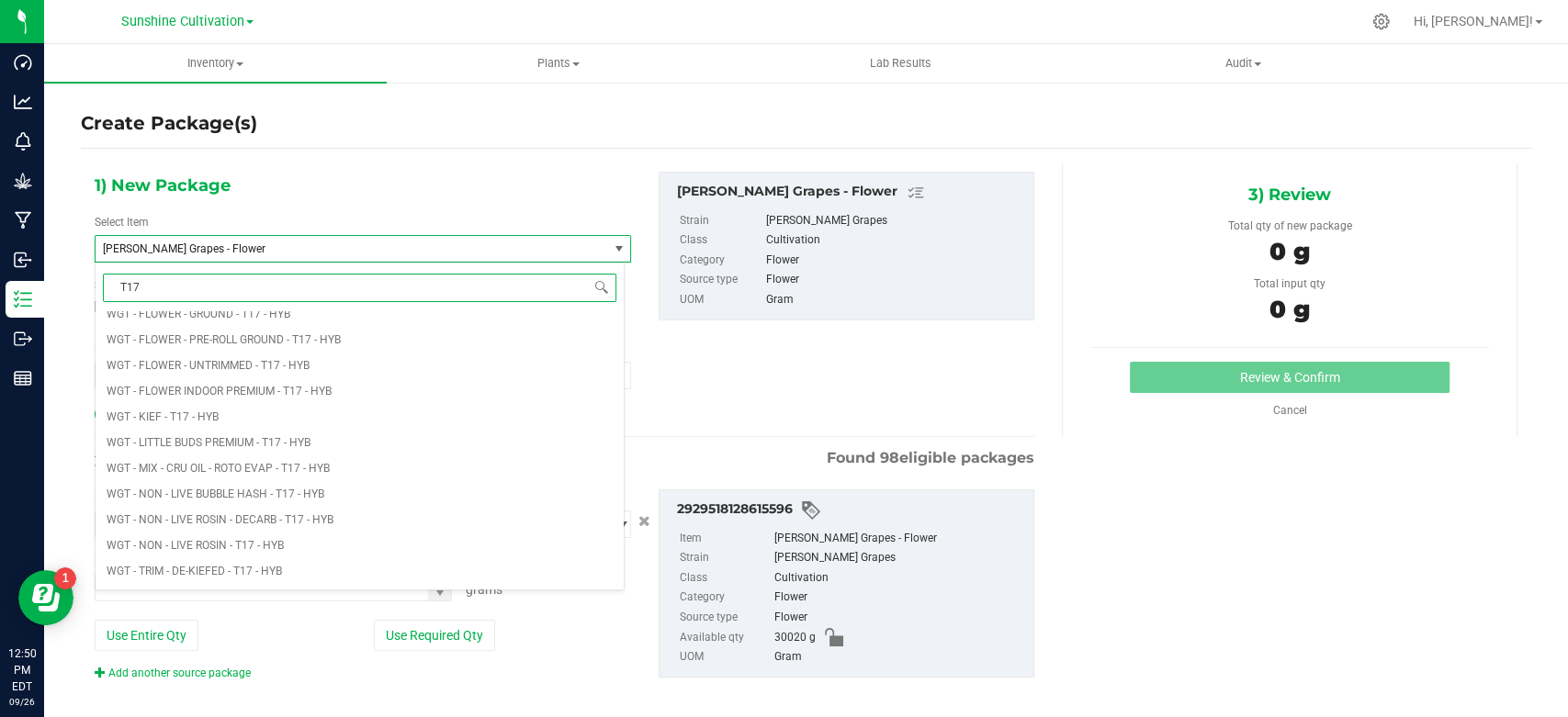
scroll to position [1531, 0]
click at [215, 487] on span "WGT - TRIM - T17 - HYB" at bounding box center [164, 493] width 113 height 13
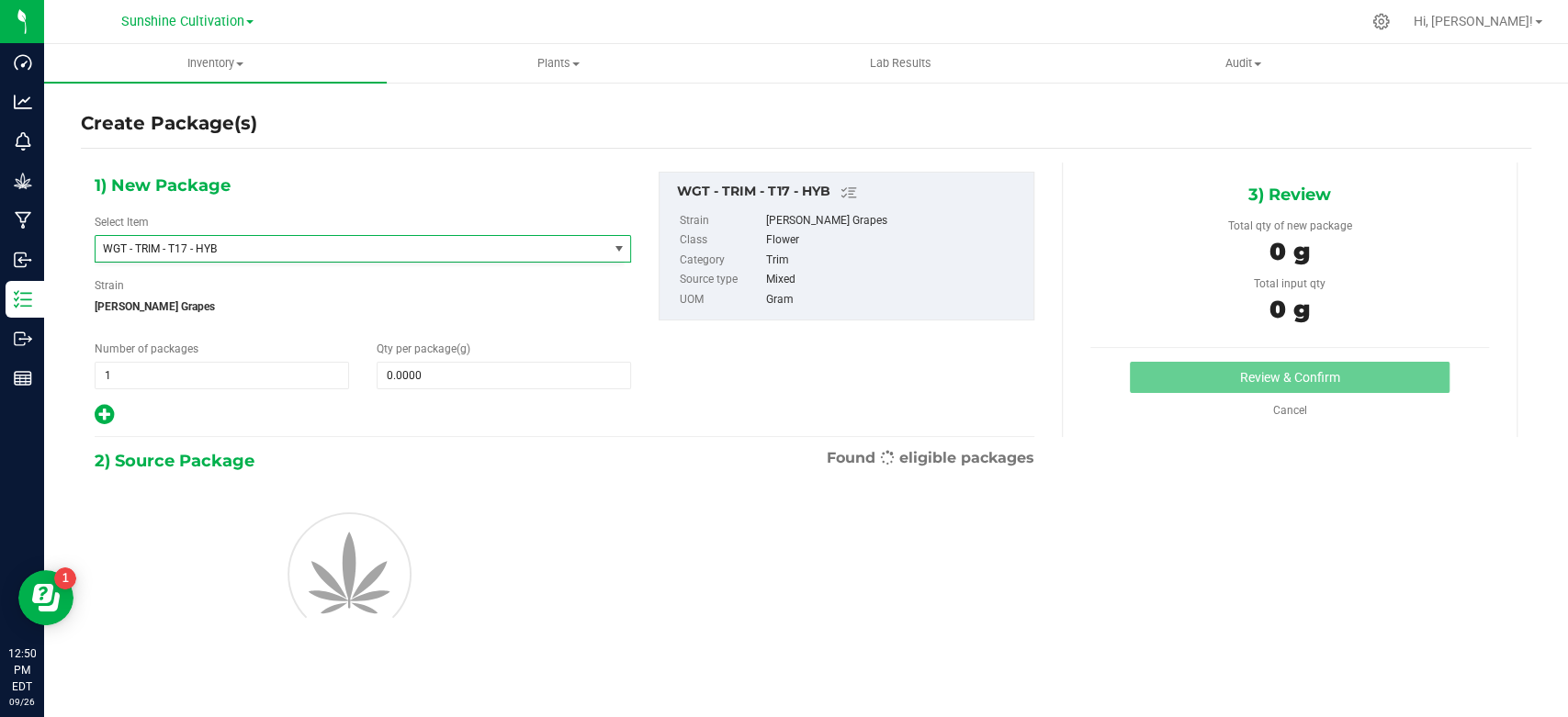
type input "0.0000"
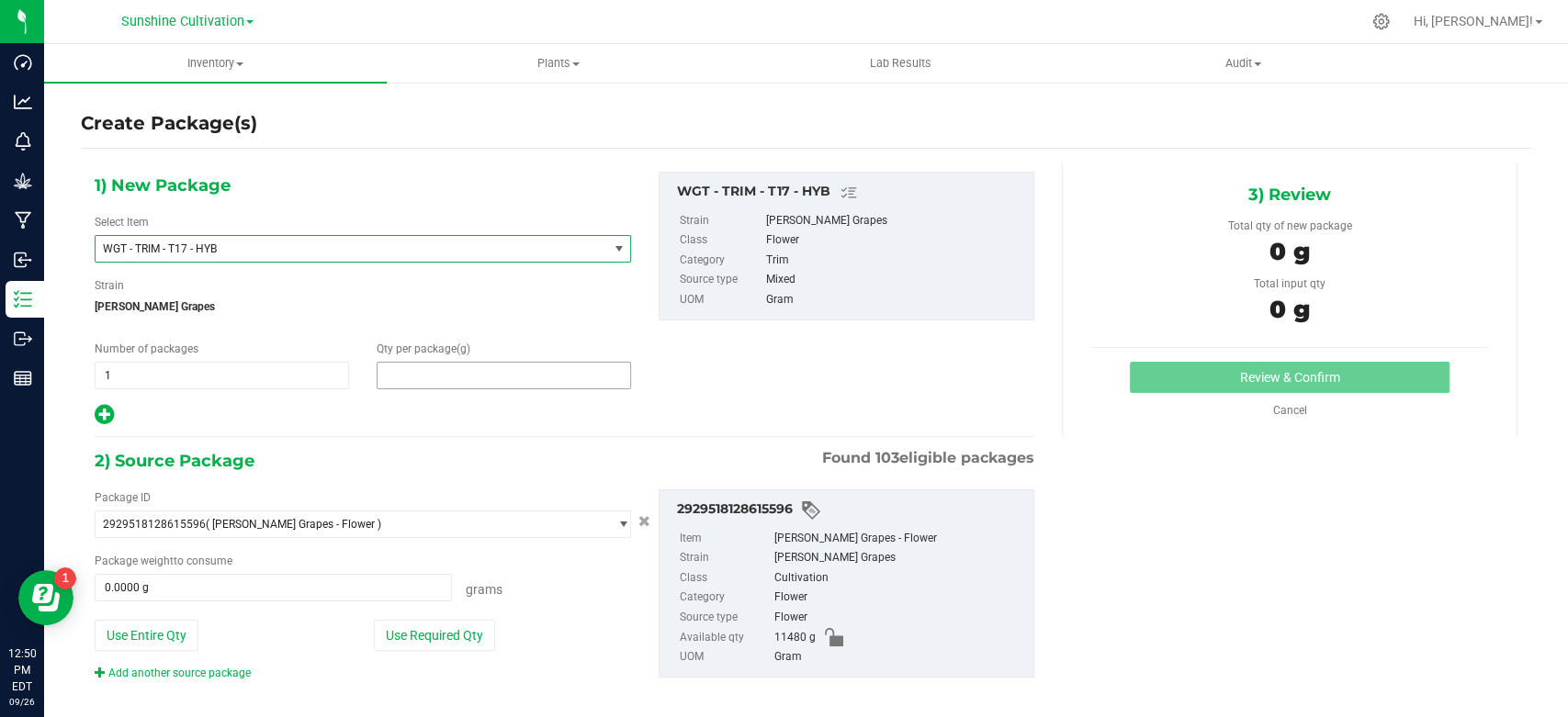
click at [455, 381] on span at bounding box center [504, 376] width 255 height 28
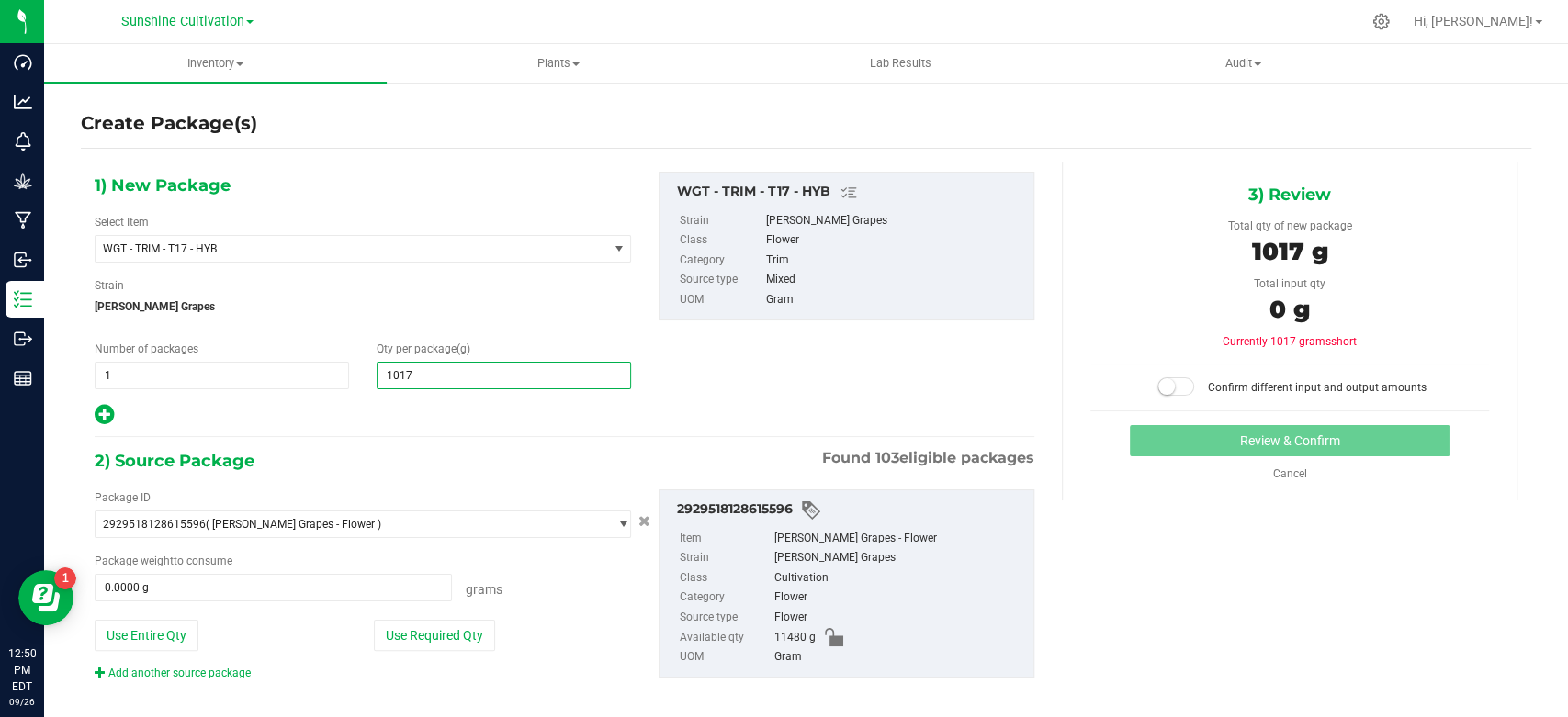
type input "10175"
type input "10,175.0000"
click at [264, 580] on span at bounding box center [273, 588] width 357 height 28
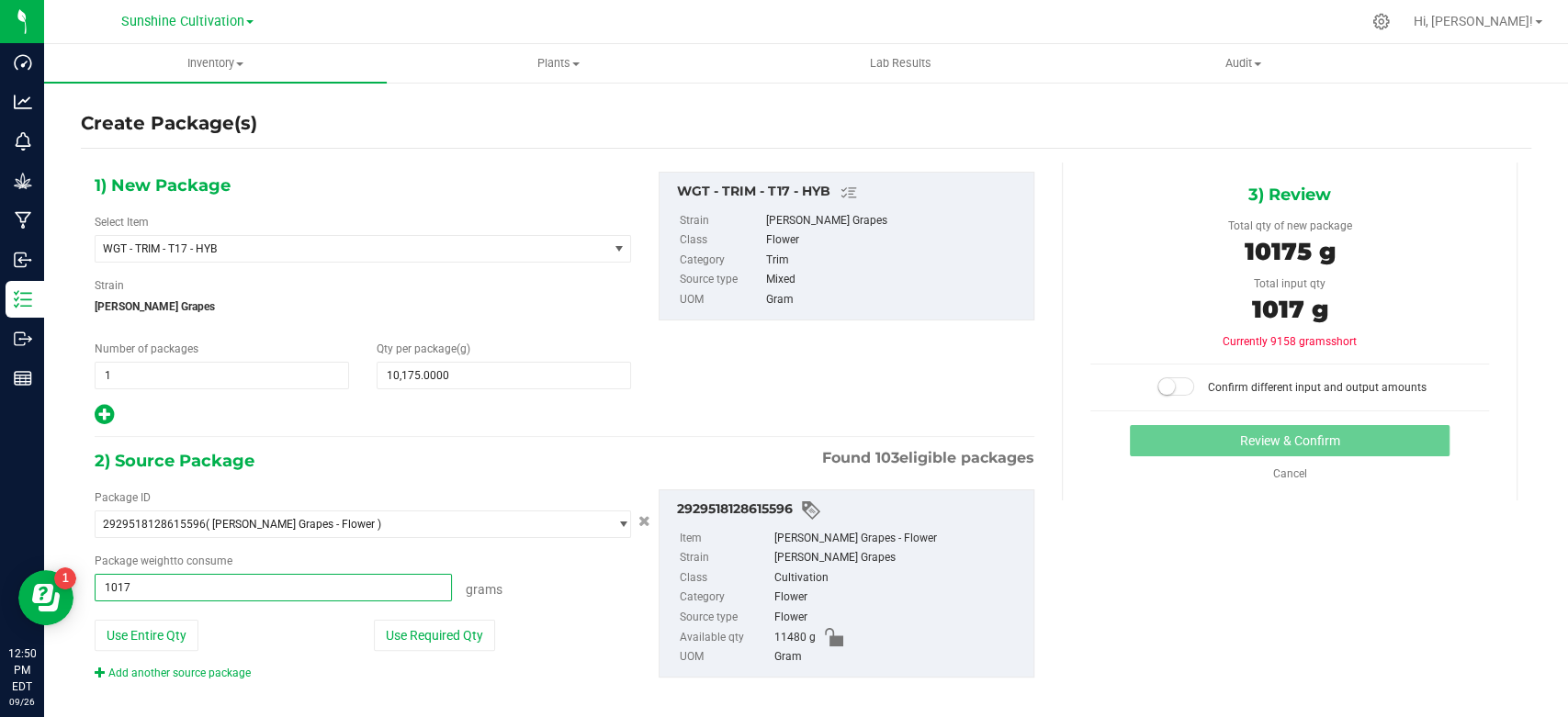
type input "10175"
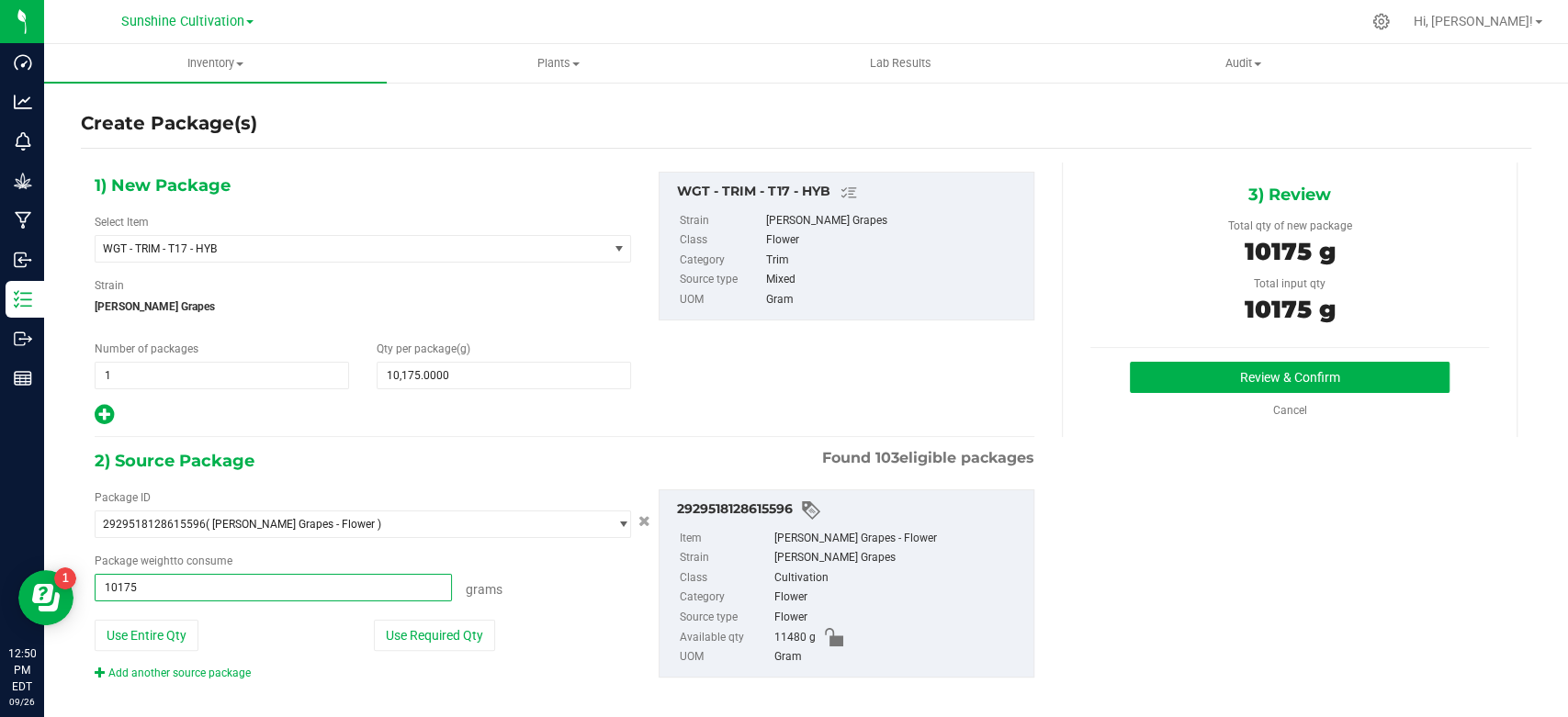
type input "10175.0000 g"
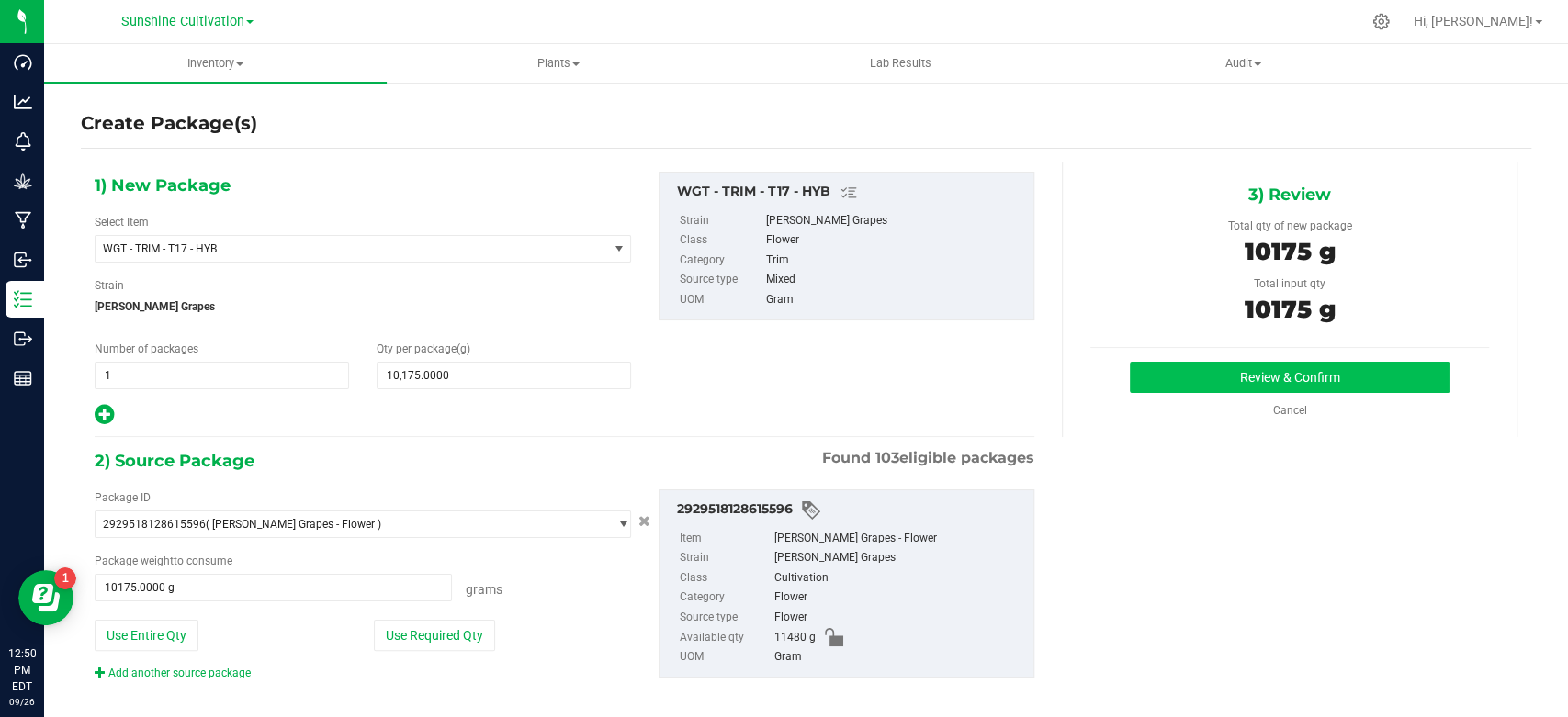
click at [1123, 391] on div "Review & Confirm Cancel" at bounding box center [1289, 390] width 399 height 57
click at [1199, 371] on button "Review & Confirm" at bounding box center [1289, 378] width 319 height 32
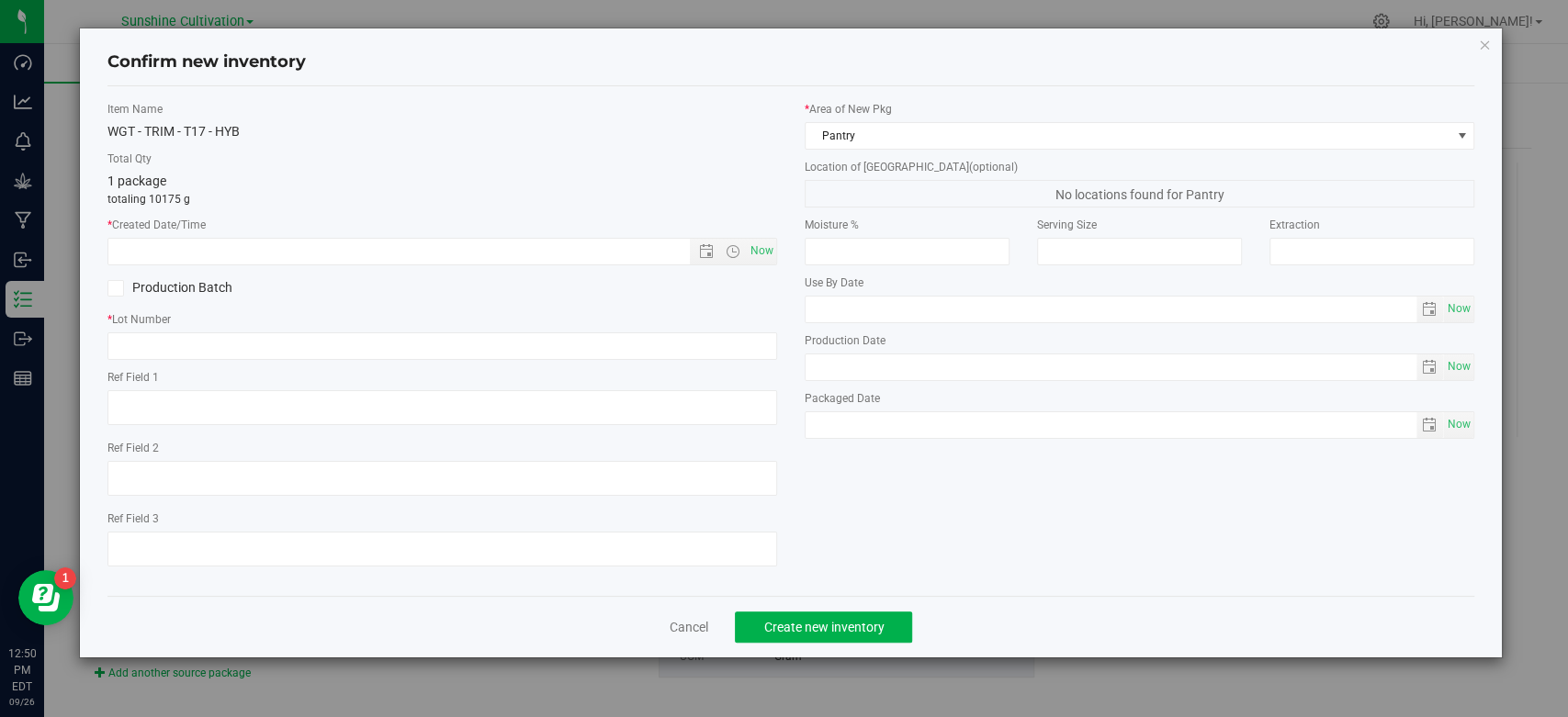
click at [779, 254] on div "Item Name WGT - TRIM - T17 - HYB Total Qty 1 package totaling 10175 g * Created…" at bounding box center [443, 341] width 698 height 481
click at [763, 246] on span "Now" at bounding box center [763, 251] width 32 height 27
type input "9/26/2025 12:50 PM"
drag, startPoint x: 724, startPoint y: 331, endPoint x: 725, endPoint y: 345, distance: 14.0
click at [724, 333] on input "text" at bounding box center [443, 347] width 670 height 28
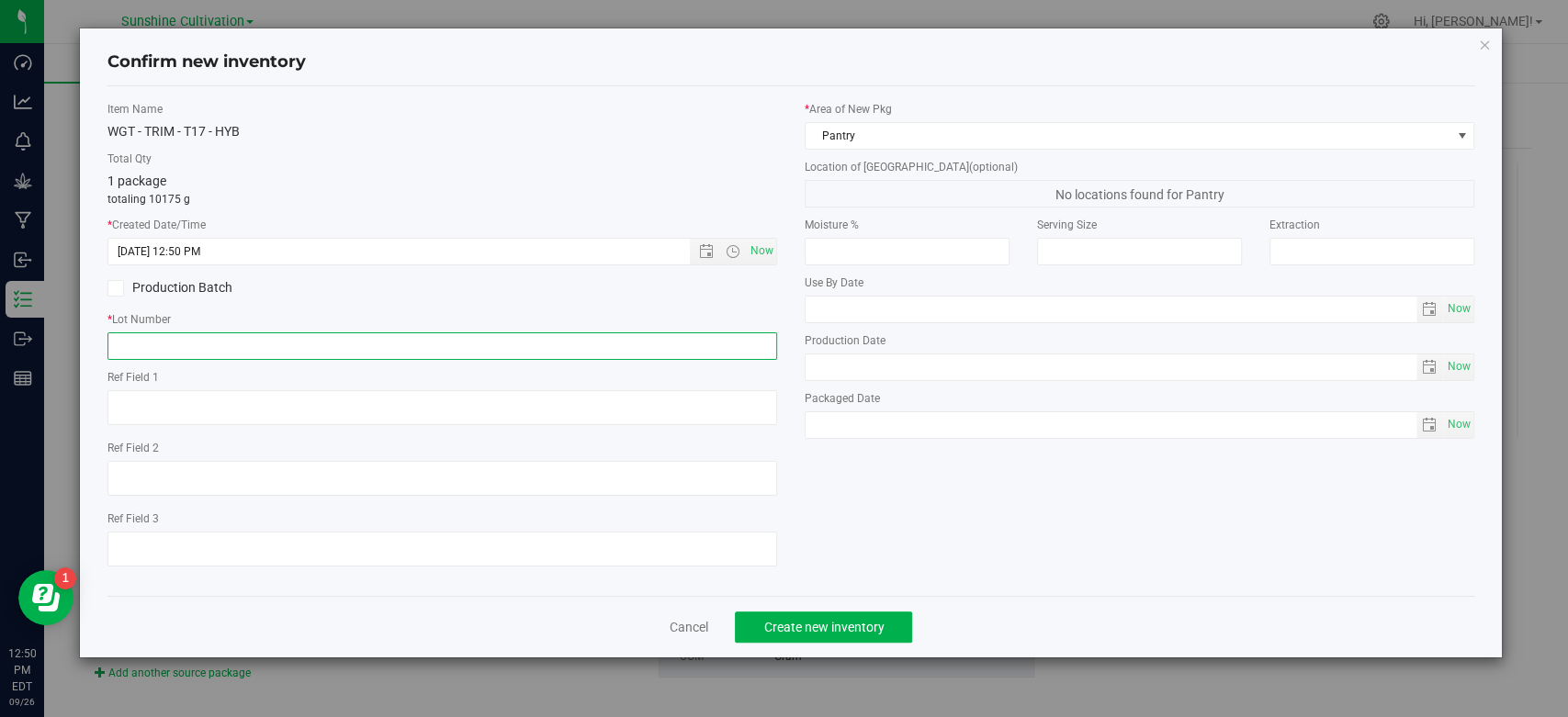
paste input "SN-250905-T17-05"
type input "SN-250905-T17-05"
click at [816, 631] on span "Create new inventory" at bounding box center [823, 628] width 120 height 15
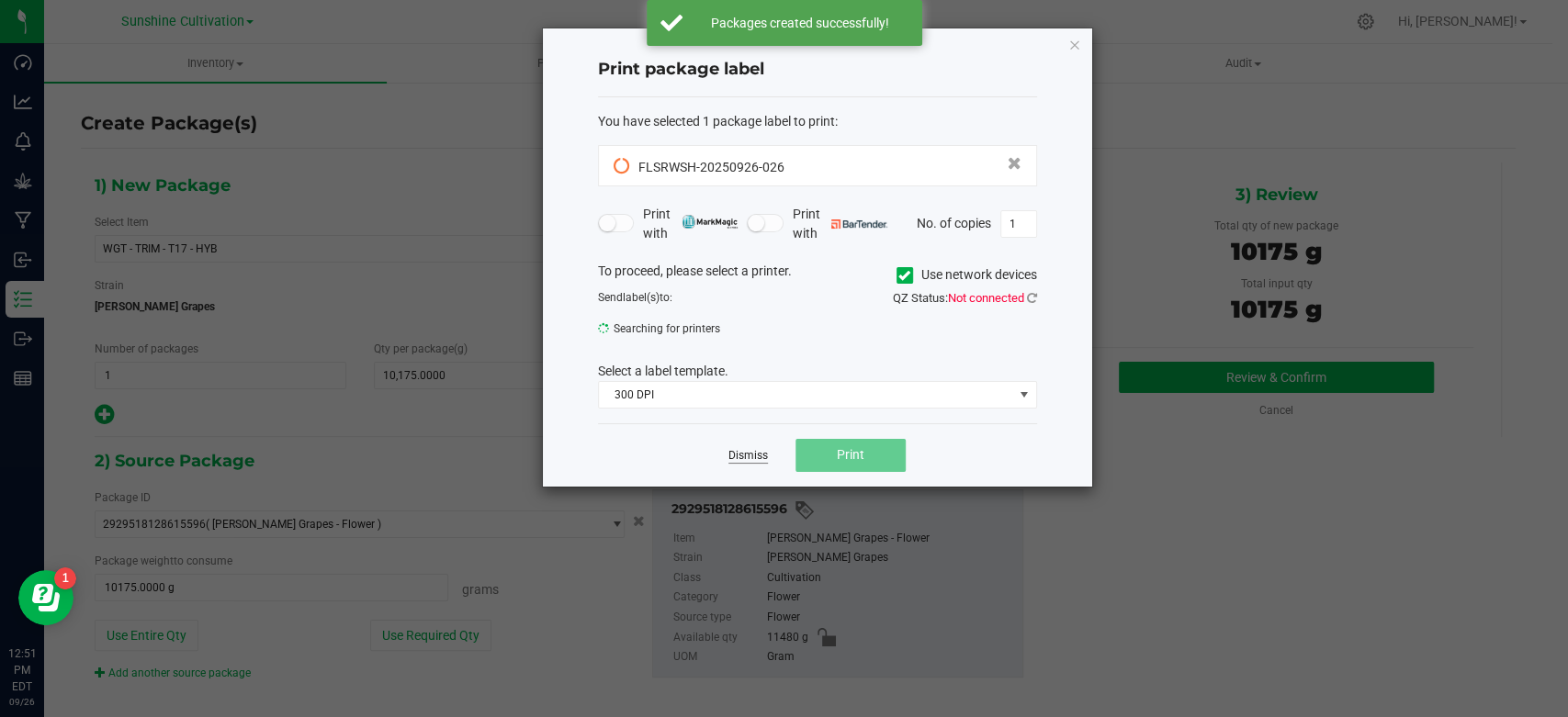
click at [758, 459] on link "Dismiss" at bounding box center [748, 456] width 39 height 16
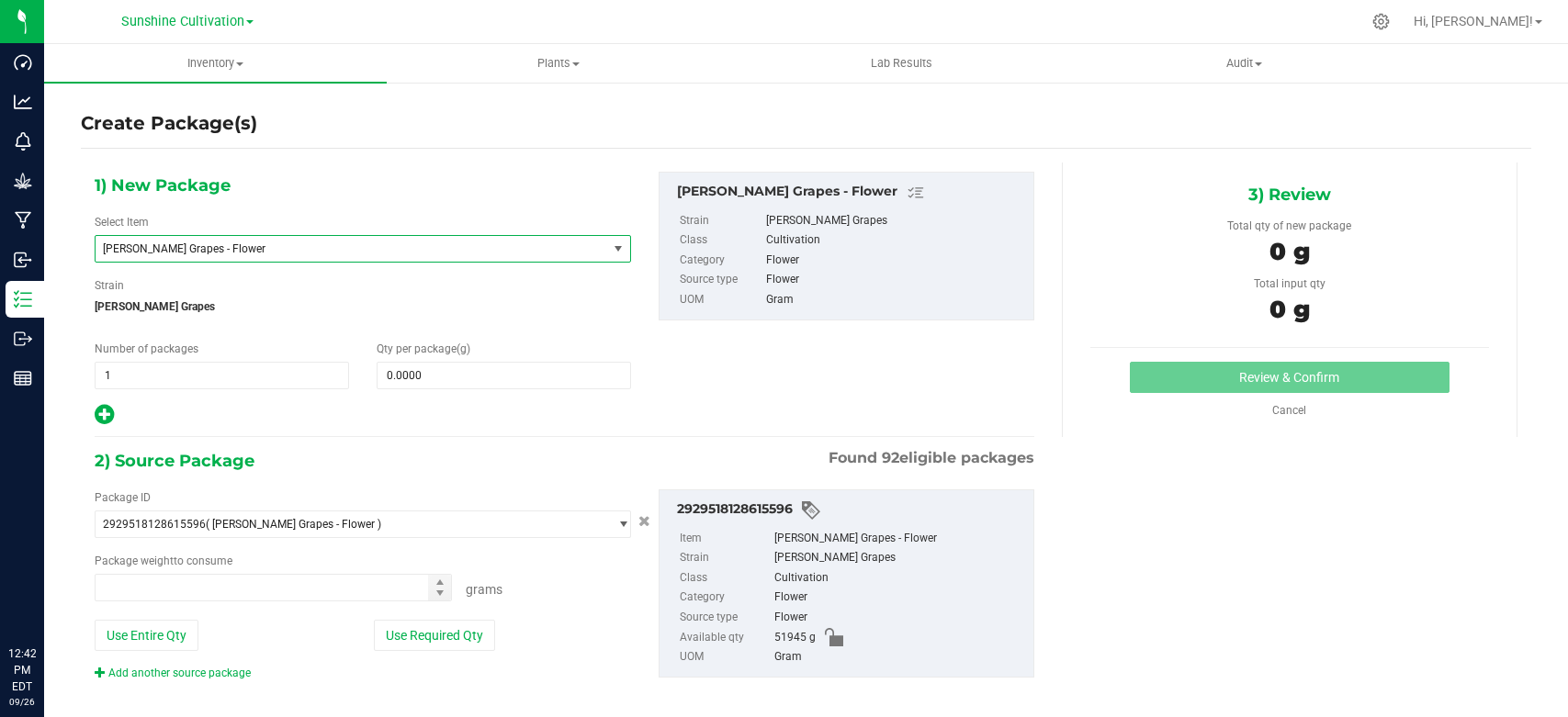
click at [333, 247] on span "[PERSON_NAME] Grapes - Flower" at bounding box center [341, 249] width 477 height 13
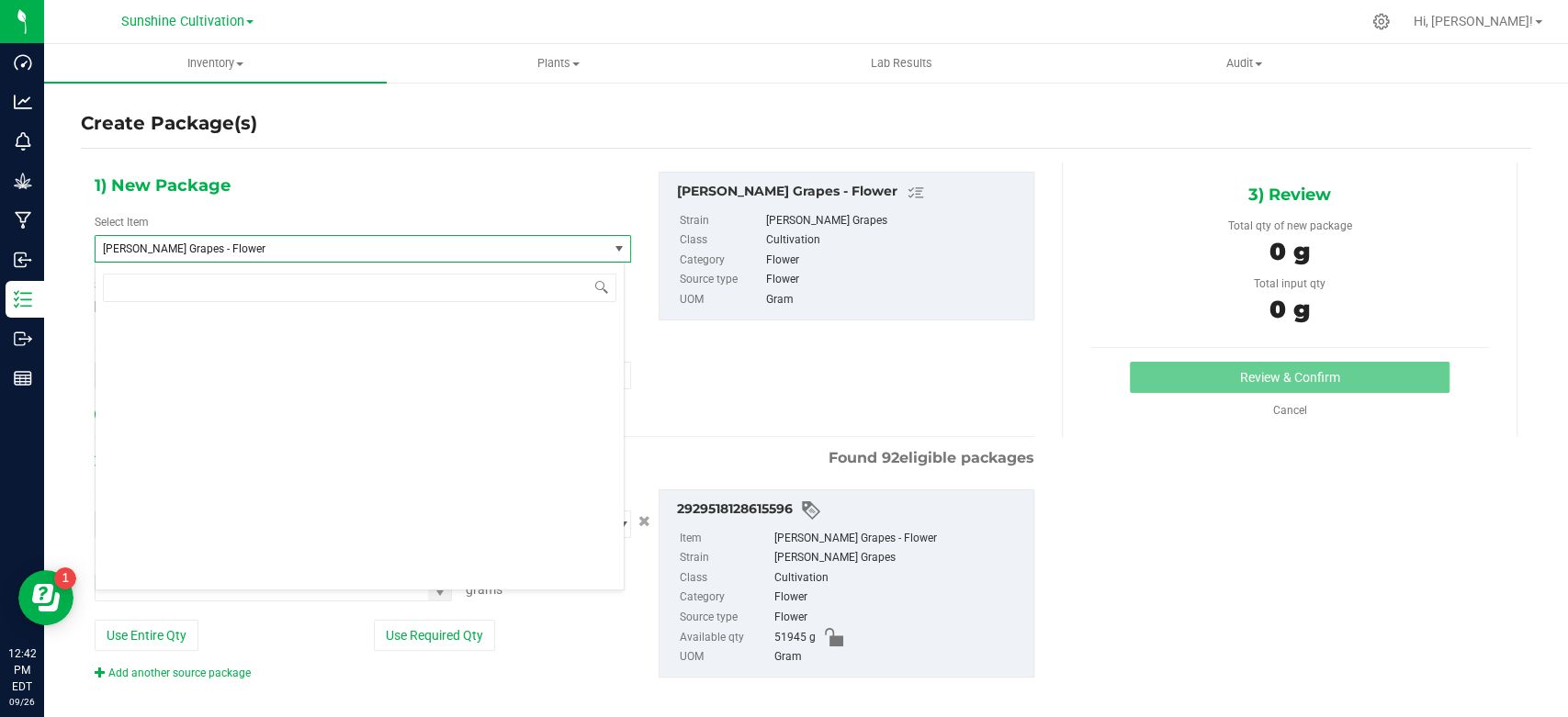
scroll to position [127315, 0]
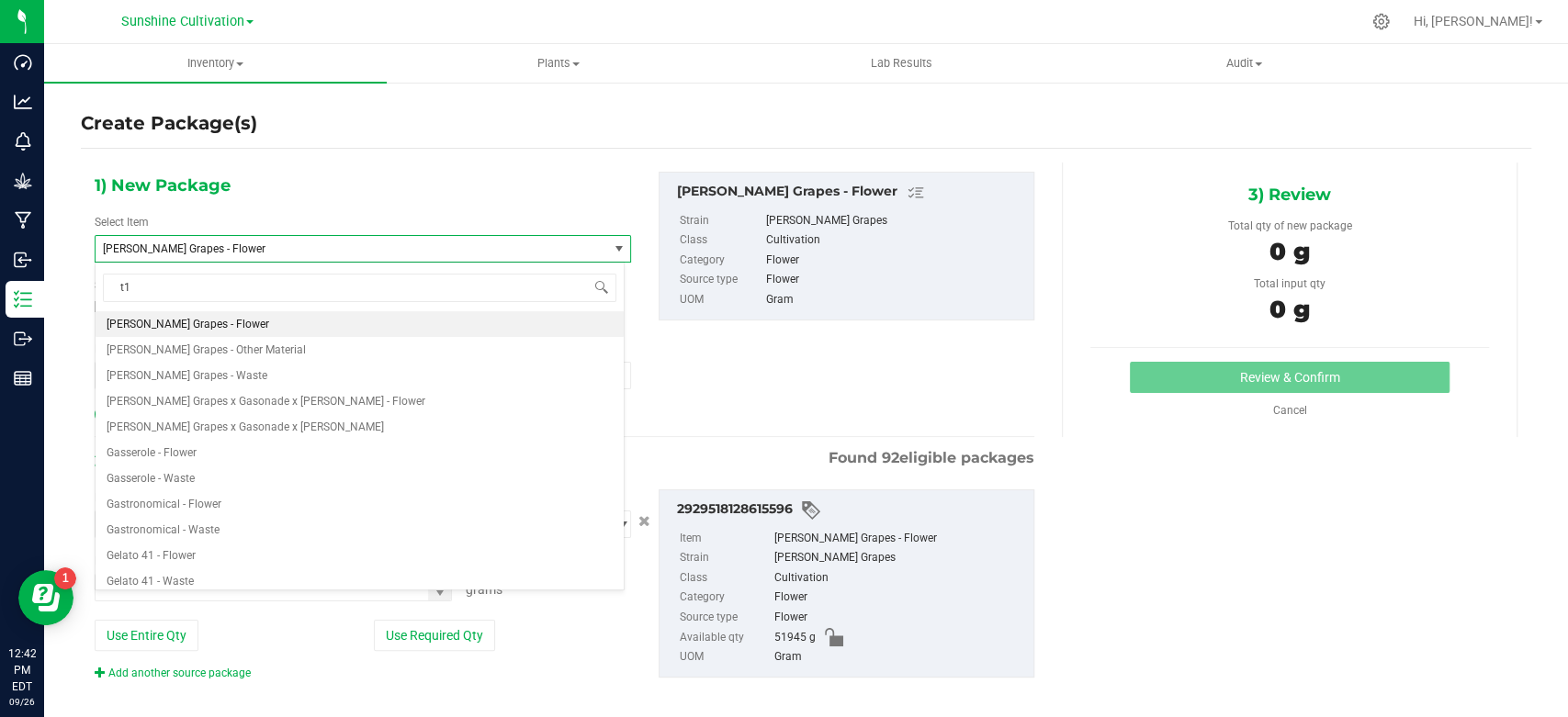
type input "t17"
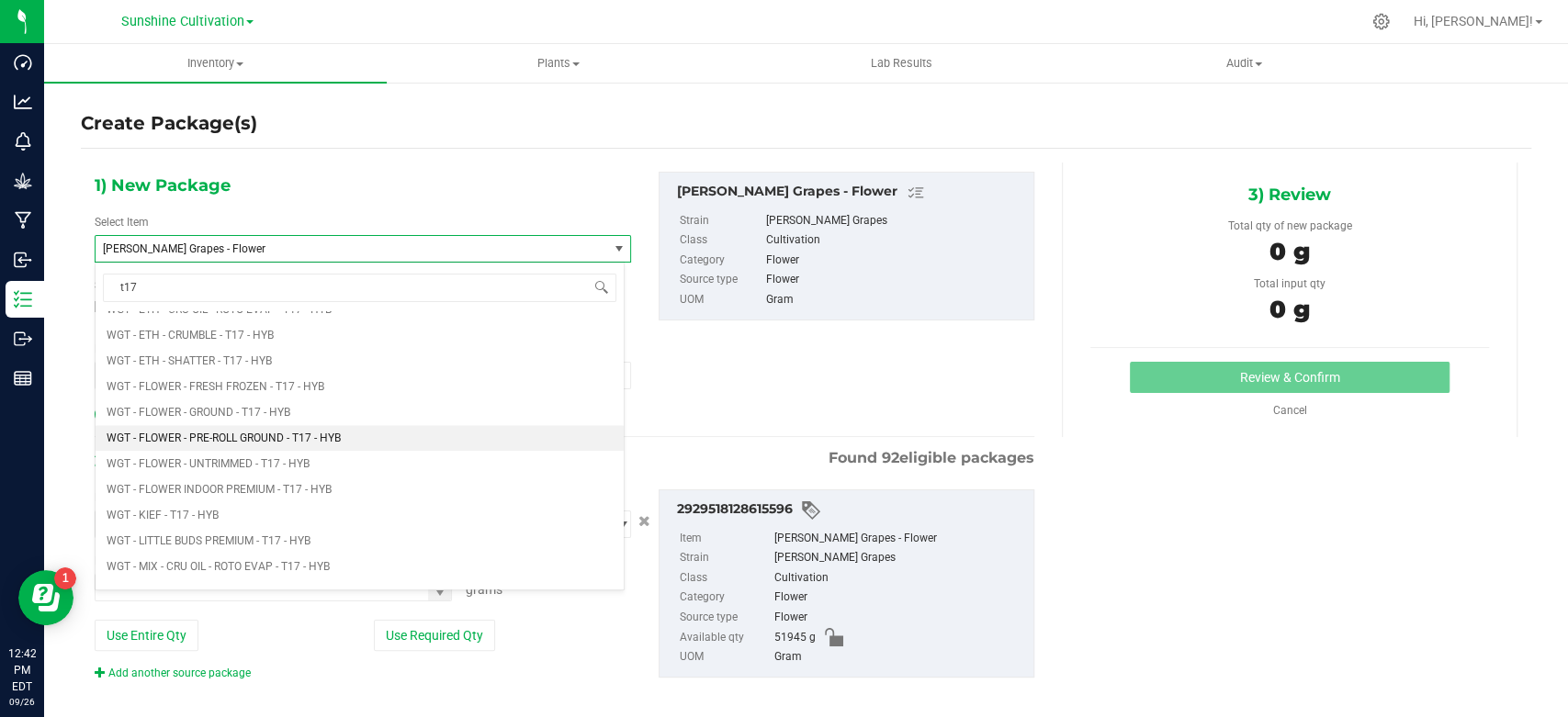
scroll to position [1428, 0]
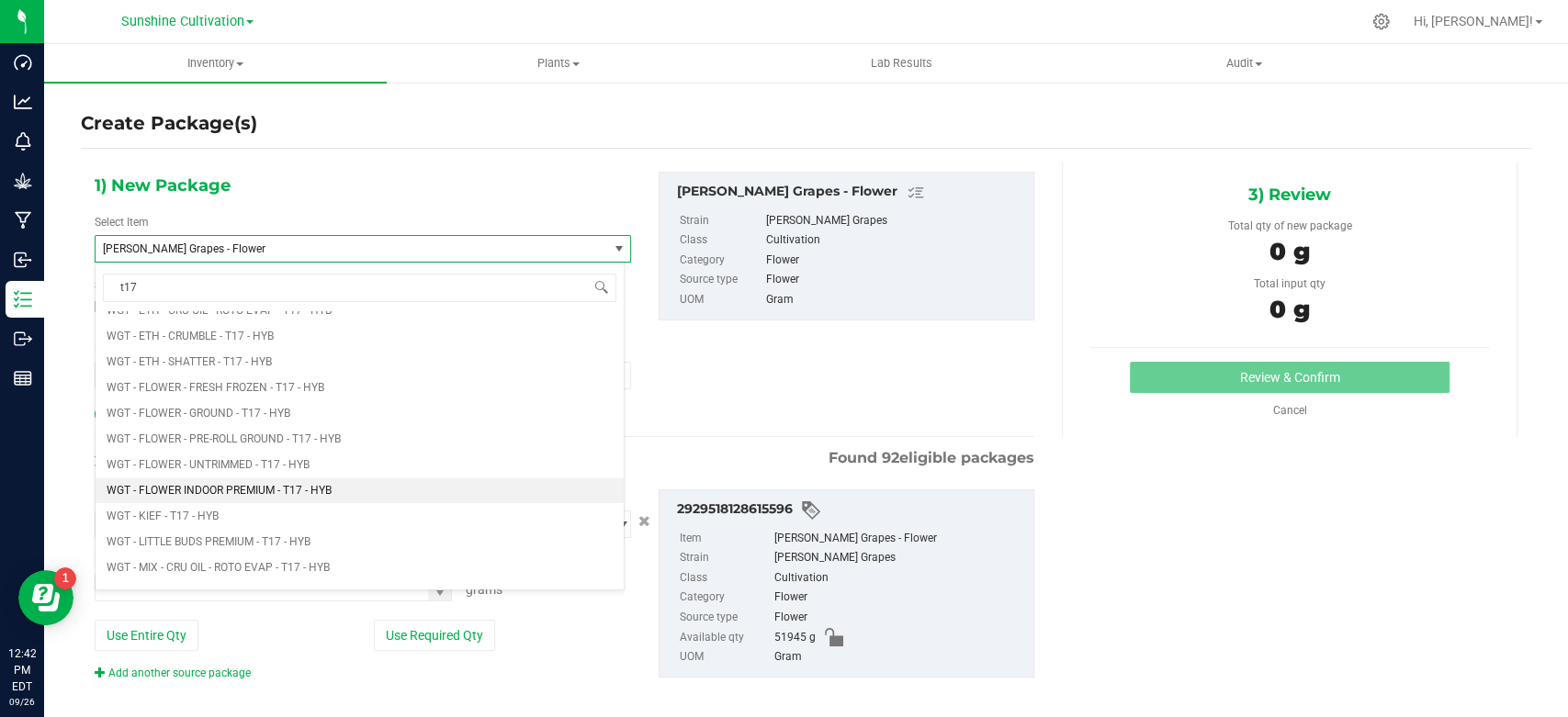
click at [351, 484] on li "WGT - FLOWER INDOOR PREMIUM - T17 - HYB" at bounding box center [360, 491] width 528 height 26
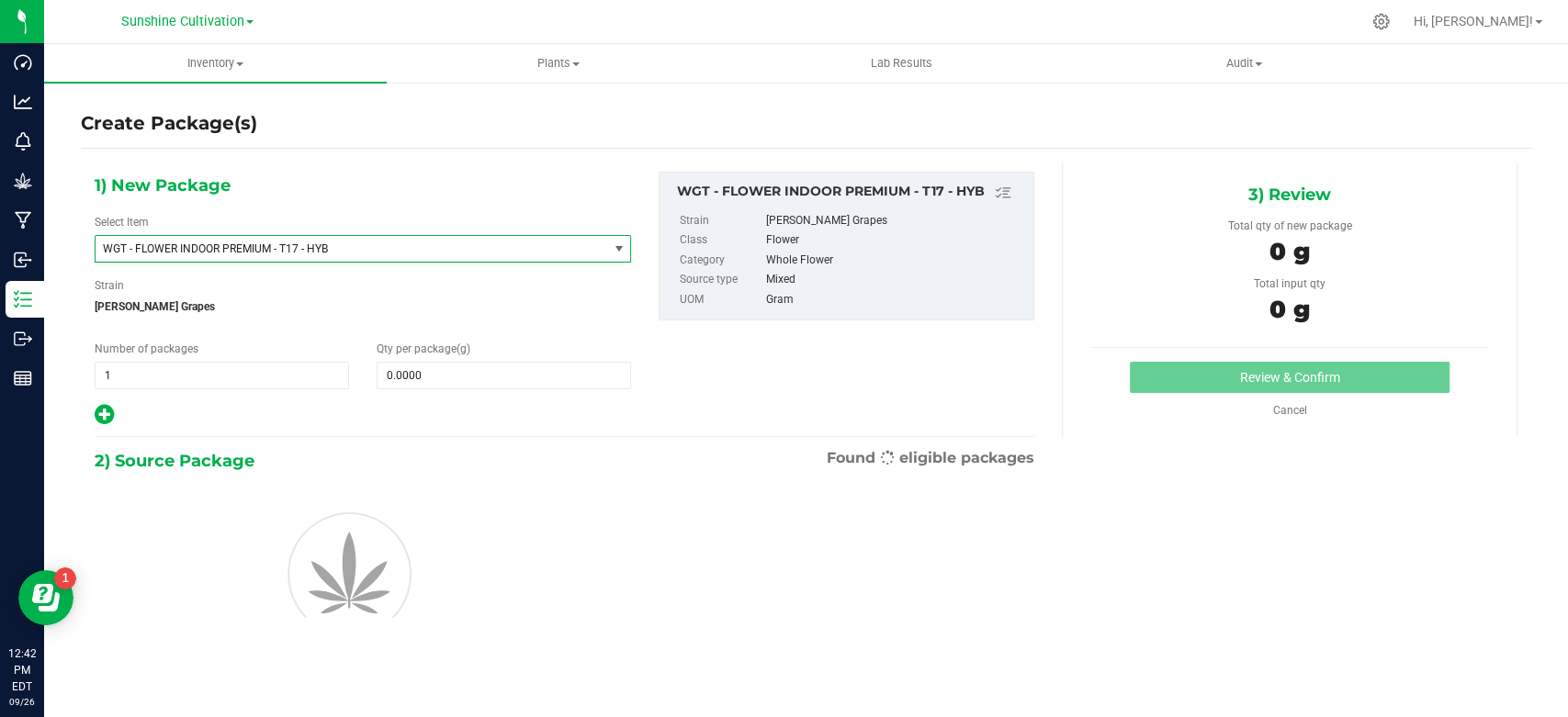
type input "0.0000"
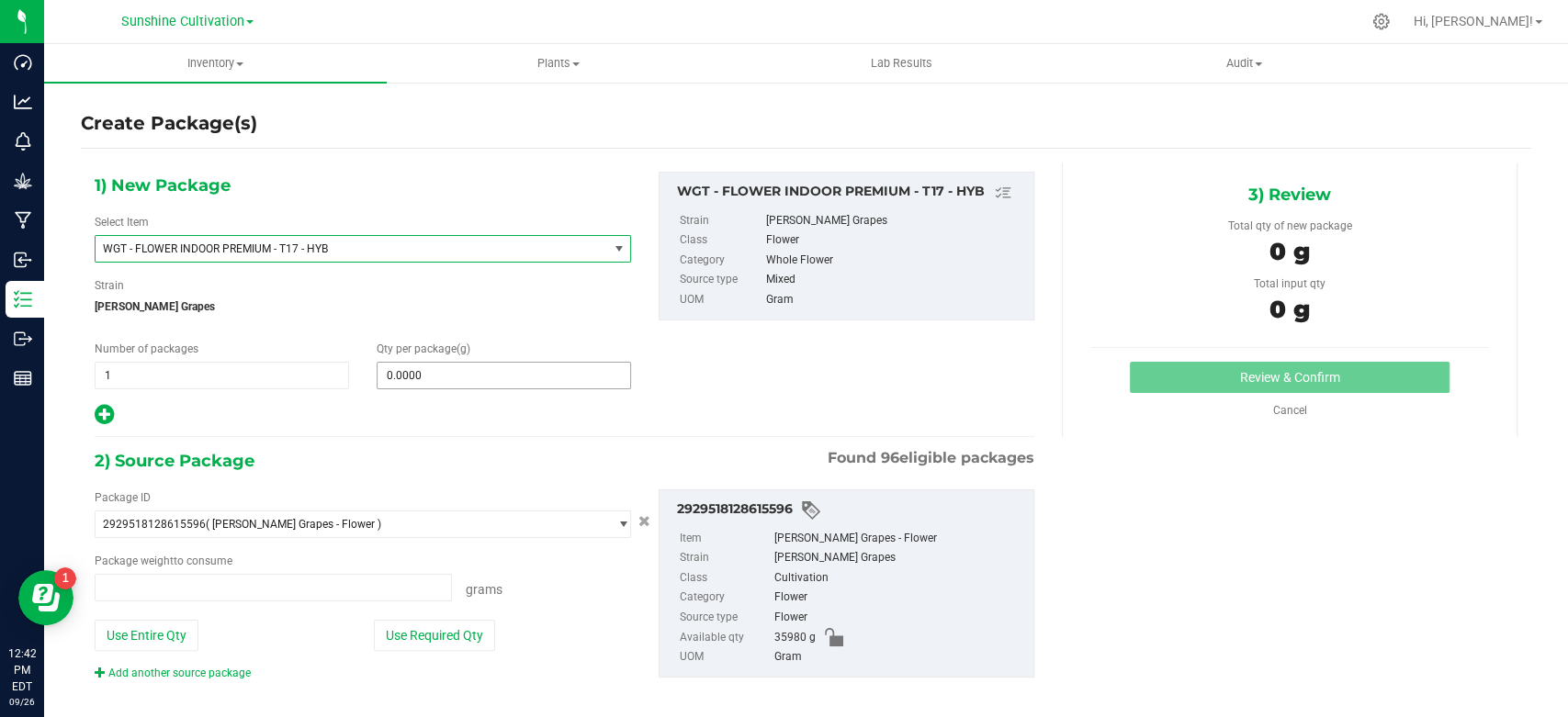
type input "0.0000 g"
click at [456, 378] on span at bounding box center [504, 376] width 255 height 28
type input "0.0000"
click at [437, 376] on span at bounding box center [504, 376] width 255 height 28
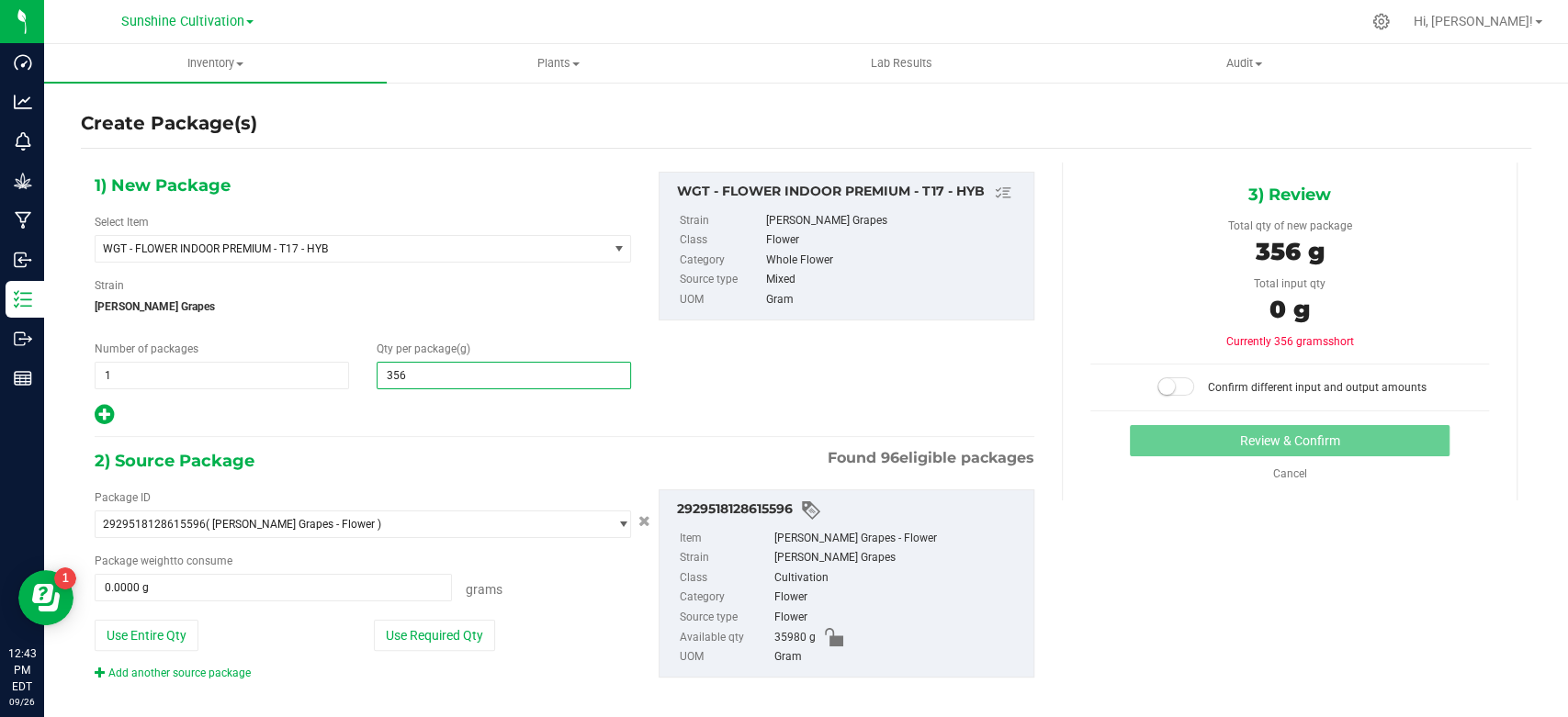
type input "3565"
type input "3,565.0000"
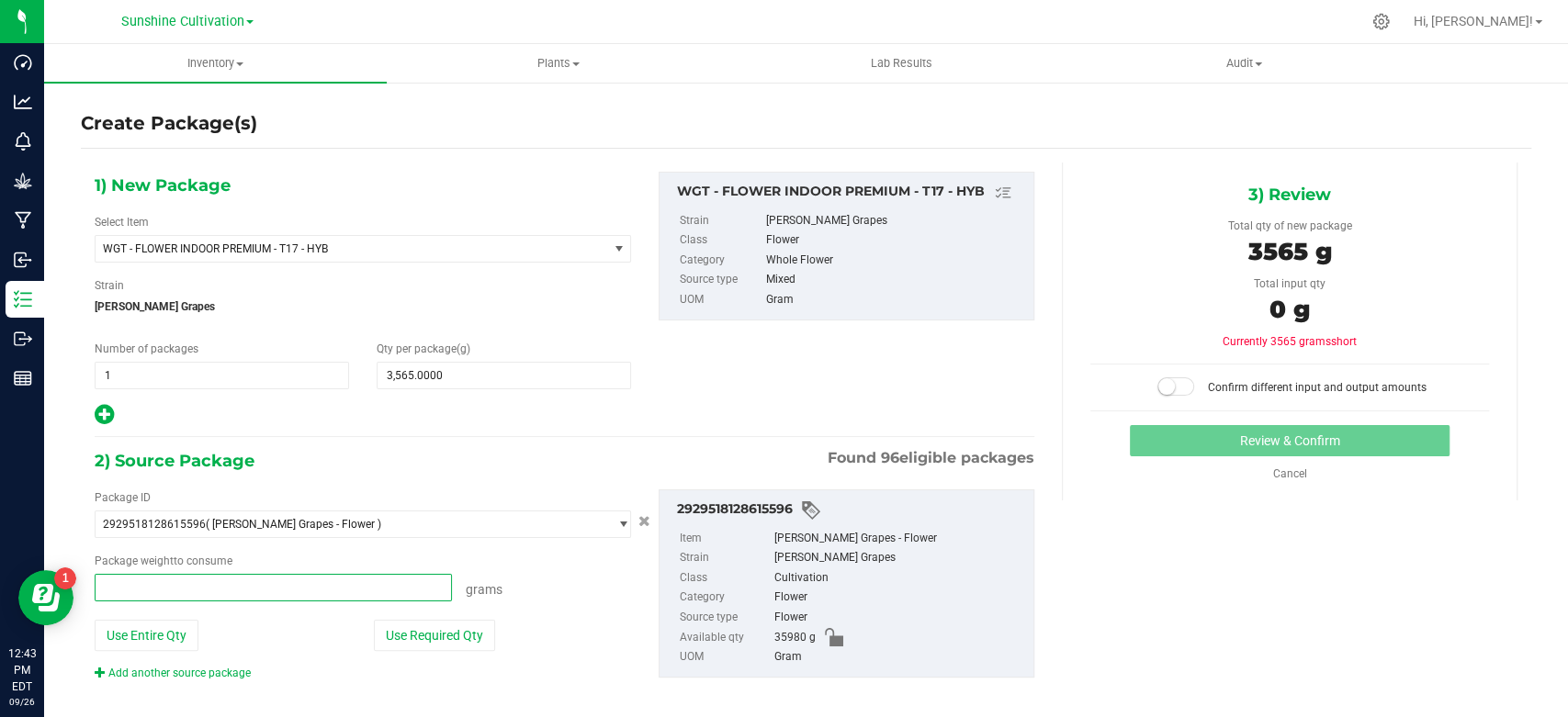
click at [332, 575] on span at bounding box center [273, 588] width 357 height 28
type input "3565"
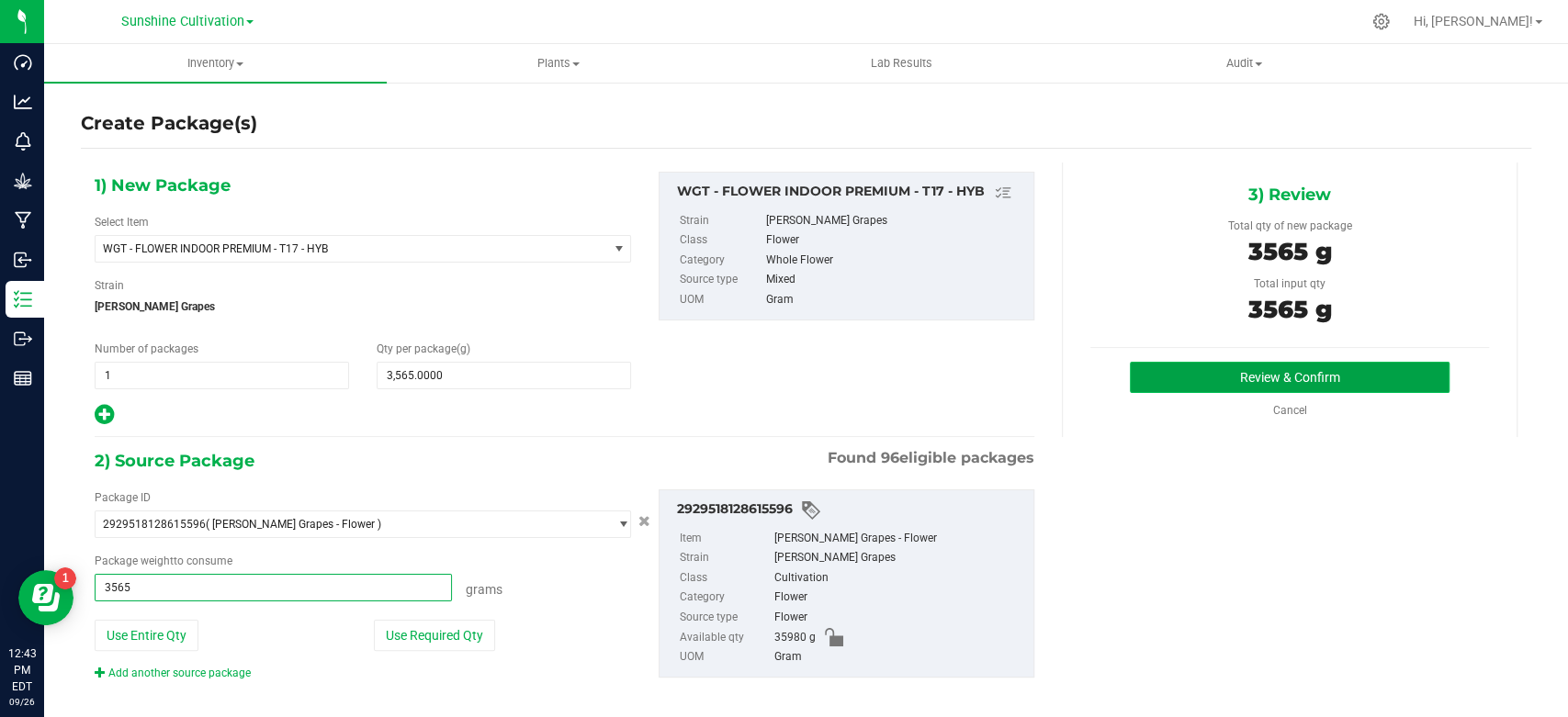
type input "3565.0000 g"
click at [1179, 377] on button "Review & Confirm" at bounding box center [1289, 378] width 319 height 32
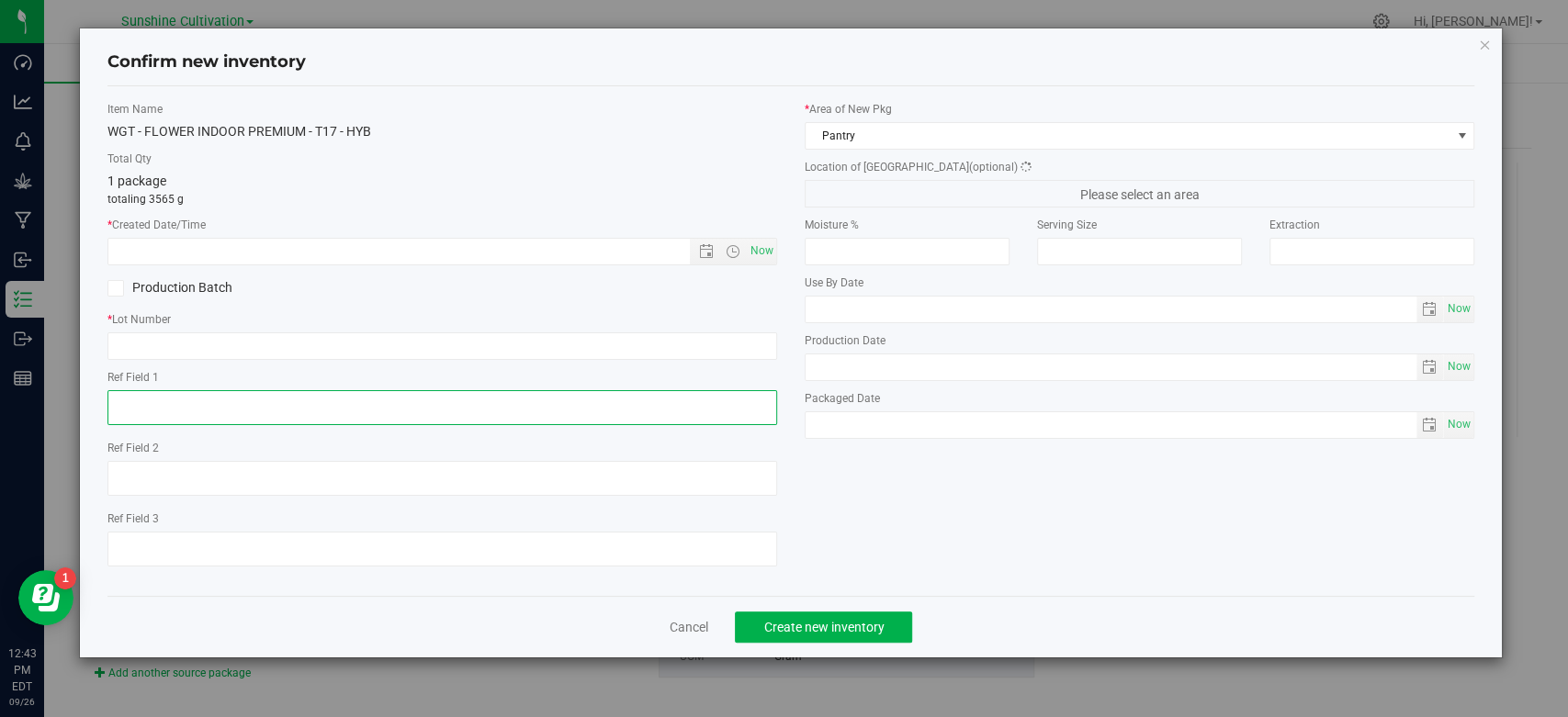
click at [770, 391] on textarea at bounding box center [443, 408] width 670 height 35
click at [498, 347] on input "text" at bounding box center [443, 347] width 670 height 28
paste input "SN-250905-T17-05"
type input "SN-250905-T17-05"
click at [753, 258] on span "Now" at bounding box center [763, 251] width 32 height 27
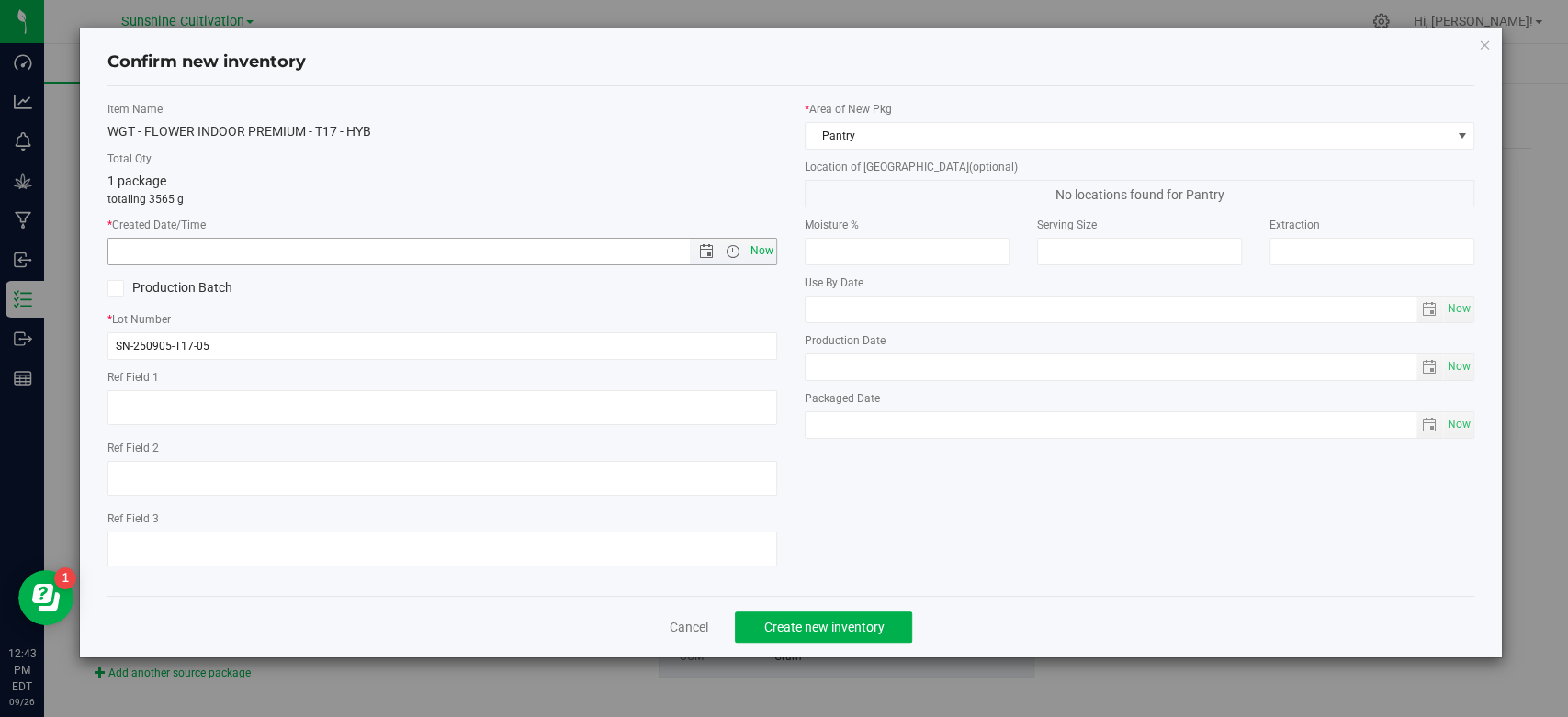
type input "9/26/2025 12:43 PM"
click at [812, 633] on span "Create new inventory" at bounding box center [823, 628] width 120 height 15
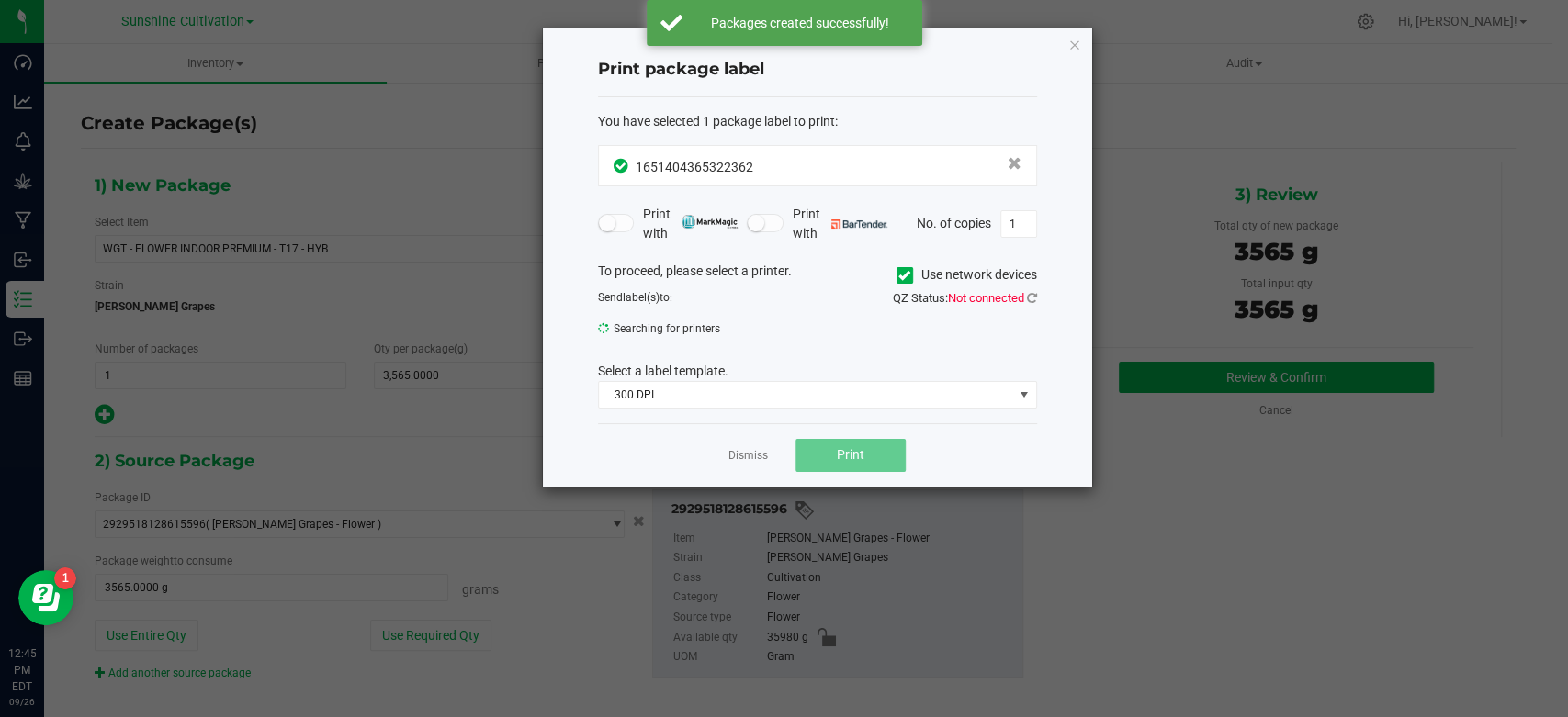
click at [751, 446] on app-cancel-button "Dismiss" at bounding box center [748, 455] width 39 height 20
click at [751, 451] on link "Dismiss" at bounding box center [748, 456] width 39 height 16
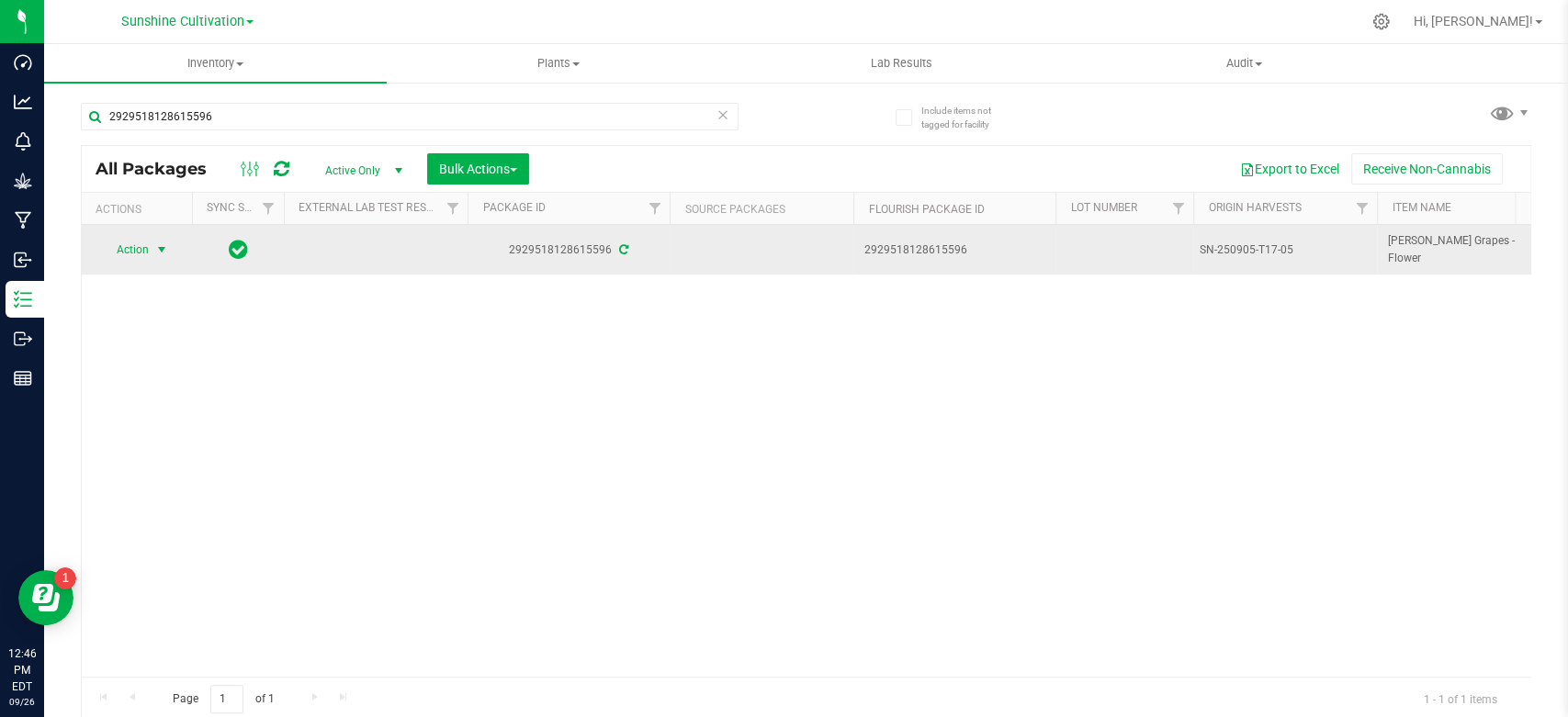
click at [126, 255] on span "Action" at bounding box center [125, 250] width 49 height 26
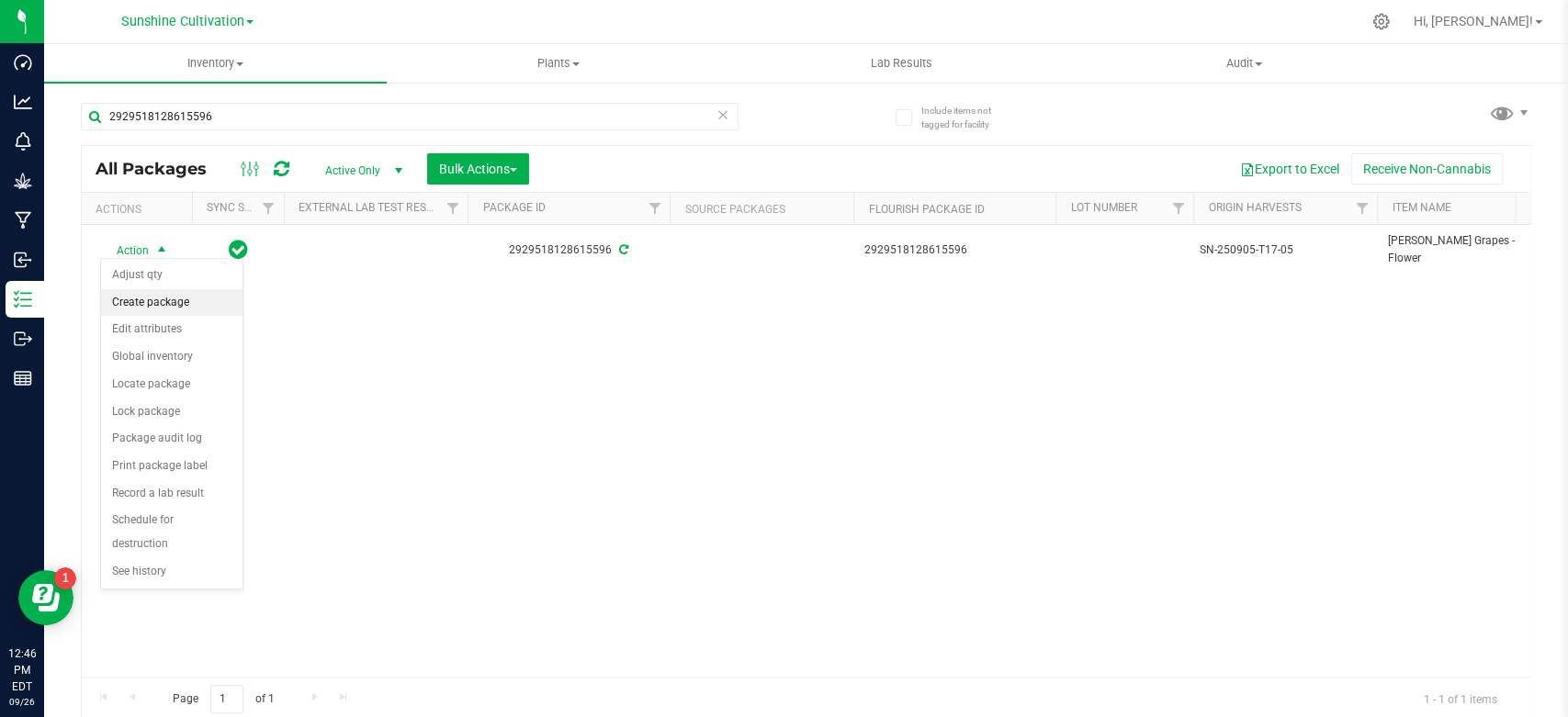
click at [132, 299] on li "Create package" at bounding box center [172, 303] width 141 height 28
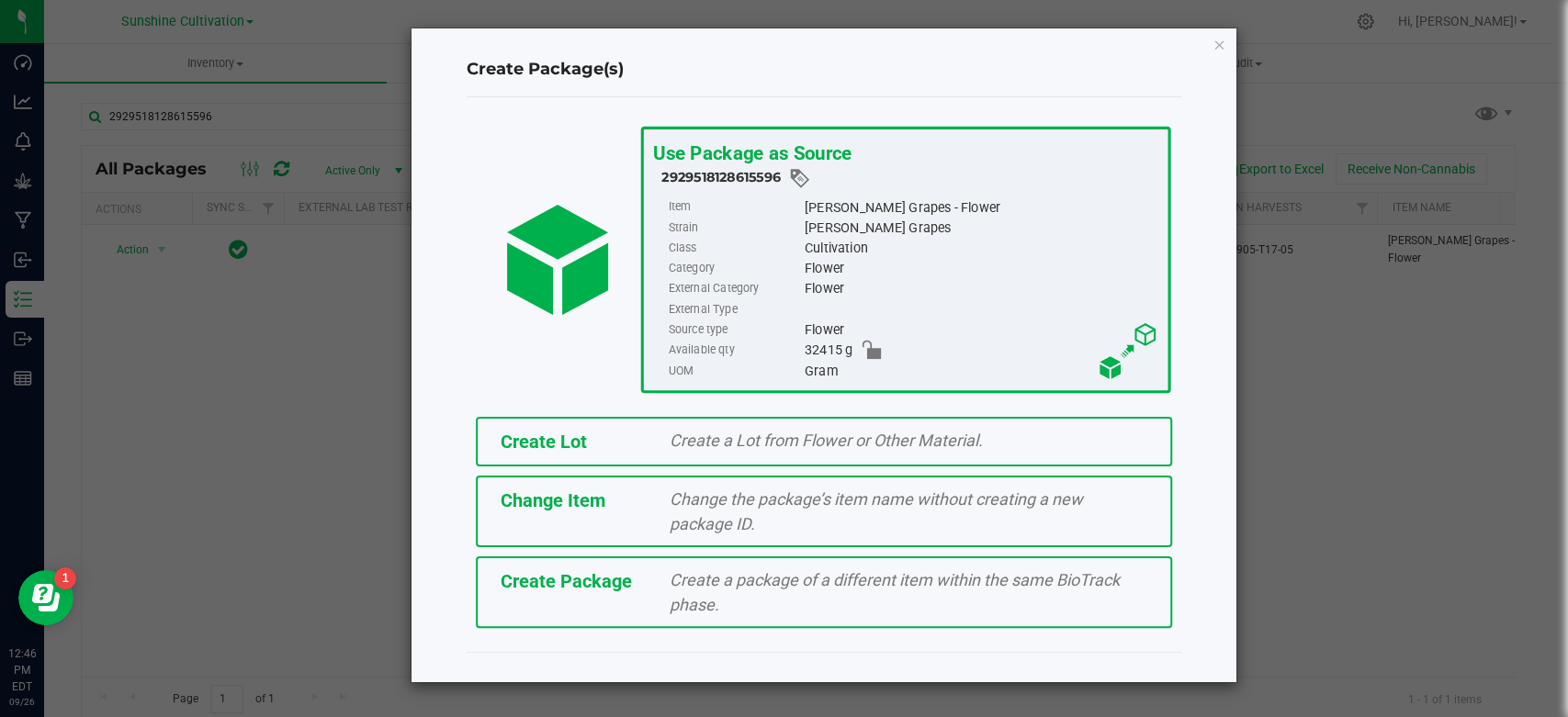
click at [543, 567] on div "Create Package" at bounding box center [572, 581] width 169 height 28
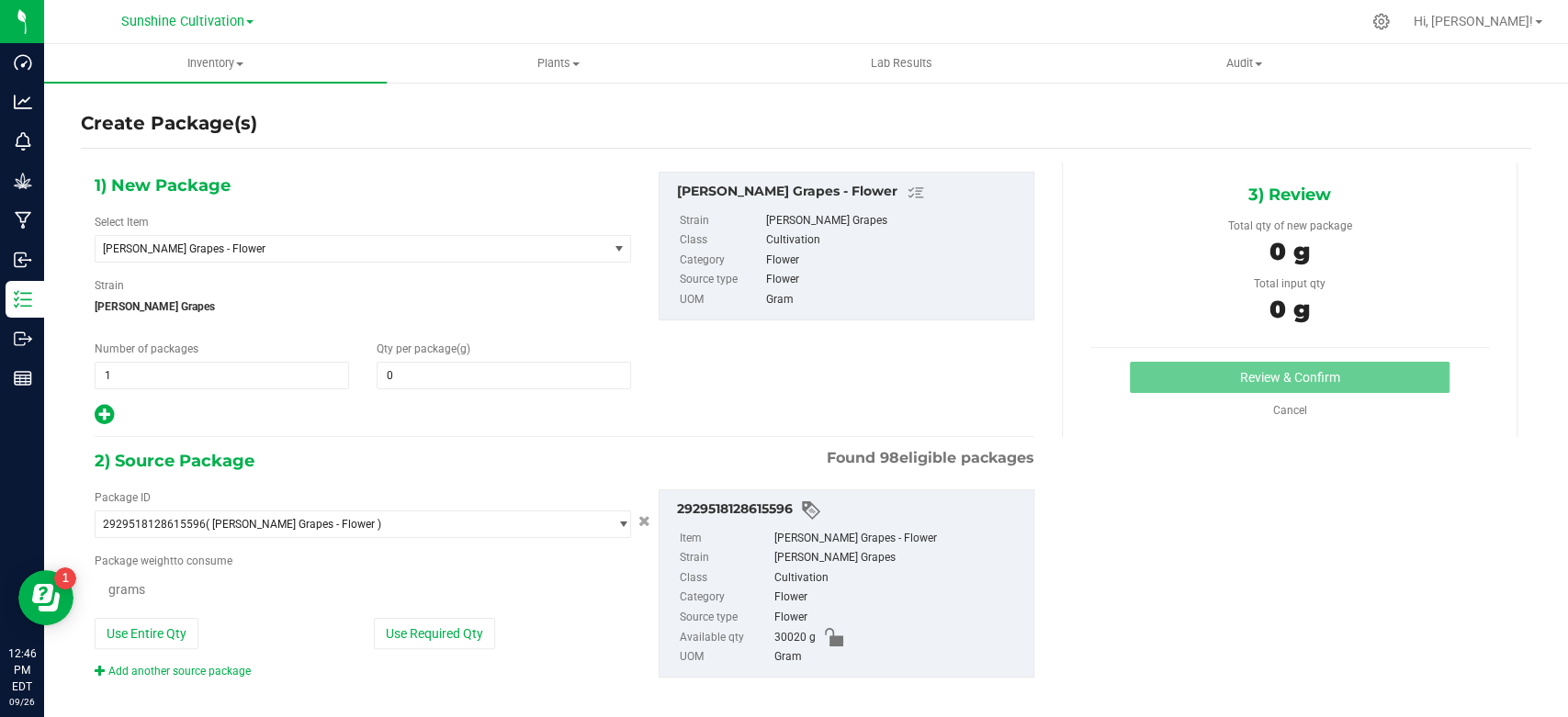
type input "0.0000"
click at [207, 253] on span "Gaspar's Grapes - Flower" at bounding box center [341, 249] width 477 height 13
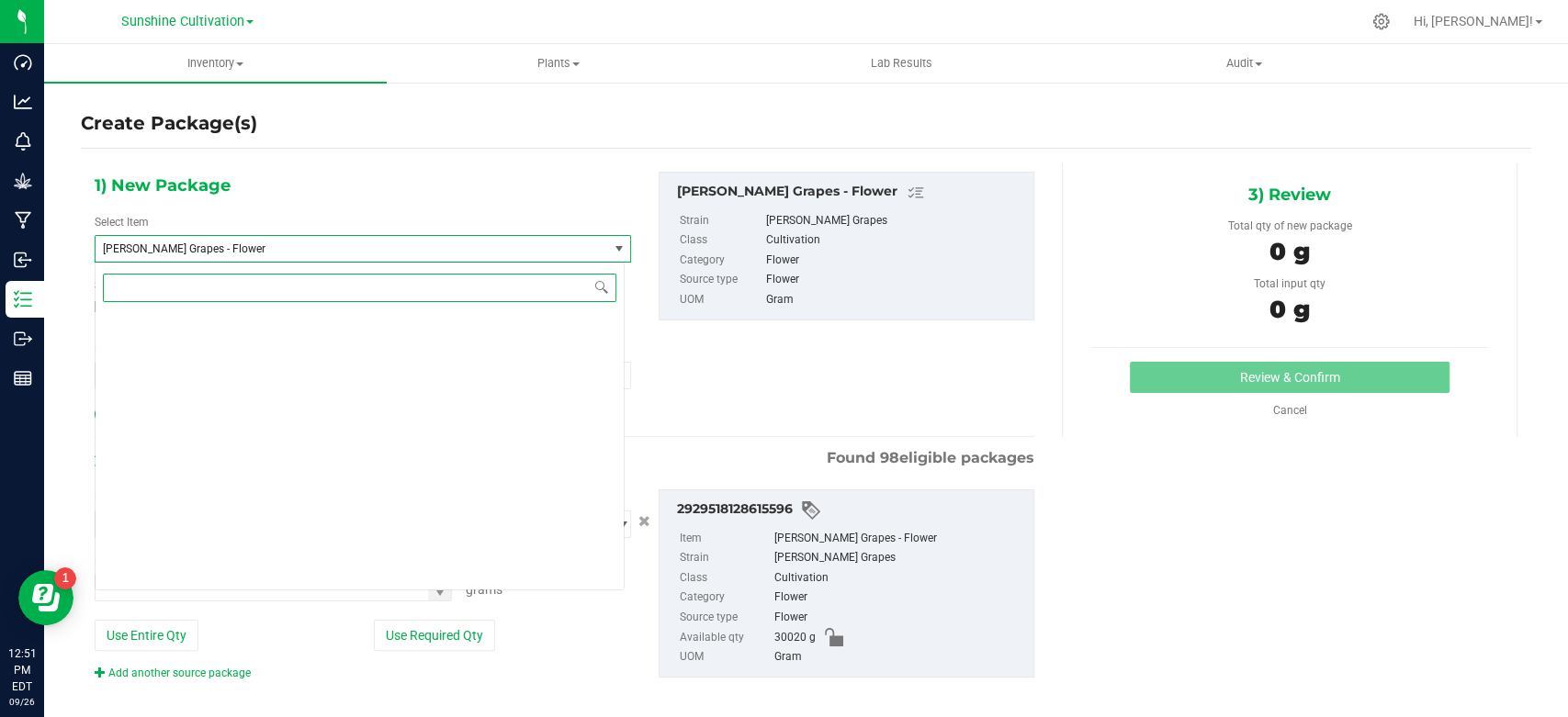
scroll to position [127315, 0]
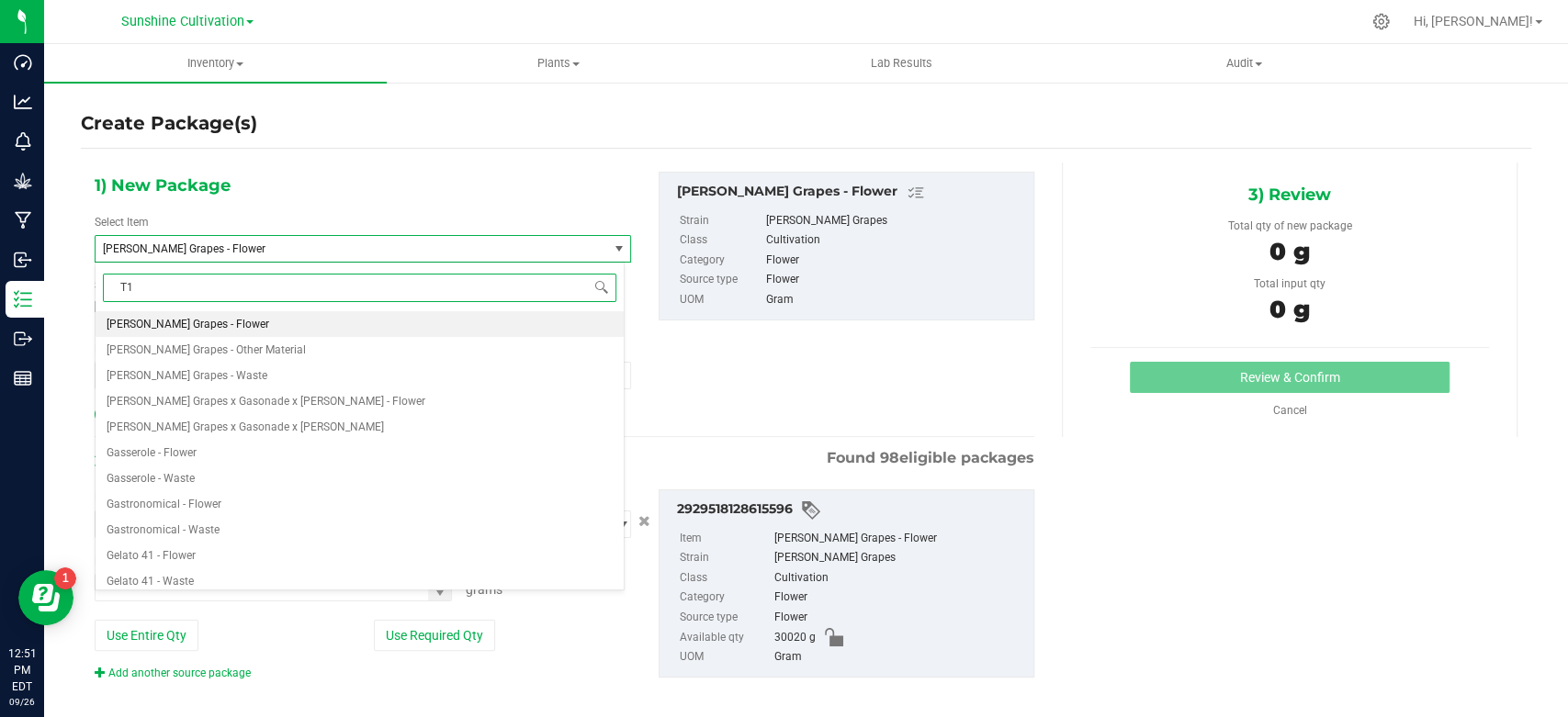
type input "T17"
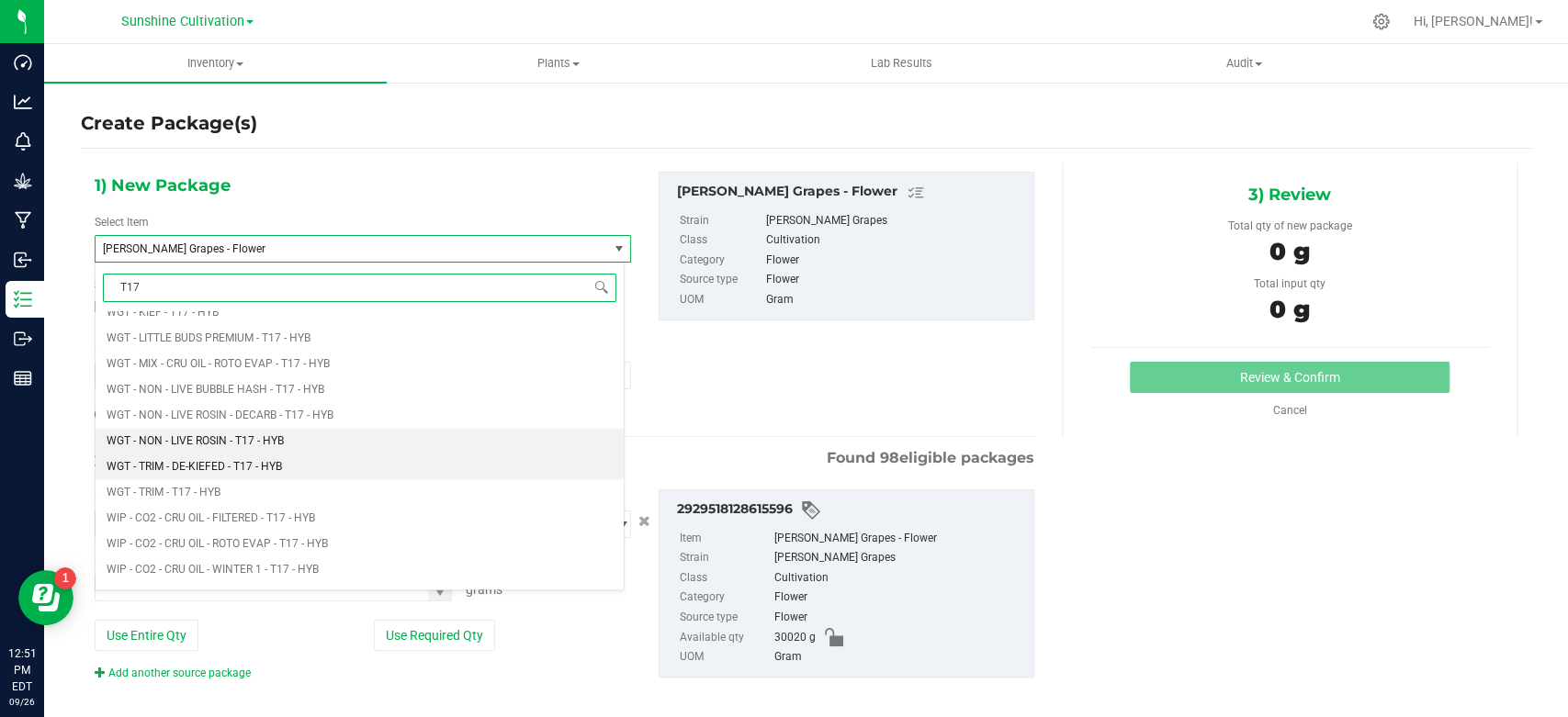
scroll to position [1531, 0]
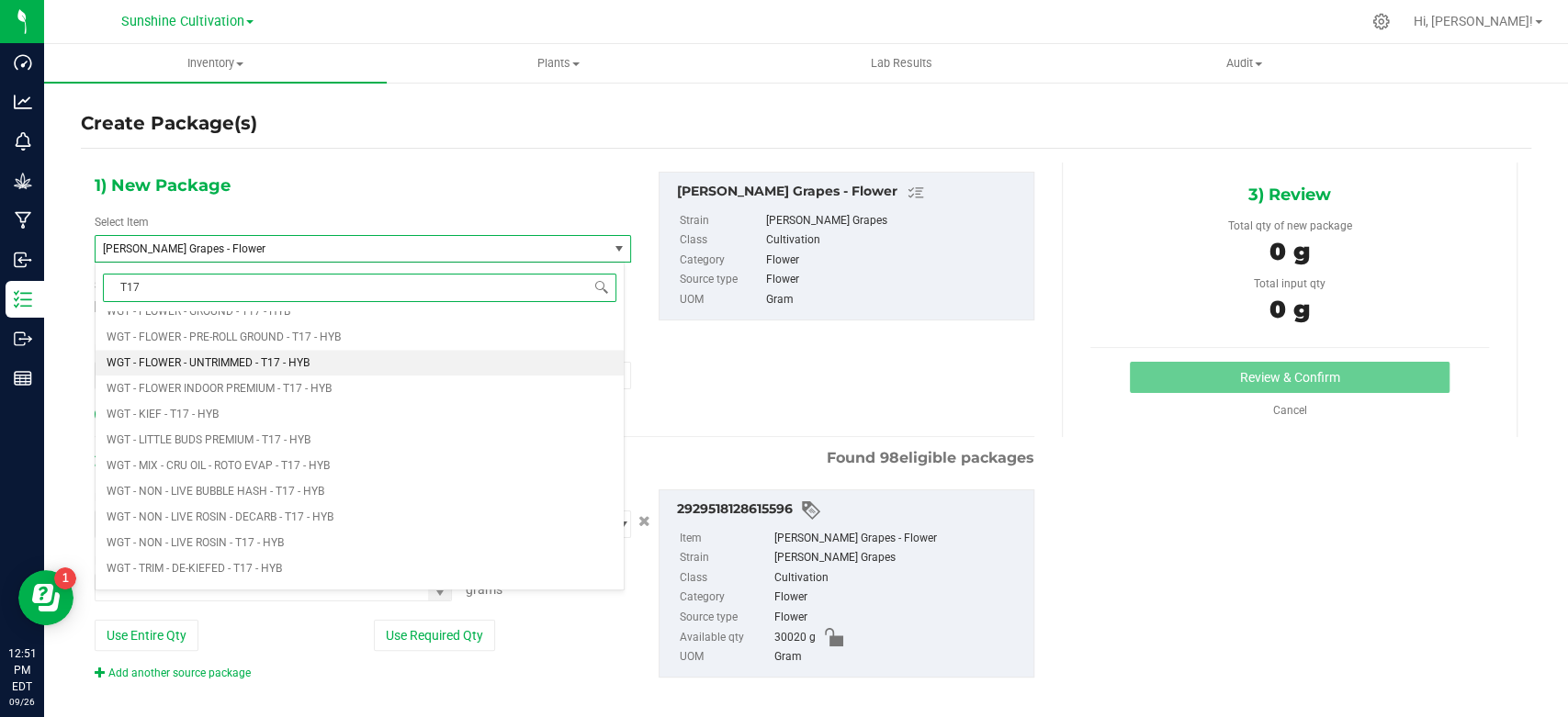
click at [244, 358] on span "WGT - FLOWER - UNTRIMMED - T17 - HYB" at bounding box center [208, 363] width 203 height 13
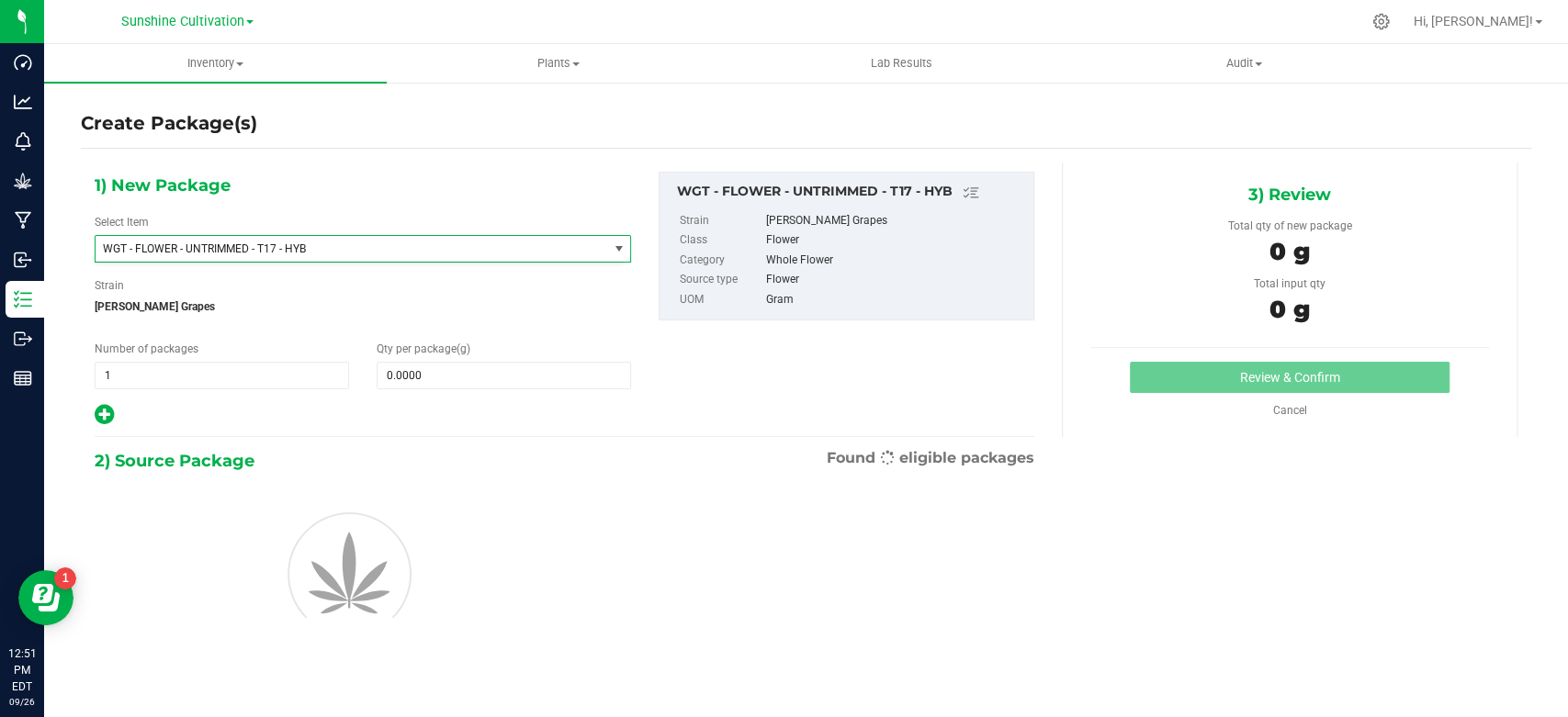
type input "0.0000"
click at [456, 384] on span at bounding box center [504, 376] width 255 height 28
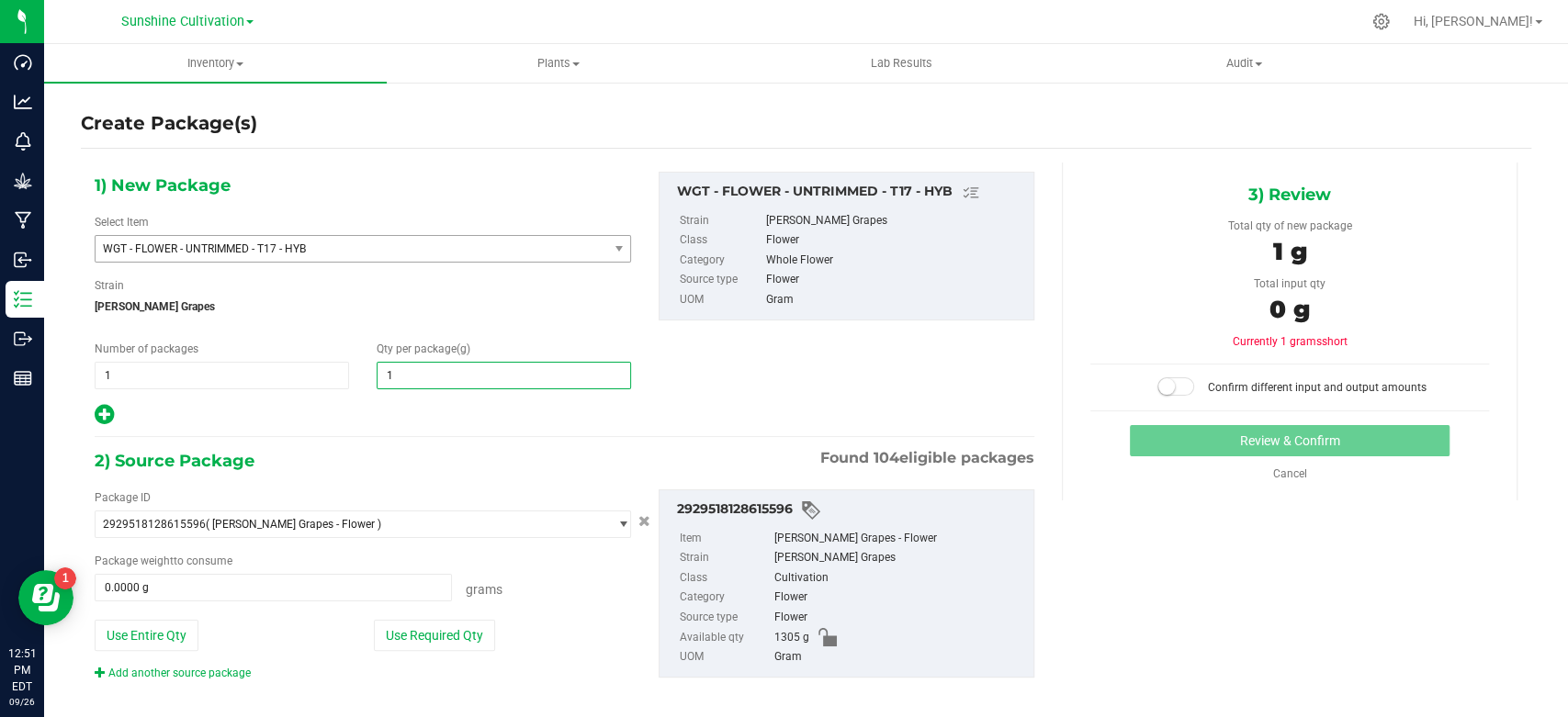
type input "15"
type input "15.0000"
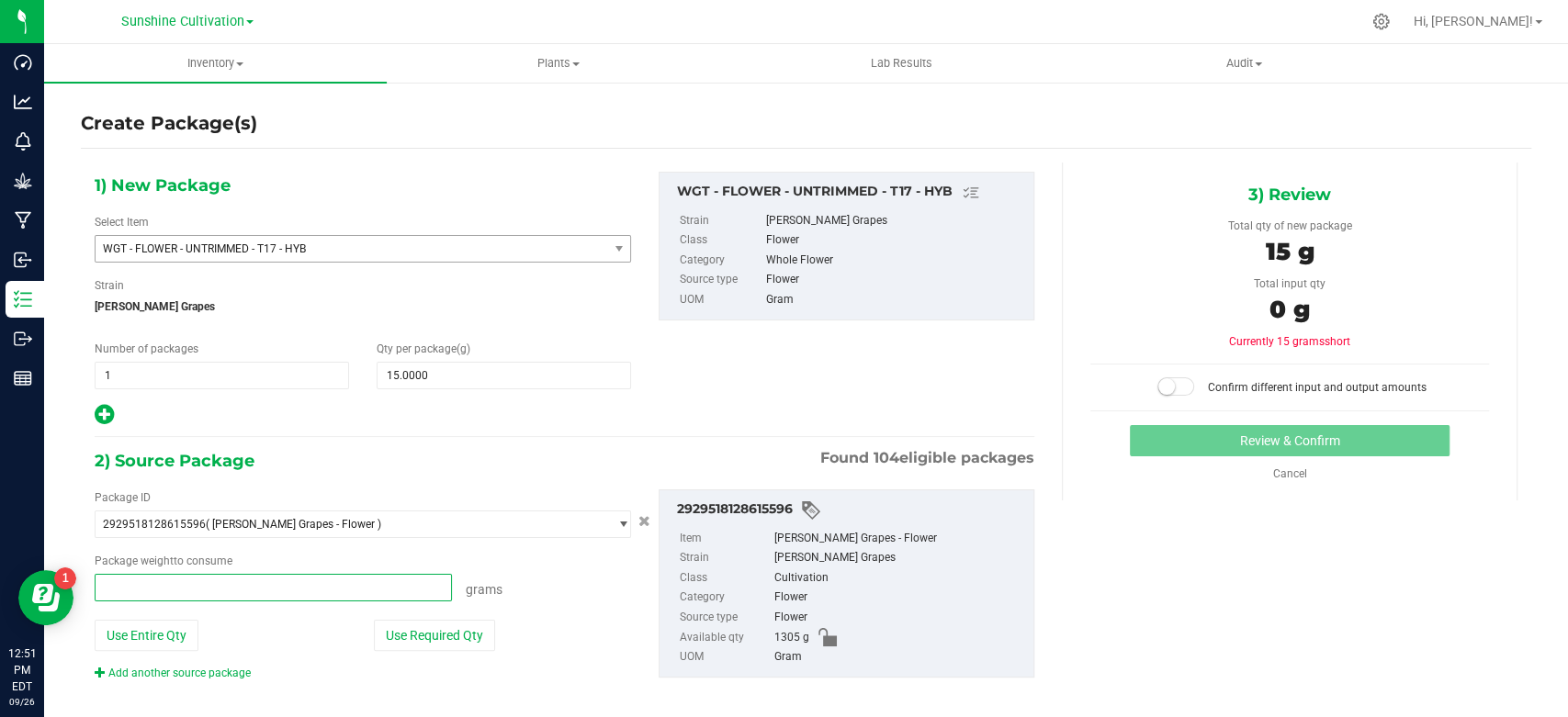
click at [259, 578] on span at bounding box center [273, 588] width 357 height 28
type input "15"
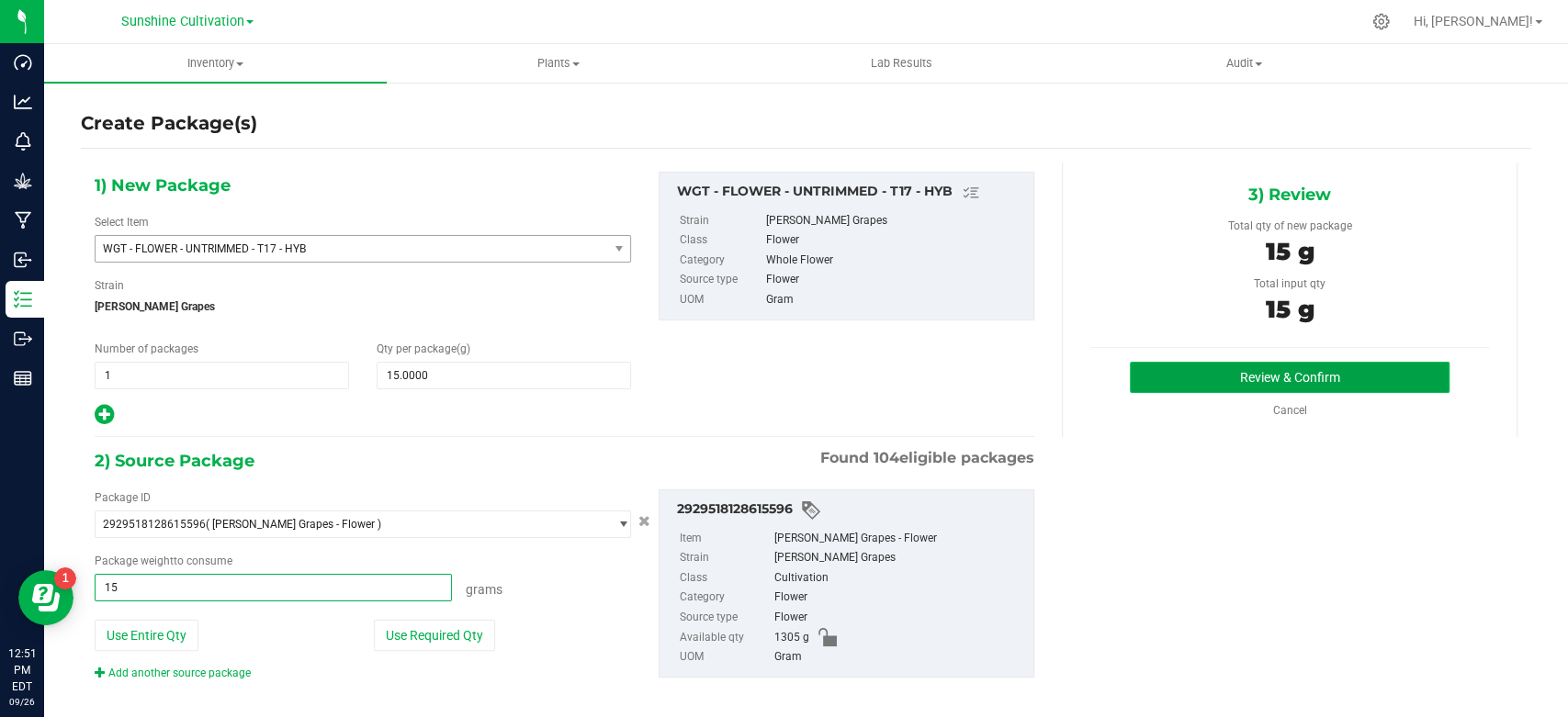
type input "15.0000 g"
click at [1162, 387] on button "Review & Confirm" at bounding box center [1289, 378] width 319 height 32
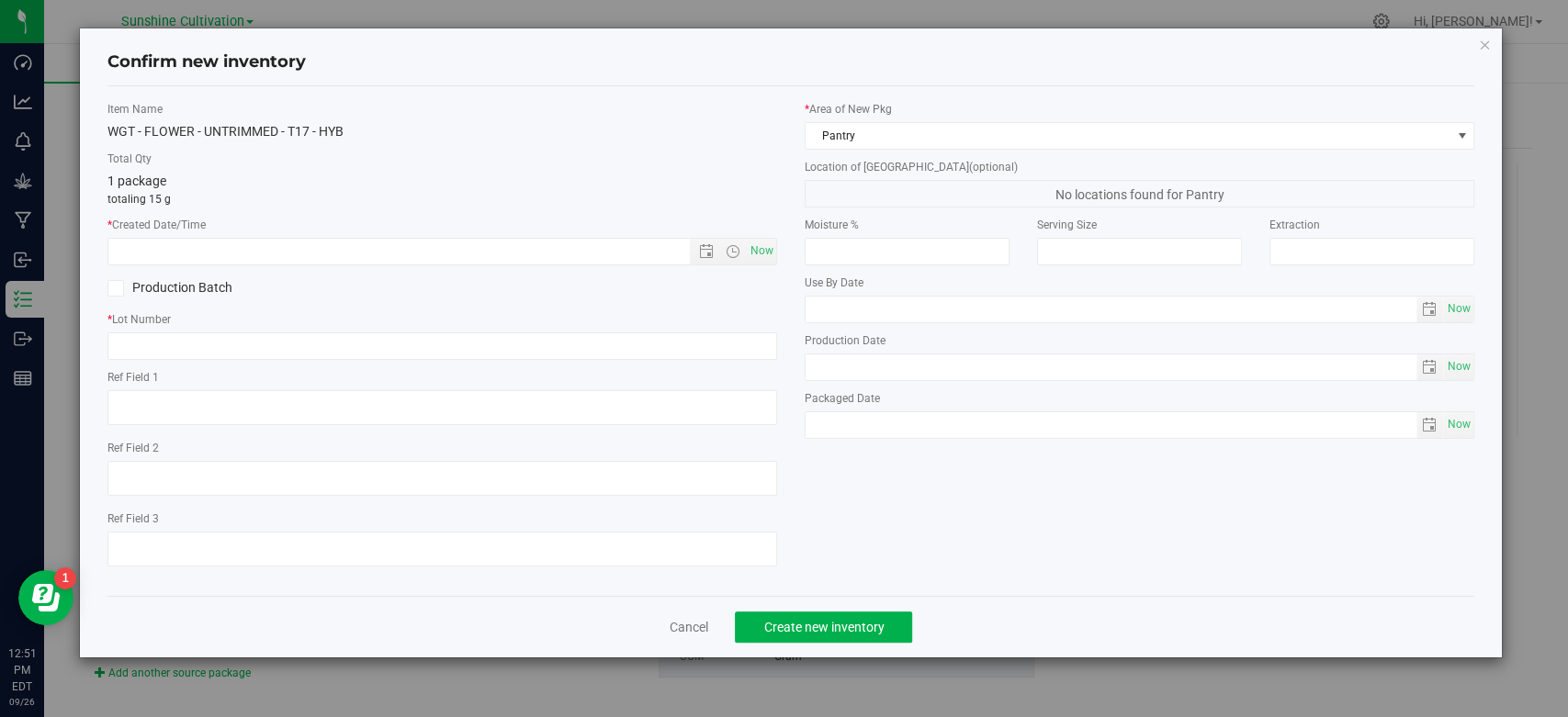
click at [778, 256] on div "Item Name WGT - FLOWER - UNTRIMMED - T17 - HYB Total Qty 1 package totaling 15 …" at bounding box center [443, 341] width 698 height 481
click at [772, 258] on span "Now" at bounding box center [763, 251] width 32 height 27
type input "9/26/2025 12:51 PM"
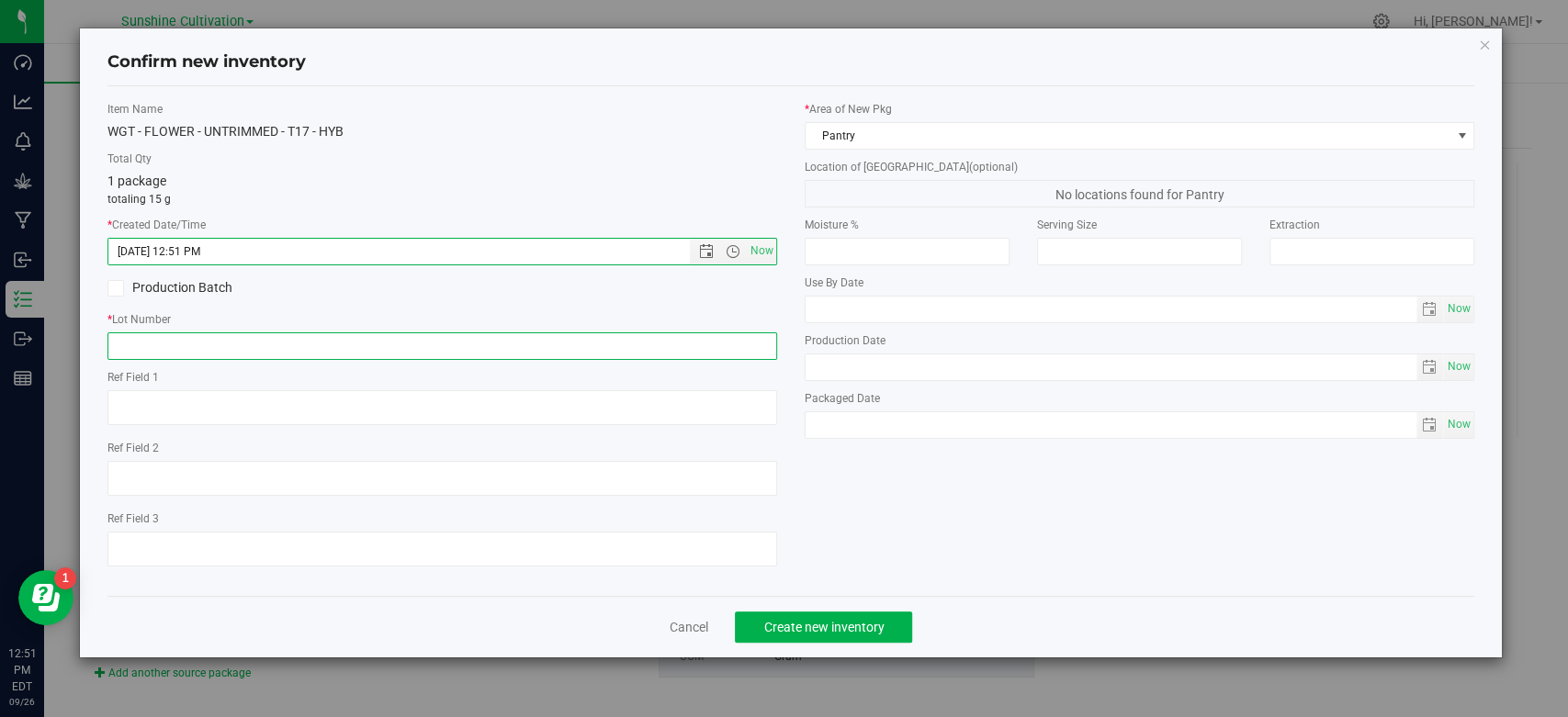
click at [724, 346] on input "text" at bounding box center [443, 347] width 670 height 28
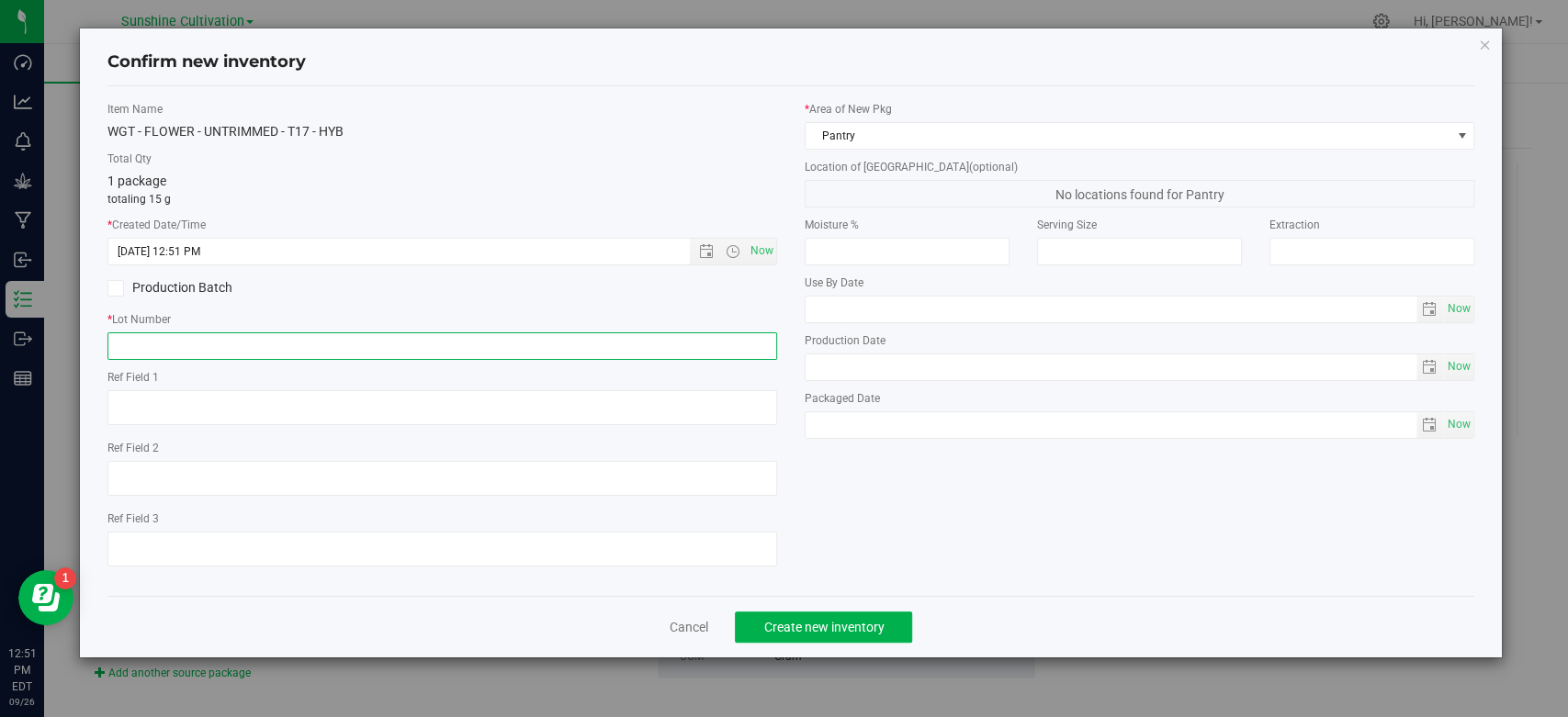
paste input "SN-250905-T17-05"
type input "SN-250905-T17-05-FA"
click at [831, 617] on button "Create new inventory" at bounding box center [823, 628] width 178 height 32
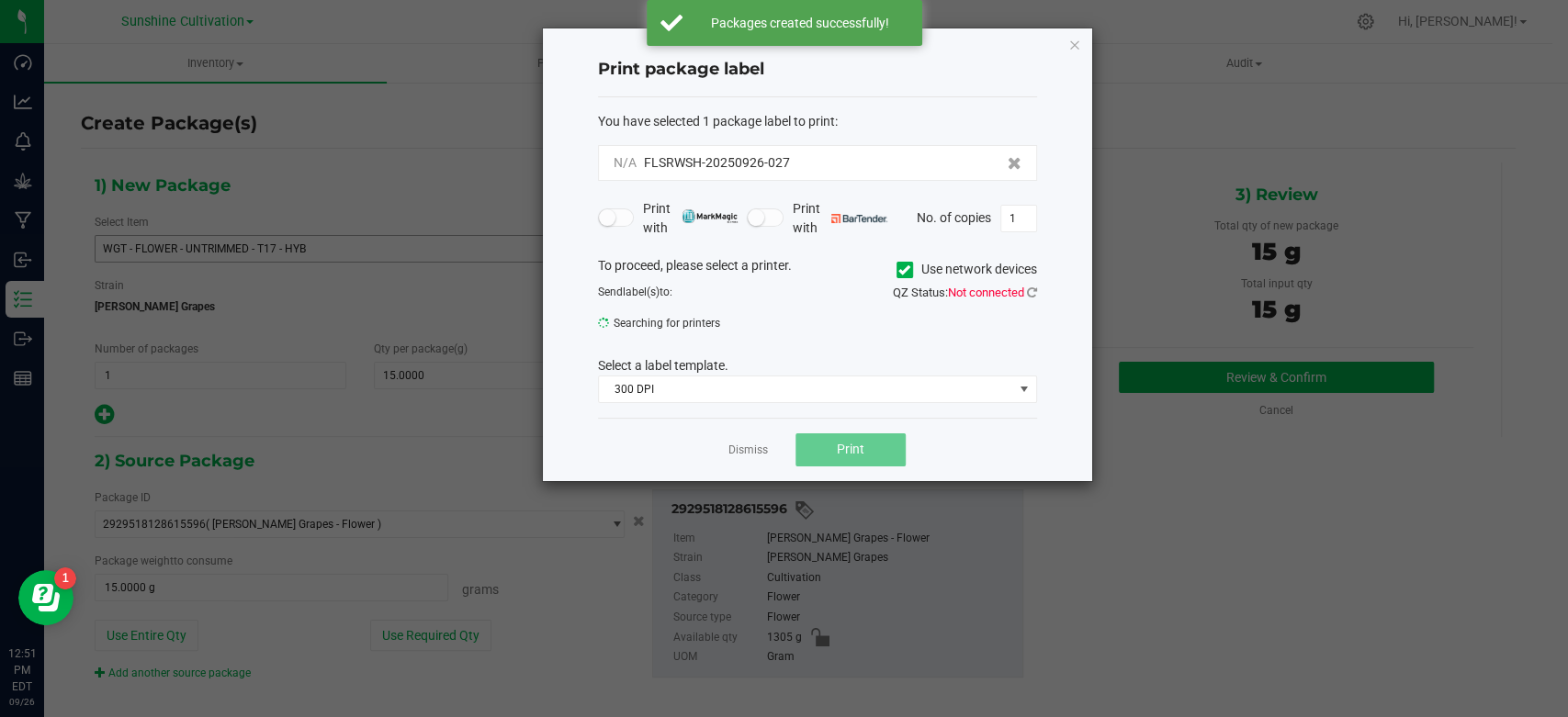
click at [722, 514] on ngb-modal-window "Print package label You have selected 1 package label to print : N/A FLSRWSH-20…" at bounding box center [784, 358] width 1568 height 717
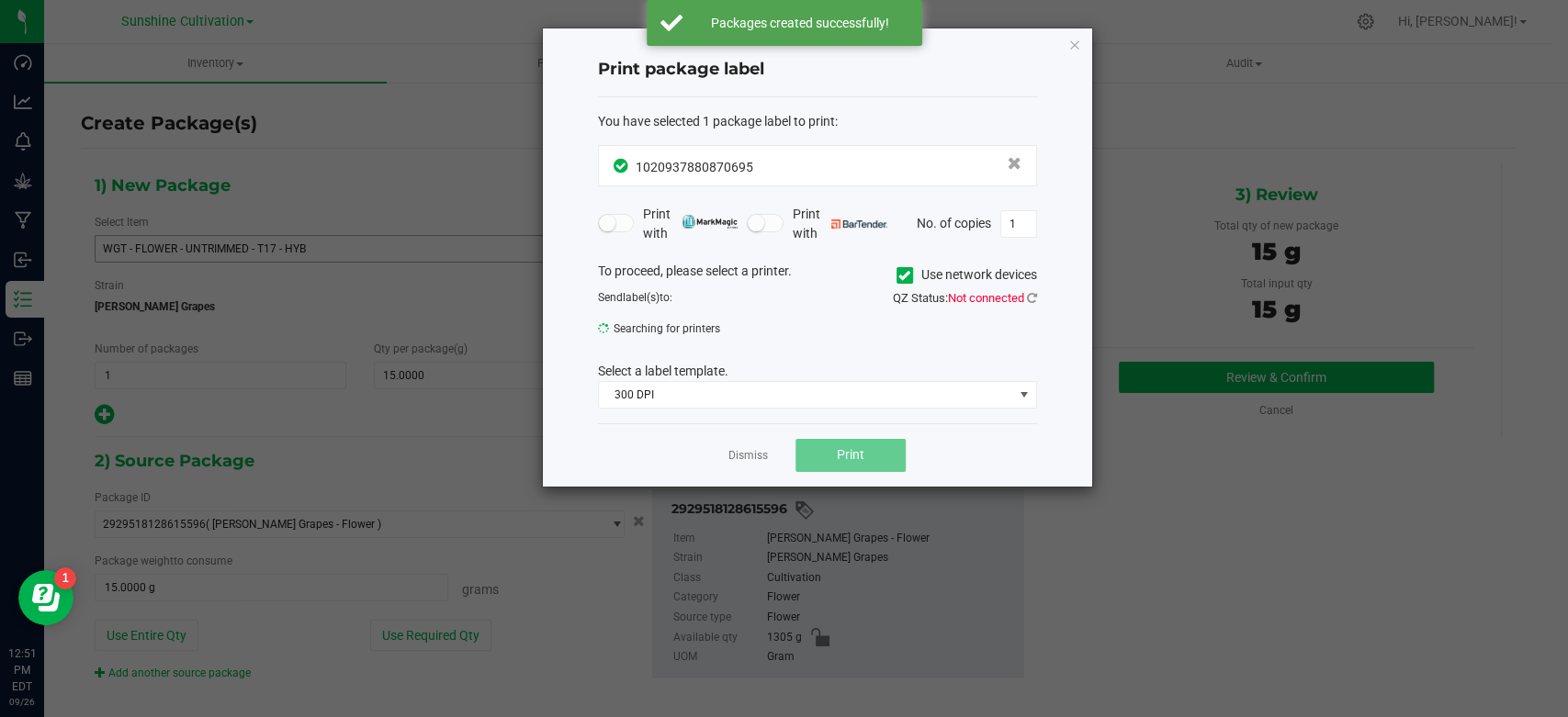
click at [753, 446] on app-cancel-button "Dismiss" at bounding box center [748, 455] width 39 height 20
click at [756, 450] on link "Dismiss" at bounding box center [748, 456] width 39 height 16
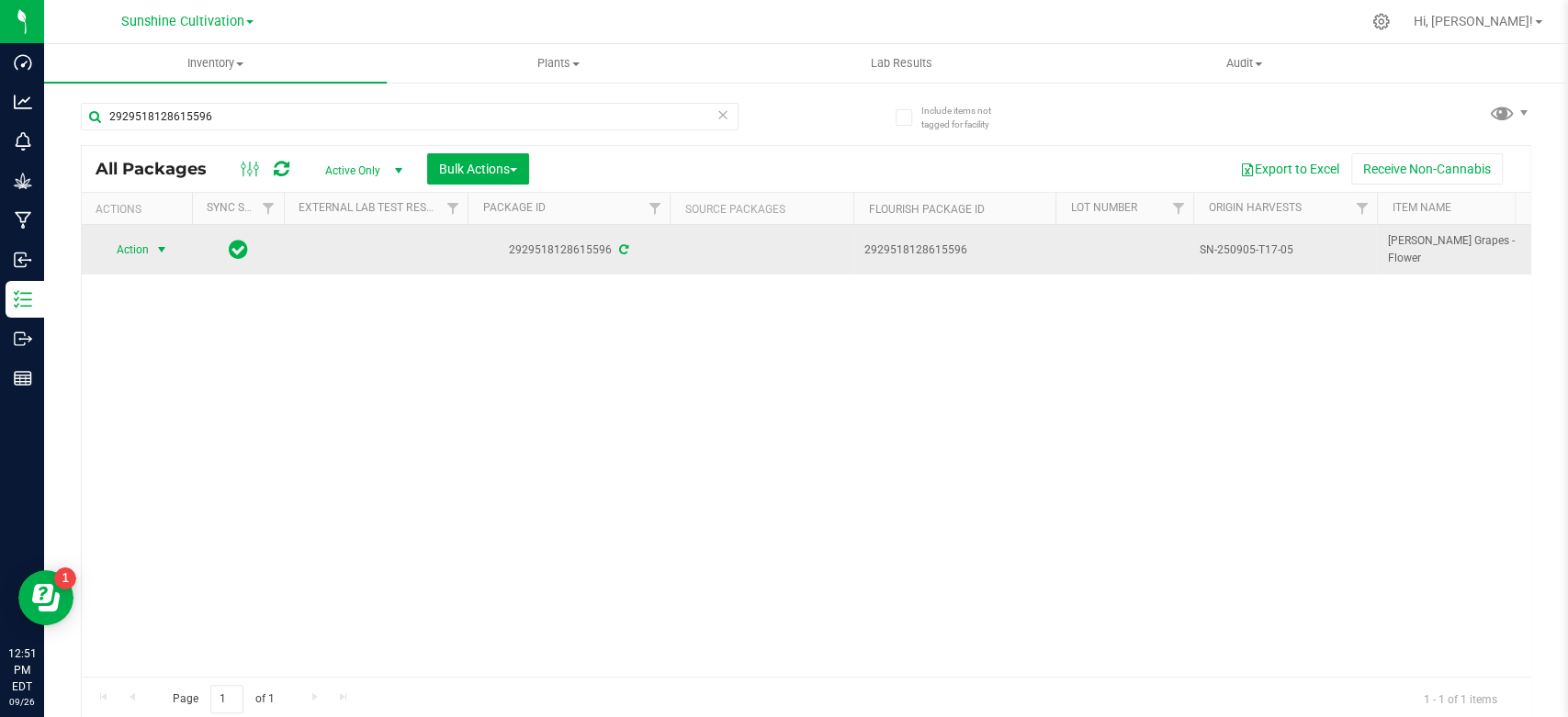
click at [162, 252] on span "select" at bounding box center [162, 250] width 15 height 15
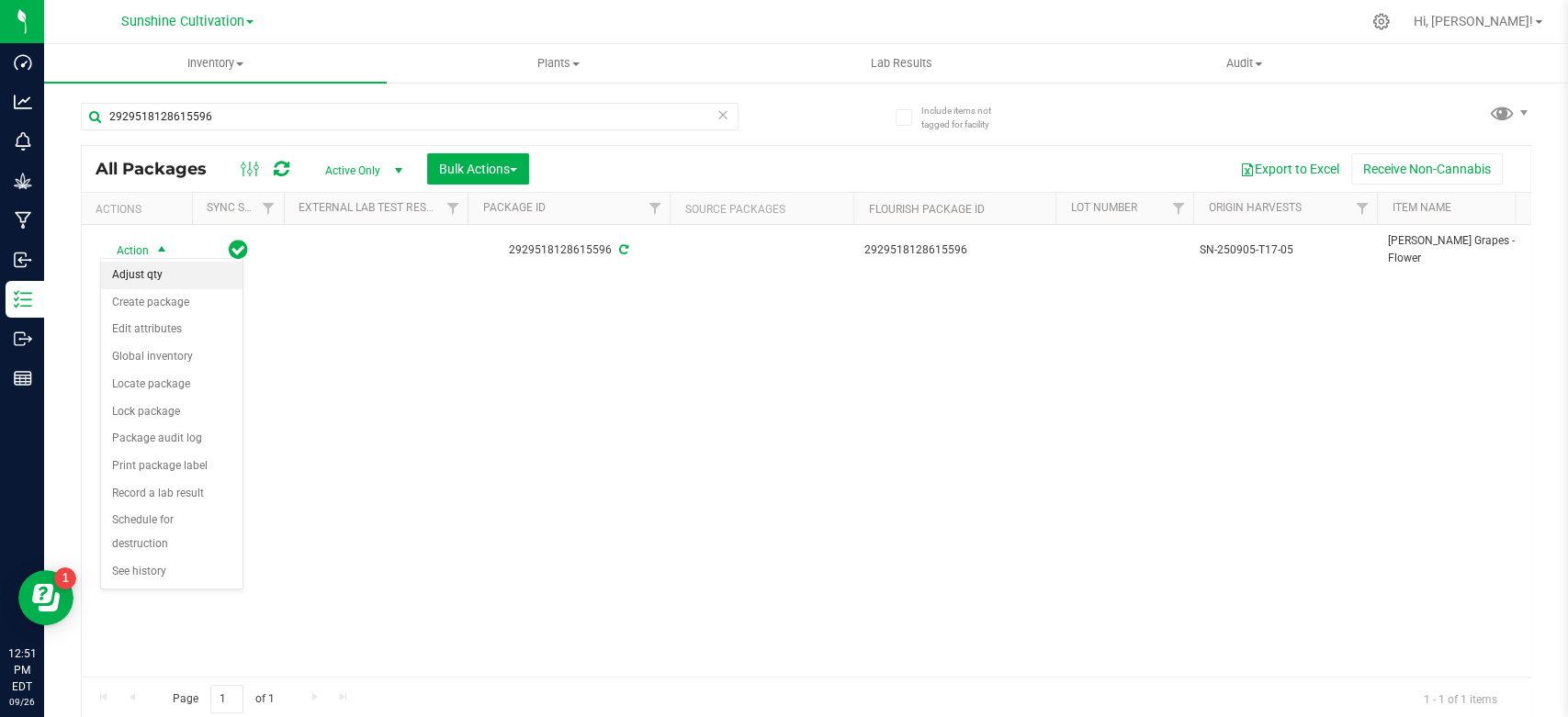
click at [162, 274] on li "Adjust qty" at bounding box center [172, 276] width 141 height 28
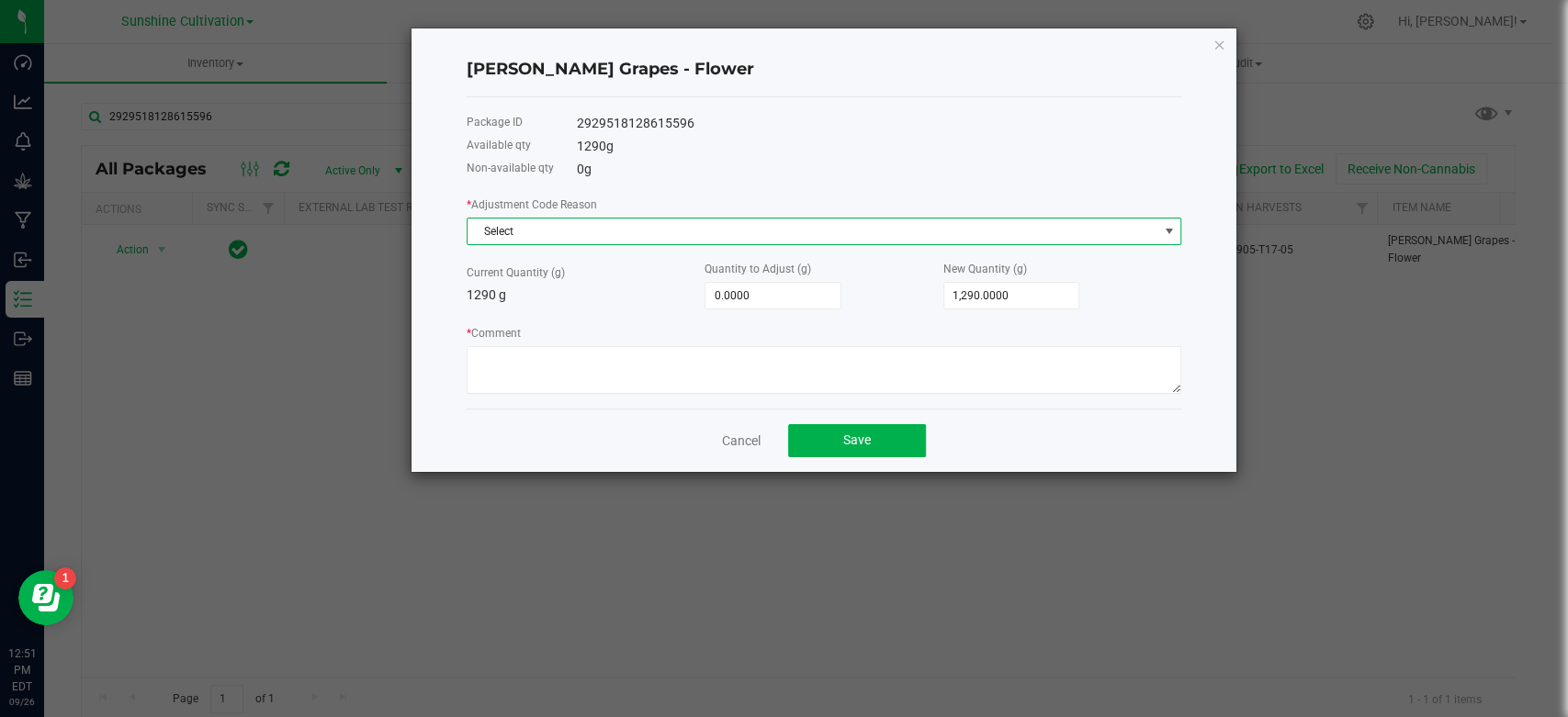
click at [615, 236] on span "Select" at bounding box center [813, 232] width 690 height 26
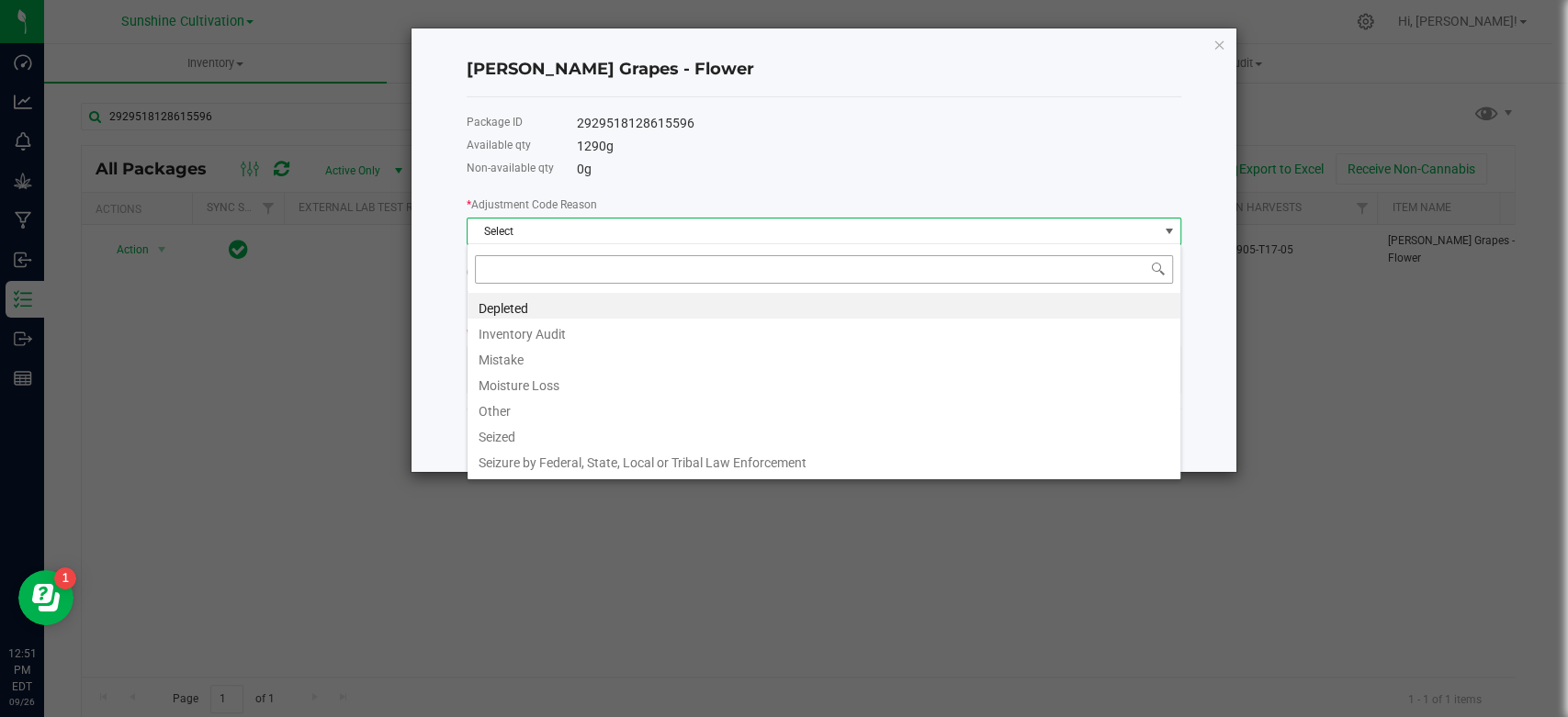
scroll to position [27, 713]
click at [551, 307] on li "Depleted" at bounding box center [824, 306] width 713 height 26
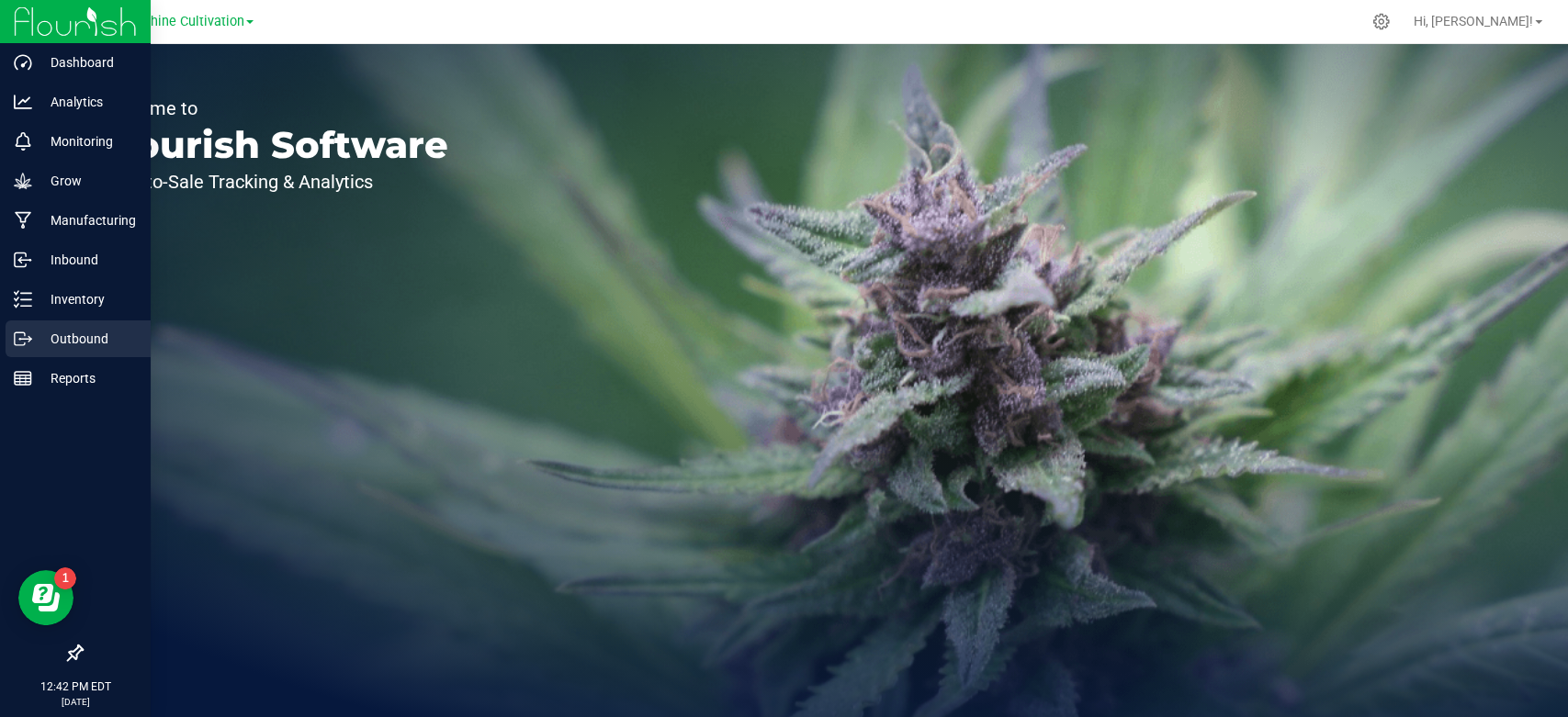
click at [44, 335] on p "Outbound" at bounding box center [87, 339] width 111 height 22
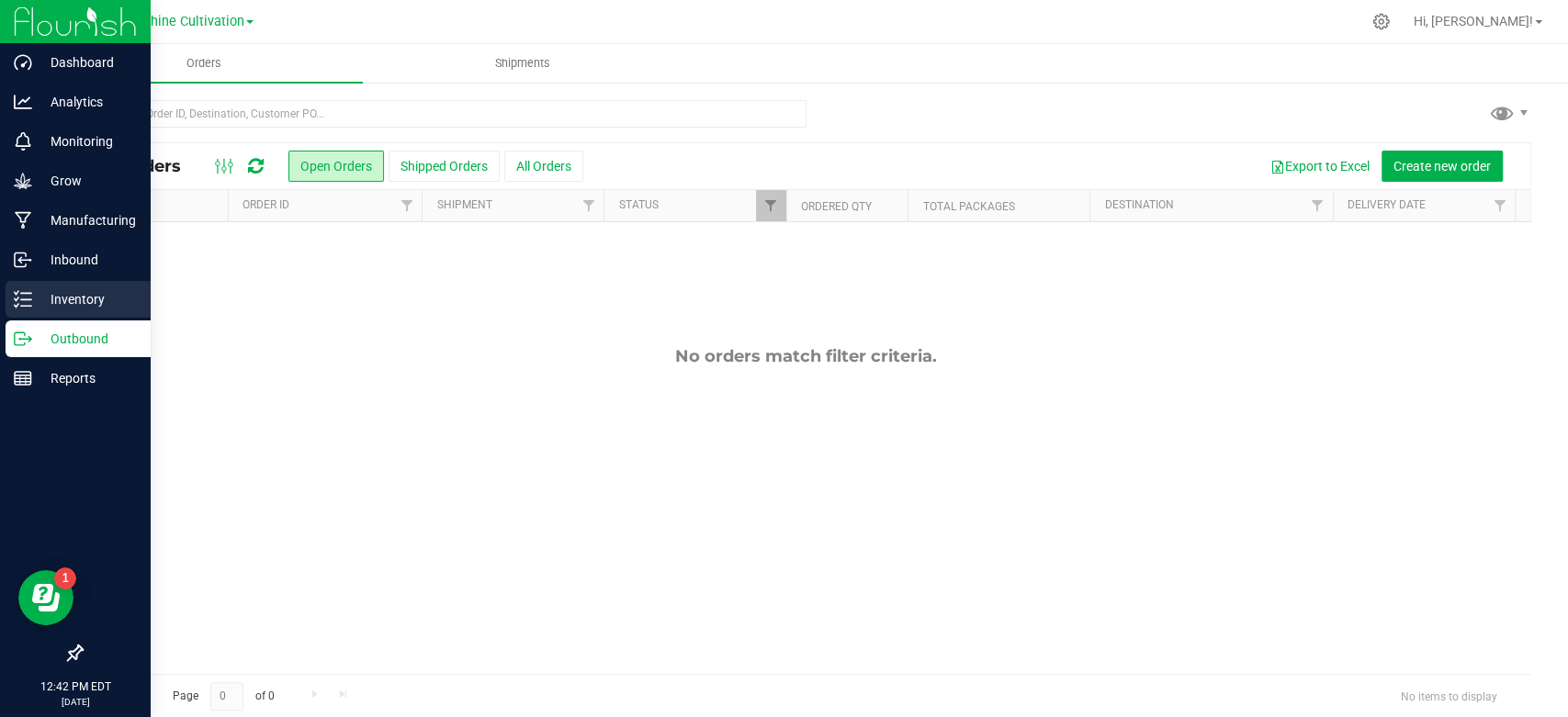
click at [37, 306] on p "Inventory" at bounding box center [87, 299] width 111 height 22
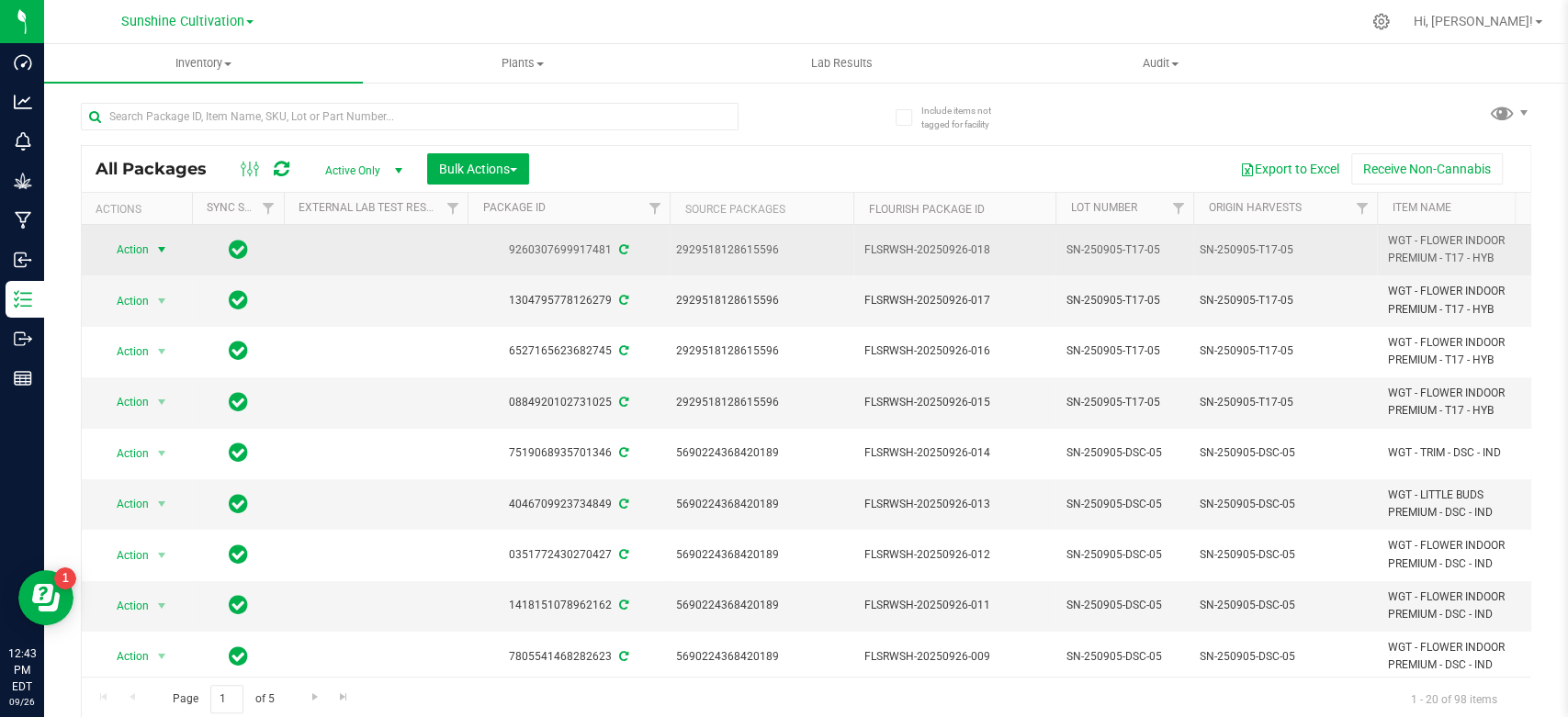
click at [152, 257] on span "select" at bounding box center [162, 250] width 23 height 26
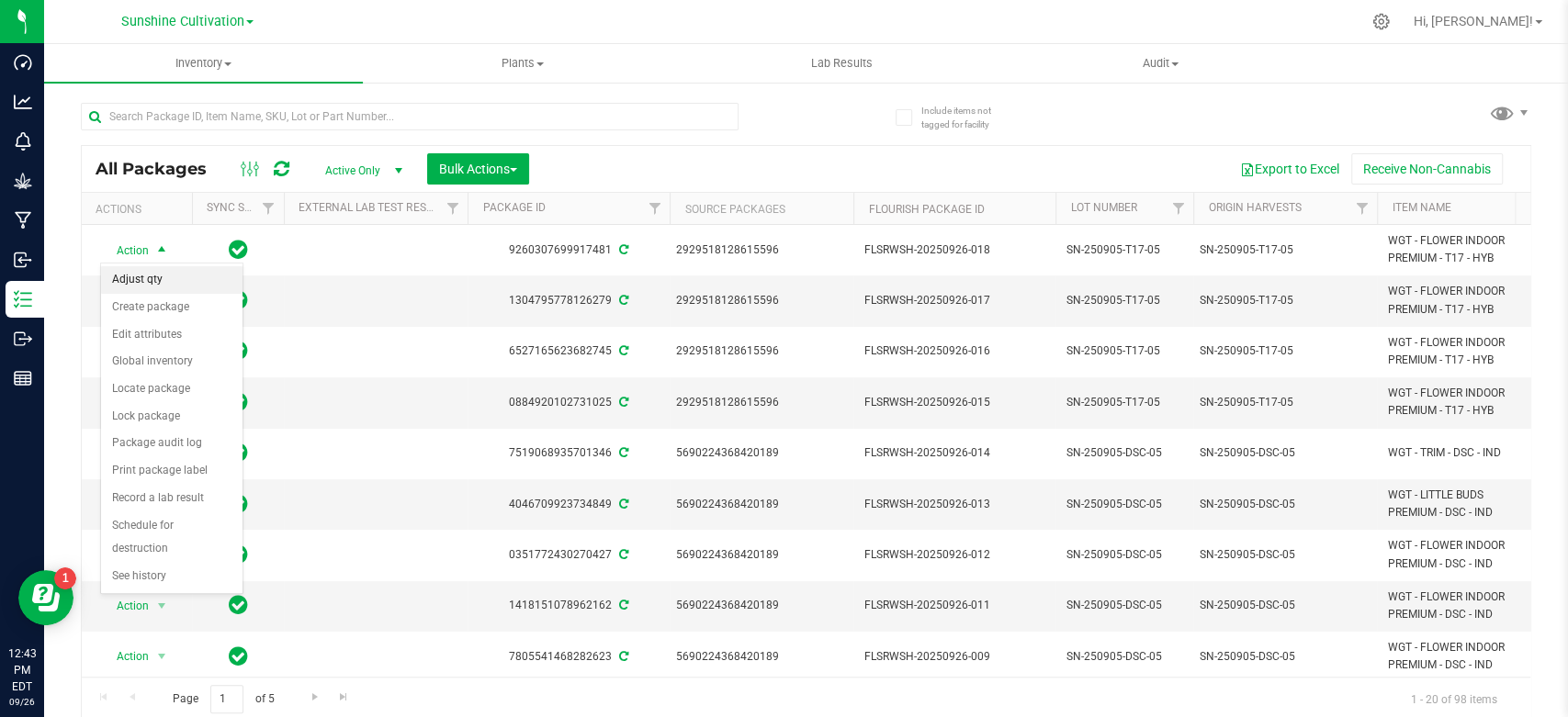
click at [162, 280] on li "Adjust qty" at bounding box center [172, 280] width 141 height 28
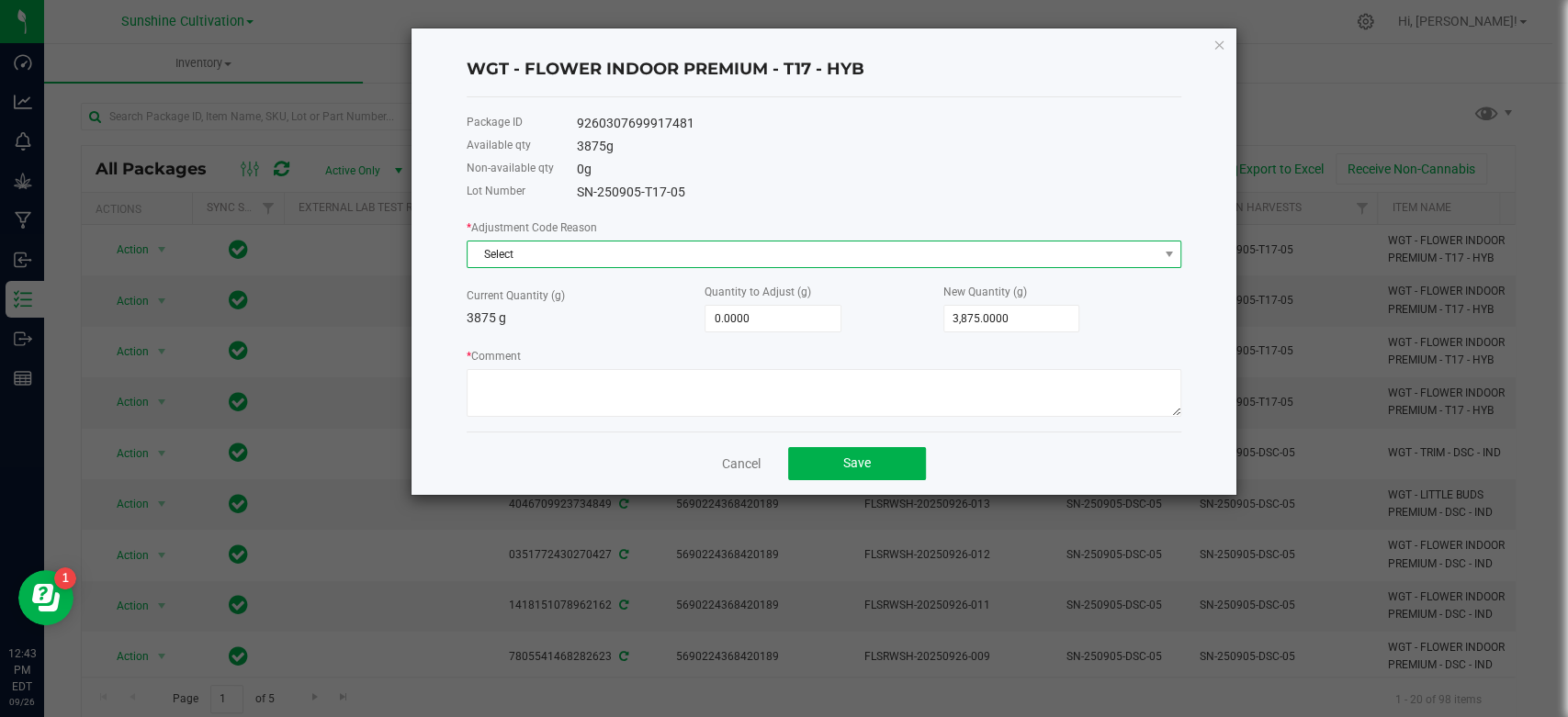
click at [570, 249] on span "Select" at bounding box center [813, 255] width 690 height 26
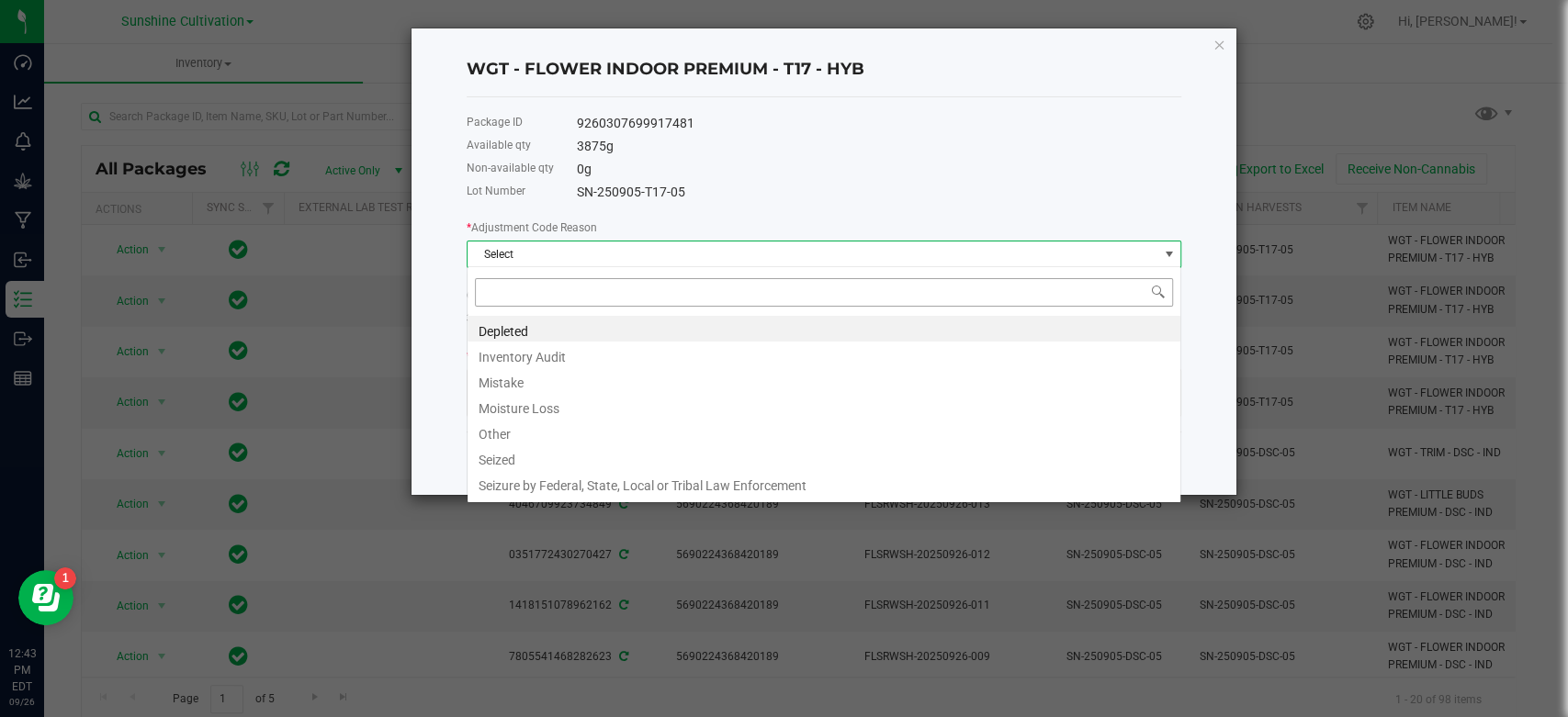
scroll to position [27, 713]
click at [535, 379] on li "Mistake" at bounding box center [824, 380] width 713 height 26
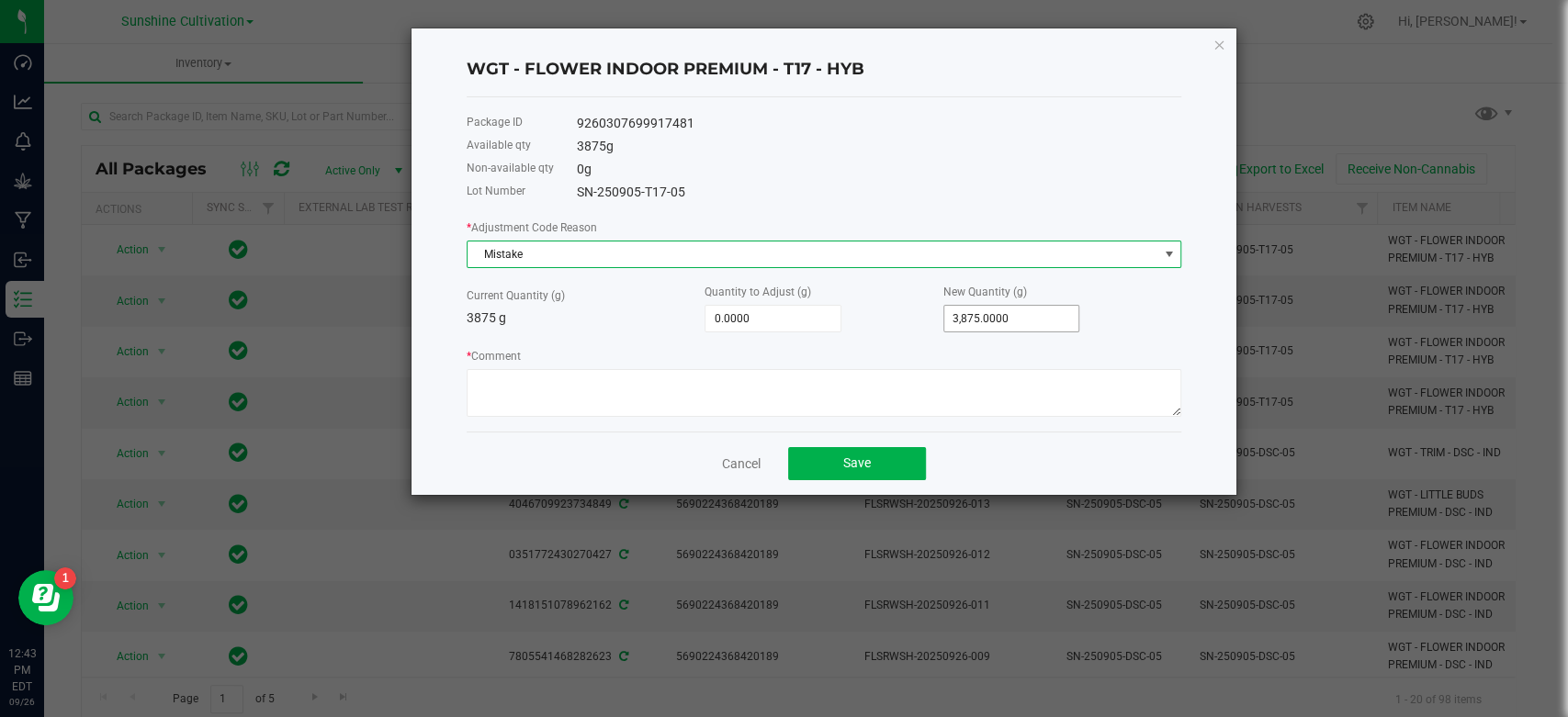
type input "3875"
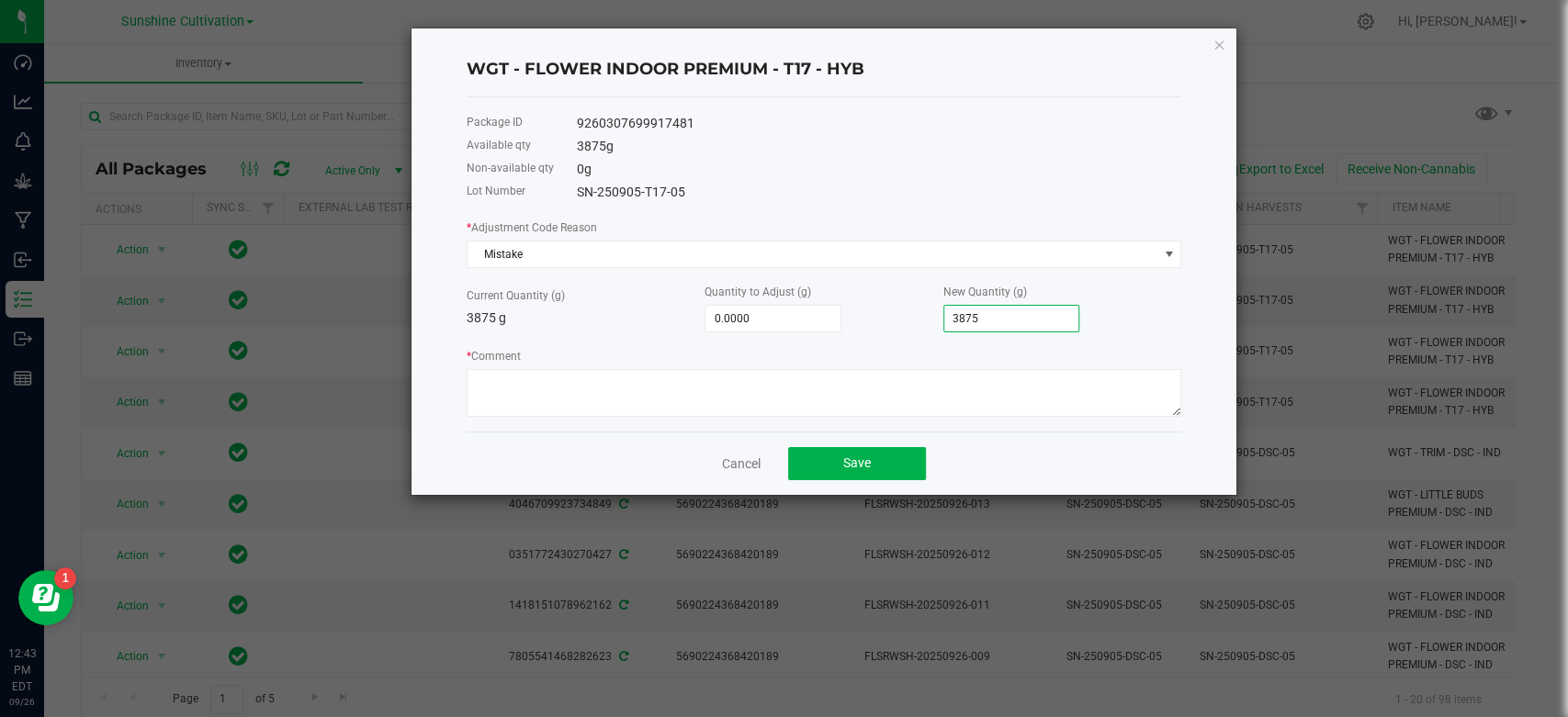
type input "-3,872.0000"
type input "3"
type input "-3,836.0000"
type input "39"
type input "-3,476.0000"
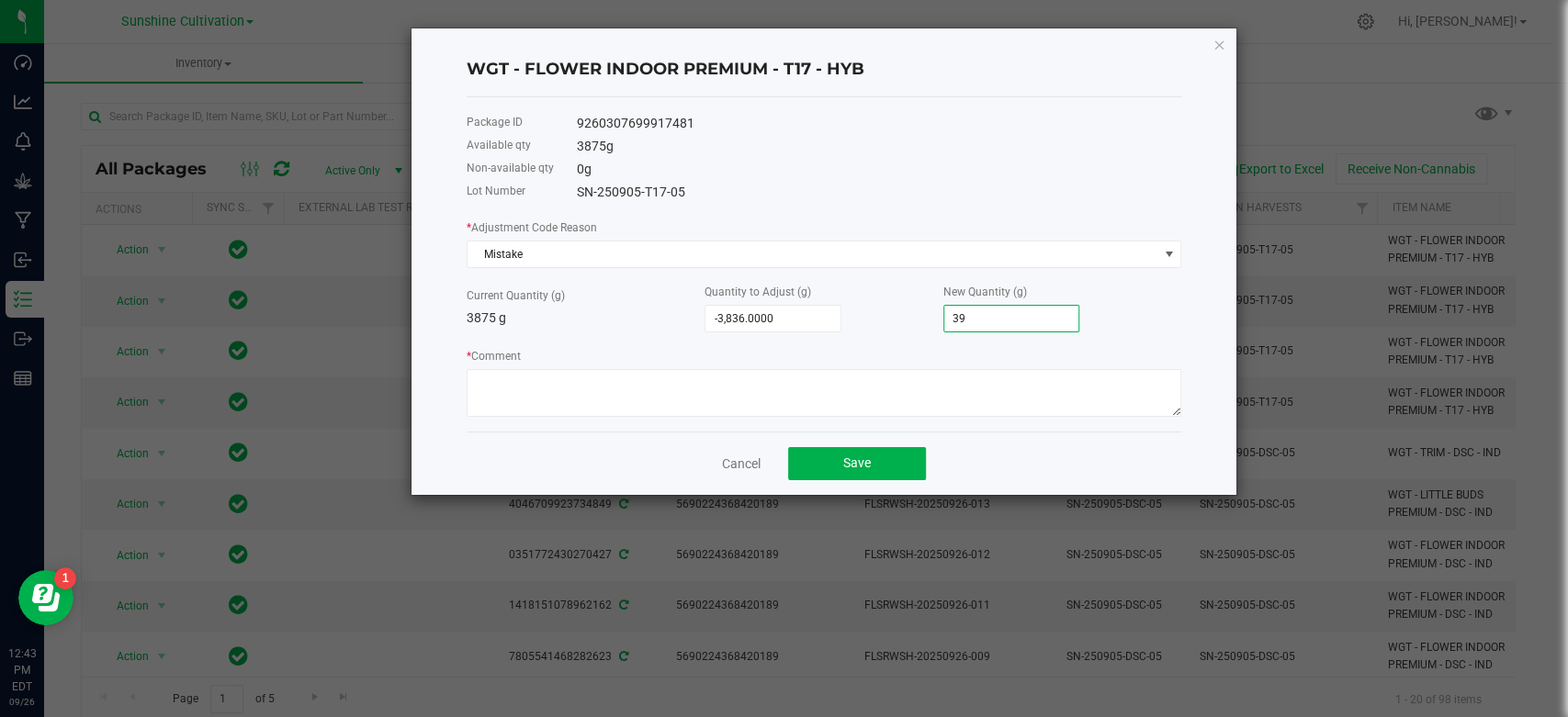
type input "399"
type input "115.0000"
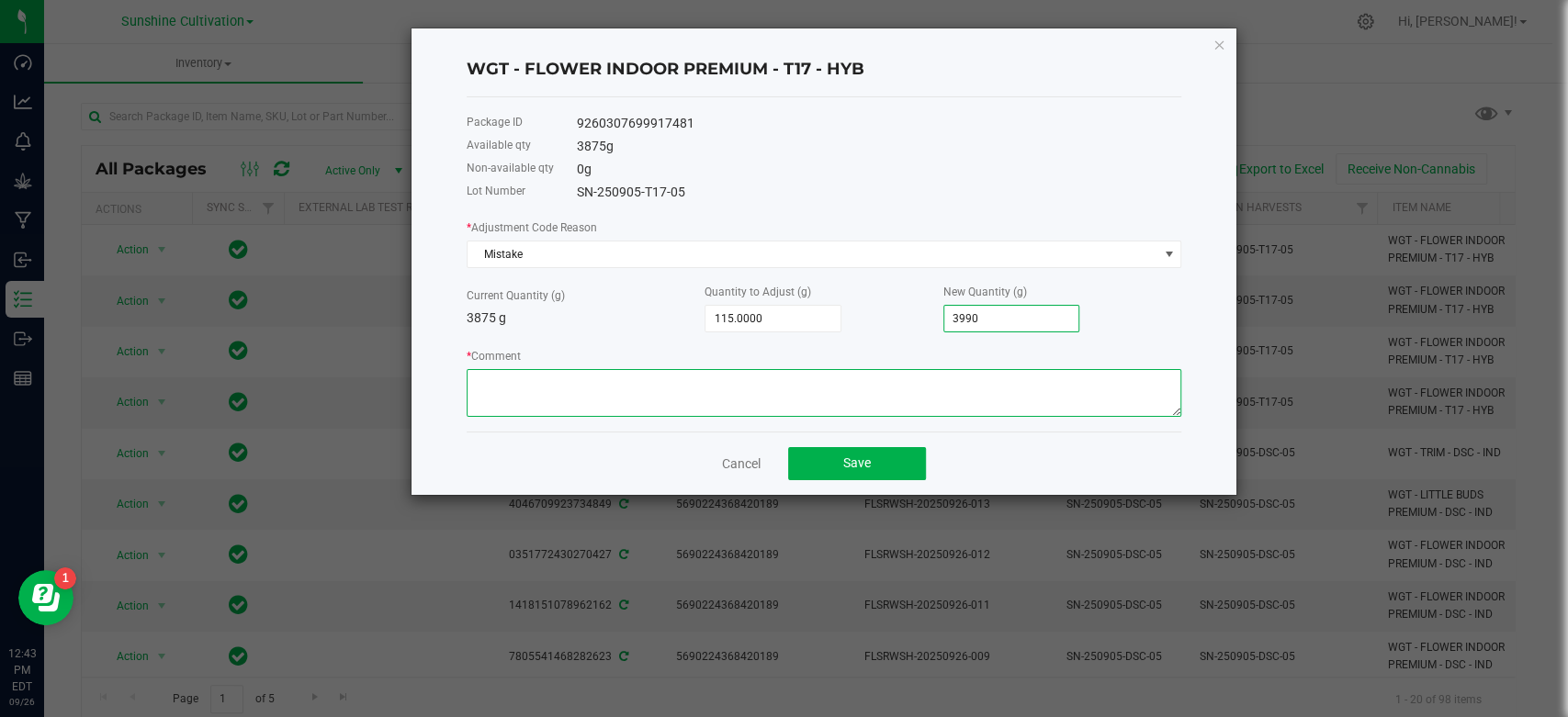
type input "3,990.0000"
type textarea "w"
type textarea "add weight. error"
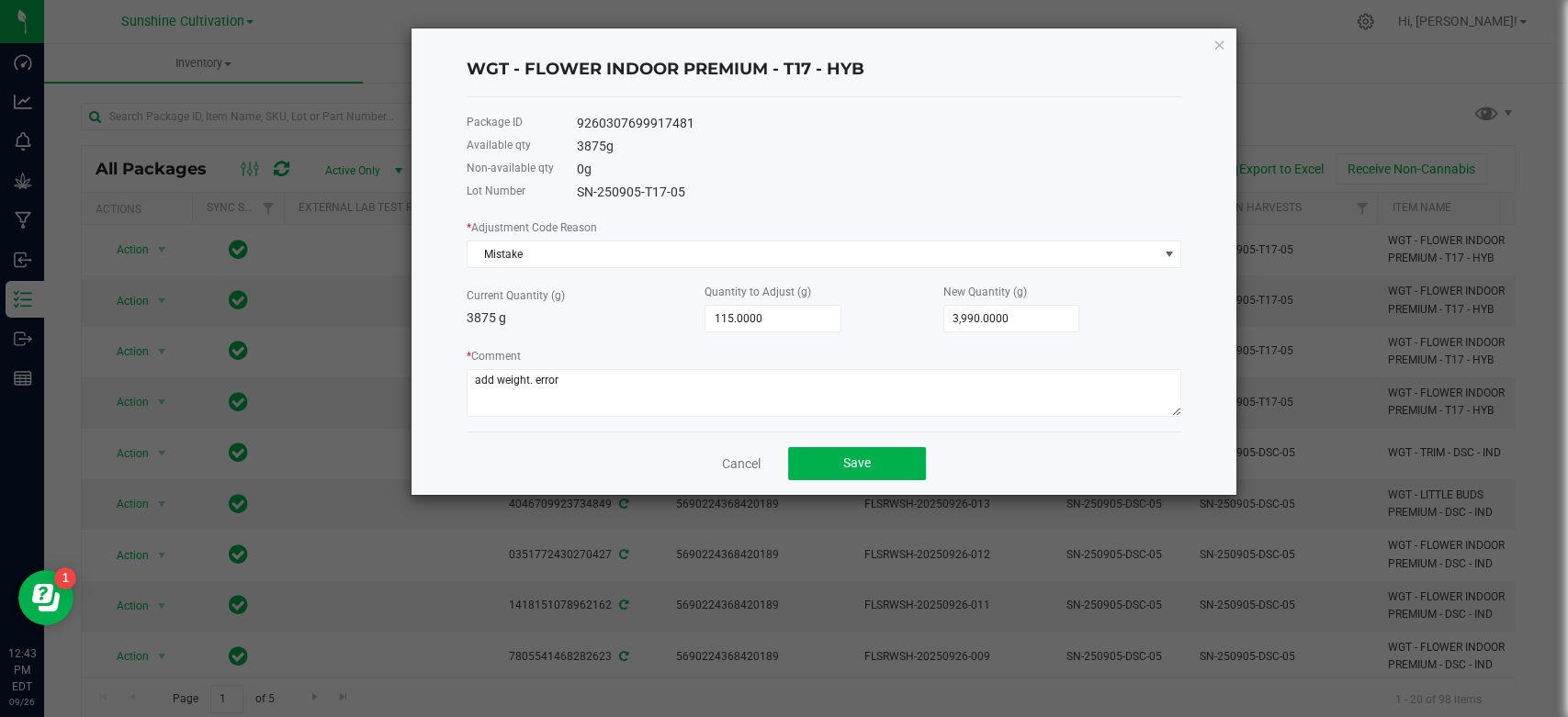
click at [885, 442] on div "Cancel Save" at bounding box center [824, 463] width 714 height 63
click at [890, 457] on button "Save" at bounding box center [857, 464] width 138 height 33
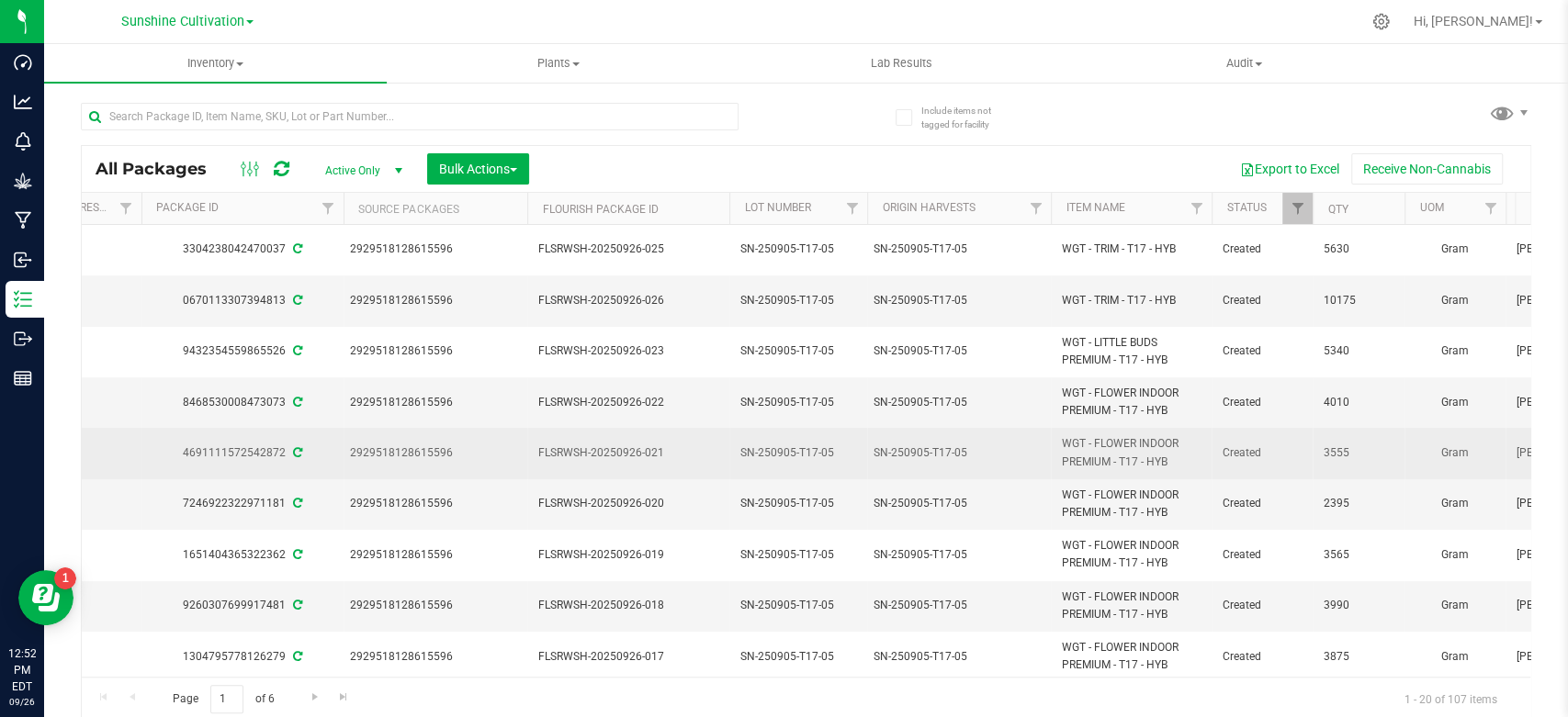
scroll to position [31, 326]
